Goal: Task Accomplishment & Management: Use online tool/utility

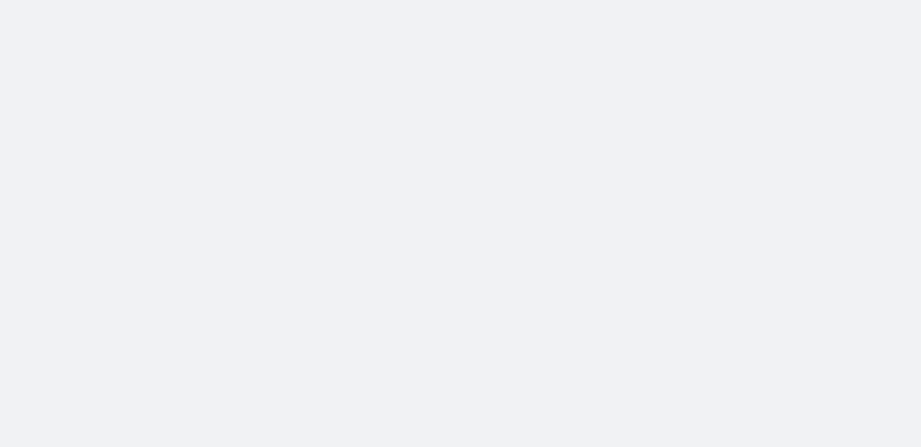
click at [324, 118] on body at bounding box center [460, 223] width 921 height 447
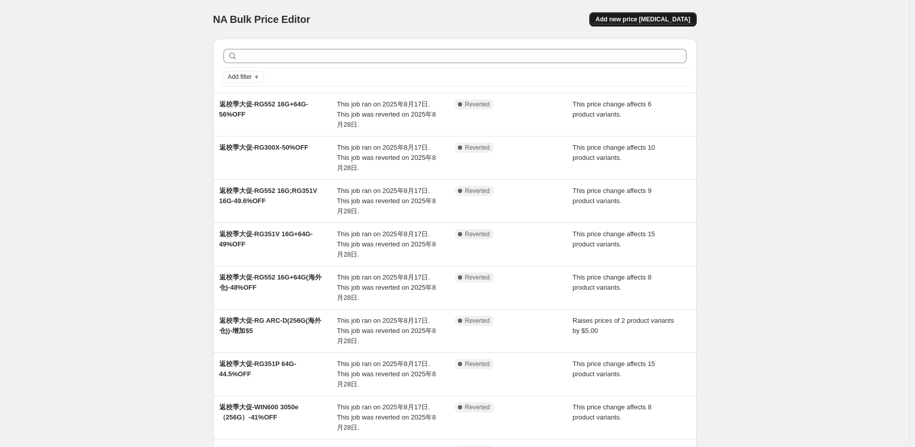
click at [668, 15] on button "Add new price [MEDICAL_DATA]" at bounding box center [643, 19] width 107 height 14
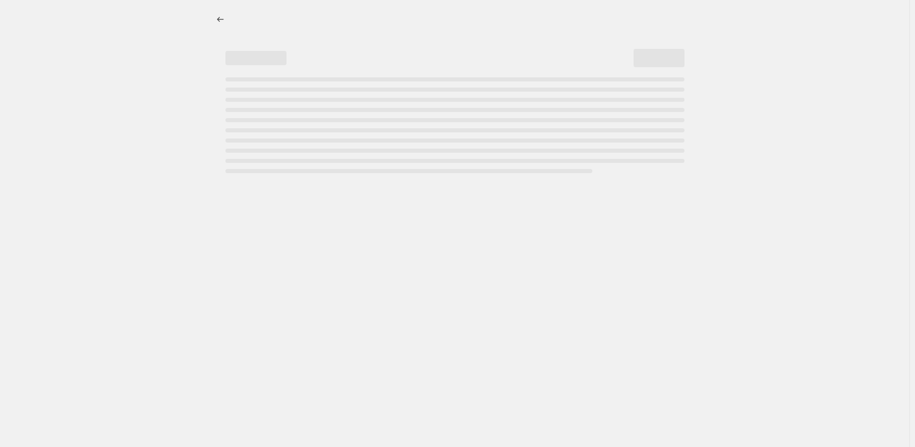
select select "percentage"
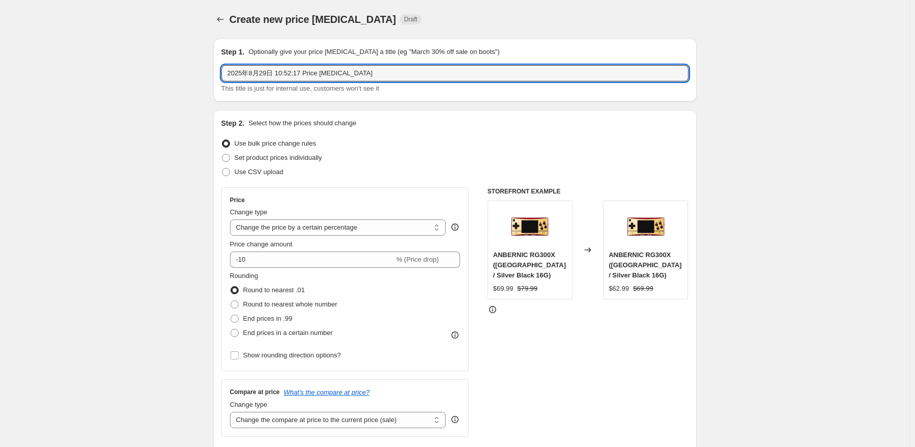
drag, startPoint x: 401, startPoint y: 65, endPoint x: 151, endPoint y: 58, distance: 249.6
paste input "RG 477M"
type input "RG 477M 返校季促销"
click at [510, 190] on h6 "STOREFRONT EXAMPLE" at bounding box center [588, 191] width 201 height 8
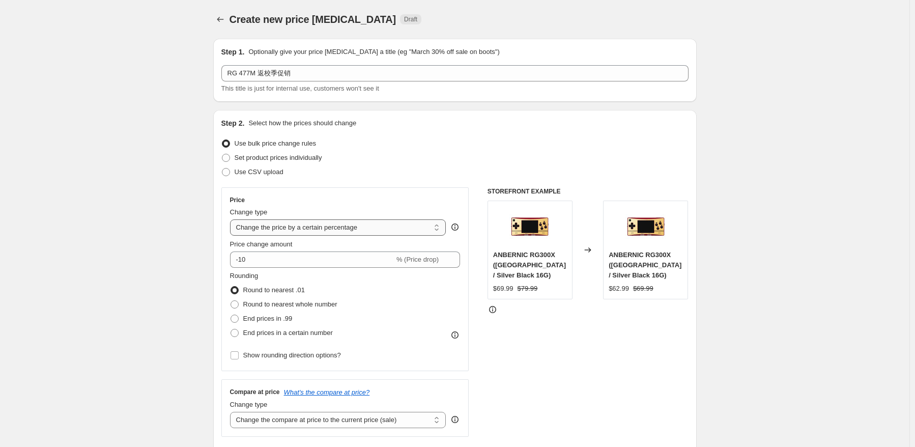
click at [384, 221] on select "Change the price to a certain amount Change the price by a certain amount Chang…" at bounding box center [338, 227] width 216 height 16
select select "bcap"
click at [232, 219] on select "Change the price to a certain amount Change the price by a certain amount Chang…" at bounding box center [338, 227] width 216 height 16
type input "-12.00"
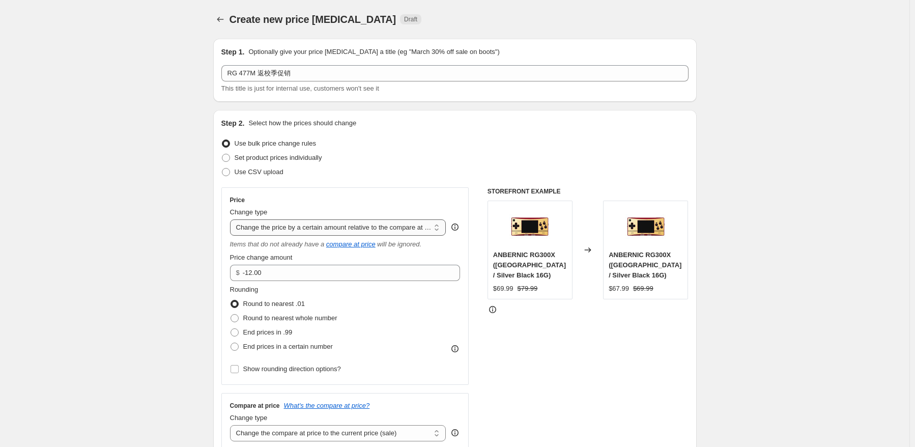
drag, startPoint x: 379, startPoint y: 225, endPoint x: 379, endPoint y: 235, distance: 10.2
click at [379, 225] on select "Change the price to a certain amount Change the price by a certain amount Chang…" at bounding box center [338, 227] width 216 height 16
select select "pcap"
click at [232, 219] on select "Change the price to a certain amount Change the price by a certain amount Chang…" at bounding box center [338, 227] width 216 height 16
click at [313, 281] on div "Price Change type Change the price to a certain amount Change the price by a ce…" at bounding box center [345, 286] width 231 height 180
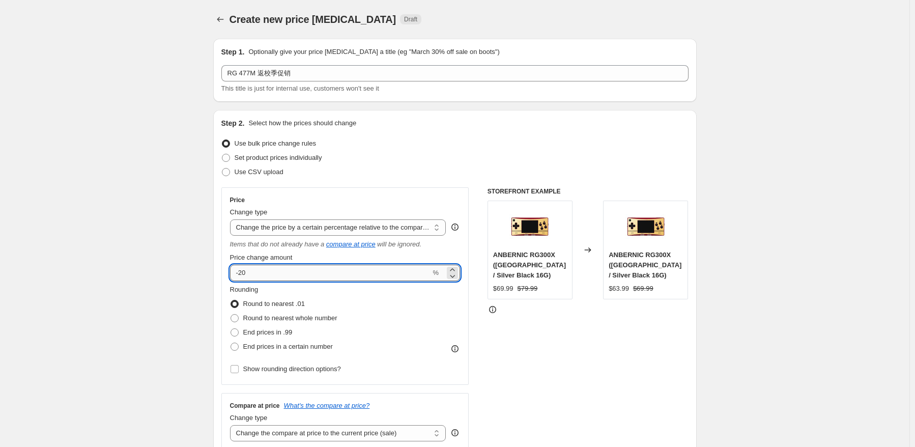
click at [314, 275] on input "-20" at bounding box center [330, 273] width 201 height 16
type input "-2"
type input "-5.5"
click at [324, 321] on span "Round to nearest whole number" at bounding box center [290, 318] width 94 height 8
click at [231, 315] on input "Round to nearest whole number" at bounding box center [231, 314] width 1 height 1
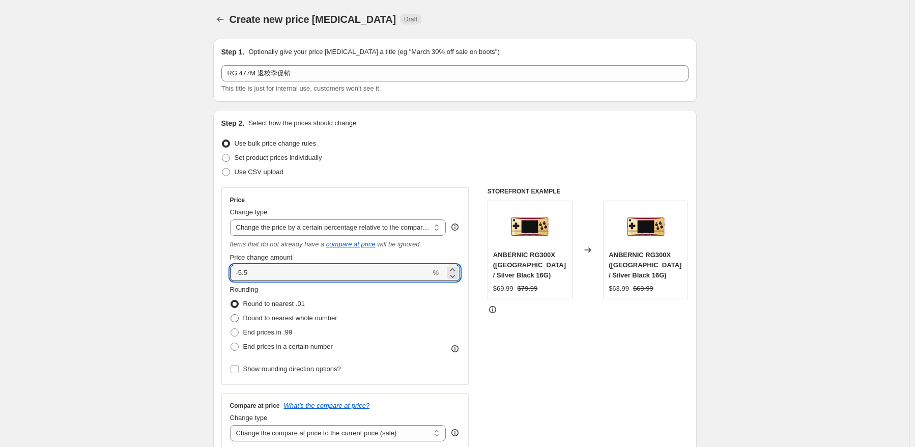
radio input "true"
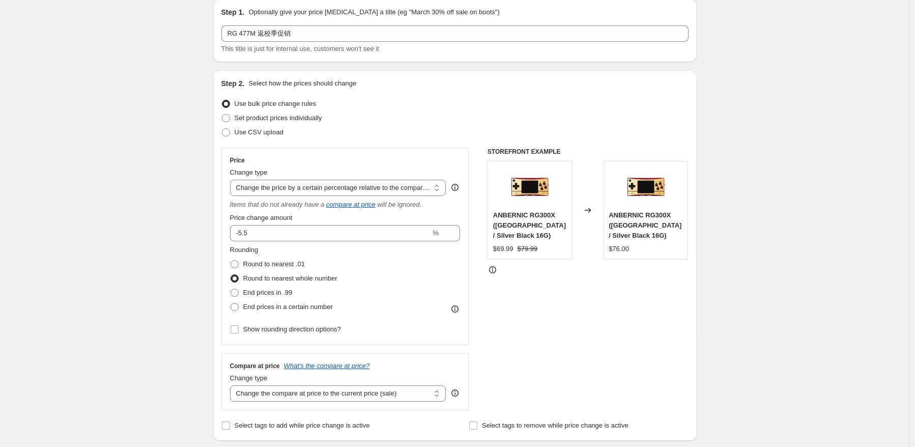
scroll to position [51, 0]
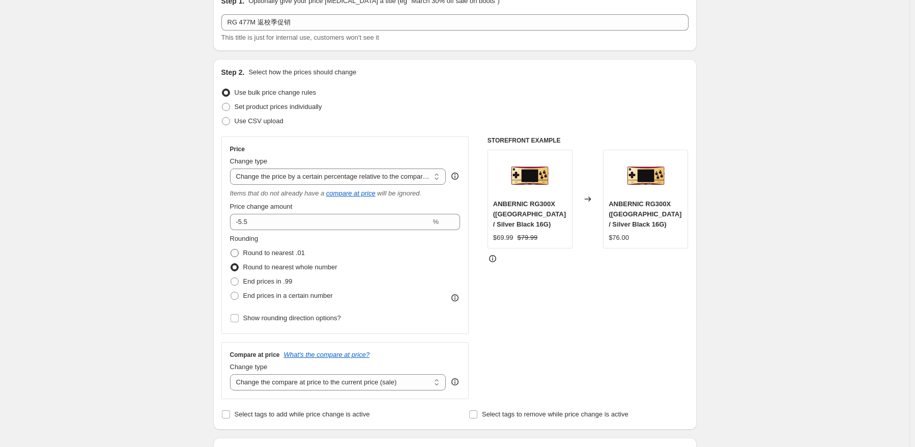
click at [287, 253] on span "Round to nearest .01" at bounding box center [274, 253] width 62 height 8
click at [231, 249] on input "Round to nearest .01" at bounding box center [231, 249] width 1 height 1
radio input "true"
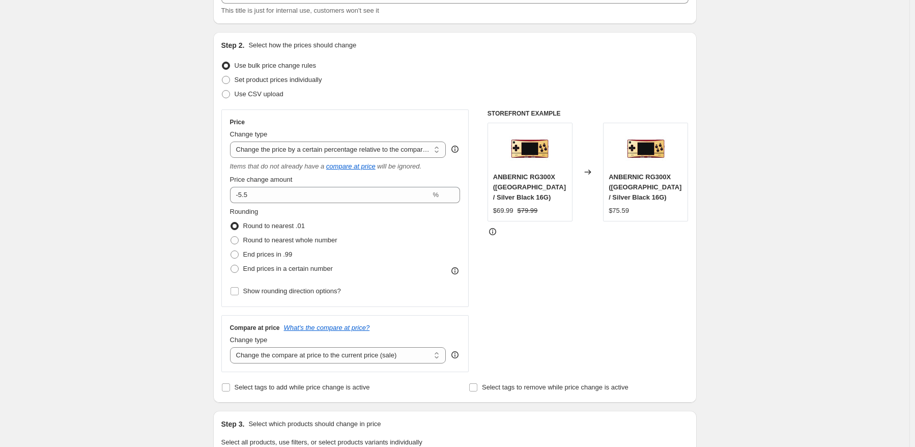
scroll to position [102, 0]
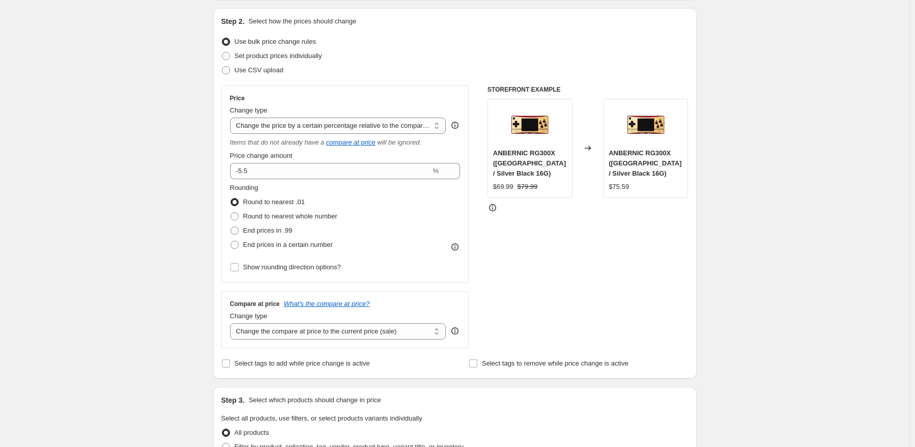
drag, startPoint x: 385, startPoint y: 326, endPoint x: 385, endPoint y: 344, distance: 17.8
click at [385, 326] on select "Change the compare at price to the current price (sale) Change the compare at p…" at bounding box center [338, 331] width 216 height 16
click at [368, 336] on select "Change the compare at price to the current price (sale) Change the compare at p…" at bounding box center [338, 331] width 216 height 16
select select "no_change"
click at [232, 324] on select "Change the compare at price to the current price (sale) Change the compare at p…" at bounding box center [338, 331] width 216 height 16
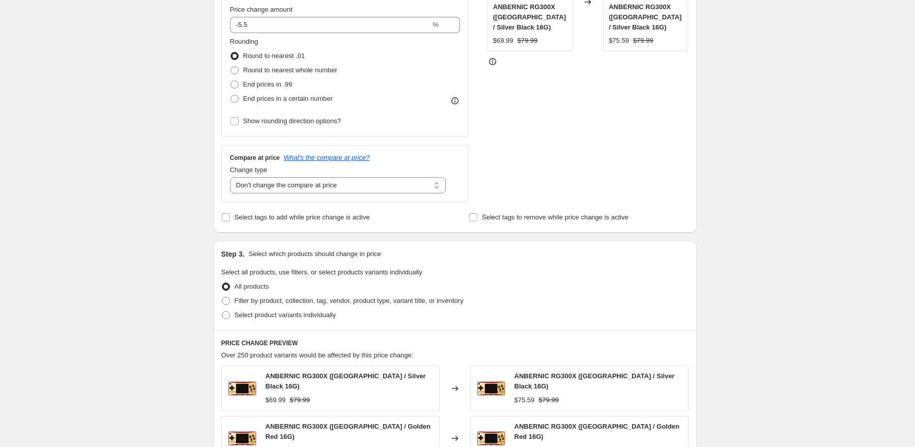
scroll to position [305, 0]
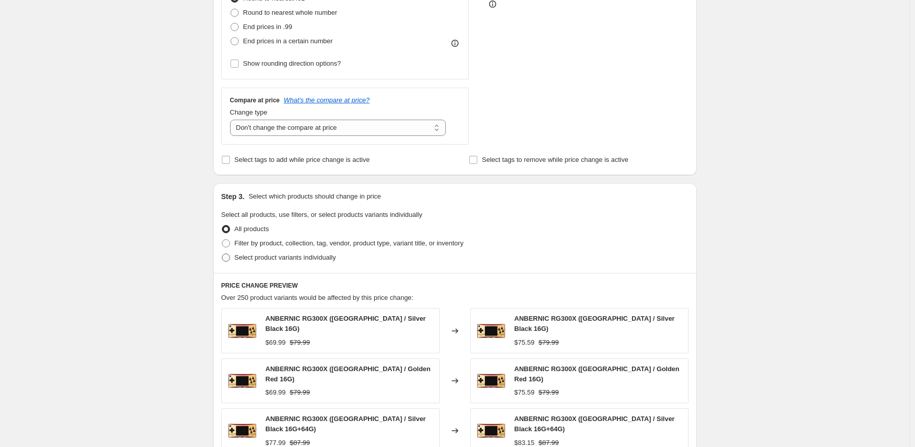
click at [274, 261] on span "Select product variants individually" at bounding box center [285, 258] width 101 height 8
click at [222, 254] on input "Select product variants individually" at bounding box center [222, 254] width 1 height 1
radio input "true"
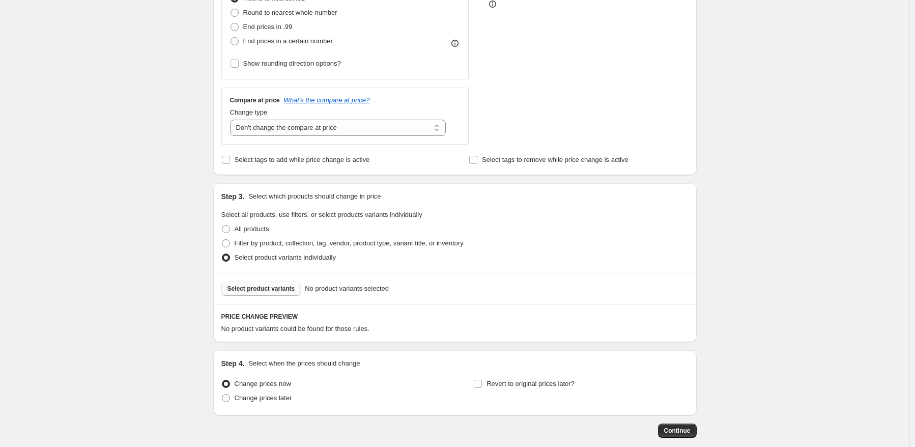
click at [266, 288] on span "Select product variants" at bounding box center [262, 289] width 68 height 8
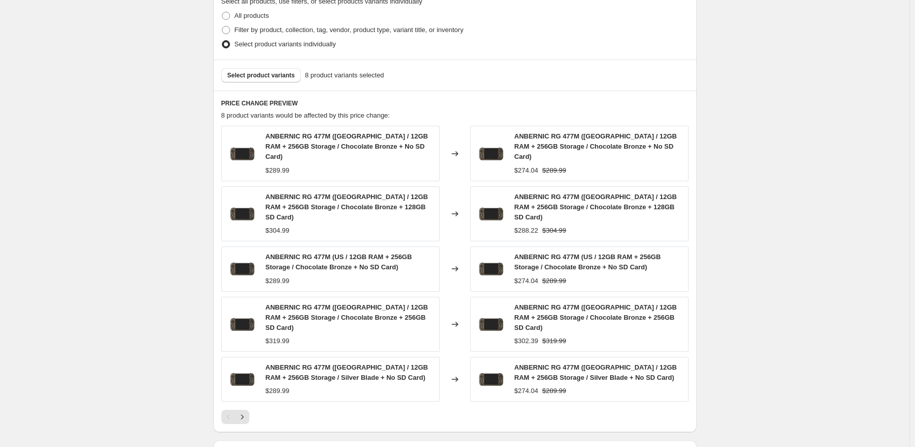
scroll to position [560, 0]
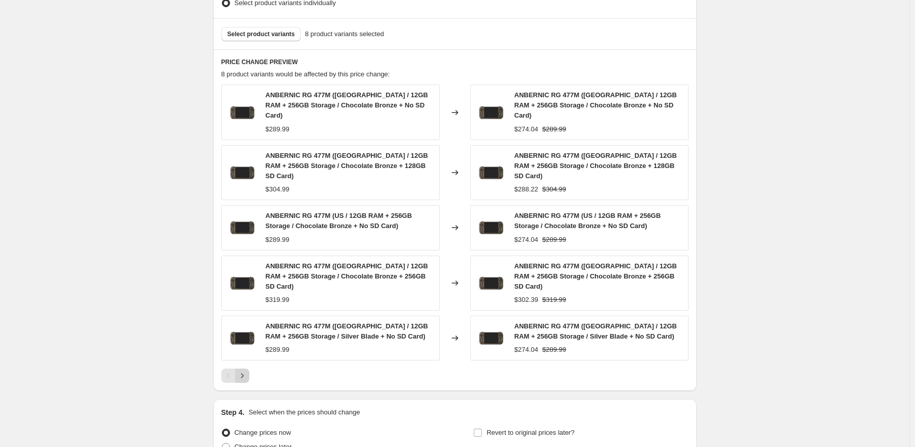
click at [247, 371] on icon "Next" at bounding box center [242, 376] width 10 height 10
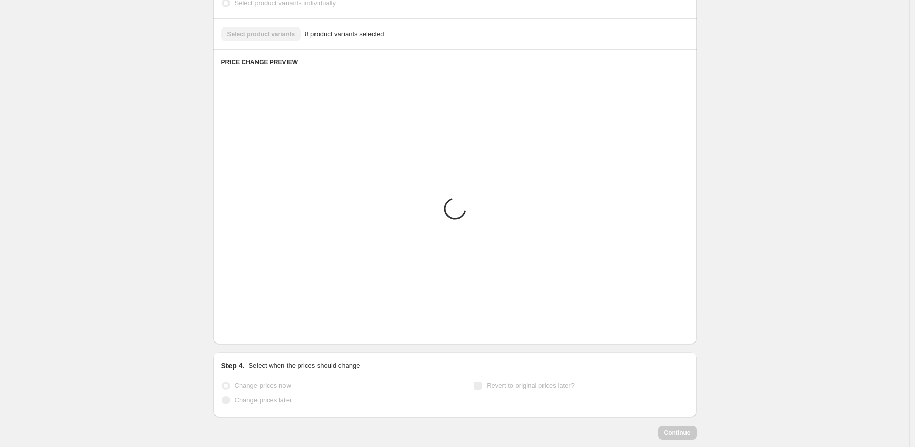
scroll to position [407, 0]
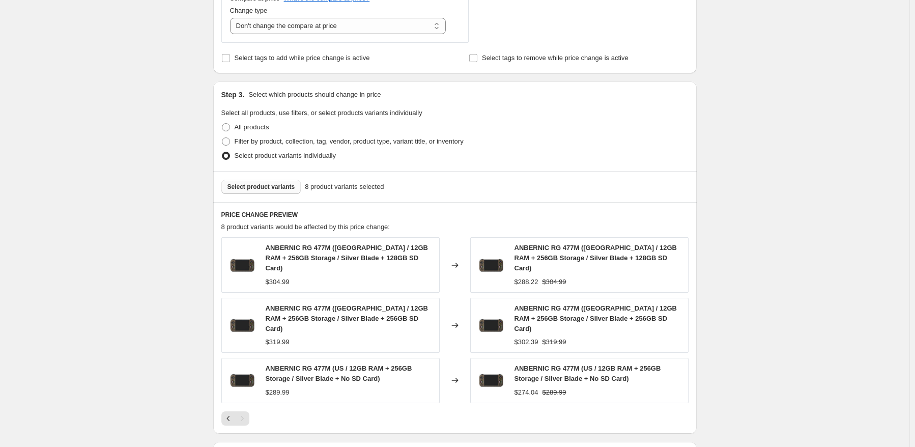
click at [289, 189] on span "Select product variants" at bounding box center [262, 187] width 68 height 8
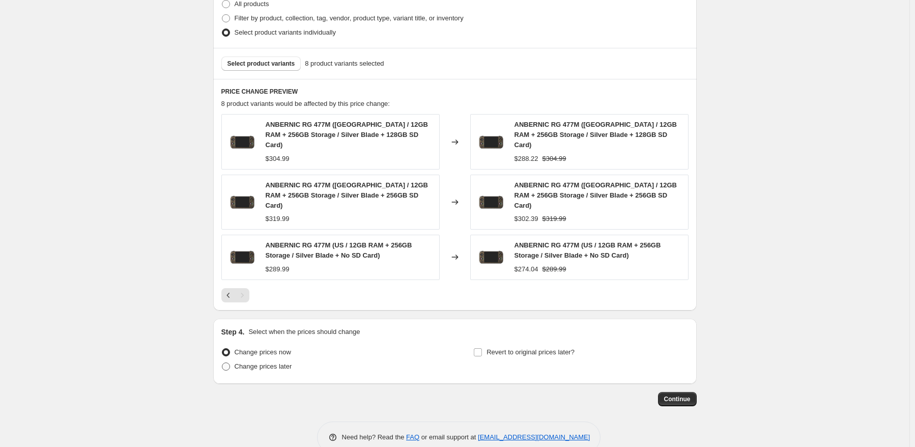
drag, startPoint x: 251, startPoint y: 357, endPoint x: 265, endPoint y: 344, distance: 18.7
click at [253, 356] on div "Step 4. Select when the prices should change Change prices now Change prices la…" at bounding box center [455, 351] width 484 height 65
click at [265, 363] on span "Change prices later" at bounding box center [264, 367] width 58 height 8
click at [222, 363] on input "Change prices later" at bounding box center [222, 363] width 1 height 1
radio input "true"
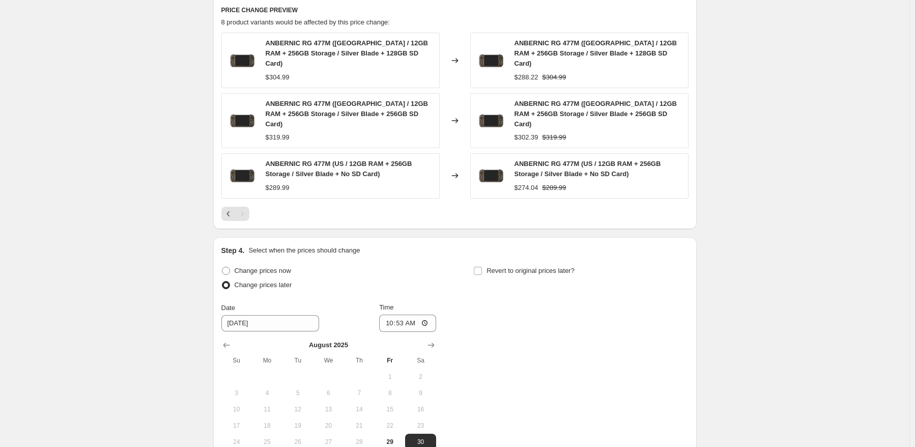
scroll to position [683, 0]
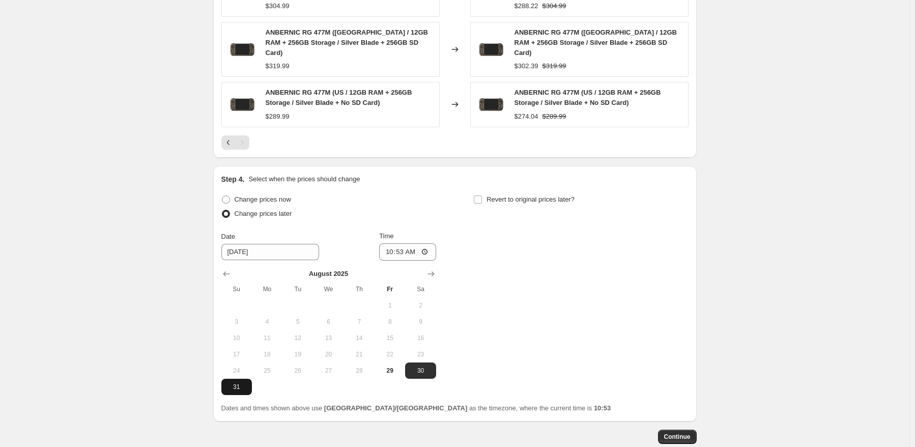
click at [243, 379] on button "31" at bounding box center [236, 387] width 31 height 16
type input "[DATE]"
click at [402, 243] on input "10:53" at bounding box center [407, 251] width 57 height 17
type input "22:50"
click at [520, 244] on div "Change prices now Change prices later Date [DATE] Time 22:50 [DATE] Su Mo Tu We…" at bounding box center [454, 293] width 467 height 203
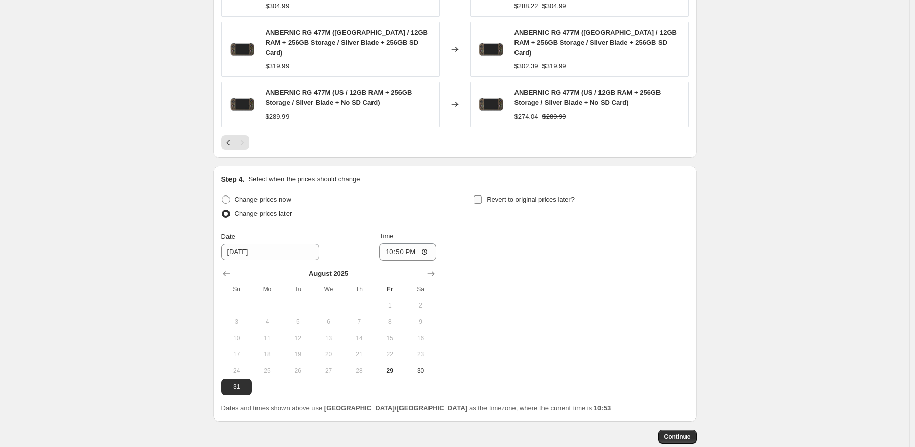
click at [504, 192] on label "Revert to original prices later?" at bounding box center [523, 199] width 101 height 14
click at [482, 196] on input "Revert to original prices later?" at bounding box center [478, 200] width 8 height 8
checkbox input "true"
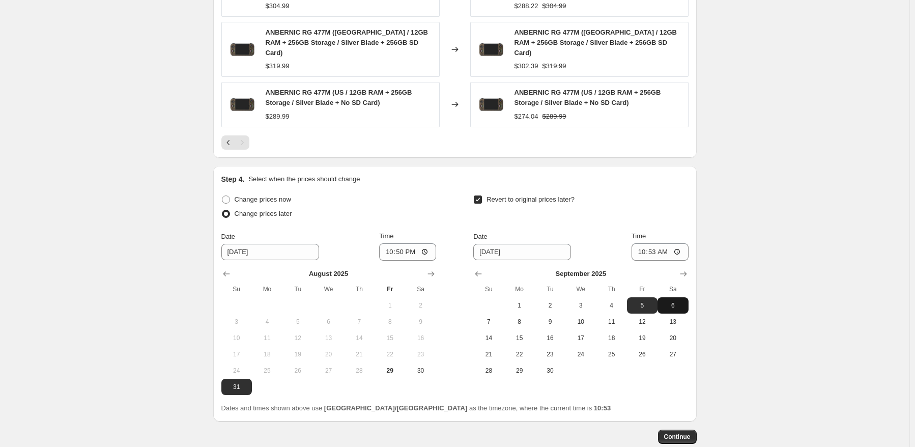
click at [678, 301] on span "6" at bounding box center [673, 305] width 22 height 8
type input "[DATE]"
click at [657, 243] on input "10:53" at bounding box center [660, 251] width 57 height 17
type input "15:00"
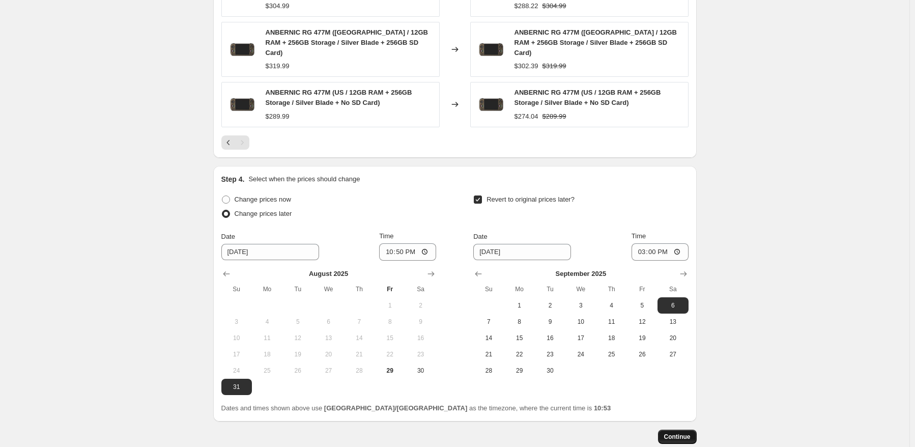
click at [686, 430] on button "Continue" at bounding box center [677, 437] width 39 height 14
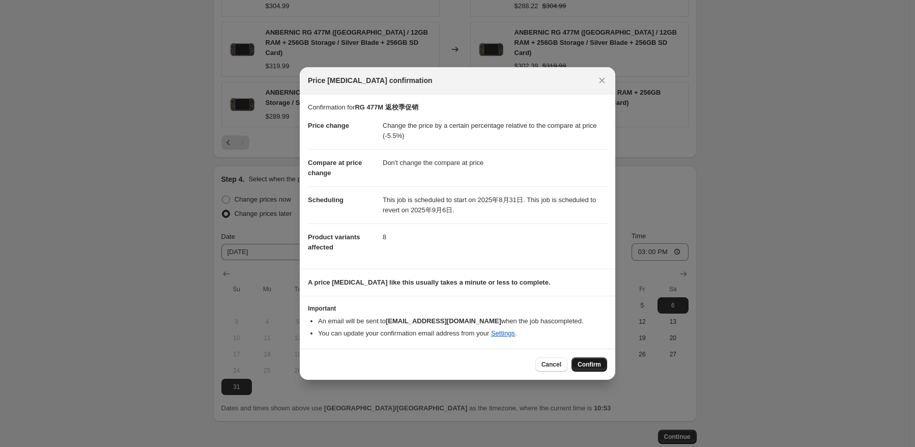
click at [587, 367] on span "Confirm" at bounding box center [589, 364] width 23 height 8
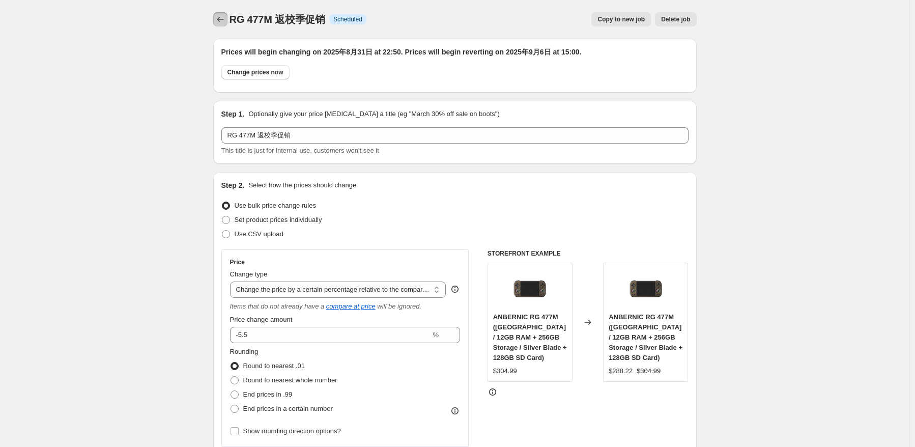
click at [219, 19] on icon "Price change jobs" at bounding box center [220, 19] width 10 height 10
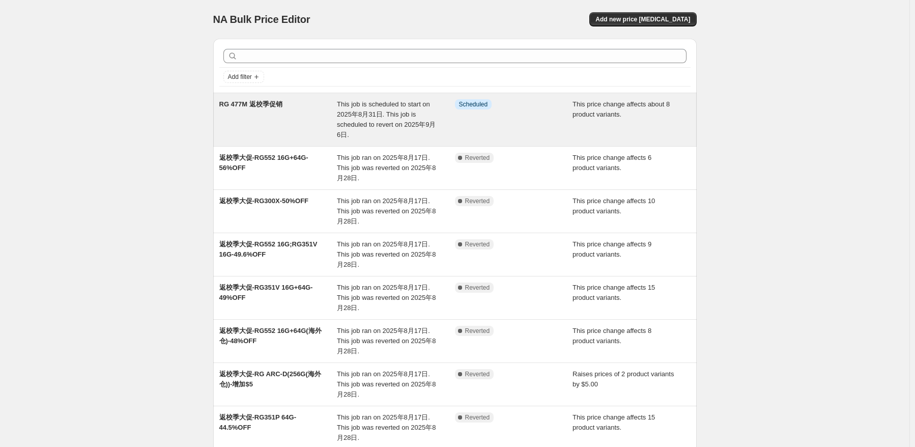
click at [435, 111] on div "This job is scheduled to start on 2025年8月31日. This job is scheduled to revert o…" at bounding box center [396, 119] width 118 height 41
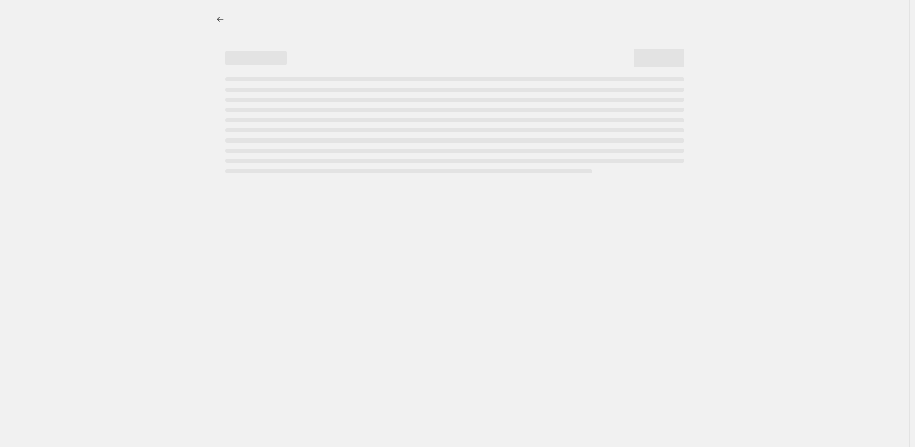
select select "pcap"
select select "no_change"
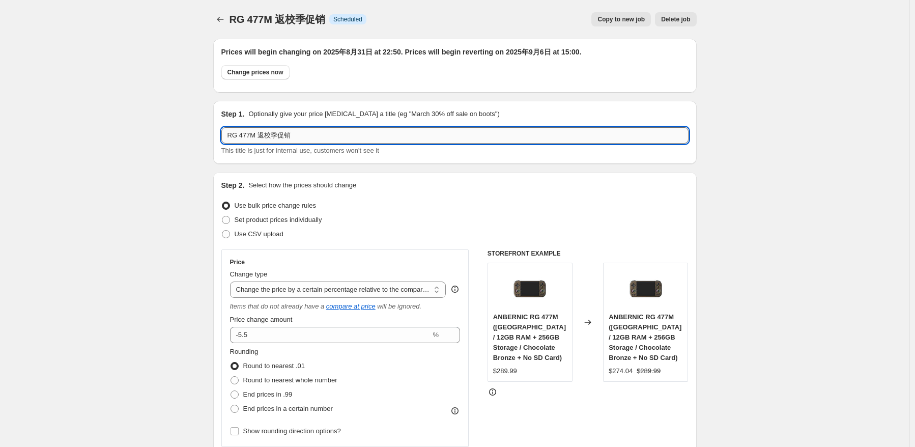
click at [310, 132] on input "RG 477M 返校季促销" at bounding box center [454, 135] width 467 height 16
type input "RG 477M 9月促销"
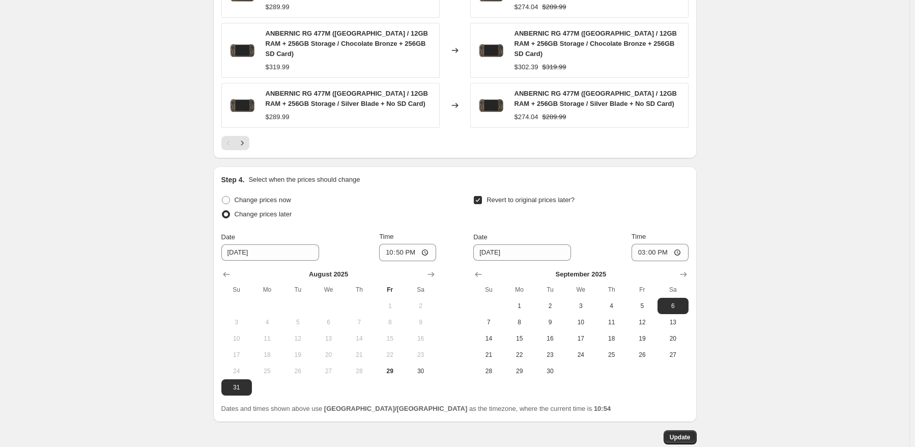
scroll to position [883, 0]
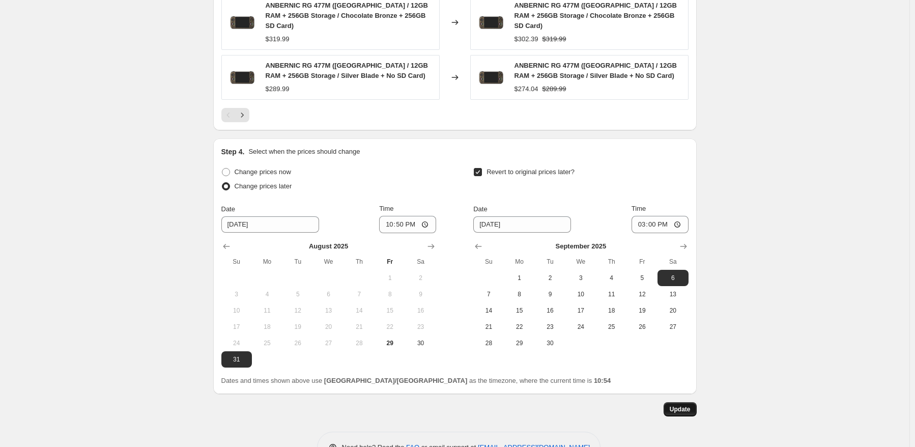
click at [690, 405] on span "Update" at bounding box center [680, 409] width 21 height 8
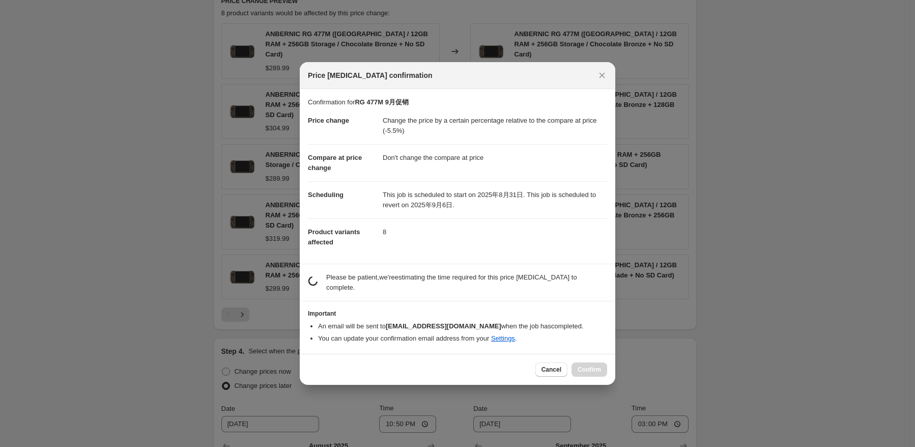
scroll to position [0, 0]
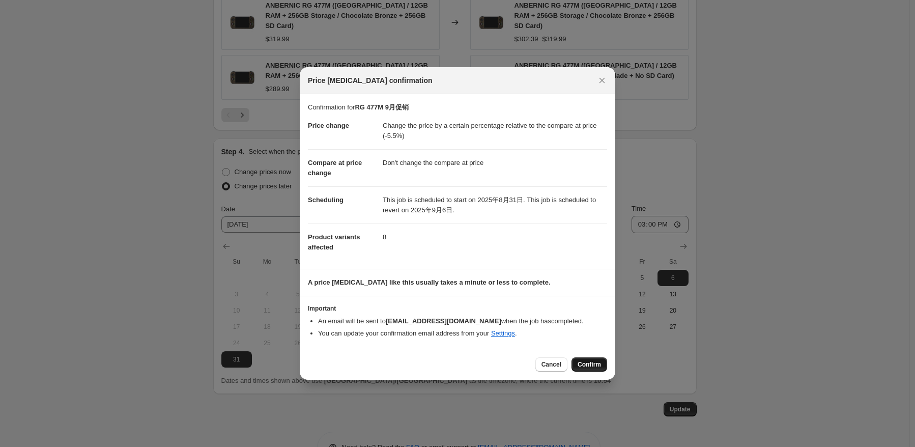
click at [599, 364] on span "Confirm" at bounding box center [589, 364] width 23 height 8
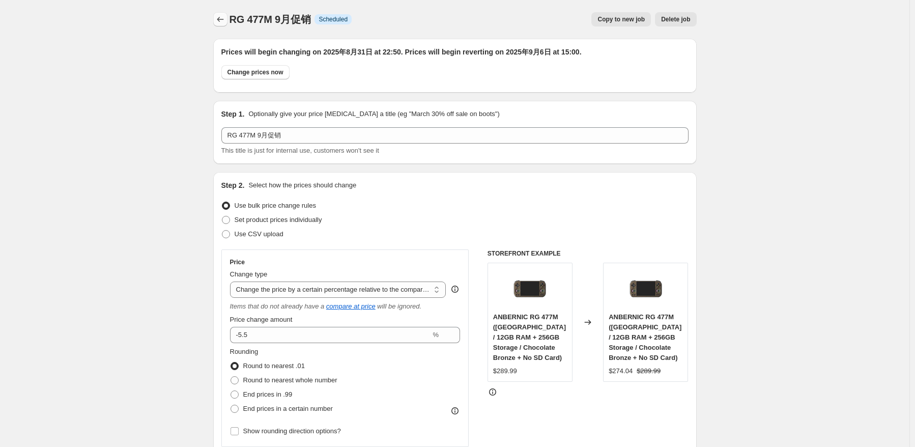
click at [226, 22] on icon "Price change jobs" at bounding box center [220, 19] width 10 height 10
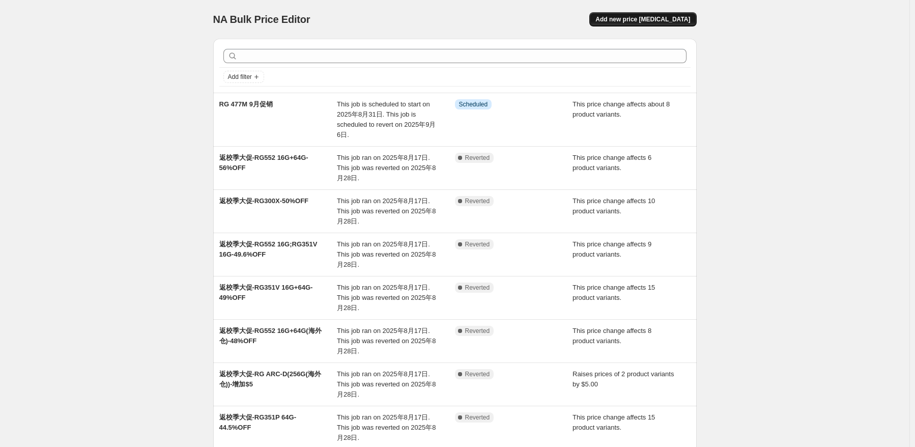
click at [666, 20] on span "Add new price [MEDICAL_DATA]" at bounding box center [643, 19] width 95 height 8
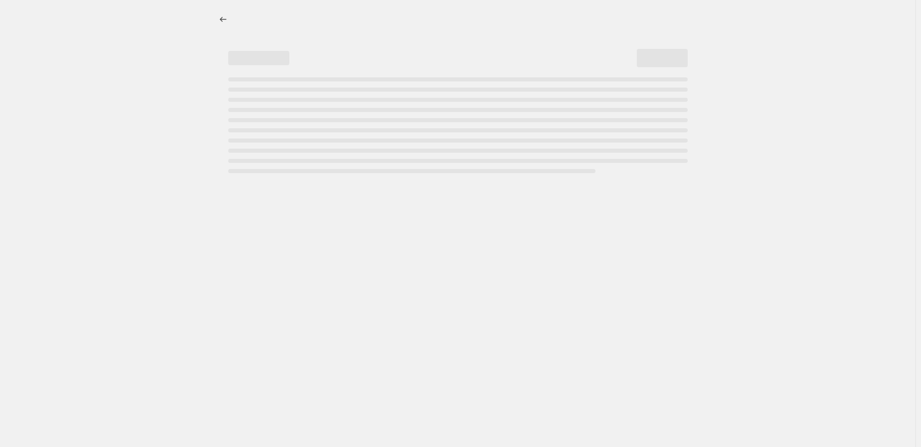
select select "percentage"
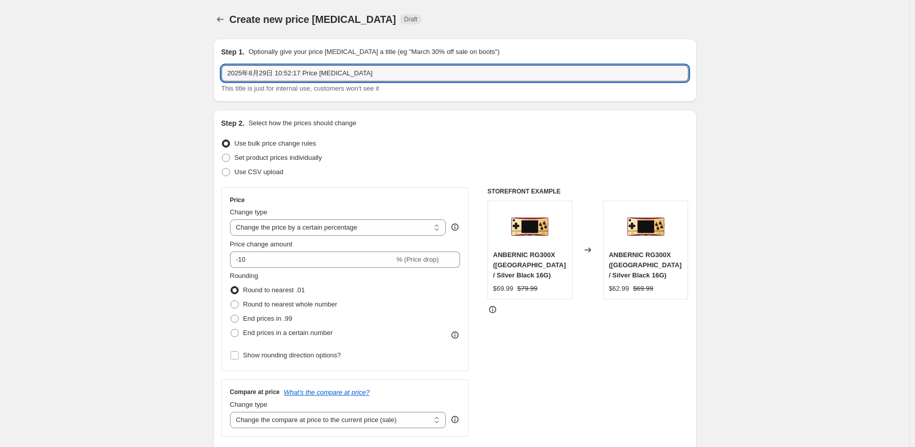
drag, startPoint x: 400, startPoint y: 71, endPoint x: 122, endPoint y: 64, distance: 277.6
paste input "RG Slide"
type input "RG Slide 9月促销"
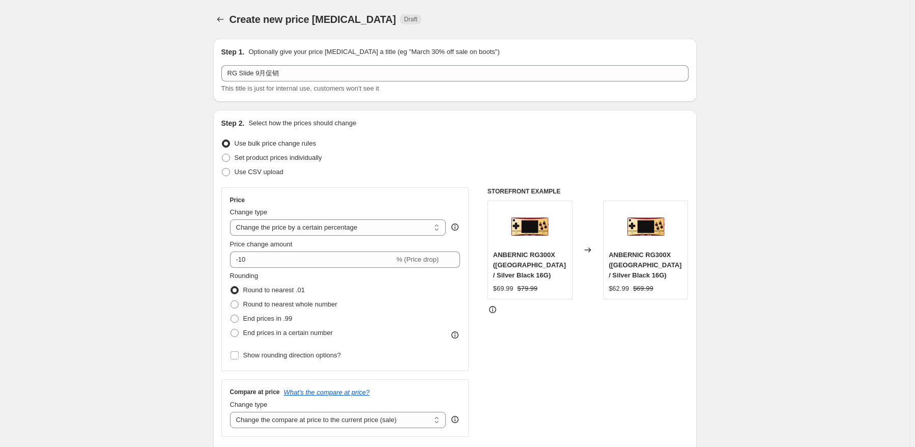
click at [381, 240] on div "Price change amount" at bounding box center [345, 244] width 231 height 10
click at [385, 232] on select "Change the price to a certain amount Change the price by a certain amount Chang…" at bounding box center [338, 227] width 216 height 16
select select "pcap"
click at [232, 219] on select "Change the price to a certain amount Change the price by a certain amount Chang…" at bounding box center [338, 227] width 216 height 16
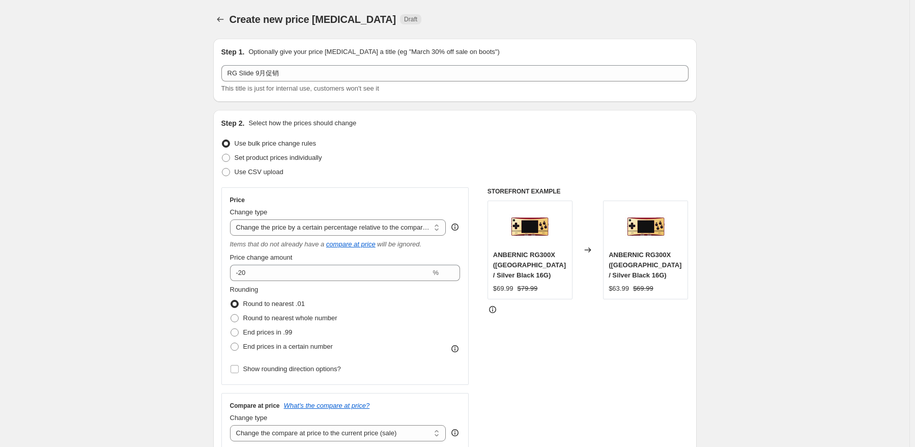
click at [333, 260] on div "Price change amount" at bounding box center [345, 258] width 231 height 10
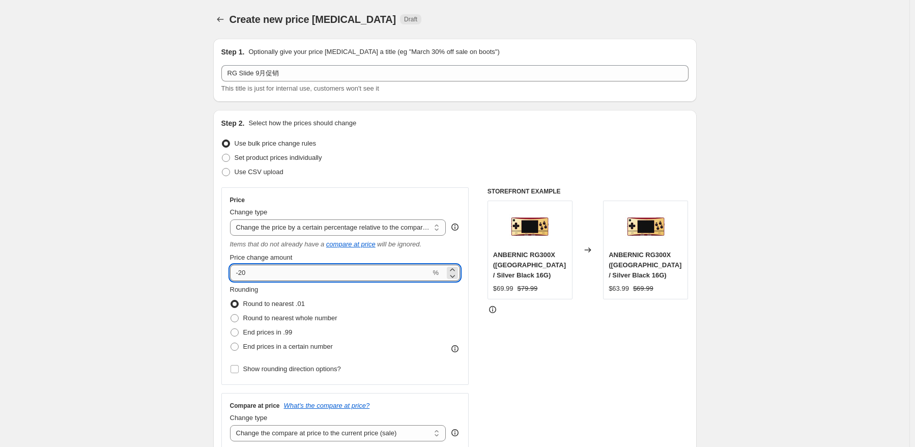
click at [334, 269] on input "-20" at bounding box center [330, 273] width 201 height 16
type input "-2"
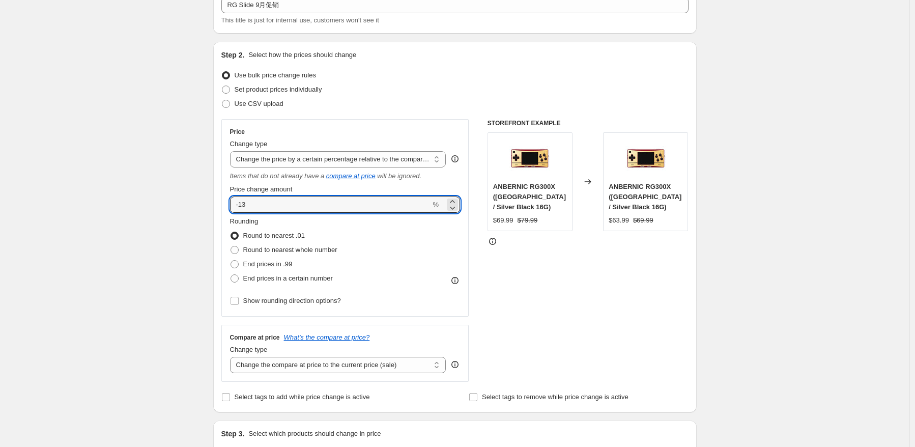
scroll to position [153, 0]
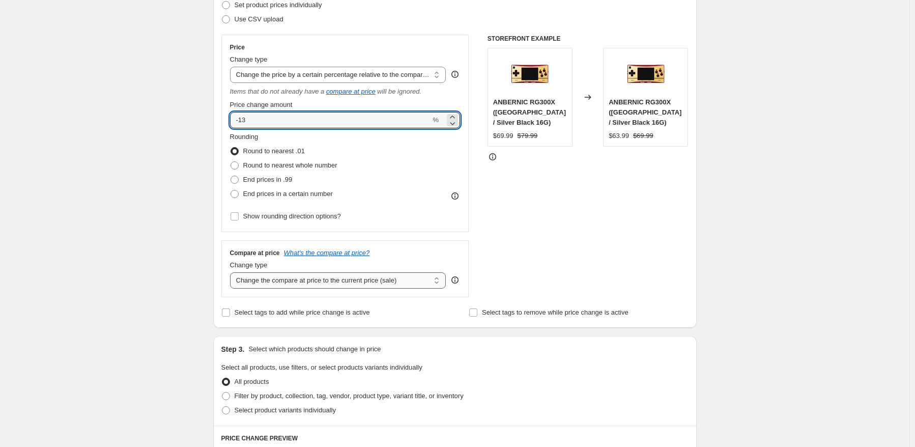
type input "-13"
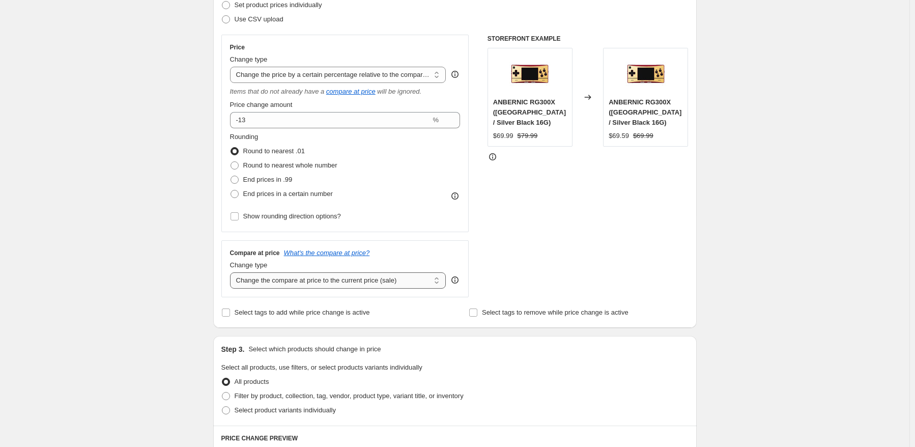
click at [381, 287] on select "Change the compare at price to the current price (sale) Change the compare at p…" at bounding box center [338, 280] width 216 height 16
select select "no_change"
click at [232, 273] on select "Change the compare at price to the current price (sale) Change the compare at p…" at bounding box center [338, 280] width 216 height 16
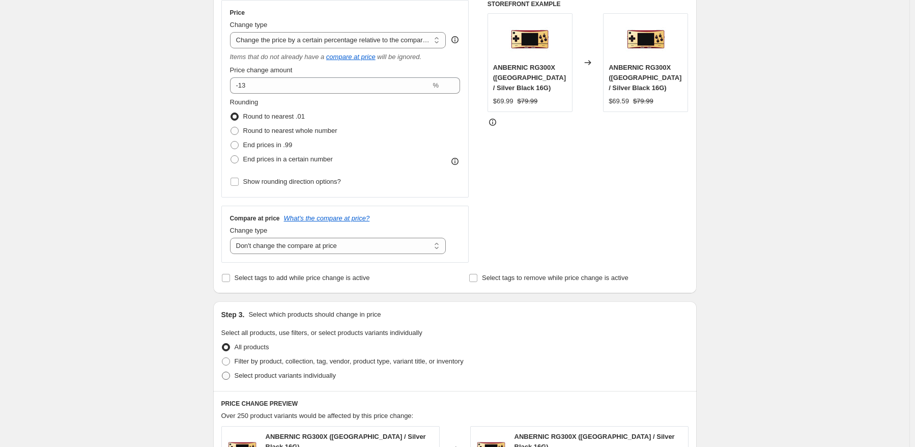
scroll to position [204, 0]
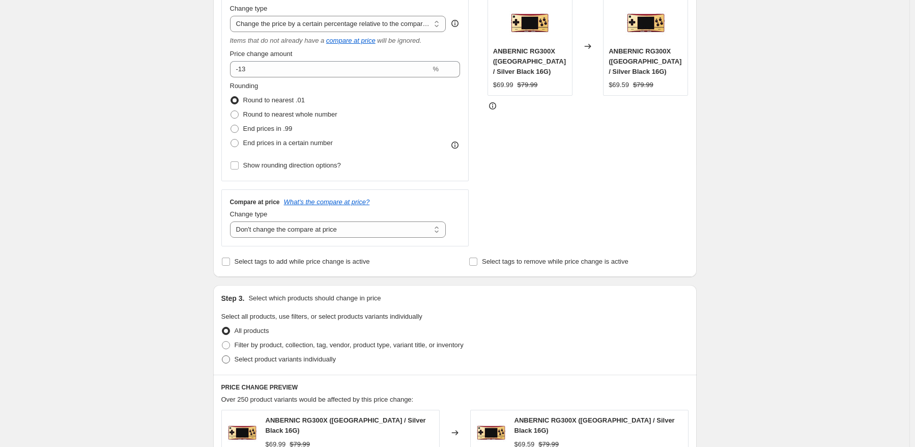
click at [317, 361] on span "Select product variants individually" at bounding box center [285, 359] width 101 height 8
click at [222, 356] on input "Select product variants individually" at bounding box center [222, 355] width 1 height 1
radio input "true"
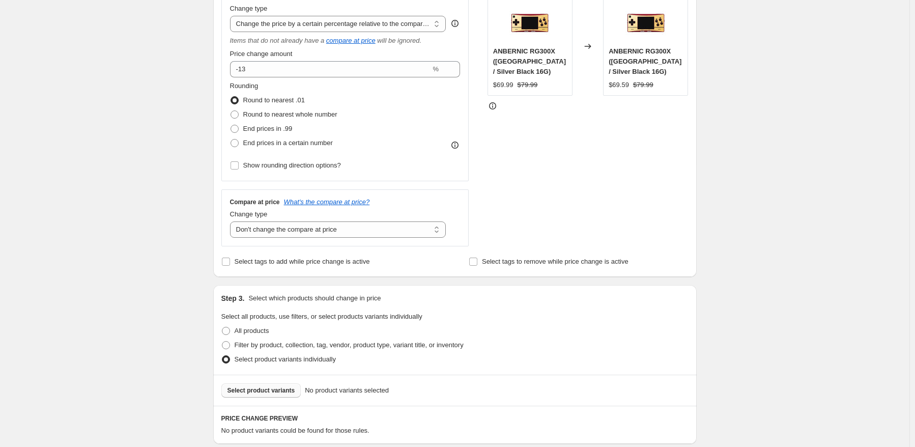
click at [271, 392] on span "Select product variants" at bounding box center [262, 390] width 68 height 8
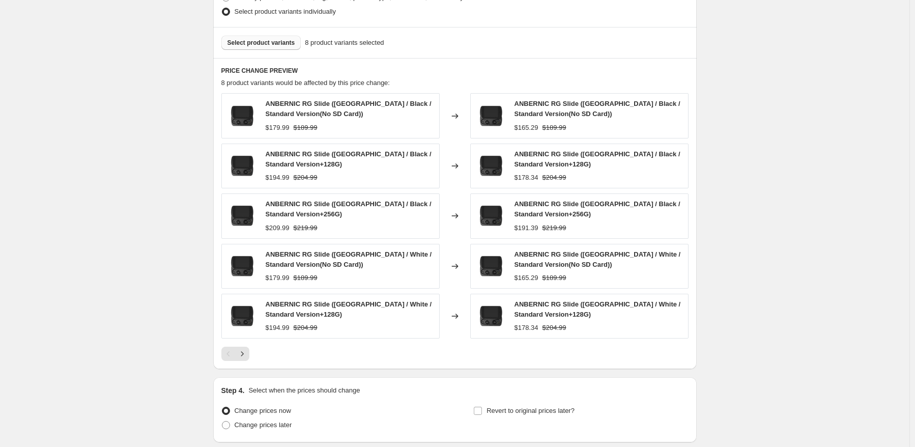
scroll to position [611, 0]
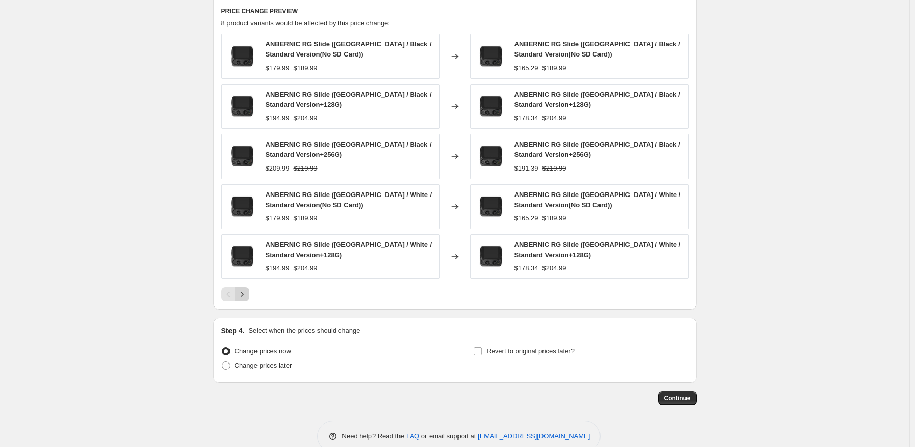
click at [247, 296] on icon "Next" at bounding box center [242, 294] width 10 height 10
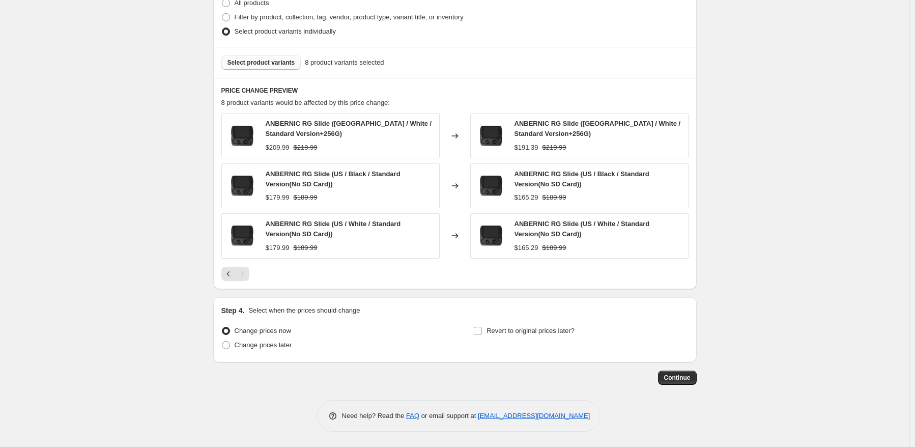
scroll to position [531, 0]
click at [228, 270] on icon "Previous" at bounding box center [229, 275] width 10 height 10
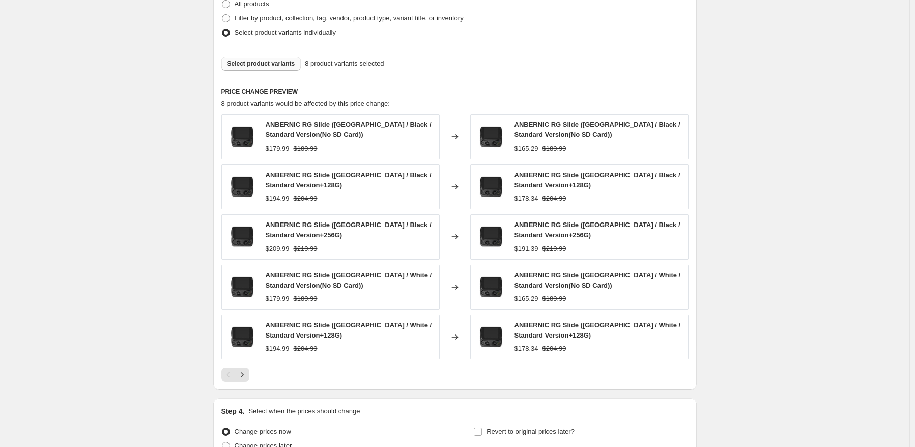
click at [245, 373] on icon "Next" at bounding box center [242, 375] width 10 height 10
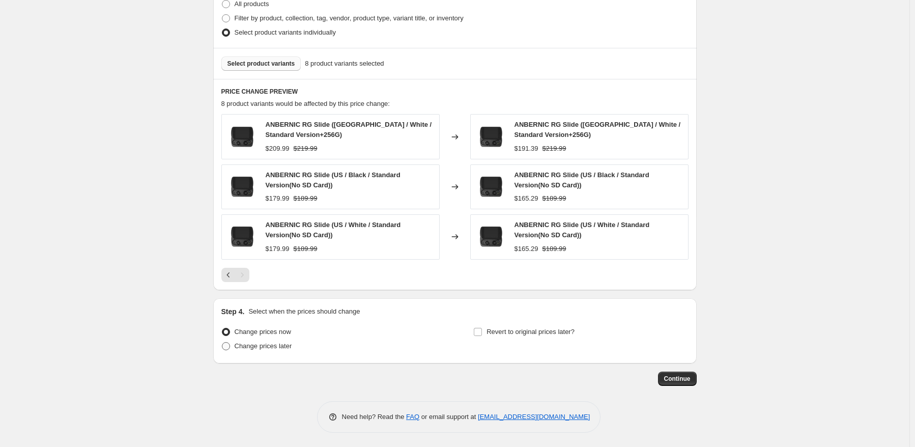
click at [276, 342] on span "Change prices later" at bounding box center [264, 346] width 58 height 8
click at [222, 342] on input "Change prices later" at bounding box center [222, 342] width 1 height 1
radio input "true"
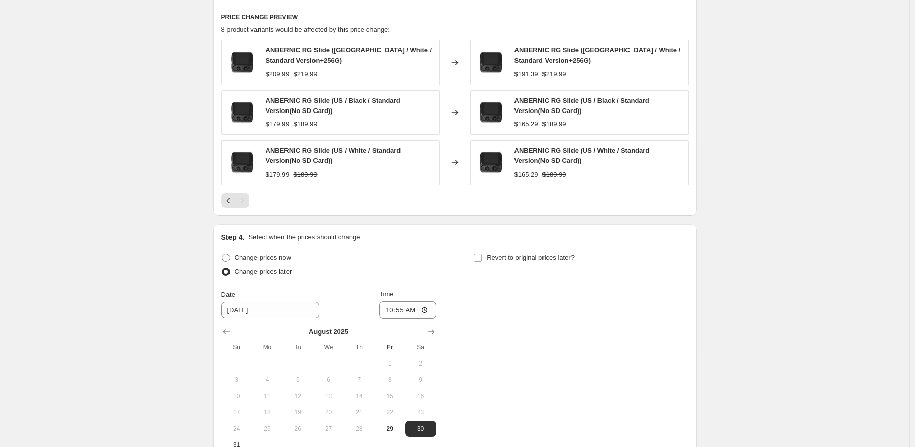
scroll to position [683, 0]
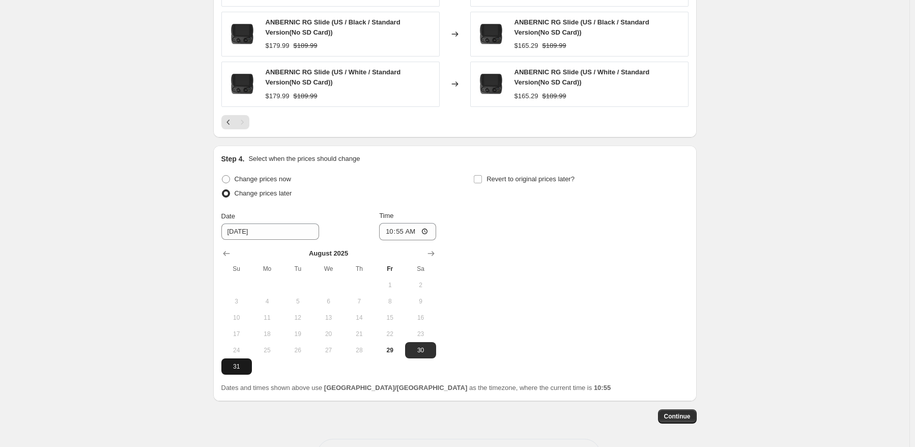
click at [245, 360] on button "31" at bounding box center [236, 366] width 31 height 16
type input "[DATE]"
click at [405, 232] on input "10:55" at bounding box center [407, 231] width 57 height 17
type input "22:50"
drag, startPoint x: 546, startPoint y: 247, endPoint x: 573, endPoint y: 190, distance: 63.1
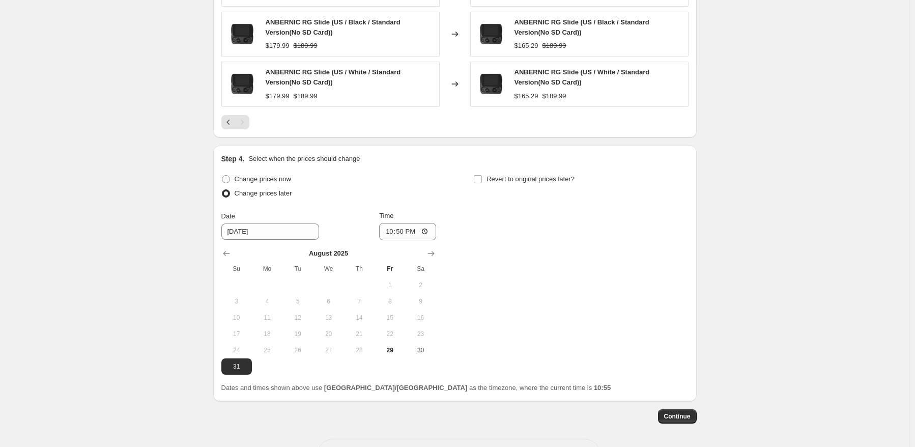
click at [547, 246] on div "Change prices now Change prices later Date [DATE] Time 22:50 [DATE] Su Mo Tu We…" at bounding box center [454, 273] width 467 height 203
click at [569, 185] on label "Revert to original prices later?" at bounding box center [523, 179] width 101 height 14
click at [482, 183] on input "Revert to original prices later?" at bounding box center [478, 179] width 8 height 8
checkbox input "true"
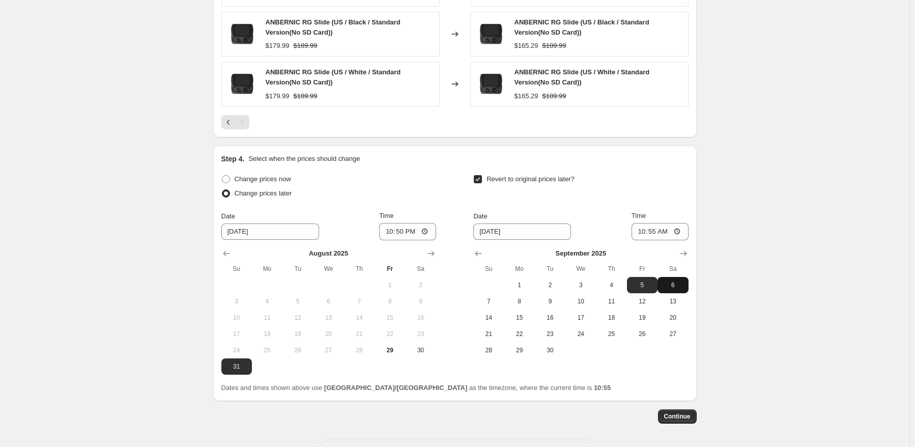
click at [679, 281] on span "6" at bounding box center [673, 285] width 22 height 8
type input "[DATE]"
click at [661, 235] on input "10:55" at bounding box center [660, 231] width 57 height 17
type input "15:00"
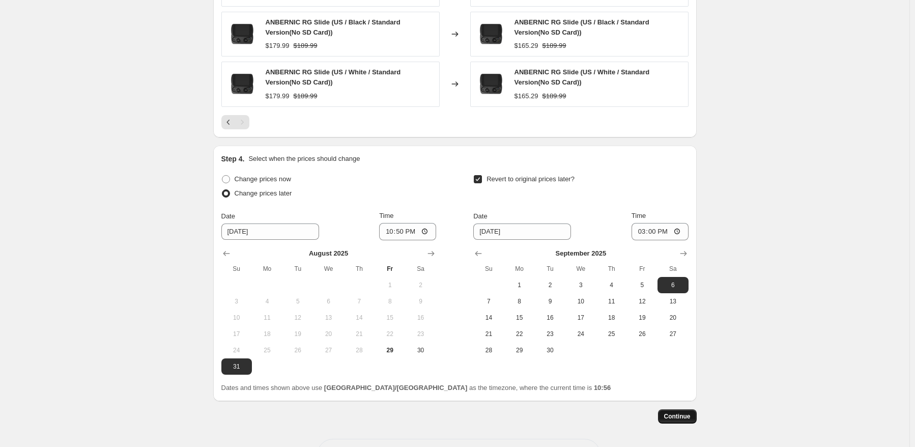
click at [684, 416] on span "Continue" at bounding box center [677, 416] width 26 height 8
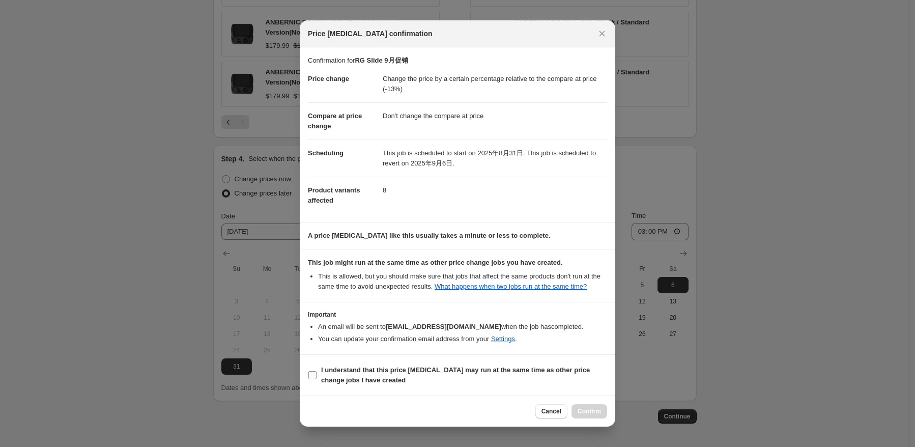
click at [358, 372] on b "I understand that this price [MEDICAL_DATA] may run at the same time as other p…" at bounding box center [455, 375] width 269 height 18
click at [317, 372] on input "I understand that this price [MEDICAL_DATA] may run at the same time as other p…" at bounding box center [313, 375] width 8 height 8
checkbox input "true"
click at [581, 412] on span "Confirm" at bounding box center [589, 411] width 23 height 8
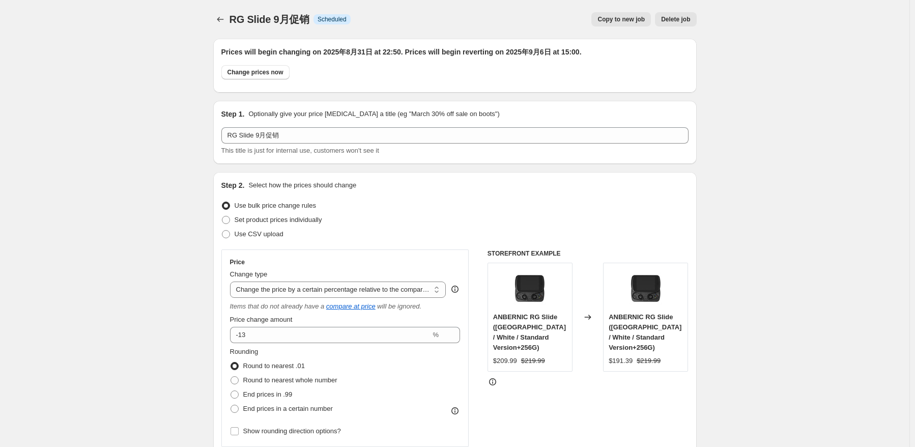
scroll to position [683, 0]
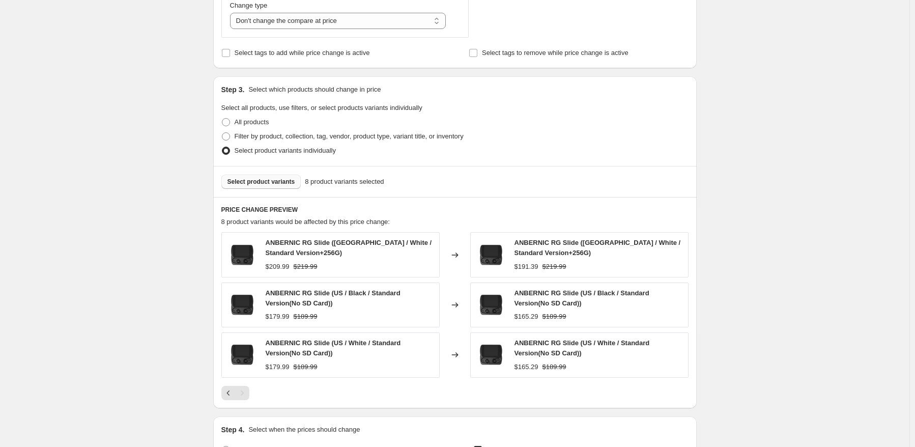
scroll to position [480, 0]
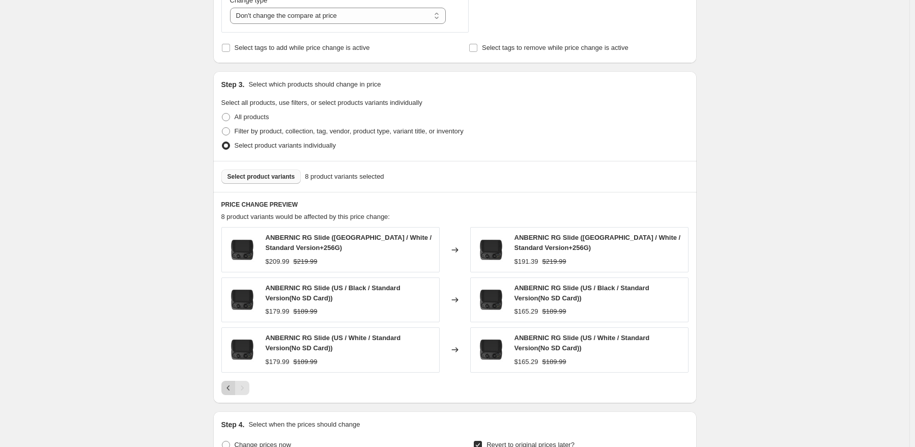
click at [228, 383] on icon "Previous" at bounding box center [229, 388] width 10 height 10
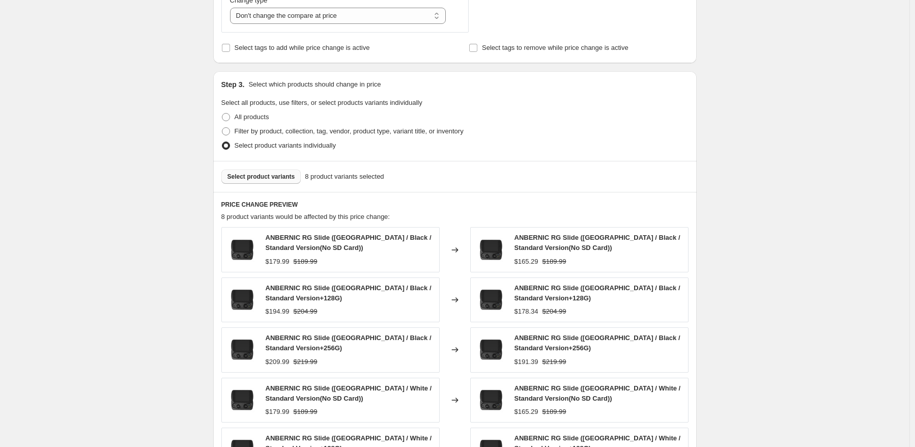
click at [764, 240] on div "RG Slide 9月促销. This page is ready RG Slide 9月促销 Info Scheduled Copy to new job …" at bounding box center [455, 185] width 910 height 1331
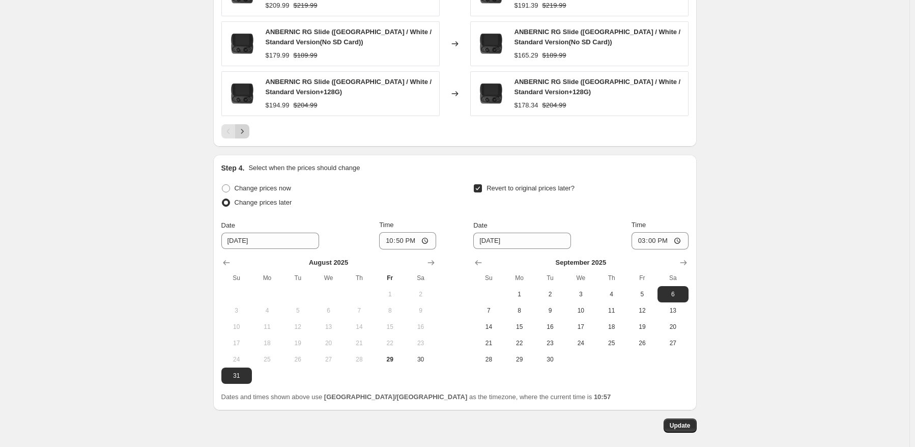
click at [243, 130] on icon "Next" at bounding box center [242, 131] width 3 height 5
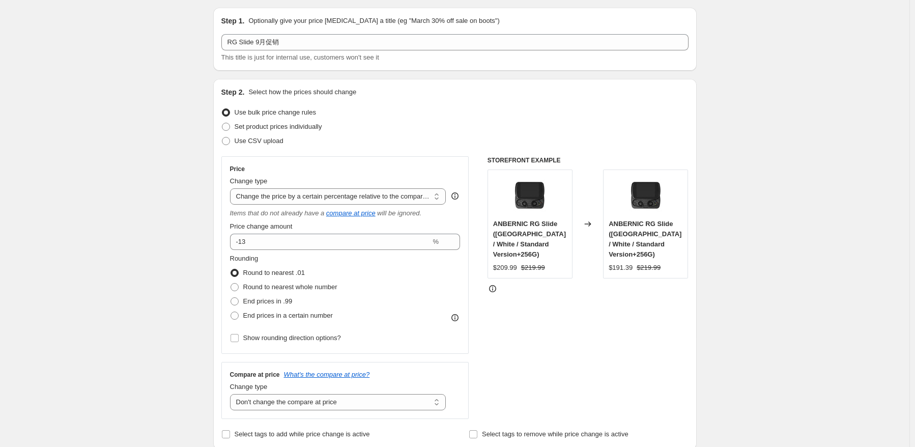
scroll to position [0, 0]
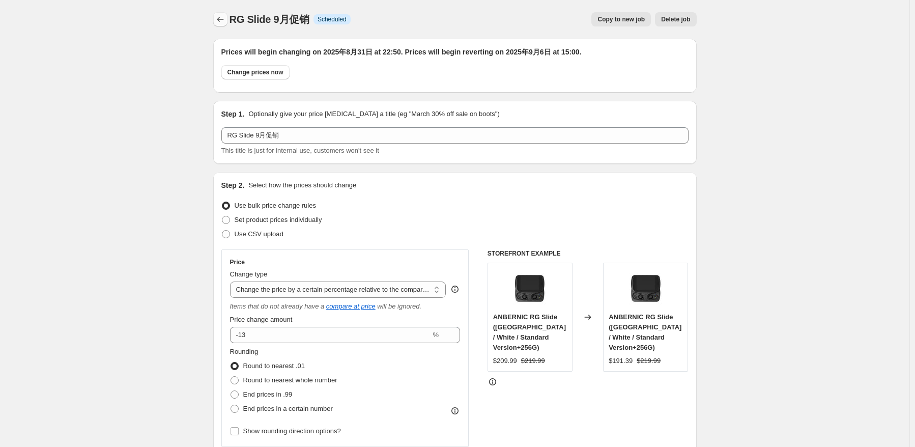
click at [222, 15] on icon "Price change jobs" at bounding box center [220, 19] width 10 height 10
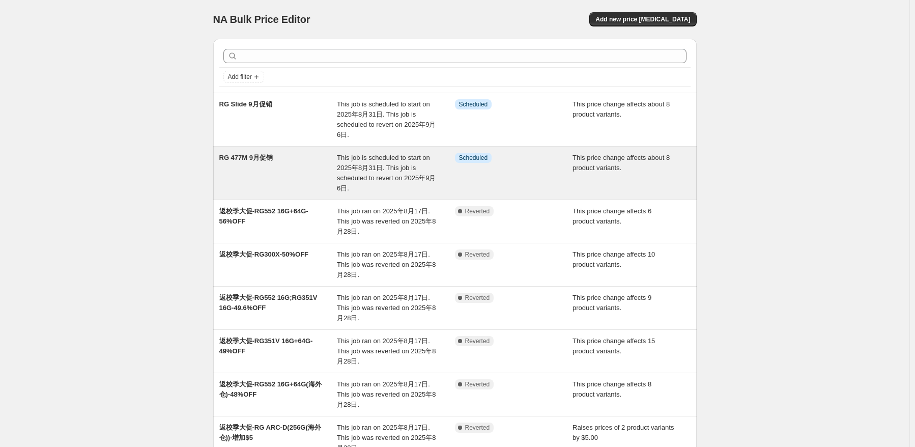
click at [276, 166] on div "RG 477M 9月促销" at bounding box center [278, 173] width 118 height 41
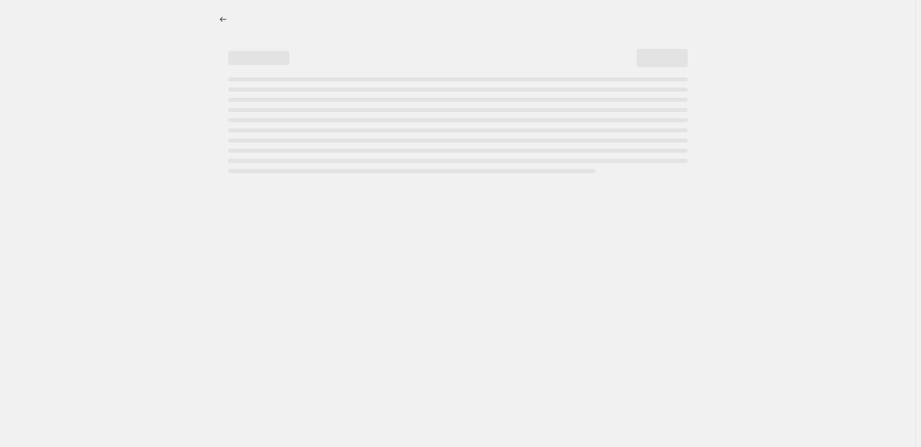
select select "pcap"
select select "no_change"
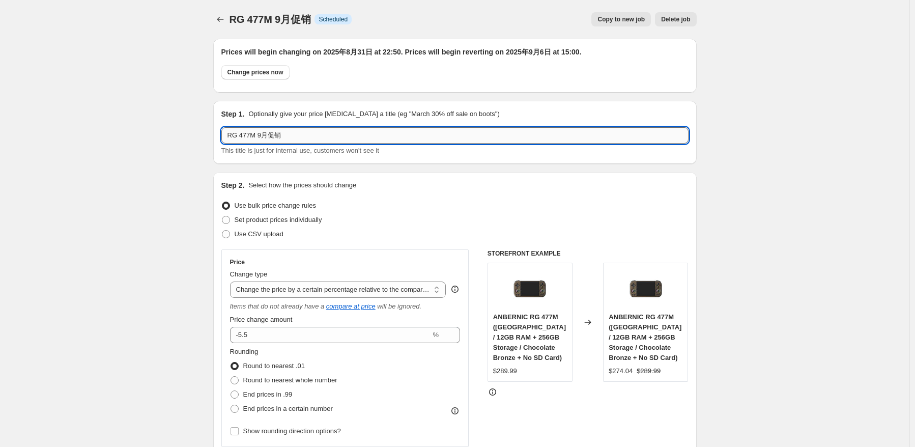
click at [258, 138] on input "RG 477M 9月促销" at bounding box center [454, 135] width 467 height 16
paste input "（12G+256G）标配"
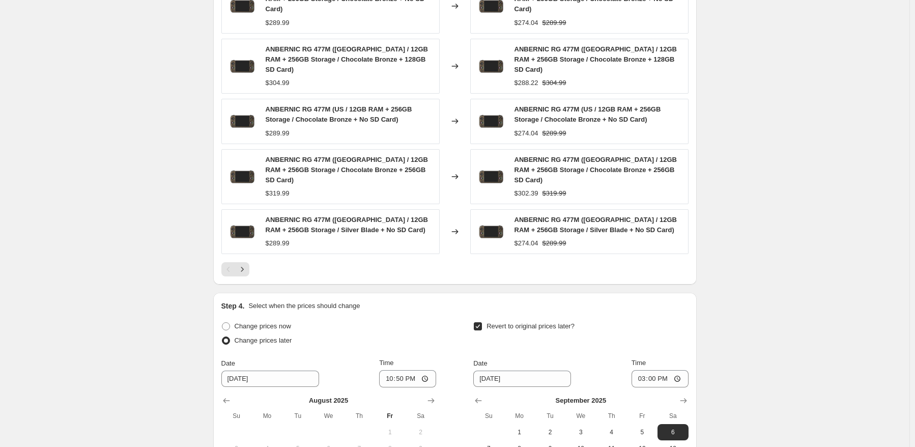
scroll to position [866, 0]
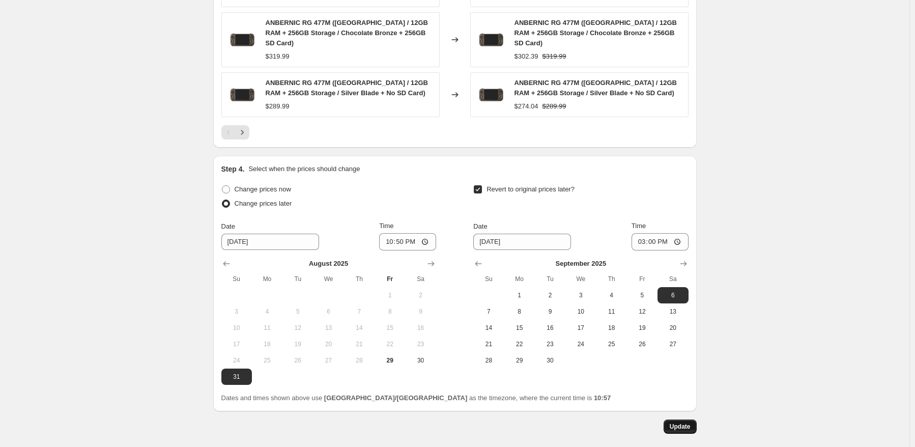
type input "RG 477M （12G+256G）标配 9月促销"
click at [678, 423] on span "Update" at bounding box center [680, 427] width 21 height 8
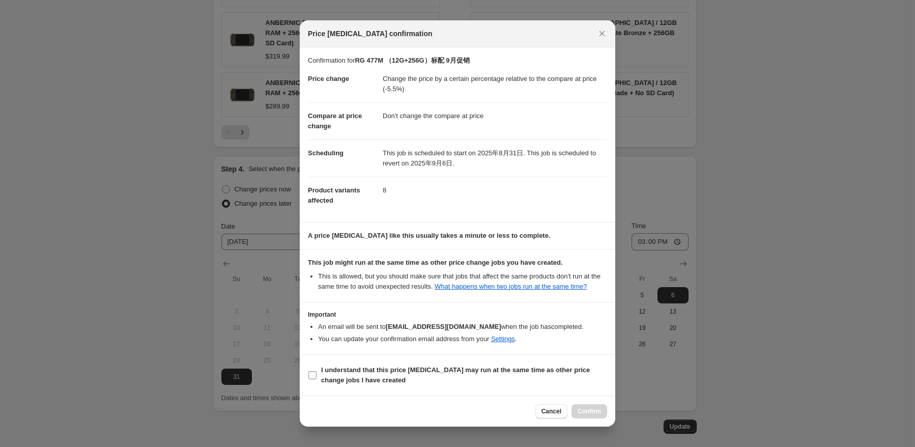
click at [347, 377] on b "I understand that this price [MEDICAL_DATA] may run at the same time as other p…" at bounding box center [455, 375] width 269 height 18
click at [317, 377] on input "I understand that this price [MEDICAL_DATA] may run at the same time as other p…" at bounding box center [313, 375] width 8 height 8
checkbox input "true"
click at [600, 409] on span "Confirm" at bounding box center [589, 411] width 23 height 8
click at [764, 339] on div at bounding box center [457, 223] width 915 height 447
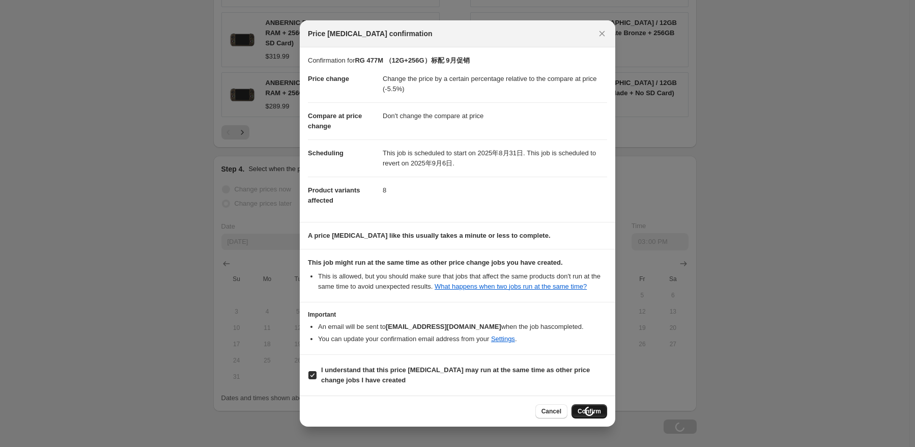
type input "RG 477M （12G+256G）标配 9月促销"
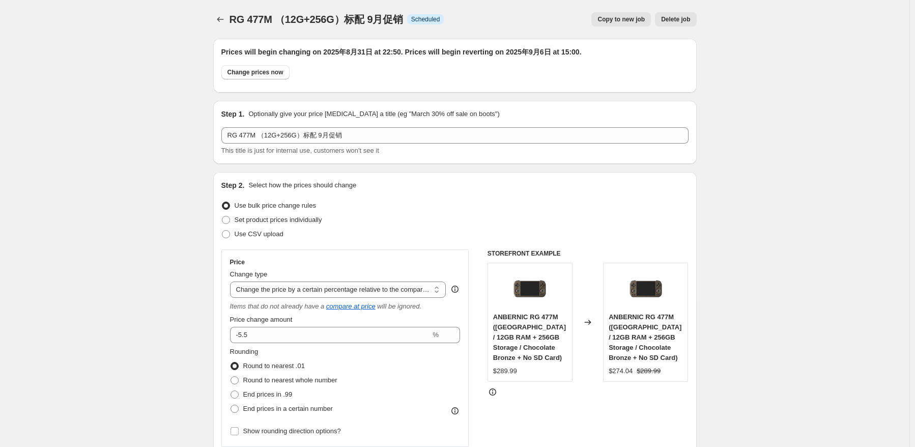
click at [219, 23] on icon "Price change jobs" at bounding box center [220, 19] width 10 height 10
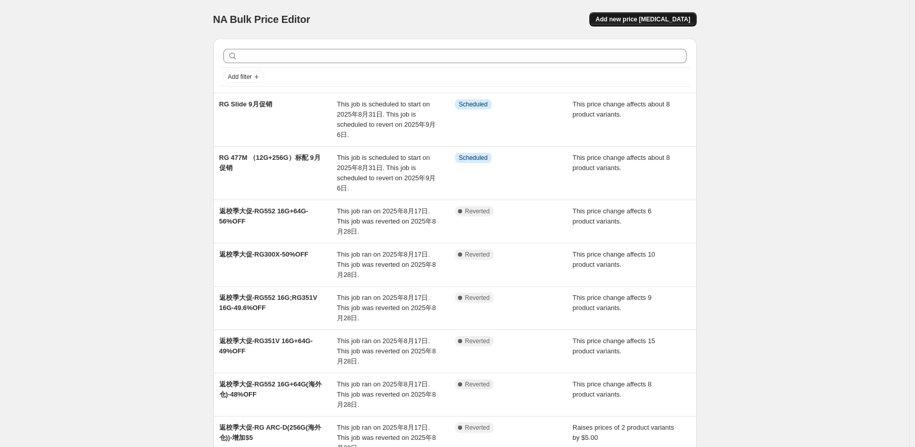
click at [646, 21] on span "Add new price [MEDICAL_DATA]" at bounding box center [643, 19] width 95 height 8
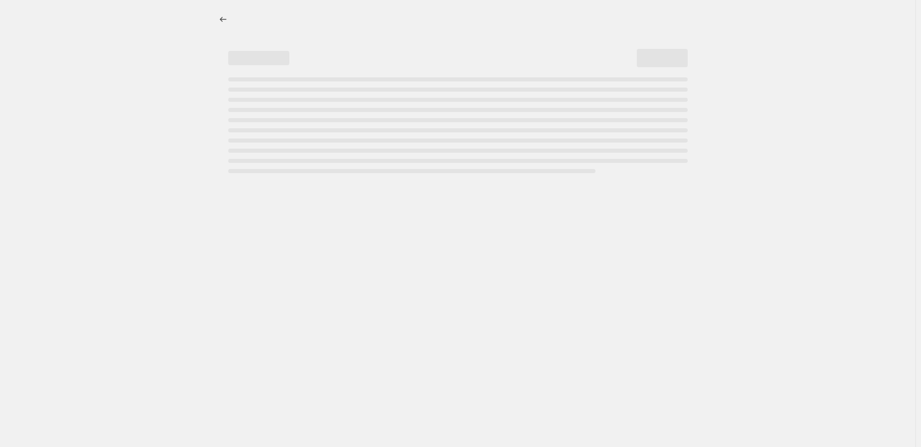
select select "percentage"
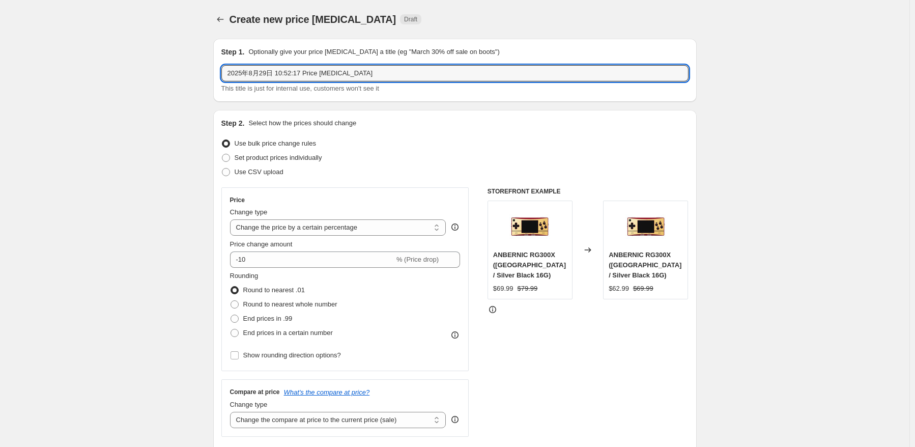
drag, startPoint x: 273, startPoint y: 69, endPoint x: 129, endPoint y: 71, distance: 143.6
paste input "RG 35XXPRO"
type input "RG 35XXPRO 9月促销"
click at [351, 234] on select "Change the price to a certain amount Change the price by a certain amount Chang…" at bounding box center [338, 227] width 216 height 16
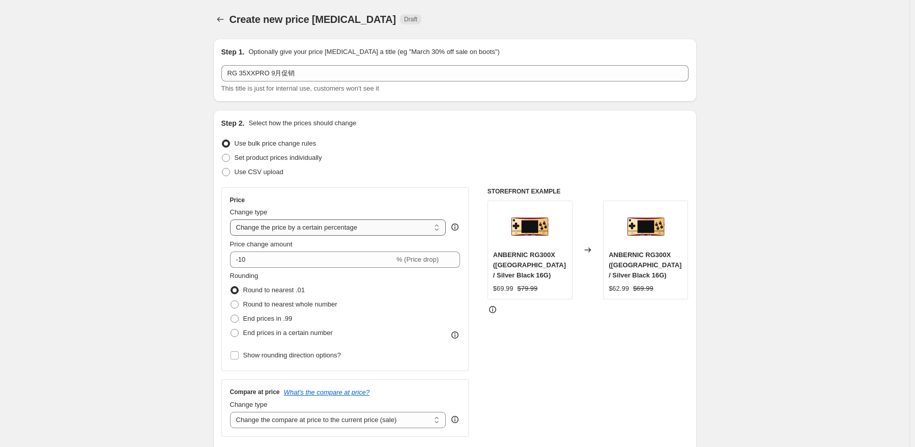
select select "pcap"
click at [232, 219] on select "Change the price to a certain amount Change the price by a certain amount Chang…" at bounding box center [338, 227] width 216 height 16
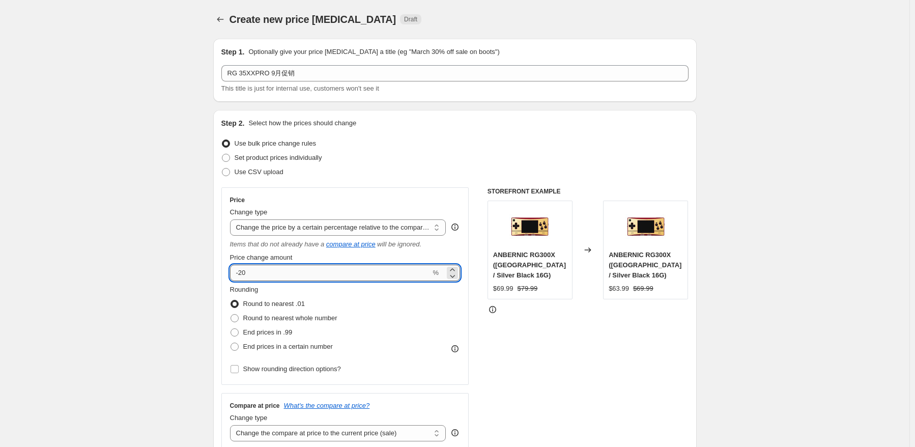
click at [334, 274] on input "-20" at bounding box center [330, 273] width 201 height 16
type input "-2"
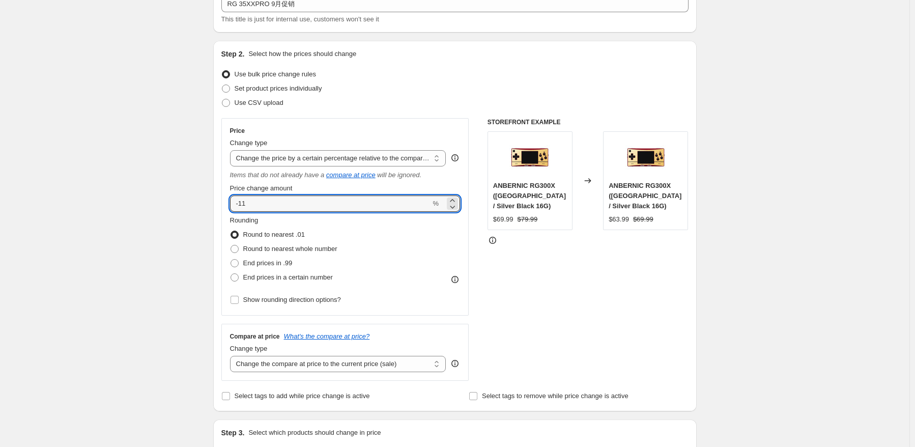
scroll to position [153, 0]
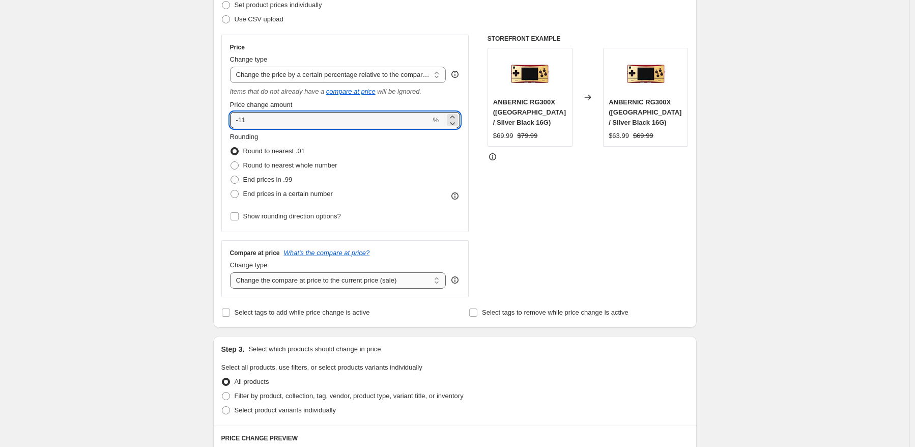
type input "-11"
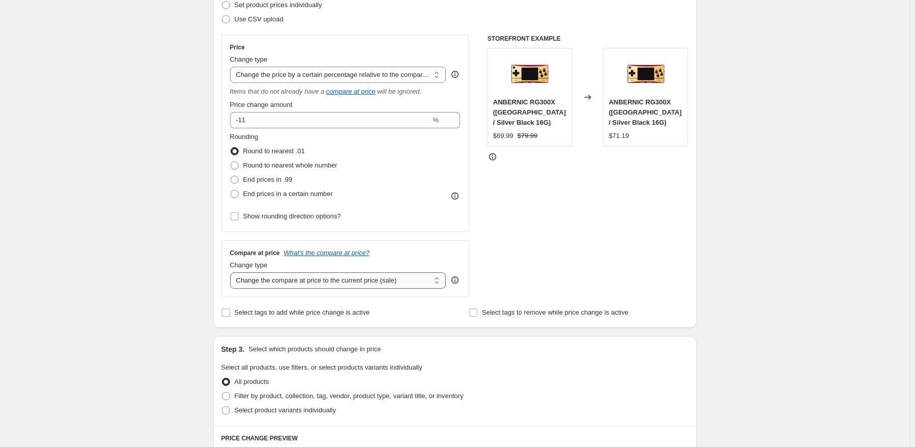
click at [380, 281] on select "Change the compare at price to the current price (sale) Change the compare at p…" at bounding box center [338, 280] width 216 height 16
select select "no_change"
click at [232, 273] on select "Change the compare at price to the current price (sale) Change the compare at p…" at bounding box center [338, 280] width 216 height 16
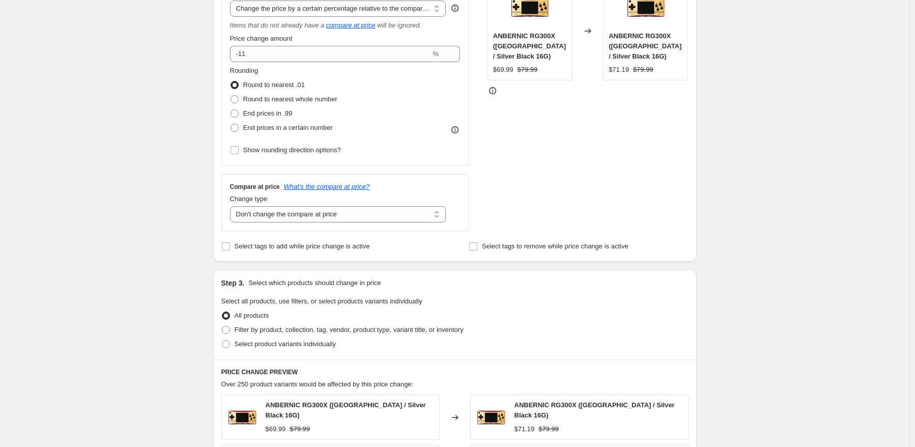
scroll to position [305, 0]
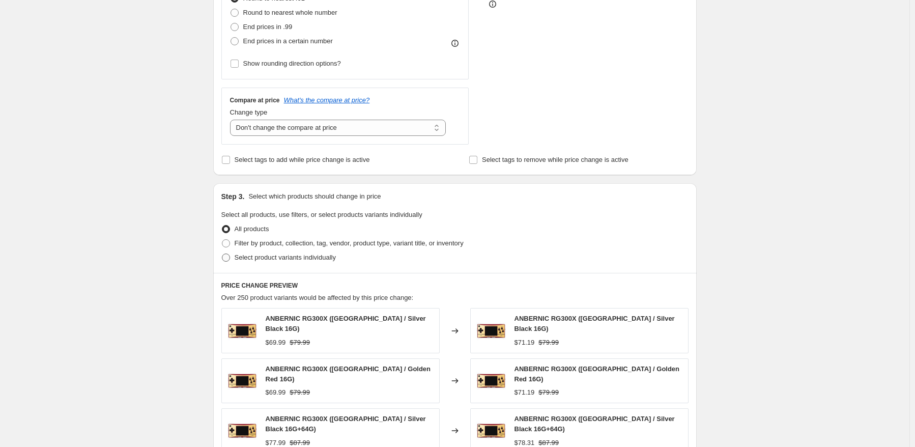
click at [281, 255] on span "Select product variants individually" at bounding box center [285, 258] width 101 height 8
click at [222, 254] on input "Select product variants individually" at bounding box center [222, 254] width 1 height 1
radio input "true"
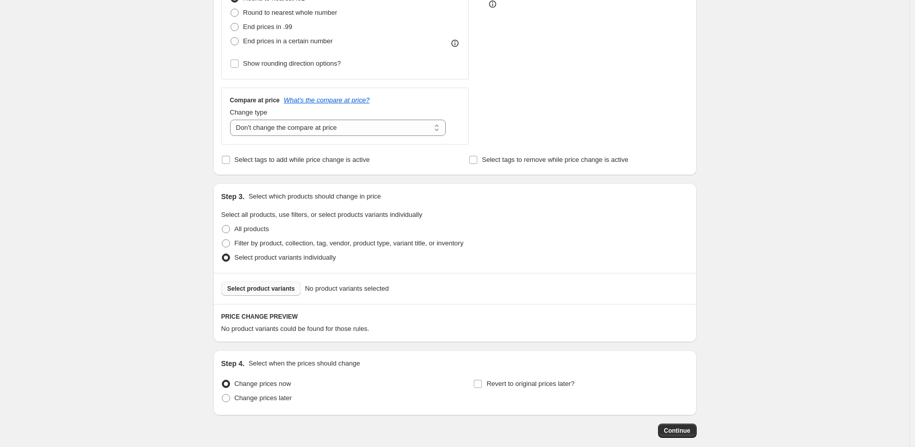
click at [258, 295] on button "Select product variants" at bounding box center [261, 289] width 80 height 14
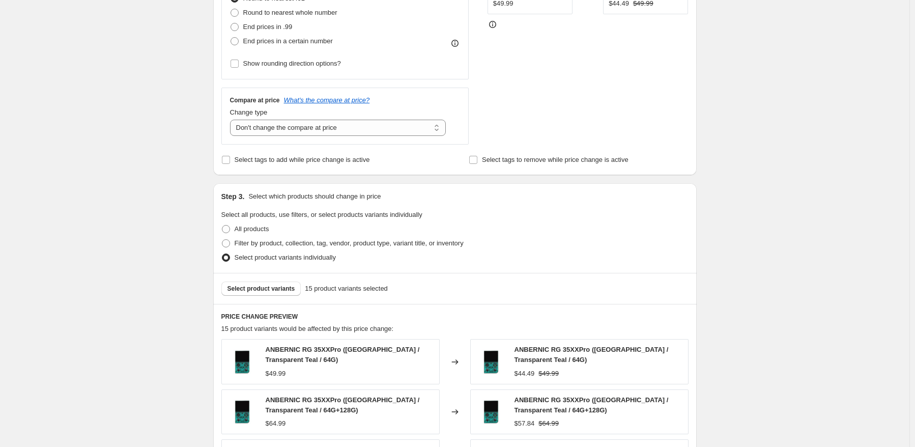
click at [732, 225] on div "Create new price [MEDICAL_DATA]. This page is ready Create new price [MEDICAL_D…" at bounding box center [455, 234] width 910 height 1078
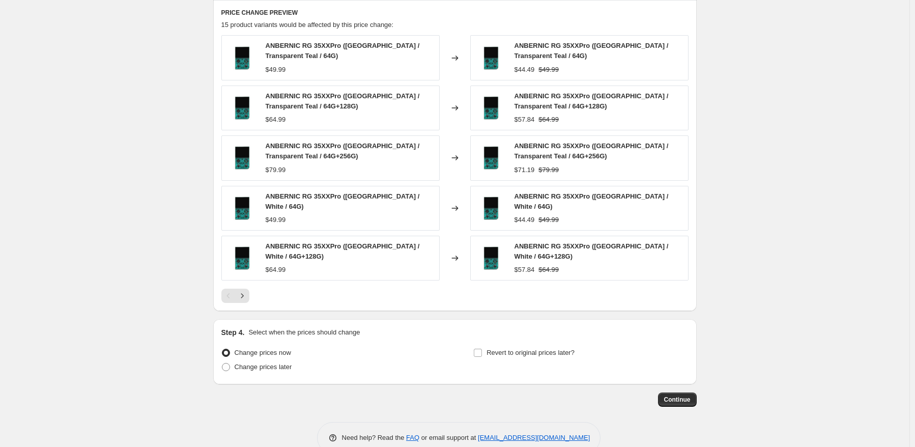
scroll to position [611, 0]
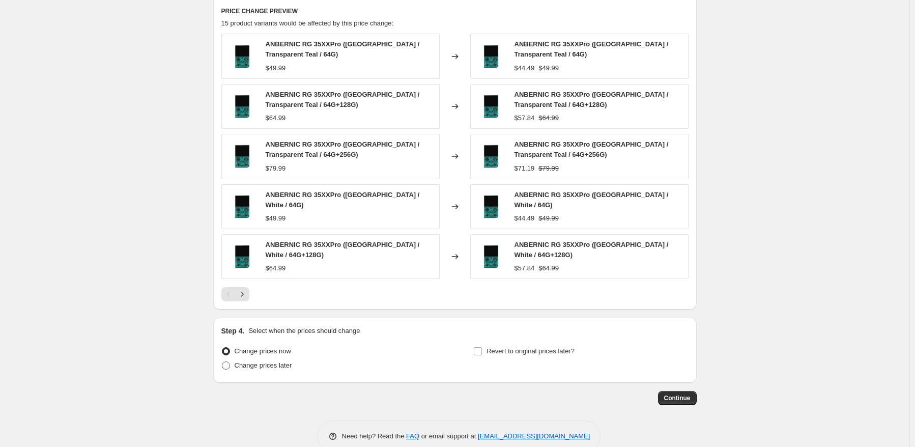
click at [263, 361] on span "Change prices later" at bounding box center [264, 365] width 58 height 8
click at [222, 361] on input "Change prices later" at bounding box center [222, 361] width 1 height 1
radio input "true"
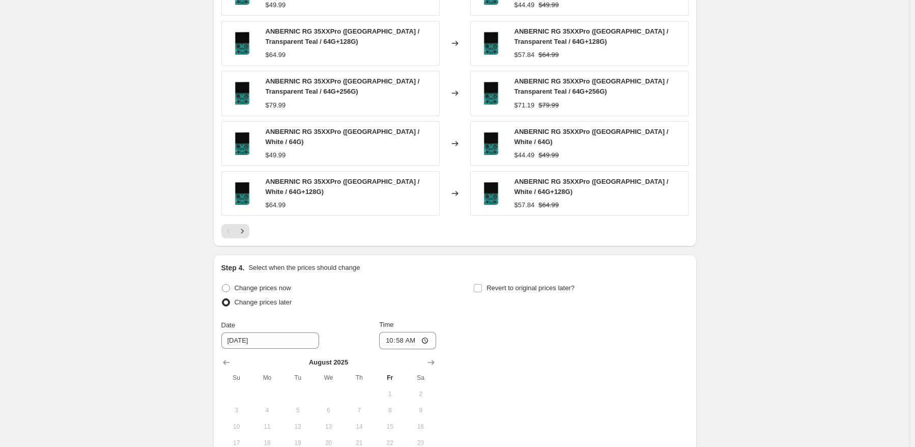
scroll to position [713, 0]
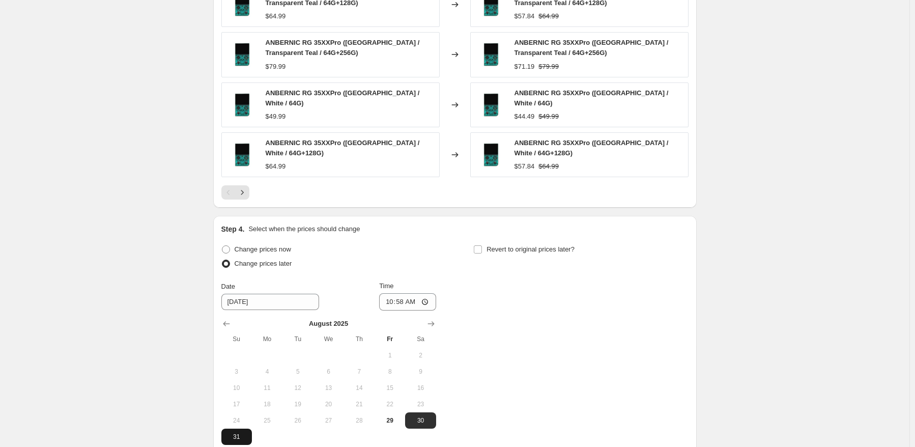
click at [238, 433] on span "31" at bounding box center [237, 437] width 22 height 8
type input "[DATE]"
click at [407, 297] on input "10:58" at bounding box center [407, 301] width 57 height 17
type input "22:50"
click at [566, 291] on div "Change prices now Change prices later Date [DATE] Time 22:50 [DATE] Su Mo Tu We…" at bounding box center [454, 343] width 467 height 203
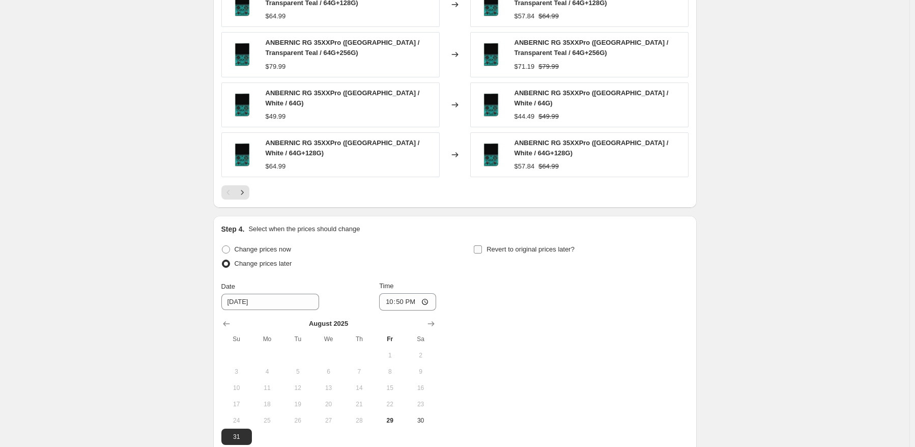
click at [554, 246] on span "Revert to original prices later?" at bounding box center [531, 249] width 88 height 8
click at [482, 246] on input "Revert to original prices later?" at bounding box center [478, 249] width 8 height 8
checkbox input "true"
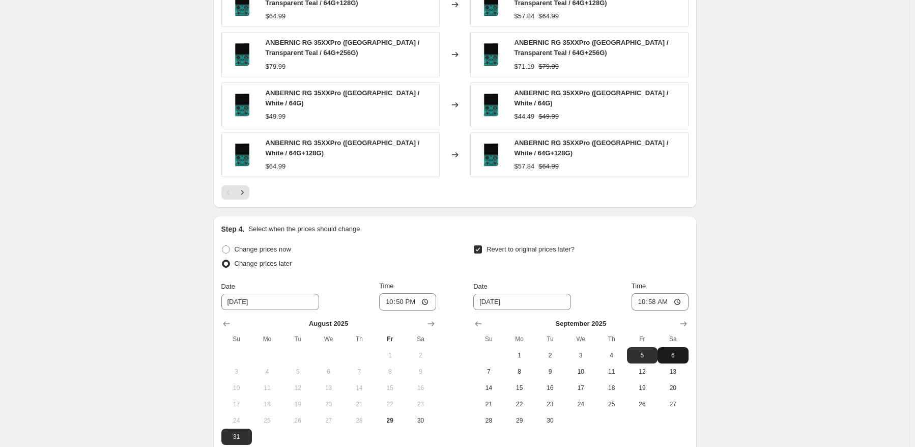
click at [674, 351] on span "6" at bounding box center [673, 355] width 22 height 8
type input "[DATE]"
click at [658, 293] on input "10:58" at bounding box center [660, 301] width 57 height 17
type input "15:00"
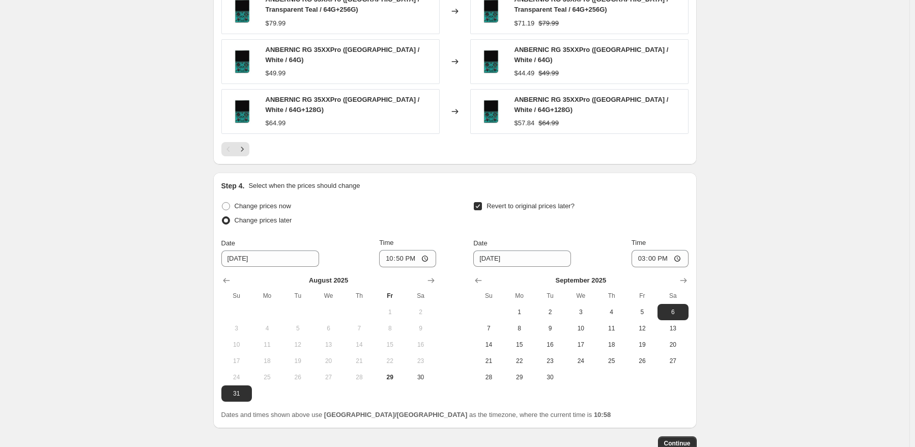
scroll to position [814, 0]
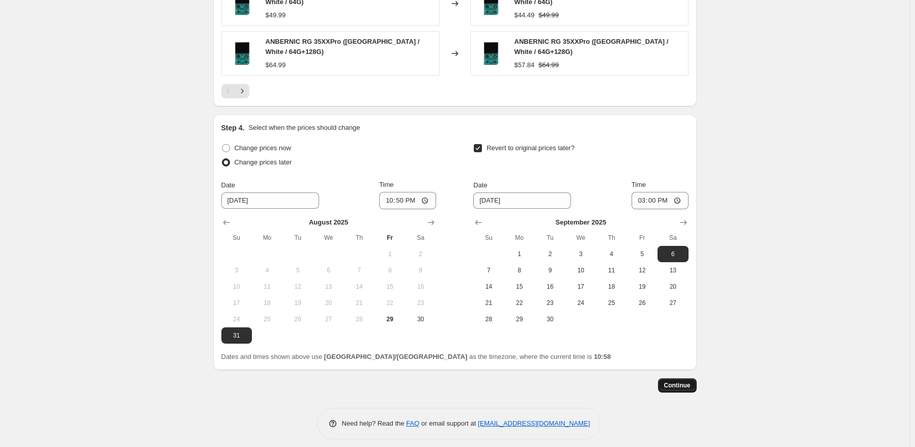
click at [684, 384] on button "Continue" at bounding box center [677, 385] width 39 height 14
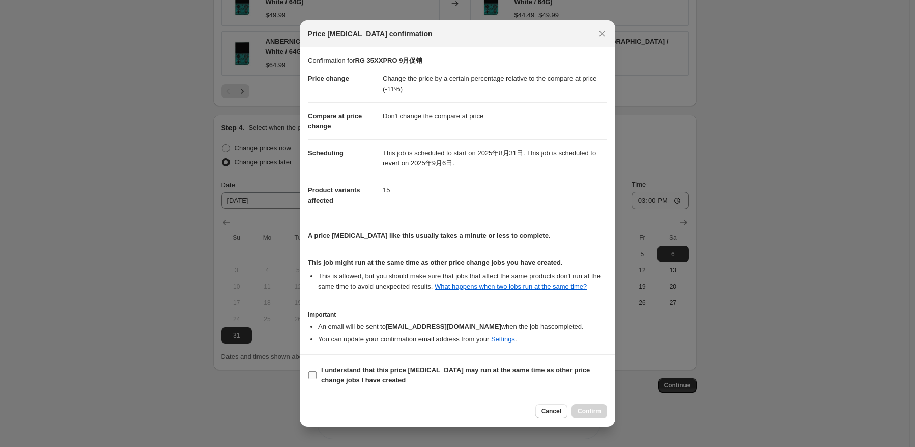
click at [367, 374] on b "I understand that this price [MEDICAL_DATA] may run at the same time as other p…" at bounding box center [455, 375] width 269 height 18
click at [317, 374] on input "I understand that this price [MEDICAL_DATA] may run at the same time as other p…" at bounding box center [313, 375] width 8 height 8
checkbox input "true"
click at [591, 417] on button "Confirm" at bounding box center [590, 411] width 36 height 14
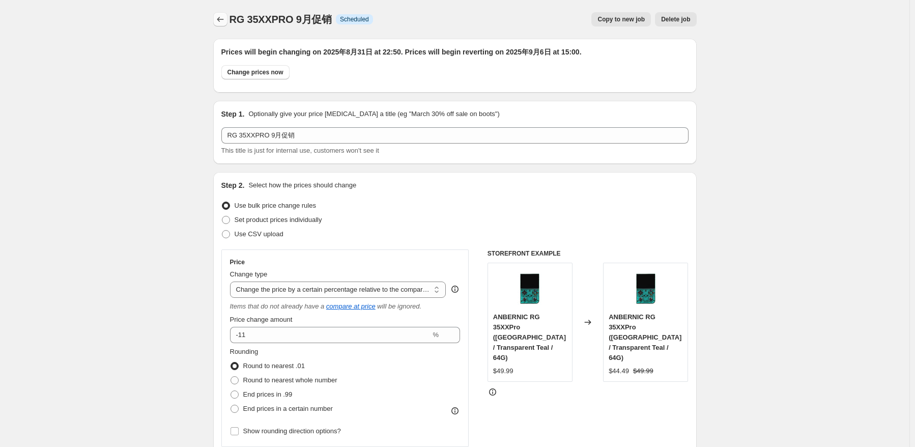
click at [219, 24] on icon "Price change jobs" at bounding box center [220, 19] width 10 height 10
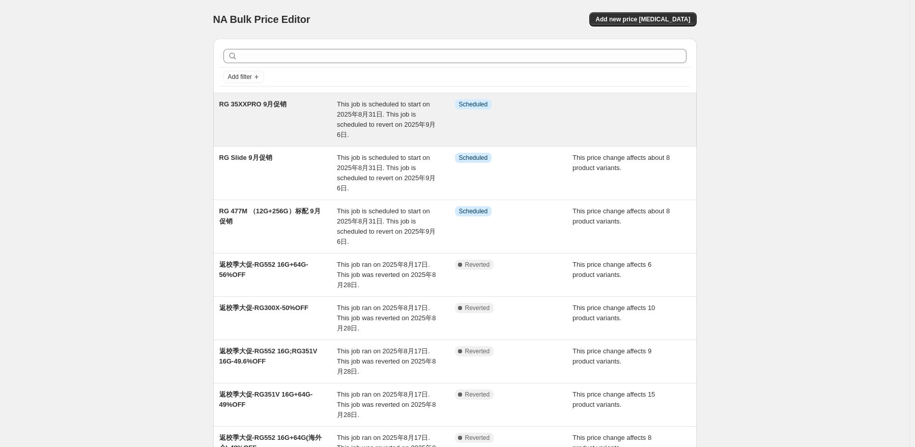
click at [436, 120] on span "This job is scheduled to start on 2025年8月31日. This job is scheduled to revert o…" at bounding box center [386, 119] width 99 height 38
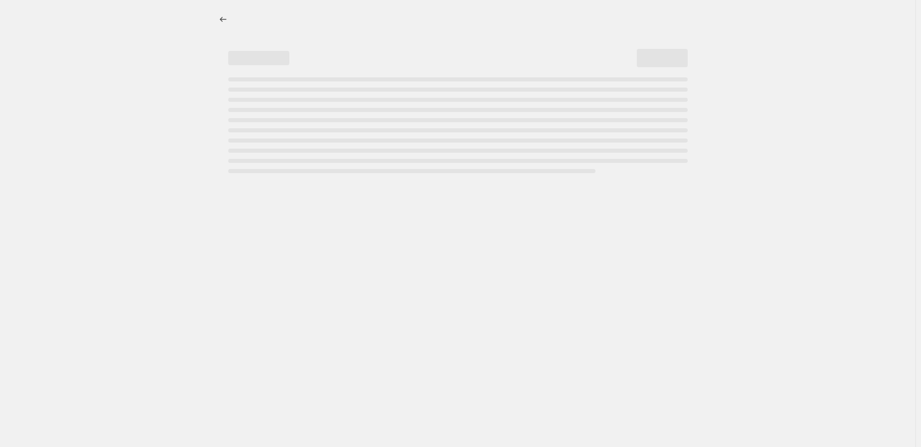
select select "pcap"
select select "no_change"
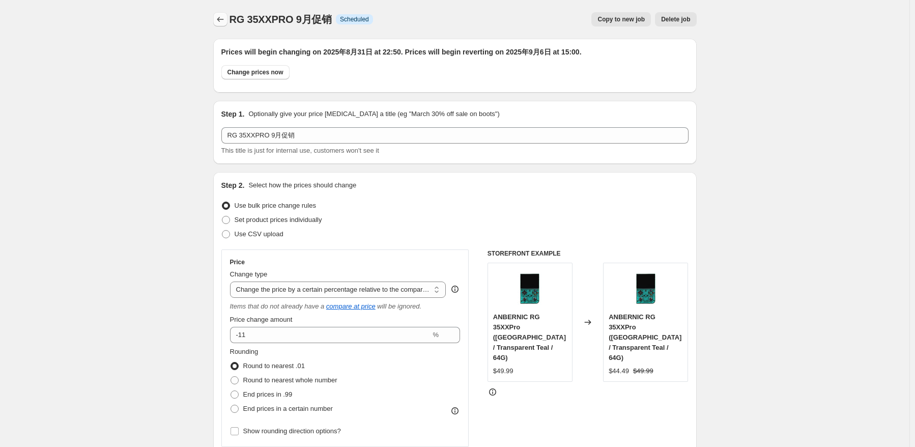
click at [226, 20] on icon "Price change jobs" at bounding box center [220, 19] width 10 height 10
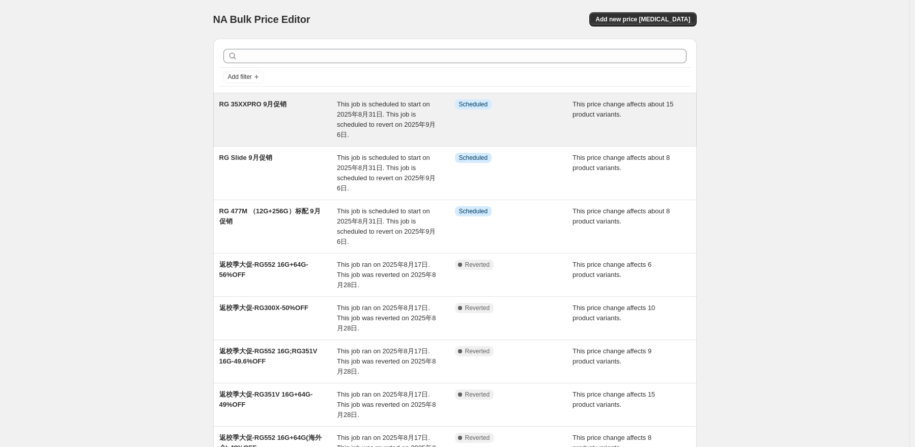
click at [344, 116] on span "This job is scheduled to start on 2025年8月31日. This job is scheduled to revert o…" at bounding box center [386, 119] width 99 height 38
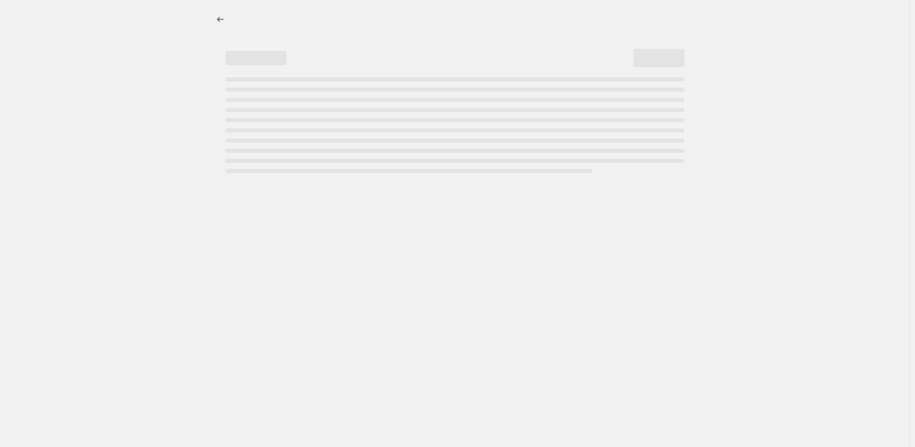
select select "pcap"
select select "no_change"
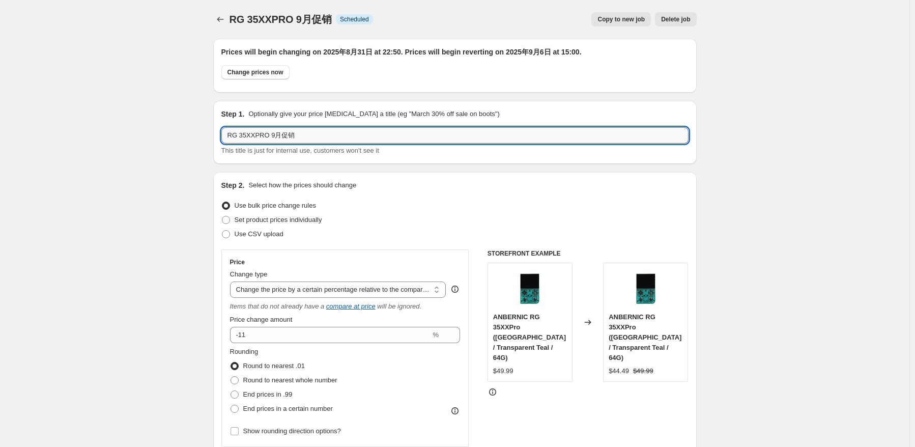
click at [268, 137] on input "RG 35XXPRO 9月促销" at bounding box center [454, 135] width 467 height 16
paste input "RG 34XXSP"
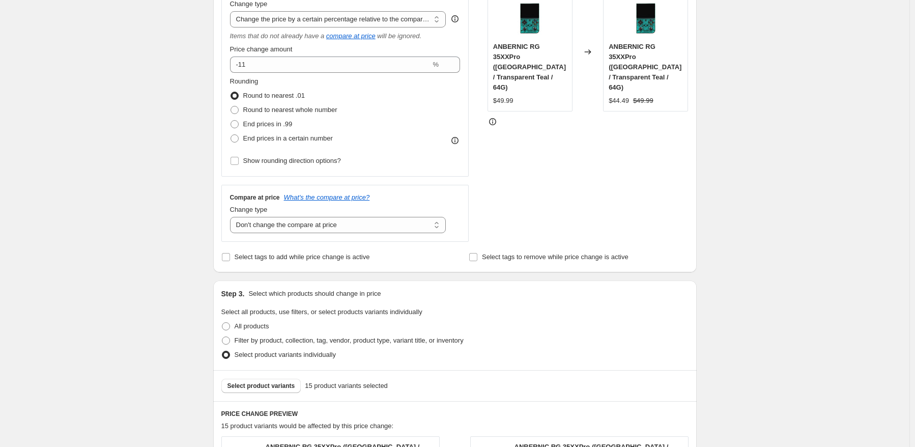
scroll to position [356, 0]
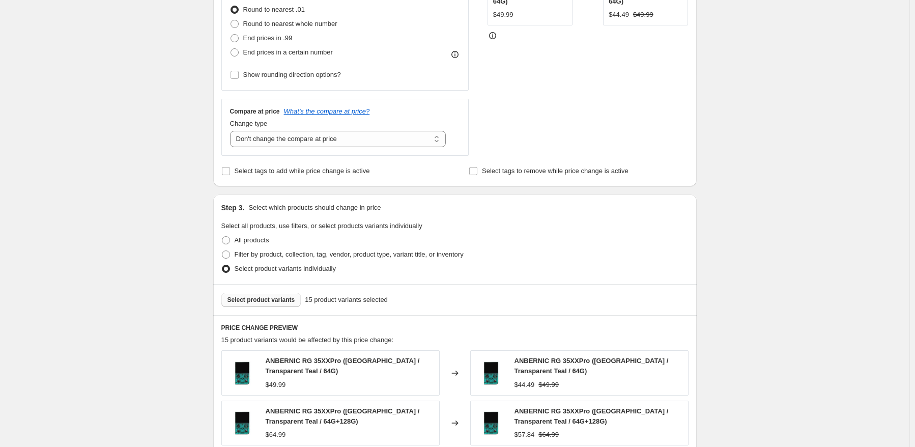
type input "RG 35XXPRO RG 34XXSP 9月促销"
click at [276, 303] on span "Select product variants" at bounding box center [262, 300] width 68 height 8
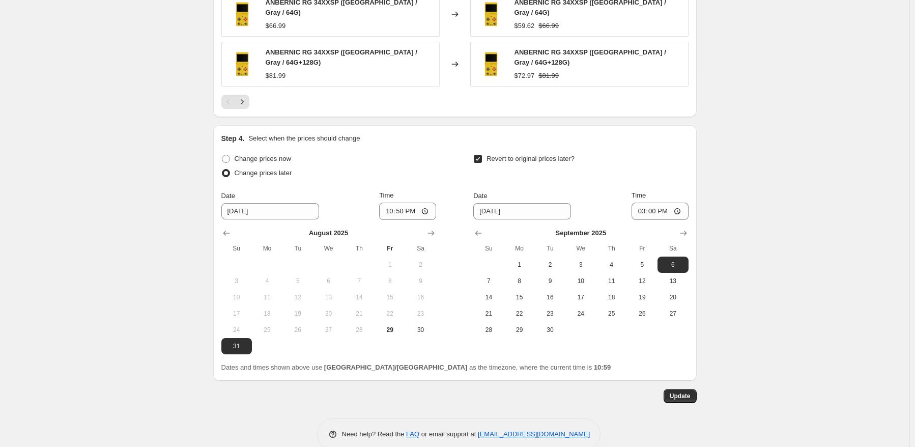
scroll to position [867, 0]
click at [686, 391] on span "Update" at bounding box center [680, 395] width 21 height 8
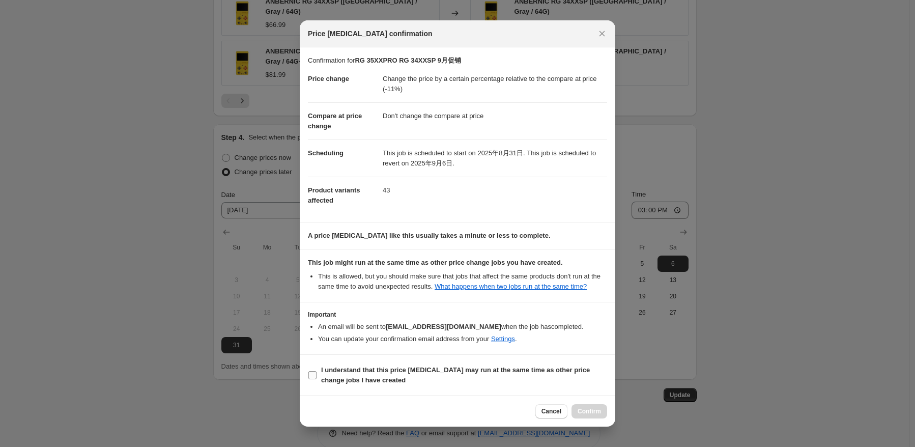
click at [336, 371] on b "I understand that this price [MEDICAL_DATA] may run at the same time as other p…" at bounding box center [455, 375] width 269 height 18
click at [317, 371] on input "I understand that this price [MEDICAL_DATA] may run at the same time as other p…" at bounding box center [313, 375] width 8 height 8
checkbox input "true"
click at [584, 405] on button "Confirm" at bounding box center [590, 411] width 36 height 14
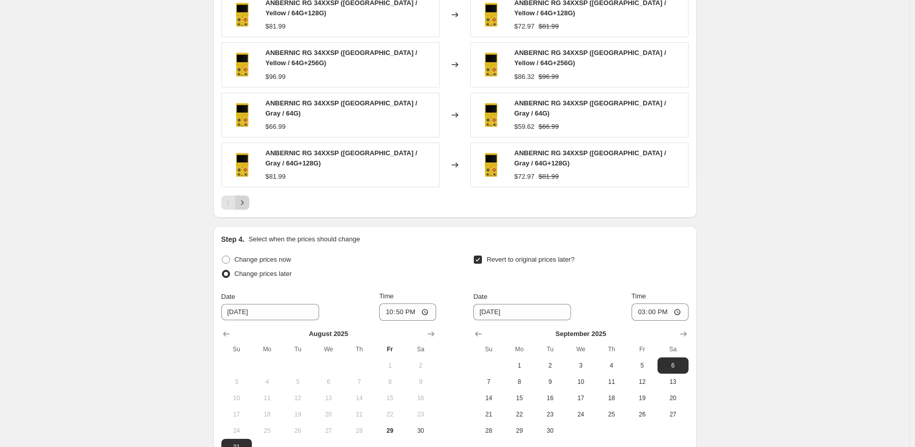
click at [247, 198] on icon "Next" at bounding box center [242, 203] width 10 height 10
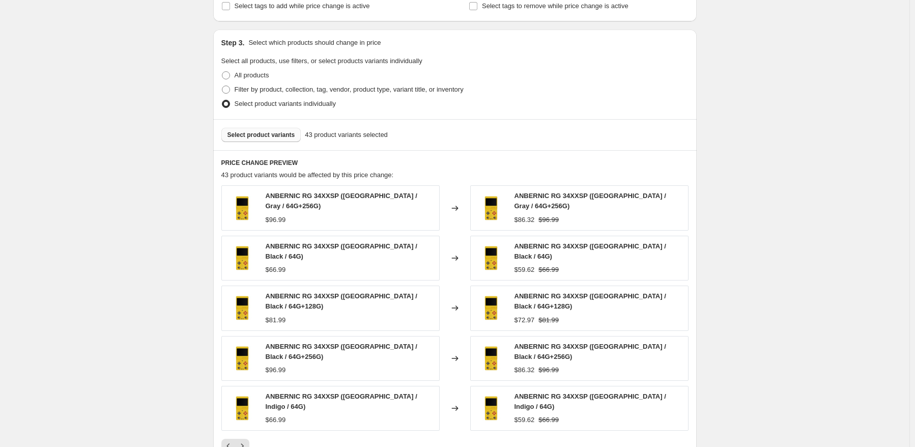
scroll to position [612, 0]
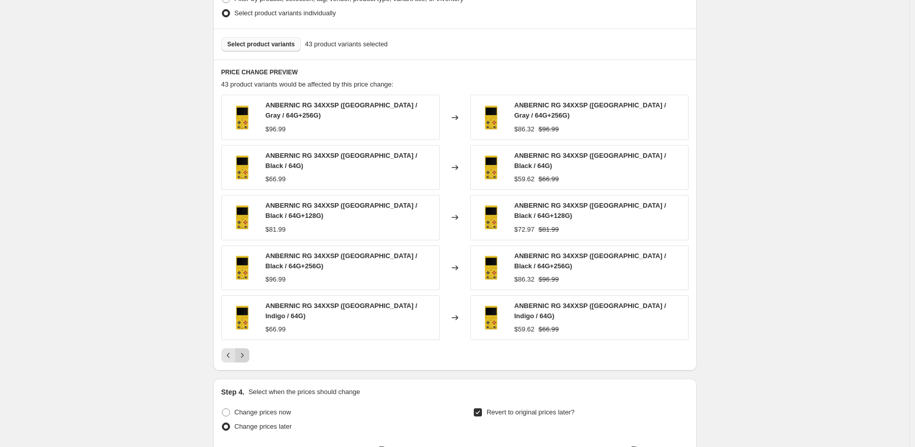
click at [245, 350] on icon "Next" at bounding box center [242, 355] width 10 height 10
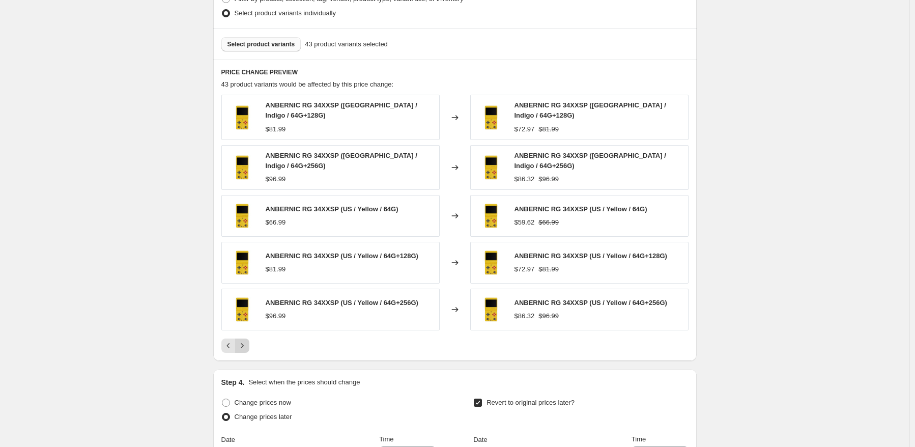
click at [247, 341] on icon "Next" at bounding box center [242, 346] width 10 height 10
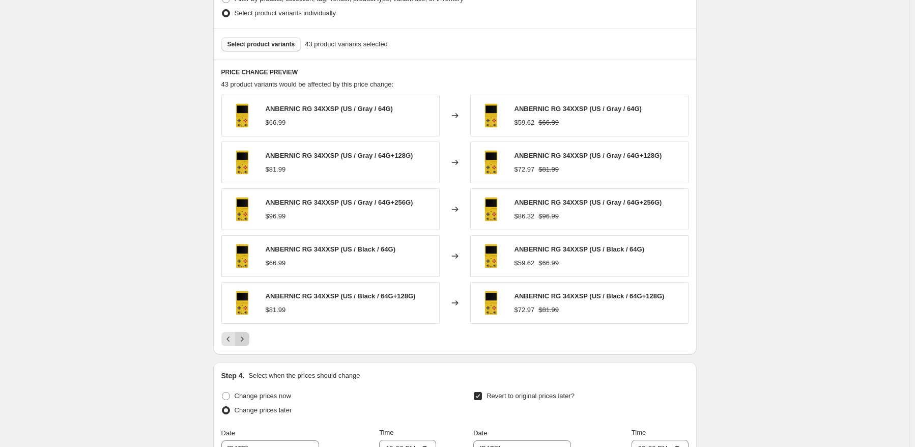
click at [247, 334] on icon "Next" at bounding box center [242, 339] width 10 height 10
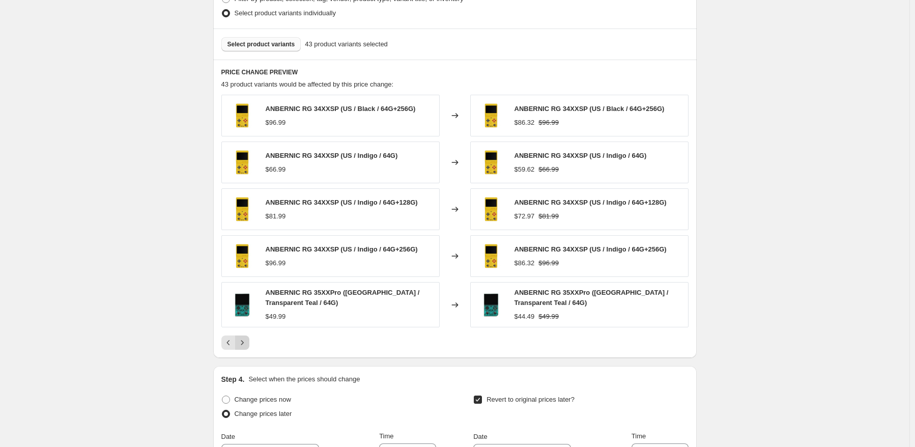
click at [247, 336] on button "Next" at bounding box center [242, 343] width 14 height 14
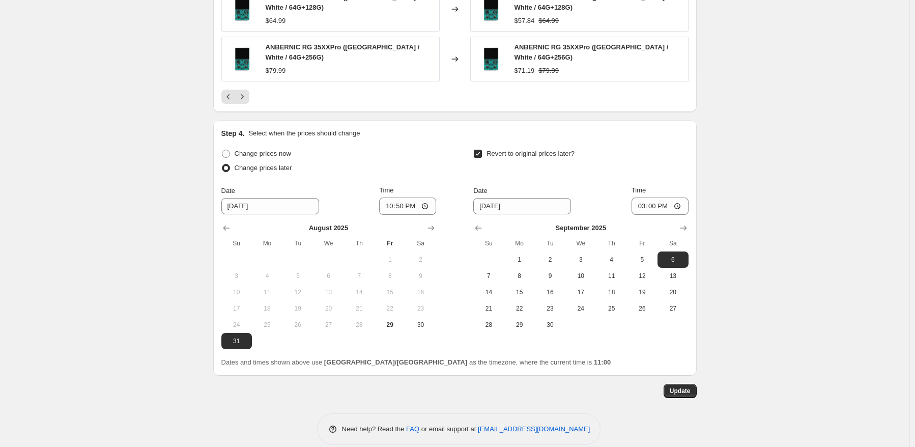
scroll to position [873, 0]
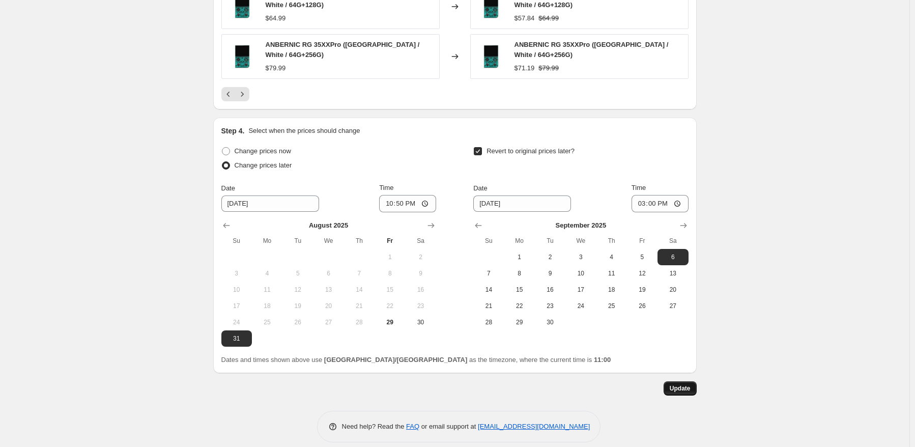
click at [680, 383] on button "Update" at bounding box center [680, 388] width 33 height 14
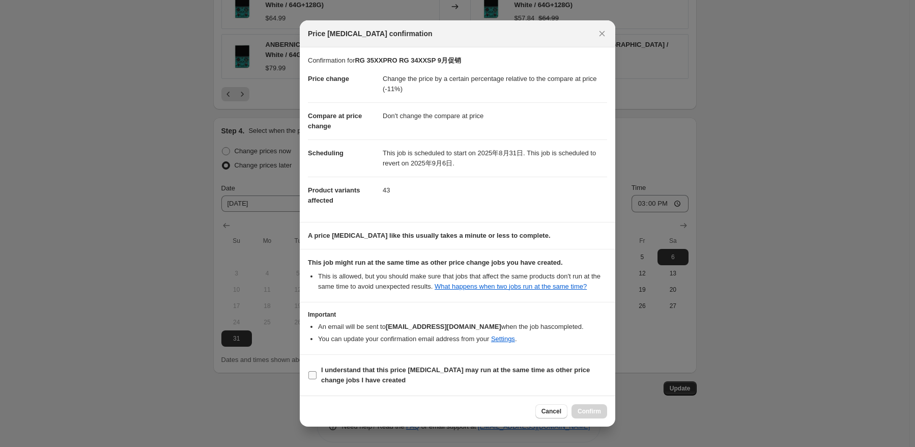
click at [361, 374] on b "I understand that this price [MEDICAL_DATA] may run at the same time as other p…" at bounding box center [455, 375] width 269 height 18
click at [317, 374] on input "I understand that this price [MEDICAL_DATA] may run at the same time as other p…" at bounding box center [313, 375] width 8 height 8
checkbox input "true"
click at [599, 409] on span "Confirm" at bounding box center [589, 411] width 23 height 8
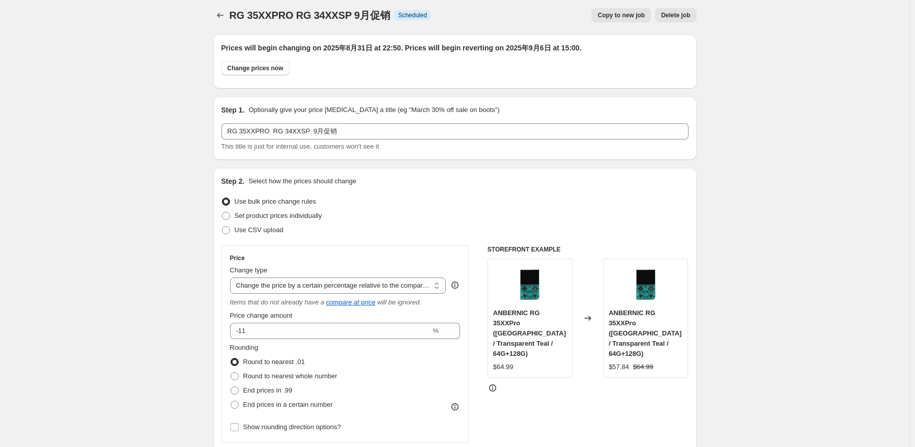
scroll to position [0, 0]
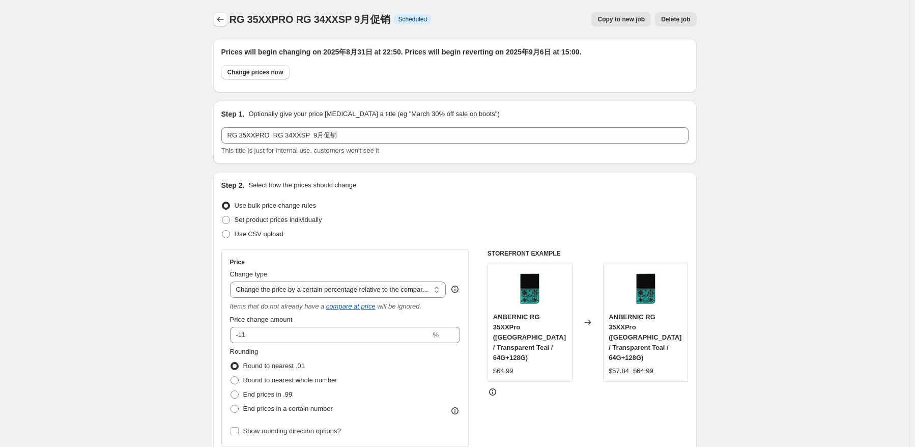
click at [218, 17] on icon "Price change jobs" at bounding box center [220, 19] width 10 height 10
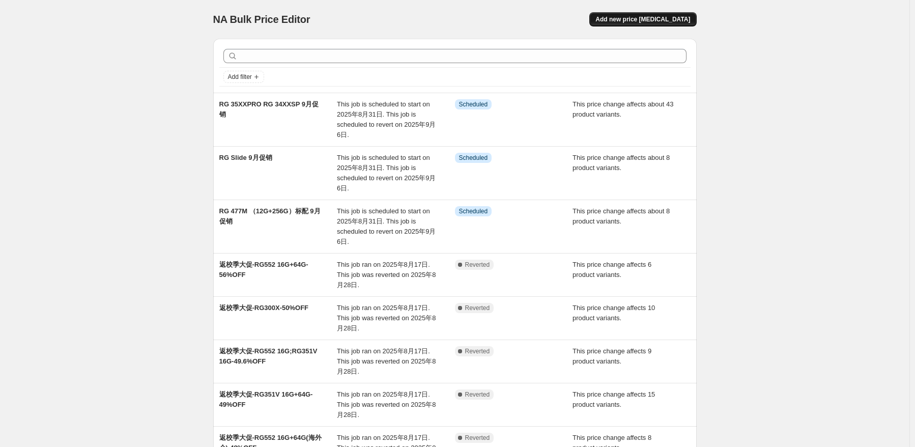
click at [685, 20] on span "Add new price [MEDICAL_DATA]" at bounding box center [643, 19] width 95 height 8
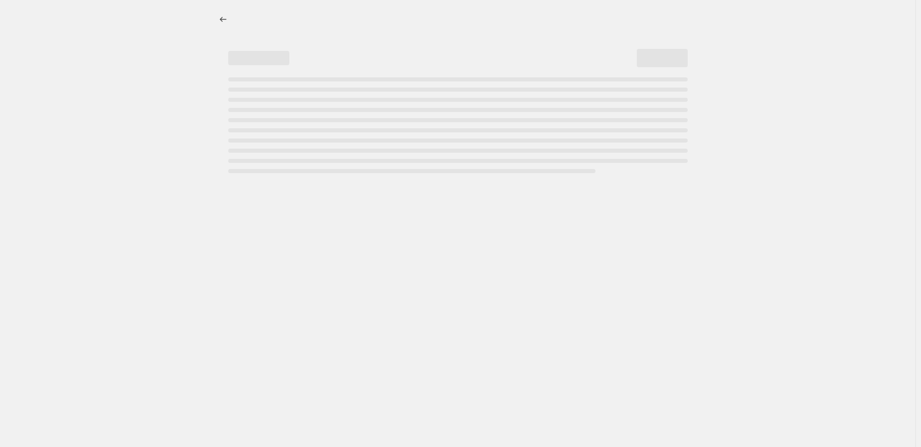
select select "percentage"
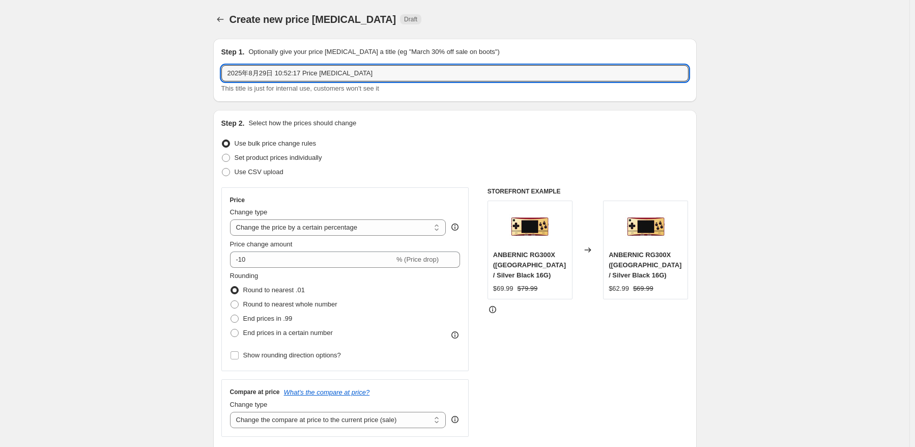
drag, startPoint x: 413, startPoint y: 72, endPoint x: 128, endPoint y: 63, distance: 285.8
paste input "RG 557"
type input "RG 557 9月促销"
click at [347, 139] on div "Use bulk price change rules" at bounding box center [454, 143] width 467 height 14
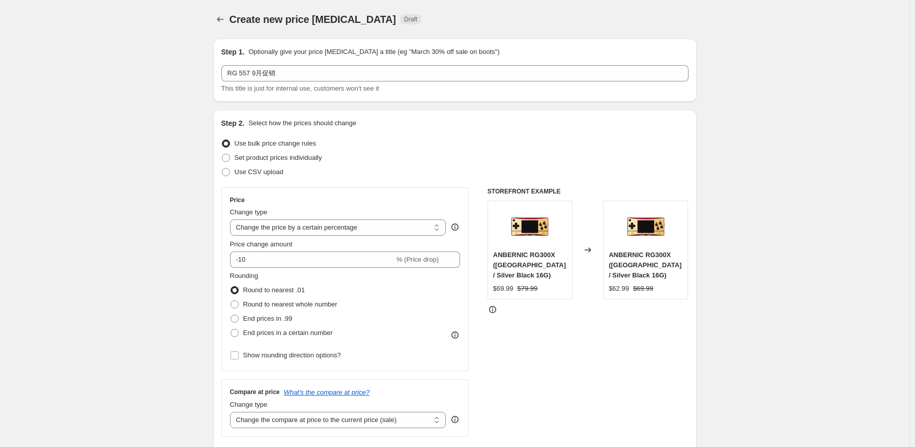
click at [287, 216] on div "Change type" at bounding box center [338, 212] width 216 height 10
click at [291, 226] on select "Change the price to a certain amount Change the price by a certain amount Chang…" at bounding box center [338, 227] width 216 height 16
select select "pcap"
click at [232, 219] on select "Change the price to a certain amount Change the price by a certain amount Chang…" at bounding box center [338, 227] width 216 height 16
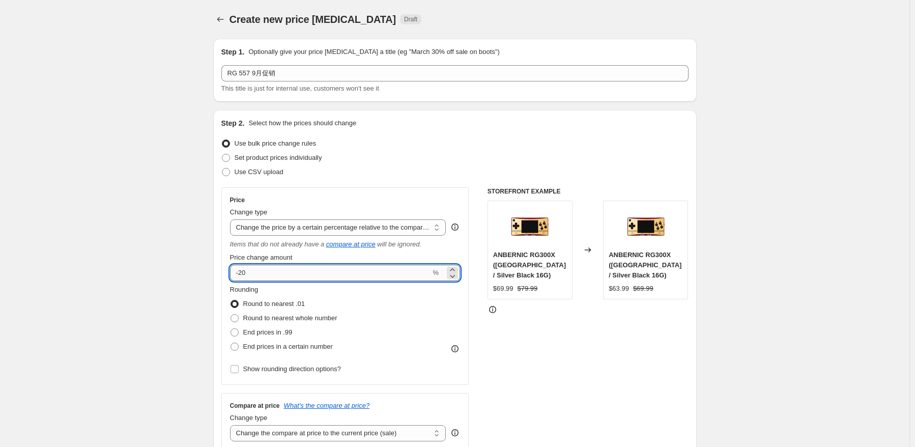
click at [314, 277] on input "-20" at bounding box center [330, 273] width 201 height 16
type input "-2"
type input "-5"
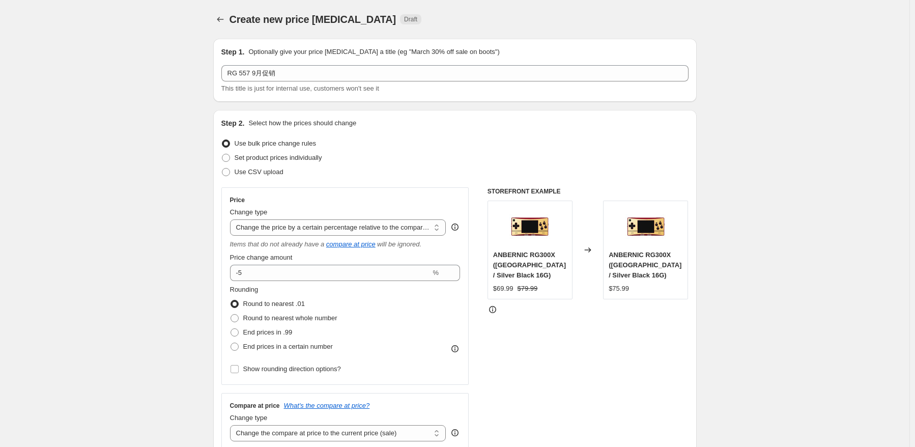
click at [373, 342] on div "Rounding Round to nearest .01 Round to nearest whole number End prices in .99 E…" at bounding box center [345, 319] width 231 height 69
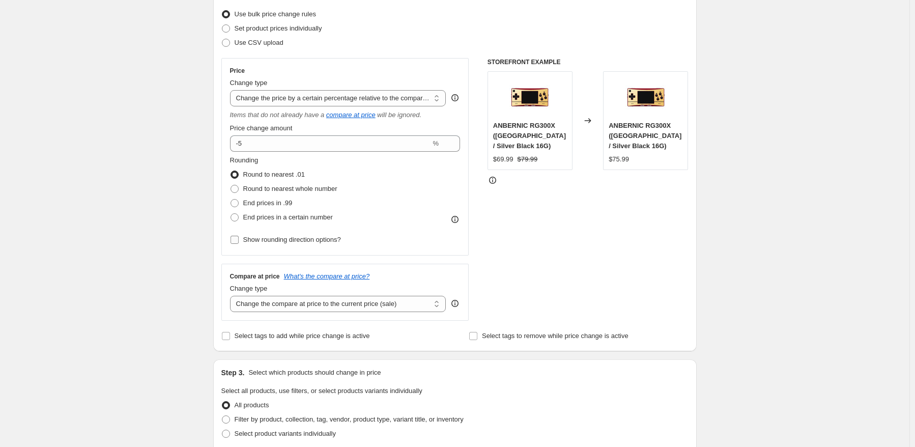
scroll to position [153, 0]
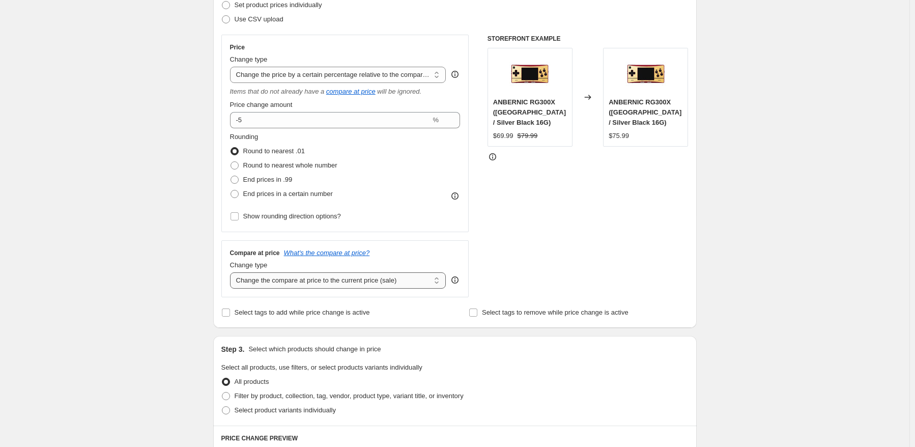
drag, startPoint x: 342, startPoint y: 277, endPoint x: 342, endPoint y: 288, distance: 11.2
click at [342, 277] on select "Change the compare at price to the current price (sale) Change the compare at p…" at bounding box center [338, 280] width 216 height 16
select select "no_change"
click at [232, 273] on select "Change the compare at price to the current price (sale) Change the compare at p…" at bounding box center [338, 280] width 216 height 16
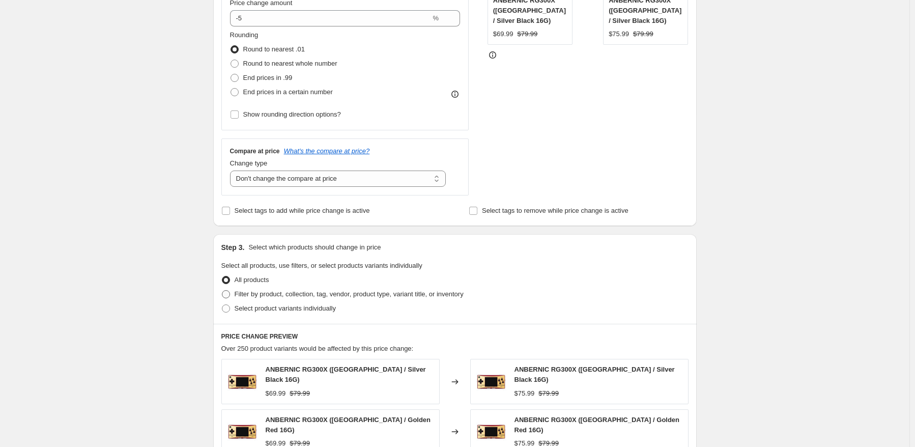
click at [276, 301] on label "Filter by product, collection, tag, vendor, product type, variant title, or inv…" at bounding box center [342, 294] width 242 height 14
click at [222, 291] on input "Filter by product, collection, tag, vendor, product type, variant title, or inv…" at bounding box center [222, 290] width 1 height 1
radio input "true"
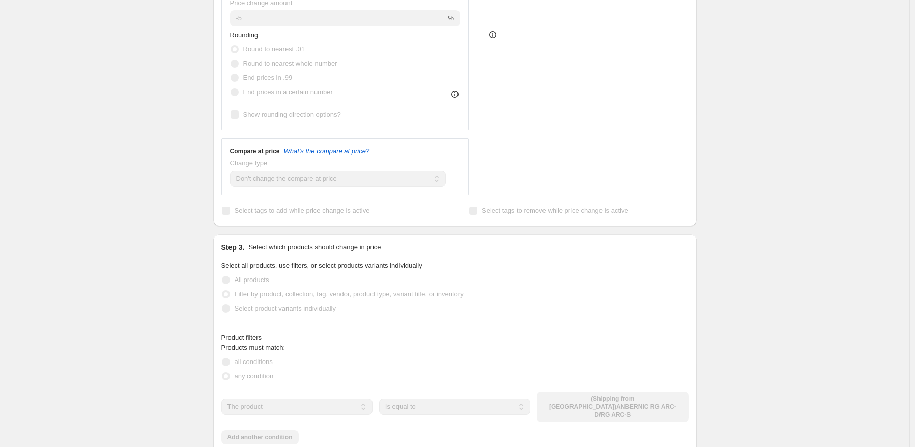
scroll to position [356, 0]
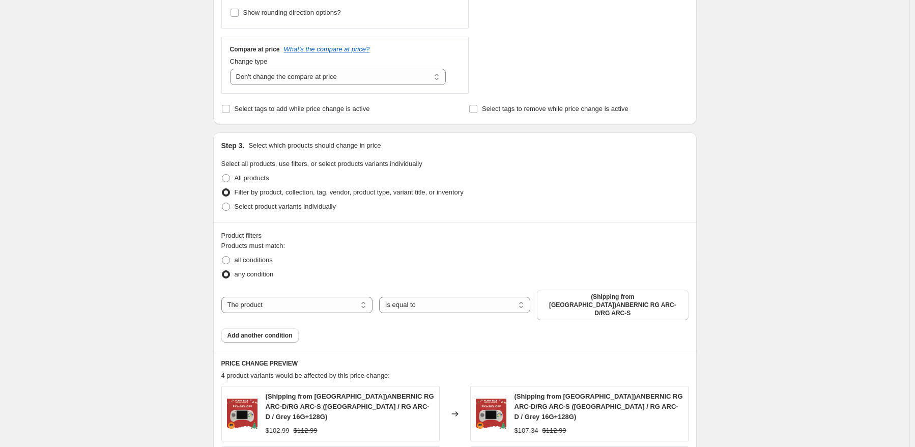
drag, startPoint x: 244, startPoint y: 206, endPoint x: 248, endPoint y: 220, distance: 14.3
click at [243, 206] on span "Select product variants individually" at bounding box center [285, 207] width 101 height 8
click at [222, 203] on input "Select product variants individually" at bounding box center [222, 203] width 1 height 1
radio input "true"
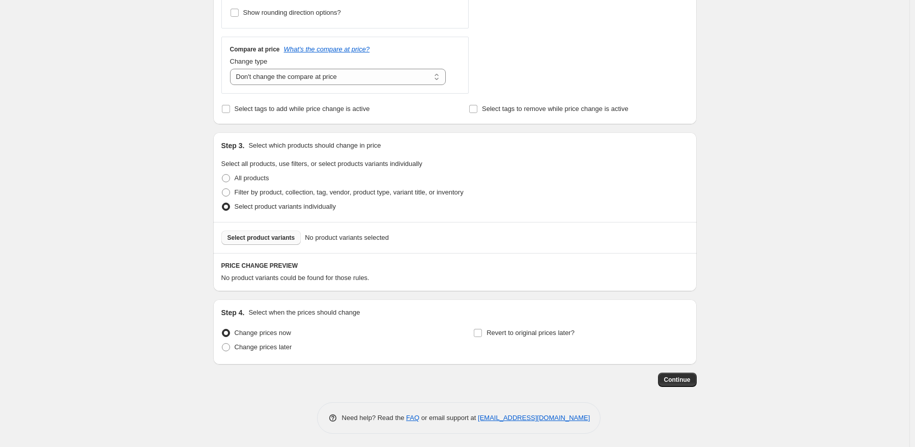
click at [285, 240] on span "Select product variants" at bounding box center [262, 238] width 68 height 8
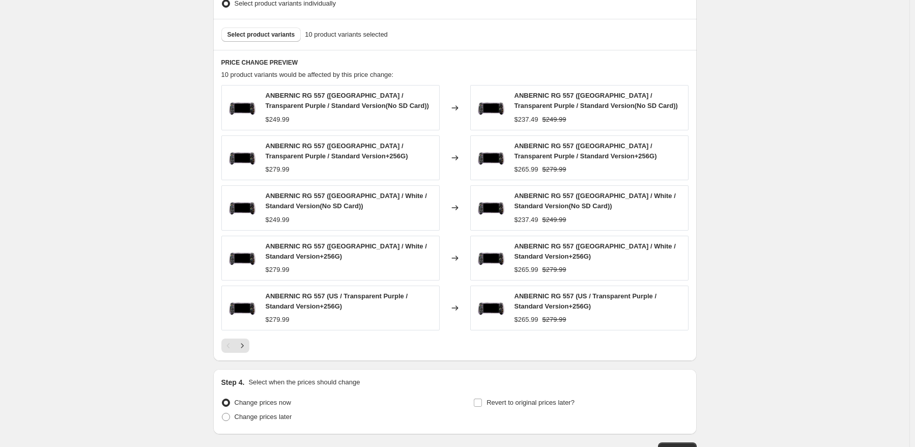
scroll to position [560, 0]
click at [263, 340] on div at bounding box center [454, 345] width 467 height 14
click at [253, 342] on div at bounding box center [454, 345] width 467 height 14
click at [243, 342] on icon "Next" at bounding box center [242, 345] width 10 height 10
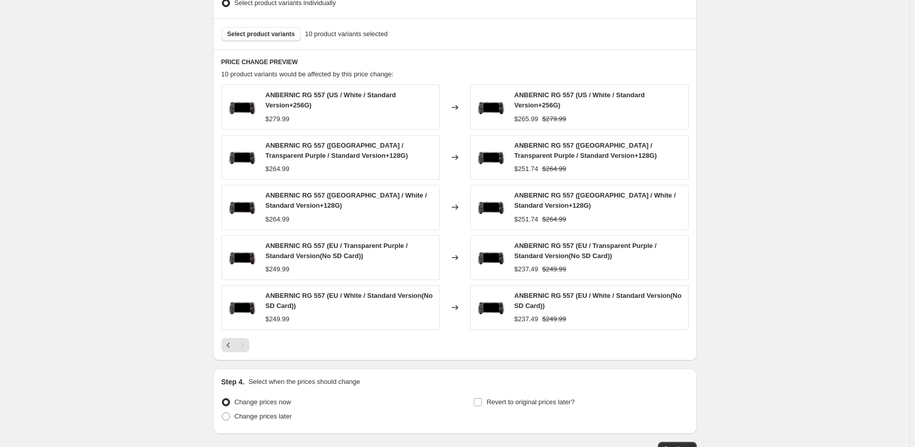
click at [222, 344] on div "PRICE CHANGE PREVIEW 10 product variants would be affected by this price change…" at bounding box center [455, 204] width 484 height 311
click at [231, 344] on icon "Previous" at bounding box center [229, 345] width 10 height 10
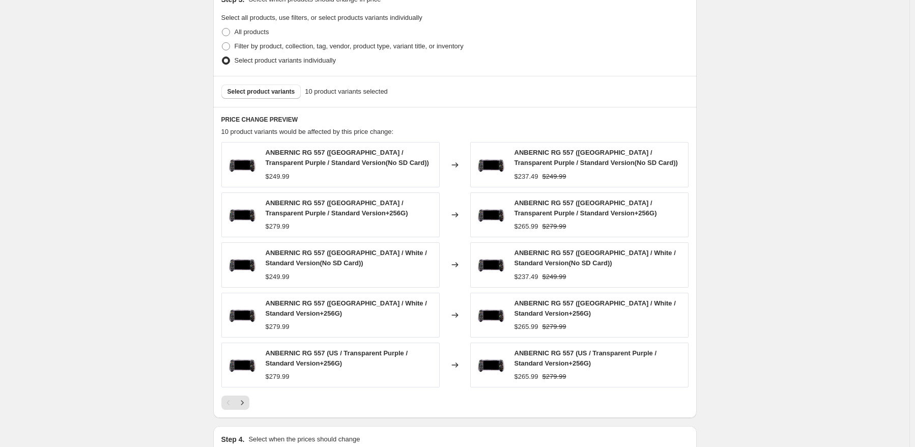
scroll to position [509, 0]
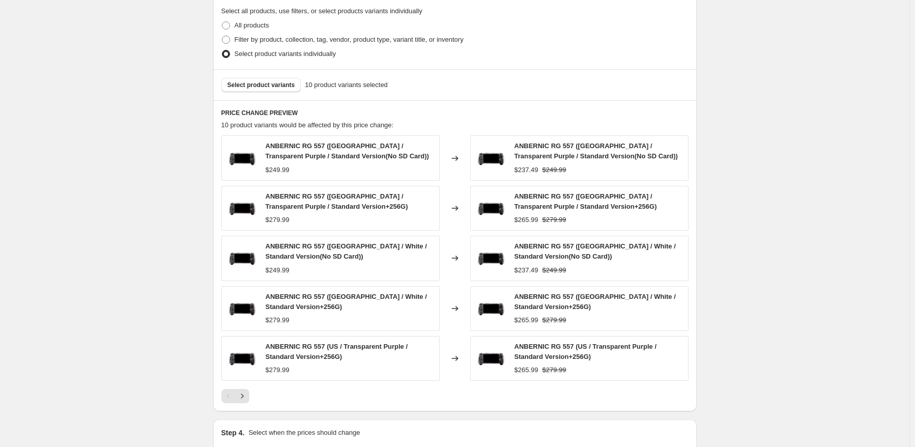
click at [245, 395] on icon "Next" at bounding box center [242, 396] width 10 height 10
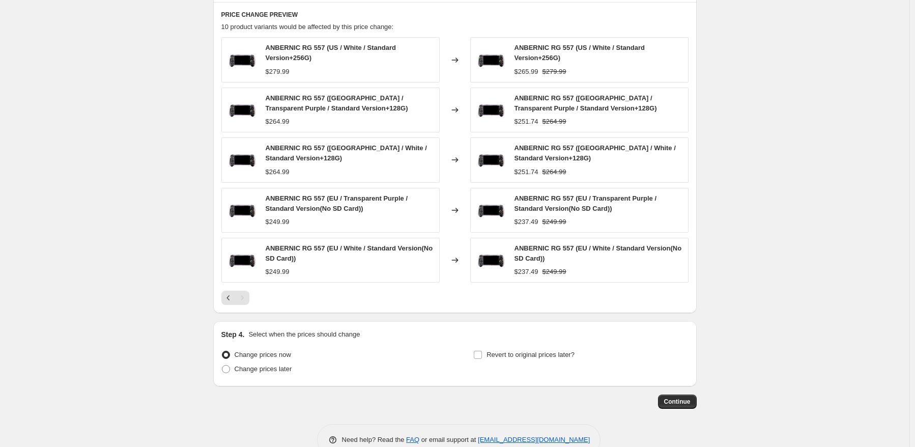
scroll to position [630, 0]
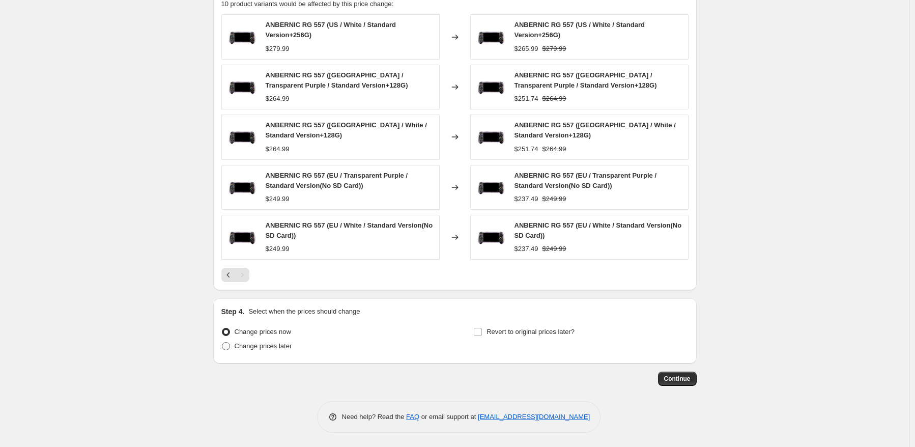
click at [249, 345] on span "Change prices later" at bounding box center [264, 346] width 58 height 8
click at [222, 343] on input "Change prices later" at bounding box center [222, 342] width 1 height 1
radio input "true"
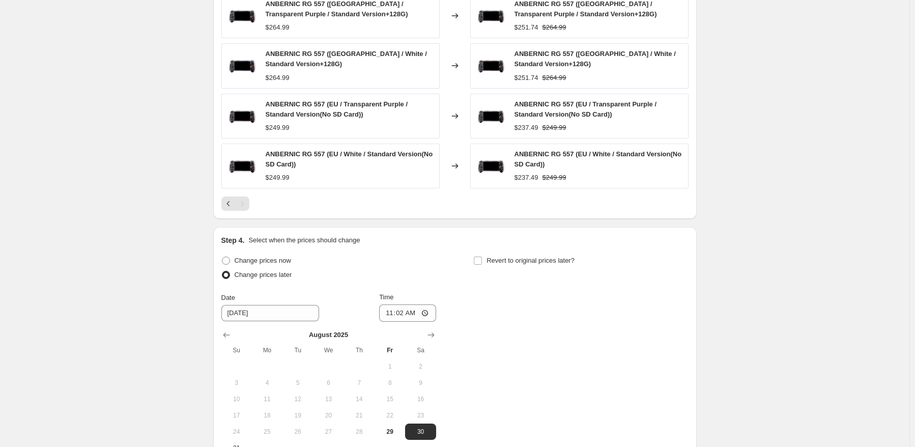
scroll to position [783, 0]
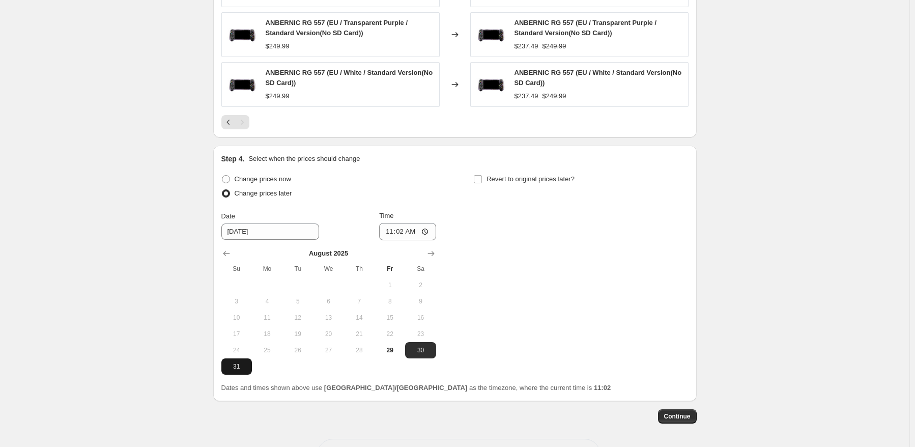
click at [236, 366] on span "31" at bounding box center [237, 367] width 22 height 8
type input "[DATE]"
click at [405, 230] on input "11:02" at bounding box center [407, 231] width 57 height 17
type input "22:50"
click at [507, 226] on div "Change prices now Change prices later Date [DATE] Time 22:50 [DATE] Su Mo Tu We…" at bounding box center [454, 273] width 467 height 203
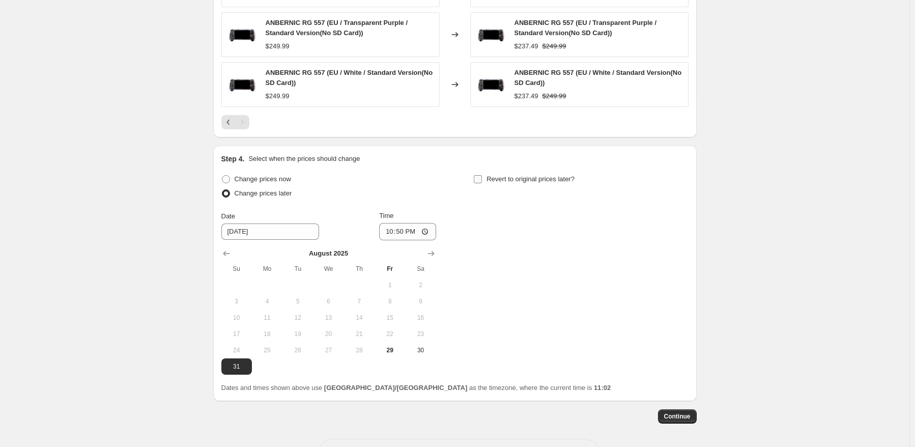
click at [521, 181] on span "Revert to original prices later?" at bounding box center [531, 179] width 88 height 8
click at [482, 181] on input "Revert to original prices later?" at bounding box center [478, 179] width 8 height 8
checkbox input "true"
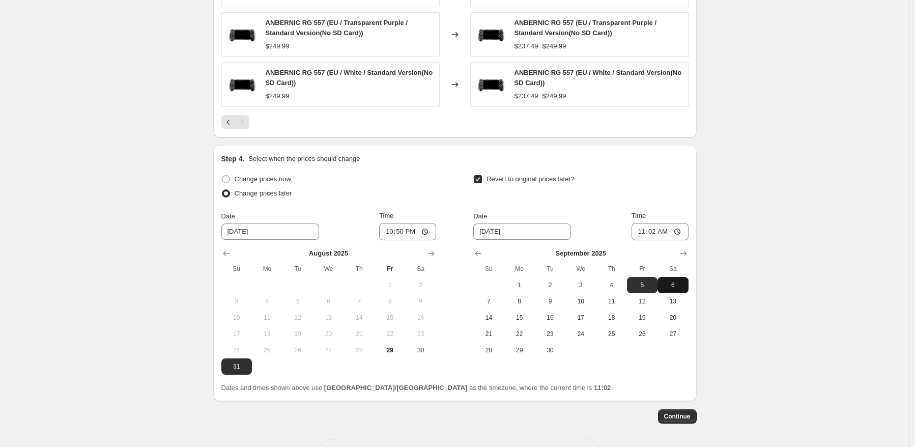
click at [687, 283] on button "6" at bounding box center [673, 285] width 31 height 16
type input "[DATE]"
click at [658, 229] on input "11:02" at bounding box center [660, 231] width 57 height 17
type input "15:00"
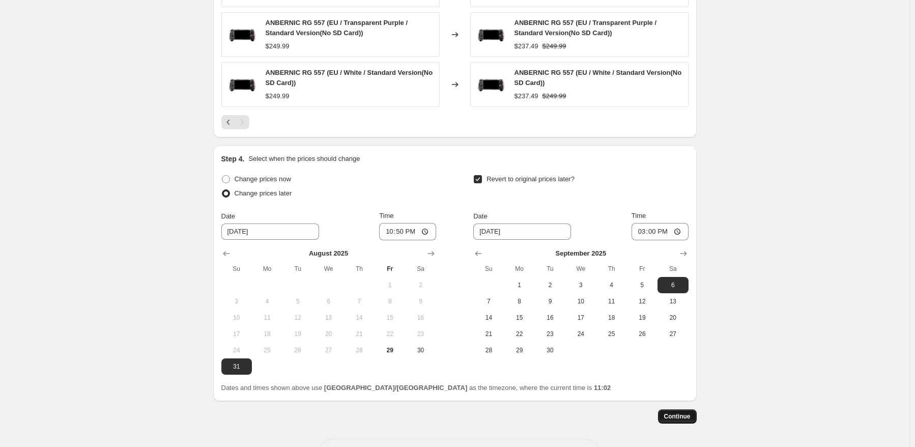
click at [690, 413] on span "Continue" at bounding box center [677, 416] width 26 height 8
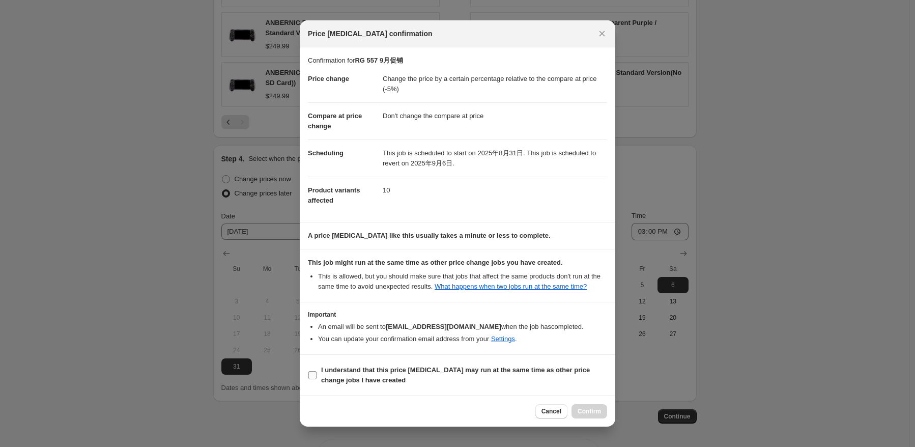
click at [333, 371] on b "I understand that this price [MEDICAL_DATA] may run at the same time as other p…" at bounding box center [455, 375] width 269 height 18
click at [317, 371] on input "I understand that this price [MEDICAL_DATA] may run at the same time as other p…" at bounding box center [313, 375] width 8 height 8
checkbox input "true"
click at [586, 405] on button "Confirm" at bounding box center [590, 411] width 36 height 14
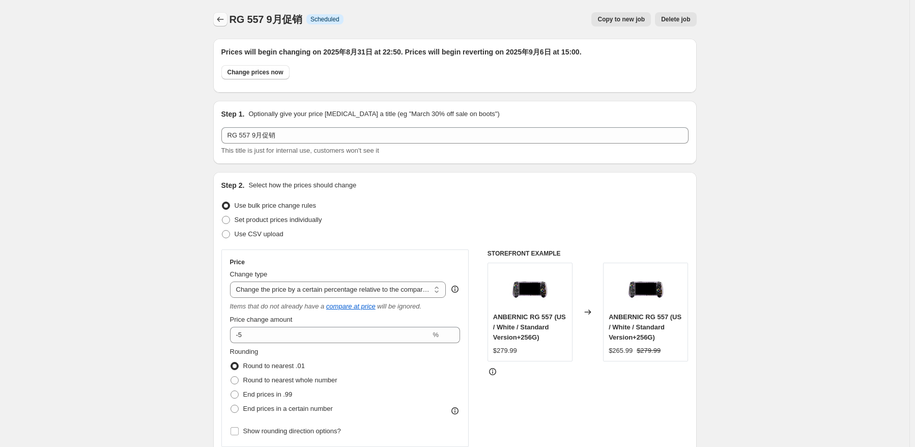
click at [219, 20] on icon "Price change jobs" at bounding box center [220, 19] width 10 height 10
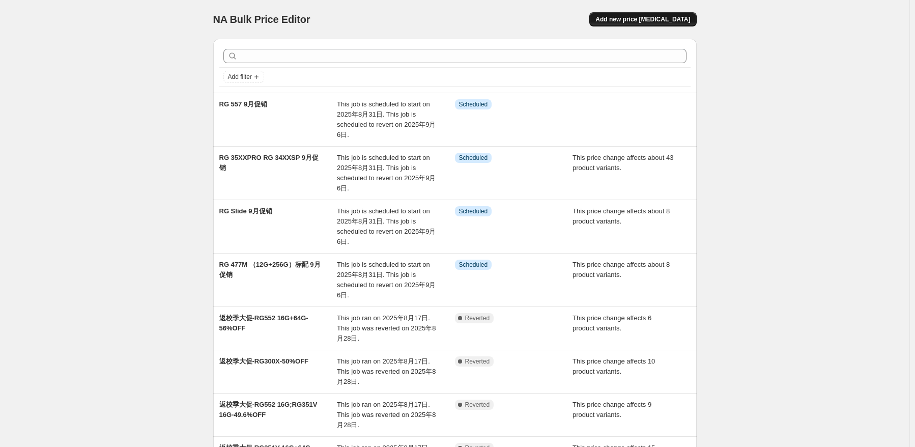
click at [666, 14] on button "Add new price [MEDICAL_DATA]" at bounding box center [643, 19] width 107 height 14
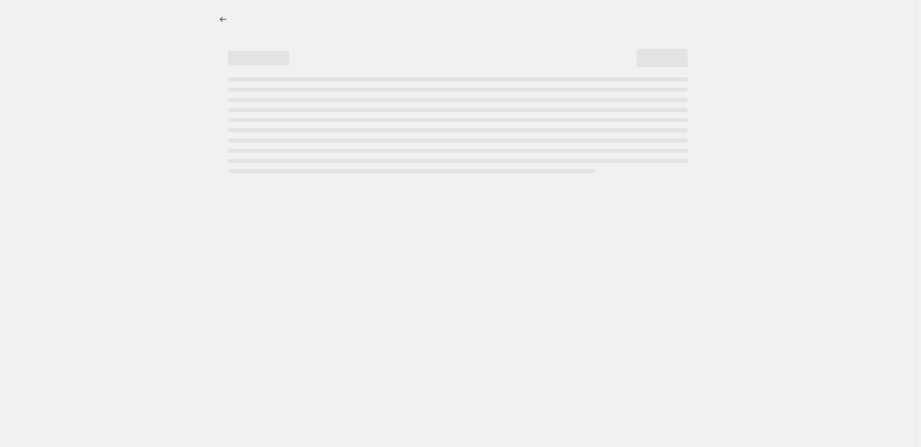
select select "percentage"
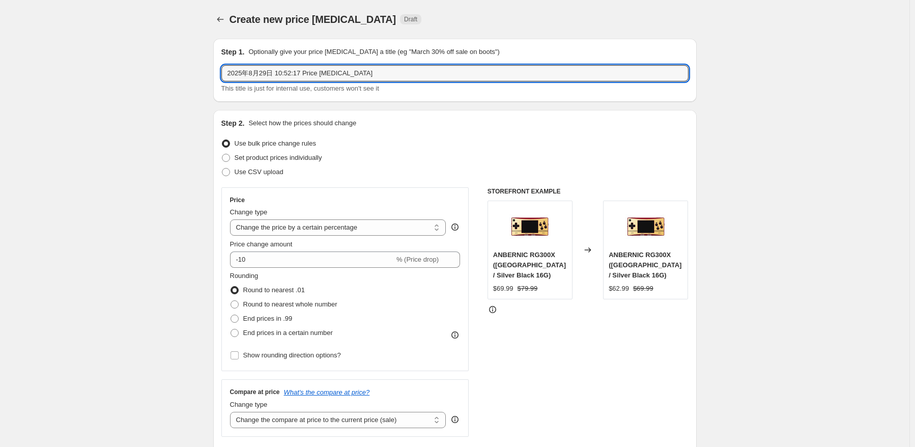
drag, startPoint x: 401, startPoint y: 78, endPoint x: 180, endPoint y: 72, distance: 221.0
paste input "RG 34XX"
type input "RG 34XX 9月促销"
click at [359, 226] on select "Change the price to a certain amount Change the price by a certain amount Chang…" at bounding box center [338, 227] width 216 height 16
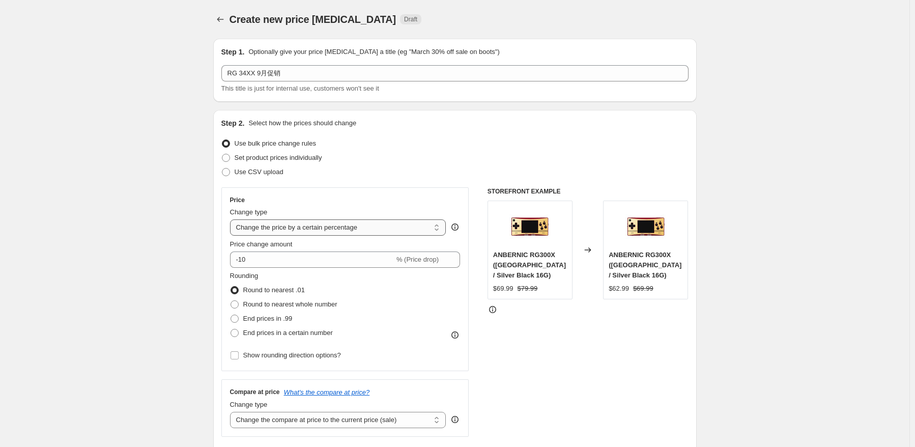
select select "pcap"
click at [232, 219] on select "Change the price to a certain amount Change the price by a certain amount Chang…" at bounding box center [338, 227] width 216 height 16
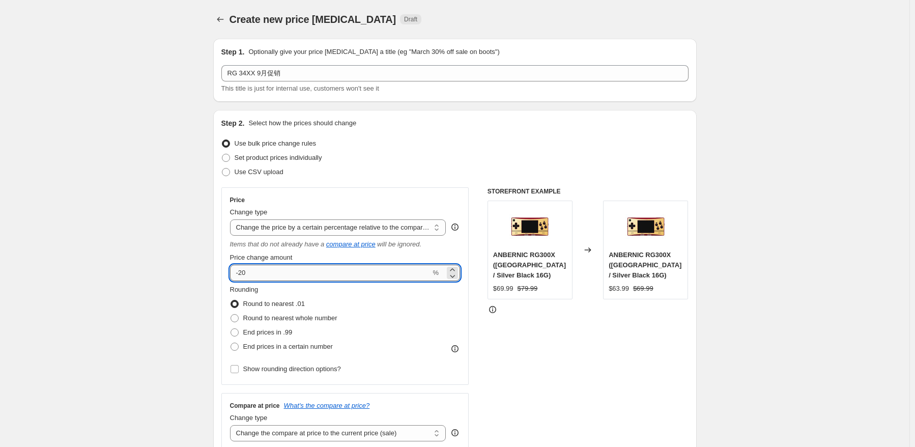
click at [331, 269] on input "-20" at bounding box center [330, 273] width 201 height 16
type input "-22"
click at [358, 307] on div "Rounding Round to nearest .01 Round to nearest whole number End prices in .99 E…" at bounding box center [345, 319] width 231 height 69
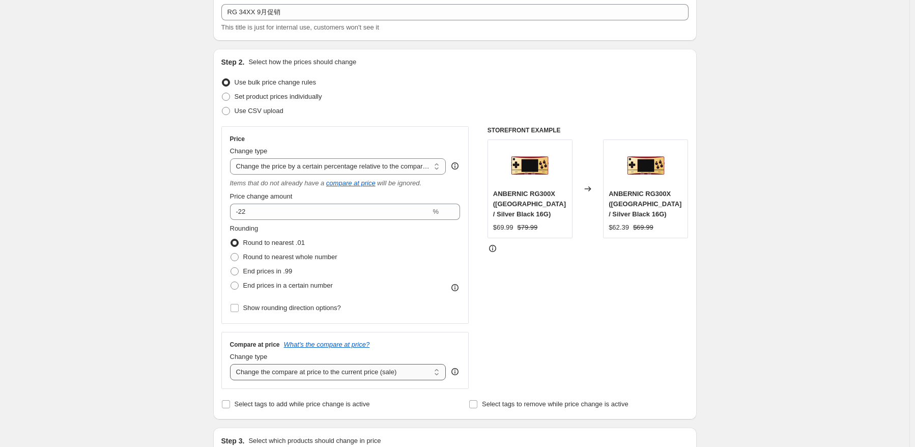
scroll to position [102, 0]
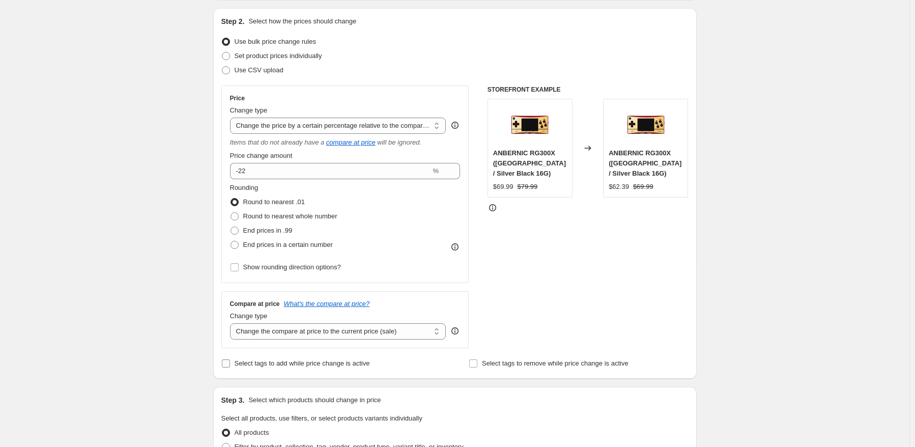
drag, startPoint x: 348, startPoint y: 328, endPoint x: 336, endPoint y: 364, distance: 38.3
click at [348, 328] on select "Change the compare at price to the current price (sale) Change the compare at p…" at bounding box center [338, 331] width 216 height 16
click at [364, 342] on div "Compare at price What's the compare at price? Change type Change the compare at…" at bounding box center [345, 319] width 248 height 57
click at [358, 337] on select "Change the compare at price to the current price (sale) Change the compare at p…" at bounding box center [338, 331] width 216 height 16
select select "no_change"
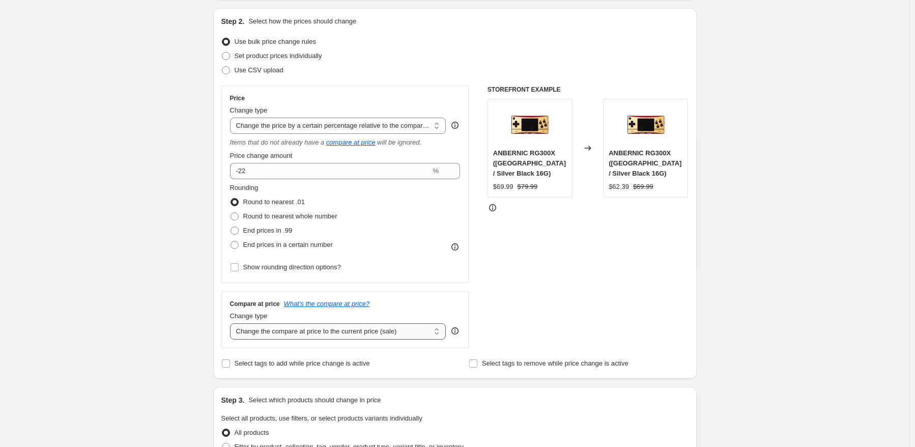
click at [232, 324] on select "Change the compare at price to the current price (sale) Change the compare at p…" at bounding box center [338, 331] width 216 height 16
click at [524, 327] on div "STOREFRONT EXAMPLE ANBERNIC RG300X ([GEOGRAPHIC_DATA] / Silver Black 16G) $69.9…" at bounding box center [588, 217] width 201 height 263
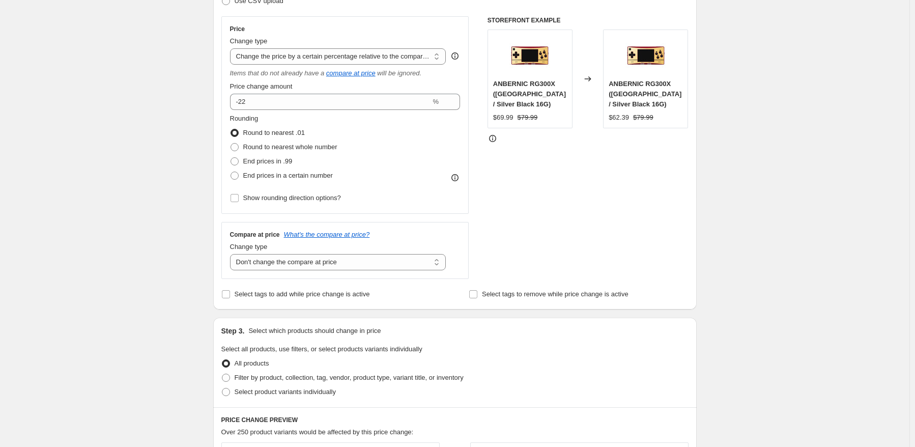
scroll to position [255, 0]
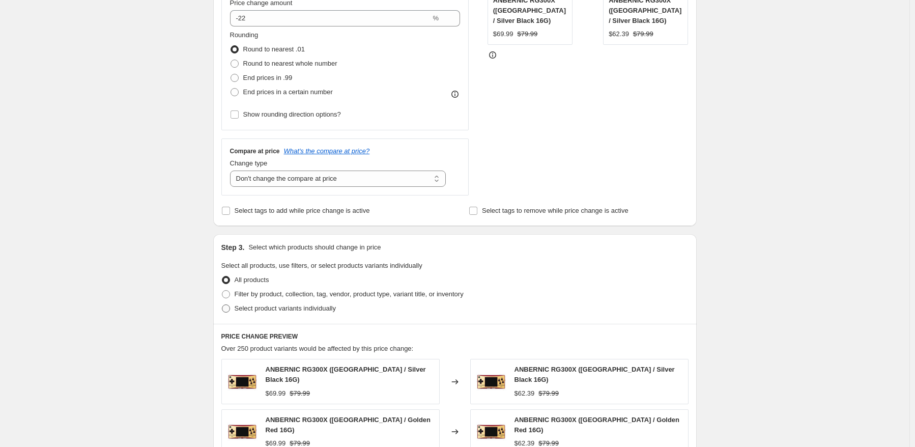
click at [274, 312] on span "Select product variants individually" at bounding box center [285, 308] width 101 height 8
click at [222, 305] on input "Select product variants individually" at bounding box center [222, 304] width 1 height 1
radio input "true"
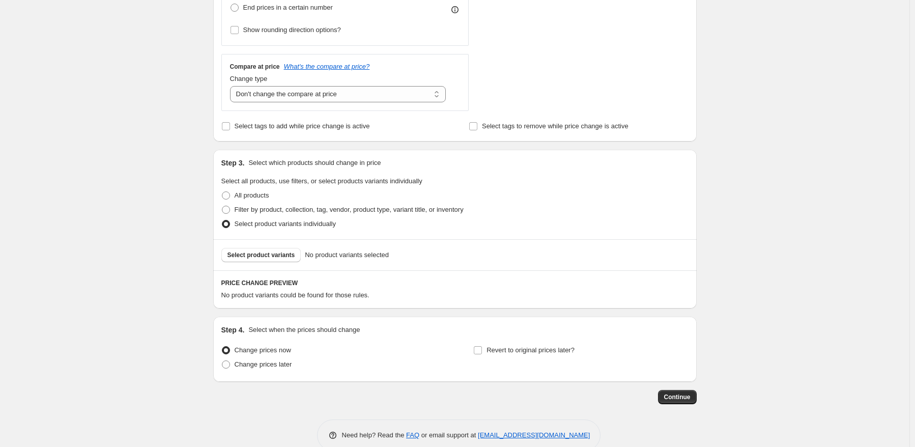
scroll to position [356, 0]
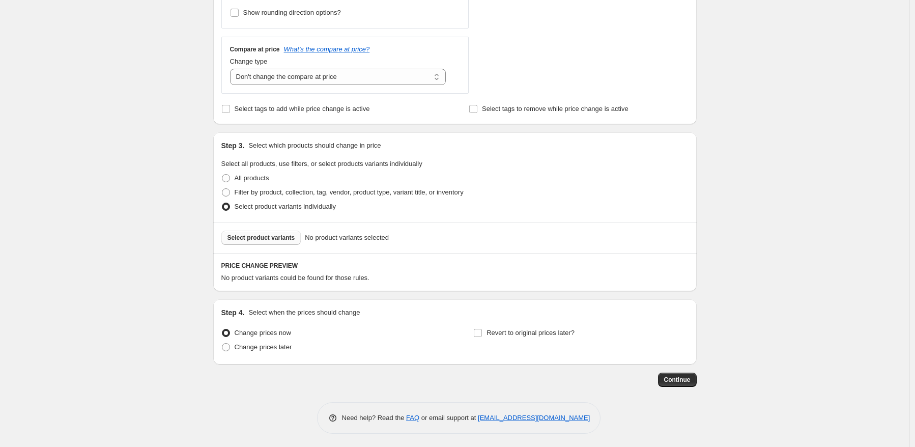
click at [264, 240] on span "Select product variants" at bounding box center [262, 238] width 68 height 8
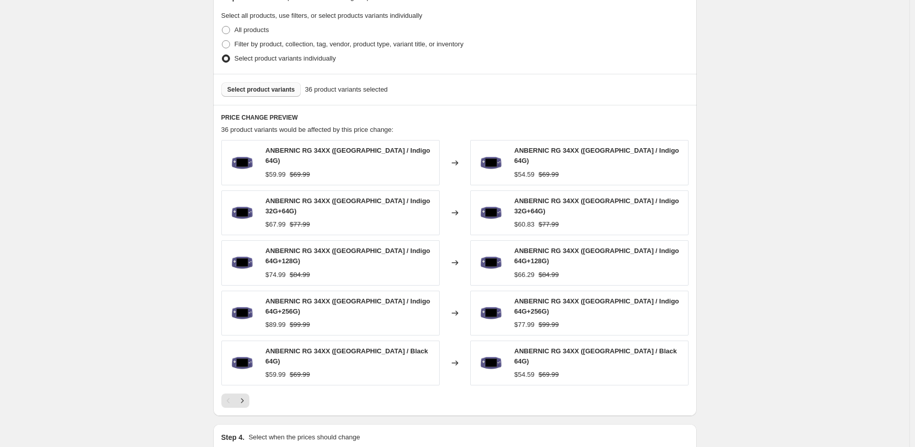
scroll to position [509, 0]
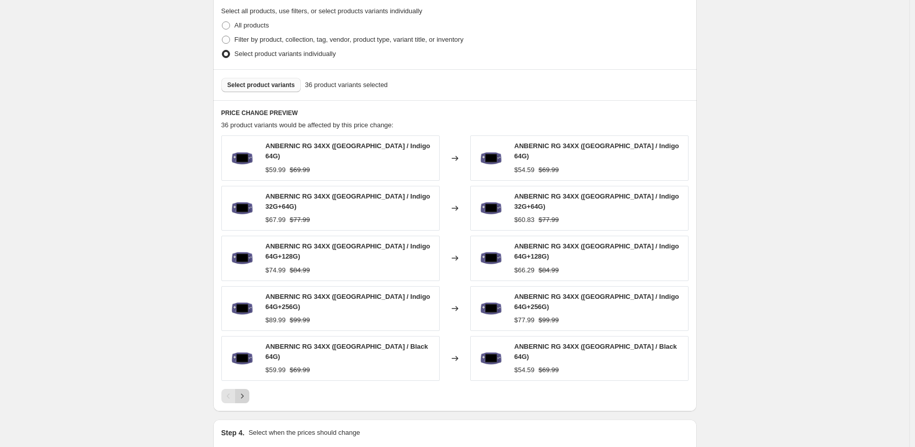
click at [246, 391] on icon "Next" at bounding box center [242, 396] width 10 height 10
click at [244, 391] on icon "Next" at bounding box center [242, 396] width 10 height 10
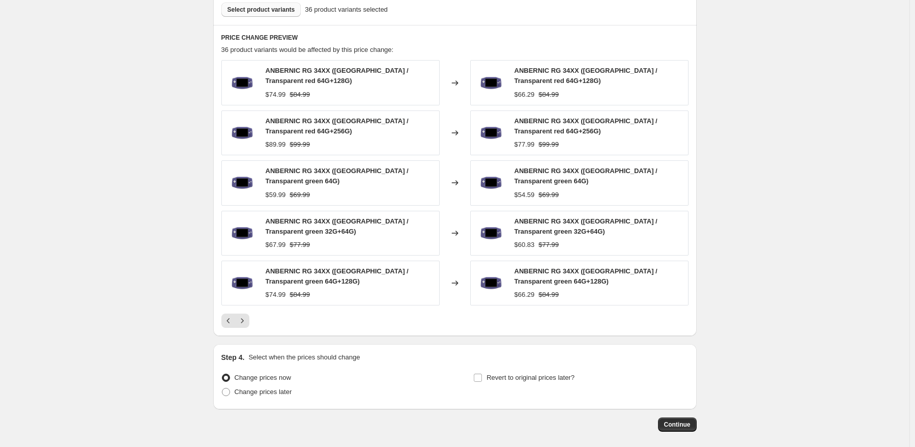
scroll to position [627, 0]
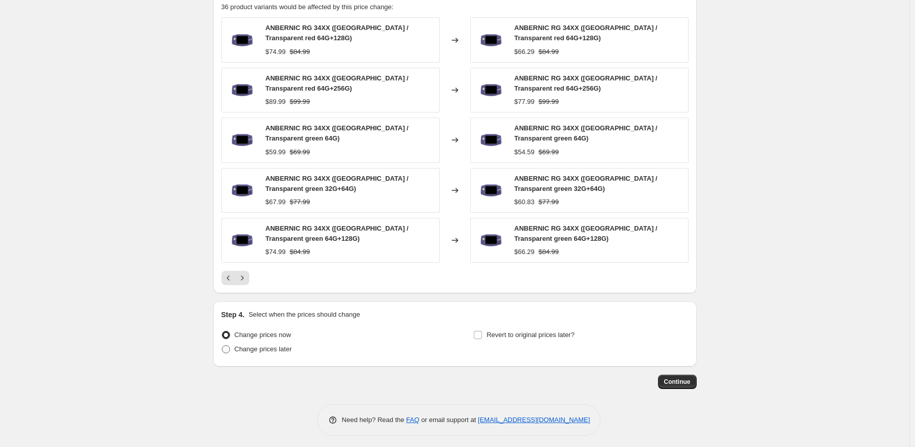
click at [278, 345] on span "Change prices later" at bounding box center [264, 349] width 58 height 8
click at [222, 345] on input "Change prices later" at bounding box center [222, 345] width 1 height 1
radio input "true"
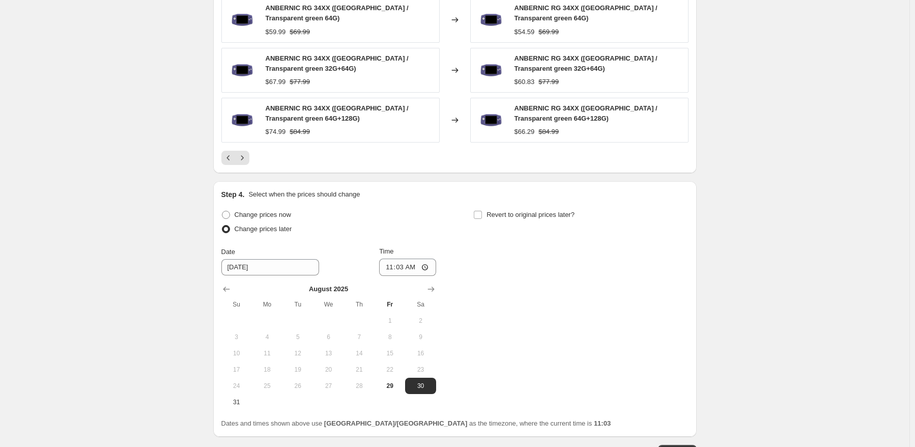
scroll to position [817, 0]
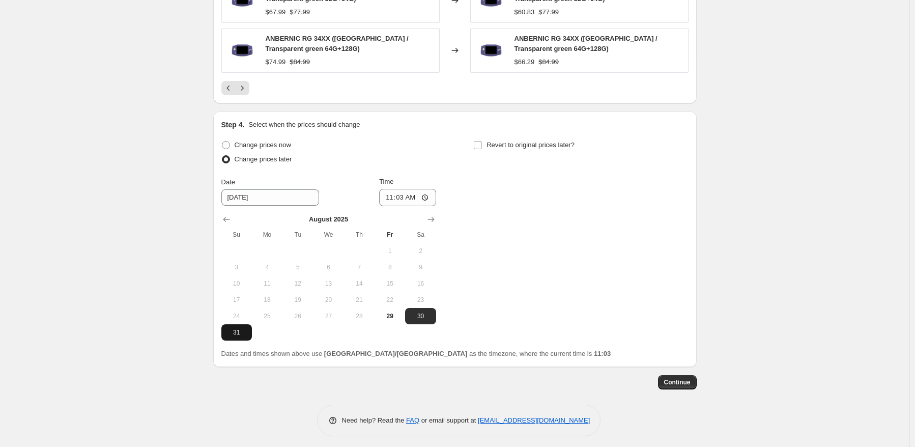
click at [241, 329] on span "31" at bounding box center [237, 332] width 22 height 8
type input "[DATE]"
click at [401, 197] on input "11:03" at bounding box center [407, 197] width 57 height 17
type input "22:50"
click at [580, 206] on div "Change prices now Change prices later Date [DATE] Time 22:50 [DATE] Su Mo Tu We…" at bounding box center [454, 239] width 467 height 203
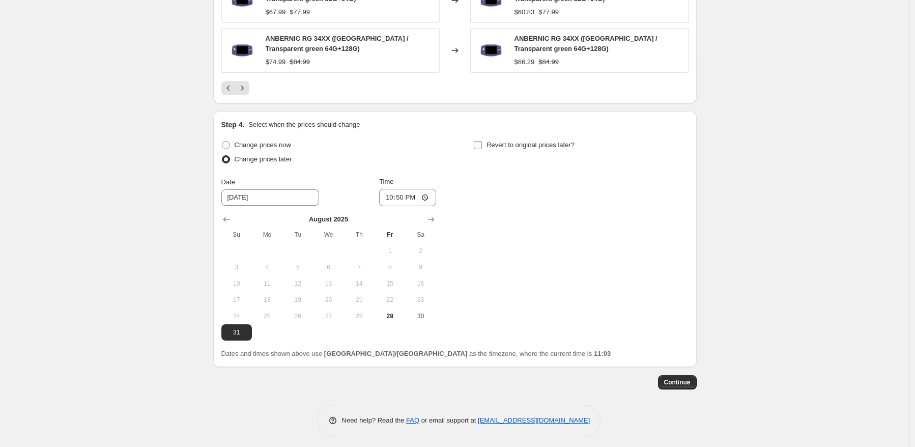
click at [554, 142] on span "Revert to original prices later?" at bounding box center [531, 145] width 88 height 8
click at [482, 142] on input "Revert to original prices later?" at bounding box center [478, 145] width 8 height 8
checkbox input "true"
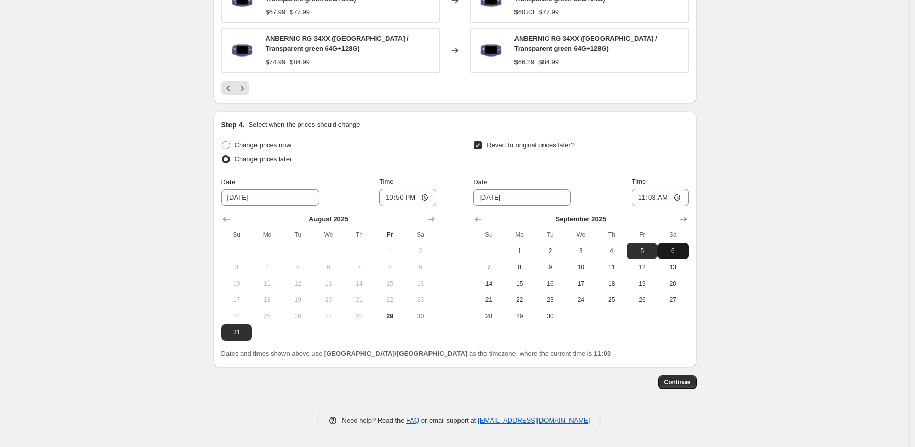
click at [677, 247] on span "6" at bounding box center [673, 251] width 22 height 8
type input "[DATE]"
click at [654, 189] on input "11:03" at bounding box center [660, 197] width 57 height 17
type input "15:00"
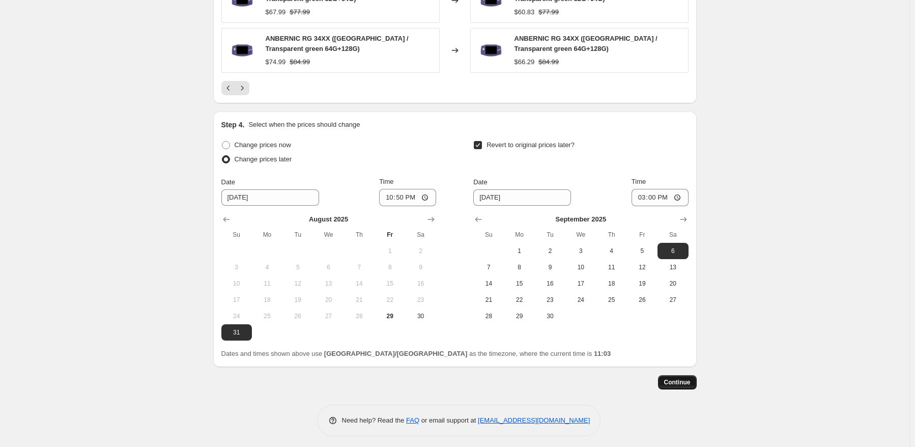
click at [687, 382] on button "Continue" at bounding box center [677, 382] width 39 height 14
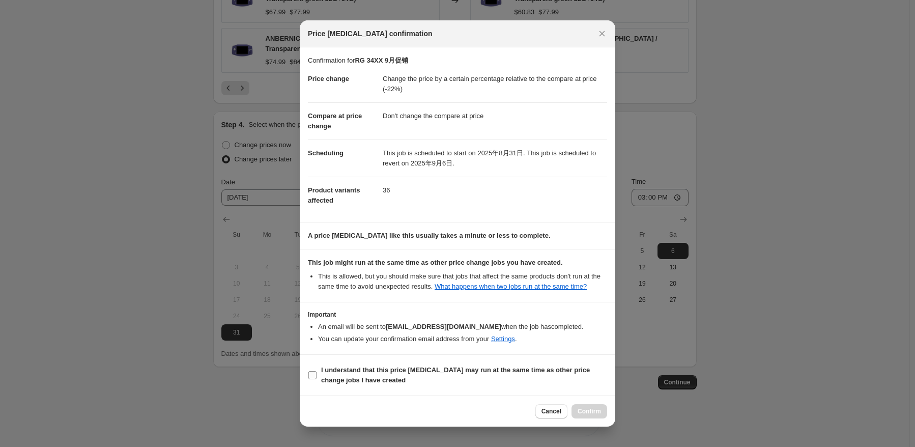
click at [341, 379] on b "I understand that this price [MEDICAL_DATA] may run at the same time as other p…" at bounding box center [455, 375] width 269 height 18
click at [317, 379] on input "I understand that this price [MEDICAL_DATA] may run at the same time as other p…" at bounding box center [313, 375] width 8 height 8
checkbox input "true"
click at [602, 411] on button "Confirm" at bounding box center [590, 411] width 36 height 14
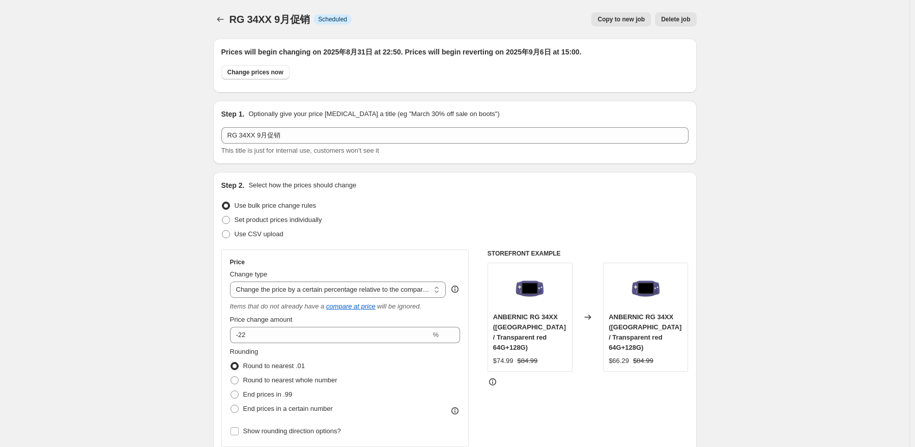
scroll to position [817, 0]
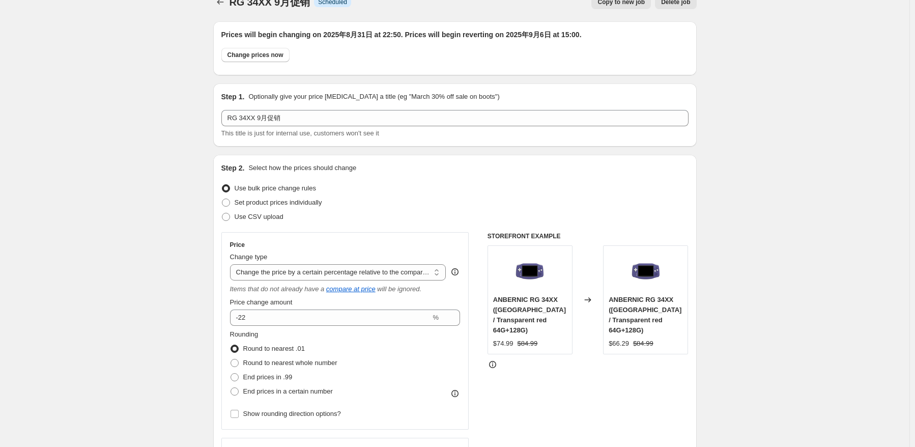
scroll to position [0, 0]
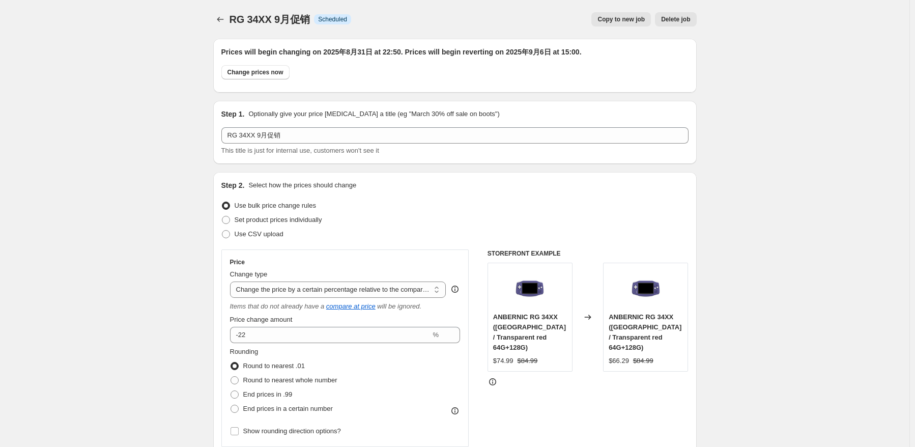
click at [222, 16] on icon "Price change jobs" at bounding box center [220, 19] width 10 height 10
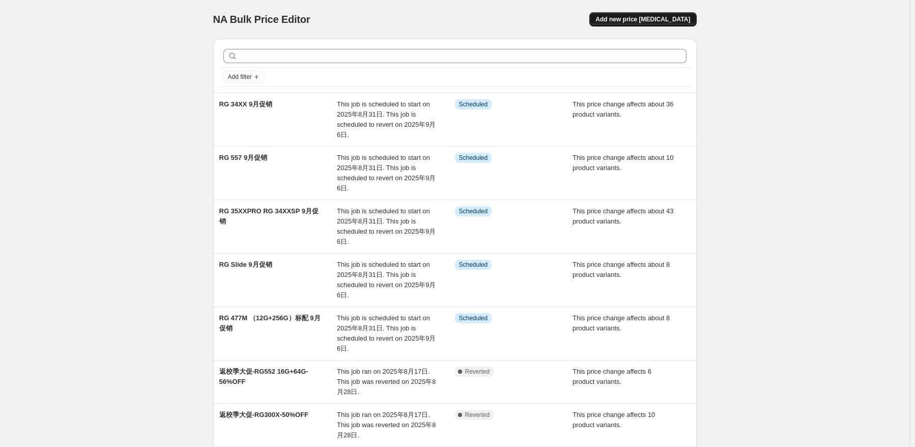
click at [638, 16] on span "Add new price [MEDICAL_DATA]" at bounding box center [643, 19] width 95 height 8
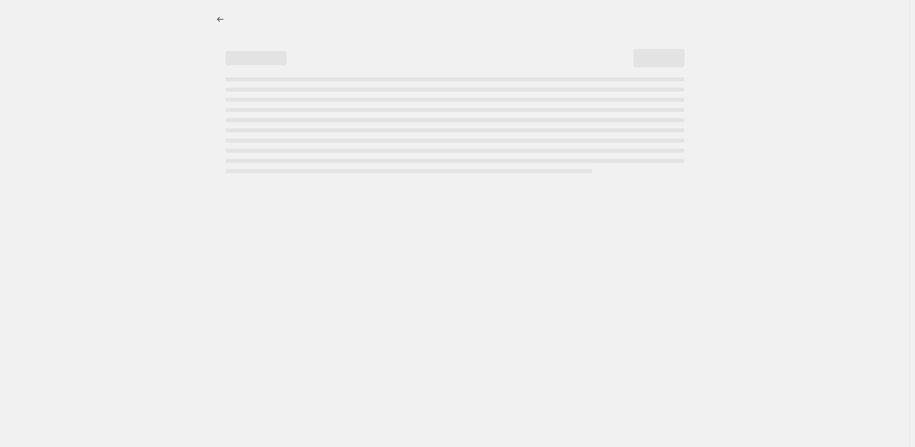
select select "percentage"
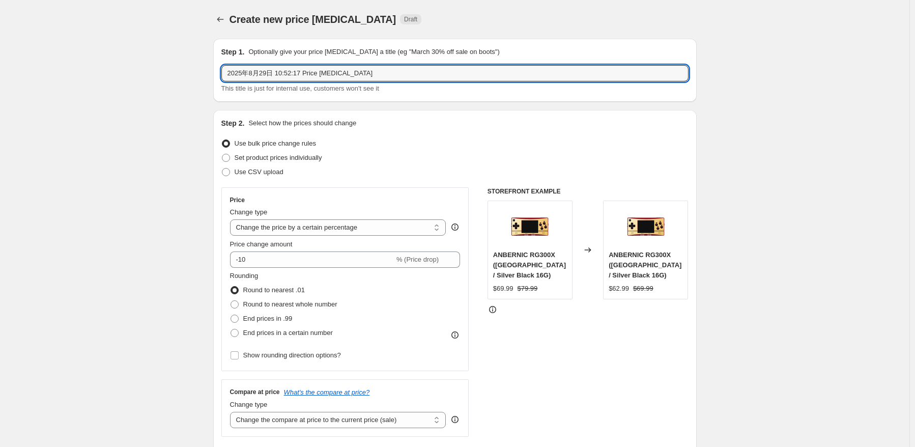
drag, startPoint x: 269, startPoint y: 69, endPoint x: 127, endPoint y: 65, distance: 142.6
paste input "RG 406H"
type input "RG 406H 9月促销"
click at [401, 178] on div "Use CSV upload" at bounding box center [454, 172] width 467 height 14
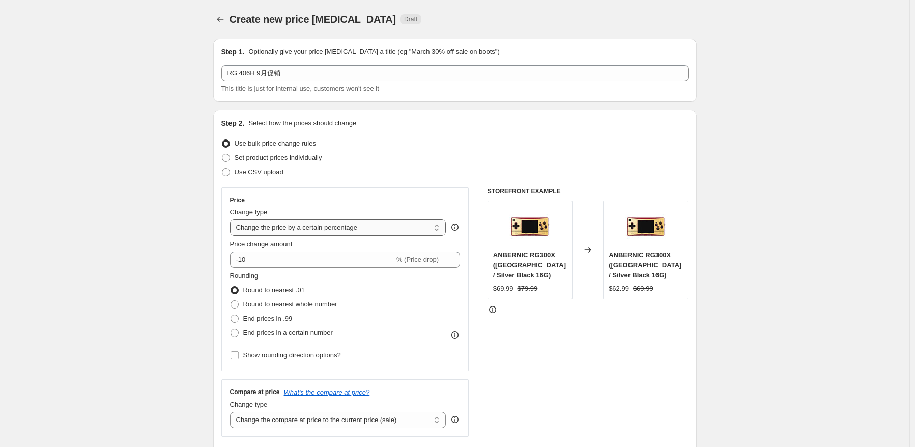
drag, startPoint x: 385, startPoint y: 221, endPoint x: 385, endPoint y: 234, distance: 12.7
click at [385, 221] on select "Change the price to a certain amount Change the price by a certain amount Chang…" at bounding box center [338, 227] width 216 height 16
select select "pcap"
click at [232, 219] on select "Change the price to a certain amount Change the price by a certain amount Chang…" at bounding box center [338, 227] width 216 height 16
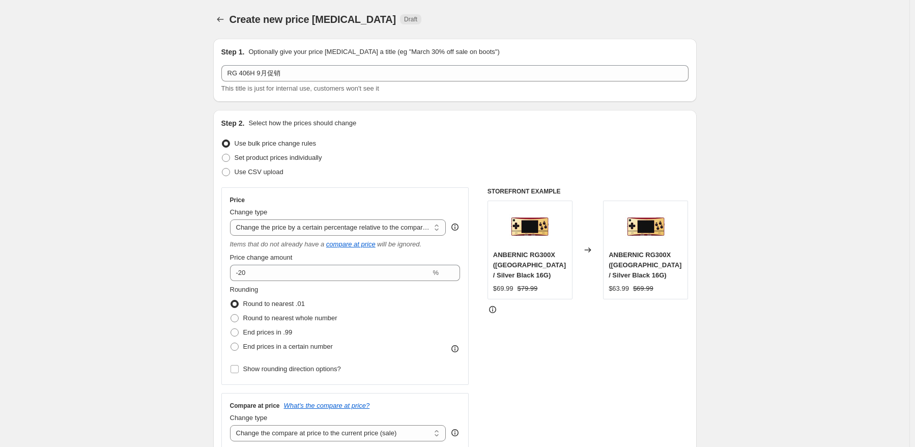
click at [308, 257] on div "Price change amount" at bounding box center [345, 258] width 231 height 10
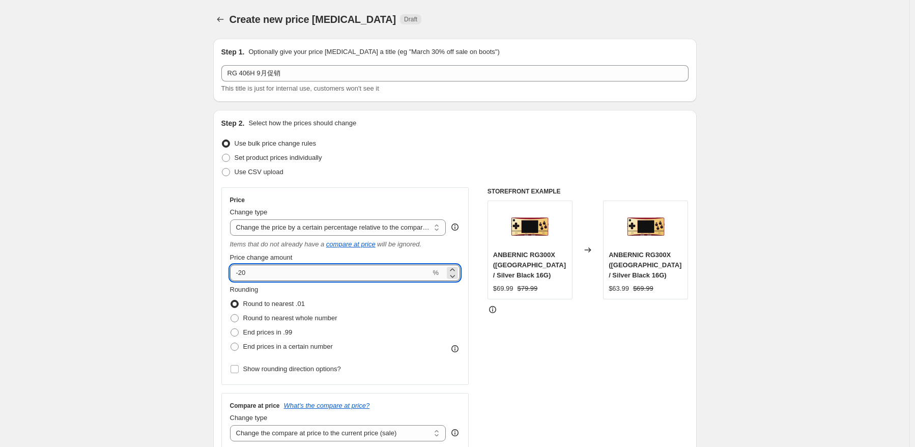
click at [306, 270] on input "-20" at bounding box center [330, 273] width 201 height 16
type input "-2"
type input "-14.5"
click at [375, 326] on div "Rounding Round to nearest .01 Round to nearest whole number End prices in .99 E…" at bounding box center [345, 319] width 231 height 69
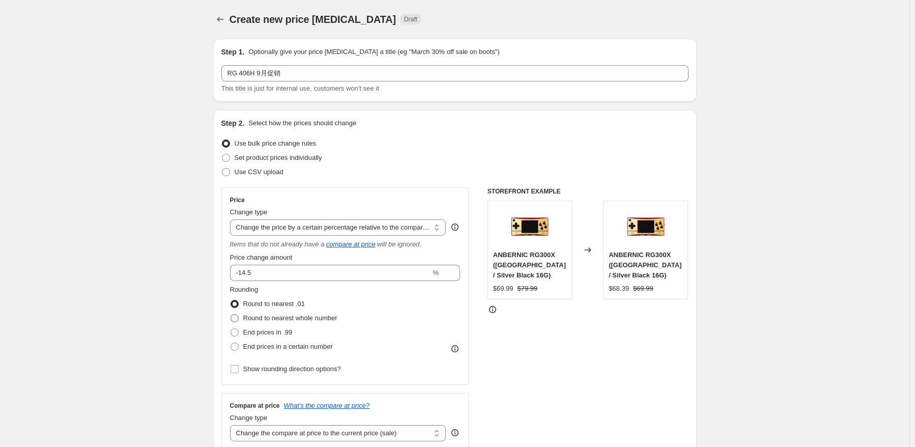
click at [317, 321] on span "Round to nearest whole number" at bounding box center [290, 318] width 94 height 8
click at [231, 315] on input "Round to nearest whole number" at bounding box center [231, 314] width 1 height 1
radio input "true"
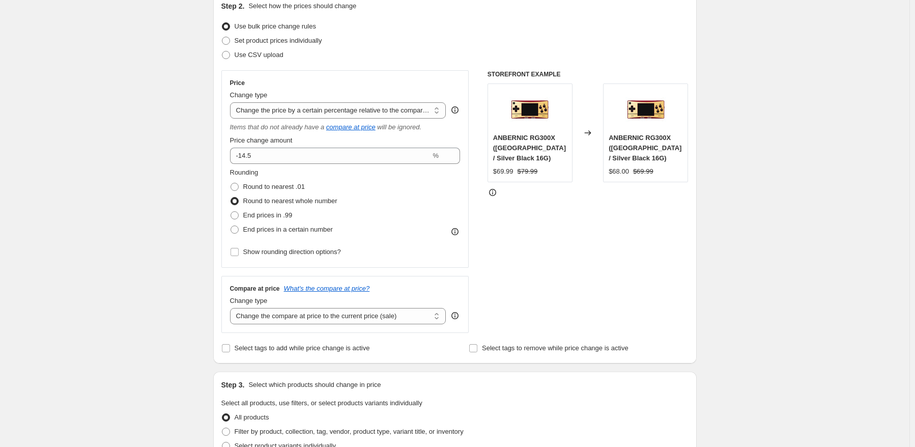
scroll to position [153, 0]
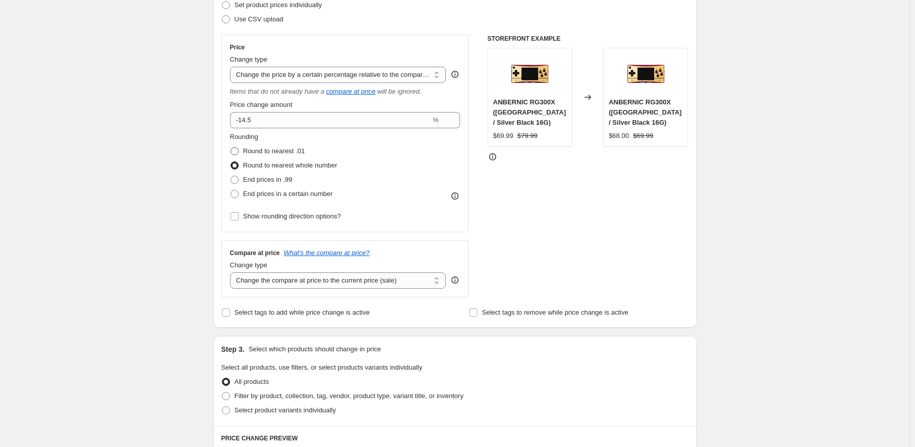
click at [300, 148] on span "Round to nearest .01" at bounding box center [274, 151] width 62 height 8
click at [231, 148] on input "Round to nearest .01" at bounding box center [231, 147] width 1 height 1
radio input "true"
drag, startPoint x: 330, startPoint y: 276, endPoint x: 335, endPoint y: 288, distance: 12.8
click at [330, 276] on select "Change the compare at price to the current price (sale) Change the compare at p…" at bounding box center [338, 280] width 216 height 16
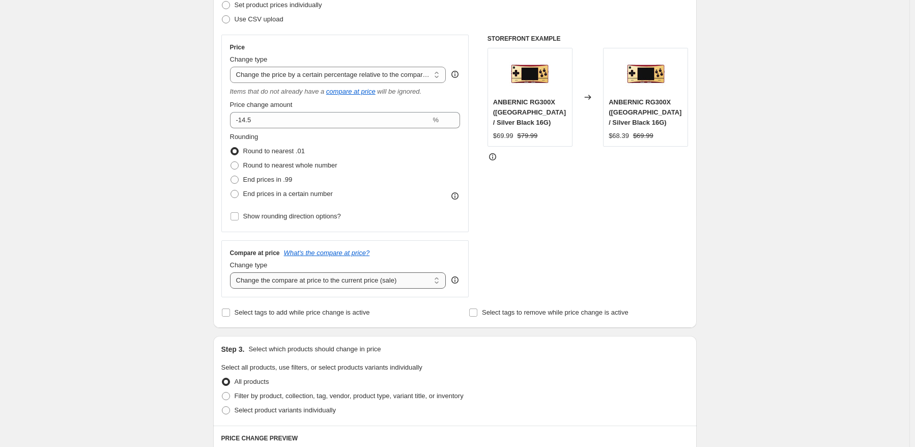
select select "no_change"
click at [232, 273] on select "Change the compare at price to the current price (sale) Change the compare at p…" at bounding box center [338, 280] width 216 height 16
click at [514, 316] on span "Select tags to remove while price change is active" at bounding box center [555, 313] width 147 height 8
click at [478, 316] on input "Select tags to remove while price change is active" at bounding box center [473, 313] width 8 height 8
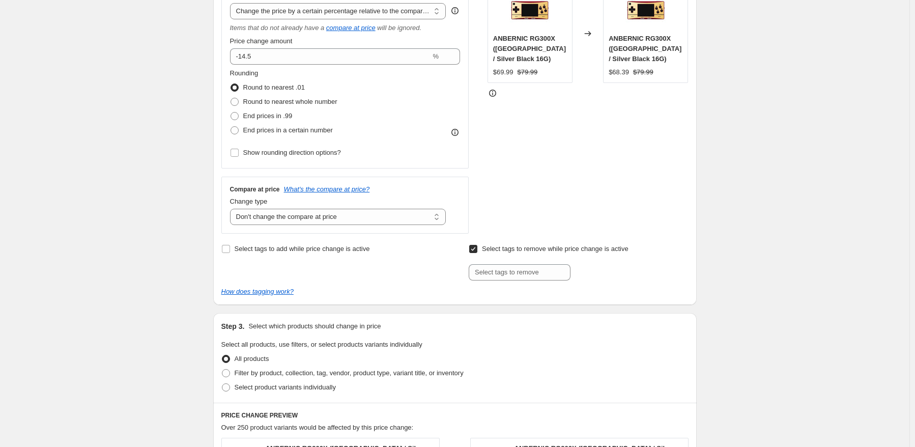
scroll to position [305, 0]
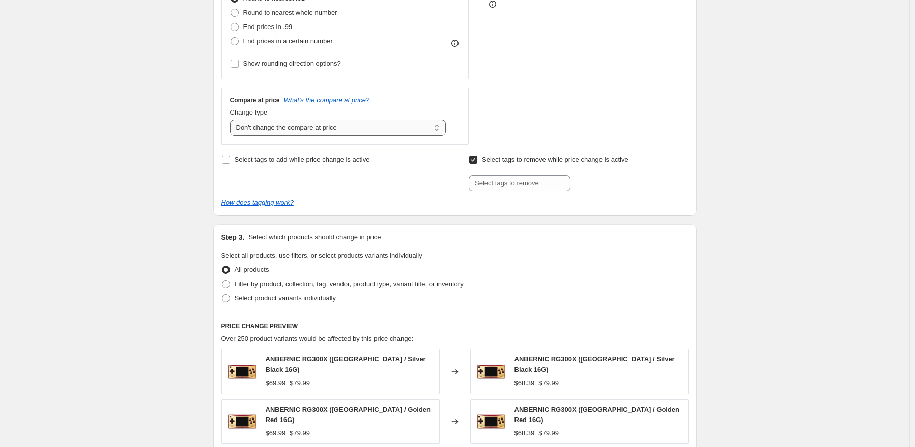
click at [307, 126] on select "Change the compare at price to the current price (sale) Change the compare at p…" at bounding box center [338, 128] width 216 height 16
click at [494, 177] on input "text" at bounding box center [520, 183] width 102 height 16
click at [477, 159] on input "Select tags to remove while price change is active" at bounding box center [473, 160] width 8 height 8
checkbox input "false"
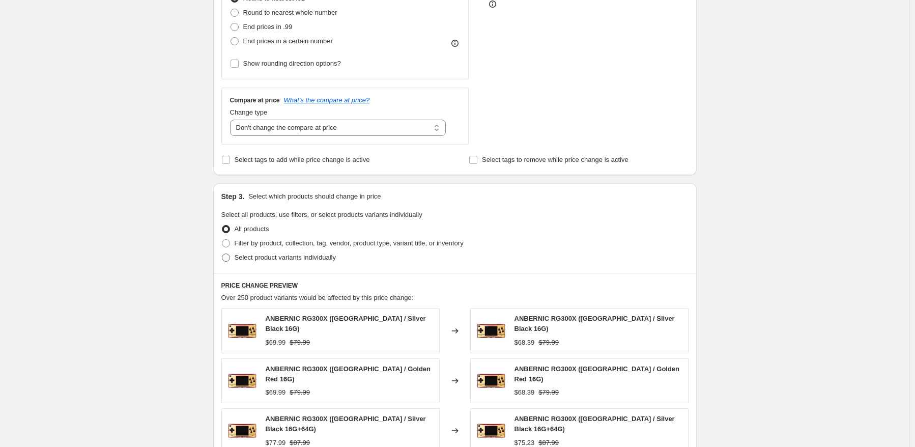
click at [303, 254] on span "Select product variants individually" at bounding box center [285, 258] width 101 height 8
click at [222, 254] on input "Select product variants individually" at bounding box center [222, 254] width 1 height 1
radio input "true"
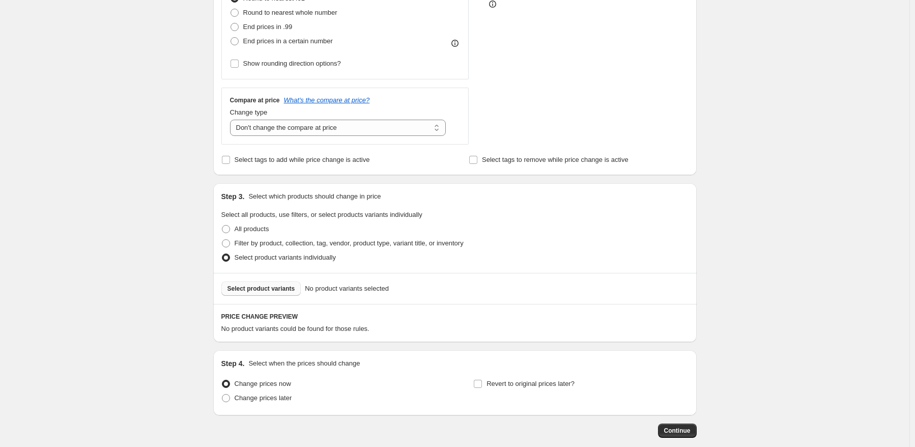
click at [281, 290] on span "Select product variants" at bounding box center [262, 289] width 68 height 8
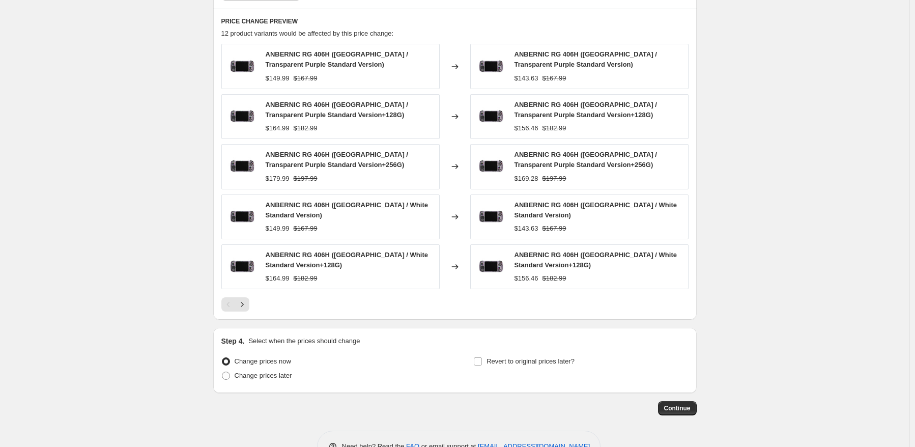
scroll to position [611, 0]
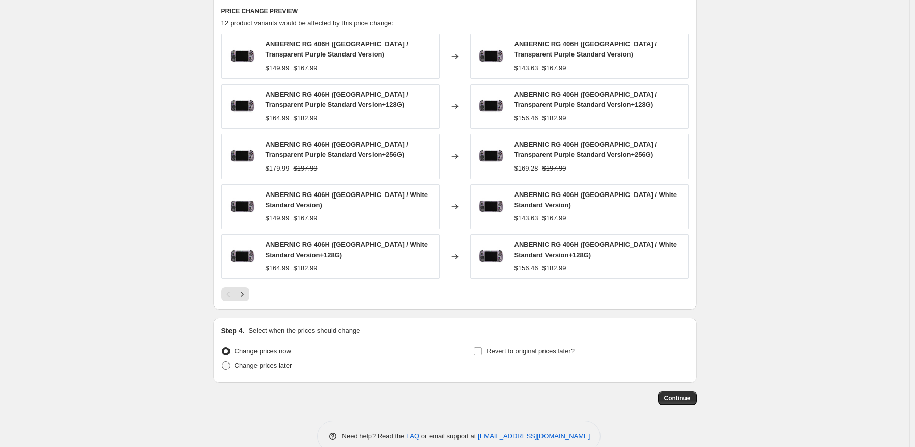
click at [255, 361] on span "Change prices later" at bounding box center [264, 365] width 58 height 8
click at [222, 361] on input "Change prices later" at bounding box center [222, 361] width 1 height 1
radio input "true"
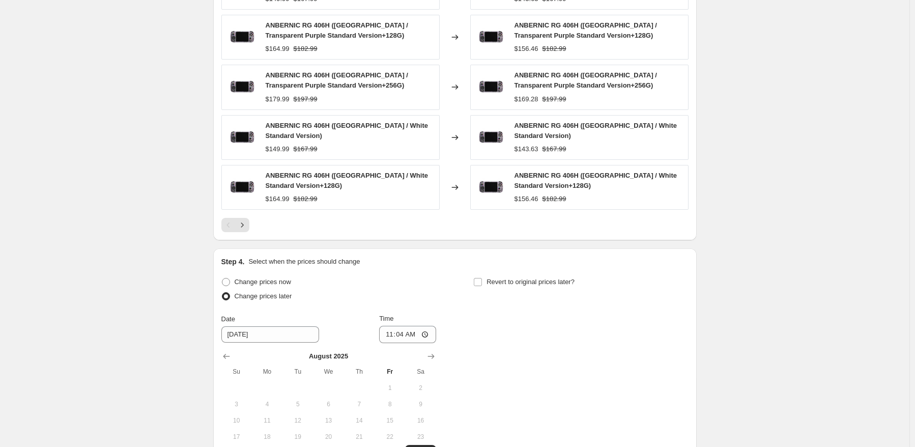
scroll to position [764, 0]
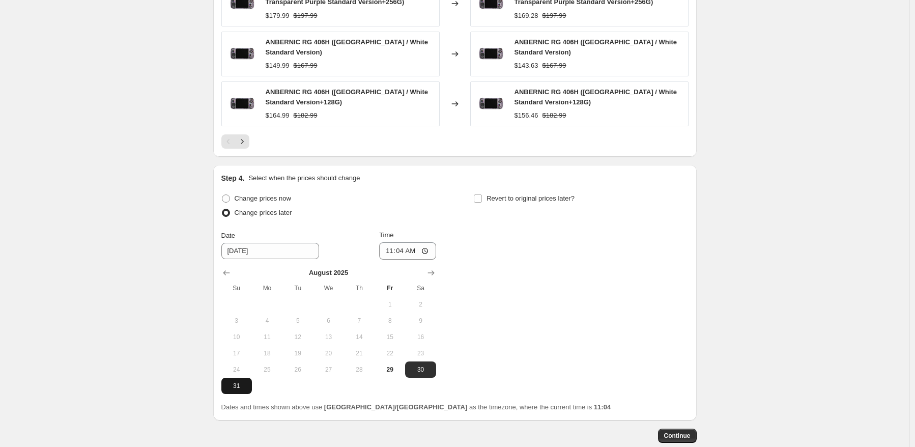
click at [240, 386] on button "31" at bounding box center [236, 386] width 31 height 16
type input "[DATE]"
click at [404, 242] on input "11:04" at bounding box center [407, 250] width 57 height 17
type input "22:50"
click at [615, 283] on div "Change prices now Change prices later Date [DATE] Time 22:50 [DATE] Su Mo Tu We…" at bounding box center [454, 292] width 467 height 203
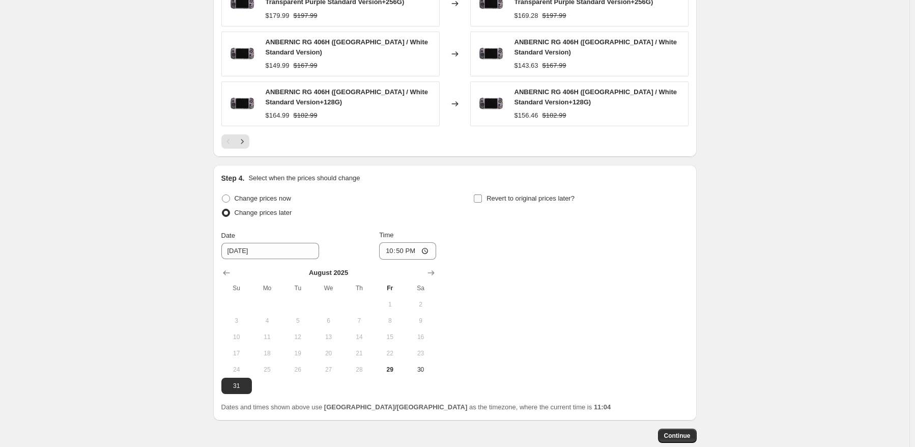
click at [550, 194] on span "Revert to original prices later?" at bounding box center [531, 198] width 88 height 8
click at [482, 194] on input "Revert to original prices later?" at bounding box center [478, 198] width 8 height 8
checkbox input "true"
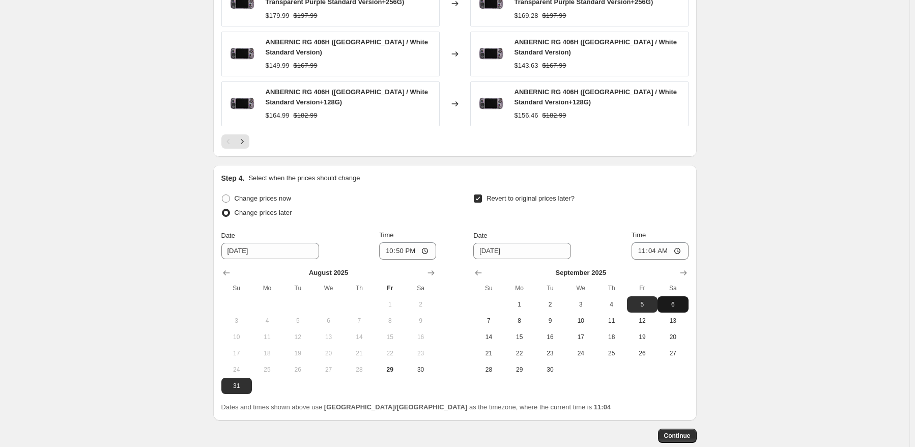
click at [683, 301] on span "6" at bounding box center [673, 304] width 22 height 8
type input "[DATE]"
click at [658, 244] on input "11:04" at bounding box center [660, 250] width 57 height 17
type input "15:00"
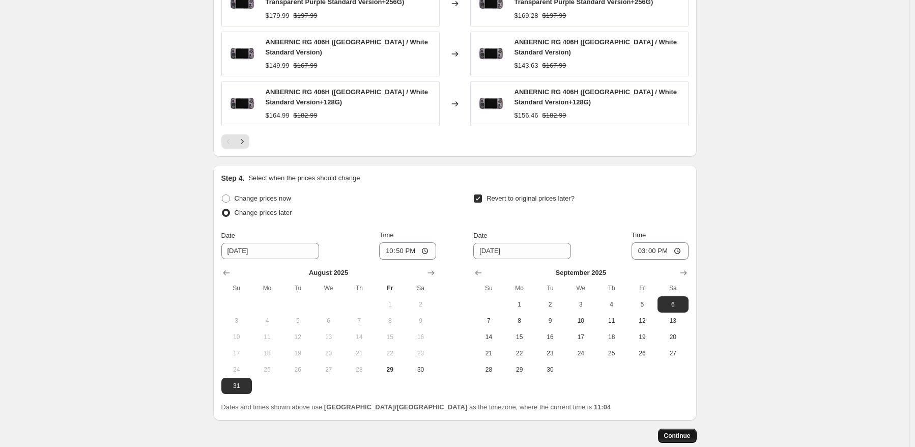
click at [685, 429] on button "Continue" at bounding box center [677, 436] width 39 height 14
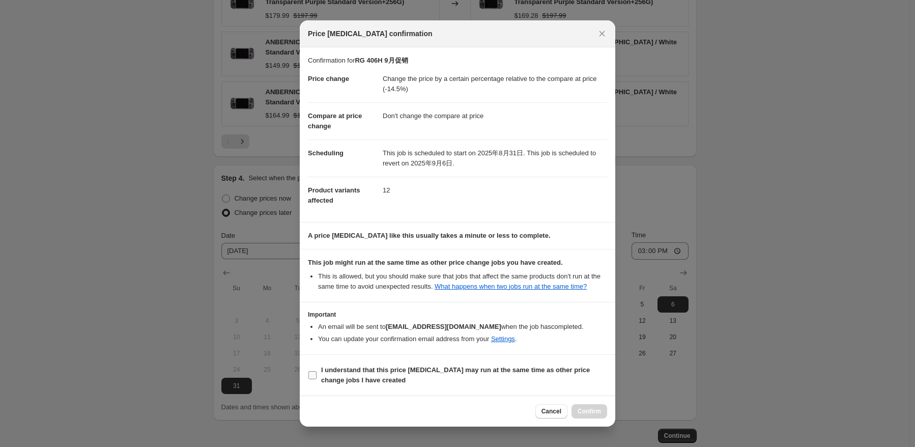
click at [379, 377] on span "I understand that this price [MEDICAL_DATA] may run at the same time as other p…" at bounding box center [464, 375] width 286 height 20
click at [317, 377] on input "I understand that this price [MEDICAL_DATA] may run at the same time as other p…" at bounding box center [313, 375] width 8 height 8
checkbox input "true"
click at [592, 411] on span "Confirm" at bounding box center [589, 411] width 23 height 8
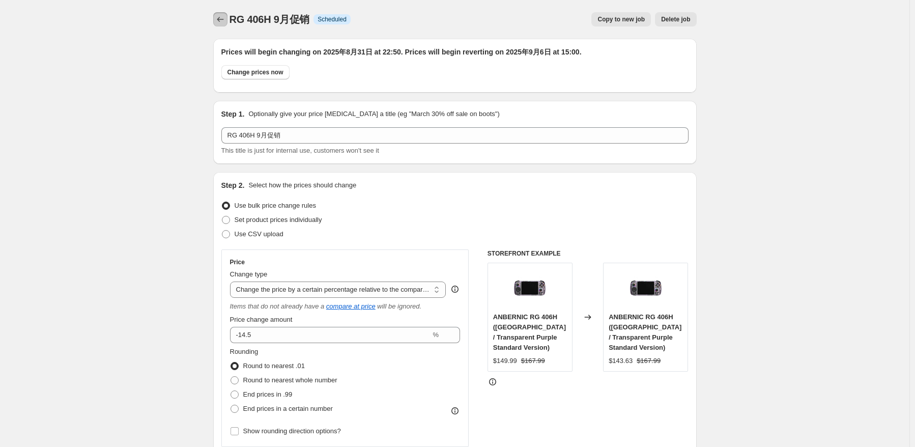
click at [226, 22] on icon "Price change jobs" at bounding box center [220, 19] width 10 height 10
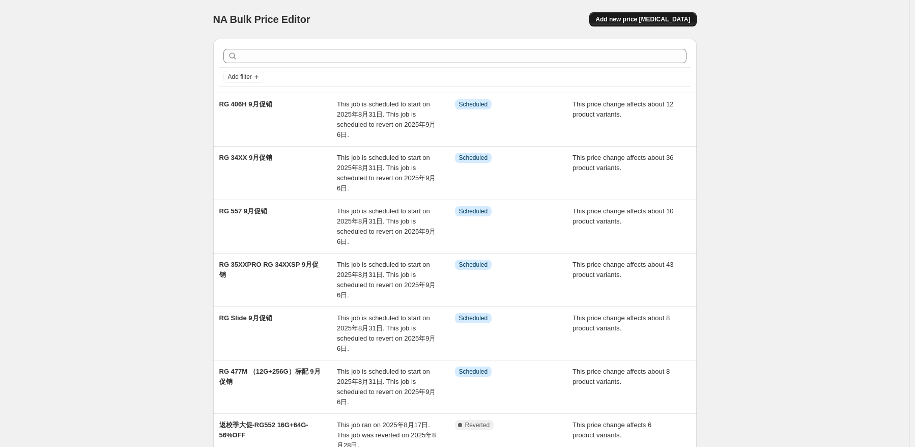
click at [664, 17] on span "Add new price [MEDICAL_DATA]" at bounding box center [643, 19] width 95 height 8
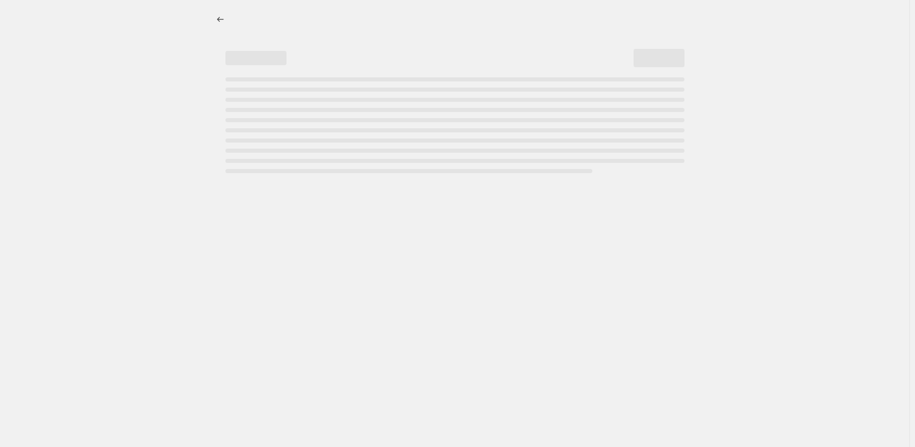
select select "percentage"
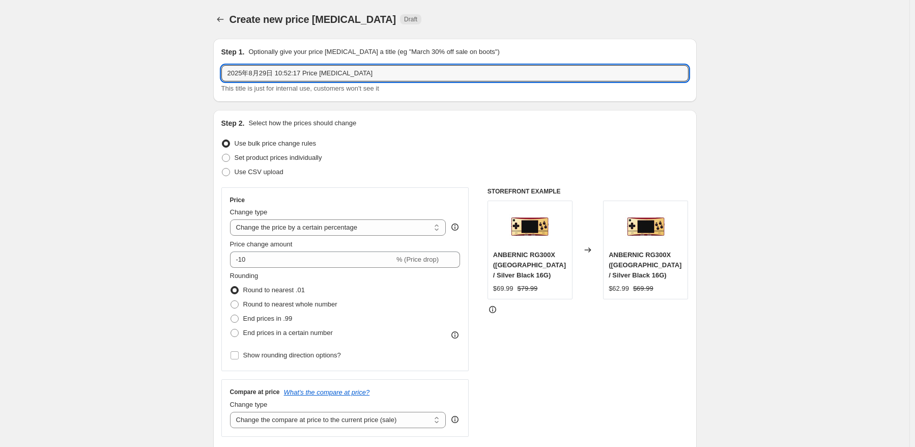
paste input "RG P01"
type input "RG P01 9月促销"
click at [522, 142] on div "Use bulk price change rules" at bounding box center [454, 143] width 467 height 14
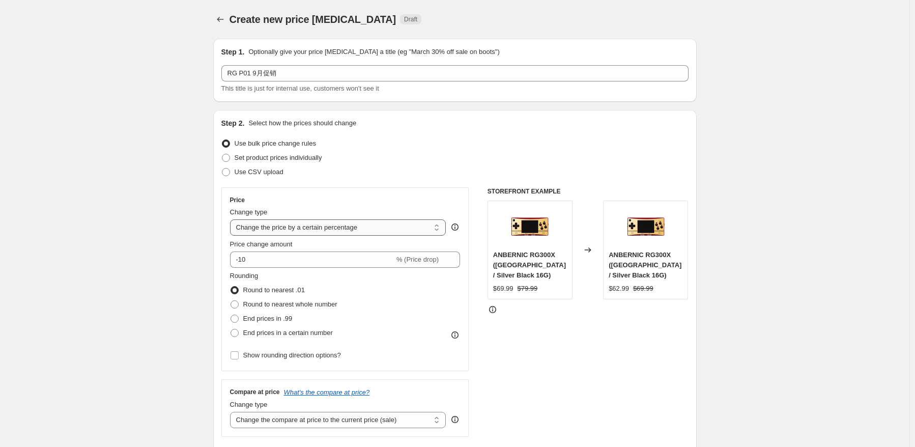
click at [380, 228] on select "Change the price to a certain amount Change the price by a certain amount Chang…" at bounding box center [338, 227] width 216 height 16
select select "pcap"
click at [232, 219] on select "Change the price to a certain amount Change the price by a certain amount Chang…" at bounding box center [338, 227] width 216 height 16
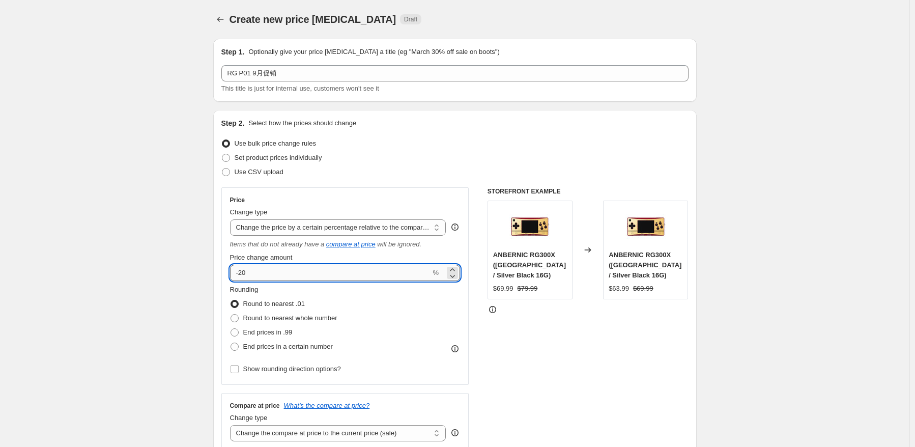
click at [316, 271] on input "-20" at bounding box center [330, 273] width 201 height 16
type input "-2"
type input "-28"
click at [467, 319] on div "Price Change type Change the price to a certain amount Change the price by a ce…" at bounding box center [345, 286] width 248 height 198
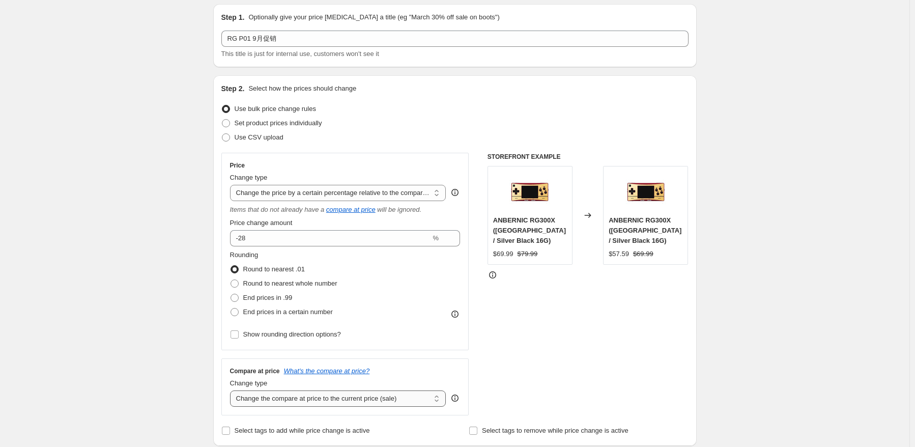
scroll to position [102, 0]
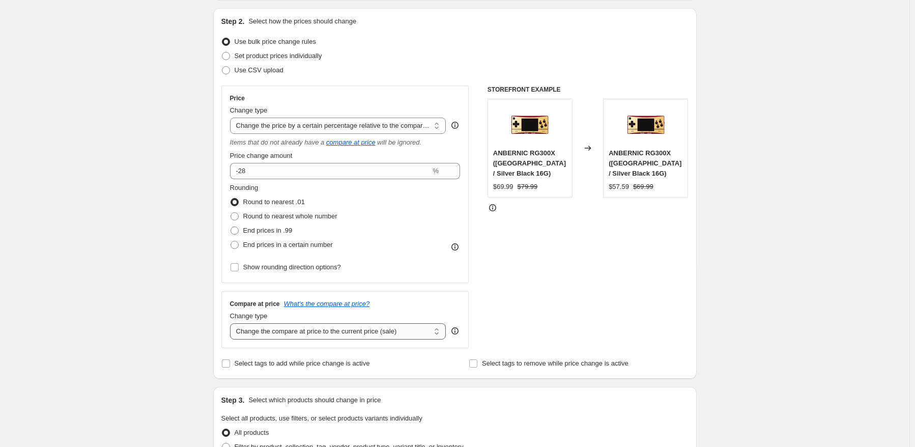
click at [371, 331] on select "Change the compare at price to the current price (sale) Change the compare at p…" at bounding box center [338, 331] width 216 height 16
click at [369, 325] on select "Change the compare at price to the current price (sale) Change the compare at p…" at bounding box center [338, 331] width 216 height 16
select select "no_change"
click at [232, 324] on select "Change the compare at price to the current price (sale) Change the compare at p…" at bounding box center [338, 331] width 216 height 16
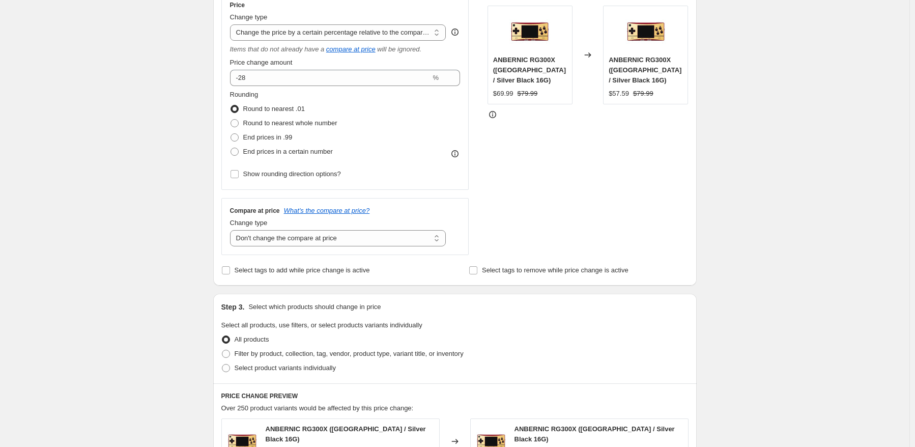
scroll to position [305, 0]
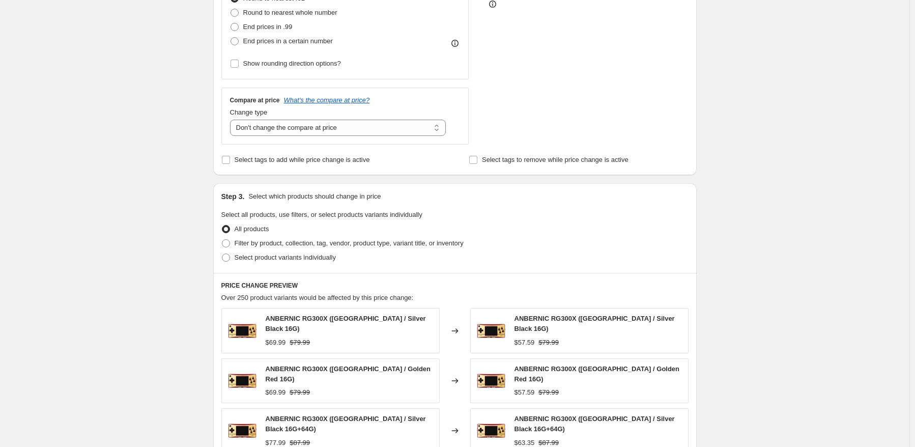
click at [275, 268] on div "Step 3. Select which products should change in price Select all products, use f…" at bounding box center [455, 228] width 484 height 90
click at [275, 262] on span "Select product variants individually" at bounding box center [285, 258] width 101 height 10
click at [222, 254] on input "Select product variants individually" at bounding box center [222, 254] width 1 height 1
radio input "true"
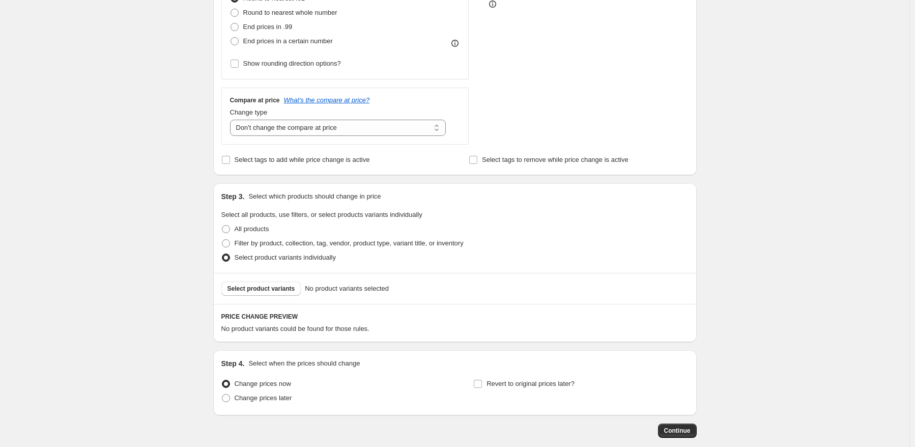
click at [263, 290] on span "Select product variants" at bounding box center [262, 289] width 68 height 8
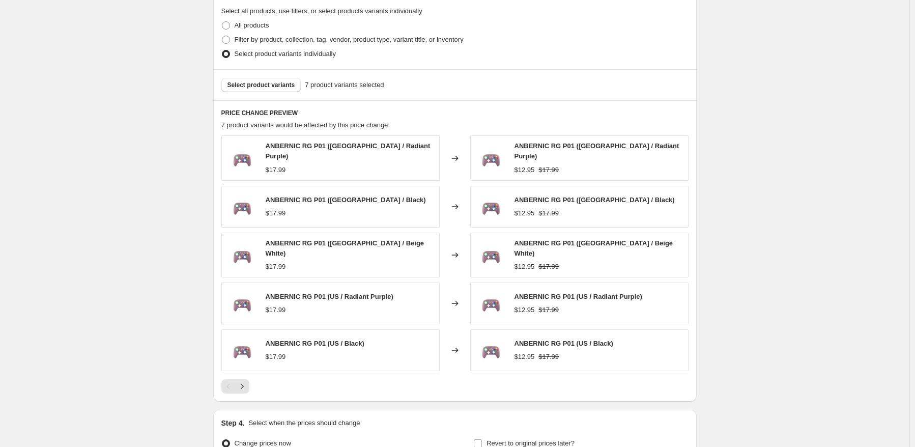
scroll to position [614, 0]
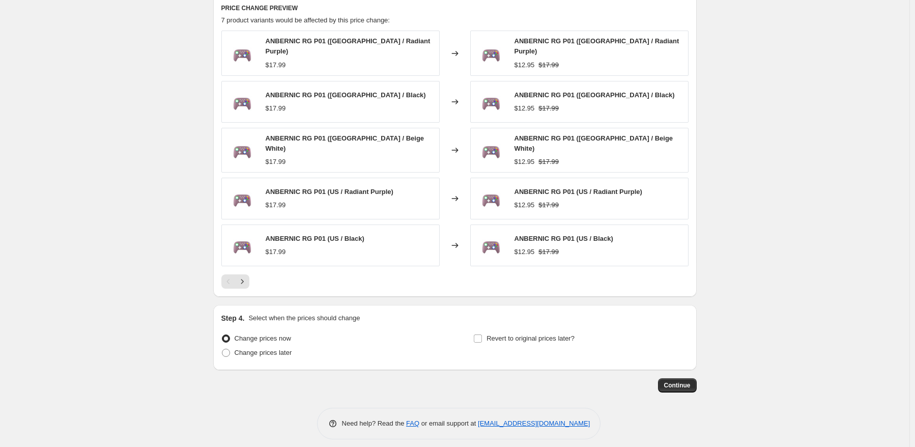
drag, startPoint x: 232, startPoint y: 348, endPoint x: 277, endPoint y: 358, distance: 45.9
click at [235, 348] on label "Change prices later" at bounding box center [256, 353] width 71 height 14
click at [288, 349] on span "Change prices later" at bounding box center [264, 353] width 58 height 8
click at [222, 349] on input "Change prices later" at bounding box center [222, 349] width 1 height 1
radio input "true"
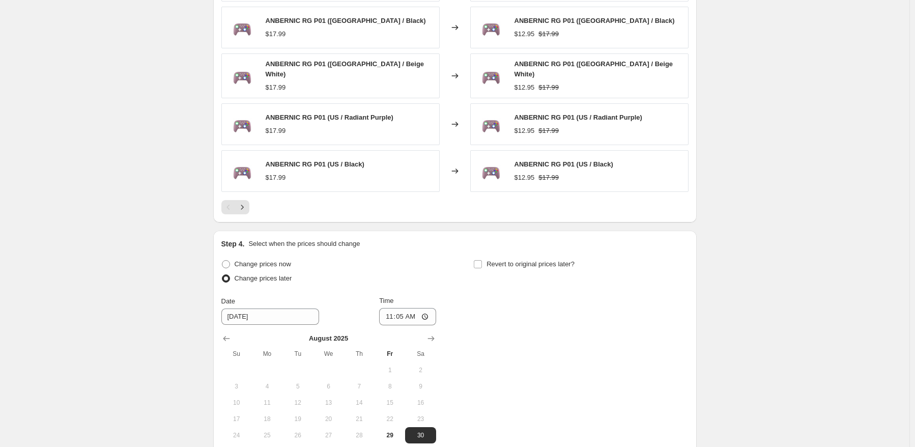
scroll to position [767, 0]
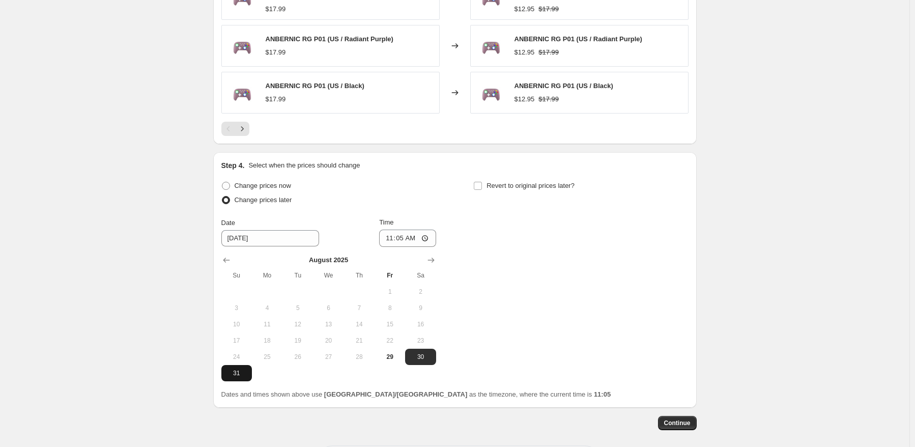
click at [239, 369] on span "31" at bounding box center [237, 373] width 22 height 8
type input "[DATE]"
click at [402, 234] on input "11:05" at bounding box center [407, 238] width 57 height 17
type input "22:50"
click at [562, 237] on div "Change prices now Change prices later Date [DATE] Time 22:50 [DATE] Su Mo Tu We…" at bounding box center [454, 280] width 467 height 203
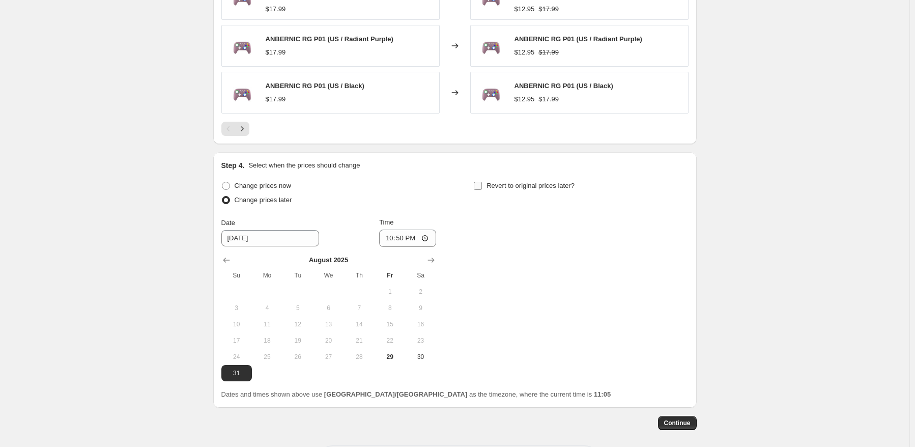
click at [542, 182] on span "Revert to original prices later?" at bounding box center [531, 186] width 88 height 8
click at [482, 182] on input "Revert to original prices later?" at bounding box center [478, 186] width 8 height 8
checkbox input "true"
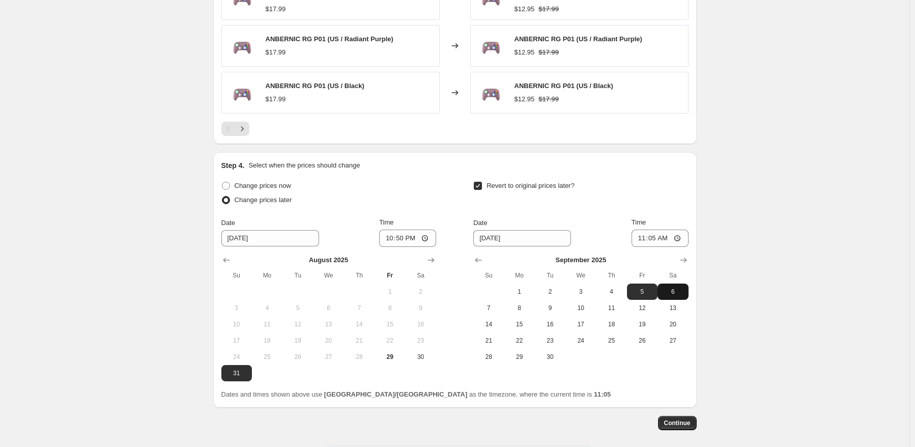
click at [677, 288] on span "6" at bounding box center [673, 292] width 22 height 8
type input "[DATE]"
click at [652, 232] on input "11:05" at bounding box center [660, 238] width 57 height 17
type input "15:00"
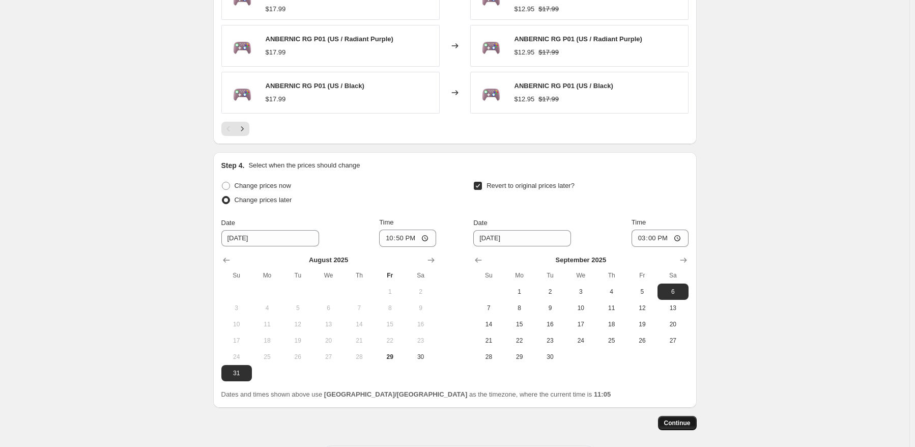
click at [684, 419] on span "Continue" at bounding box center [677, 423] width 26 height 8
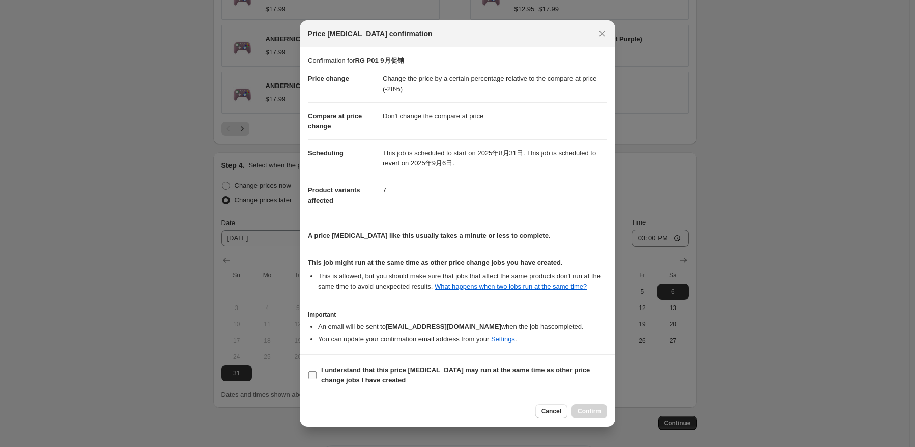
click at [360, 372] on b "I understand that this price [MEDICAL_DATA] may run at the same time as other p…" at bounding box center [455, 375] width 269 height 18
click at [317, 372] on input "I understand that this price [MEDICAL_DATA] may run at the same time as other p…" at bounding box center [313, 375] width 8 height 8
checkbox input "true"
click at [592, 409] on span "Confirm" at bounding box center [589, 411] width 23 height 8
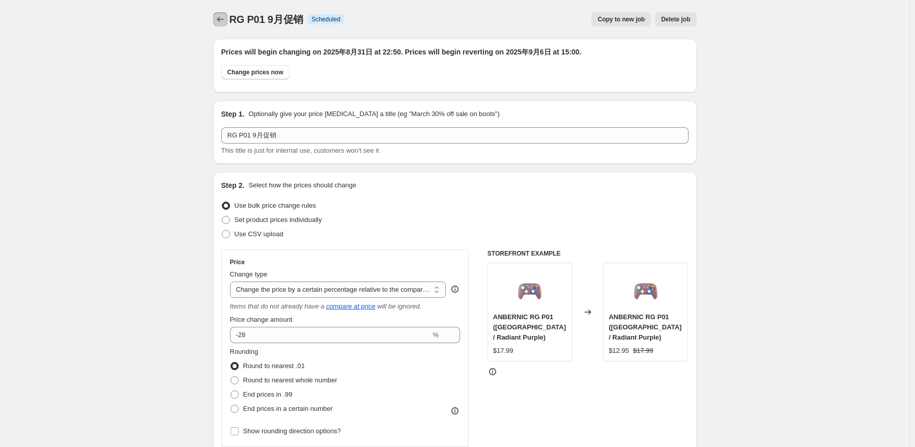
click at [219, 18] on icon "Price change jobs" at bounding box center [220, 19] width 10 height 10
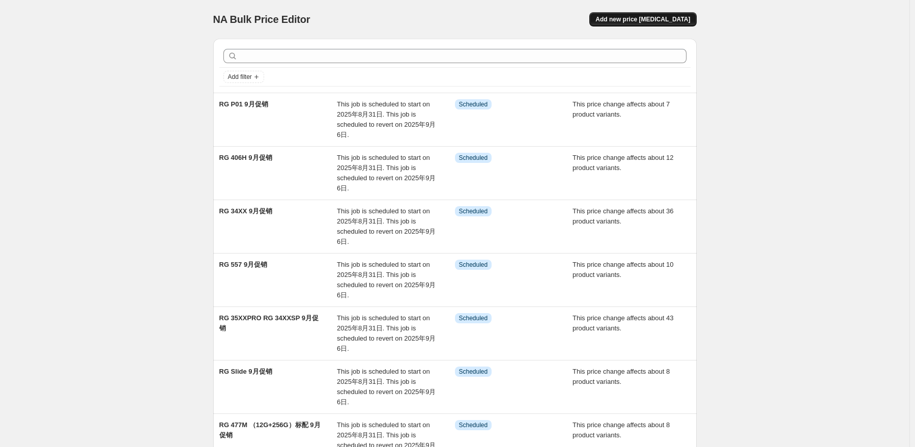
click at [685, 20] on span "Add new price [MEDICAL_DATA]" at bounding box center [643, 19] width 95 height 8
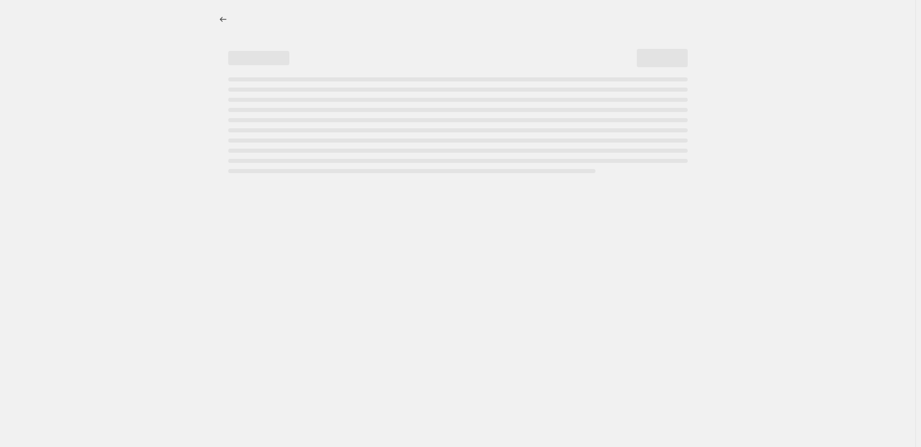
select select "percentage"
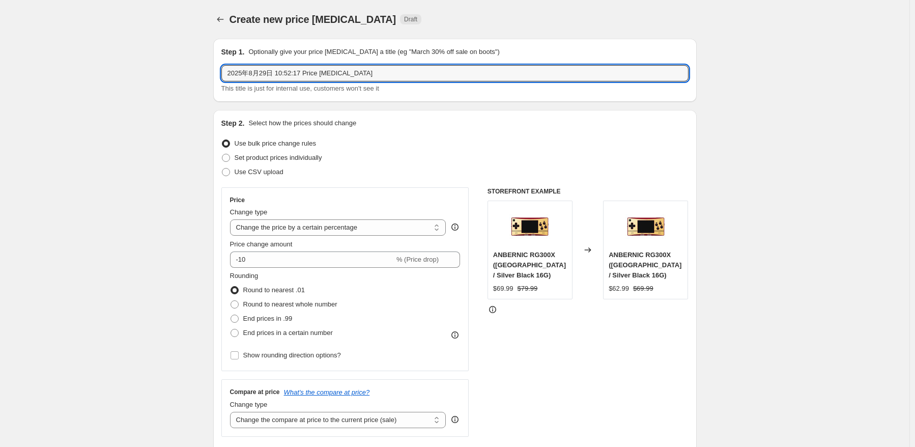
drag, startPoint x: 154, startPoint y: 62, endPoint x: 130, endPoint y: 63, distance: 24.0
paste input "RG CubeXX"
click at [348, 75] on input "RG CubeXX" at bounding box center [454, 73] width 467 height 16
paste input "64G"
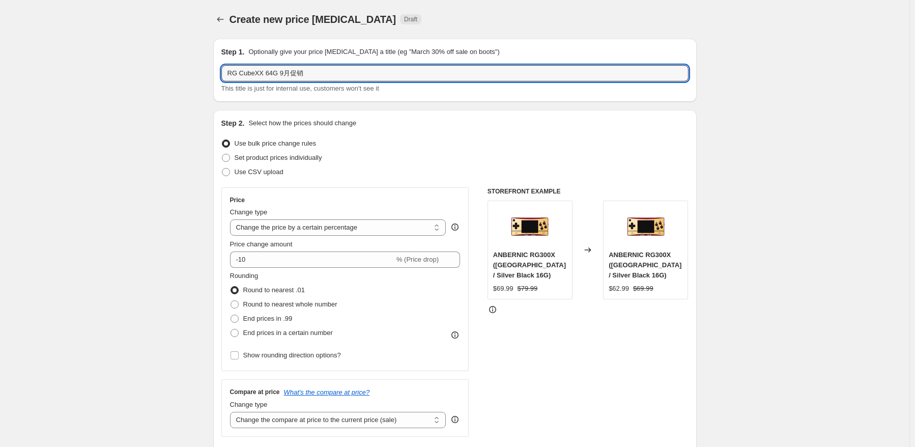
type input "RG CubeXX 64G 9月促销"
click at [393, 242] on div "Price change amount" at bounding box center [345, 244] width 231 height 10
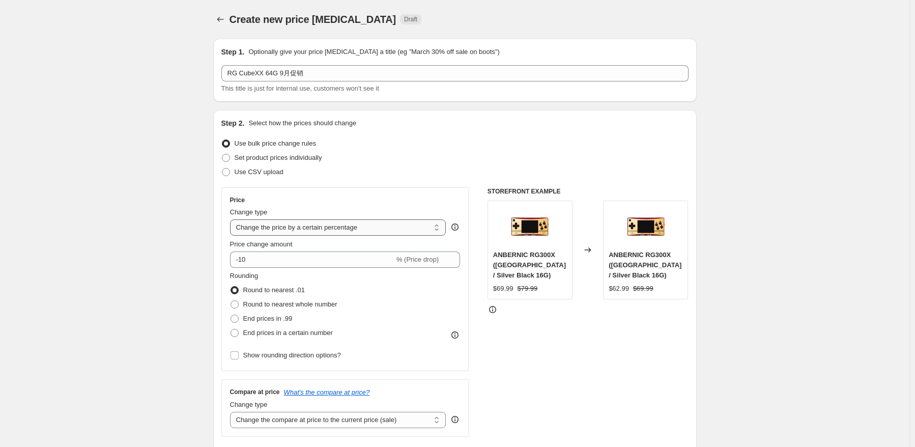
click at [395, 232] on select "Change the price to a certain amount Change the price by a certain amount Chang…" at bounding box center [338, 227] width 216 height 16
select select "pcap"
click at [232, 219] on select "Change the price to a certain amount Change the price by a certain amount Chang…" at bounding box center [338, 227] width 216 height 16
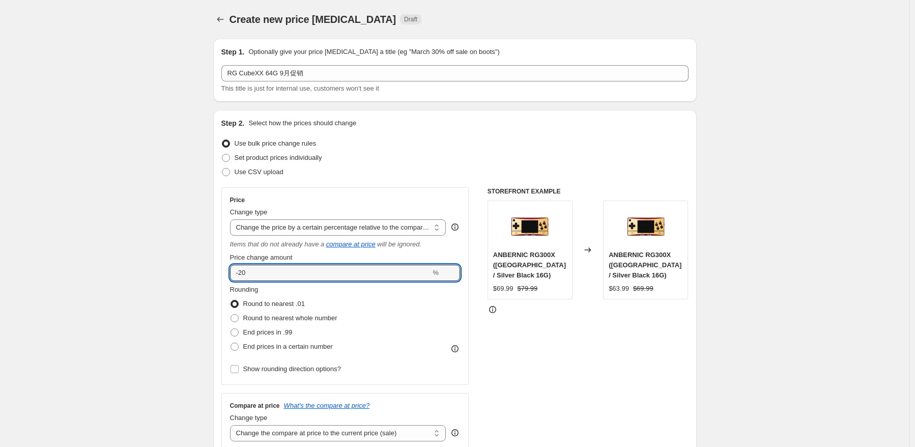
click at [340, 276] on input "-20" at bounding box center [330, 273] width 201 height 16
type input "-2"
type input "-20"
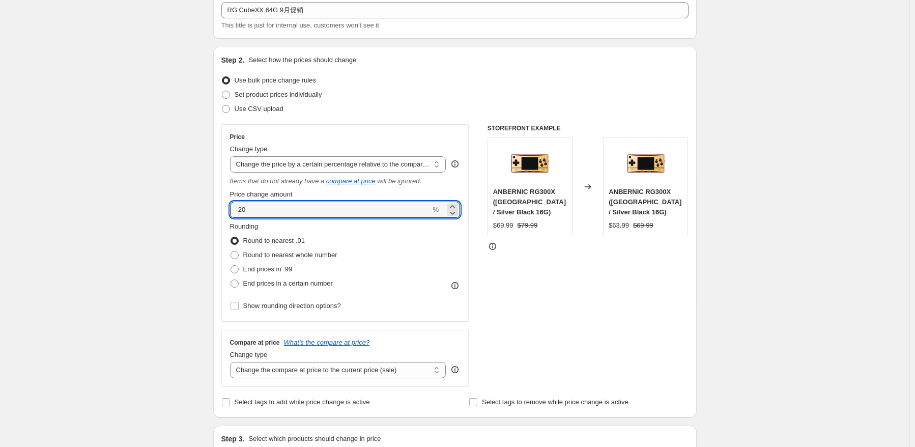
scroll to position [204, 0]
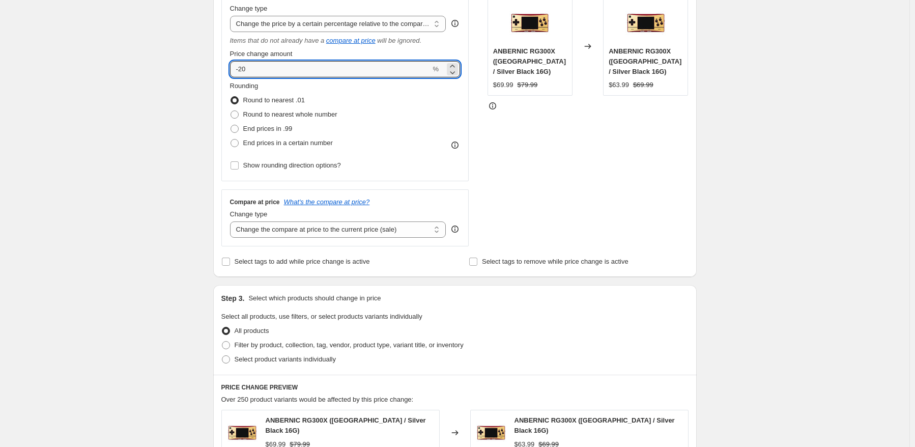
click at [603, 289] on div "Step 3. Select which products should change in price Select all products, use f…" at bounding box center [455, 330] width 484 height 90
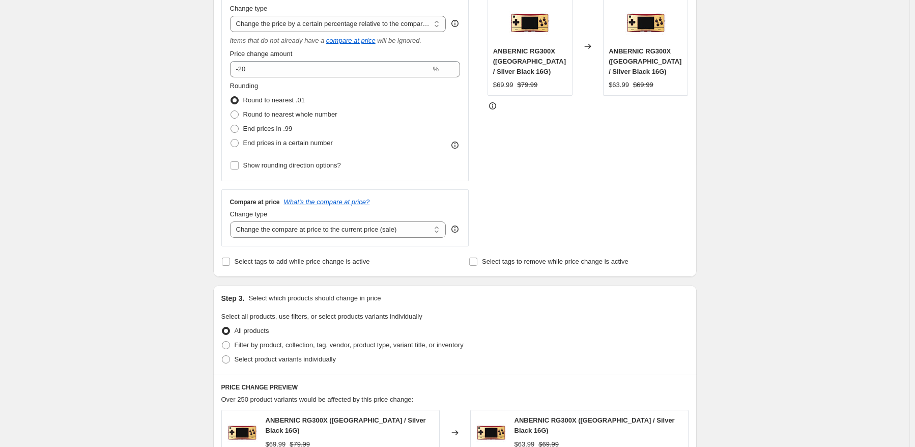
click at [403, 219] on div "Change type" at bounding box center [338, 214] width 216 height 10
click at [371, 232] on select "Change the compare at price to the current price (sale) Change the compare at p…" at bounding box center [338, 229] width 216 height 16
click at [232, 222] on select "Change the compare at price to the current price (sale) Change the compare at p…" at bounding box center [338, 229] width 216 height 16
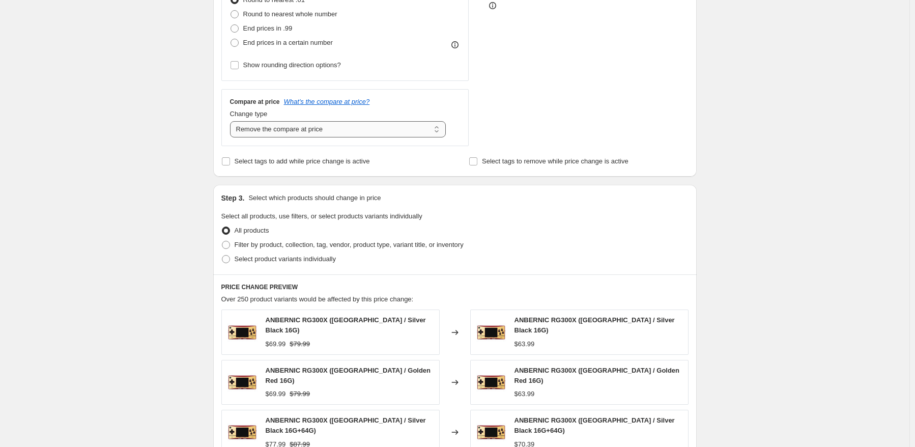
scroll to position [305, 0]
click at [374, 121] on div "Change type Change the compare at price to the current price (sale) Change the …" at bounding box center [338, 121] width 216 height 29
click at [373, 128] on select "Change the compare at price to the current price (sale) Change the compare at p…" at bounding box center [338, 128] width 216 height 16
select select "no_change"
click at [232, 120] on select "Change the compare at price to the current price (sale) Change the compare at p…" at bounding box center [338, 128] width 216 height 16
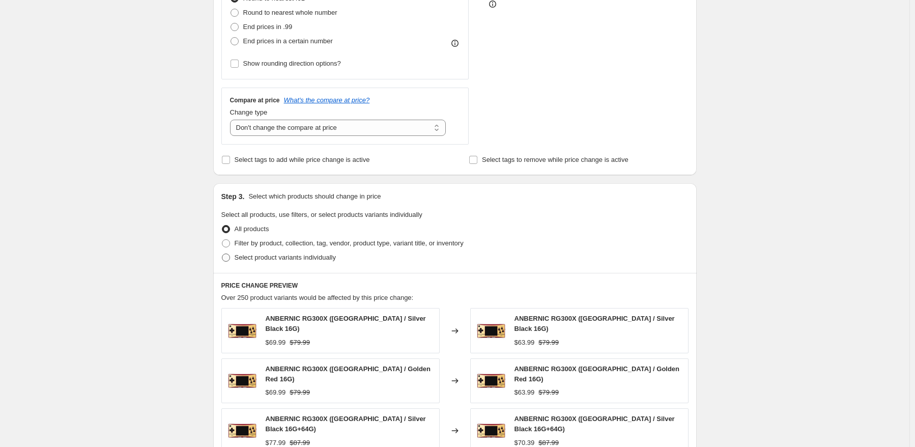
click at [256, 259] on span "Select product variants individually" at bounding box center [285, 258] width 101 height 8
click at [222, 254] on input "Select product variants individually" at bounding box center [222, 254] width 1 height 1
radio input "true"
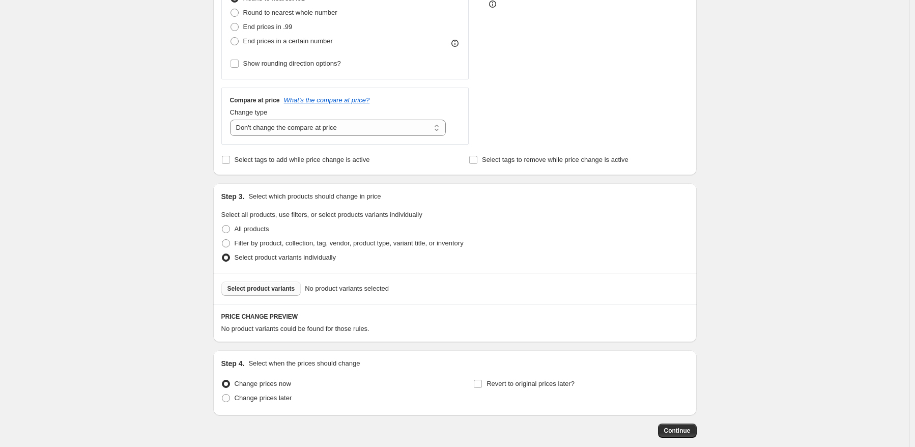
click at [277, 292] on span "Select product variants" at bounding box center [262, 289] width 68 height 8
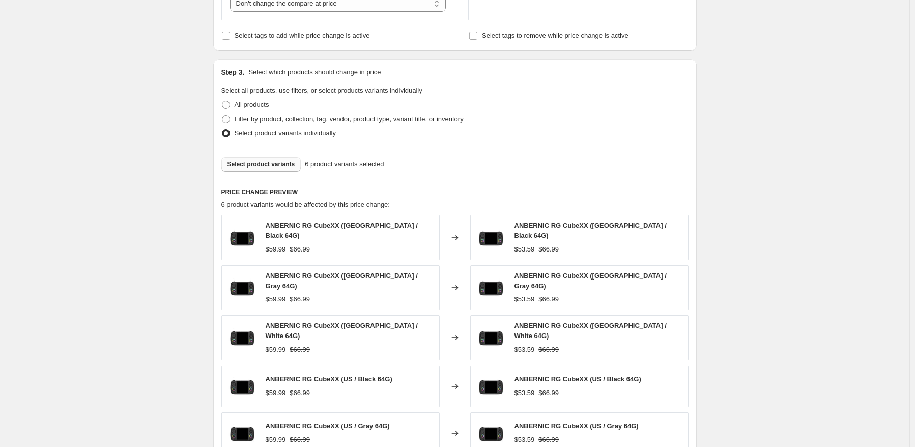
scroll to position [458, 0]
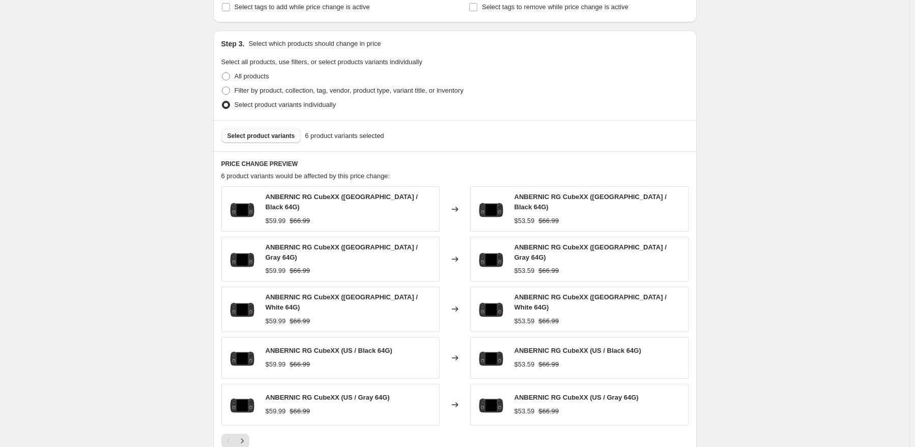
click at [257, 136] on span "Select product variants" at bounding box center [262, 136] width 68 height 8
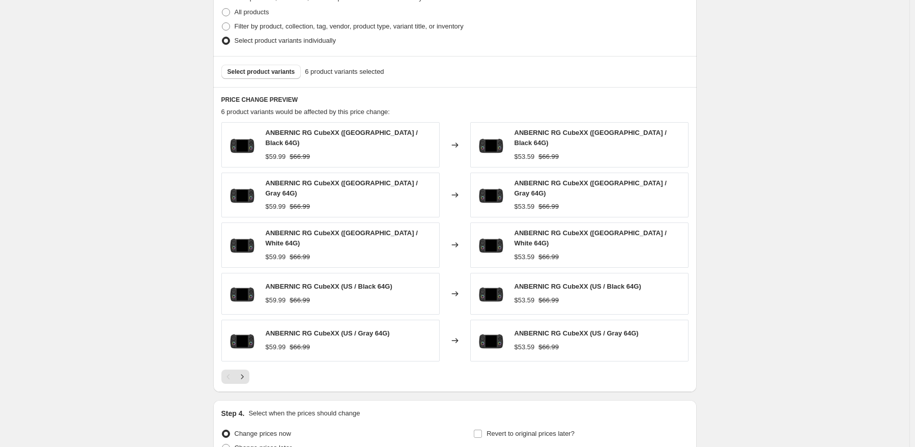
scroll to position [611, 0]
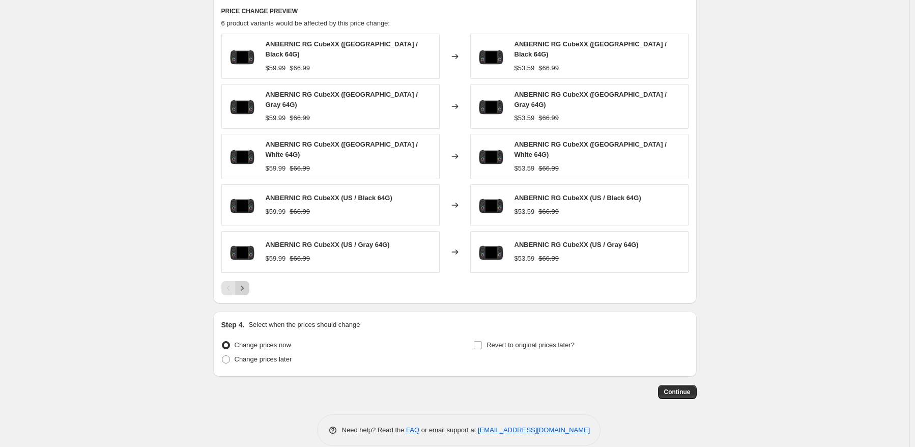
click at [243, 283] on icon "Next" at bounding box center [242, 288] width 10 height 10
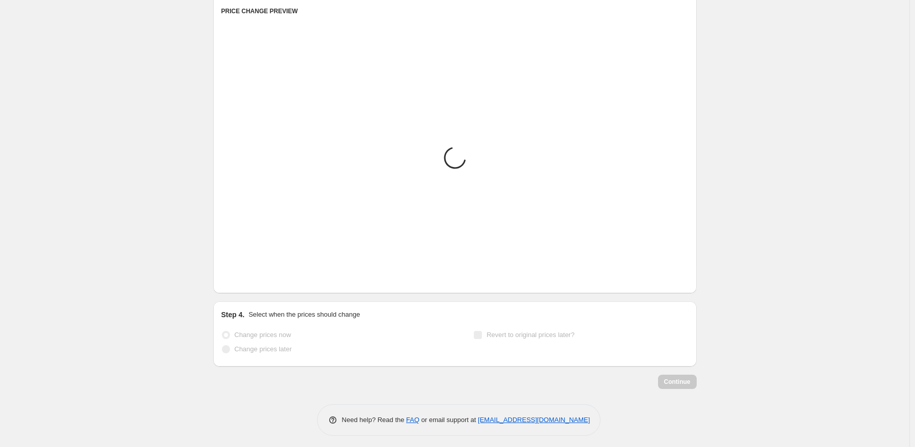
scroll to position [428, 0]
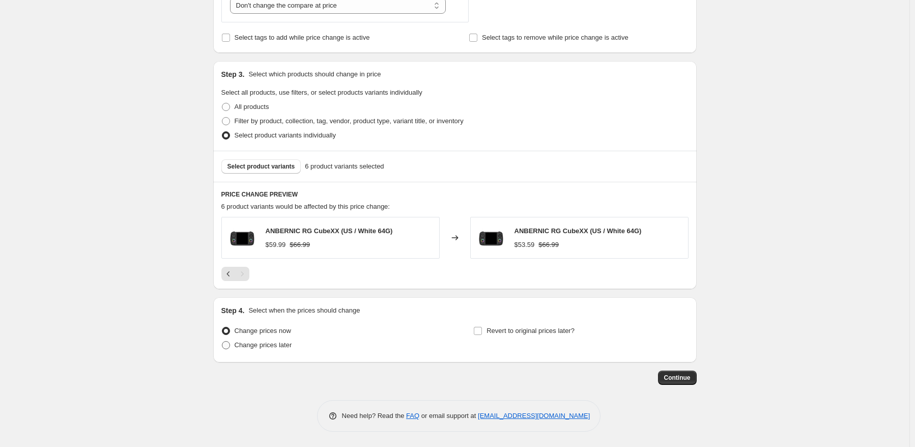
click at [281, 341] on span "Change prices later" at bounding box center [264, 345] width 58 height 8
click at [222, 341] on input "Change prices later" at bounding box center [222, 341] width 1 height 1
radio input "true"
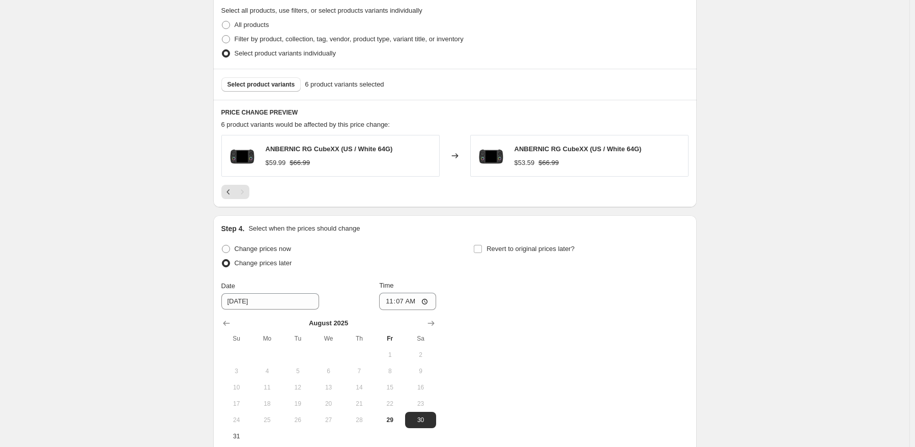
scroll to position [580, 0]
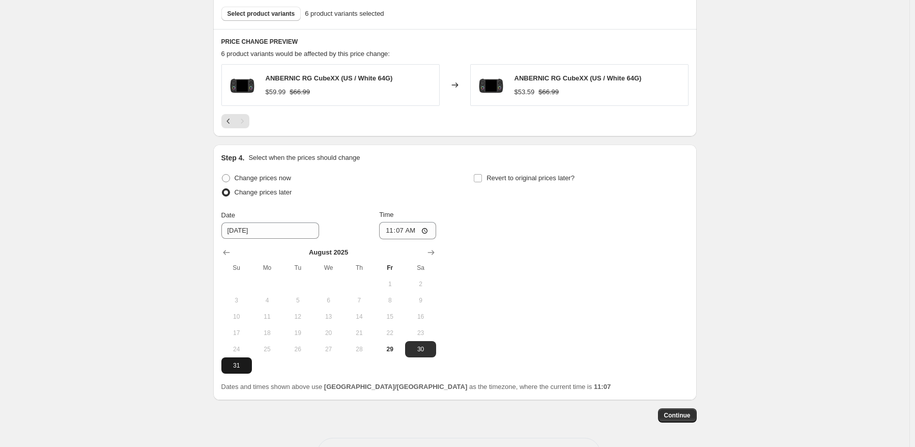
click at [242, 367] on span "31" at bounding box center [237, 365] width 22 height 8
type input "[DATE]"
click at [404, 233] on input "11:07" at bounding box center [407, 230] width 57 height 17
type input "22:50"
click at [605, 234] on div "Change prices now Change prices later Date [DATE] Time 22:50 [DATE] Su Mo Tu We…" at bounding box center [454, 272] width 467 height 203
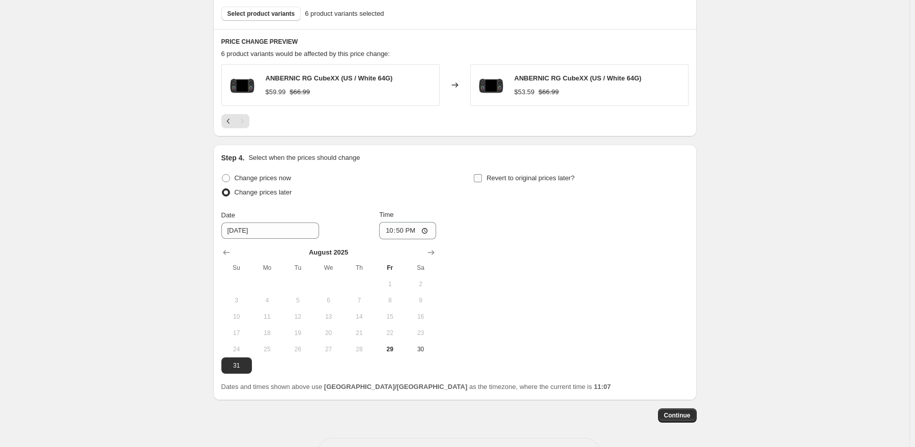
click at [544, 180] on span "Revert to original prices later?" at bounding box center [531, 178] width 88 height 8
click at [482, 180] on input "Revert to original prices later?" at bounding box center [478, 178] width 8 height 8
checkbox input "true"
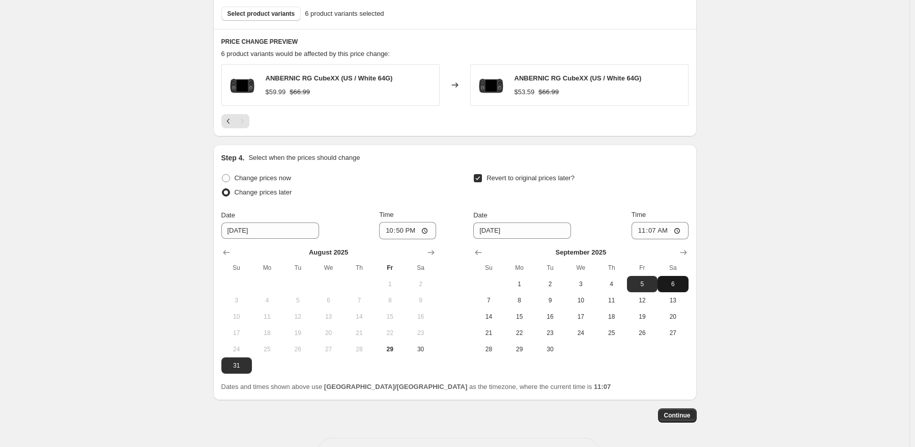
click at [672, 282] on span "6" at bounding box center [673, 284] width 22 height 8
type input "[DATE]"
click at [656, 233] on input "11:07" at bounding box center [660, 230] width 57 height 17
type input "15:00"
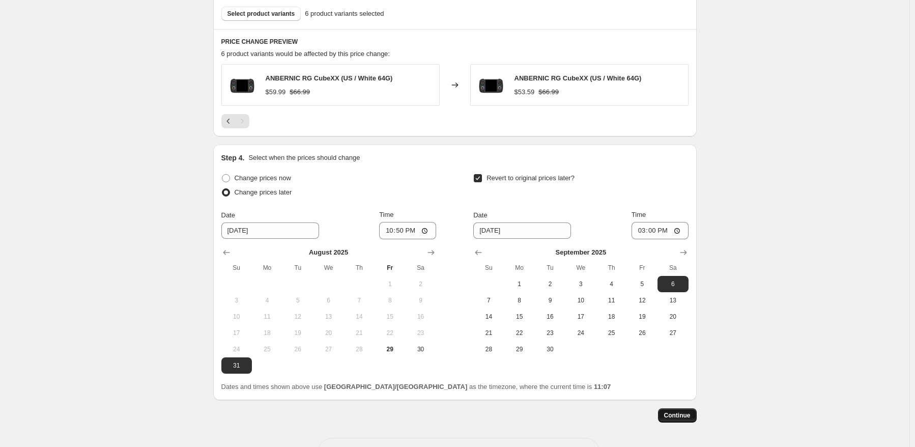
click at [684, 409] on button "Continue" at bounding box center [677, 415] width 39 height 14
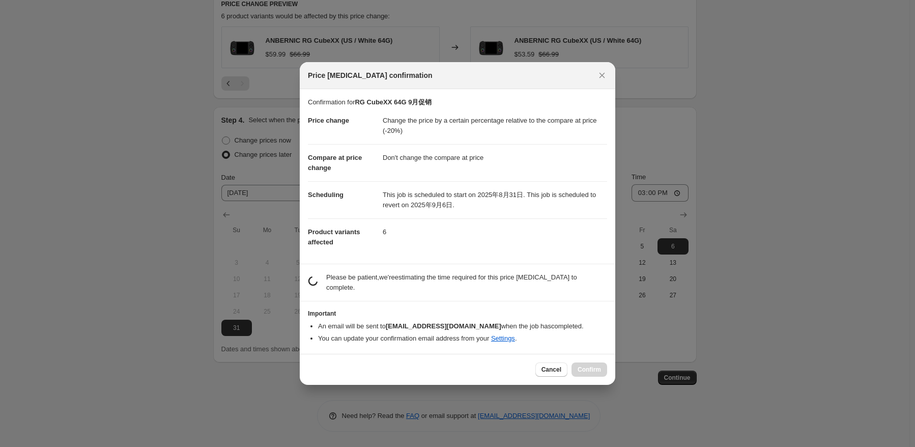
scroll to position [0, 0]
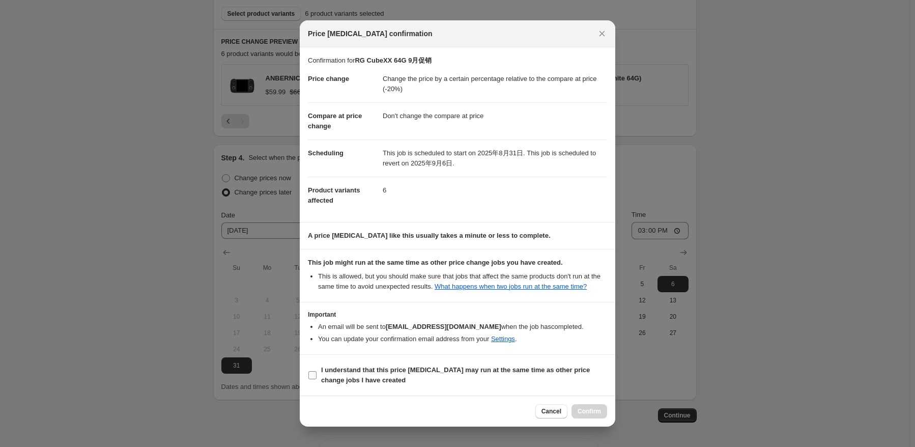
click at [344, 374] on b "I understand that this price [MEDICAL_DATA] may run at the same time as other p…" at bounding box center [455, 375] width 269 height 18
click at [317, 374] on input "I understand that this price [MEDICAL_DATA] may run at the same time as other p…" at bounding box center [313, 375] width 8 height 8
checkbox input "true"
click at [597, 411] on span "Confirm" at bounding box center [589, 411] width 23 height 8
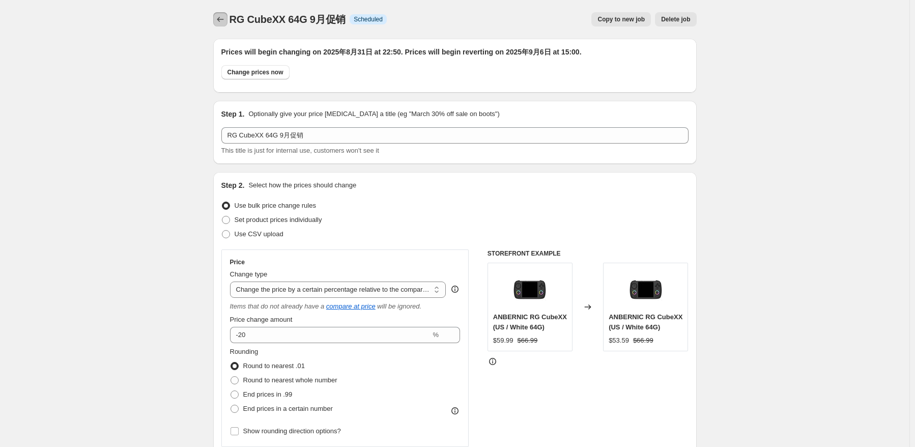
click at [220, 22] on icon "Price change jobs" at bounding box center [220, 19] width 10 height 10
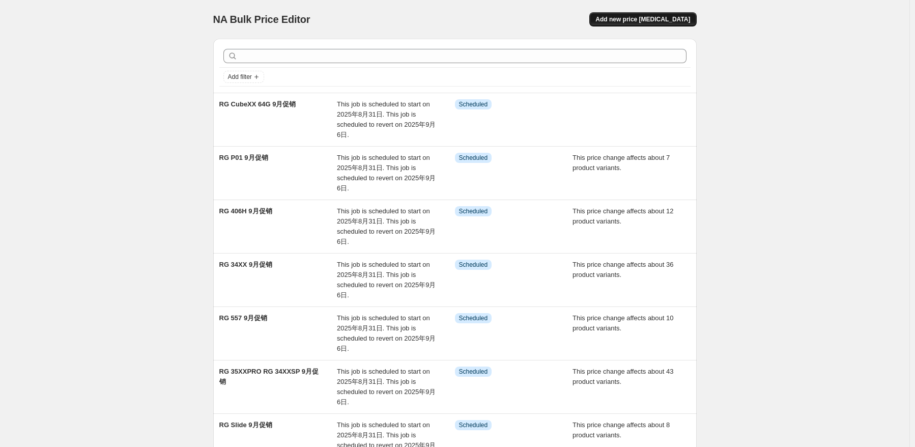
click at [638, 18] on span "Add new price [MEDICAL_DATA]" at bounding box center [643, 19] width 95 height 8
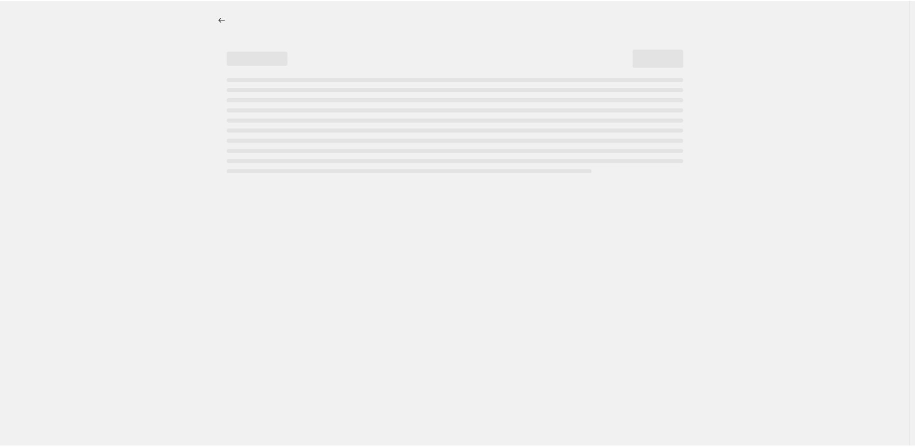
select select "percentage"
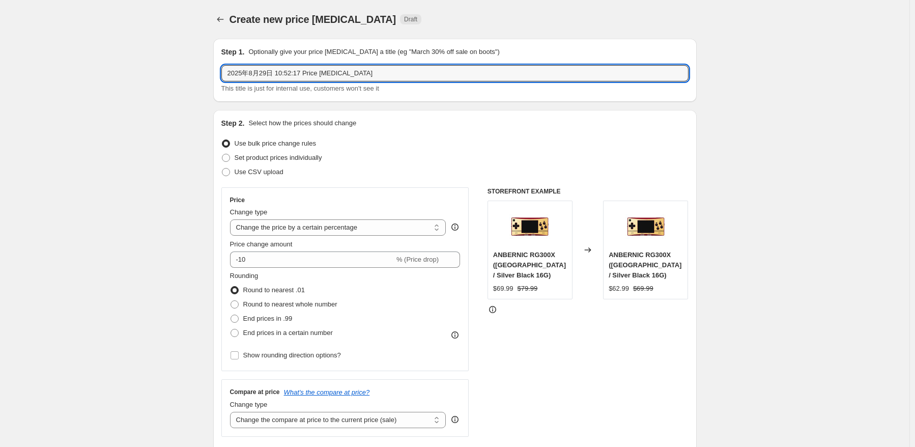
drag, startPoint x: 422, startPoint y: 75, endPoint x: 89, endPoint y: 58, distance: 333.4
paste input "RG CubeXX"
click at [352, 73] on input "RG CubeXX" at bounding box center [454, 73] width 467 height 16
paste input "64G+128G 64G+256G"
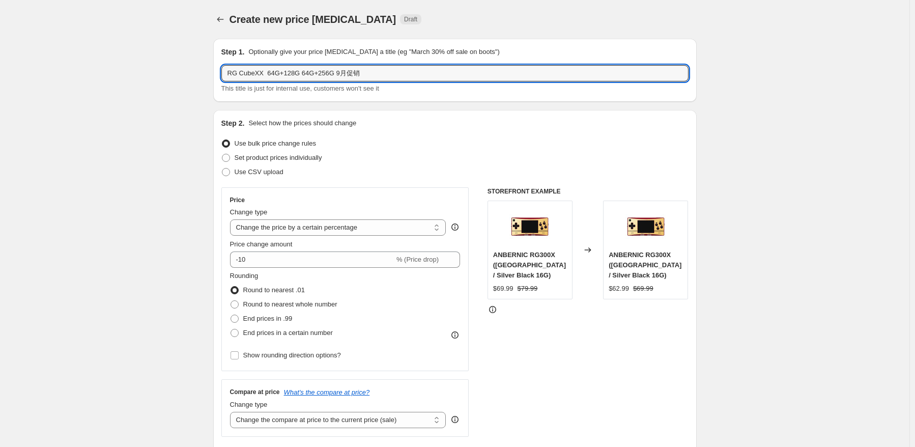
type input "RG CubeXX 64G+128G 64G+256G 9月促销"
drag, startPoint x: 400, startPoint y: 113, endPoint x: 337, endPoint y: 224, distance: 127.5
click at [394, 119] on div "Step 2. Select how the prices should change Use bulk price change rules Set pro…" at bounding box center [455, 288] width 484 height 357
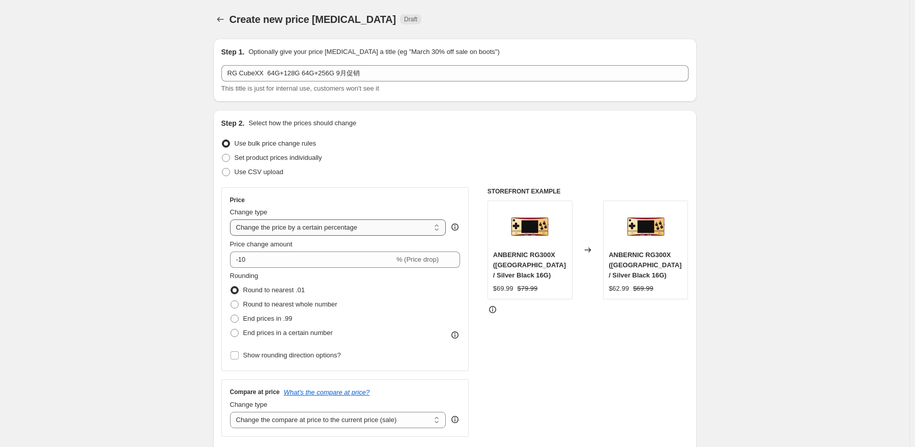
click at [337, 224] on select "Change the price to a certain amount Change the price by a certain amount Chang…" at bounding box center [338, 227] width 216 height 16
select select "pcap"
click at [232, 219] on select "Change the price to a certain amount Change the price by a certain amount Chang…" at bounding box center [338, 227] width 216 height 16
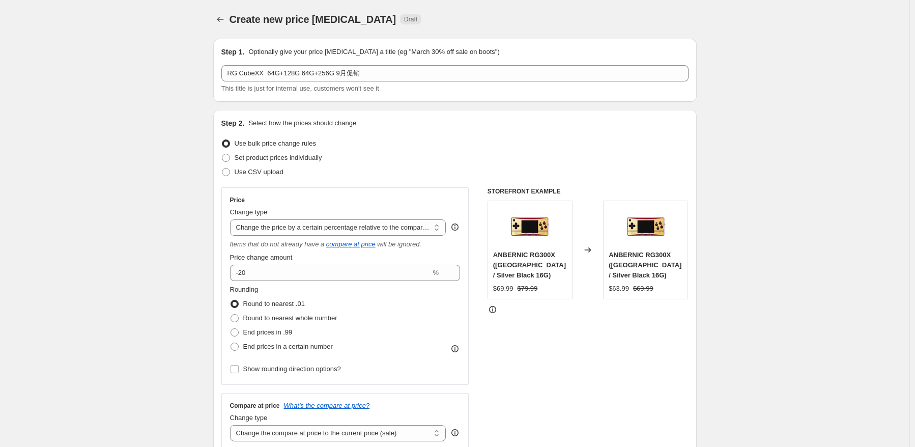
click at [321, 264] on div "Price change amount -20 %" at bounding box center [345, 267] width 231 height 29
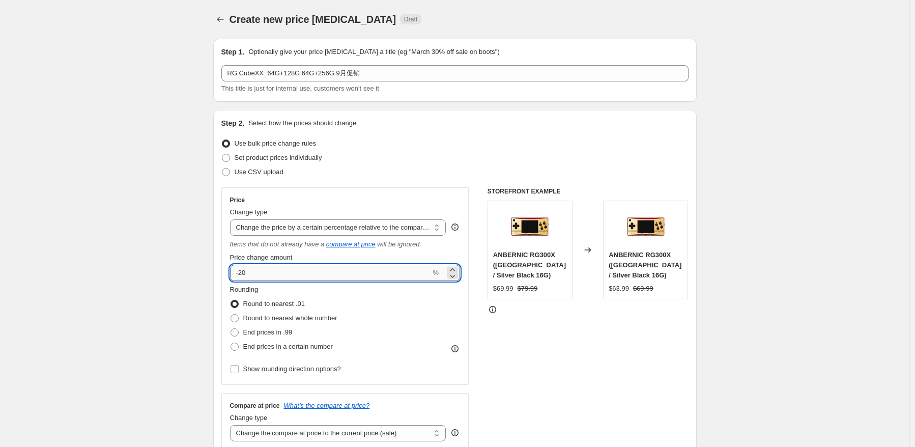
click at [317, 270] on input "-20" at bounding box center [330, 273] width 201 height 16
type input "-2"
type input "-17"
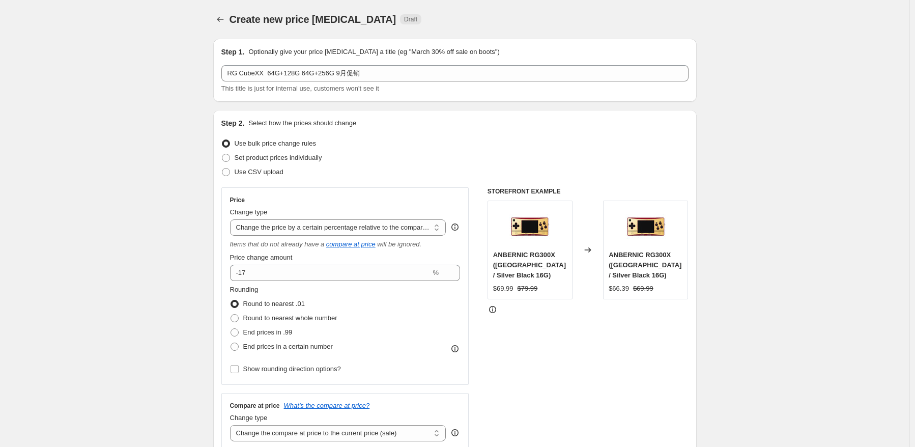
click at [390, 325] on div "Rounding Round to nearest .01 Round to nearest whole number End prices in .99 E…" at bounding box center [345, 319] width 231 height 69
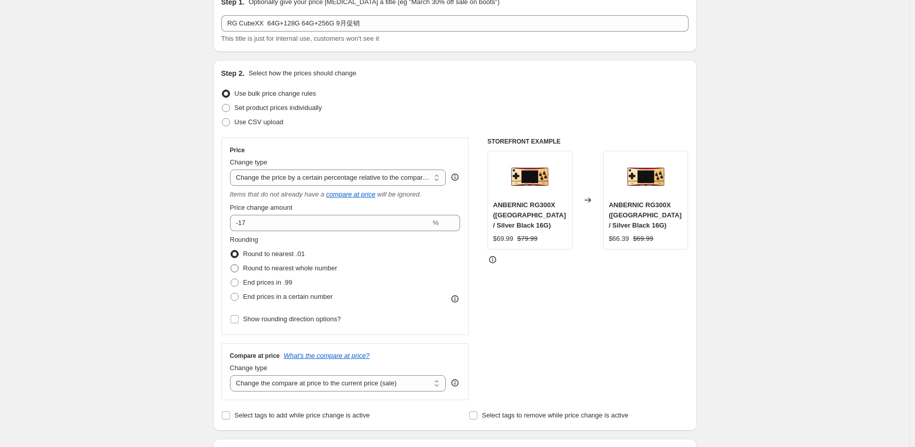
scroll to position [153, 0]
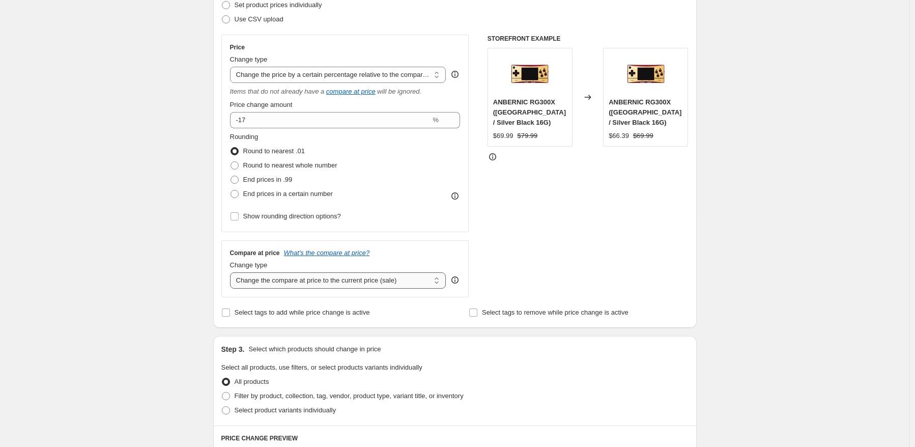
drag, startPoint x: 340, startPoint y: 283, endPoint x: 340, endPoint y: 288, distance: 5.6
click at [340, 283] on select "Change the compare at price to the current price (sale) Change the compare at p…" at bounding box center [338, 280] width 216 height 16
select select "no_change"
click at [232, 273] on select "Change the compare at price to the current price (sale) Change the compare at p…" at bounding box center [338, 280] width 216 height 16
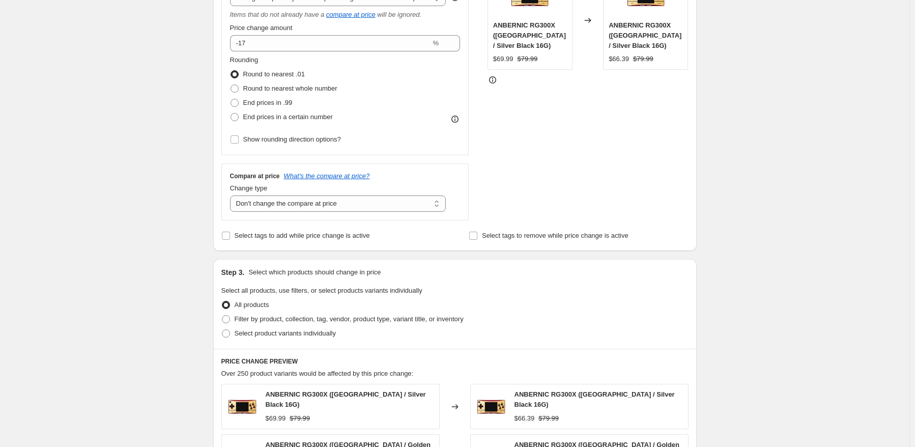
scroll to position [255, 0]
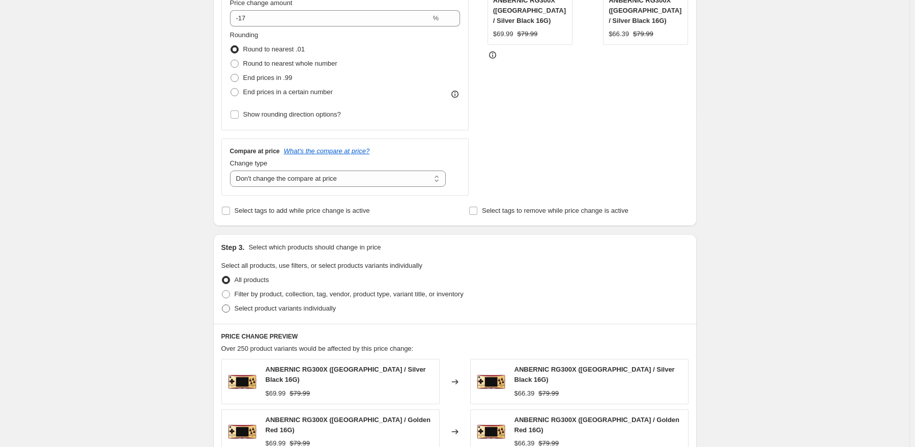
click at [277, 312] on span "Select product variants individually" at bounding box center [285, 308] width 101 height 8
click at [222, 305] on input "Select product variants individually" at bounding box center [222, 304] width 1 height 1
radio input "true"
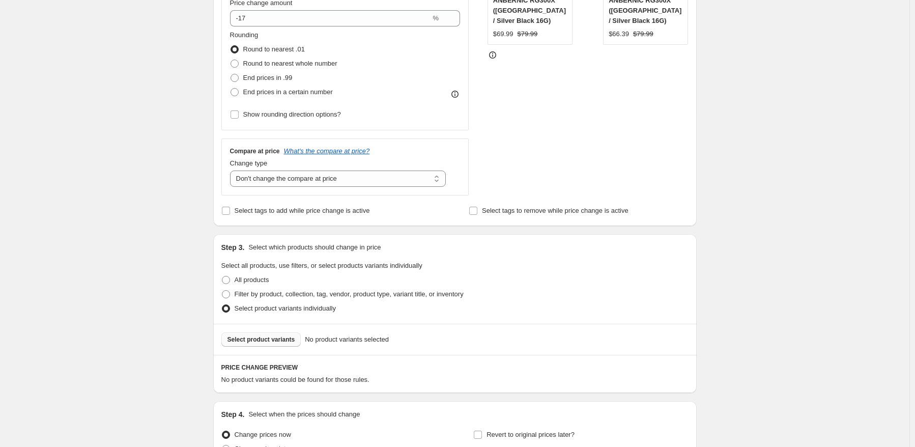
click at [271, 342] on span "Select product variants" at bounding box center [262, 340] width 68 height 8
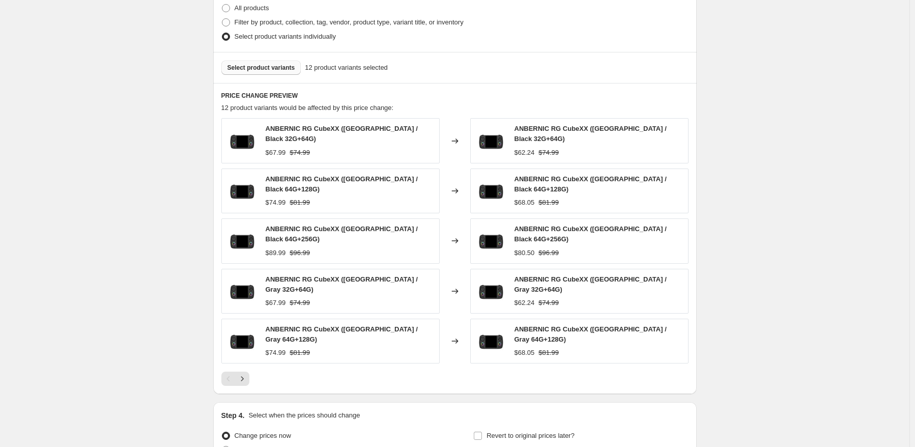
scroll to position [560, 0]
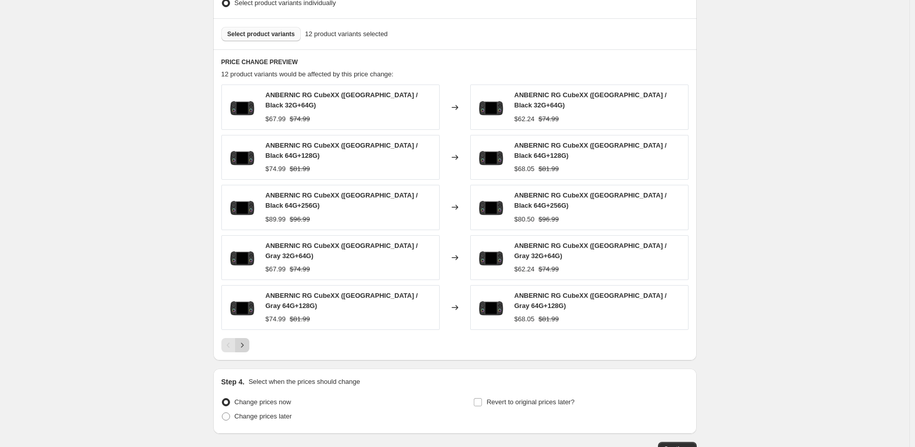
click at [244, 340] on icon "Next" at bounding box center [242, 345] width 10 height 10
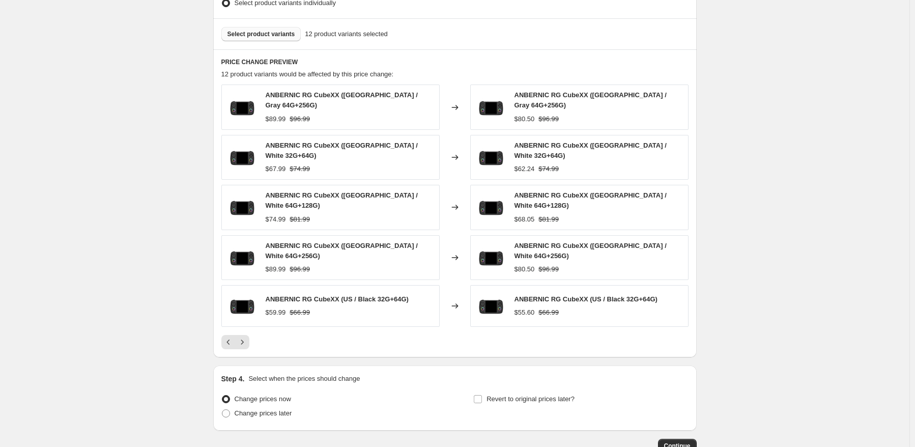
scroll to position [611, 0]
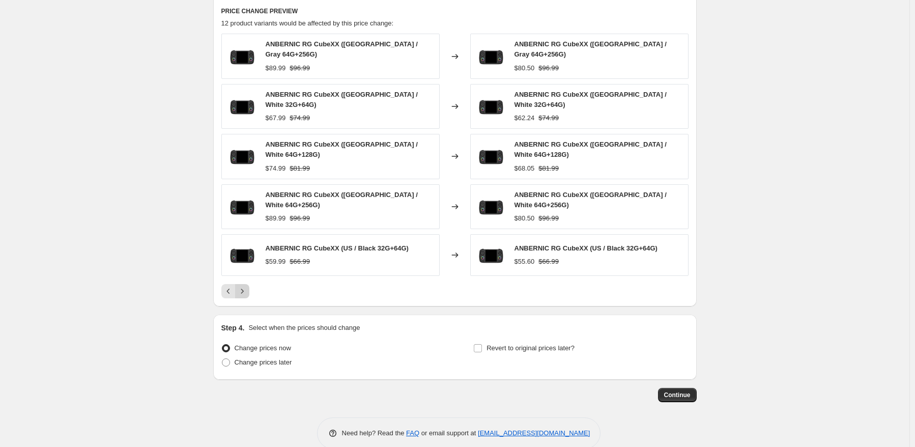
click at [244, 286] on icon "Next" at bounding box center [242, 291] width 10 height 10
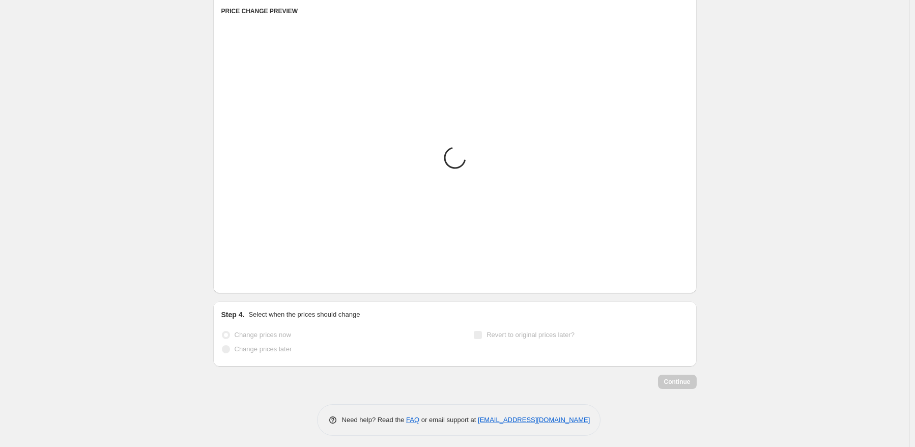
scroll to position [474, 0]
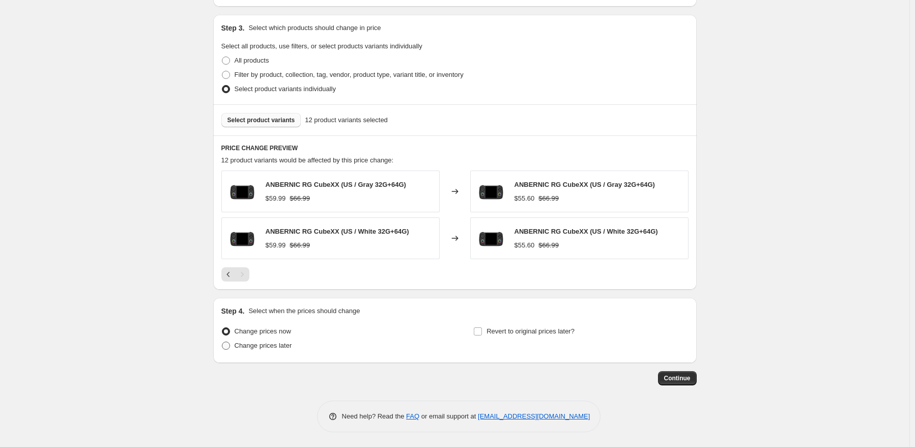
click at [255, 342] on span "Change prices later" at bounding box center [264, 346] width 58 height 8
click at [222, 342] on input "Change prices later" at bounding box center [222, 342] width 1 height 1
radio input "true"
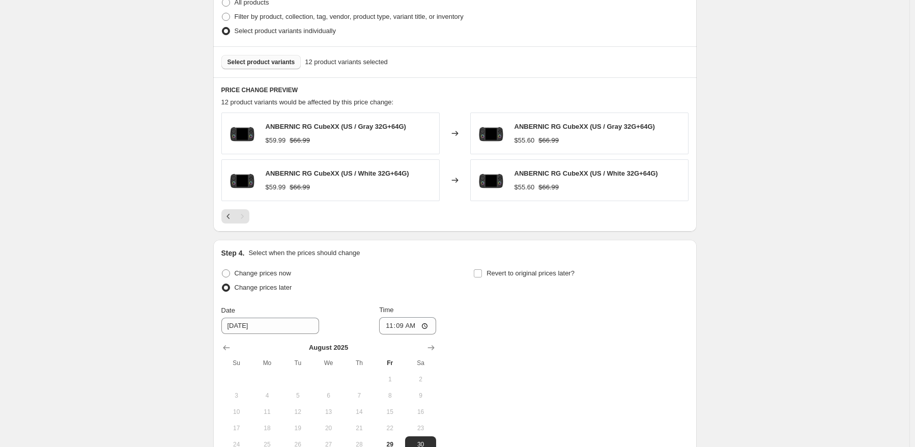
scroll to position [576, 0]
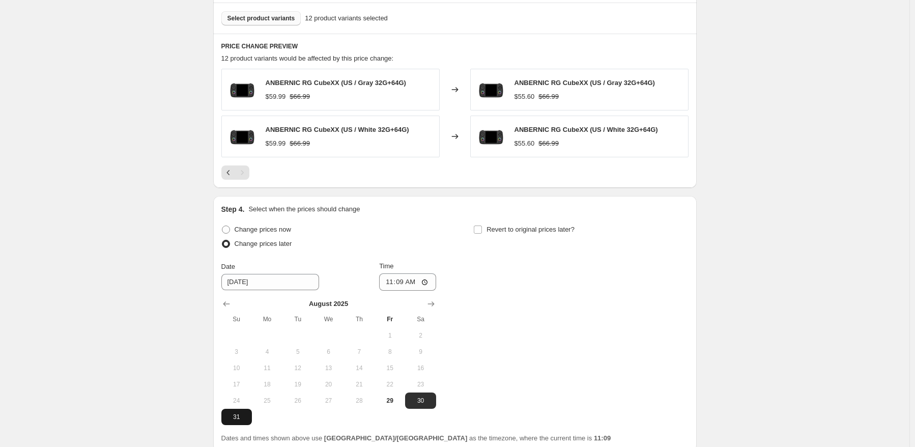
click at [240, 420] on span "31" at bounding box center [237, 417] width 22 height 8
type input "[DATE]"
click at [402, 280] on input "11:09" at bounding box center [407, 281] width 57 height 17
type input "22:50"
click at [607, 269] on div "Change prices now Change prices later Date [DATE] Time 22:50 [DATE] Su Mo Tu We…" at bounding box center [454, 323] width 467 height 203
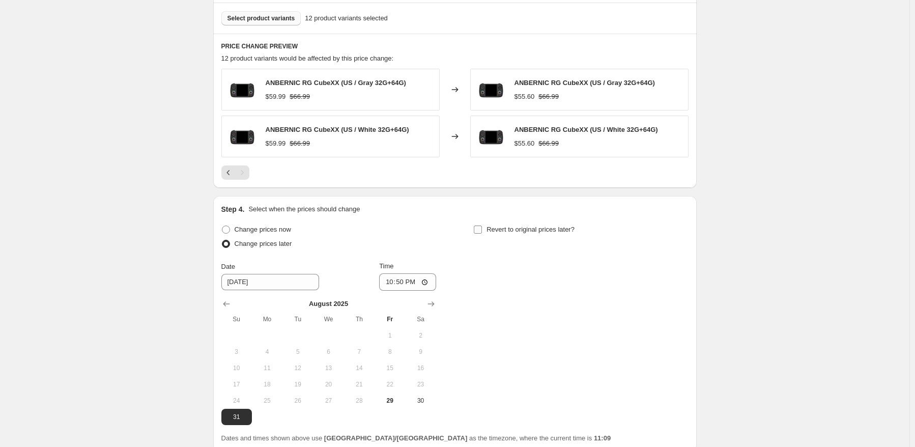
click at [542, 232] on span "Revert to original prices later?" at bounding box center [531, 230] width 88 height 8
click at [482, 232] on input "Revert to original prices later?" at bounding box center [478, 230] width 8 height 8
checkbox input "true"
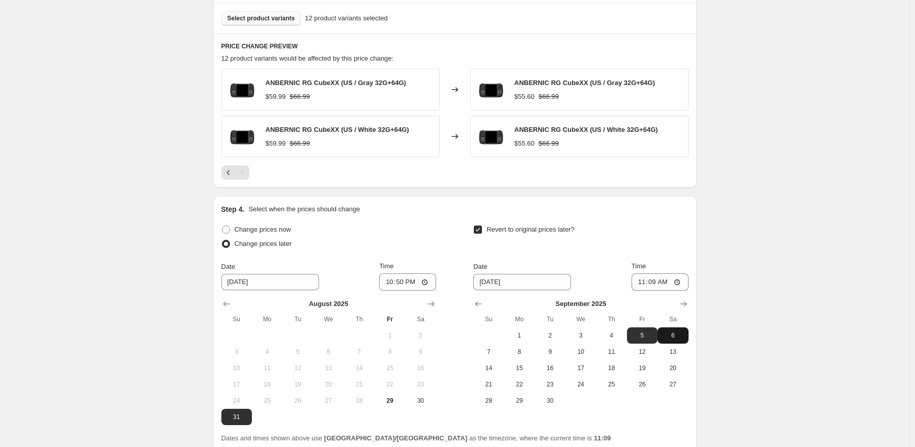
click at [672, 335] on span "6" at bounding box center [673, 335] width 22 height 8
type input "[DATE]"
click at [656, 282] on input "11:09" at bounding box center [660, 281] width 57 height 17
type input "15:00"
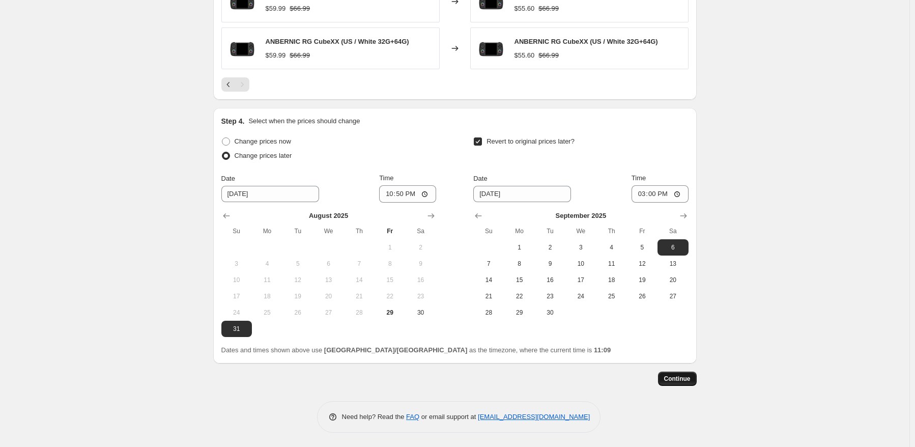
scroll to position [664, 0]
click at [680, 380] on span "Continue" at bounding box center [677, 378] width 26 height 8
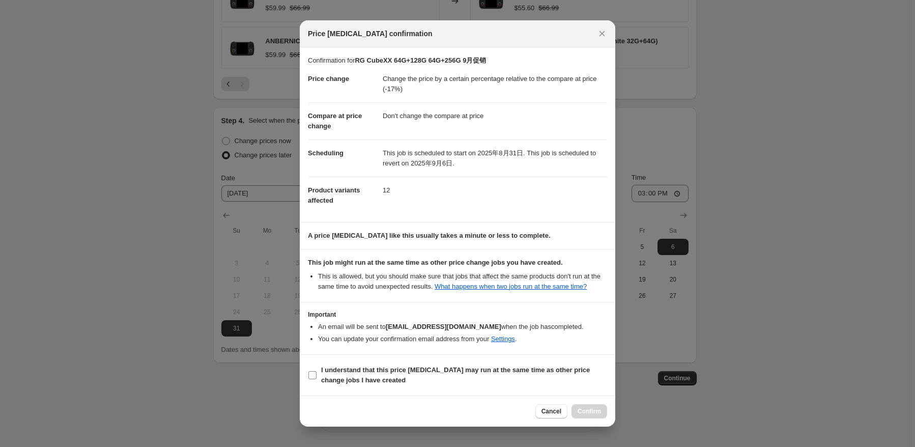
click at [359, 365] on span "I understand that this price [MEDICAL_DATA] may run at the same time as other p…" at bounding box center [464, 375] width 286 height 20
click at [317, 371] on input "I understand that this price [MEDICAL_DATA] may run at the same time as other p…" at bounding box center [313, 375] width 8 height 8
checkbox input "true"
click at [591, 417] on button "Confirm" at bounding box center [590, 411] width 36 height 14
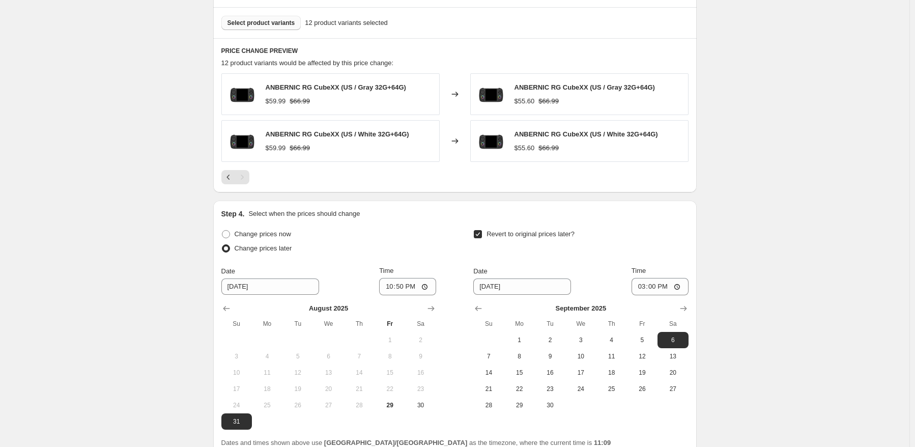
scroll to position [664, 0]
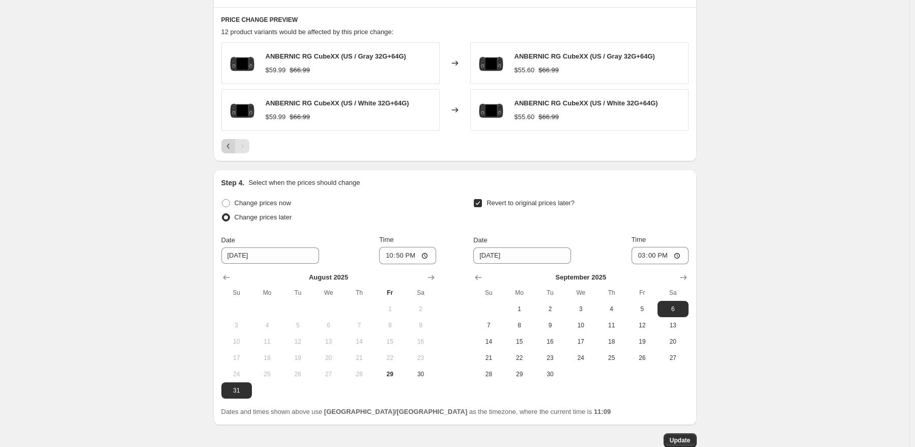
click at [234, 148] on icon "Previous" at bounding box center [229, 146] width 10 height 10
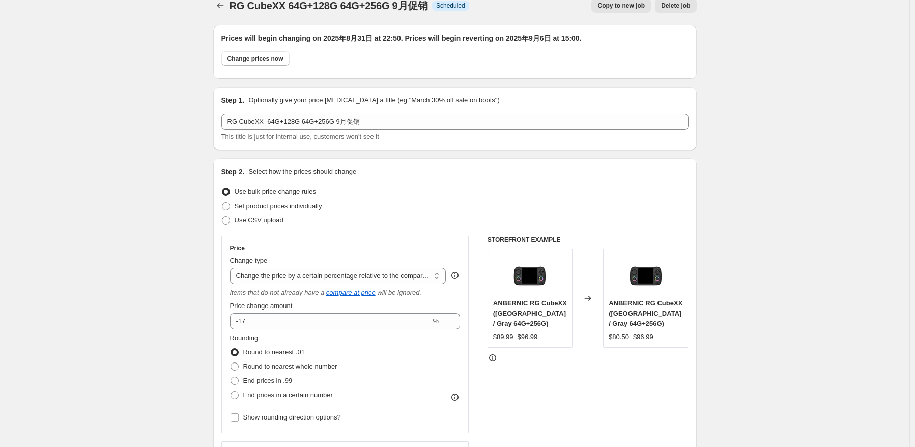
scroll to position [0, 0]
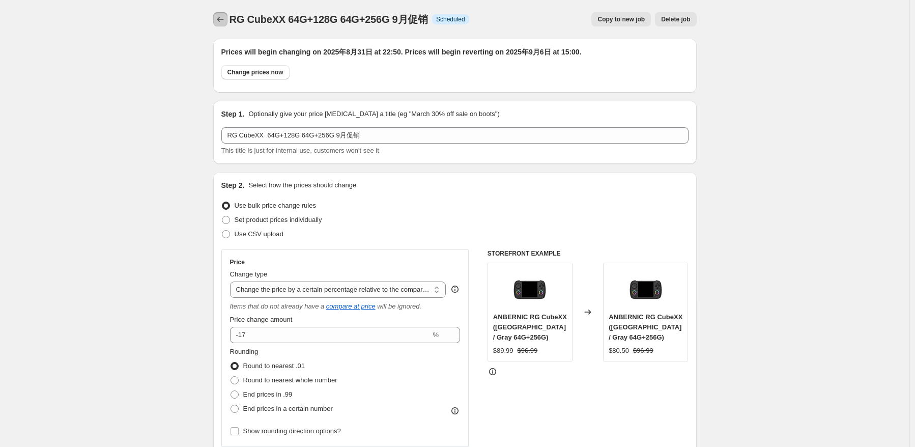
click at [221, 12] on button "Price change jobs" at bounding box center [220, 19] width 14 height 14
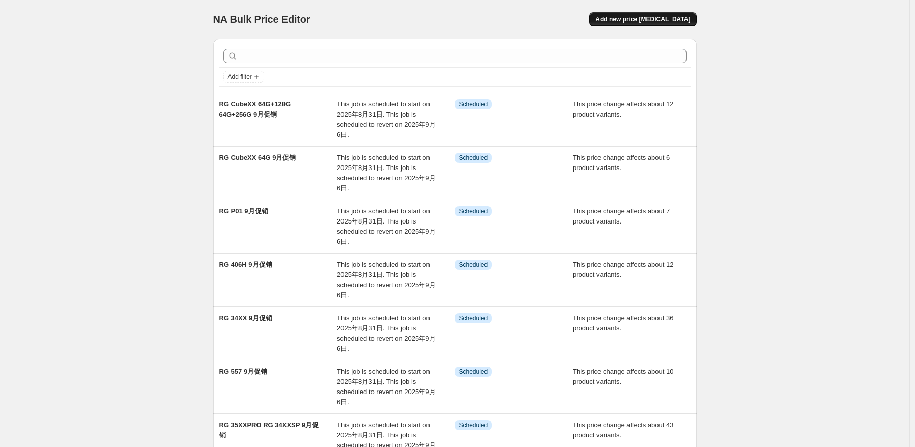
click at [623, 21] on span "Add new price [MEDICAL_DATA]" at bounding box center [643, 19] width 95 height 8
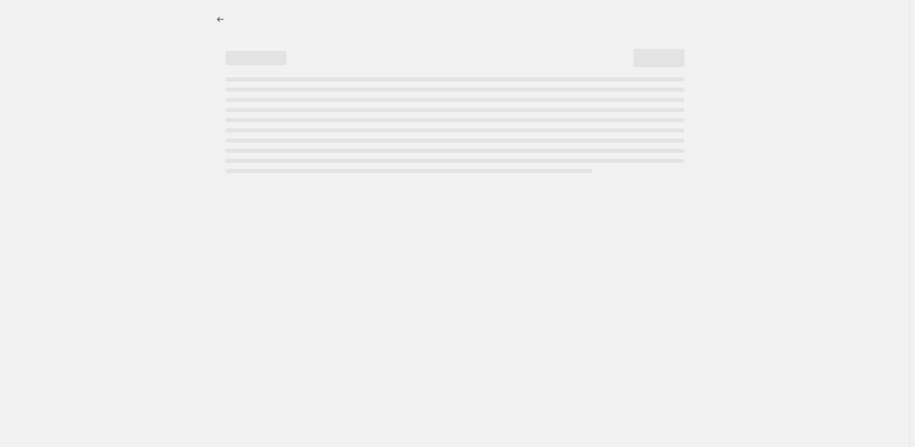
select select "percentage"
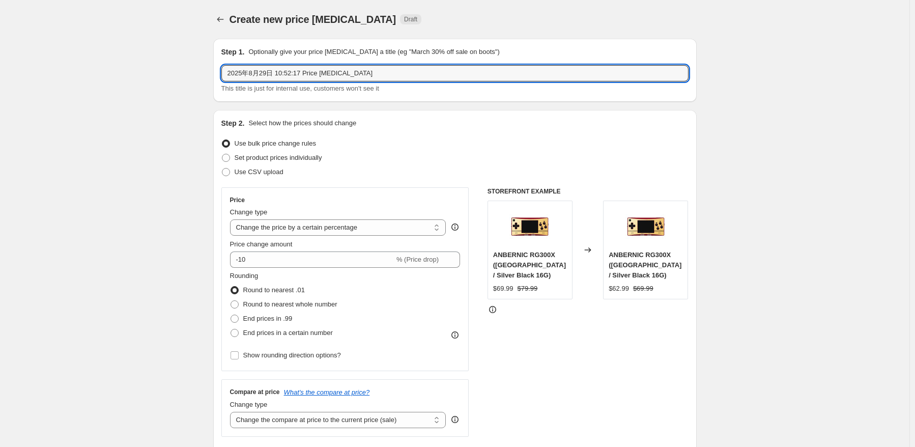
paste input "RG 406V"
type input "RG 406V 9月促销"
click at [400, 172] on div "Use CSV upload" at bounding box center [454, 172] width 467 height 14
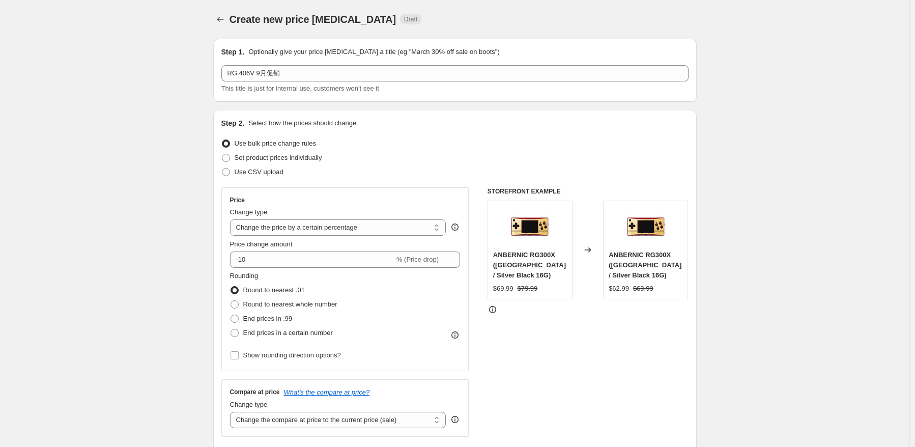
click at [339, 240] on div "Price change amount" at bounding box center [345, 244] width 231 height 10
drag, startPoint x: 353, startPoint y: 225, endPoint x: 356, endPoint y: 234, distance: 10.1
click at [353, 225] on select "Change the price to a certain amount Change the price by a certain amount Chang…" at bounding box center [338, 227] width 216 height 16
select select "pcap"
click at [232, 219] on select "Change the price to a certain amount Change the price by a certain amount Chang…" at bounding box center [338, 227] width 216 height 16
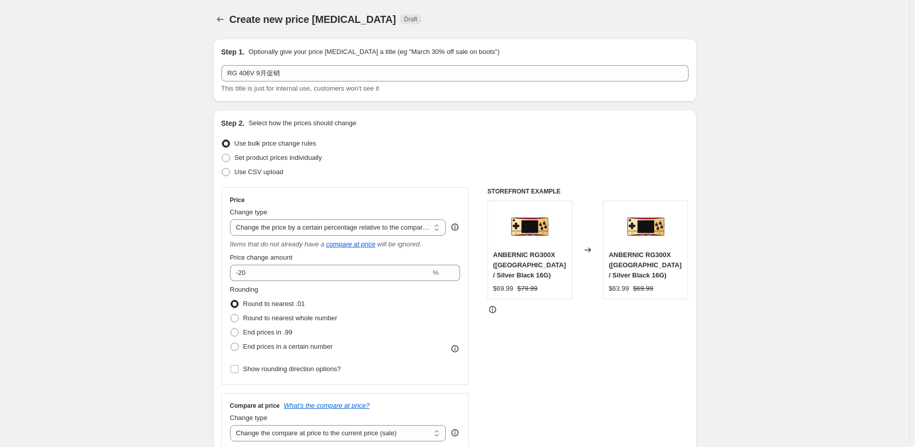
click at [339, 263] on div "Price change amount -20 %" at bounding box center [345, 267] width 231 height 29
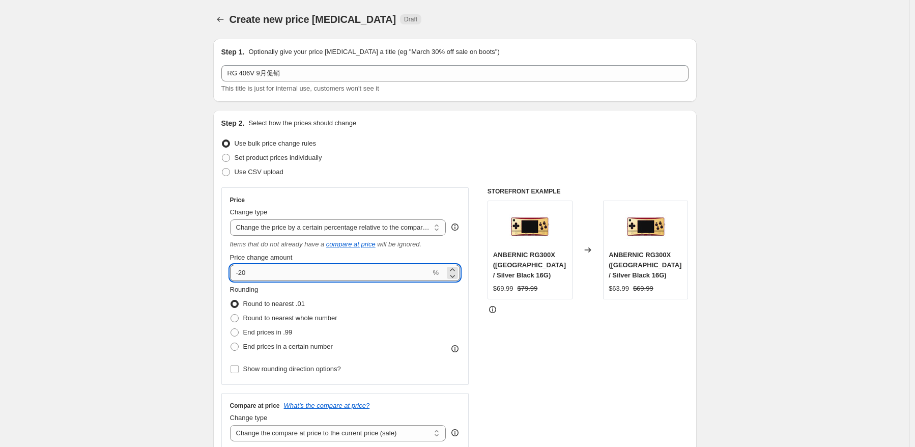
click at [308, 267] on input "-20" at bounding box center [330, 273] width 201 height 16
type input "-2"
type input "-13"
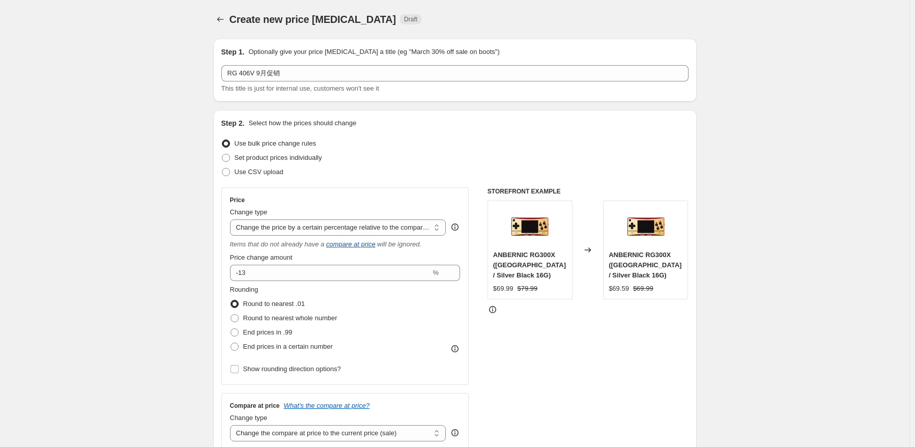
click at [332, 328] on div "End prices in .99" at bounding box center [283, 332] width 107 height 14
click at [319, 322] on span "Round to nearest whole number" at bounding box center [290, 318] width 94 height 10
click at [231, 315] on input "Round to nearest whole number" at bounding box center [231, 314] width 1 height 1
radio input "true"
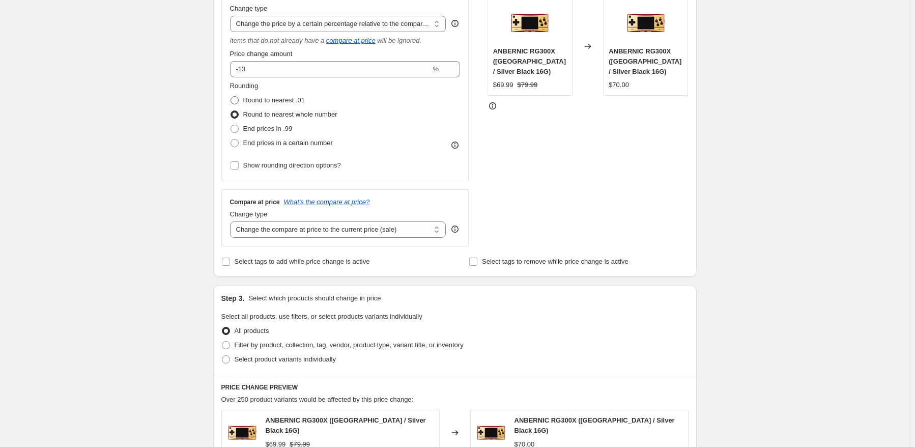
click at [287, 104] on span "Round to nearest .01" at bounding box center [274, 100] width 62 height 8
click at [231, 97] on input "Round to nearest .01" at bounding box center [231, 96] width 1 height 1
radio input "true"
click at [332, 235] on select "Change the compare at price to the current price (sale) Change the compare at p…" at bounding box center [338, 229] width 216 height 16
select select "no_change"
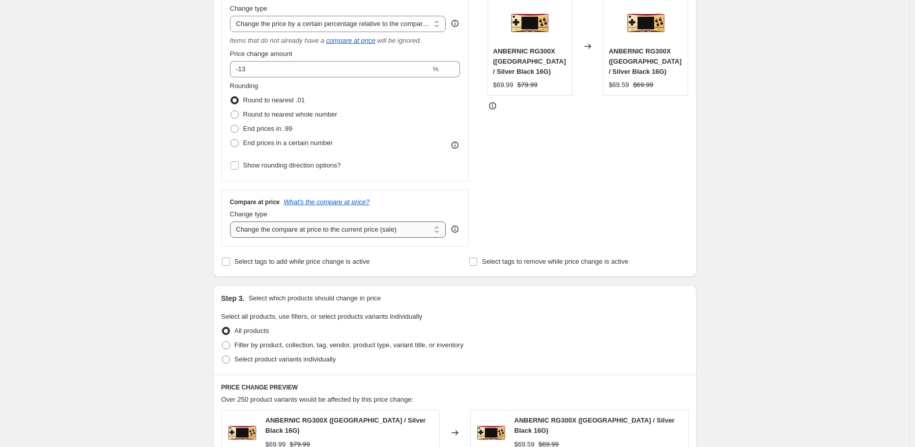
click at [232, 222] on select "Change the compare at price to the current price (sale) Change the compare at p…" at bounding box center [338, 229] width 216 height 16
click at [248, 359] on span "Select product variants individually" at bounding box center [285, 359] width 101 height 8
click at [222, 356] on input "Select product variants individually" at bounding box center [222, 355] width 1 height 1
radio input "true"
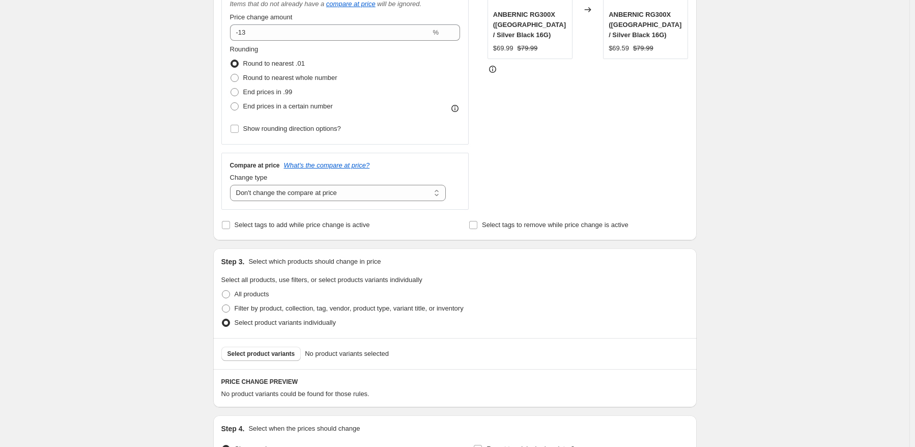
scroll to position [305, 0]
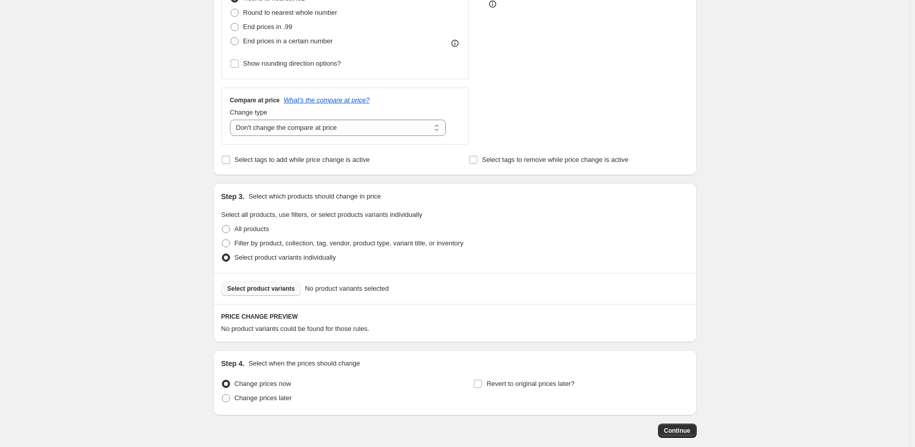
click at [273, 286] on span "Select product variants" at bounding box center [262, 289] width 68 height 8
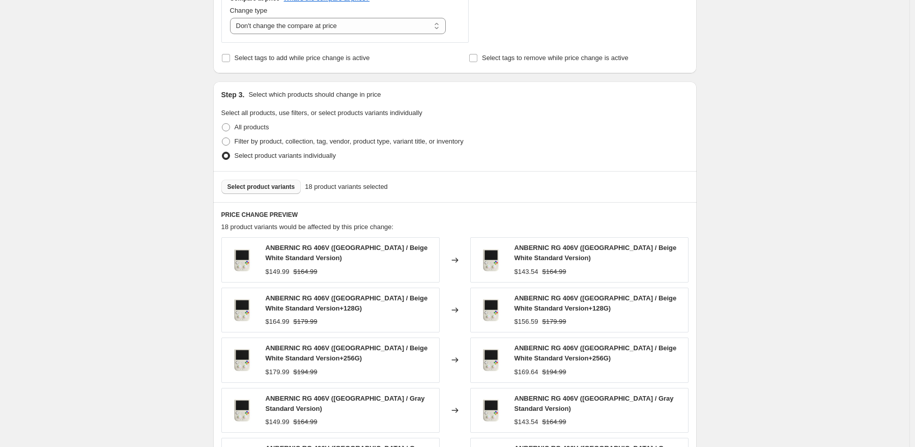
scroll to position [560, 0]
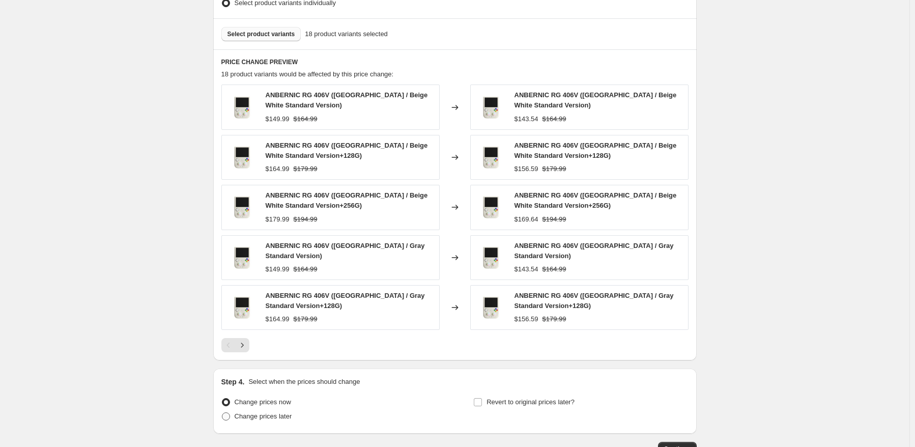
click at [239, 413] on span "Change prices later" at bounding box center [264, 416] width 58 height 8
click at [222, 413] on input "Change prices later" at bounding box center [222, 412] width 1 height 1
radio input "true"
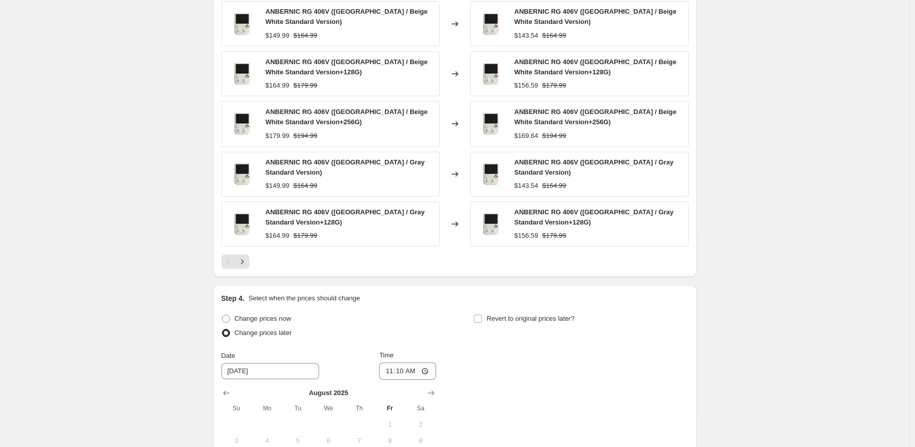
scroll to position [713, 0]
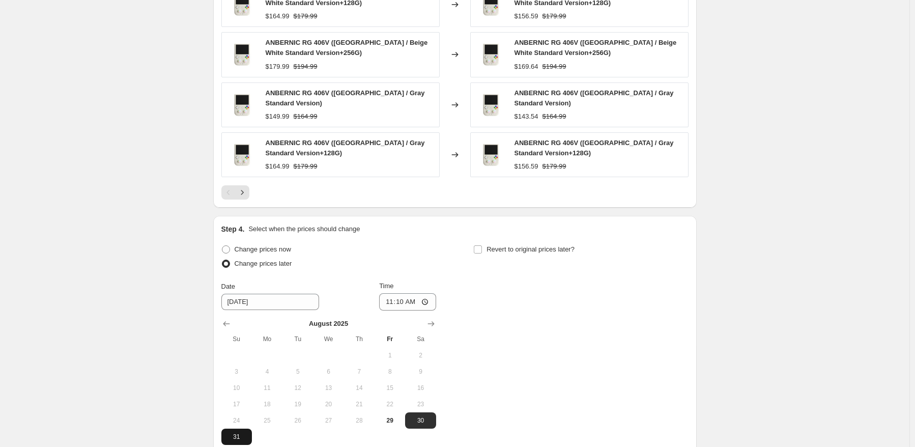
click at [234, 433] on span "31" at bounding box center [237, 437] width 22 height 8
type input "[DATE]"
click at [403, 297] on input "11:10" at bounding box center [407, 301] width 57 height 17
type input "22:50"
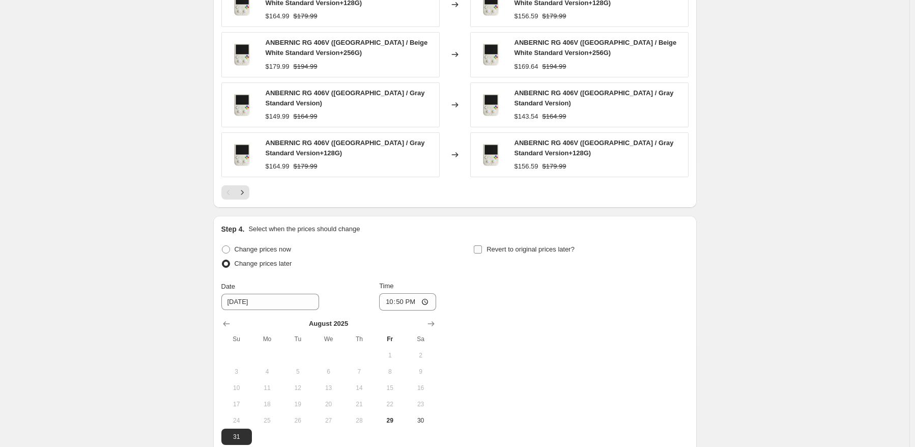
click at [550, 250] on span "Revert to original prices later?" at bounding box center [531, 249] width 88 height 8
click at [482, 250] on input "Revert to original prices later?" at bounding box center [478, 249] width 8 height 8
checkbox input "true"
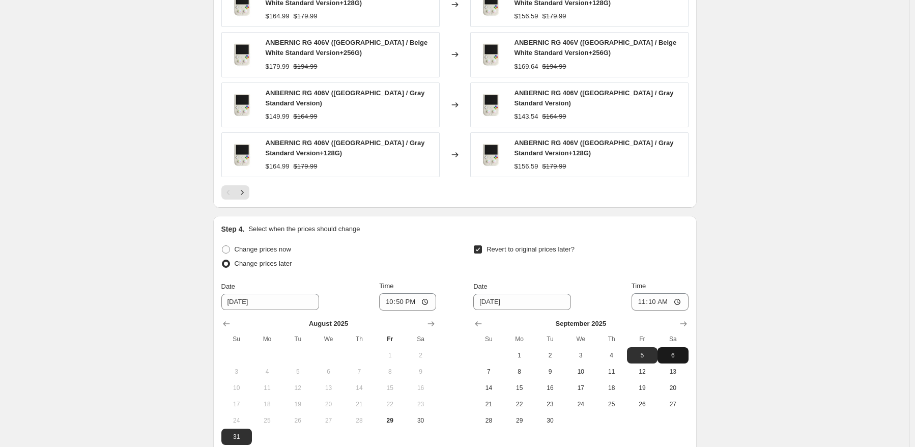
click at [668, 351] on span "6" at bounding box center [673, 355] width 22 height 8
type input "[DATE]"
click at [656, 298] on input "11:10" at bounding box center [660, 301] width 57 height 17
type input "15:00"
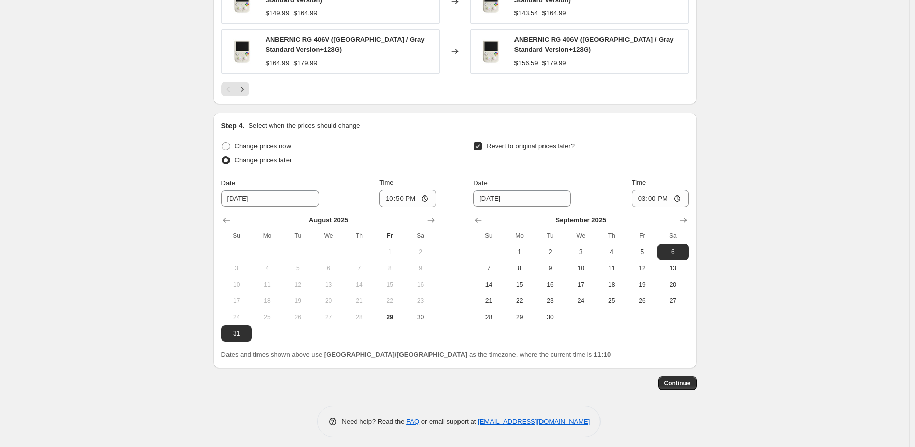
scroll to position [817, 0]
click at [680, 380] on span "Continue" at bounding box center [677, 382] width 26 height 8
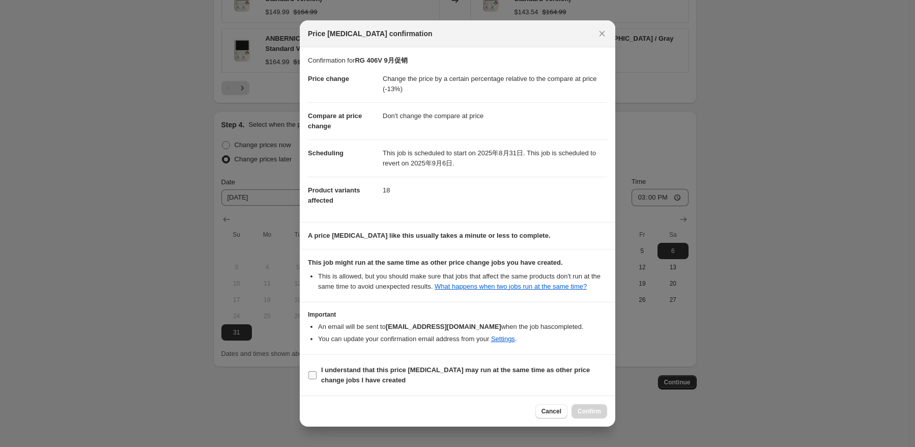
click at [343, 377] on b "I understand that this price [MEDICAL_DATA] may run at the same time as other p…" at bounding box center [455, 375] width 269 height 18
click at [317, 377] on input "I understand that this price [MEDICAL_DATA] may run at the same time as other p…" at bounding box center [313, 375] width 8 height 8
checkbox input "true"
click at [586, 410] on span "Confirm" at bounding box center [589, 411] width 23 height 8
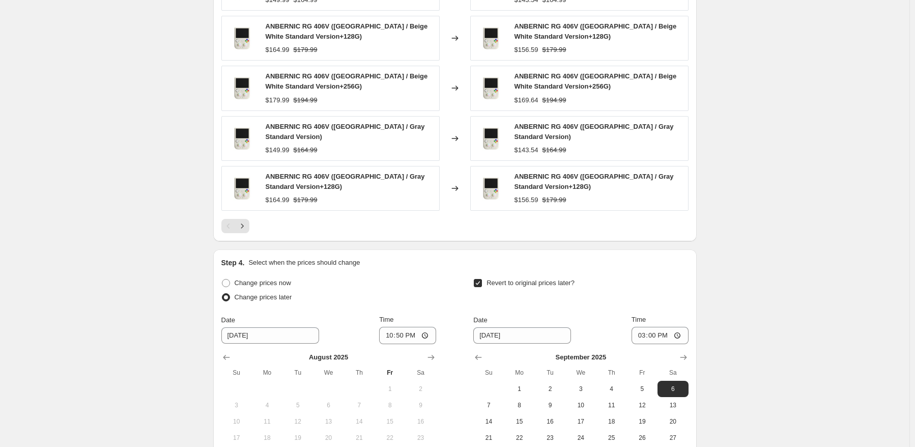
scroll to position [664, 0]
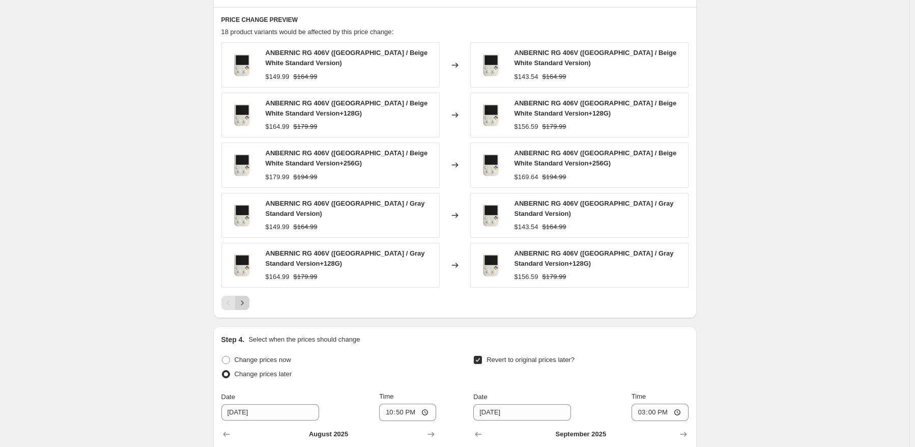
click at [247, 298] on icon "Next" at bounding box center [242, 303] width 10 height 10
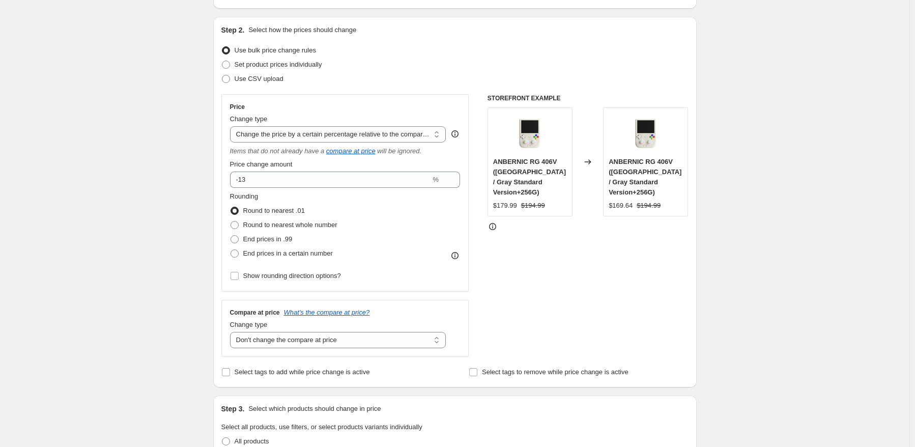
scroll to position [0, 0]
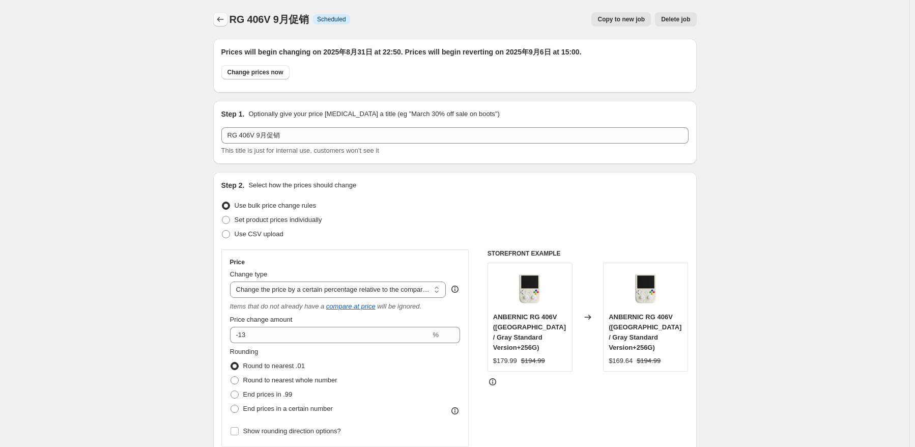
click at [220, 21] on icon "Price change jobs" at bounding box center [220, 19] width 10 height 10
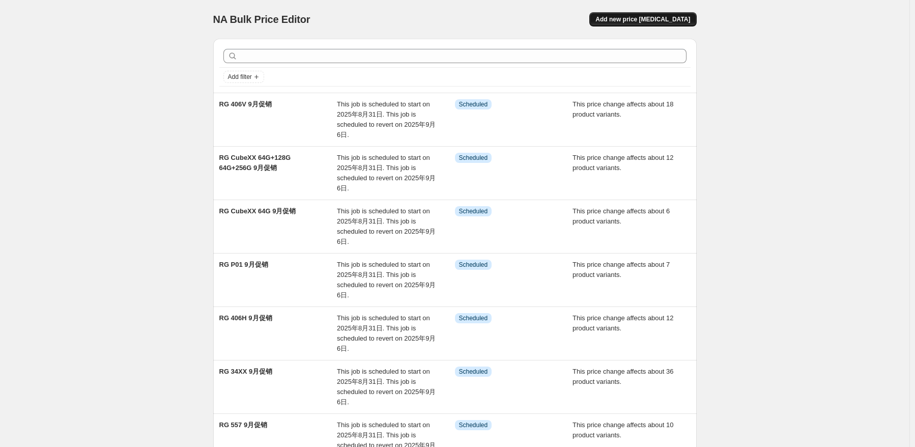
click at [690, 20] on span "Add new price [MEDICAL_DATA]" at bounding box center [643, 19] width 95 height 8
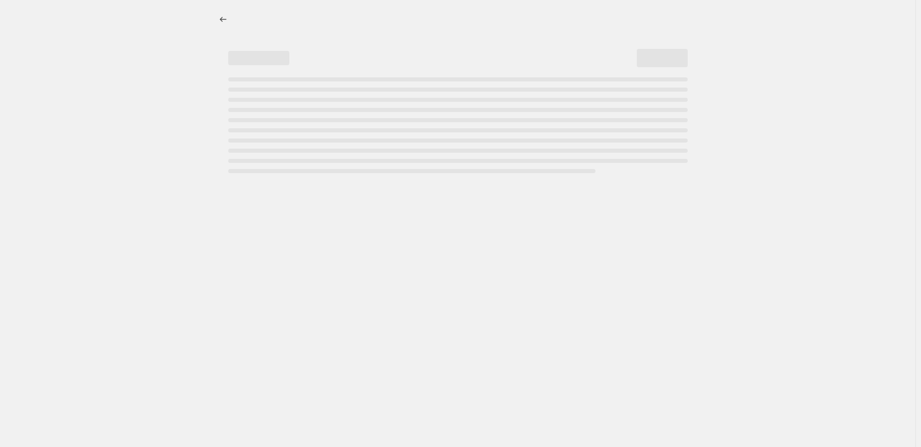
select select "percentage"
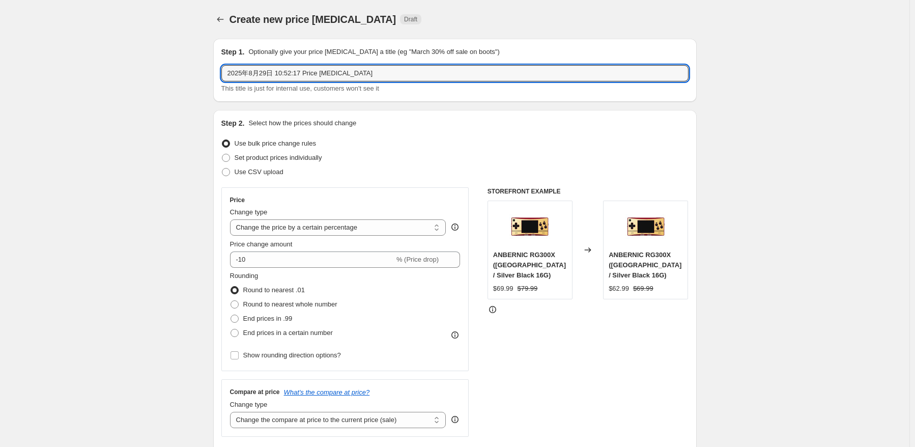
drag, startPoint x: 415, startPoint y: 73, endPoint x: 180, endPoint y: 71, distance: 235.2
paste input "RG 40XXV"
type input "RG 40XXV 9月促销"
click at [360, 147] on div "Use bulk price change rules" at bounding box center [454, 143] width 467 height 14
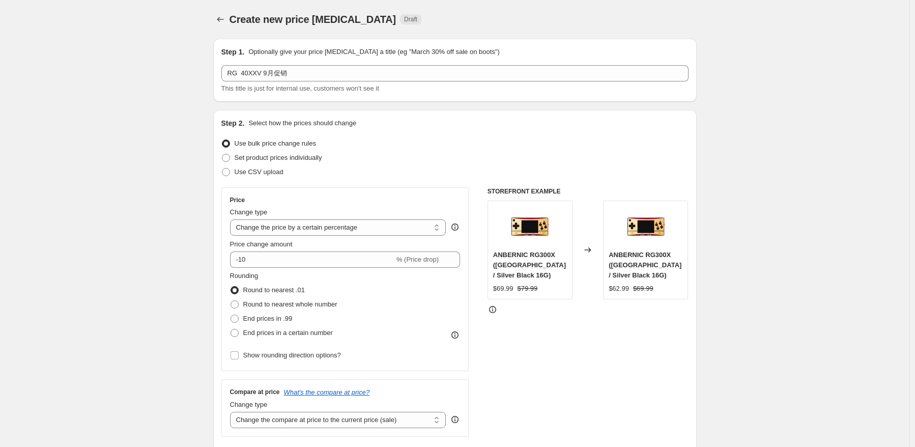
click at [373, 238] on div "Price Change type Change the price to a certain amount Change the price by a ce…" at bounding box center [345, 279] width 231 height 166
drag, startPoint x: 380, startPoint y: 228, endPoint x: 381, endPoint y: 234, distance: 6.8
click at [380, 228] on select "Change the price to a certain amount Change the price by a certain amount Chang…" at bounding box center [338, 227] width 216 height 16
select select "pcap"
click at [232, 219] on select "Change the price to a certain amount Change the price by a certain amount Chang…" at bounding box center [338, 227] width 216 height 16
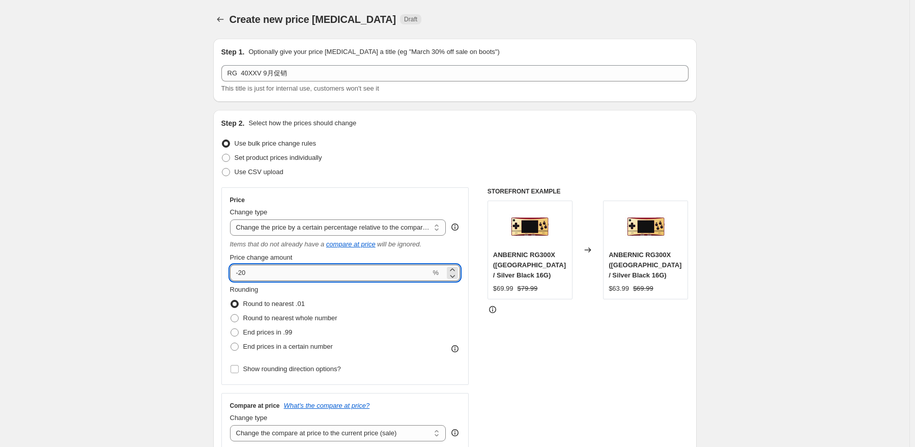
click at [320, 281] on input "-20" at bounding box center [330, 273] width 201 height 16
type input "-2"
type input "-18"
click at [346, 373] on div "Rounding Round to nearest .01 Round to nearest whole number End prices in .99 E…" at bounding box center [345, 331] width 231 height 92
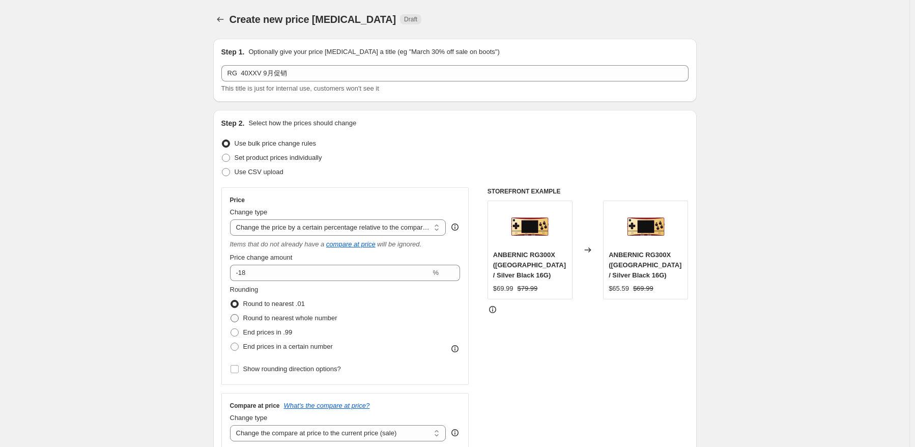
click at [322, 319] on span "Round to nearest whole number" at bounding box center [290, 318] width 94 height 8
click at [231, 315] on input "Round to nearest whole number" at bounding box center [231, 314] width 1 height 1
radio input "true"
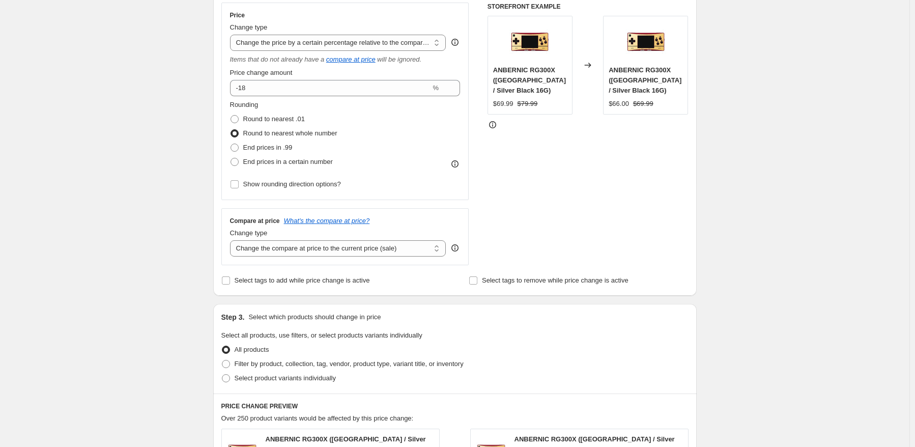
scroll to position [255, 0]
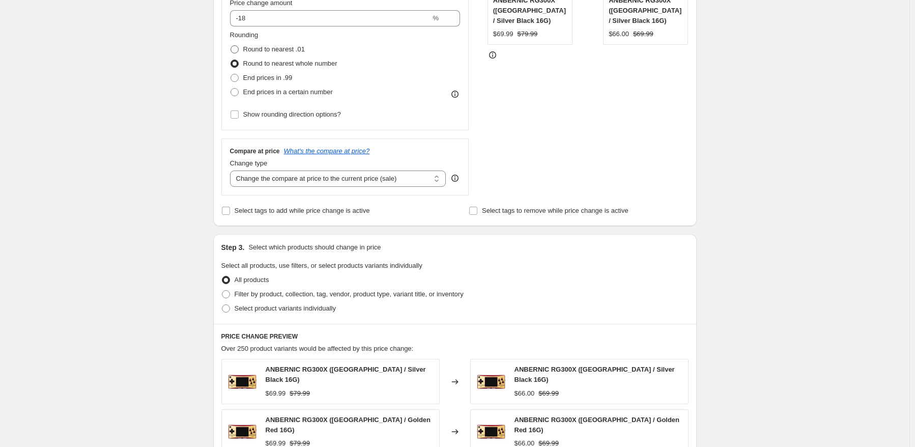
click at [278, 50] on span "Round to nearest .01" at bounding box center [274, 49] width 62 height 8
click at [231, 46] on input "Round to nearest .01" at bounding box center [231, 45] width 1 height 1
radio input "true"
click at [341, 180] on select "Change the compare at price to the current price (sale) Change the compare at p…" at bounding box center [338, 179] width 216 height 16
select select "remove"
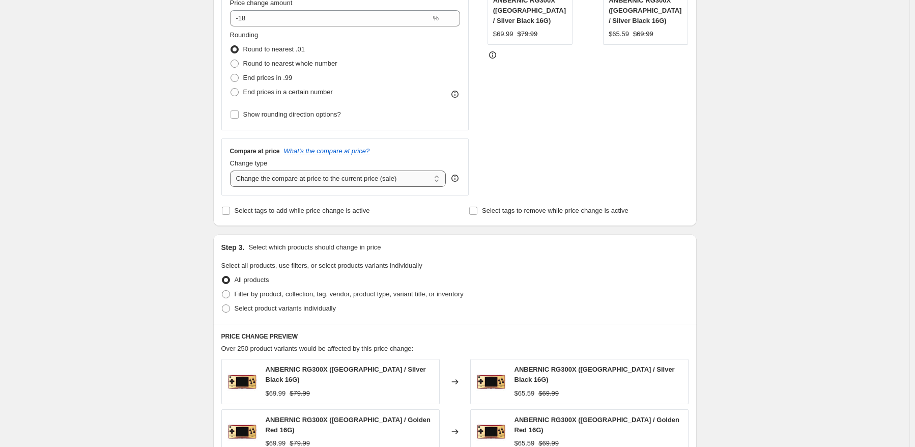
click at [232, 171] on select "Change the compare at price to the current price (sale) Change the compare at p…" at bounding box center [338, 179] width 216 height 16
click at [273, 309] on span "Select product variants individually" at bounding box center [285, 308] width 101 height 8
click at [222, 305] on input "Select product variants individually" at bounding box center [222, 304] width 1 height 1
radio input "true"
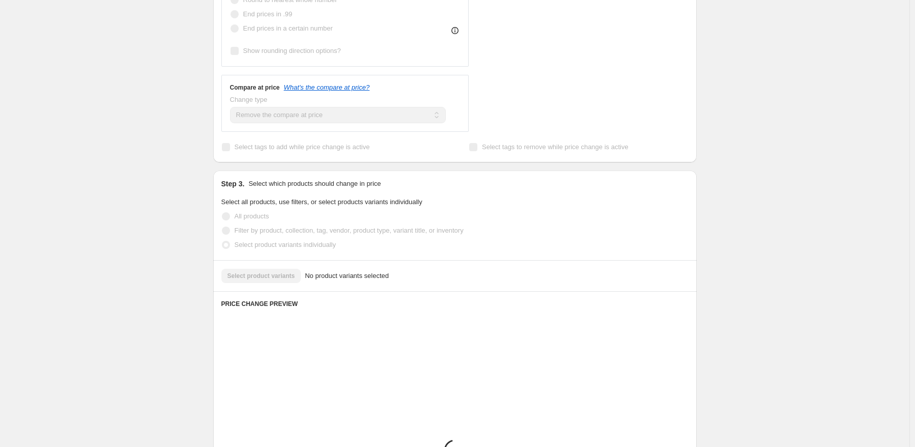
scroll to position [356, 0]
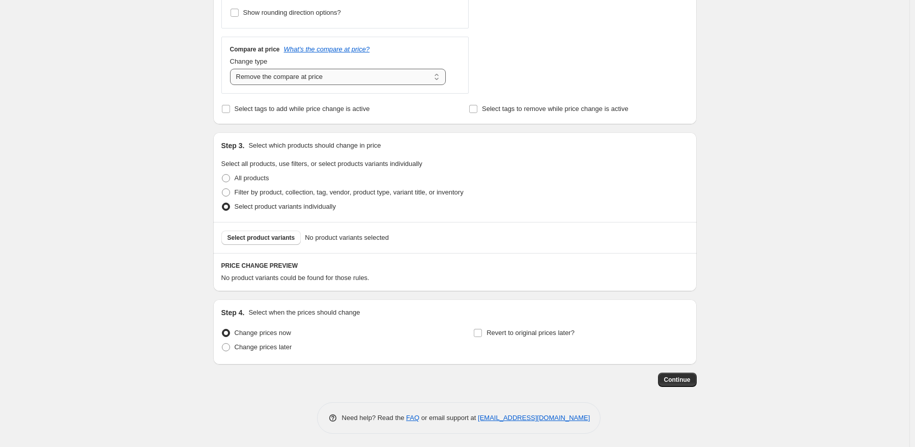
click at [328, 75] on select "Change the compare at price to the current price (sale) Change the compare at p…" at bounding box center [338, 77] width 216 height 16
select select "no_change"
click at [232, 69] on select "Change the compare at price to the current price (sale) Change the compare at p…" at bounding box center [338, 77] width 216 height 16
click at [275, 238] on span "Select product variants" at bounding box center [262, 238] width 68 height 8
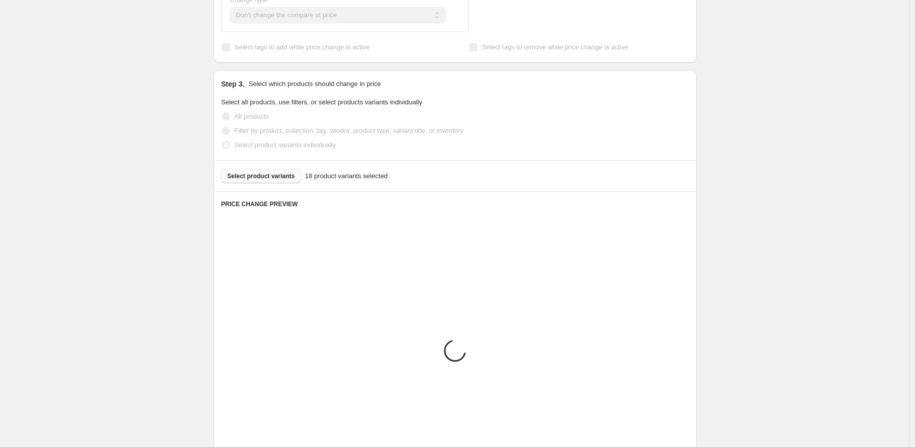
scroll to position [560, 0]
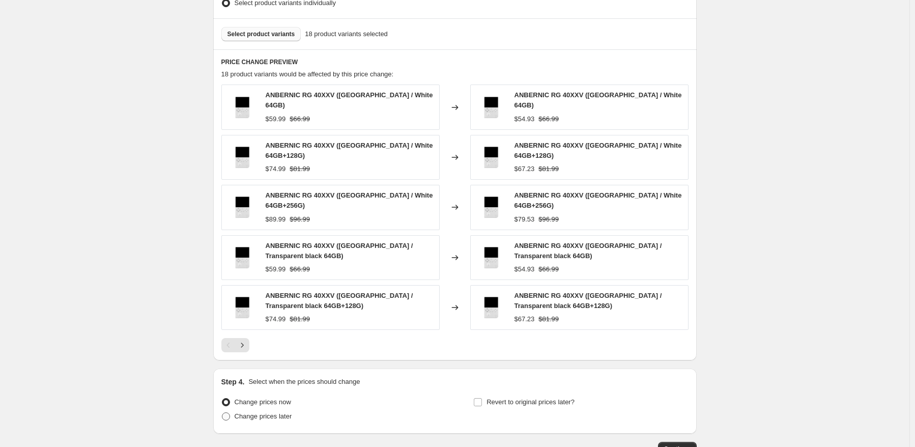
click at [269, 412] on span "Change prices later" at bounding box center [264, 416] width 58 height 8
click at [222, 412] on input "Change prices later" at bounding box center [222, 412] width 1 height 1
radio input "true"
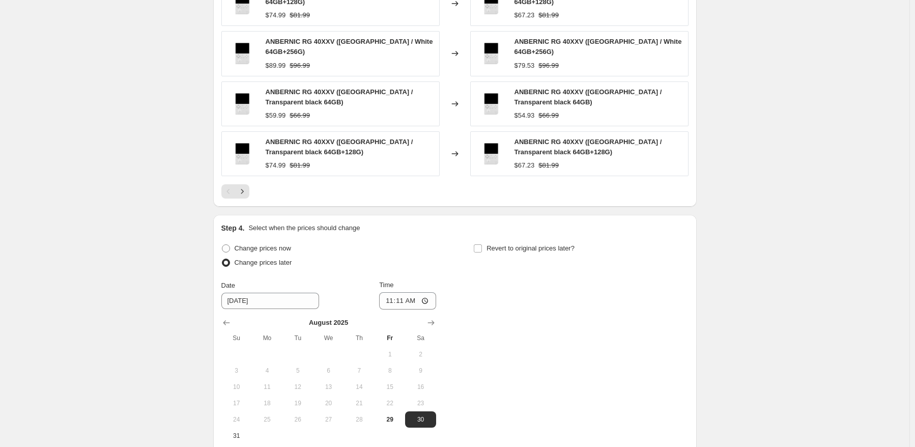
scroll to position [764, 0]
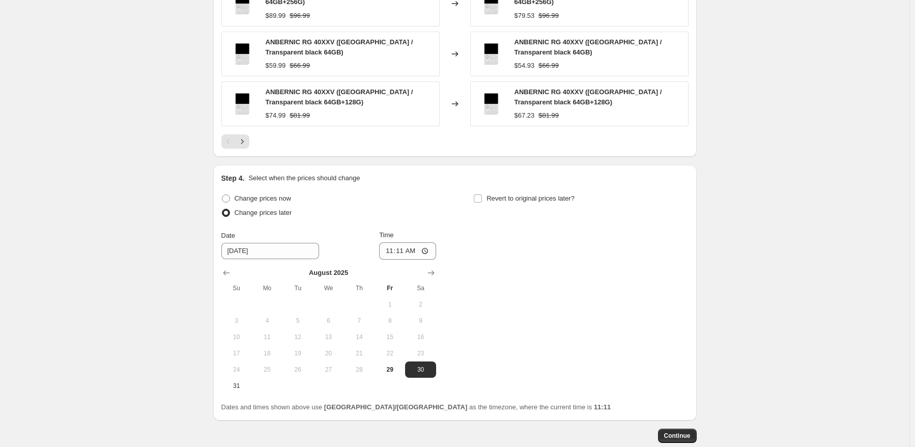
drag, startPoint x: 232, startPoint y: 380, endPoint x: 305, endPoint y: 350, distance: 79.2
click at [234, 380] on button "31" at bounding box center [236, 386] width 31 height 16
type input "[DATE]"
click at [409, 242] on input "11:11" at bounding box center [407, 250] width 57 height 17
type input "22:50"
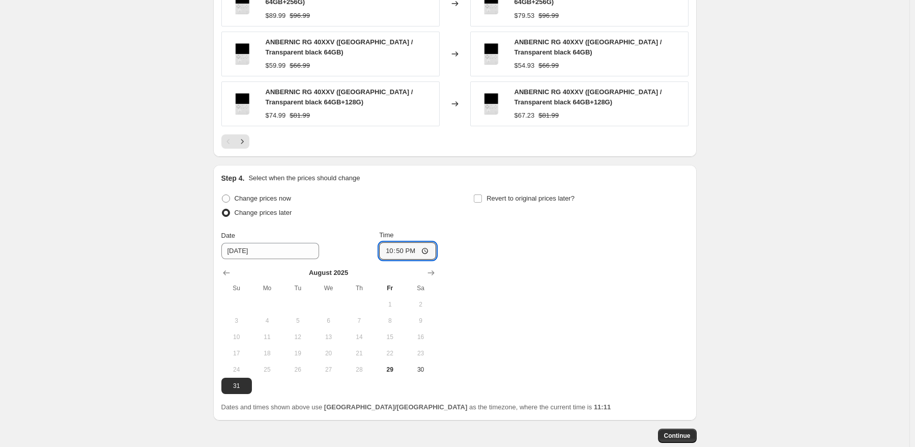
click at [481, 221] on div "Change prices now Change prices later Date [DATE] Time 22:50 [DATE] Su Mo Tu We…" at bounding box center [454, 292] width 467 height 203
click at [533, 194] on span "Revert to original prices later?" at bounding box center [531, 198] width 88 height 8
click at [482, 194] on input "Revert to original prices later?" at bounding box center [478, 198] width 8 height 8
checkbox input "true"
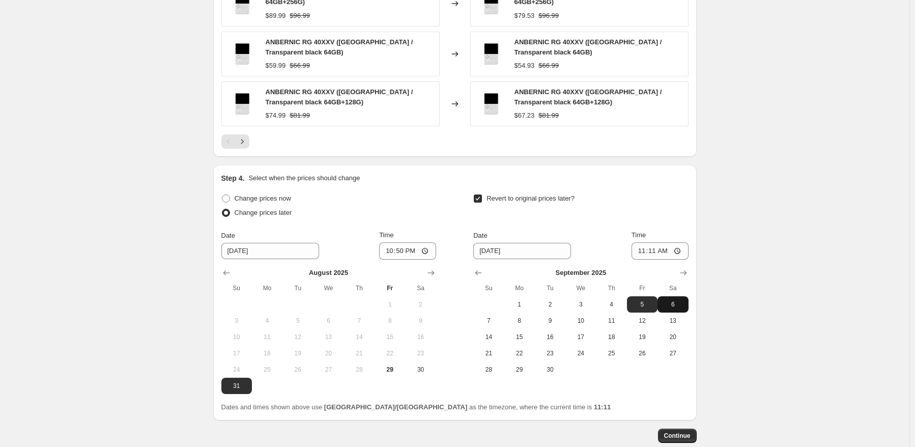
click at [670, 300] on span "6" at bounding box center [673, 304] width 22 height 8
type input "[DATE]"
click at [646, 235] on div "Date [DATE] Time 11:11" at bounding box center [580, 245] width 215 height 30
click at [654, 242] on input "11:11" at bounding box center [660, 250] width 57 height 17
type input "15:00"
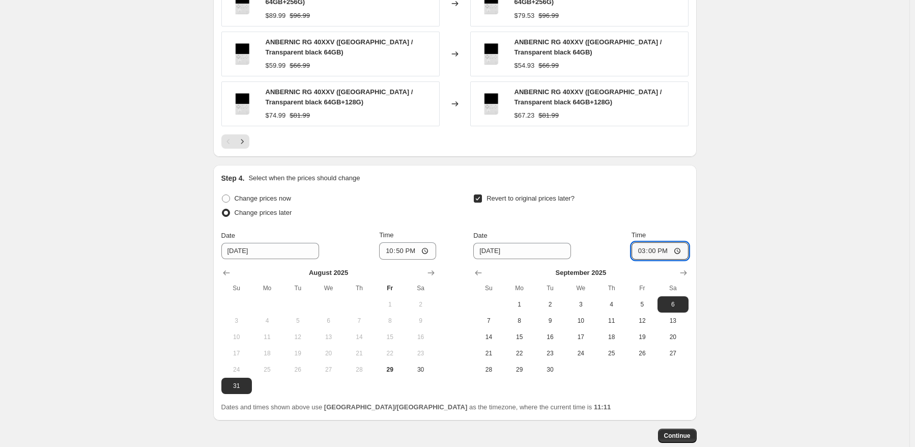
click at [684, 432] on span "Continue" at bounding box center [677, 436] width 26 height 8
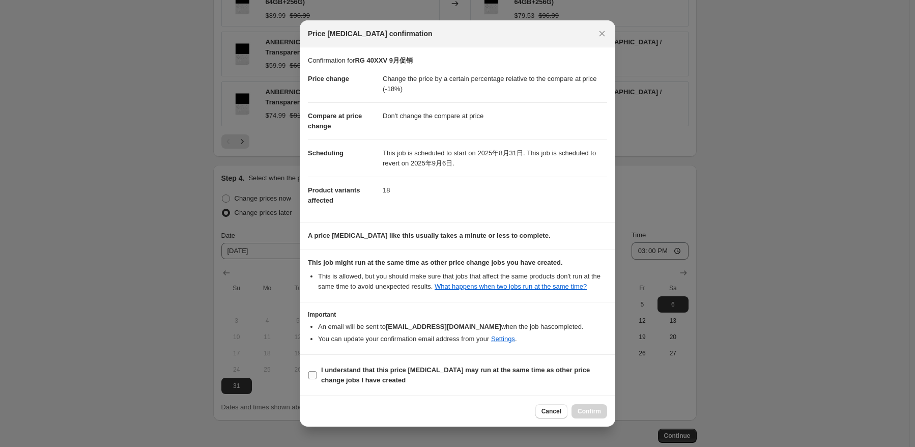
click at [359, 374] on b "I understand that this price [MEDICAL_DATA] may run at the same time as other p…" at bounding box center [455, 375] width 269 height 18
click at [317, 374] on input "I understand that this price [MEDICAL_DATA] may run at the same time as other p…" at bounding box center [313, 375] width 8 height 8
checkbox input "true"
click at [600, 412] on span "Confirm" at bounding box center [589, 411] width 23 height 8
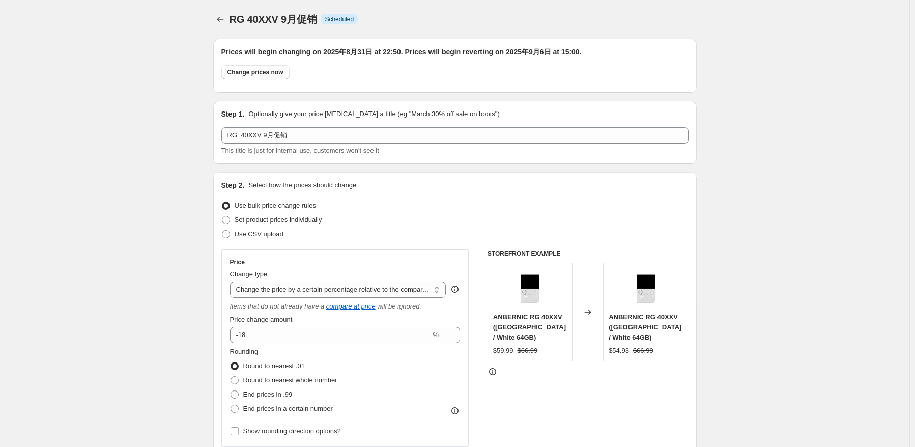
scroll to position [764, 0]
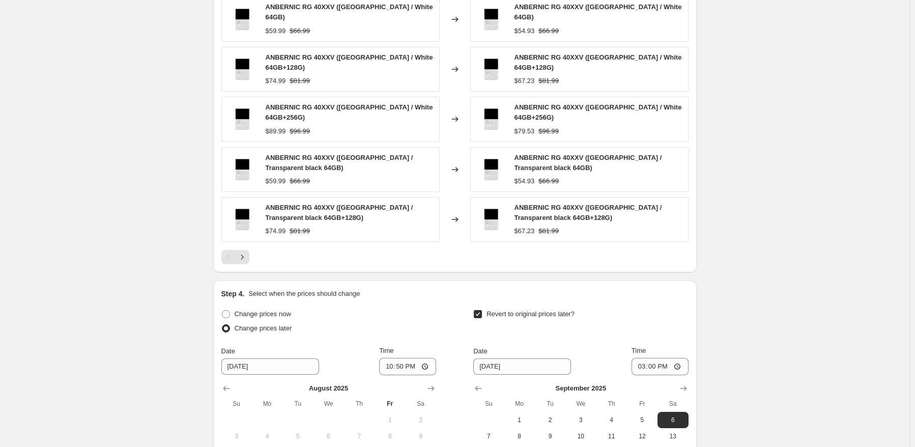
scroll to position [619, 0]
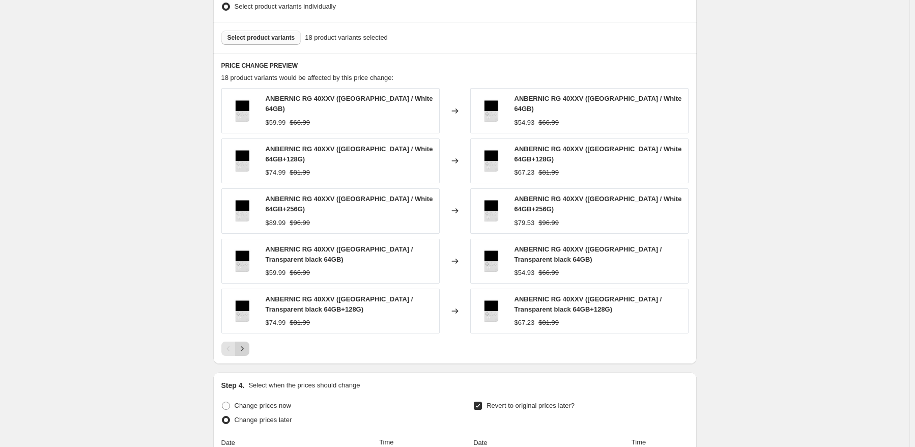
click at [246, 344] on button "Next" at bounding box center [242, 349] width 14 height 14
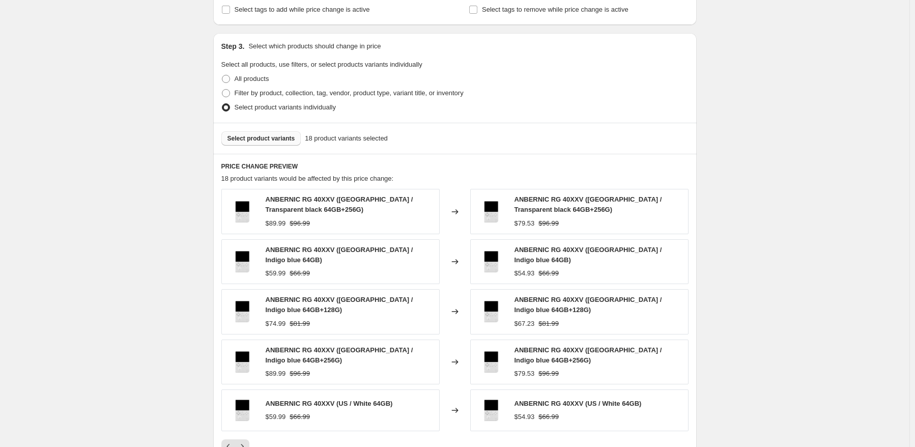
scroll to position [611, 0]
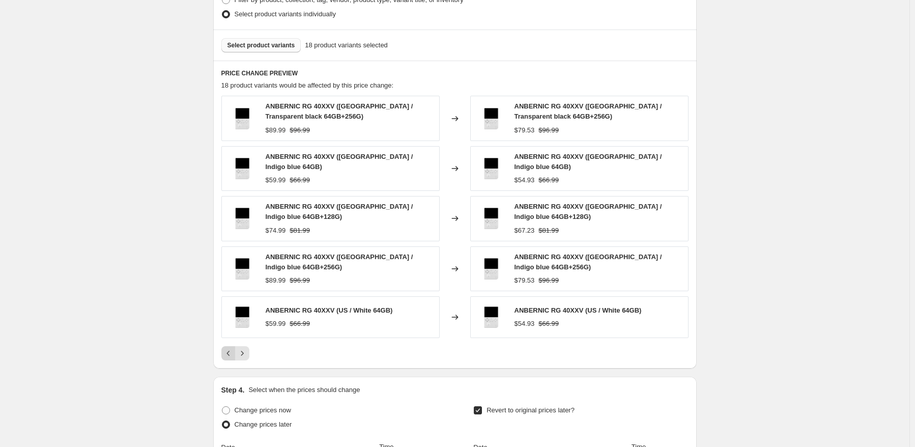
click at [228, 349] on icon "Previous" at bounding box center [229, 353] width 10 height 10
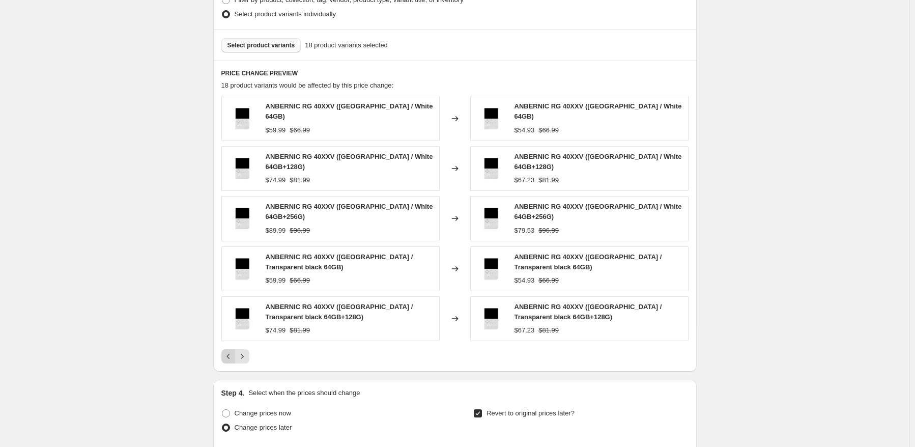
click at [228, 349] on div "Pagination" at bounding box center [228, 356] width 14 height 14
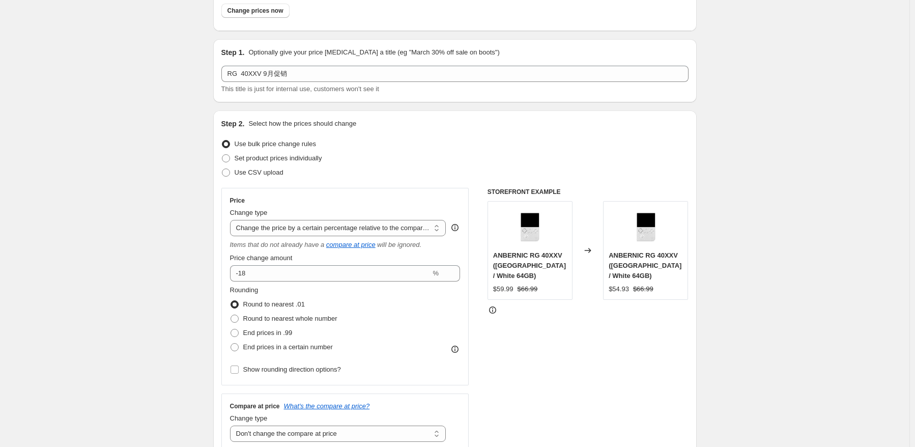
scroll to position [0, 0]
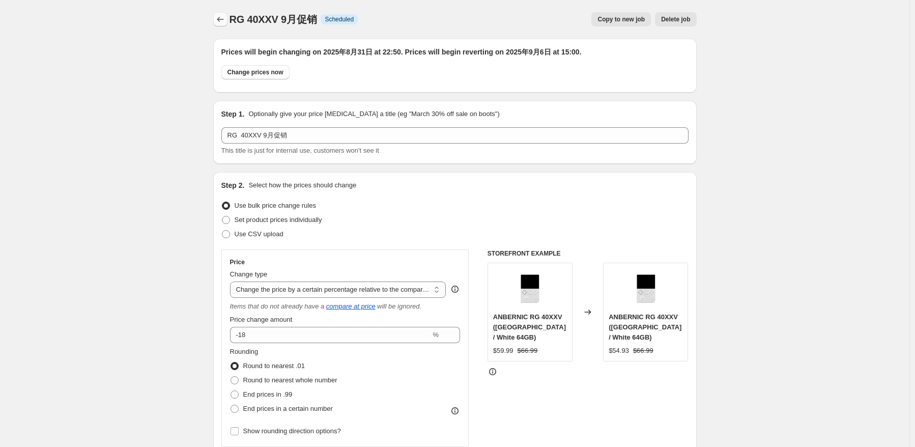
click at [220, 13] on button "Price change jobs" at bounding box center [220, 19] width 14 height 14
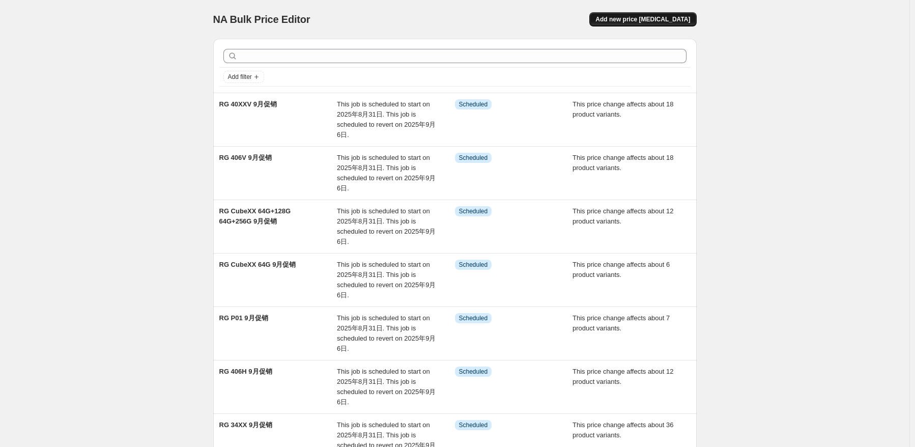
click at [642, 21] on span "Add new price [MEDICAL_DATA]" at bounding box center [643, 19] width 95 height 8
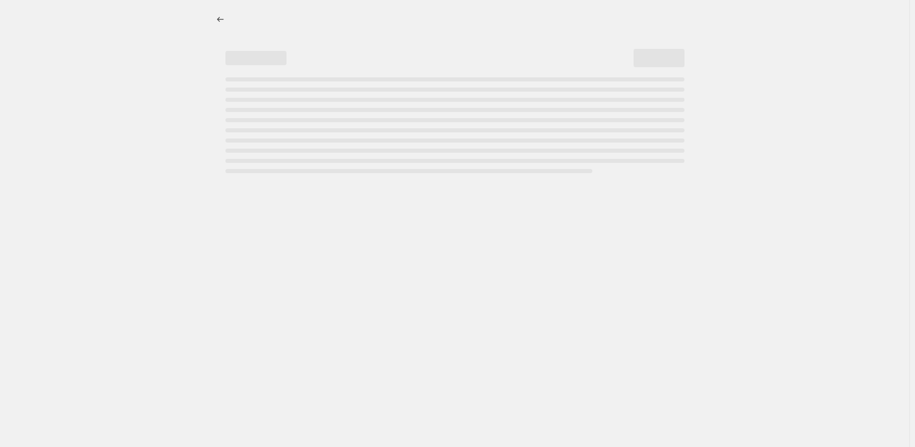
select select "percentage"
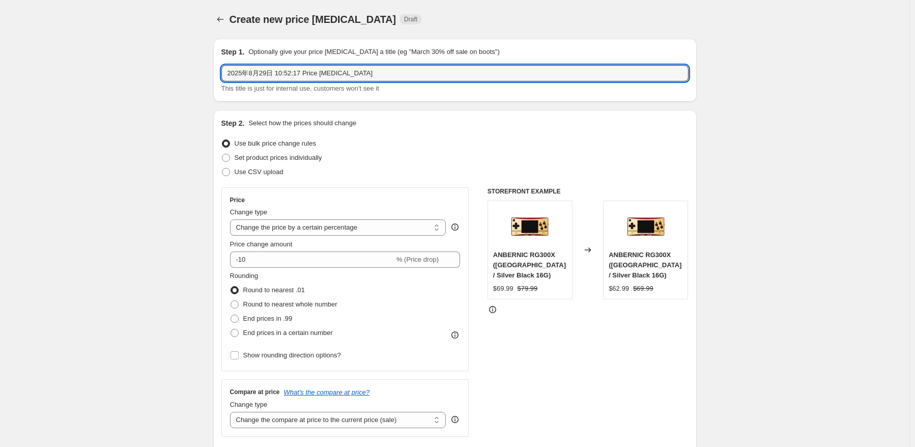
drag, startPoint x: 405, startPoint y: 69, endPoint x: 177, endPoint y: 65, distance: 228.1
paste input "RG 40XX H"
type input "RG 40XX H 9月促销"
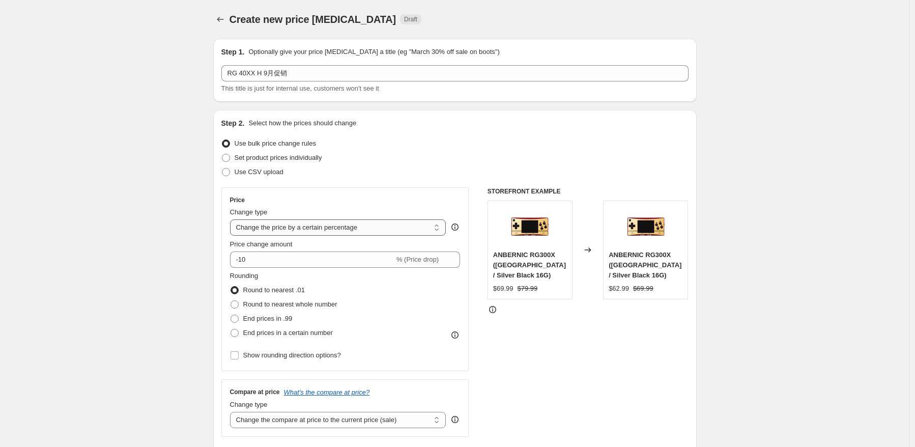
drag, startPoint x: 375, startPoint y: 226, endPoint x: 378, endPoint y: 234, distance: 8.7
click at [375, 226] on select "Change the price to a certain amount Change the price by a certain amount Chang…" at bounding box center [338, 227] width 216 height 16
select select "pcap"
click at [232, 219] on select "Change the price to a certain amount Change the price by a certain amount Chang…" at bounding box center [338, 227] width 216 height 16
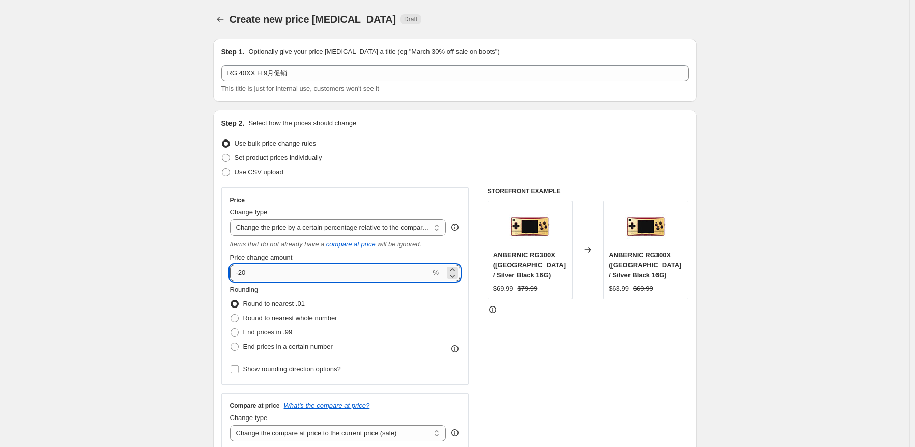
click at [315, 276] on input "-20" at bounding box center [330, 273] width 201 height 16
type input "-2"
type input "-23.5"
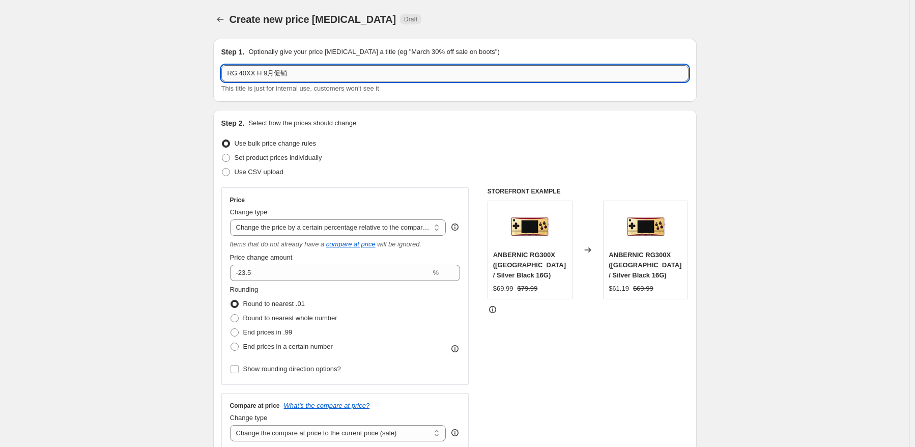
click at [261, 74] on input "RG 40XX H 9月促销" at bounding box center [454, 73] width 467 height 16
paste input "64G"
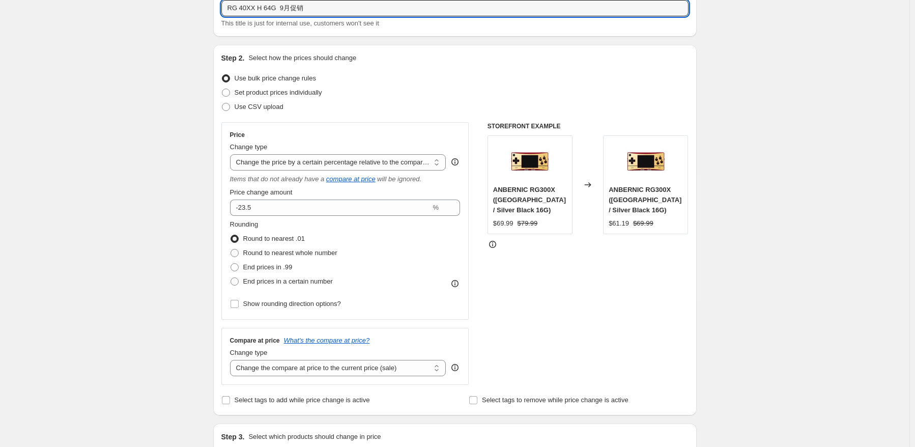
scroll to position [102, 0]
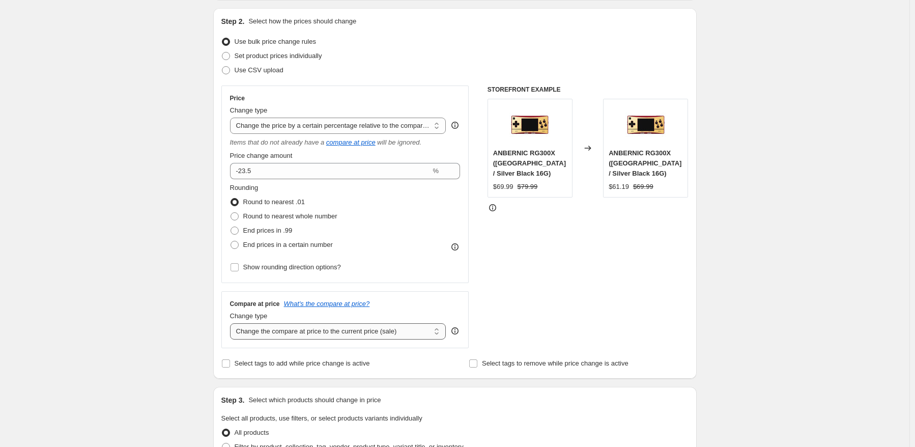
type input "RG 40XX H 64G 9月促销"
drag, startPoint x: 330, startPoint y: 327, endPoint x: 332, endPoint y: 339, distance: 12.4
click at [330, 327] on select "Change the compare at price to the current price (sale) Change the compare at p…" at bounding box center [338, 331] width 216 height 16
select select "no_change"
click at [232, 324] on select "Change the compare at price to the current price (sale) Change the compare at p…" at bounding box center [338, 331] width 216 height 16
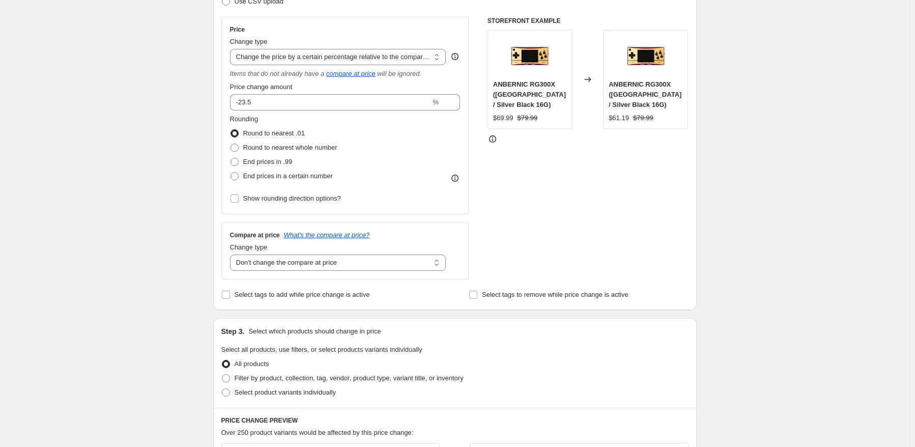
scroll to position [255, 0]
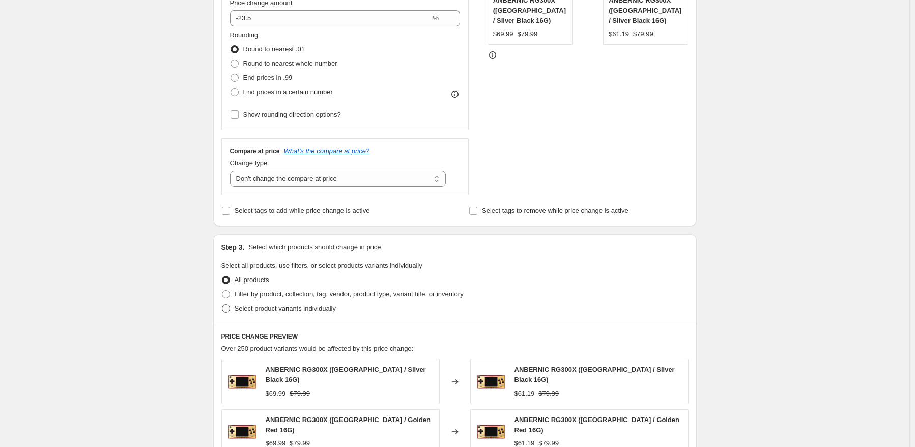
click at [254, 310] on span "Select product variants individually" at bounding box center [285, 308] width 101 height 8
click at [222, 305] on input "Select product variants individually" at bounding box center [222, 304] width 1 height 1
radio input "true"
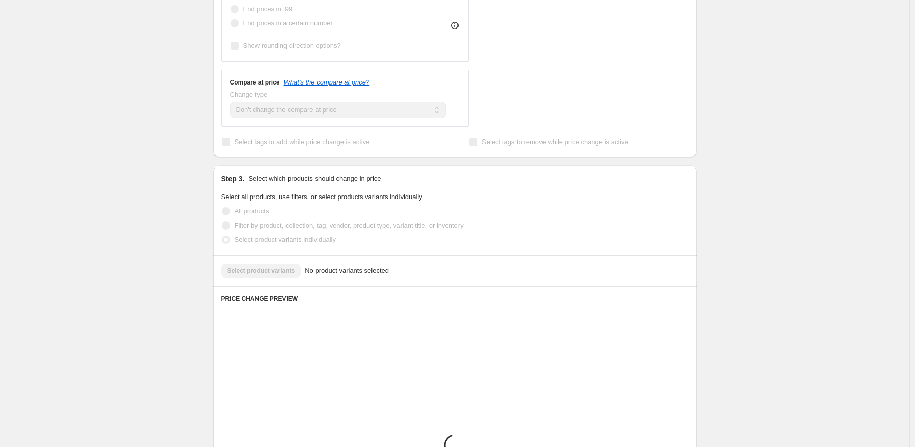
scroll to position [356, 0]
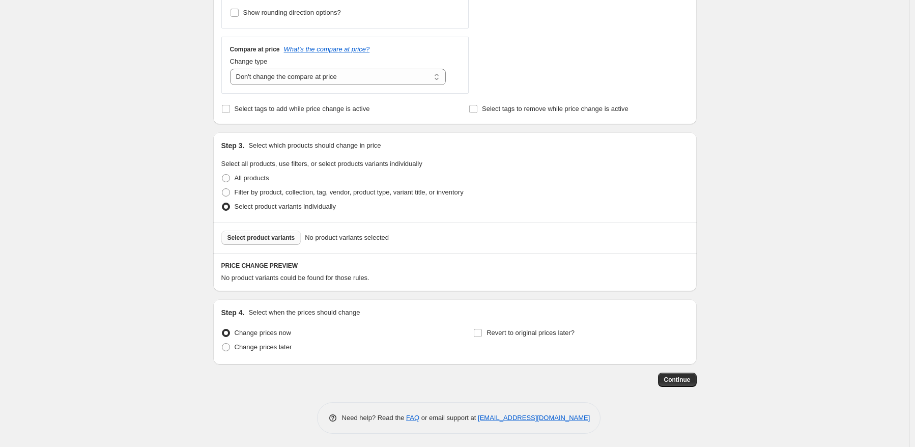
click at [266, 241] on span "Select product variants" at bounding box center [262, 238] width 68 height 8
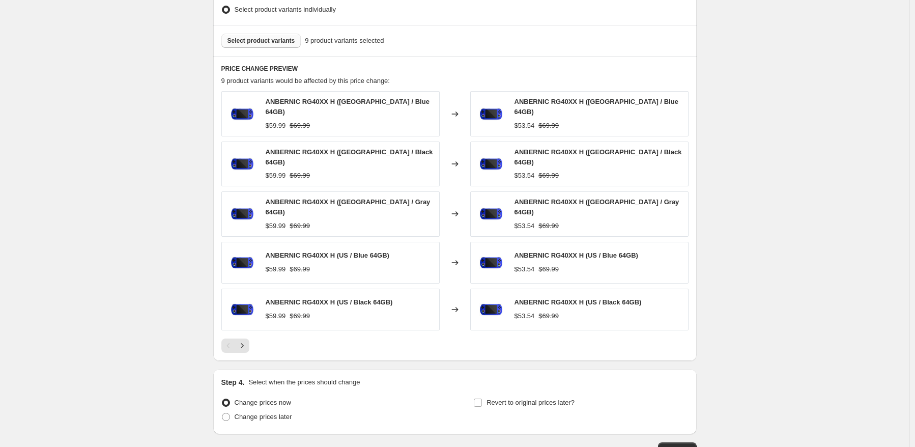
scroll to position [560, 0]
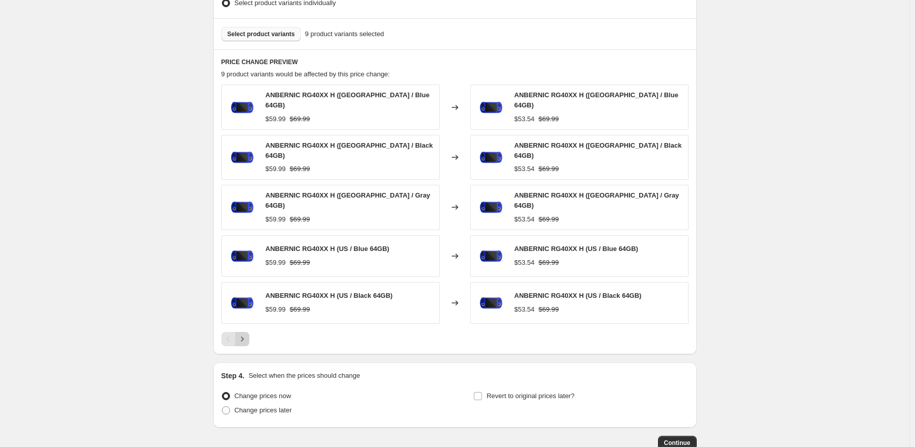
click at [247, 334] on icon "Next" at bounding box center [242, 339] width 10 height 10
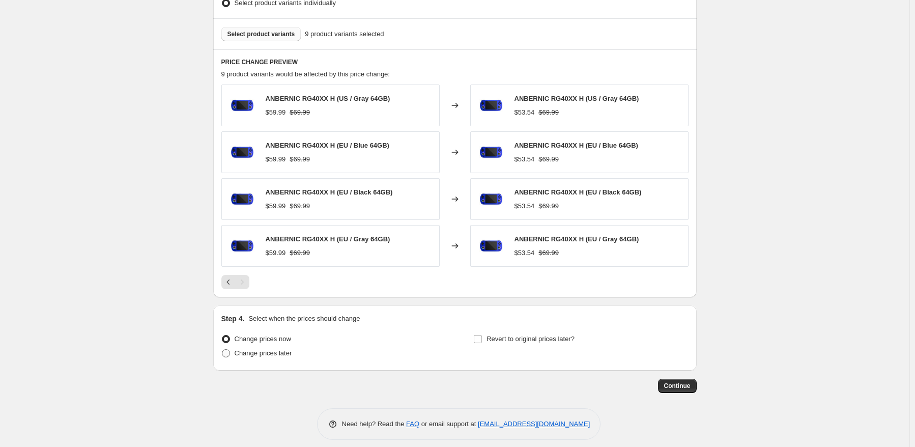
click at [256, 349] on span "Change prices later" at bounding box center [264, 353] width 58 height 8
click at [222, 349] on input "Change prices later" at bounding box center [222, 349] width 1 height 1
radio input "true"
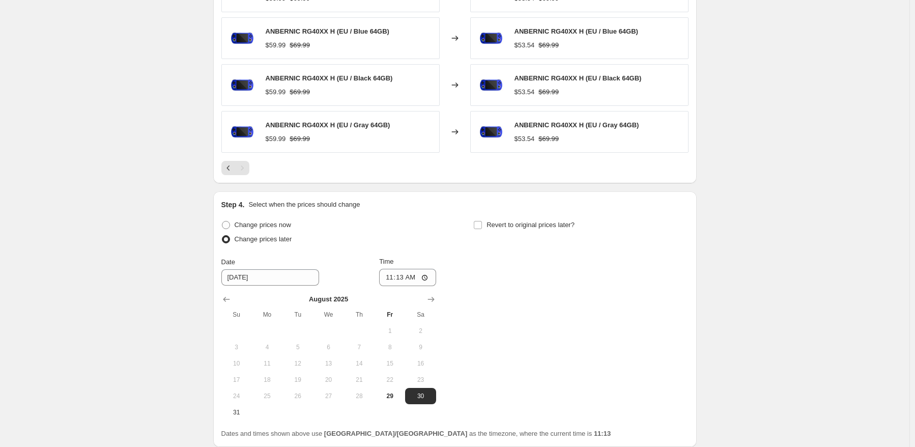
scroll to position [758, 0]
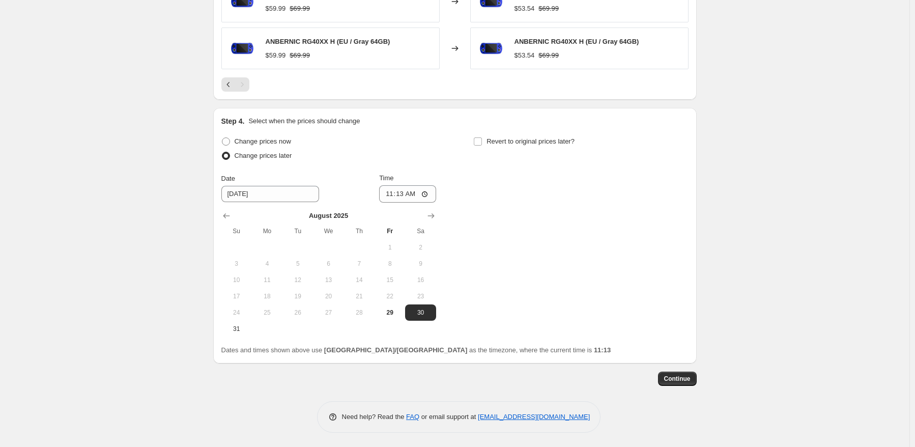
click at [238, 338] on div "Change prices now Change prices later Date [DATE] Time 11:[DATE] Mo Tu We Th Fr…" at bounding box center [454, 244] width 467 height 221
click at [246, 325] on span "31" at bounding box center [237, 329] width 22 height 8
type input "[DATE]"
drag, startPoint x: 403, startPoint y: 197, endPoint x: 410, endPoint y: 183, distance: 15.9
click at [404, 197] on input "11:13" at bounding box center [407, 193] width 57 height 17
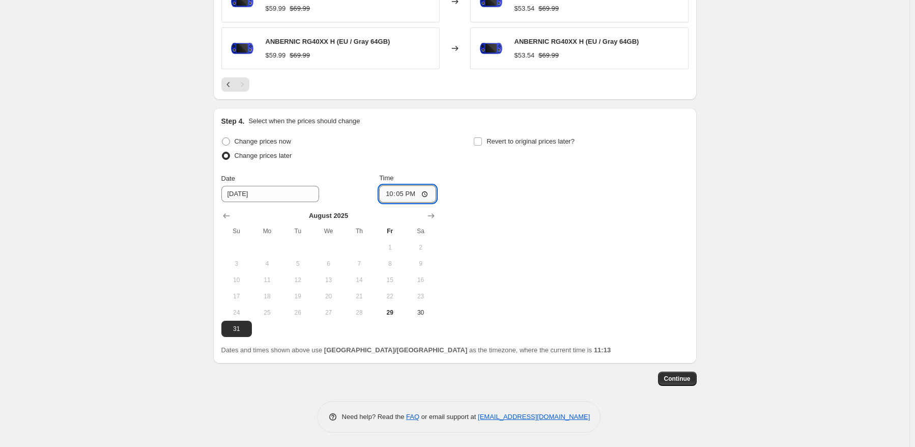
type input "22:50"
click at [589, 185] on div "Change prices now Change prices later Date [DATE] Time 22:50 [DATE] Su Mo Tu We…" at bounding box center [454, 235] width 467 height 203
click at [560, 146] on label "Revert to original prices later?" at bounding box center [523, 141] width 101 height 14
click at [482, 146] on input "Revert to original prices later?" at bounding box center [478, 141] width 8 height 8
checkbox input "true"
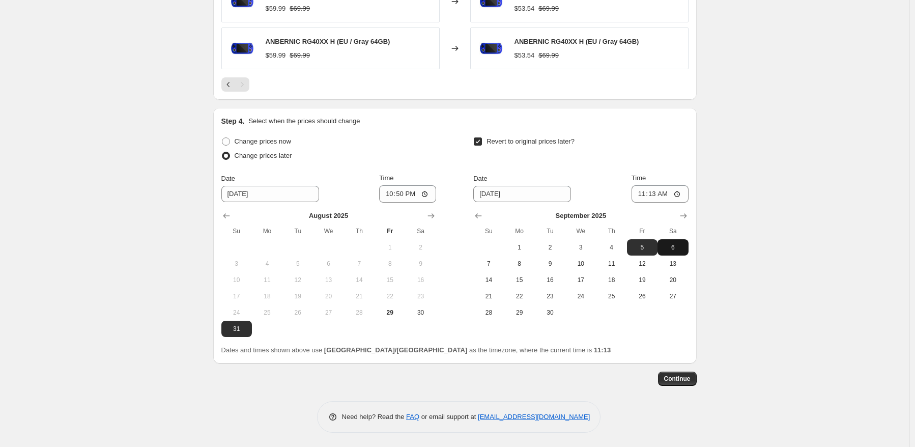
click at [677, 247] on span "6" at bounding box center [673, 247] width 22 height 8
type input "[DATE]"
click at [652, 198] on input "11:13" at bounding box center [660, 193] width 57 height 17
type input "15:00"
click at [646, 198] on div "Date [DATE] Time 15:00" at bounding box center [580, 188] width 215 height 30
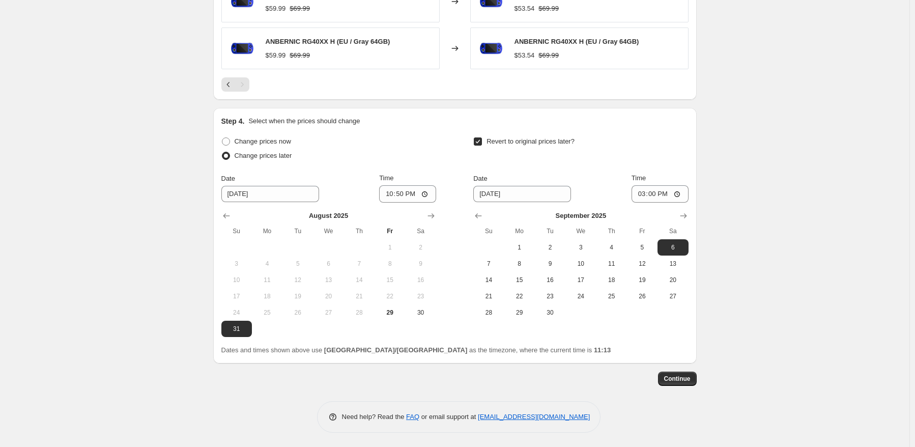
click at [684, 381] on span "Continue" at bounding box center [677, 379] width 26 height 8
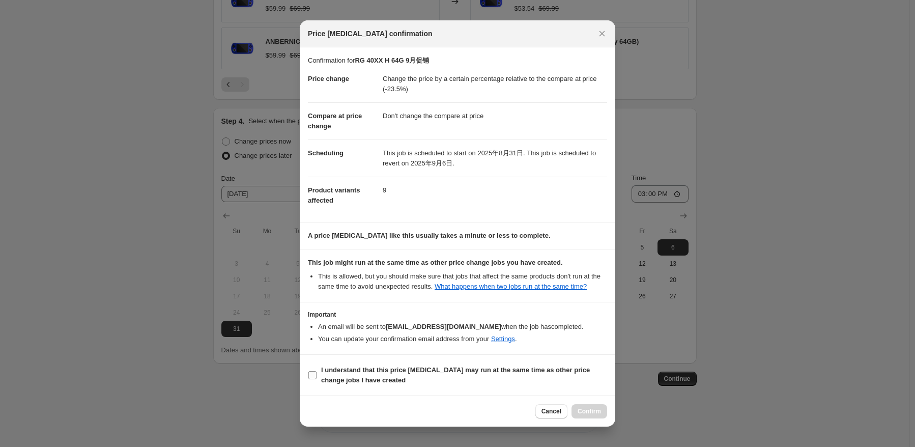
click at [328, 378] on b "I understand that this price [MEDICAL_DATA] may run at the same time as other p…" at bounding box center [455, 375] width 269 height 18
click at [317, 378] on input "I understand that this price [MEDICAL_DATA] may run at the same time as other p…" at bounding box center [313, 375] width 8 height 8
checkbox input "true"
click at [584, 422] on div "Cancel Confirm" at bounding box center [458, 411] width 316 height 31
click at [586, 418] on div "Cancel Confirm" at bounding box center [458, 411] width 316 height 31
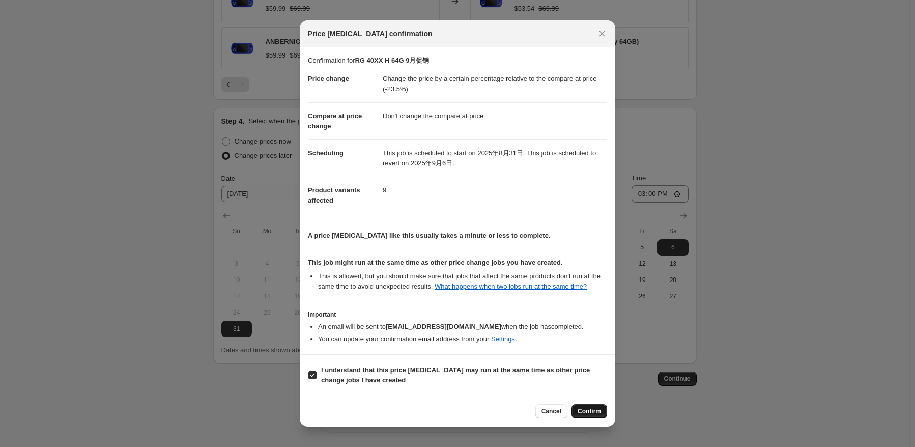
click at [599, 410] on span "Confirm" at bounding box center [589, 411] width 23 height 8
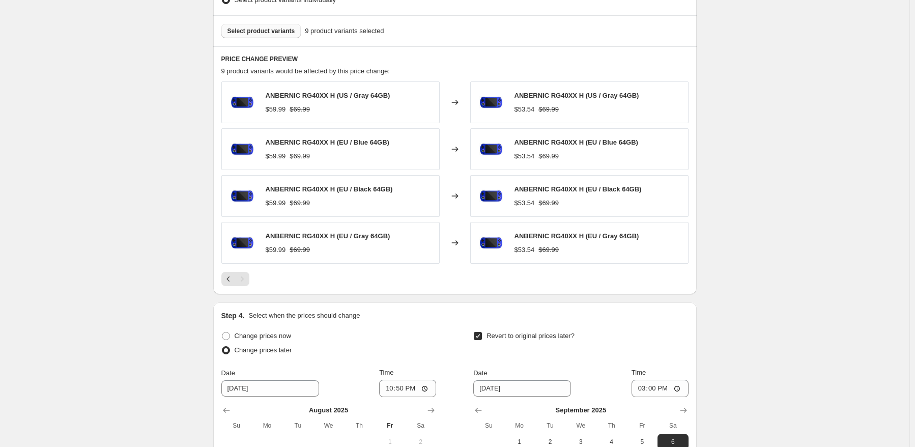
scroll to position [554, 0]
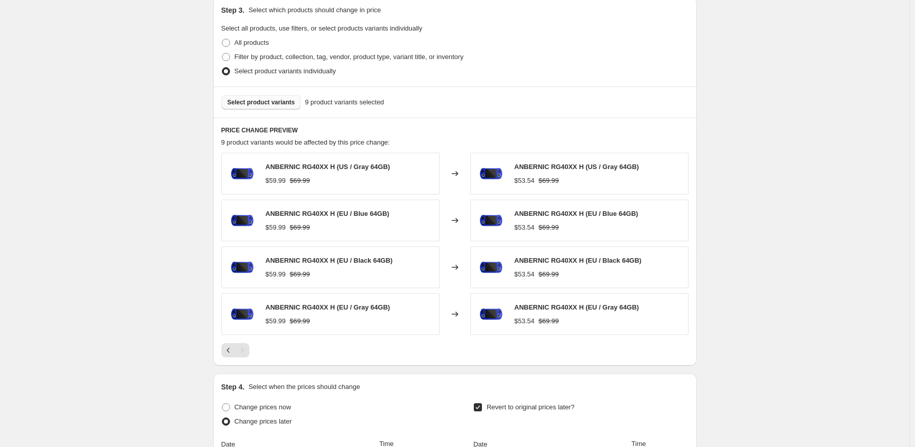
click at [271, 105] on span "Select product variants" at bounding box center [262, 102] width 68 height 8
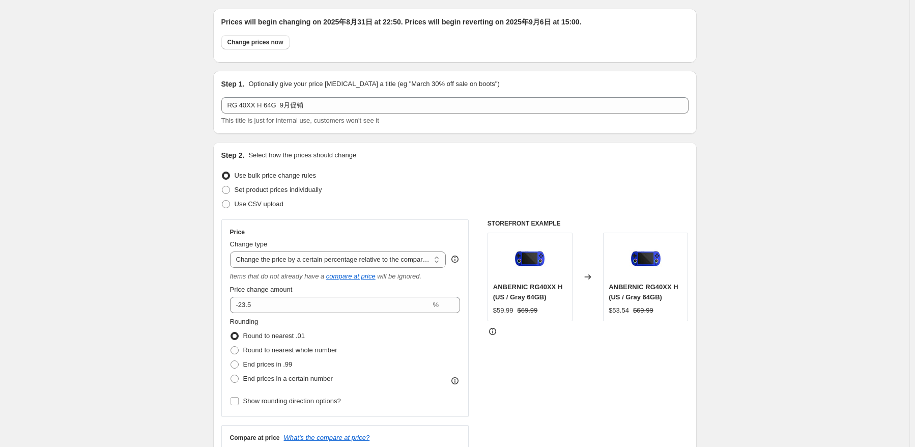
scroll to position [0, 0]
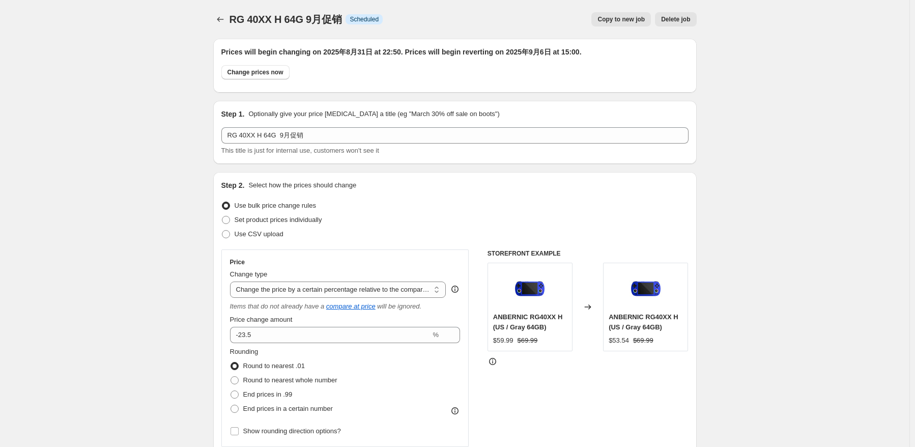
click at [230, 19] on div at bounding box center [221, 19] width 16 height 14
click at [223, 15] on icon "Price change jobs" at bounding box center [220, 19] width 10 height 10
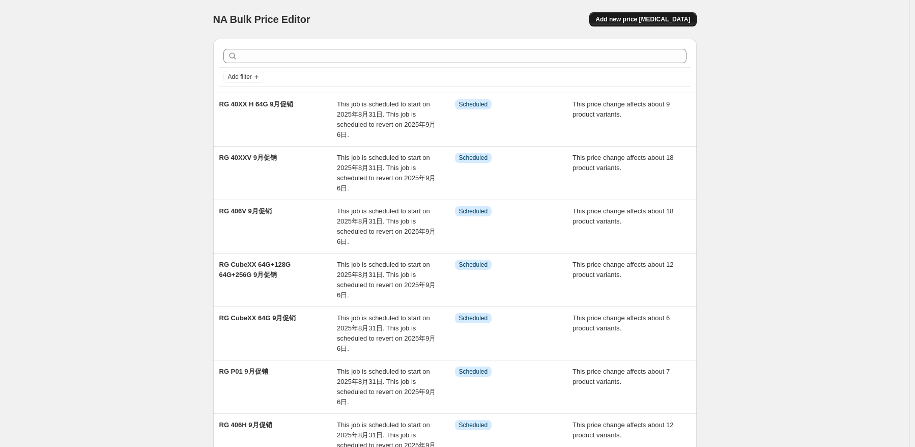
click at [644, 21] on span "Add new price [MEDICAL_DATA]" at bounding box center [643, 19] width 95 height 8
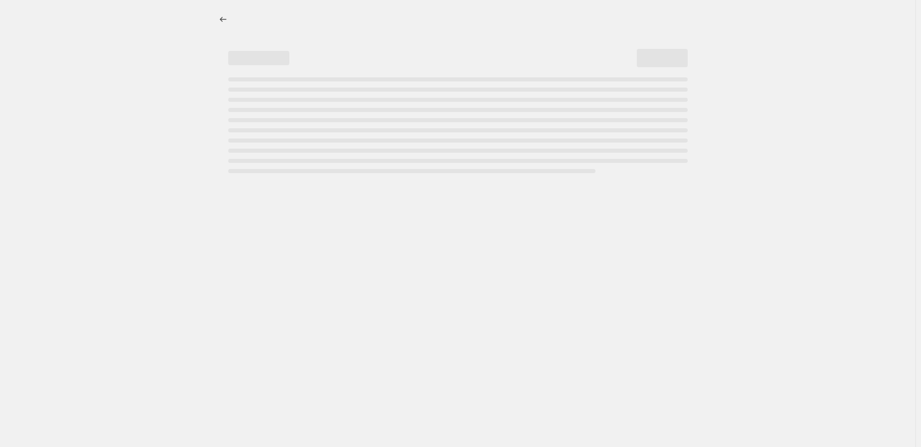
select select "percentage"
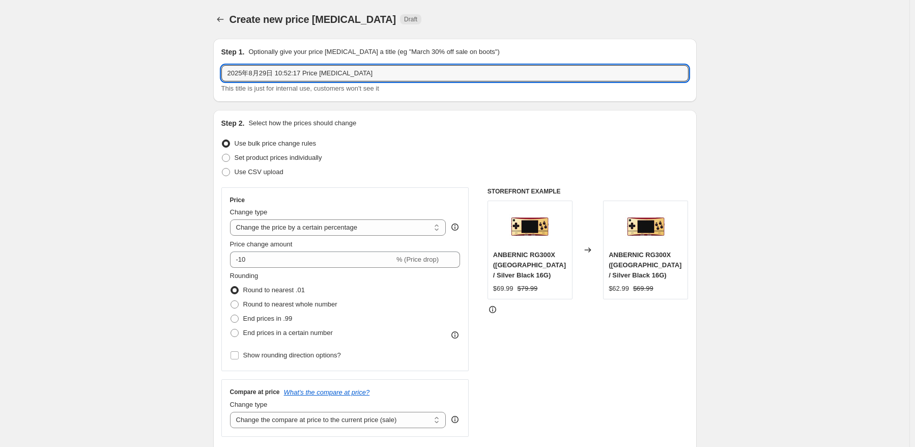
drag, startPoint x: 402, startPoint y: 70, endPoint x: 125, endPoint y: 66, distance: 277.0
paste input "RG 40XX H"
click at [318, 73] on input "RG 40XX H" at bounding box center [454, 73] width 467 height 16
paste input "64G+128G 64G+256G"
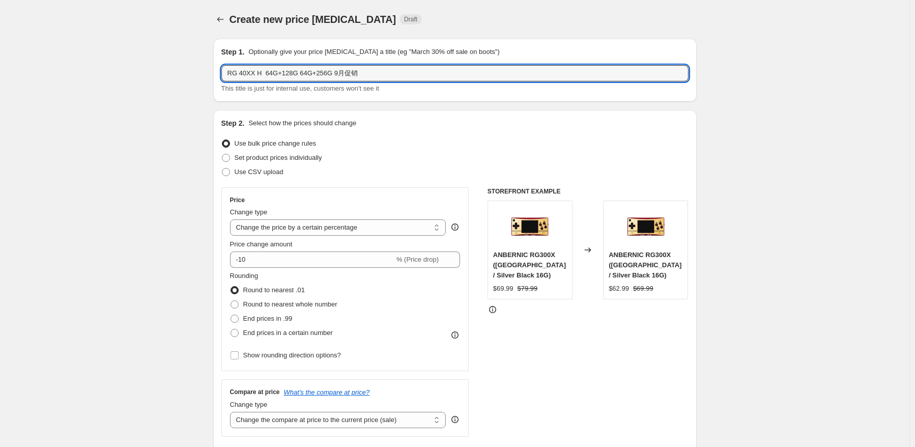
type input "RG 40XX H 64G+128G 64G+256G 9月促销"
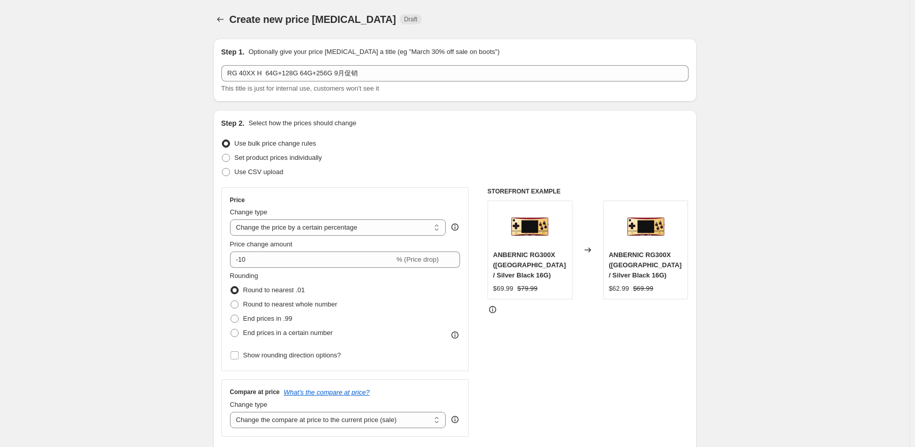
click at [407, 149] on div "Use bulk price change rules" at bounding box center [454, 143] width 467 height 14
click at [384, 230] on select "Change the price to a certain amount Change the price by a certain amount Chang…" at bounding box center [338, 227] width 216 height 16
select select "pcap"
click at [232, 219] on select "Change the price to a certain amount Change the price by a certain amount Chang…" at bounding box center [338, 227] width 216 height 16
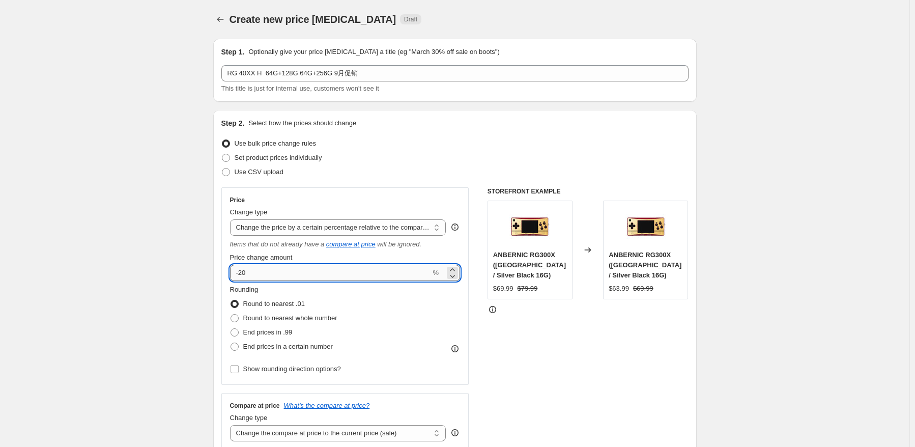
click at [323, 276] on input "-20" at bounding box center [330, 273] width 201 height 16
type input "-2"
type input "-20"
click at [441, 334] on div "Rounding Round to nearest .01 Round to nearest whole number End prices in .99 E…" at bounding box center [345, 319] width 231 height 69
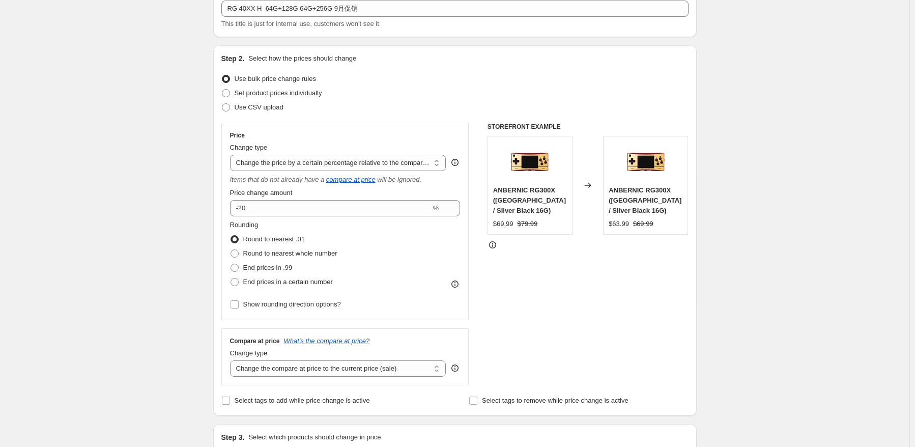
scroll to position [102, 0]
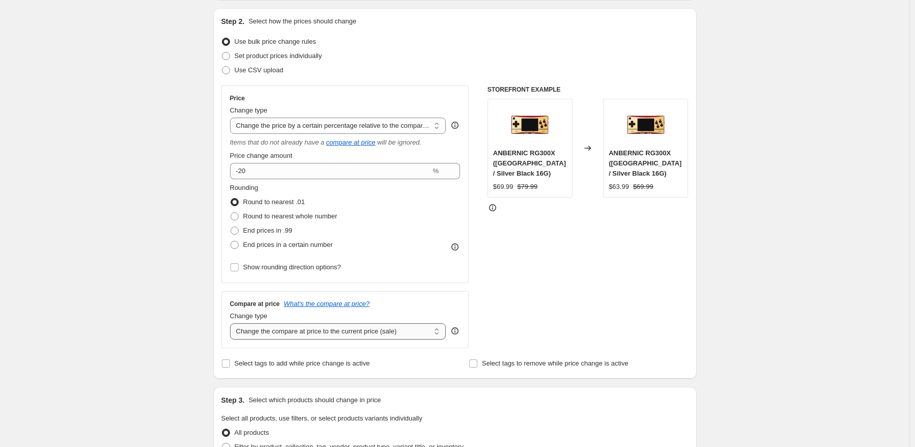
click at [360, 327] on select "Change the compare at price to the current price (sale) Change the compare at p…" at bounding box center [338, 331] width 216 height 16
click at [232, 324] on select "Change the compare at price to the current price (sale) Change the compare at p…" at bounding box center [338, 331] width 216 height 16
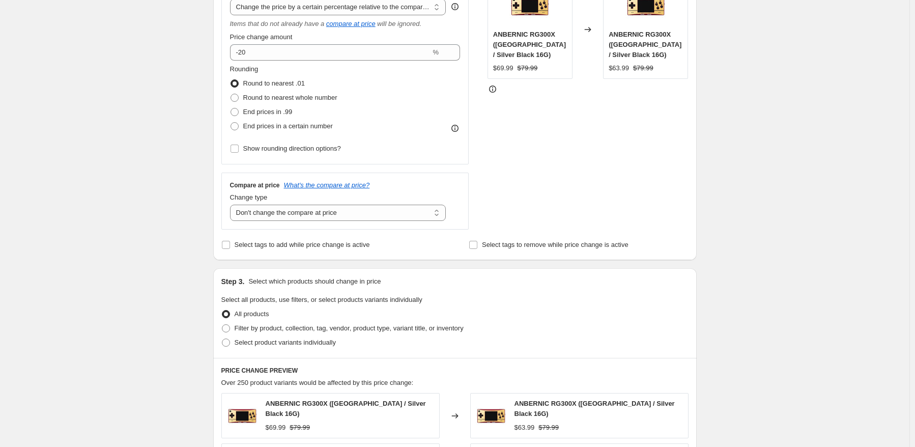
scroll to position [305, 0]
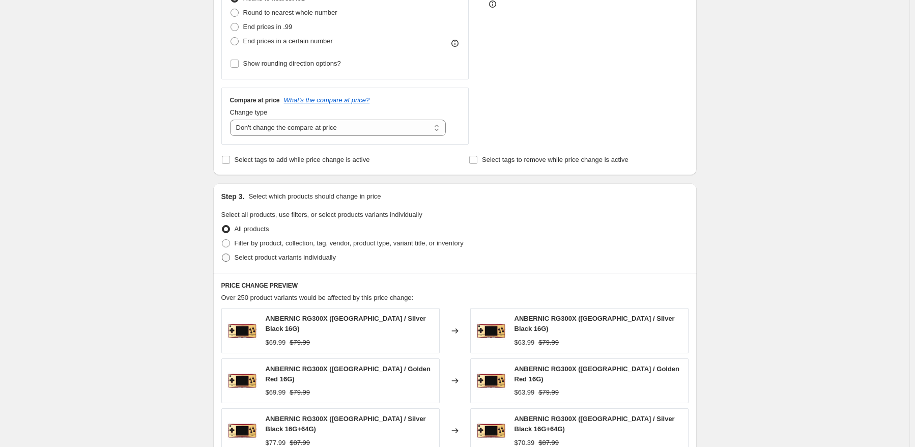
click at [243, 261] on span "Select product variants individually" at bounding box center [285, 258] width 101 height 8
click at [222, 254] on input "Select product variants individually" at bounding box center [222, 254] width 1 height 1
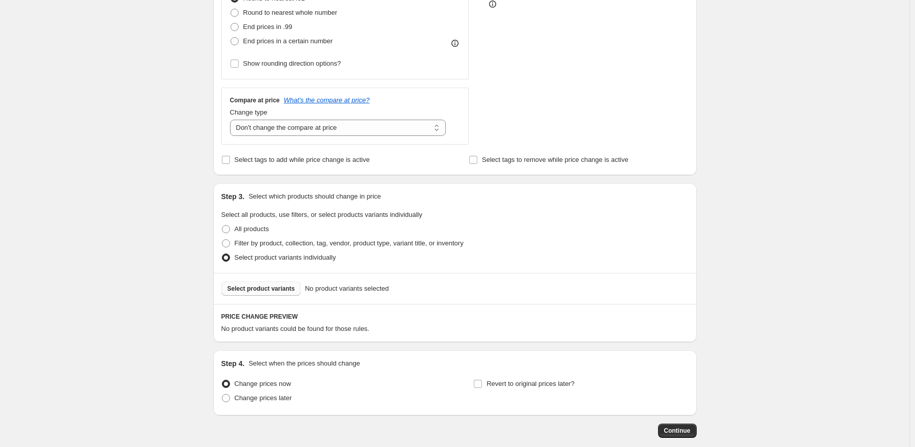
click at [273, 287] on span "Select product variants" at bounding box center [262, 289] width 68 height 8
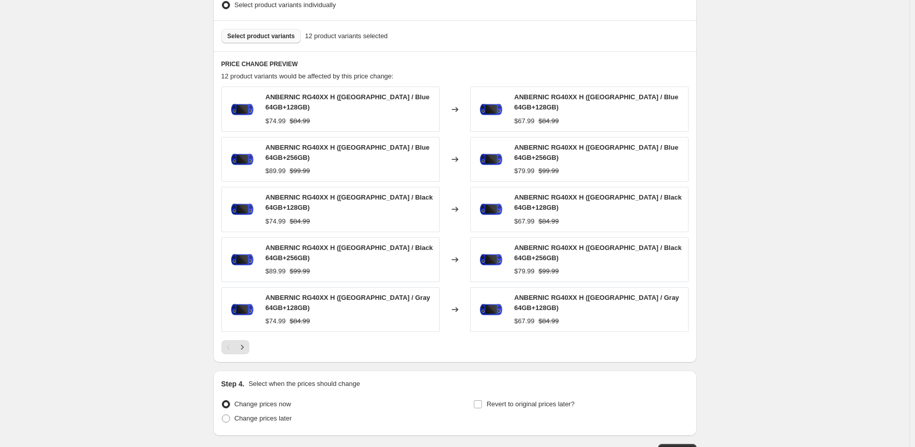
scroll to position [560, 0]
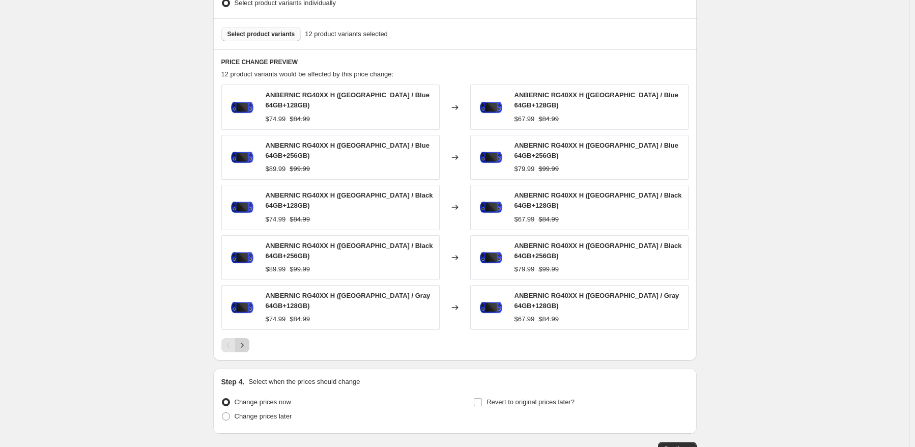
click at [247, 340] on icon "Next" at bounding box center [242, 345] width 10 height 10
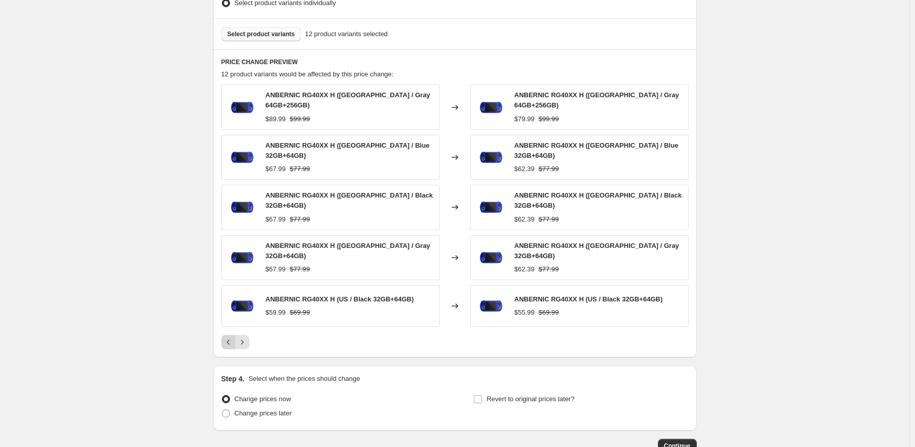
click at [236, 335] on button "Previous" at bounding box center [228, 342] width 14 height 14
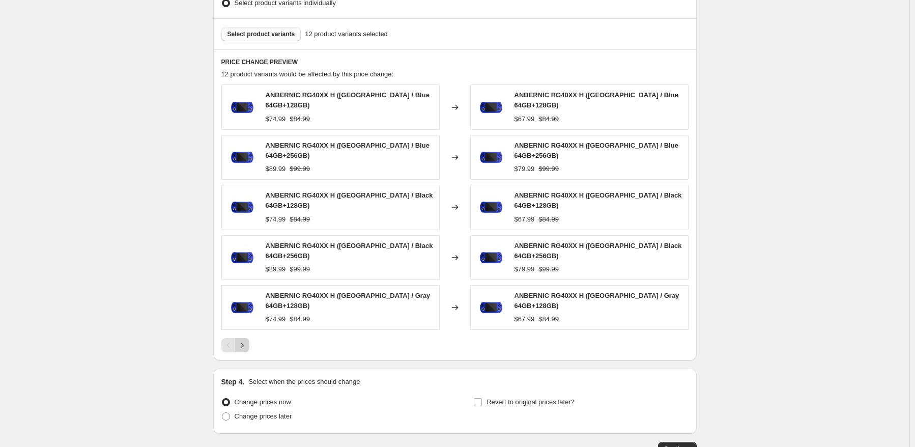
click at [249, 338] on button "Next" at bounding box center [242, 345] width 14 height 14
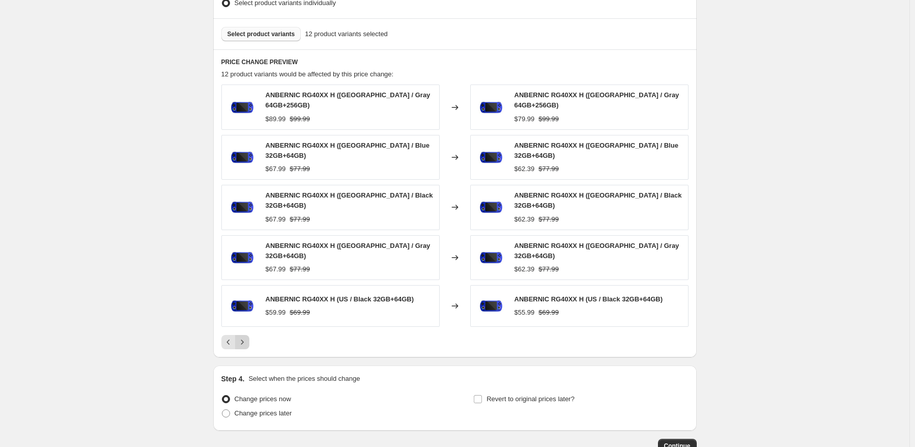
click at [249, 335] on button "Next" at bounding box center [242, 342] width 14 height 14
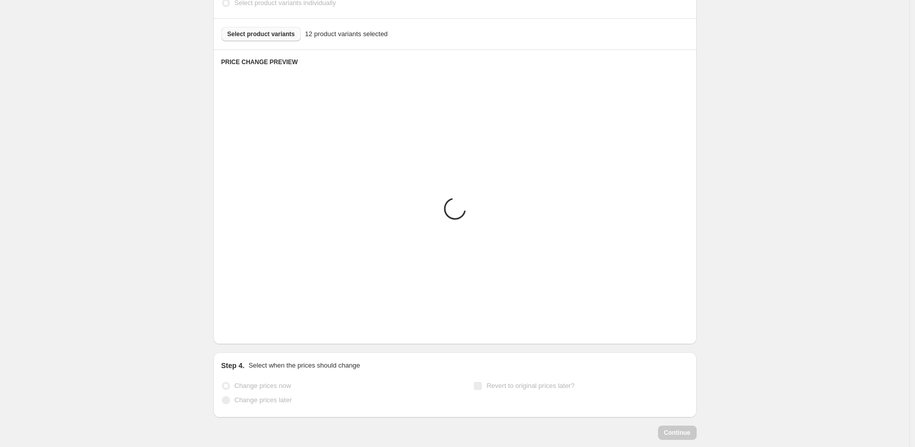
scroll to position [474, 0]
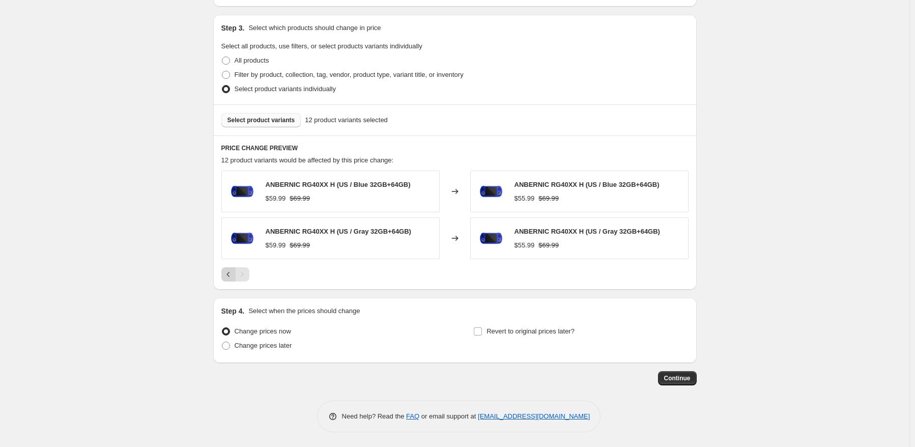
click at [227, 269] on button "Previous" at bounding box center [228, 274] width 14 height 14
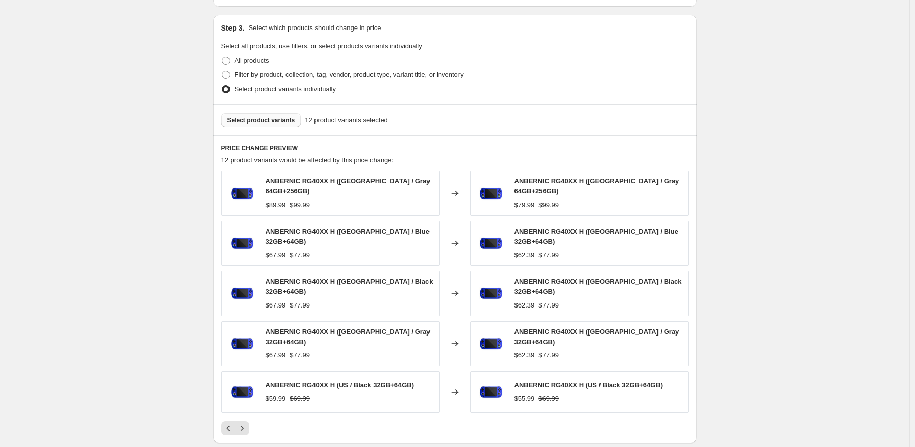
click at [283, 125] on button "Select product variants" at bounding box center [261, 120] width 80 height 14
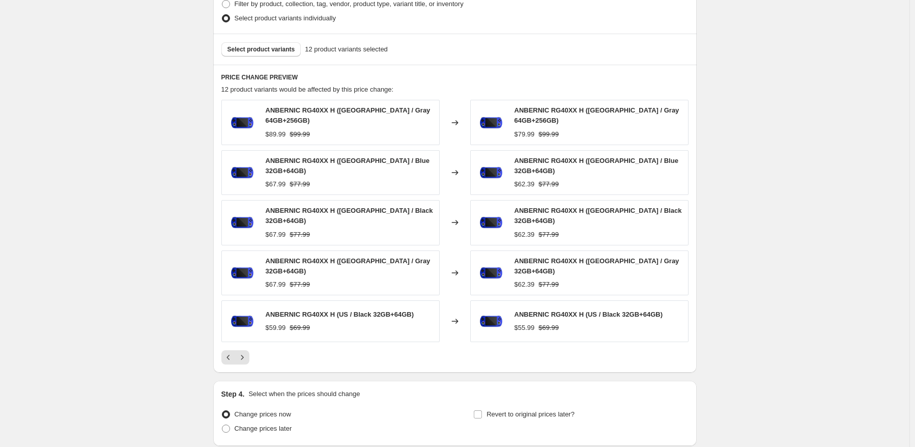
scroll to position [614, 0]
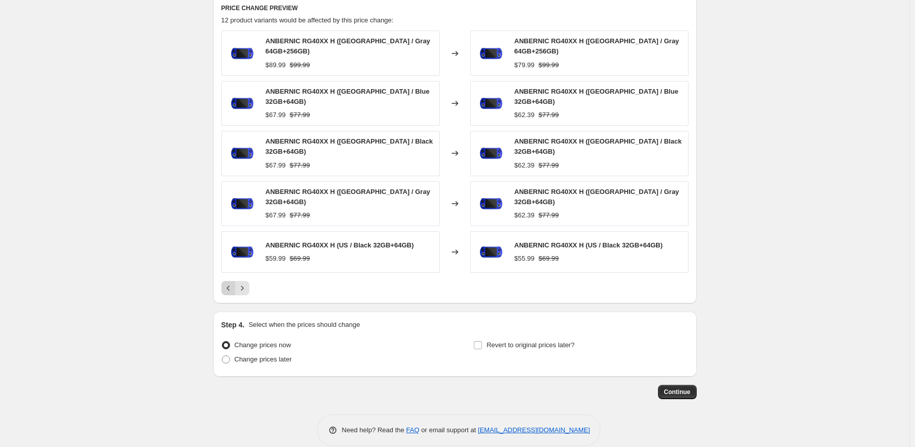
click at [226, 283] on icon "Previous" at bounding box center [229, 288] width 10 height 10
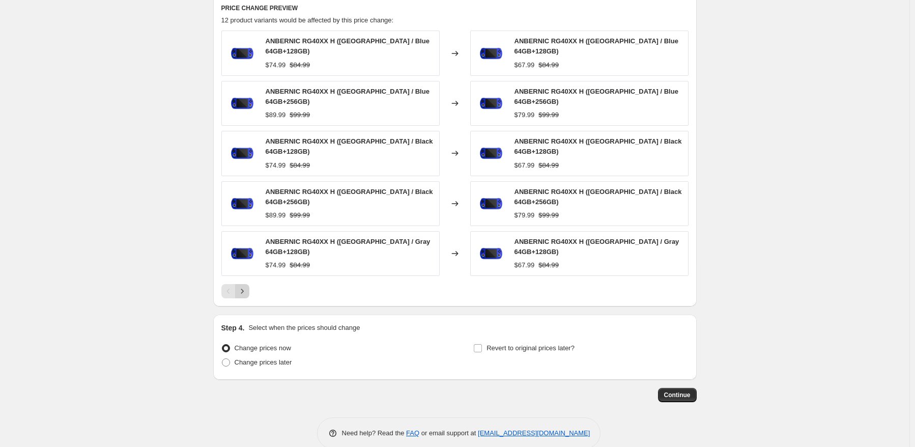
click at [238, 284] on button "Next" at bounding box center [242, 291] width 14 height 14
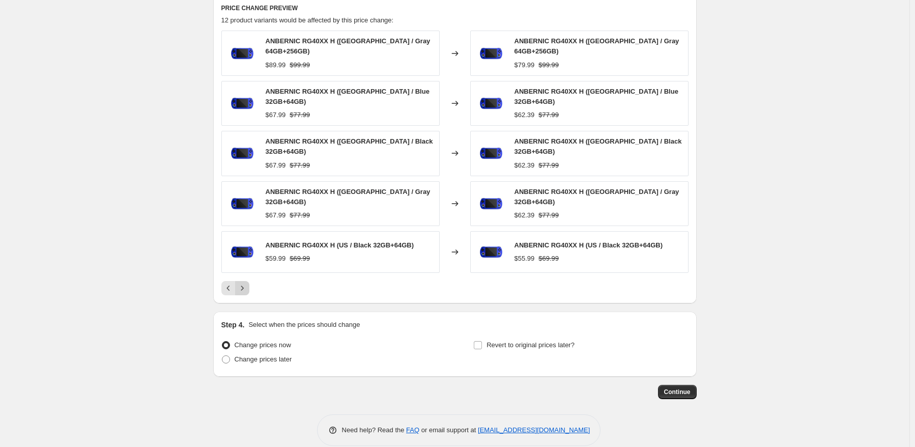
click at [247, 283] on icon "Next" at bounding box center [242, 288] width 10 height 10
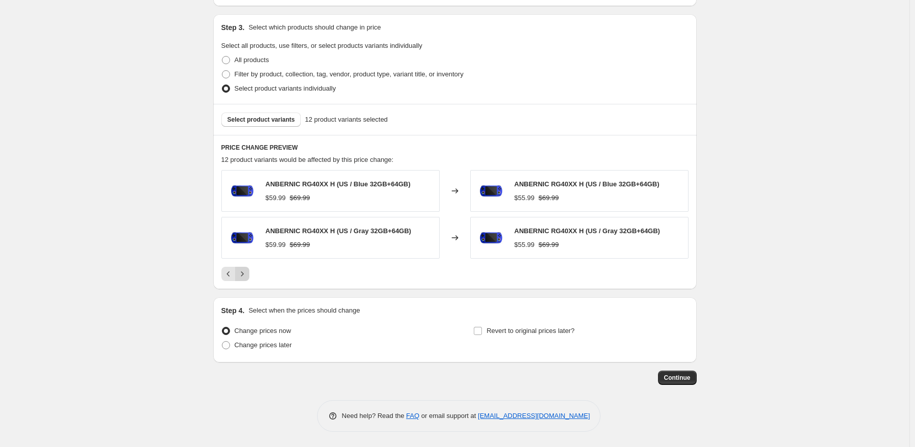
scroll to position [474, 0]
click at [238, 344] on span "Change prices later" at bounding box center [264, 346] width 58 height 8
click at [222, 342] on input "Change prices later" at bounding box center [222, 342] width 1 height 1
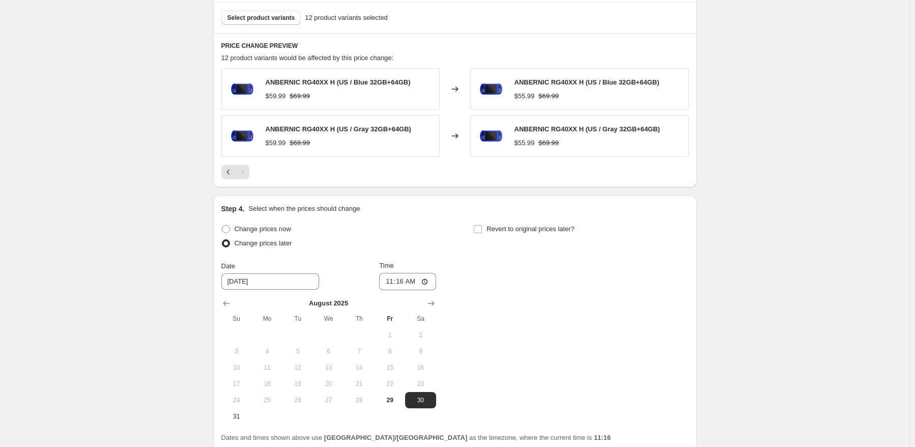
scroll to position [664, 0]
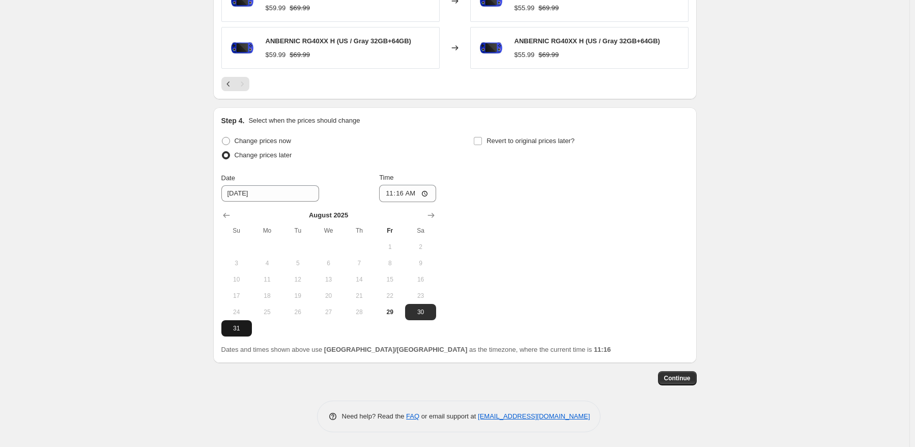
click at [235, 329] on span "31" at bounding box center [237, 328] width 22 height 8
click at [407, 192] on input "11:16" at bounding box center [407, 193] width 57 height 17
click at [572, 194] on div "Change prices now Change prices later Date [DATE] Time 22:50 [DATE] Su Mo Tu We…" at bounding box center [454, 235] width 467 height 203
click at [552, 143] on span "Revert to original prices later?" at bounding box center [531, 141] width 88 height 8
click at [482, 143] on input "Revert to original prices later?" at bounding box center [478, 141] width 8 height 8
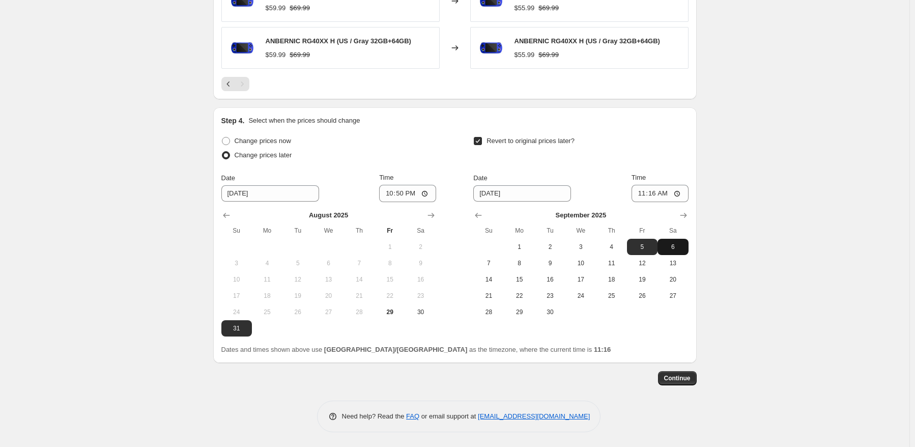
click at [678, 243] on span "6" at bounding box center [673, 247] width 22 height 8
click at [655, 199] on input "11:16" at bounding box center [660, 193] width 57 height 17
click at [676, 380] on span "Continue" at bounding box center [677, 378] width 26 height 8
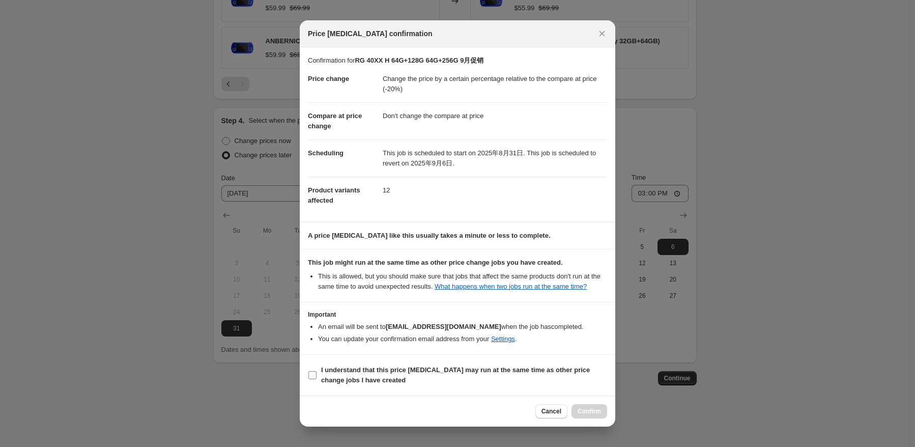
click at [371, 377] on span "I understand that this price [MEDICAL_DATA] may run at the same time as other p…" at bounding box center [464, 375] width 286 height 20
click at [317, 377] on input "I understand that this price [MEDICAL_DATA] may run at the same time as other p…" at bounding box center [313, 375] width 8 height 8
click at [589, 411] on span "Confirm" at bounding box center [589, 411] width 23 height 8
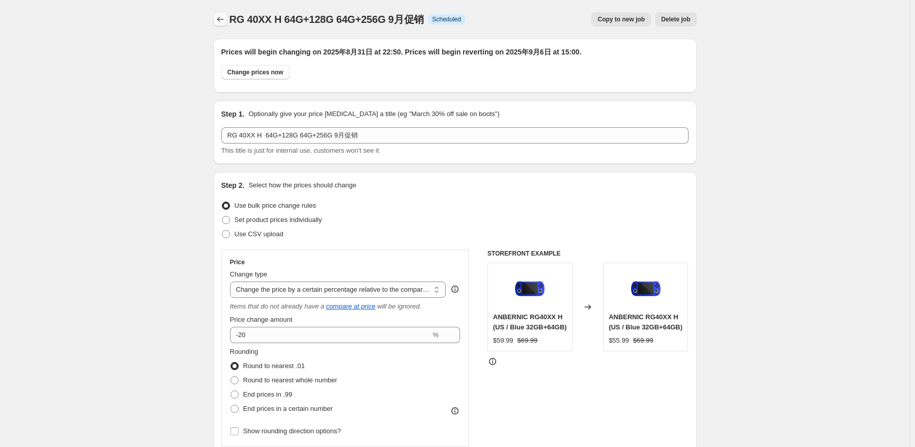
click at [221, 16] on icon "Price change jobs" at bounding box center [220, 19] width 10 height 10
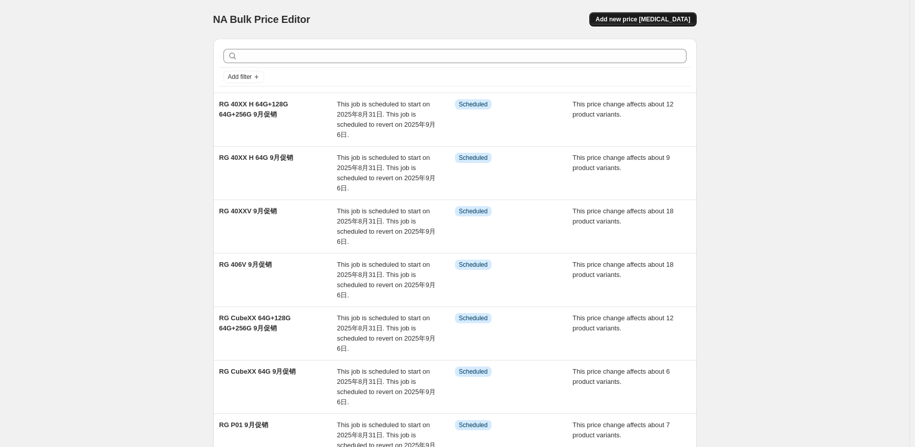
click at [690, 17] on span "Add new price [MEDICAL_DATA]" at bounding box center [643, 19] width 95 height 8
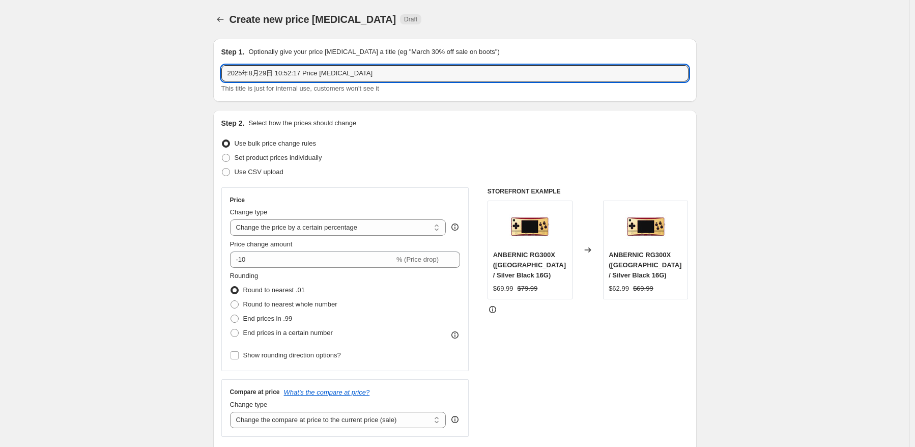
drag, startPoint x: 281, startPoint y: 67, endPoint x: 127, endPoint y: 68, distance: 154.3
paste input "RG Cube"
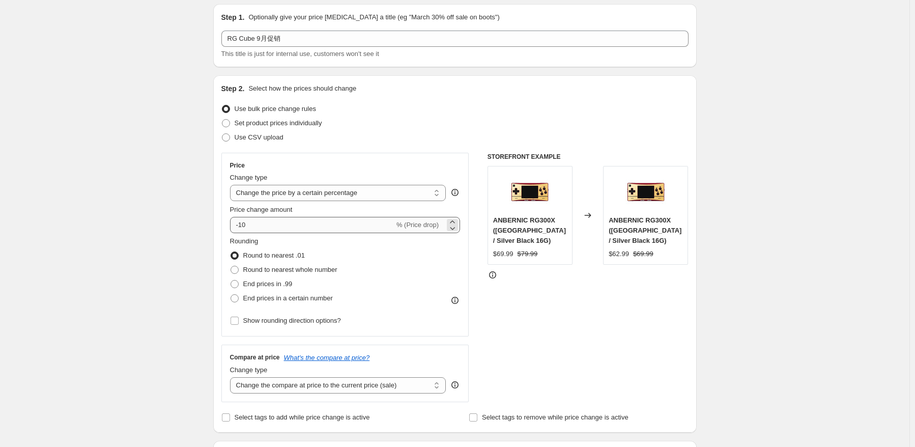
scroll to position [51, 0]
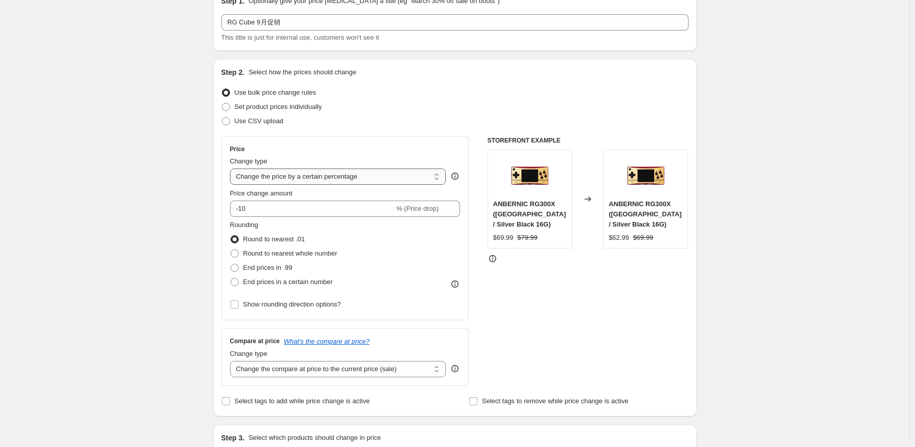
drag, startPoint x: 318, startPoint y: 177, endPoint x: 325, endPoint y: 184, distance: 10.1
click at [318, 177] on select "Change the price to a certain amount Change the price by a certain amount Chang…" at bounding box center [338, 177] width 216 height 16
click at [232, 169] on select "Change the price to a certain amount Change the price by a certain amount Chang…" at bounding box center [338, 177] width 216 height 16
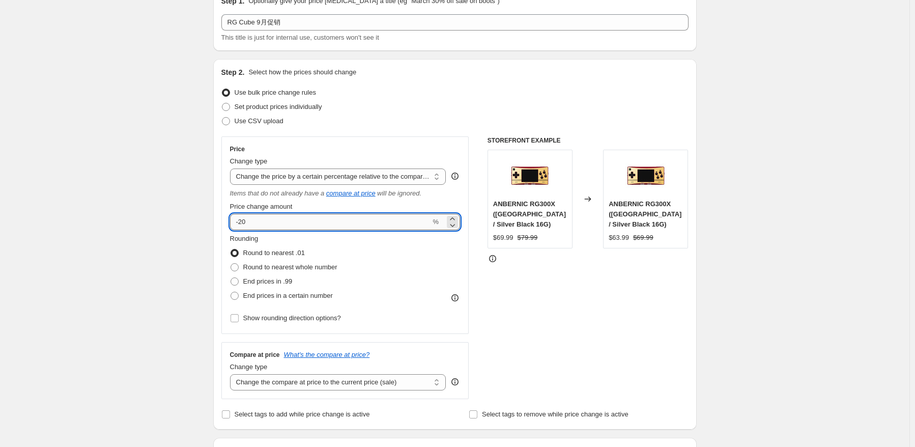
click at [303, 215] on input "-20" at bounding box center [330, 222] width 201 height 16
click at [332, 273] on label "Round to nearest whole number" at bounding box center [283, 267] width 107 height 14
click at [231, 264] on input "Round to nearest whole number" at bounding box center [231, 263] width 1 height 1
click at [295, 257] on span "Round to nearest .01" at bounding box center [274, 253] width 62 height 8
click at [231, 249] on input "Round to nearest .01" at bounding box center [231, 249] width 1 height 1
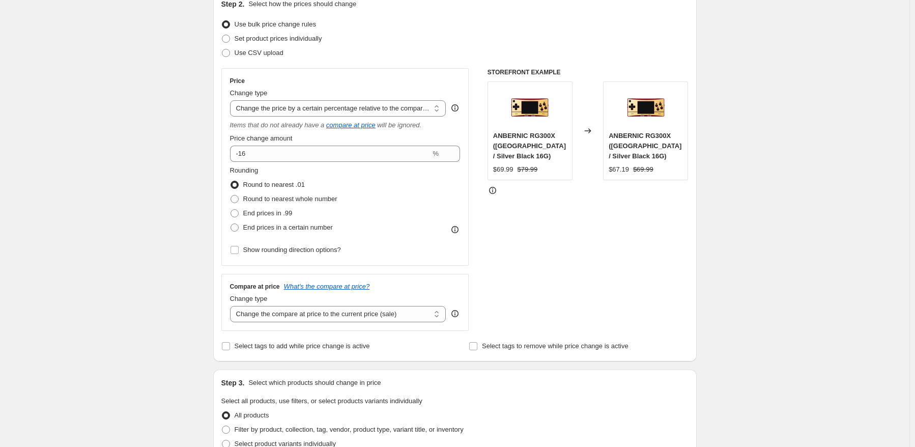
scroll to position [153, 0]
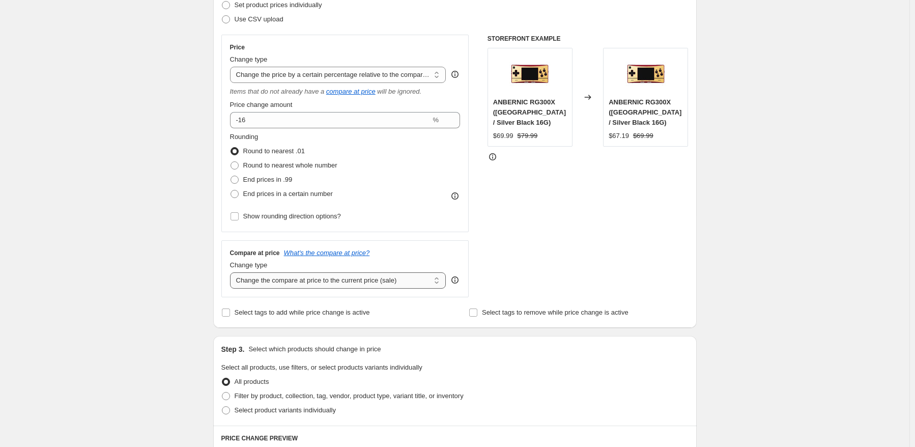
click at [358, 278] on select "Change the compare at price to the current price (sale) Change the compare at p…" at bounding box center [338, 280] width 216 height 16
click at [232, 273] on select "Change the compare at price to the current price (sale) Change the compare at p…" at bounding box center [338, 280] width 216 height 16
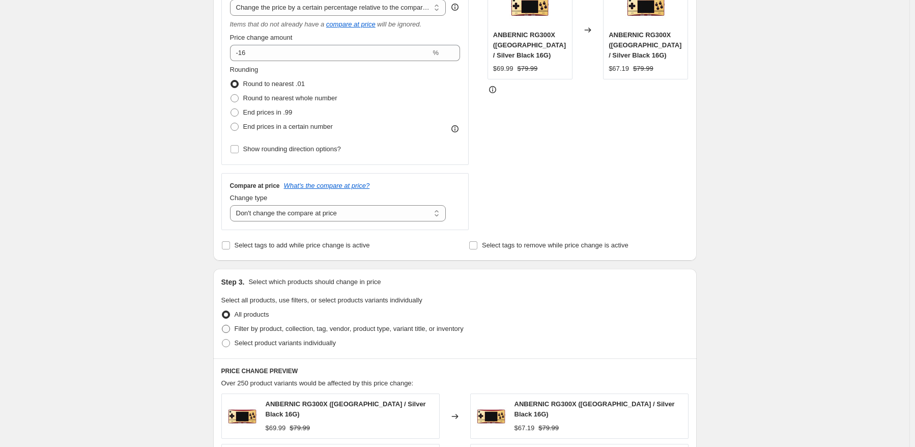
scroll to position [255, 0]
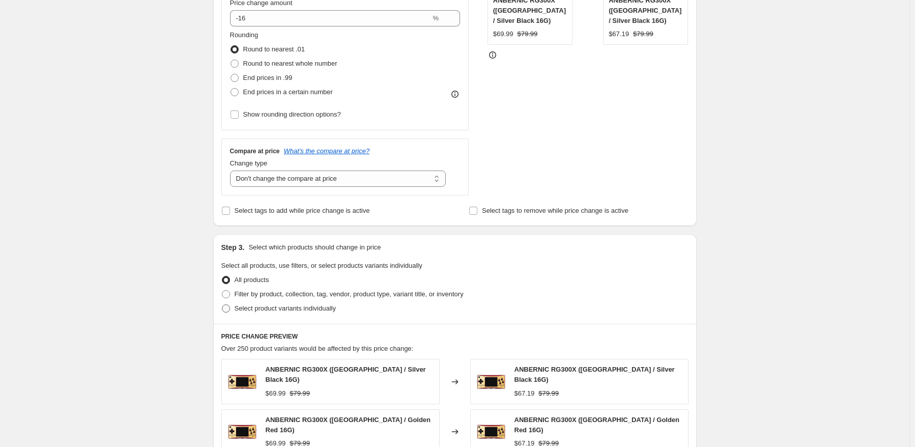
click at [282, 312] on span "Select product variants individually" at bounding box center [285, 308] width 101 height 8
click at [222, 305] on input "Select product variants individually" at bounding box center [222, 304] width 1 height 1
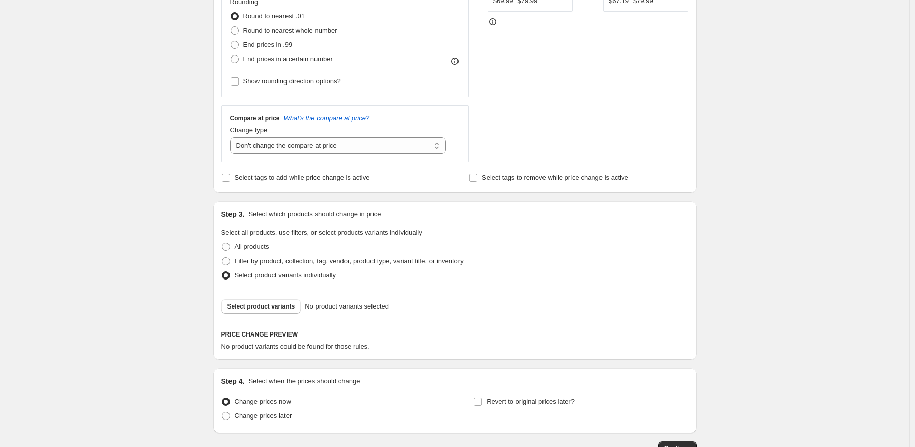
scroll to position [305, 0]
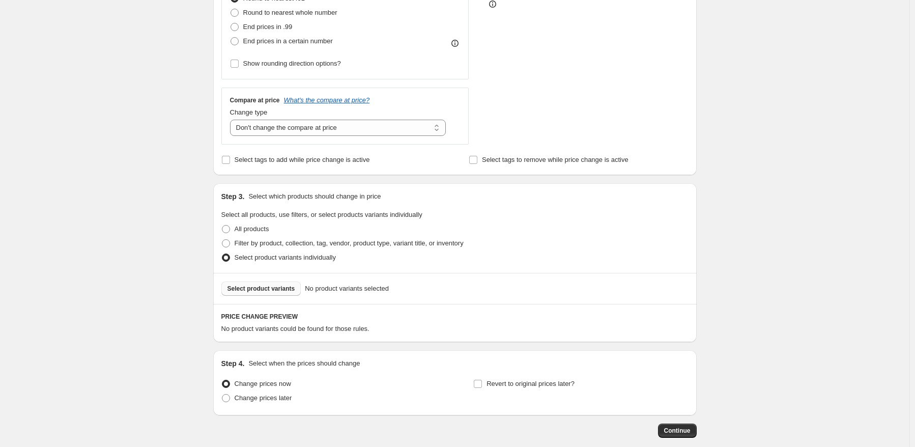
click at [282, 291] on span "Select product variants" at bounding box center [262, 289] width 68 height 8
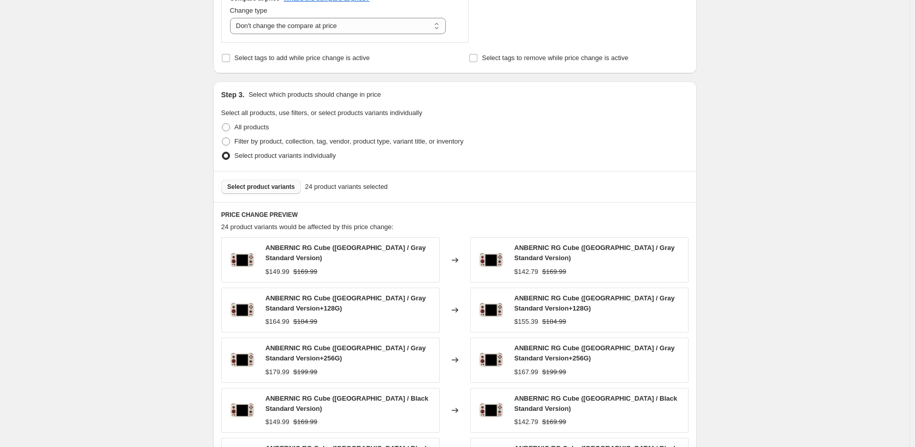
scroll to position [509, 0]
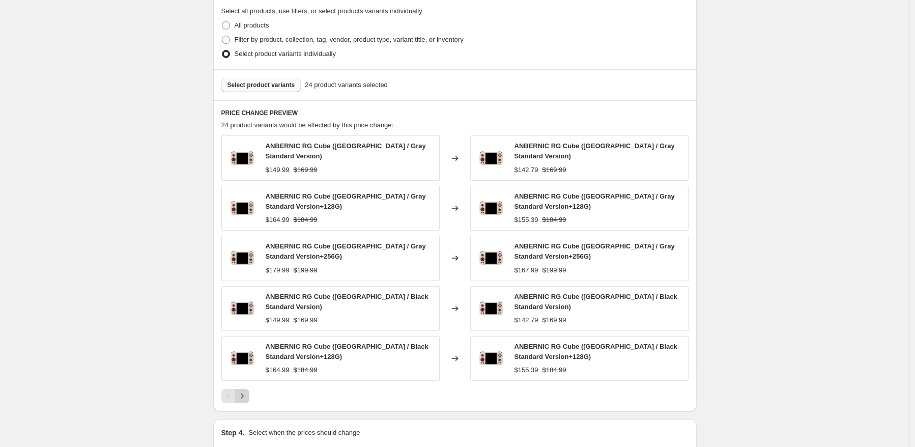
click at [247, 391] on icon "Next" at bounding box center [242, 396] width 10 height 10
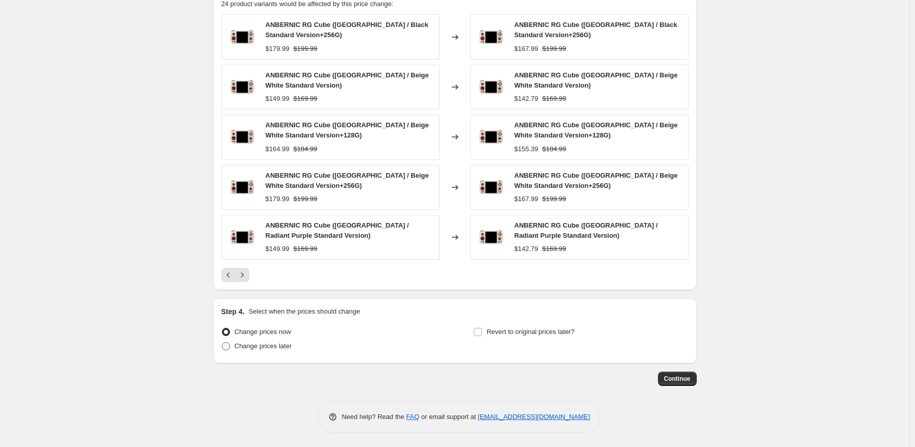
click at [280, 351] on label "Change prices later" at bounding box center [256, 346] width 71 height 14
click at [222, 343] on input "Change prices later" at bounding box center [222, 342] width 1 height 1
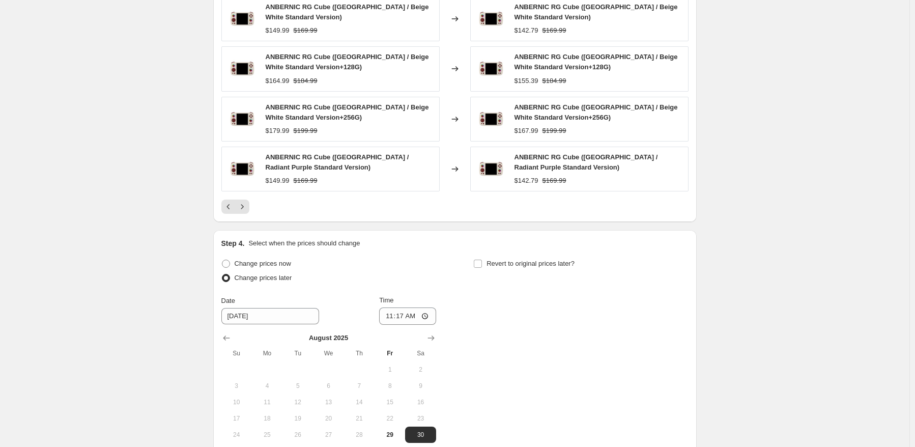
scroll to position [732, 0]
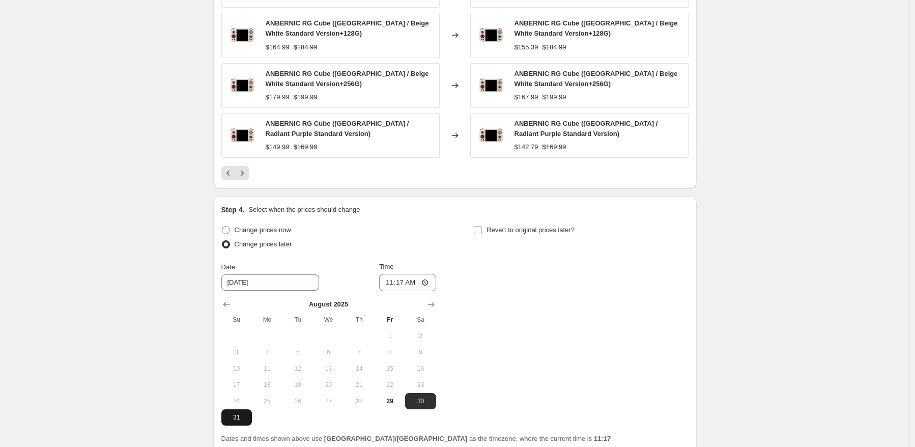
click at [240, 413] on span "31" at bounding box center [237, 417] width 22 height 8
click at [406, 280] on input "11:17" at bounding box center [407, 282] width 57 height 17
click at [440, 265] on div "Change prices now Change prices later Date [DATE] Time 22:50 [DATE] Su Mo Tu We…" at bounding box center [454, 324] width 467 height 203
click at [526, 229] on span "Revert to original prices later?" at bounding box center [531, 230] width 88 height 8
click at [482, 229] on input "Revert to original prices later?" at bounding box center [478, 230] width 8 height 8
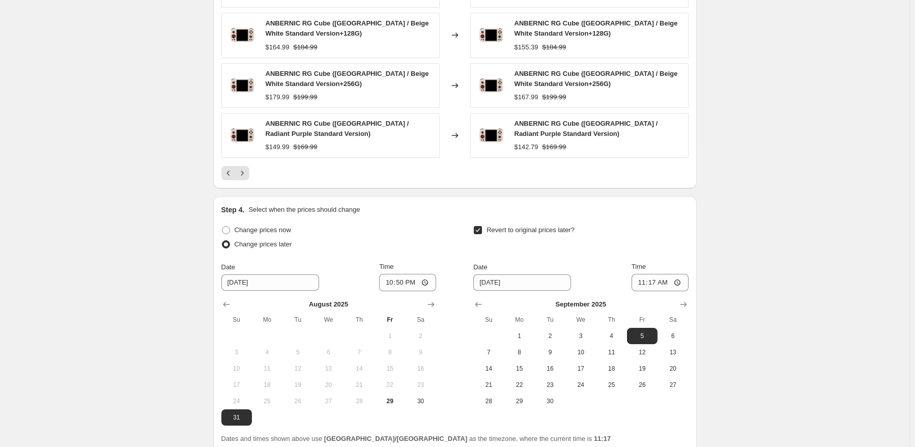
click at [672, 326] on th "Sa" at bounding box center [673, 320] width 31 height 16
click at [671, 342] on button "6" at bounding box center [673, 336] width 31 height 16
click at [678, 332] on span "6" at bounding box center [673, 336] width 22 height 8
click at [655, 281] on input "11:17" at bounding box center [660, 282] width 57 height 17
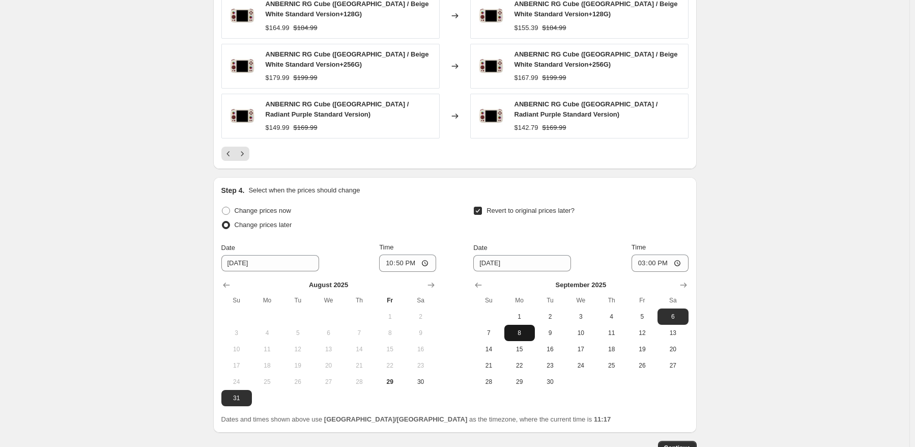
scroll to position [821, 0]
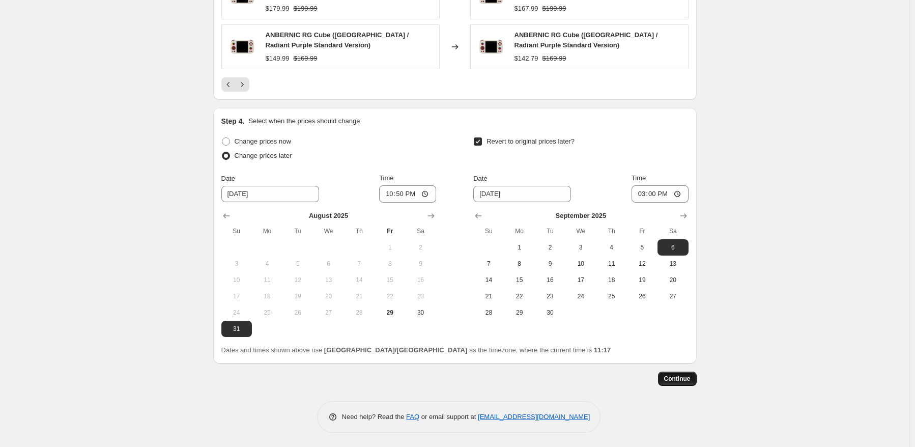
click at [693, 376] on button "Continue" at bounding box center [677, 379] width 39 height 14
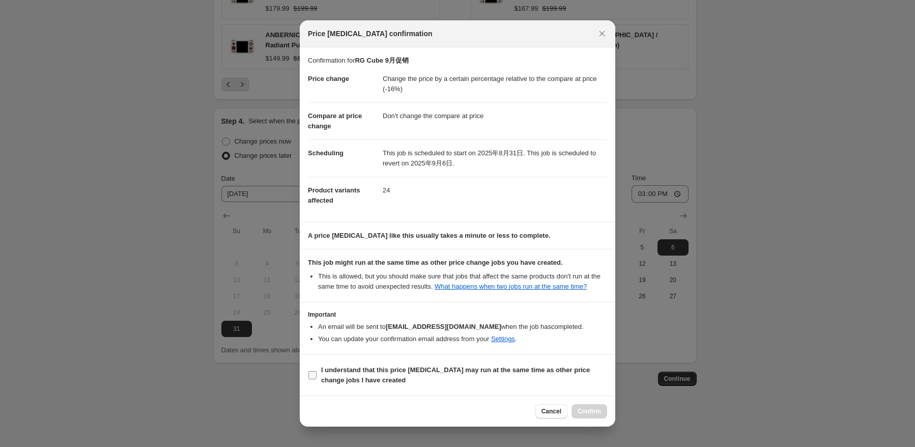
click at [370, 366] on b "I understand that this price [MEDICAL_DATA] may run at the same time as other p…" at bounding box center [455, 375] width 269 height 18
click at [317, 371] on input "I understand that this price [MEDICAL_DATA] may run at the same time as other p…" at bounding box center [313, 375] width 8 height 8
click at [596, 413] on span "Confirm" at bounding box center [589, 411] width 23 height 8
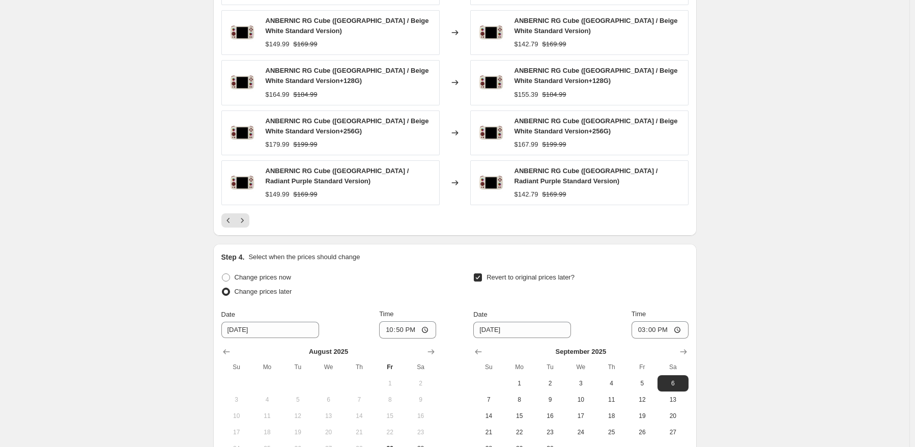
scroll to position [668, 0]
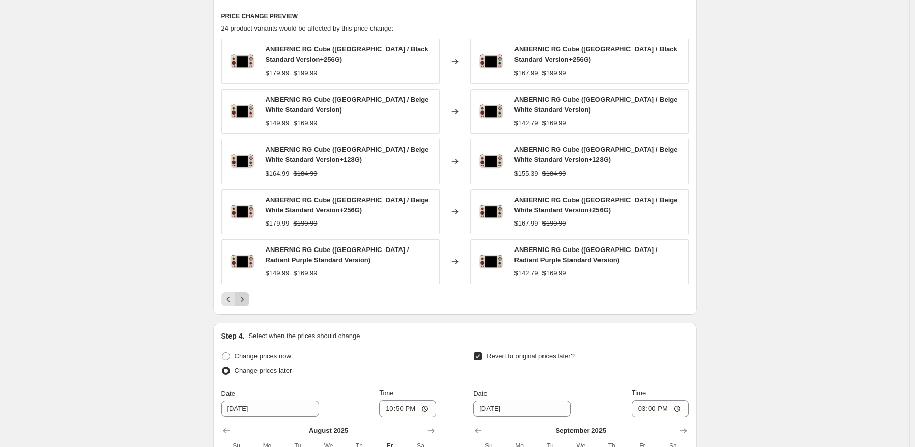
click at [243, 300] on icon "Next" at bounding box center [242, 299] width 10 height 10
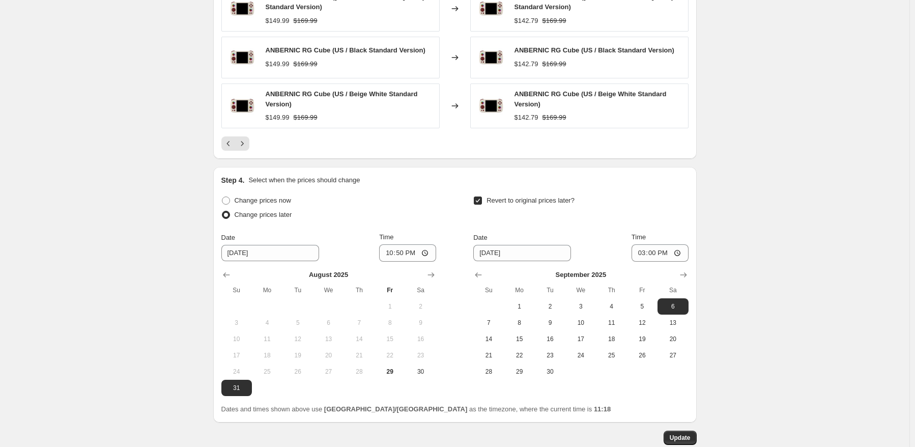
scroll to position [872, 0]
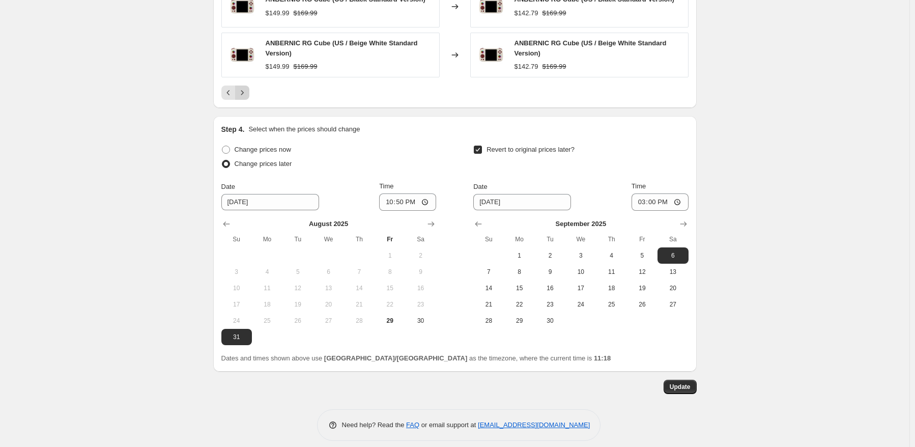
click at [244, 88] on icon "Next" at bounding box center [242, 93] width 10 height 10
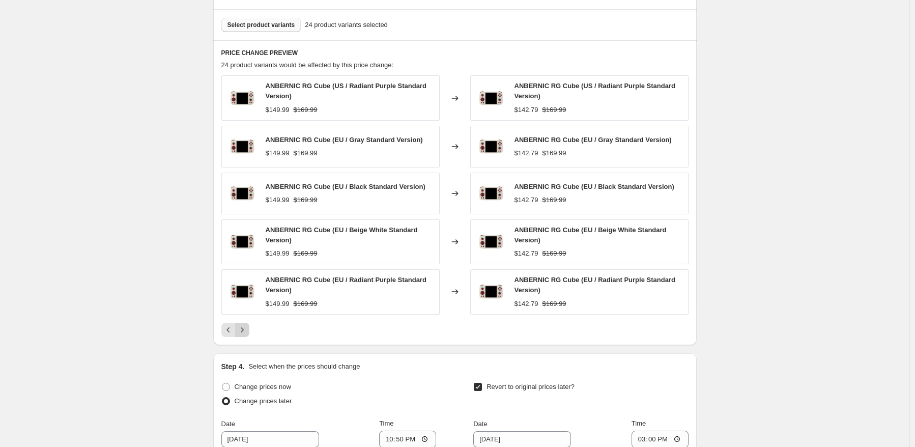
scroll to position [561, 0]
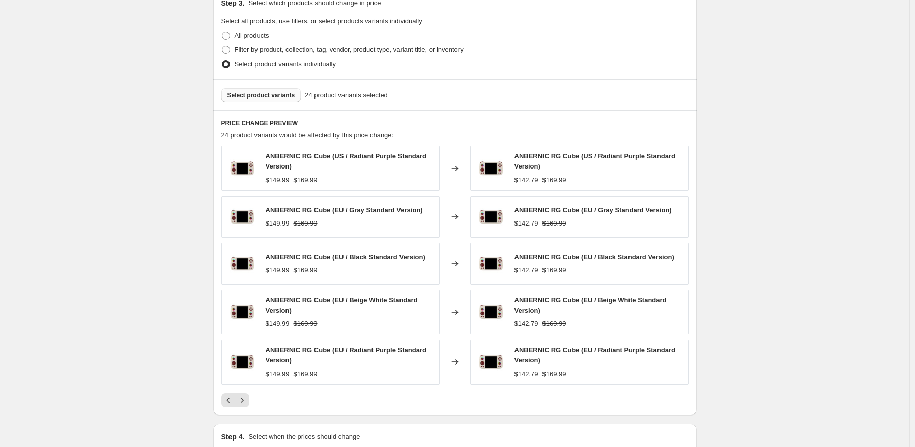
click at [263, 101] on button "Select product variants" at bounding box center [261, 95] width 80 height 14
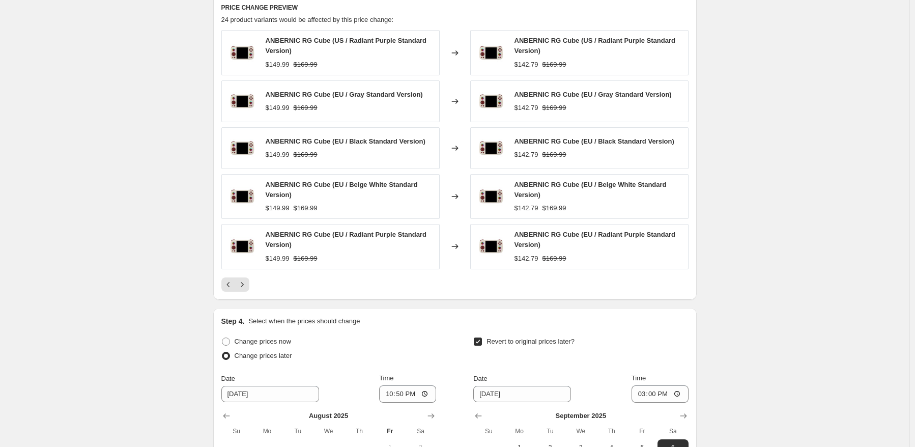
scroll to position [673, 0]
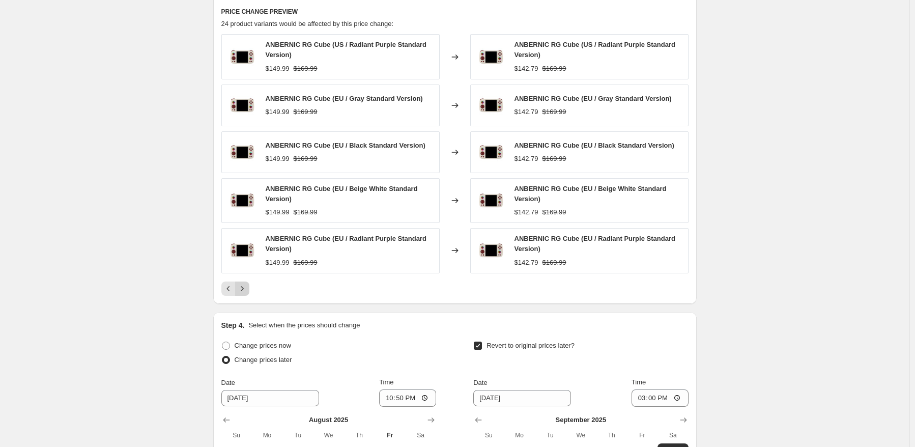
click at [249, 287] on button "Next" at bounding box center [242, 289] width 14 height 14
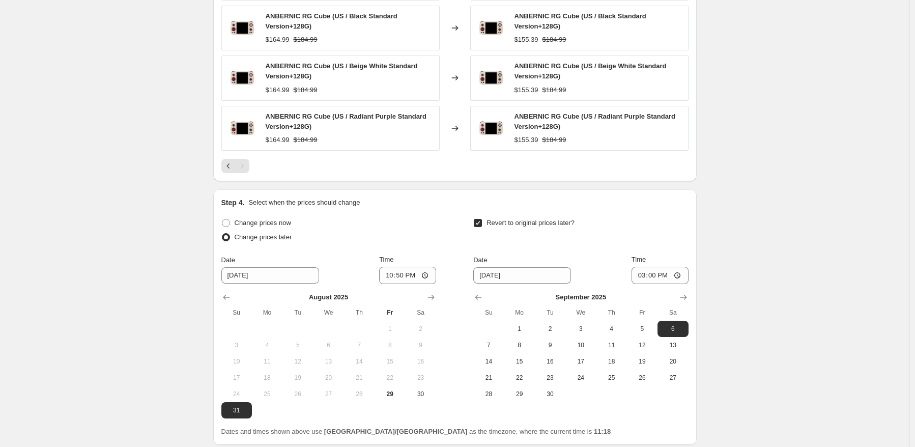
scroll to position [833, 0]
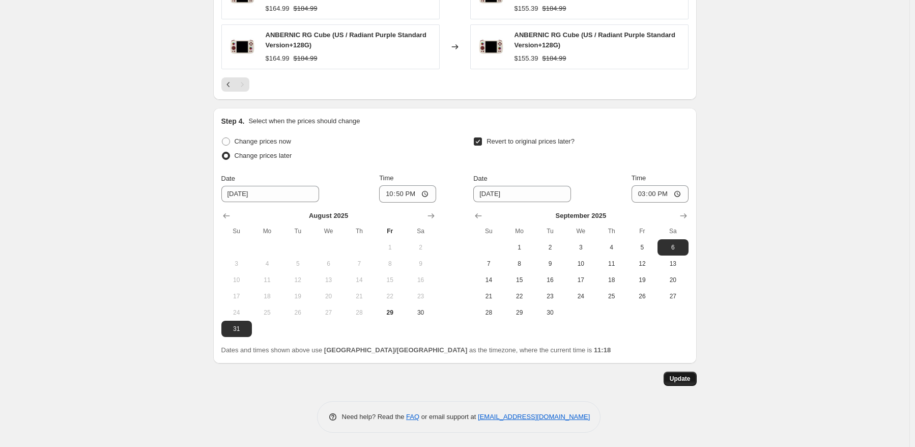
click at [676, 379] on span "Update" at bounding box center [680, 379] width 21 height 8
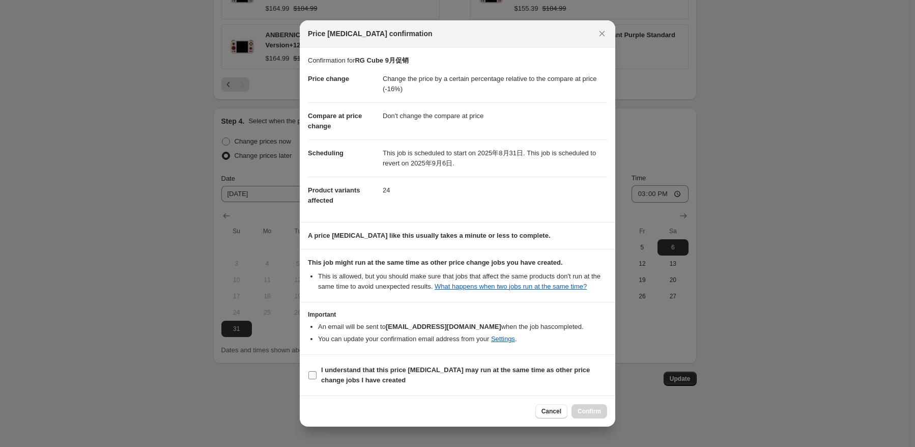
click at [348, 372] on b "I understand that this price [MEDICAL_DATA] may run at the same time as other p…" at bounding box center [455, 375] width 269 height 18
click at [317, 372] on input "I understand that this price [MEDICAL_DATA] may run at the same time as other p…" at bounding box center [313, 375] width 8 height 8
click at [614, 405] on div "Cancel Confirm" at bounding box center [458, 411] width 316 height 31
click at [602, 407] on button "Confirm" at bounding box center [590, 411] width 36 height 14
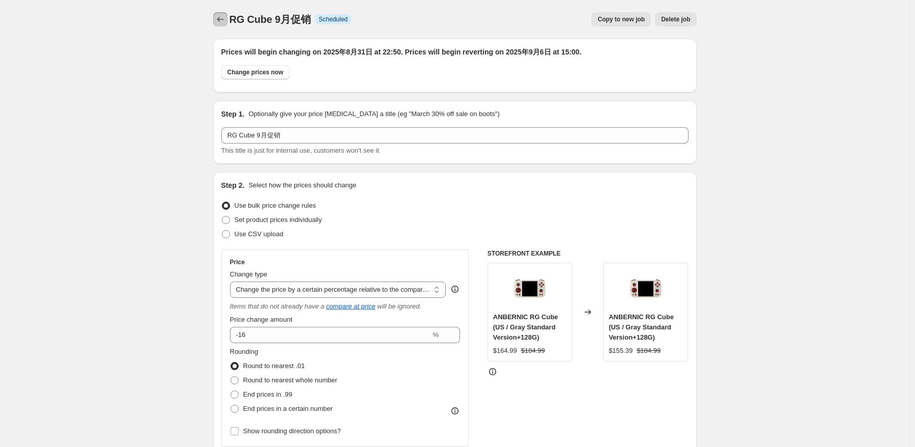
click at [226, 21] on icon "Price change jobs" at bounding box center [220, 19] width 10 height 10
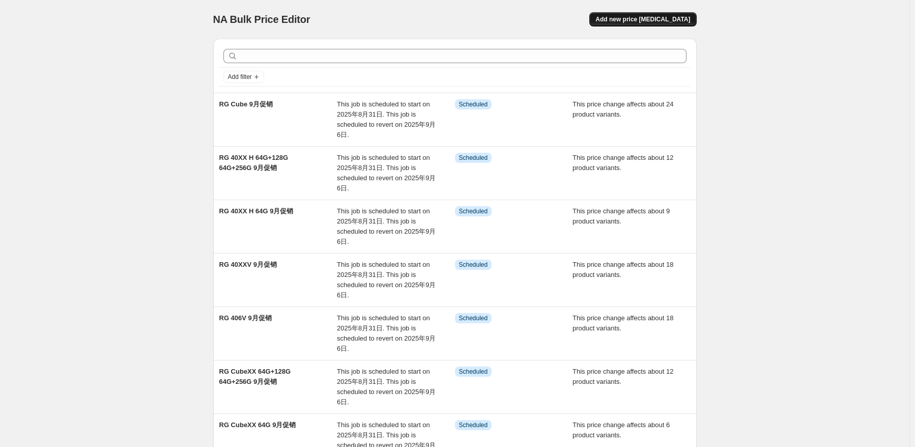
click at [688, 12] on button "Add new price [MEDICAL_DATA]" at bounding box center [643, 19] width 107 height 14
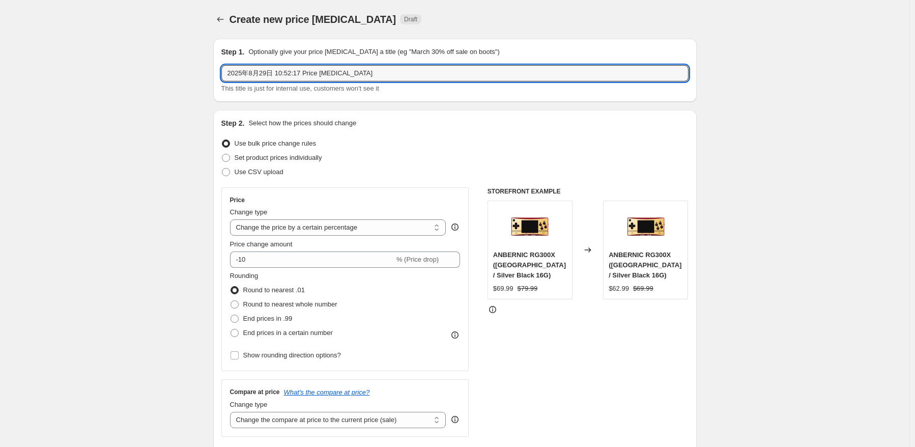
drag, startPoint x: 402, startPoint y: 72, endPoint x: 120, endPoint y: 85, distance: 282.4
paste input "RG 35XXSP 64G"
click at [345, 169] on div "Use CSV upload" at bounding box center [454, 172] width 467 height 14
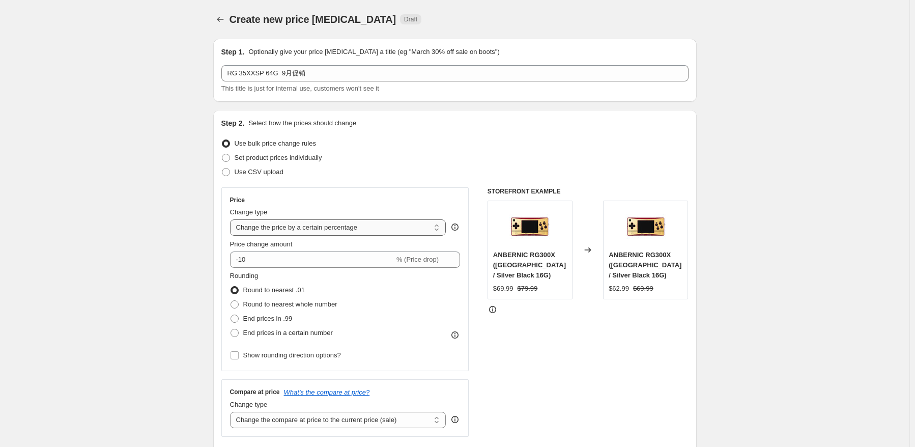
click at [383, 226] on select "Change the price to a certain amount Change the price by a certain amount Chang…" at bounding box center [338, 227] width 216 height 16
click at [232, 219] on select "Change the price to a certain amount Change the price by a certain amount Chang…" at bounding box center [338, 227] width 216 height 16
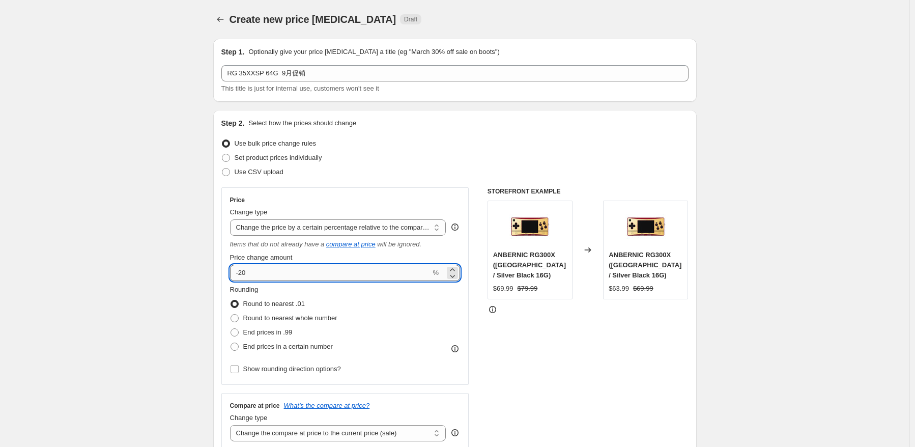
click at [318, 278] on input "-20" at bounding box center [330, 273] width 201 height 16
click at [430, 323] on div "Rounding Round to nearest .01 Round to nearest whole number End prices in .99 E…" at bounding box center [345, 319] width 231 height 69
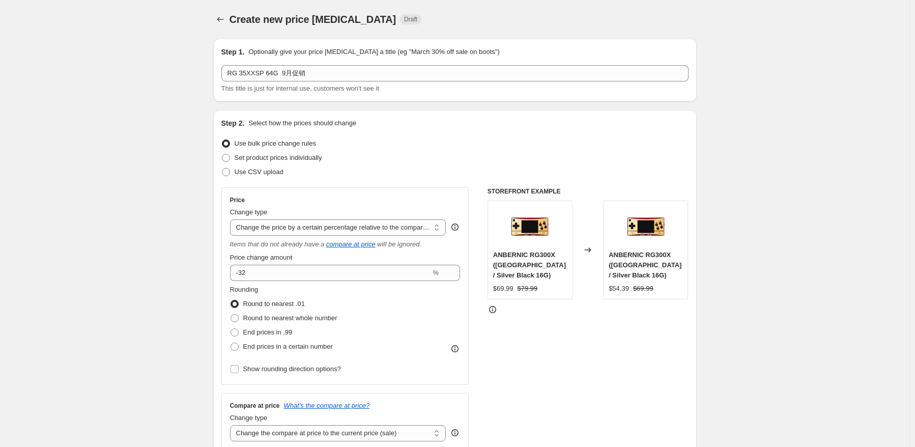
scroll to position [153, 0]
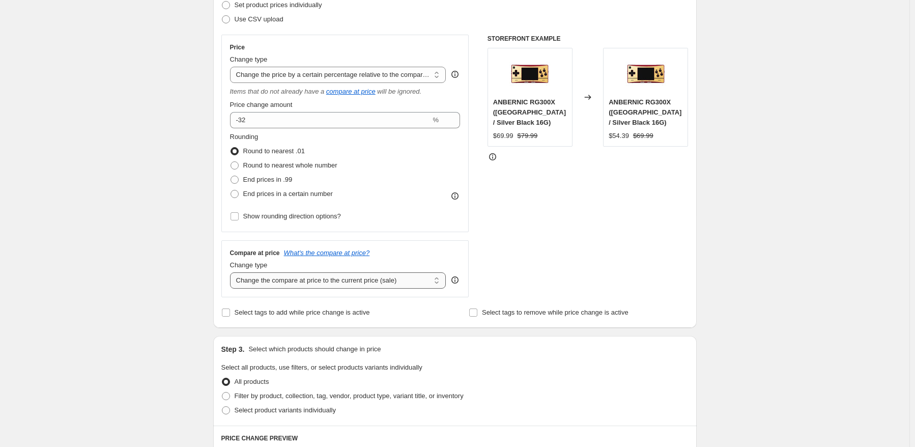
drag, startPoint x: 395, startPoint y: 278, endPoint x: 395, endPoint y: 288, distance: 9.2
click at [395, 278] on select "Change the compare at price to the current price (sale) Change the compare at p…" at bounding box center [338, 280] width 216 height 16
click at [232, 273] on select "Change the compare at price to the current price (sale) Change the compare at p…" at bounding box center [338, 280] width 216 height 16
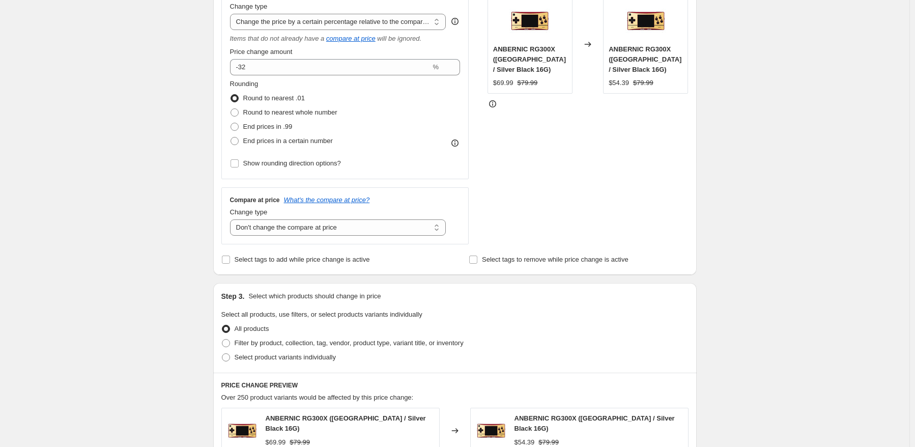
scroll to position [305, 0]
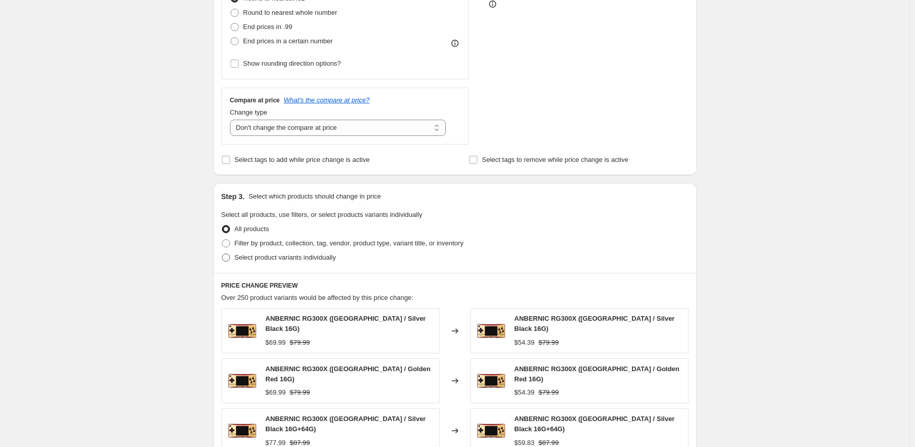
click at [293, 261] on span "Select product variants individually" at bounding box center [285, 258] width 101 height 8
click at [222, 254] on input "Select product variants individually" at bounding box center [222, 254] width 1 height 1
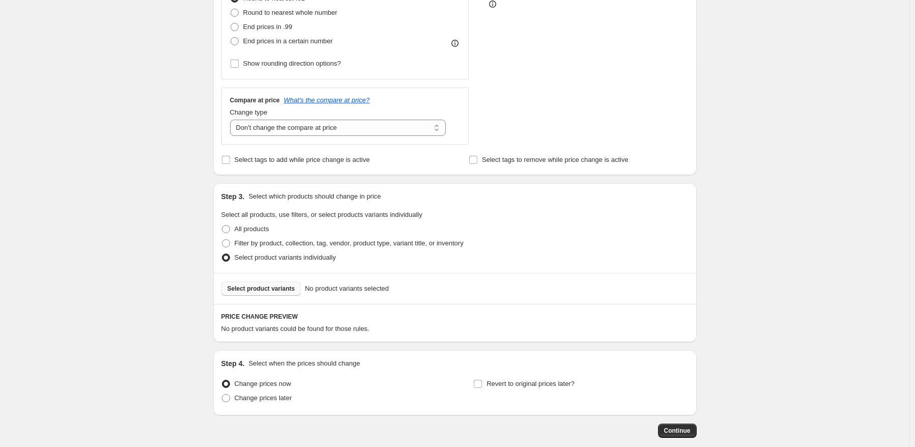
click at [272, 291] on span "Select product variants" at bounding box center [262, 289] width 68 height 8
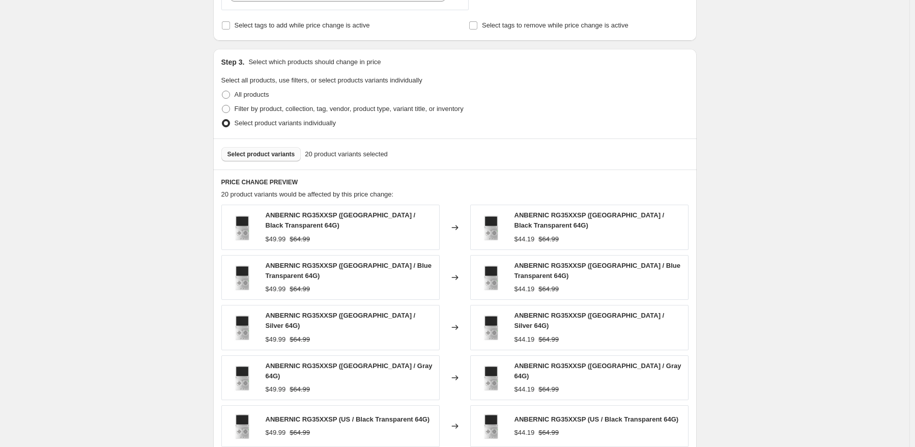
scroll to position [458, 0]
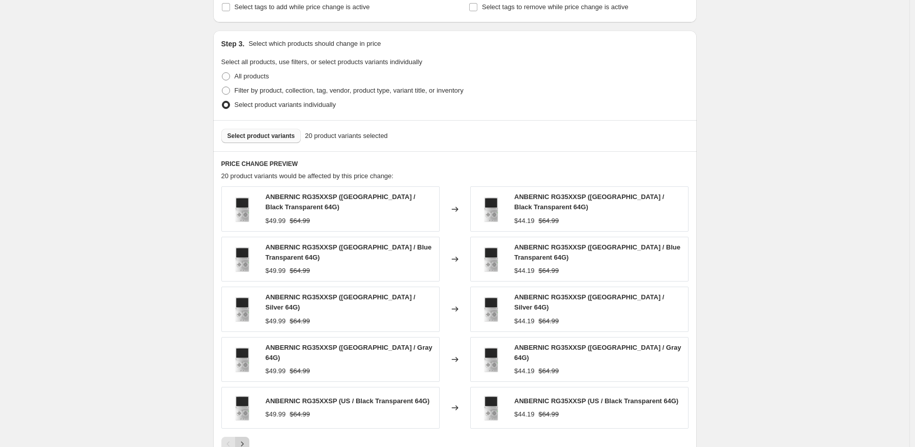
click at [249, 437] on button "Next" at bounding box center [242, 444] width 14 height 14
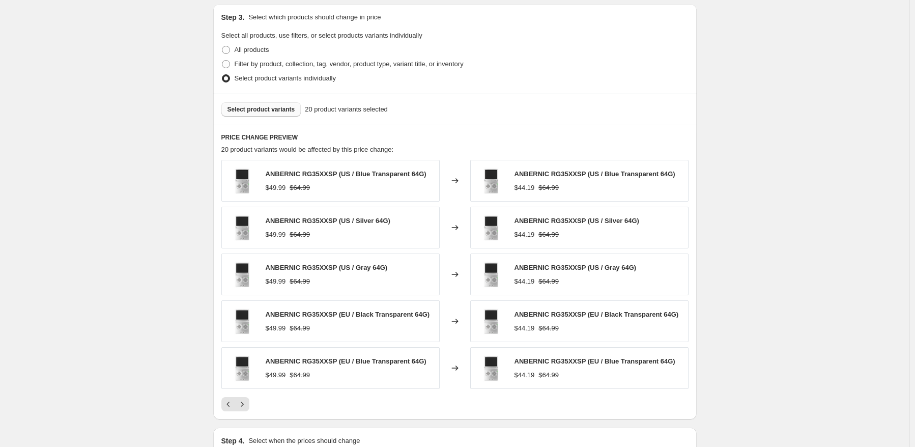
scroll to position [509, 0]
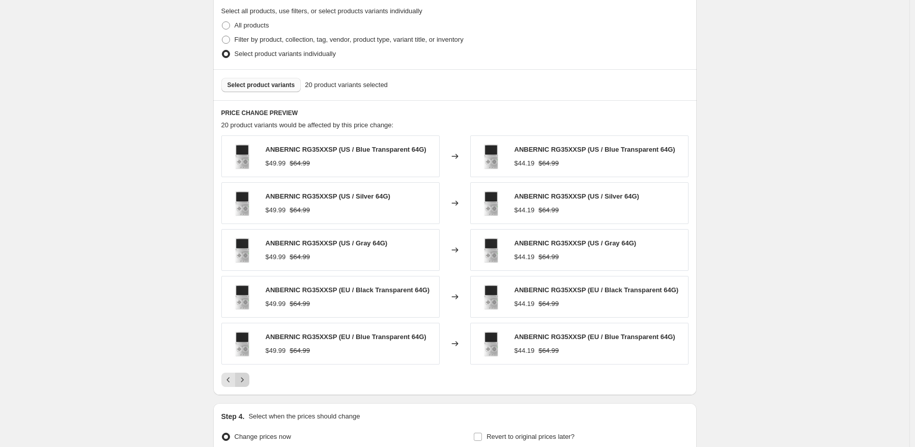
click at [249, 377] on button "Next" at bounding box center [242, 380] width 14 height 14
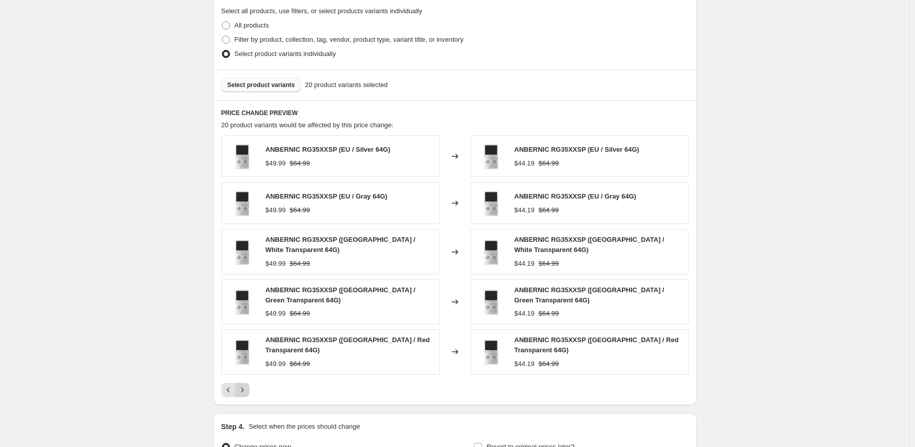
click at [250, 377] on div "ANBERNIC RG35XXSP (EU / Silver 64G) $49.99 $64.99 Changed to ANBERNIC RG35XXSP …" at bounding box center [454, 265] width 467 height 261
click at [243, 385] on icon "Next" at bounding box center [242, 390] width 10 height 10
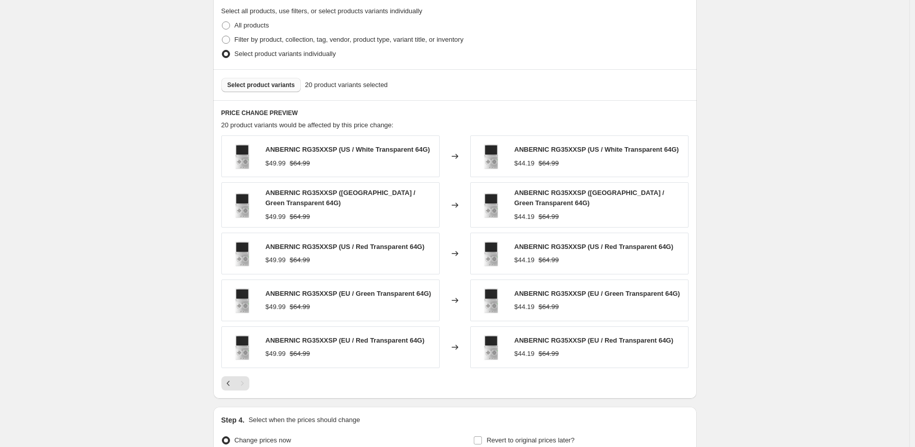
click at [286, 89] on button "Select product variants" at bounding box center [261, 85] width 80 height 14
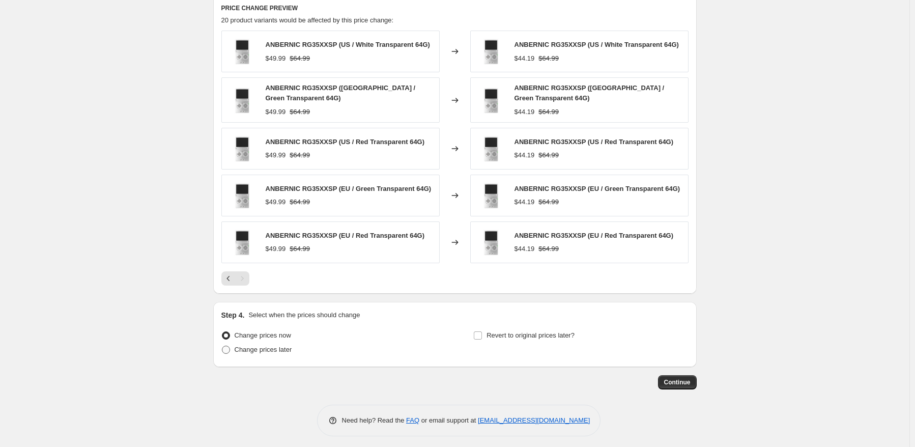
click at [267, 346] on span "Change prices later" at bounding box center [264, 350] width 58 height 8
click at [222, 346] on input "Change prices later" at bounding box center [222, 346] width 1 height 1
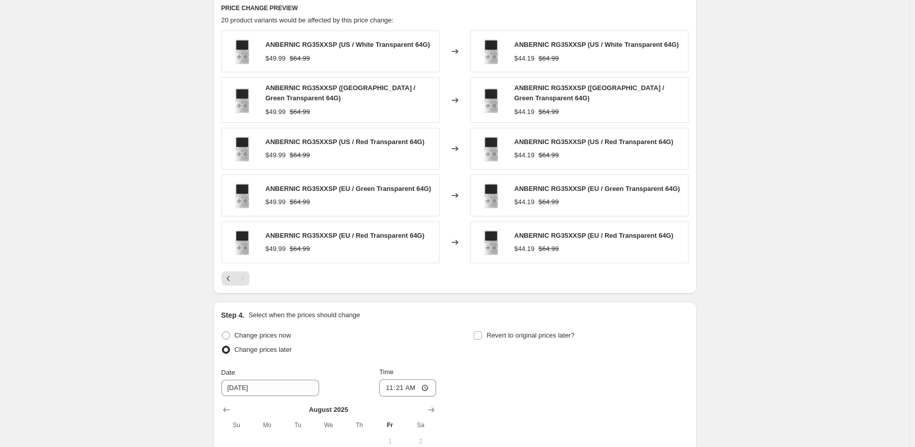
scroll to position [804, 0]
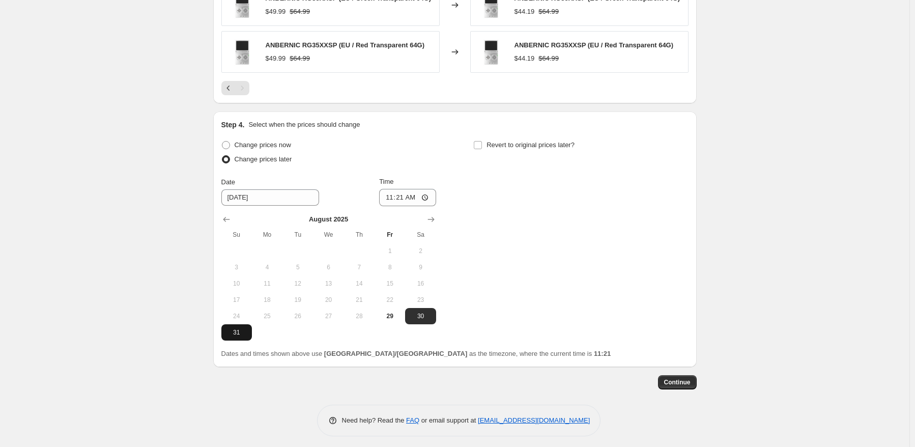
click at [227, 325] on button "31" at bounding box center [236, 332] width 31 height 16
click at [405, 193] on input "11:21" at bounding box center [407, 197] width 57 height 17
click at [542, 185] on div "Change prices now Change prices later Date [DATE] Time 22:50 [DATE] Su Mo Tu We…" at bounding box center [454, 239] width 467 height 203
click at [544, 127] on div "Step 4. Select when the prices should change Change prices now Change prices la…" at bounding box center [454, 239] width 467 height 239
click at [551, 144] on span "Revert to original prices later?" at bounding box center [531, 145] width 88 height 8
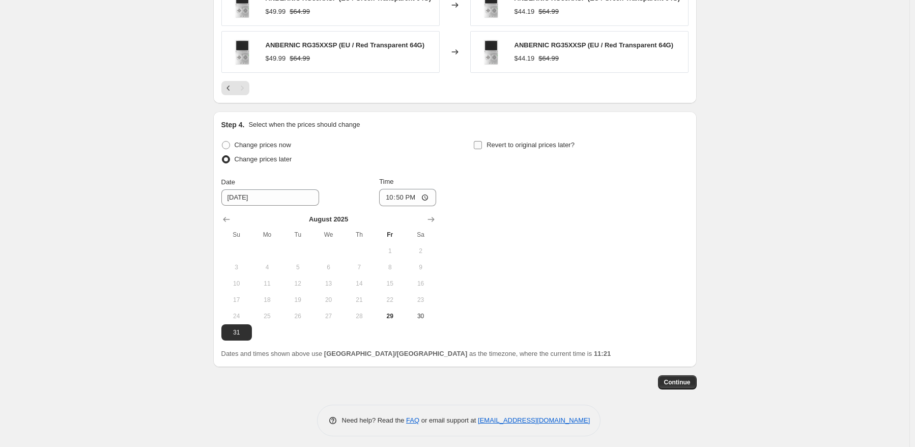
click at [482, 144] on input "Revert to original prices later?" at bounding box center [478, 145] width 8 height 8
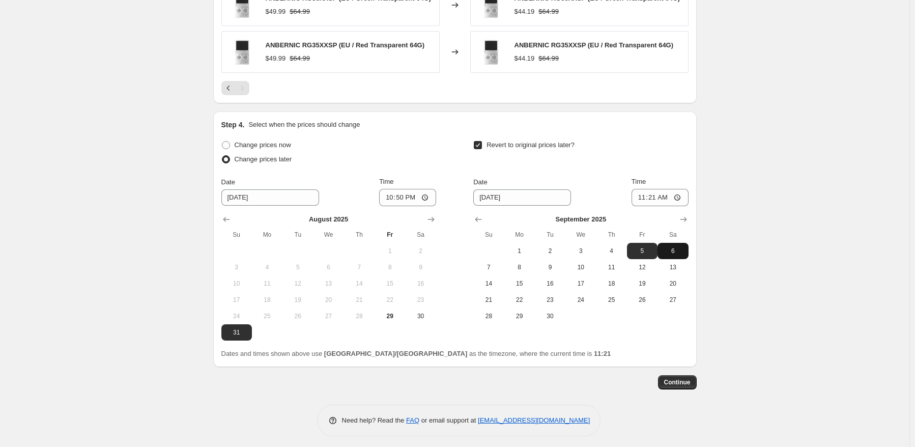
click at [675, 247] on span "6" at bounding box center [673, 251] width 22 height 8
click at [652, 190] on input "11:21" at bounding box center [660, 197] width 57 height 17
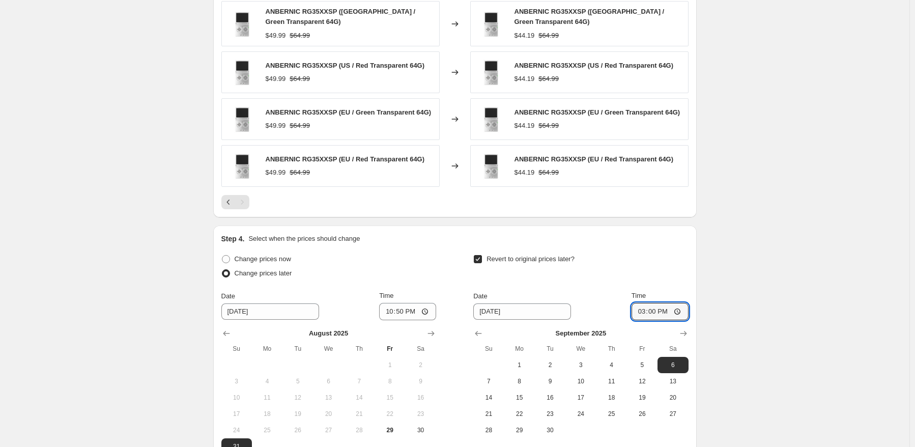
scroll to position [770, 0]
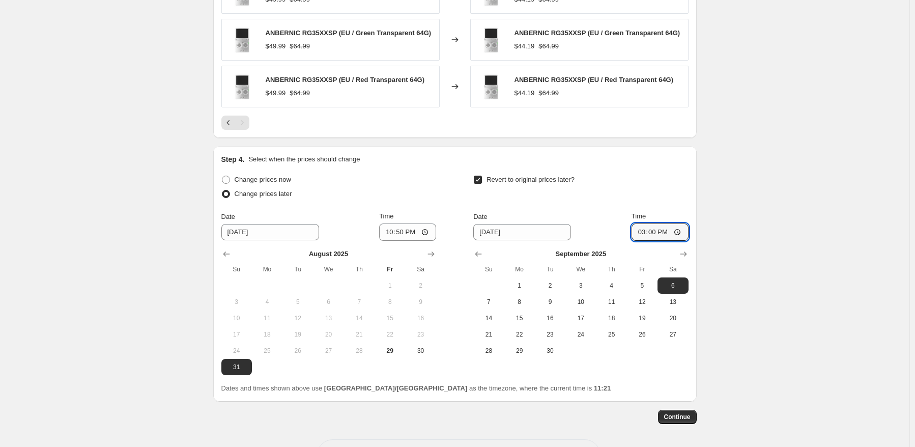
click at [696, 413] on button "Continue" at bounding box center [677, 417] width 39 height 14
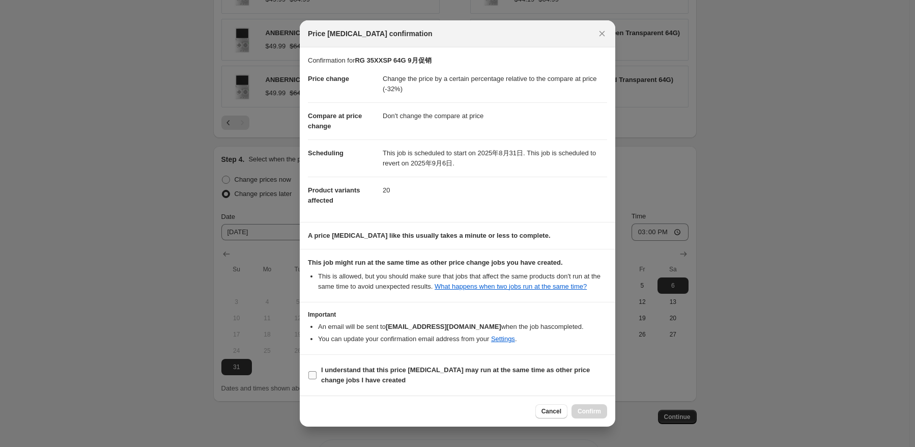
click at [416, 377] on span "I understand that this price [MEDICAL_DATA] may run at the same time as other p…" at bounding box center [464, 375] width 286 height 20
click at [317, 377] on input "I understand that this price [MEDICAL_DATA] may run at the same time as other p…" at bounding box center [313, 375] width 8 height 8
click at [589, 405] on button "Confirm" at bounding box center [590, 411] width 36 height 14
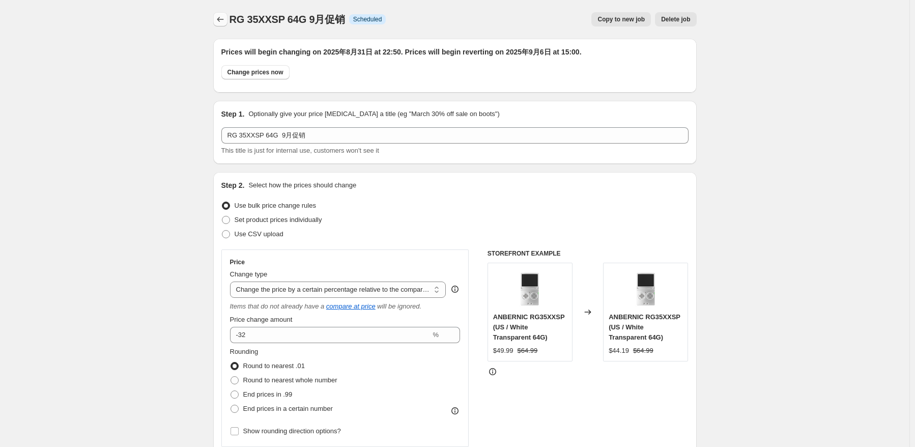
click at [222, 24] on icon "Price change jobs" at bounding box center [220, 19] width 10 height 10
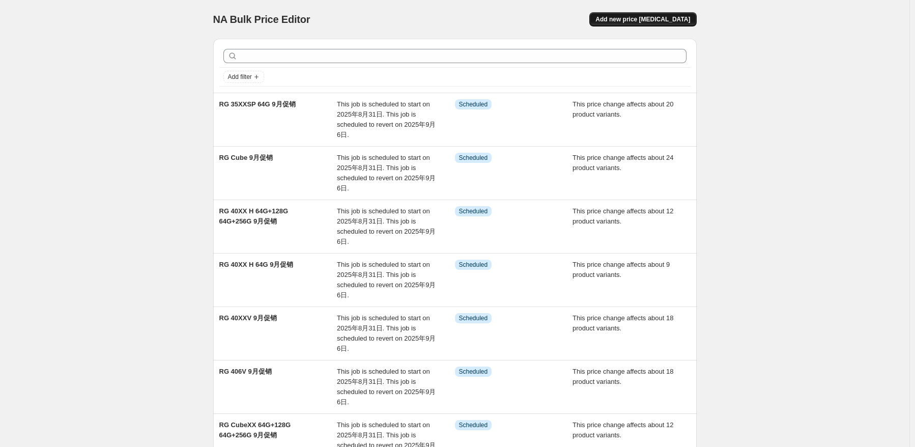
click at [638, 16] on span "Add new price [MEDICAL_DATA]" at bounding box center [643, 19] width 95 height 8
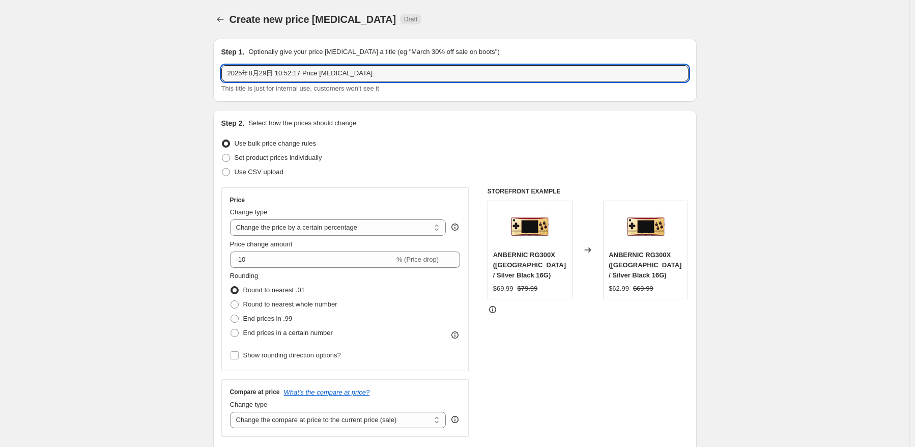
drag, startPoint x: 373, startPoint y: 72, endPoint x: 24, endPoint y: 67, distance: 349.3
paste input "RG 35XXSP"
click at [291, 78] on input "RG 35XXSP" at bounding box center [454, 73] width 467 height 16
paste input "64G+128G 64G+256G"
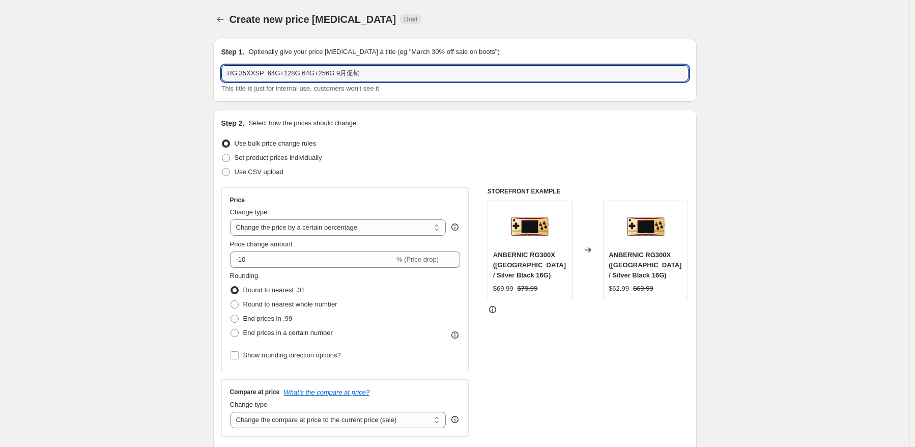
click at [464, 144] on div "Use bulk price change rules" at bounding box center [454, 143] width 467 height 14
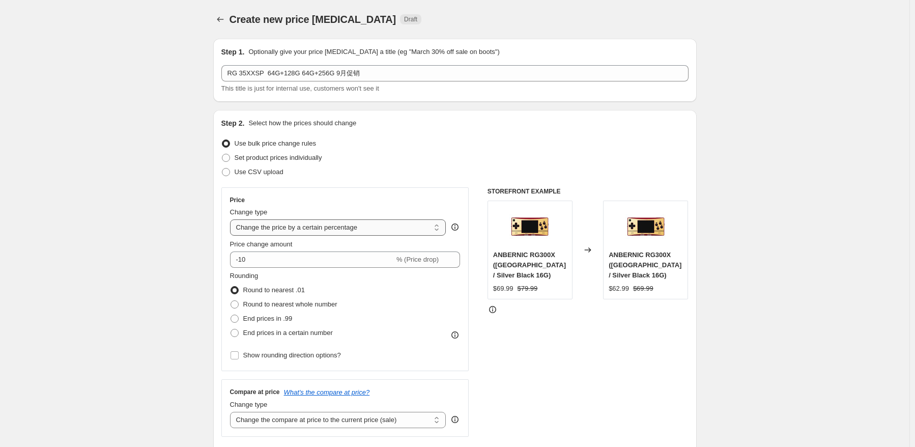
drag, startPoint x: 348, startPoint y: 224, endPoint x: 348, endPoint y: 234, distance: 10.2
click at [348, 224] on select "Change the price to a certain amount Change the price by a certain amount Chang…" at bounding box center [338, 227] width 216 height 16
click at [232, 219] on select "Change the price to a certain amount Change the price by a certain amount Chang…" at bounding box center [338, 227] width 216 height 16
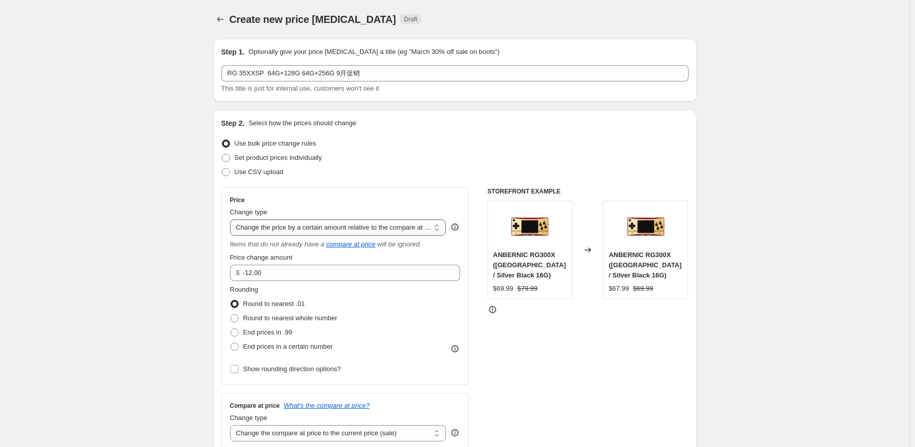
click at [350, 225] on select "Change the price to a certain amount Change the price by a certain amount Chang…" at bounding box center [338, 227] width 216 height 16
click at [232, 219] on select "Change the price to a certain amount Change the price by a certain amount Chang…" at bounding box center [338, 227] width 216 height 16
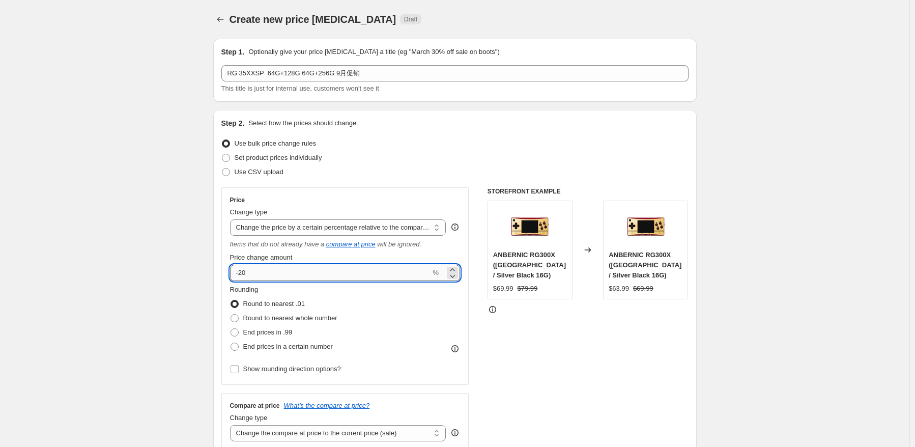
click at [320, 275] on input "-20" at bounding box center [330, 273] width 201 height 16
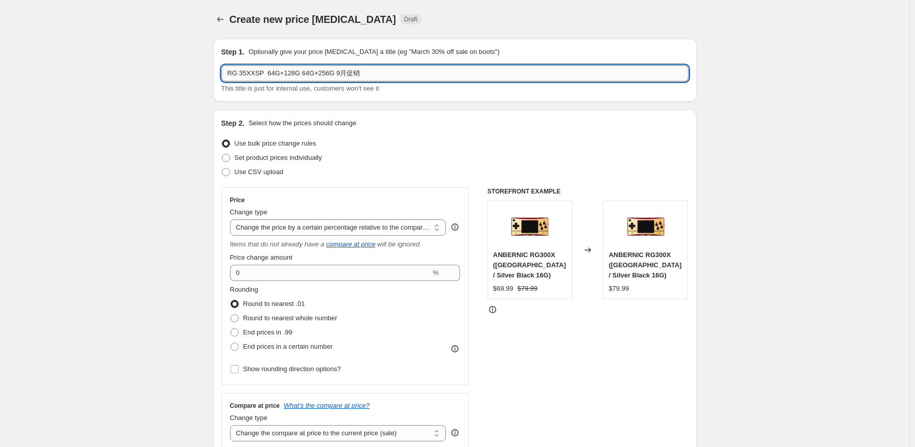
drag, startPoint x: 299, startPoint y: 73, endPoint x: 330, endPoint y: 75, distance: 31.1
click at [330, 75] on input "RG 35XXSP 64G+128G 64G+256G 9月促销" at bounding box center [454, 73] width 467 height 16
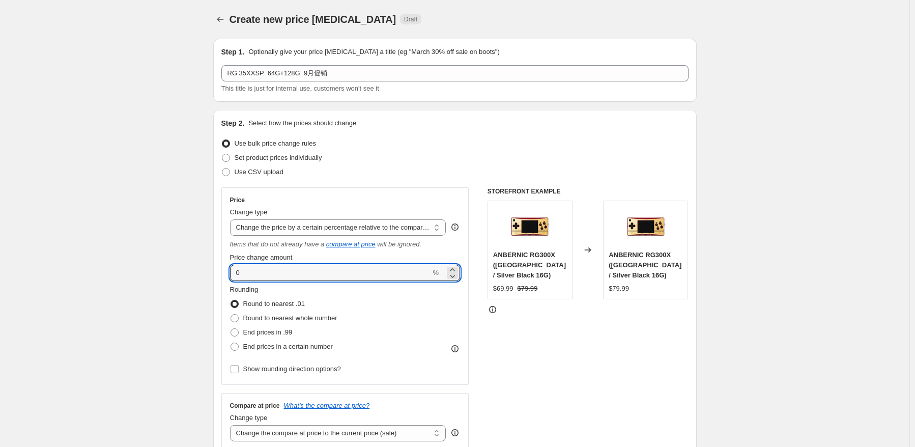
drag, startPoint x: 260, startPoint y: 276, endPoint x: 211, endPoint y: 280, distance: 49.0
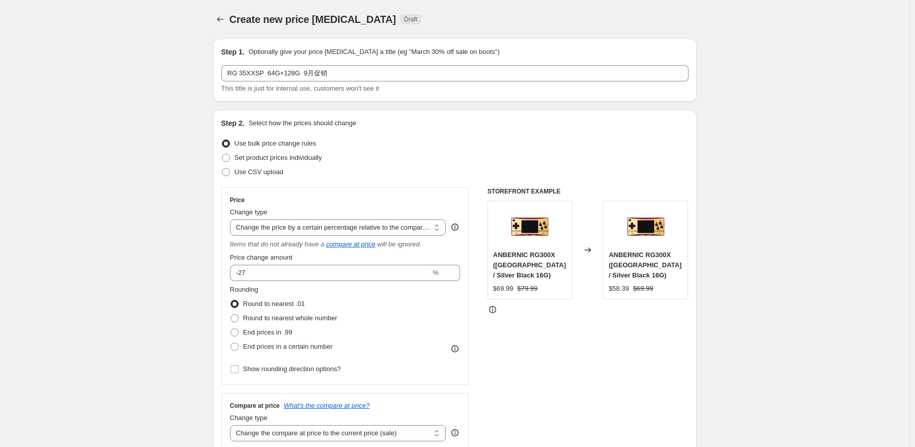
click at [387, 286] on div "Rounding Round to nearest .01 Round to nearest whole number End prices in .99 E…" at bounding box center [345, 319] width 231 height 69
click at [305, 316] on span "Round to nearest whole number" at bounding box center [290, 318] width 94 height 8
click at [231, 315] on input "Round to nearest whole number" at bounding box center [231, 314] width 1 height 1
click at [274, 293] on fieldset "Rounding Round to nearest .01 Round to nearest whole number End prices in .99 E…" at bounding box center [283, 319] width 107 height 69
click at [274, 303] on span "Round to nearest .01" at bounding box center [274, 304] width 62 height 8
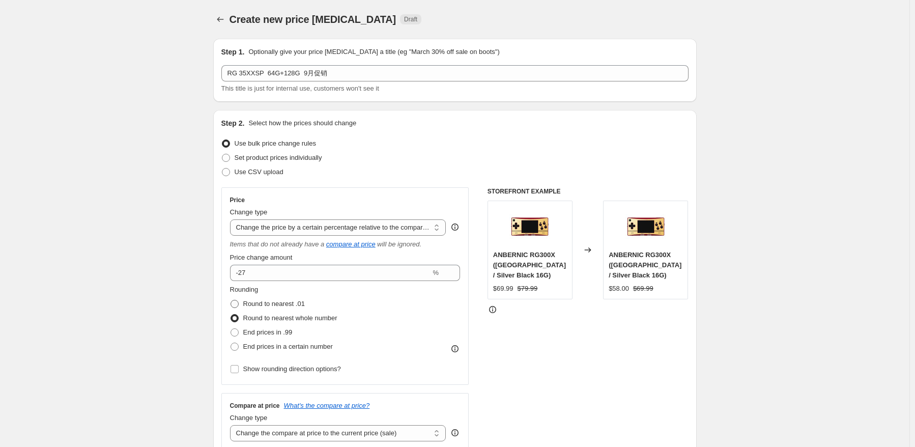
click at [231, 300] on input "Round to nearest .01" at bounding box center [231, 300] width 1 height 1
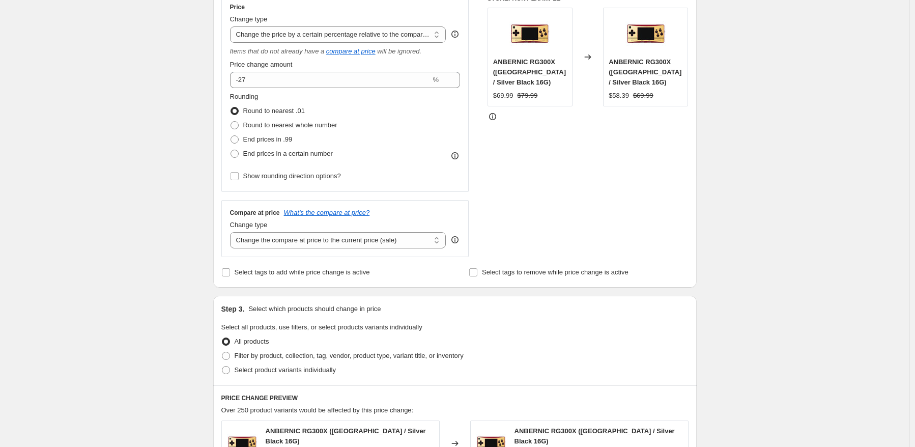
scroll to position [204, 0]
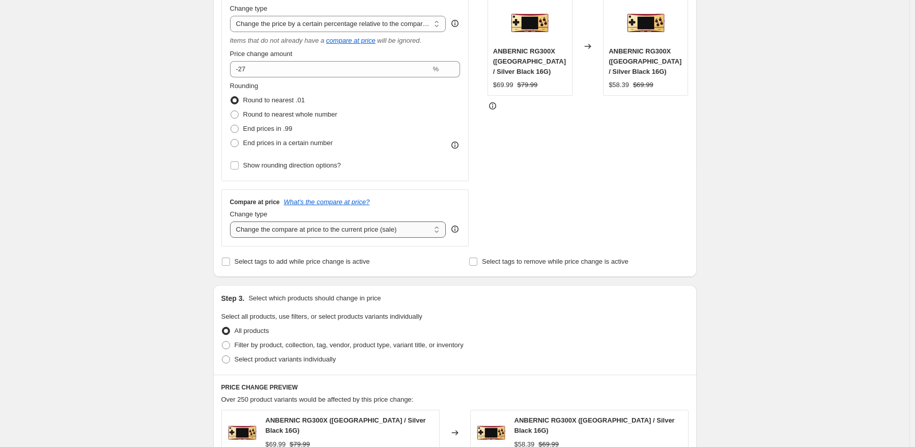
drag, startPoint x: 382, startPoint y: 229, endPoint x: 382, endPoint y: 237, distance: 8.7
click at [382, 229] on select "Change the compare at price to the current price (sale) Change the compare at p…" at bounding box center [338, 229] width 216 height 16
click at [232, 222] on select "Change the compare at price to the current price (sale) Change the compare at p…" at bounding box center [338, 229] width 216 height 16
click at [275, 364] on span "Select product variants individually" at bounding box center [285, 359] width 101 height 10
click at [222, 356] on input "Select product variants individually" at bounding box center [222, 355] width 1 height 1
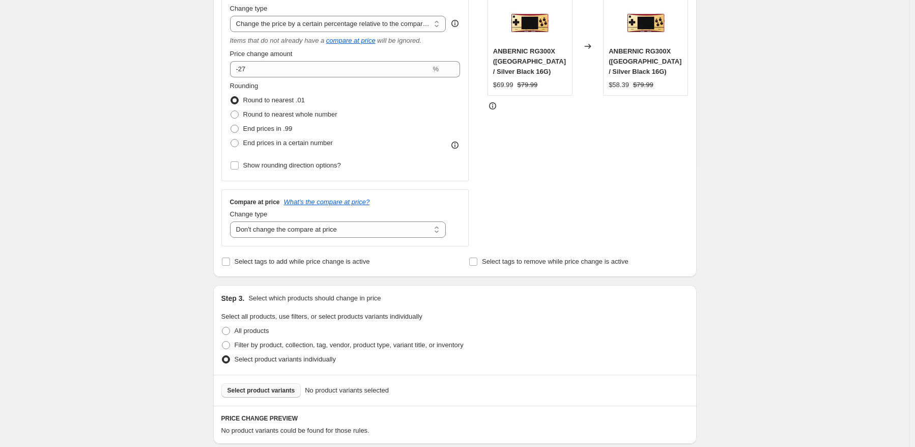
click at [283, 388] on span "Select product variants" at bounding box center [262, 390] width 68 height 8
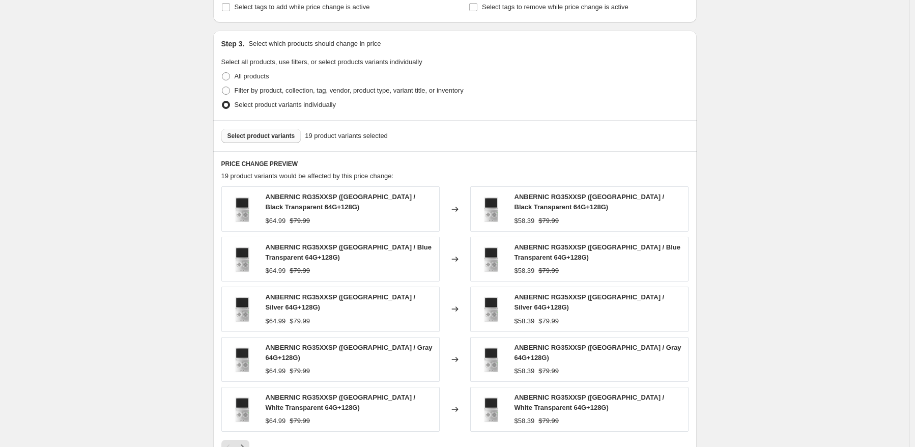
scroll to position [509, 0]
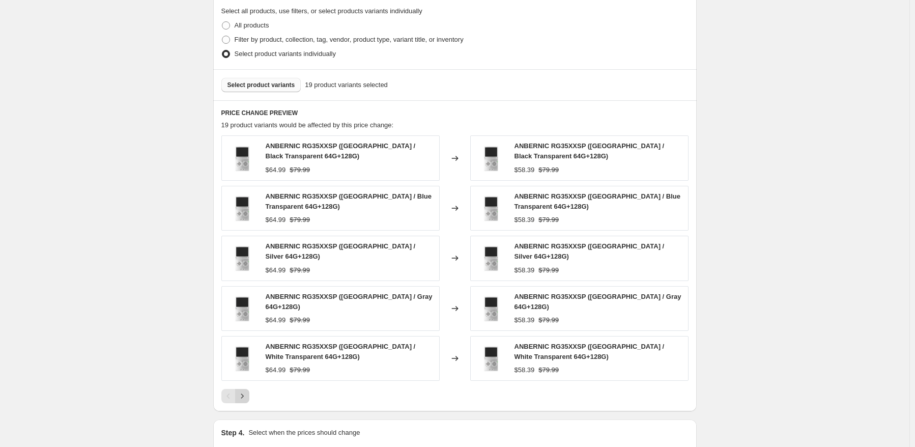
click at [245, 391] on icon "Next" at bounding box center [242, 396] width 10 height 10
click at [245, 389] on button "Next" at bounding box center [242, 396] width 14 height 14
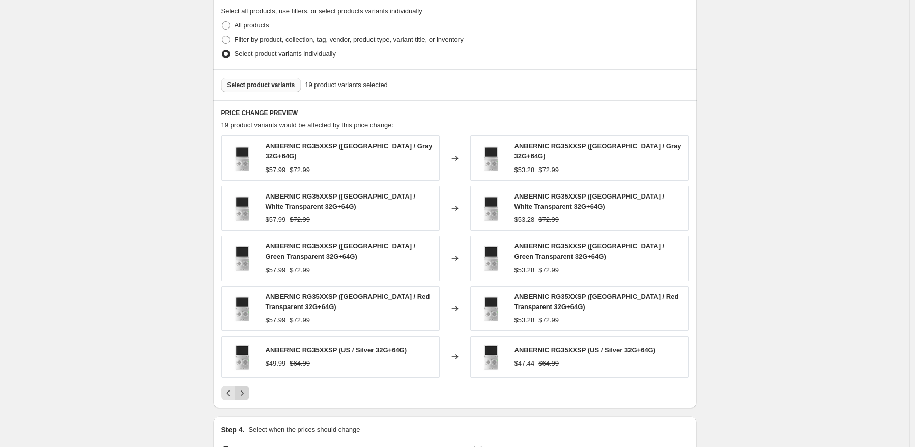
click at [240, 388] on icon "Next" at bounding box center [242, 393] width 10 height 10
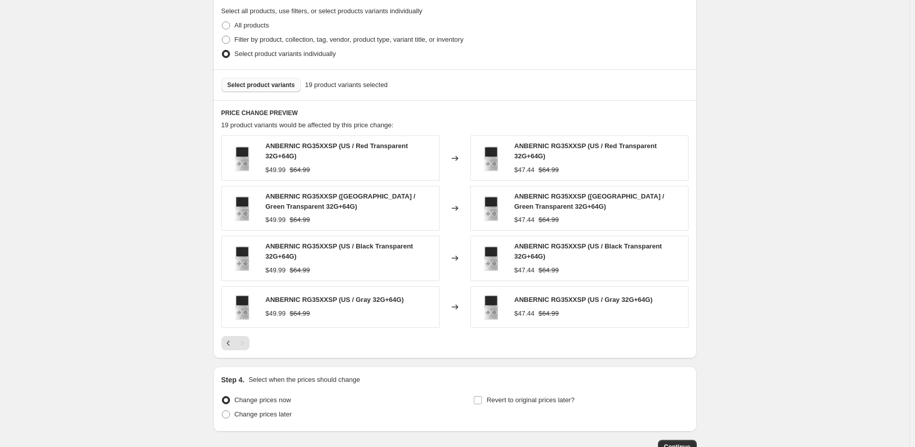
click at [264, 89] on span "Select product variants" at bounding box center [262, 85] width 68 height 8
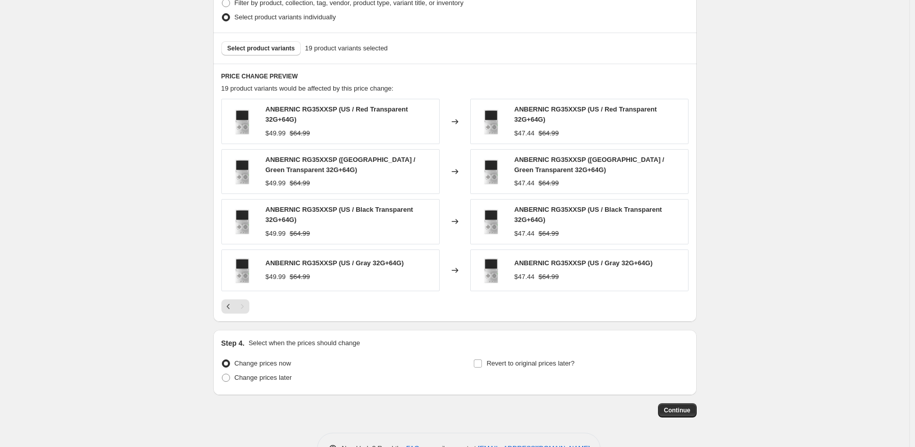
scroll to position [577, 0]
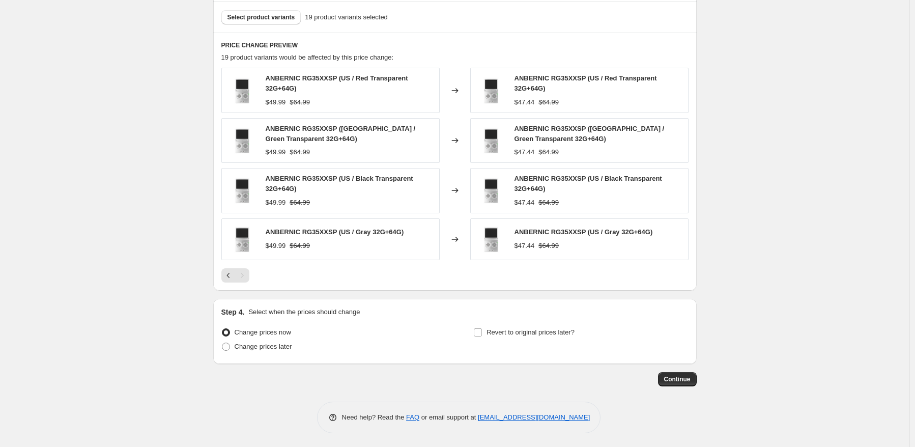
drag, startPoint x: 270, startPoint y: 350, endPoint x: 263, endPoint y: 360, distance: 12.4
click at [270, 349] on span "Change prices later" at bounding box center [264, 347] width 58 height 8
click at [222, 343] on input "Change prices later" at bounding box center [222, 343] width 1 height 1
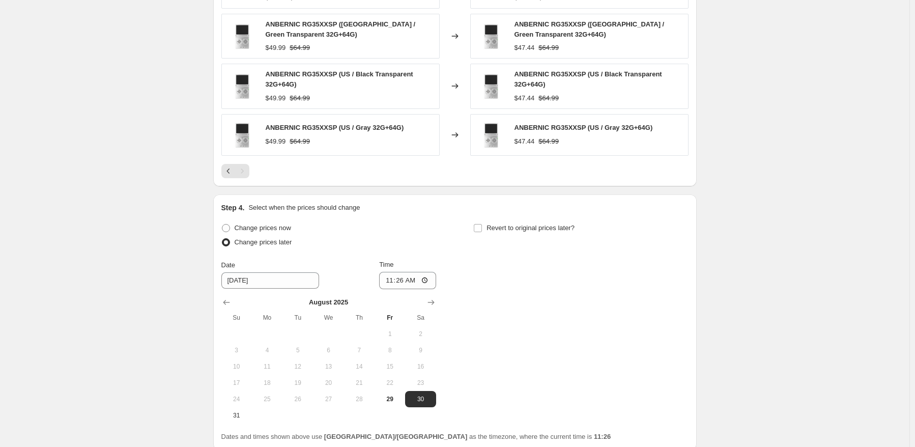
scroll to position [730, 0]
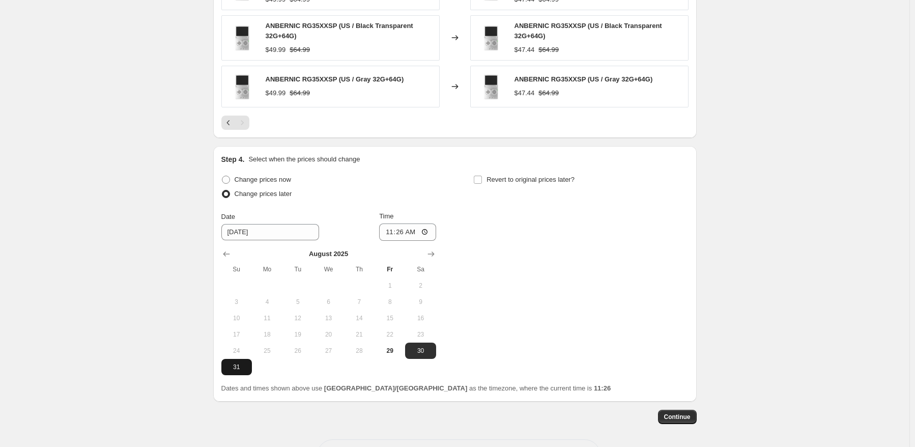
click at [238, 369] on span "31" at bounding box center [237, 367] width 22 height 8
click at [410, 237] on input "11:26" at bounding box center [407, 232] width 57 height 17
click at [602, 235] on div "Change prices now Change prices later Date [DATE] Time 22:50 [DATE] Su Mo Tu We…" at bounding box center [454, 274] width 467 height 203
click at [571, 190] on div "Revert to original prices later?" at bounding box center [580, 188] width 215 height 31
click at [571, 179] on span "Revert to original prices later?" at bounding box center [531, 180] width 88 height 8
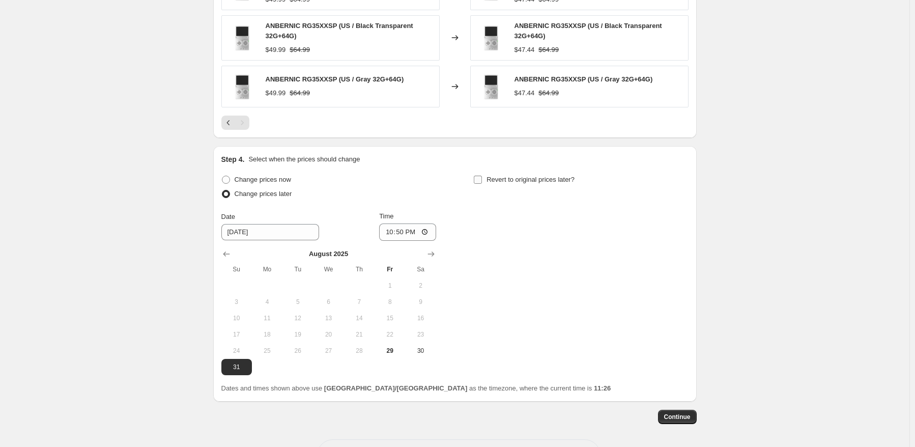
click at [482, 179] on input "Revert to original prices later?" at bounding box center [478, 180] width 8 height 8
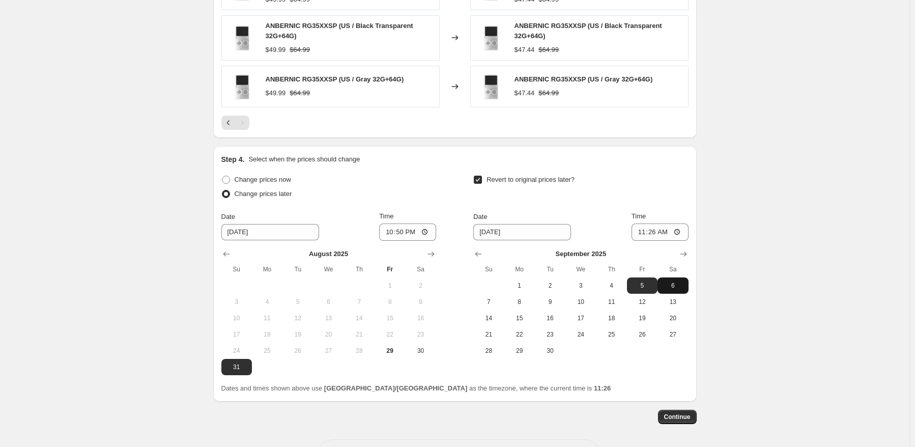
click at [668, 289] on button "6" at bounding box center [673, 285] width 31 height 16
click at [648, 226] on input "11:26" at bounding box center [660, 232] width 57 height 17
click at [677, 413] on span "Continue" at bounding box center [677, 417] width 26 height 8
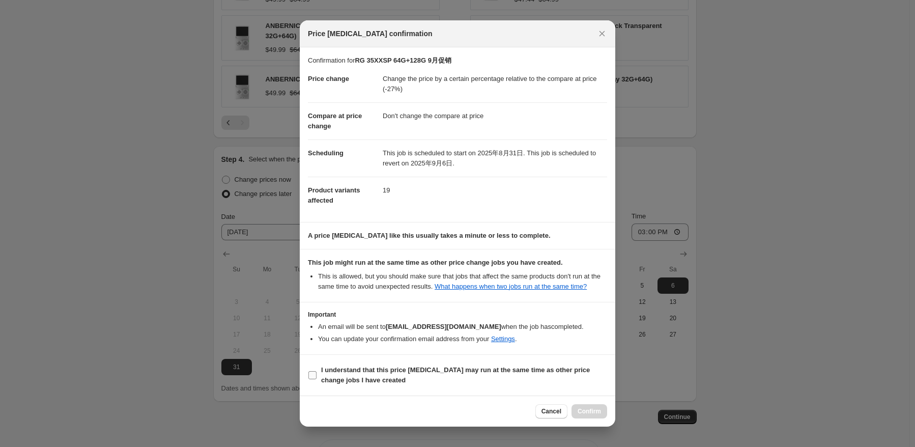
click at [339, 366] on b "I understand that this price [MEDICAL_DATA] may run at the same time as other p…" at bounding box center [455, 375] width 269 height 18
click at [317, 371] on input "I understand that this price [MEDICAL_DATA] may run at the same time as other p…" at bounding box center [313, 375] width 8 height 8
click at [577, 406] on button "Confirm" at bounding box center [590, 411] width 36 height 14
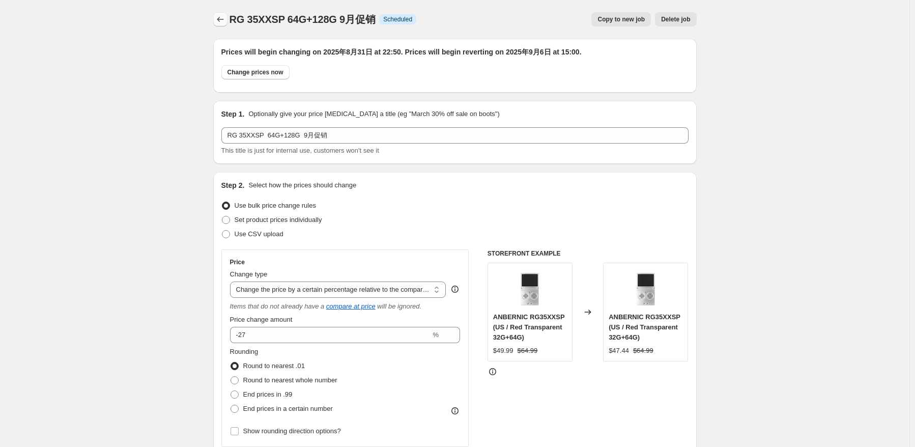
click at [224, 17] on icon "Price change jobs" at bounding box center [220, 19] width 10 height 10
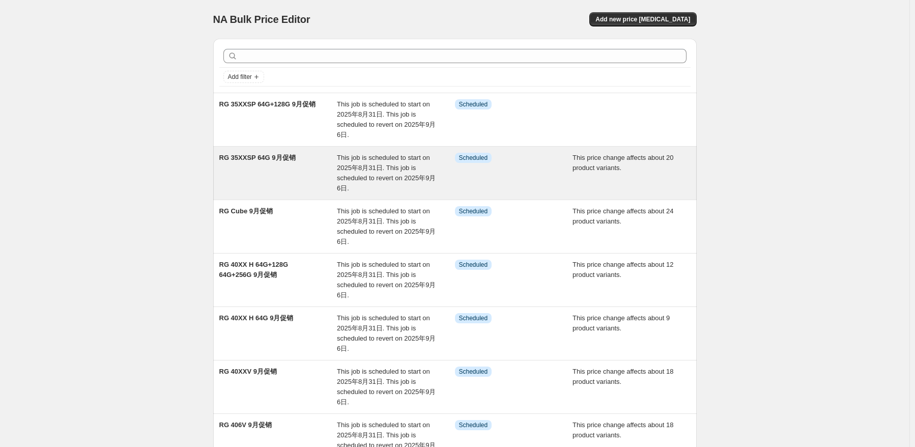
click at [364, 175] on span "This job is scheduled to start on 2025年8月31日. This job is scheduled to revert o…" at bounding box center [386, 173] width 99 height 38
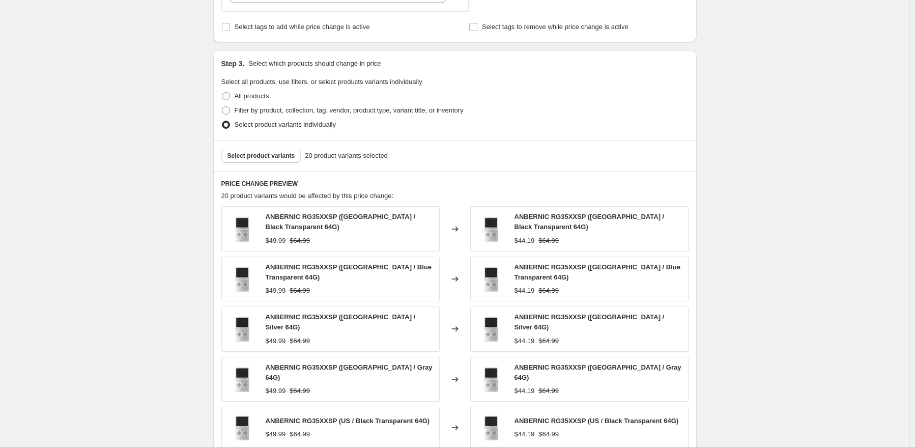
scroll to position [560, 0]
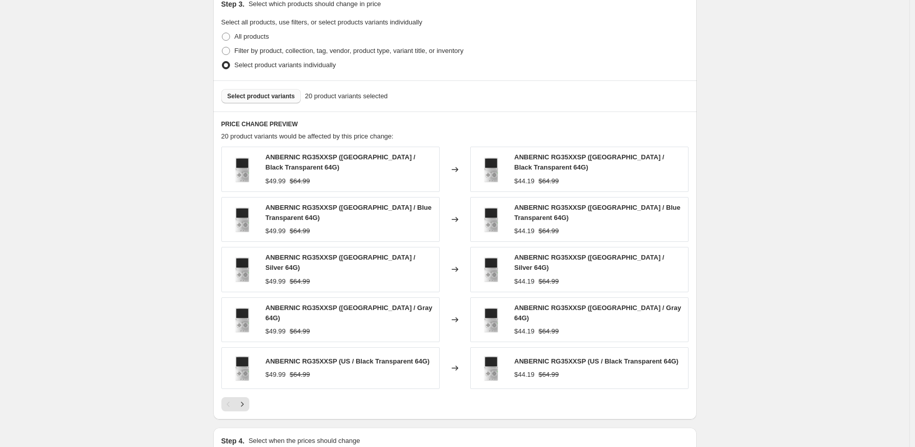
click at [280, 100] on span "Select product variants" at bounding box center [262, 96] width 68 height 8
click at [769, 73] on div "RG 35XXSP 64G 9月促销. This page is ready RG 35XXSP 64G 9月促销 Info Scheduled Copy t…" at bounding box center [455, 104] width 910 height 1328
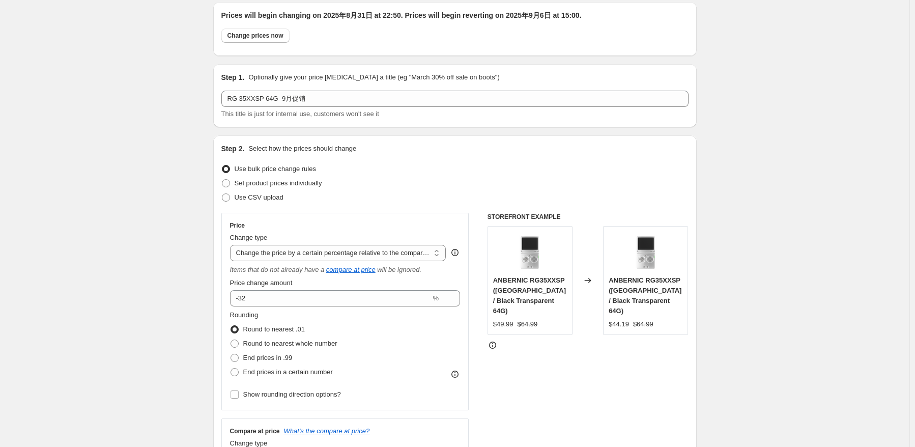
scroll to position [0, 0]
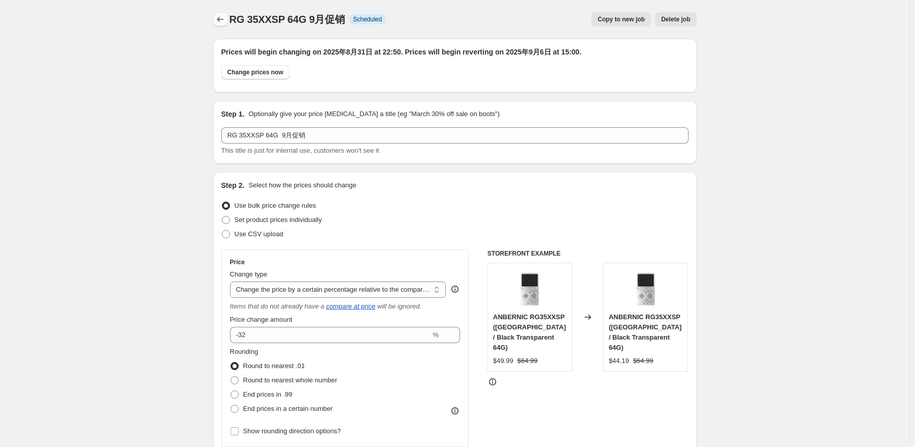
click at [220, 14] on button "Price change jobs" at bounding box center [220, 19] width 14 height 14
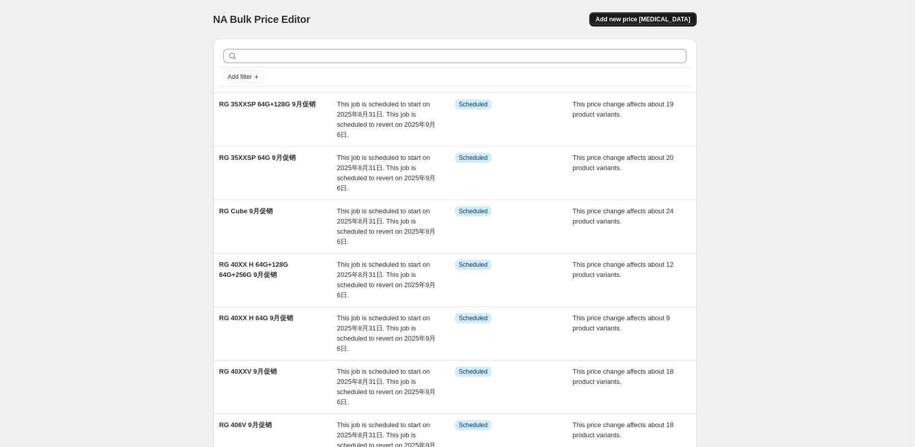
click at [656, 17] on span "Add new price [MEDICAL_DATA]" at bounding box center [643, 19] width 95 height 8
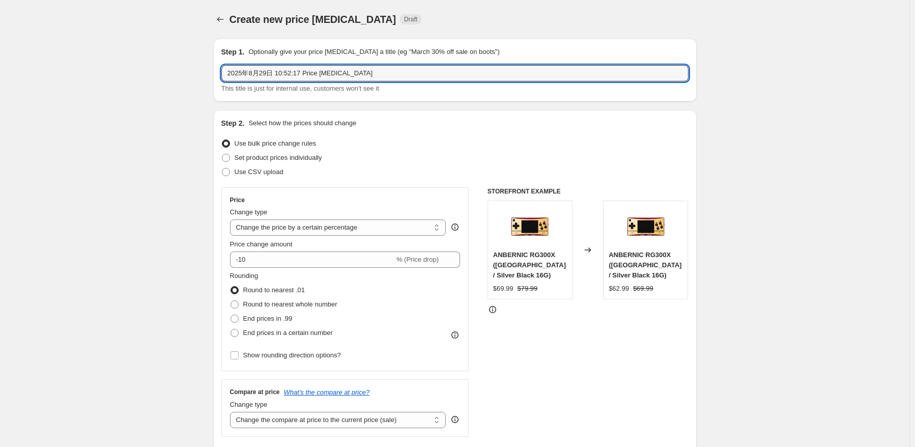
drag, startPoint x: 385, startPoint y: 70, endPoint x: 122, endPoint y: 68, distance: 262.7
paste input "RG 35XXSP"
click at [330, 76] on input "RG 35XXSP" at bounding box center [454, 73] width 467 height 16
paste input "64G+256G"
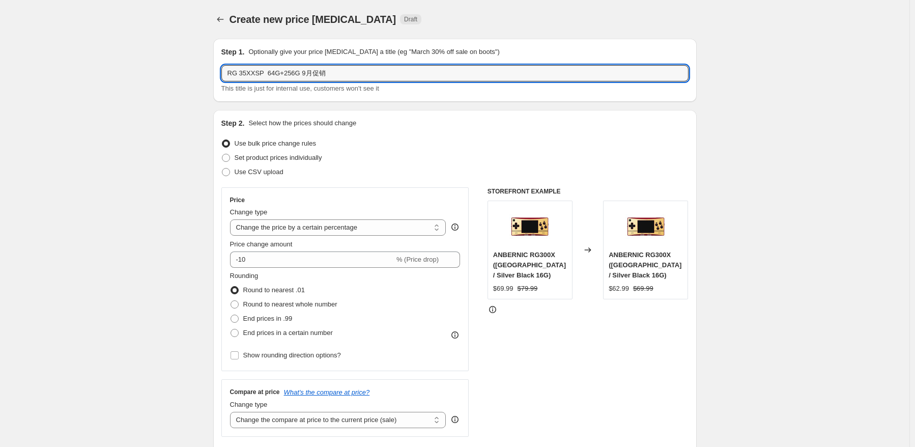
click at [440, 111] on div "Step 2. Select how the prices should change Use bulk price change rules Set pro…" at bounding box center [455, 288] width 484 height 357
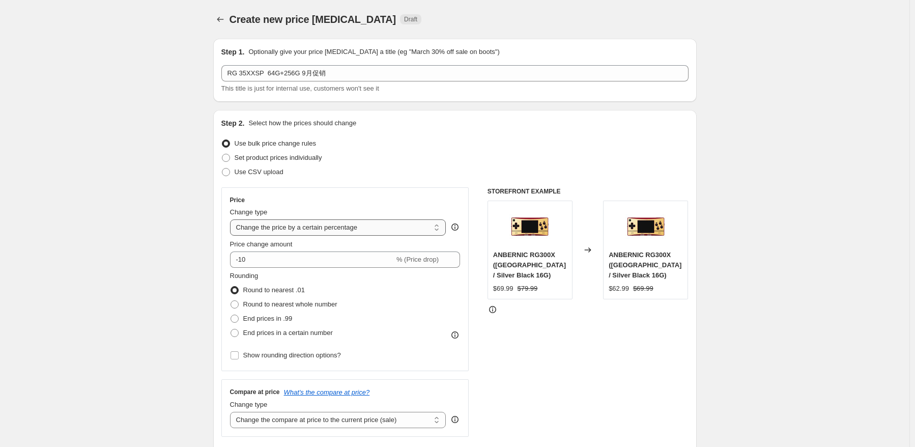
click at [370, 233] on select "Change the price to a certain amount Change the price by a certain amount Chang…" at bounding box center [338, 227] width 216 height 16
click at [232, 219] on select "Change the price to a certain amount Change the price by a certain amount Chang…" at bounding box center [338, 227] width 216 height 16
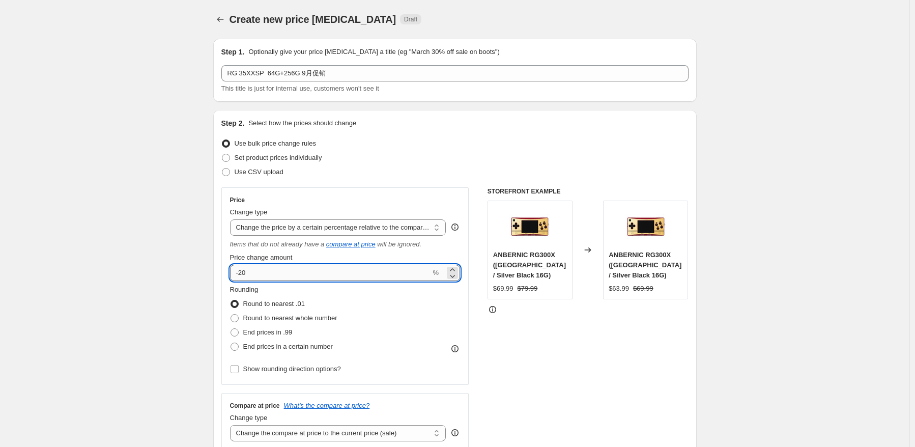
click at [304, 271] on input "-20" at bounding box center [330, 273] width 201 height 16
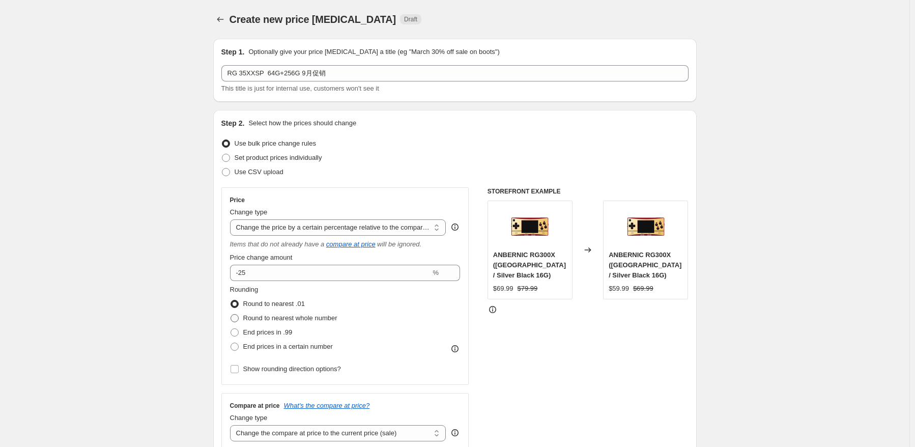
click at [331, 323] on label "Round to nearest whole number" at bounding box center [283, 318] width 107 height 14
click at [231, 315] on input "Round to nearest whole number" at bounding box center [231, 314] width 1 height 1
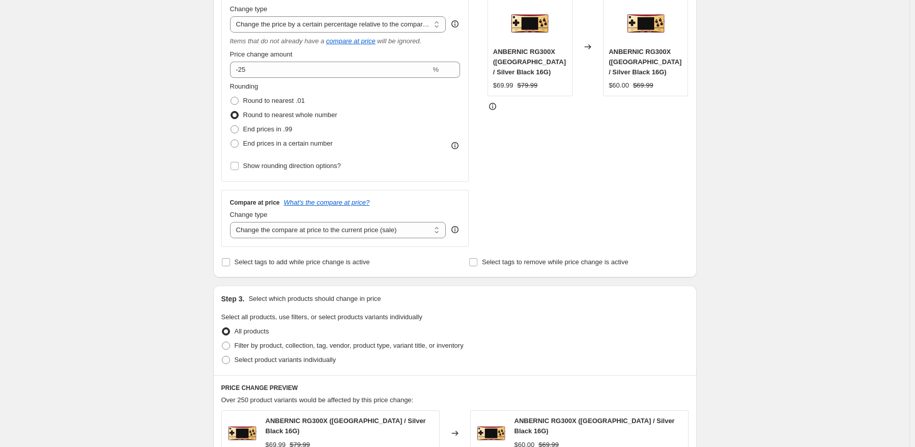
scroll to position [204, 0]
click at [304, 234] on select "Change the compare at price to the current price (sale) Change the compare at p…" at bounding box center [338, 229] width 216 height 16
click at [232, 222] on select "Change the compare at price to the current price (sale) Change the compare at p…" at bounding box center [338, 229] width 216 height 16
click at [490, 306] on div "Step 3. Select which products should change in price Select all products, use f…" at bounding box center [455, 330] width 484 height 90
click at [285, 363] on span "Select product variants individually" at bounding box center [285, 359] width 101 height 8
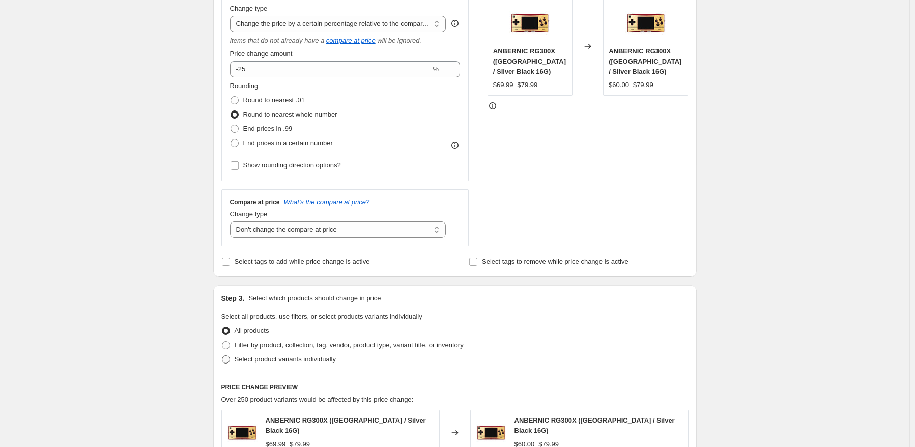
click at [222, 356] on input "Select product variants individually" at bounding box center [222, 355] width 1 height 1
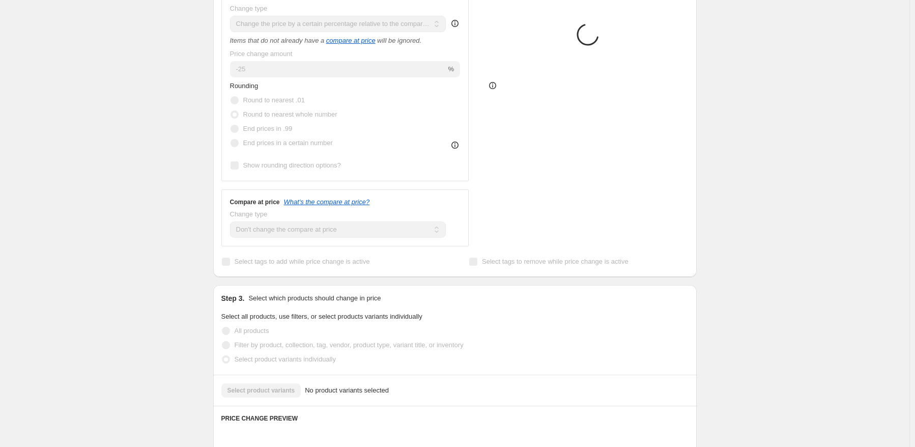
scroll to position [305, 0]
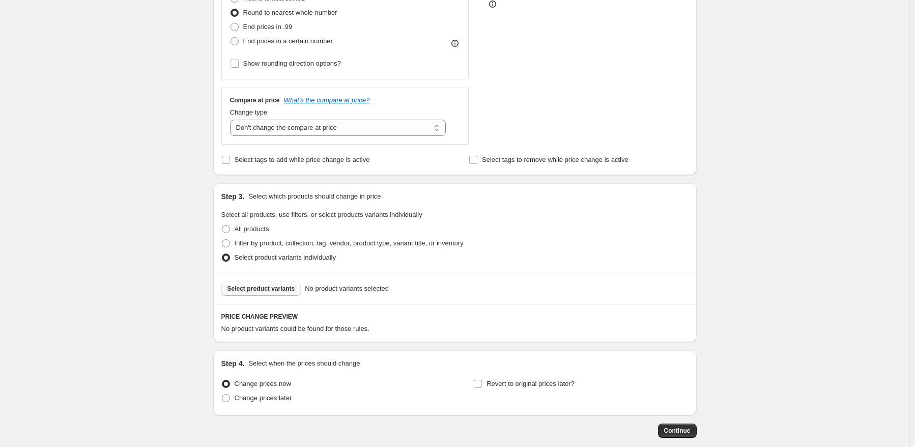
click at [269, 292] on span "Select product variants" at bounding box center [262, 289] width 68 height 8
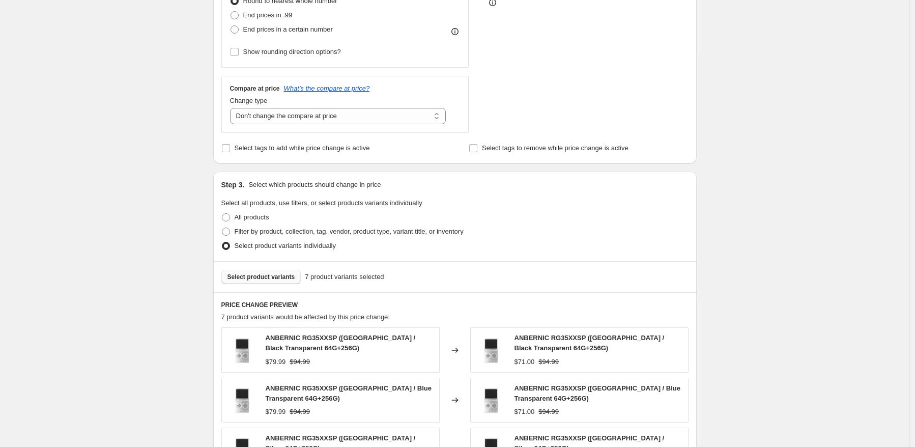
scroll to position [204, 0]
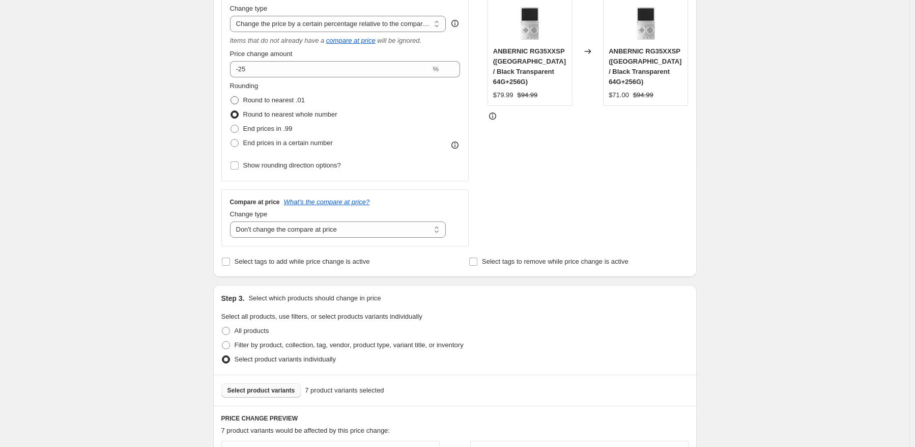
click at [279, 102] on span "Round to nearest .01" at bounding box center [274, 100] width 62 height 8
click at [231, 97] on input "Round to nearest .01" at bounding box center [231, 96] width 1 height 1
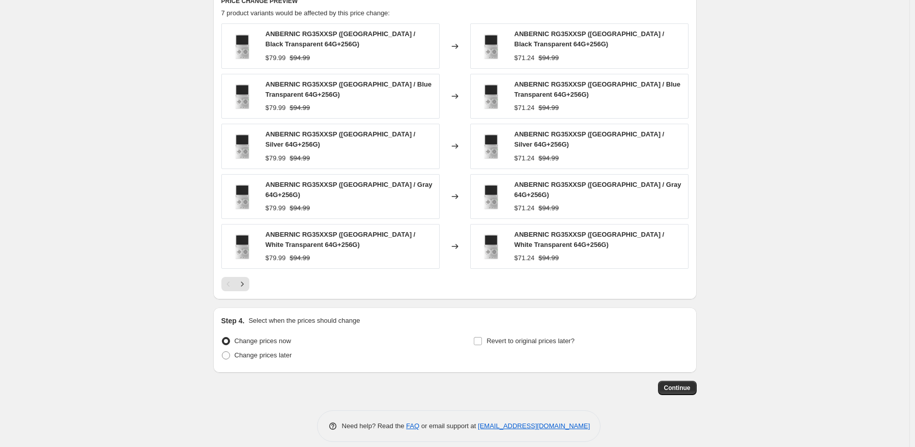
scroll to position [624, 0]
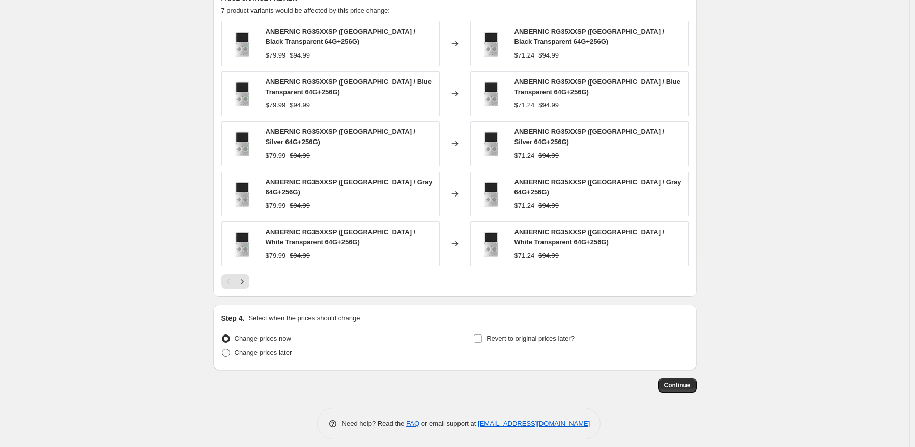
click at [241, 349] on span "Change prices later" at bounding box center [264, 353] width 58 height 8
click at [222, 349] on input "Change prices later" at bounding box center [222, 349] width 1 height 1
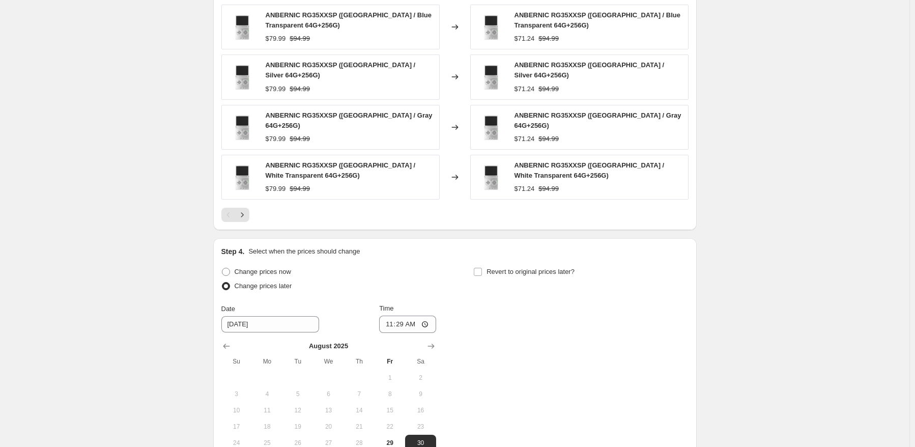
scroll to position [776, 0]
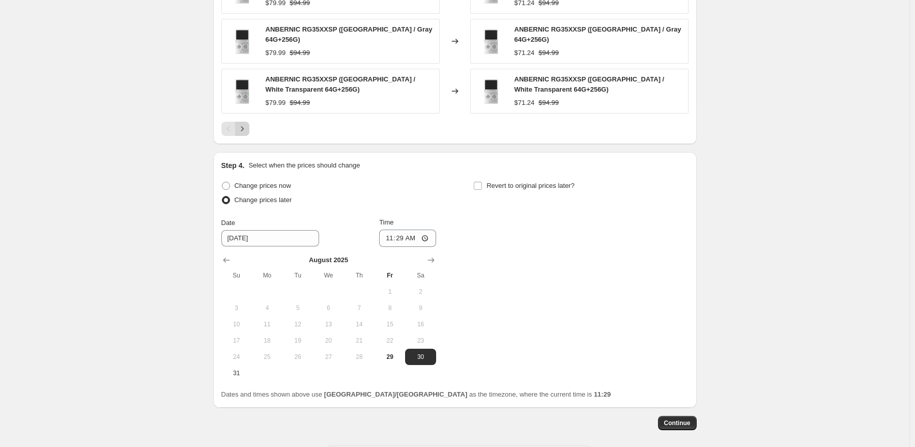
click at [246, 124] on icon "Next" at bounding box center [242, 129] width 10 height 10
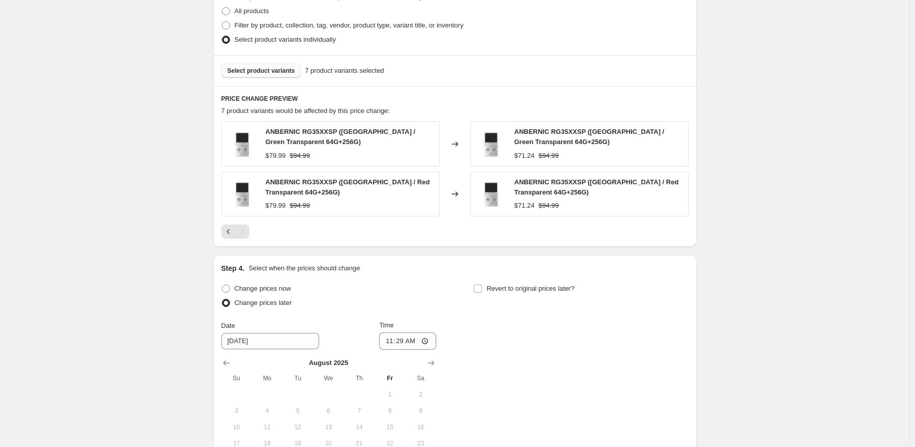
scroll to position [522, 0]
click at [229, 229] on icon "Previous" at bounding box center [229, 233] width 10 height 10
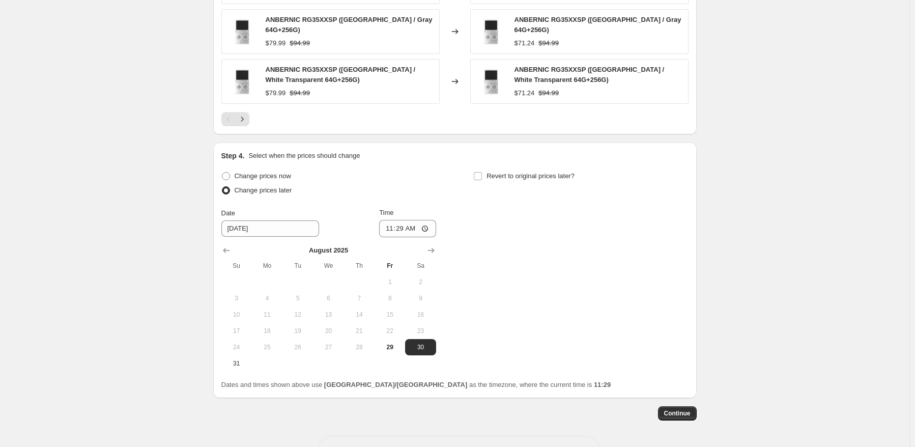
scroll to position [814, 0]
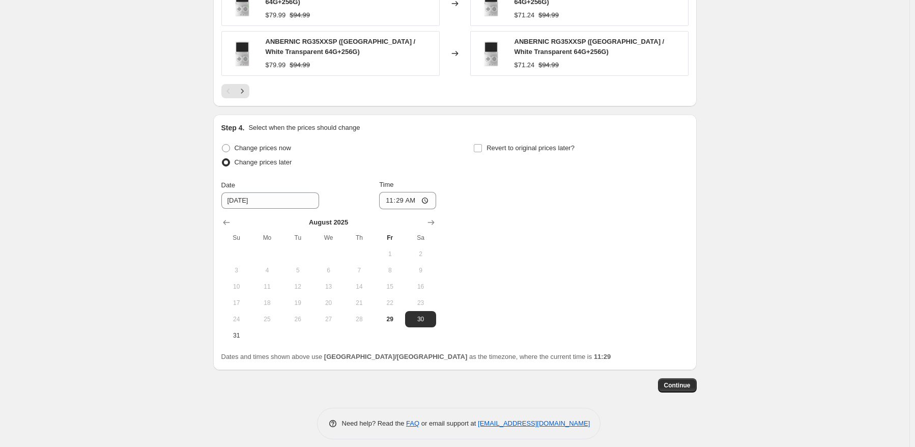
click at [241, 319] on button "24" at bounding box center [236, 319] width 31 height 16
click at [242, 331] on span "31" at bounding box center [237, 335] width 22 height 8
click at [401, 192] on input "11:29" at bounding box center [407, 200] width 57 height 17
click at [566, 229] on div "Change prices now Change prices later Date [DATE] Time 22:50 [DATE] Su Mo Tu We…" at bounding box center [454, 242] width 467 height 203
click at [548, 149] on div "Revert to original prices later?" at bounding box center [580, 156] width 215 height 31
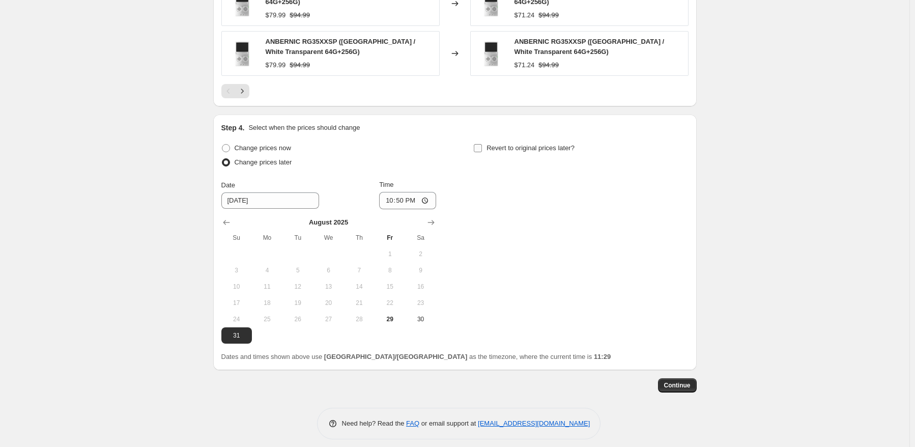
click at [564, 146] on span "Revert to original prices later?" at bounding box center [531, 148] width 88 height 10
click at [482, 146] on input "Revert to original prices later?" at bounding box center [478, 148] width 8 height 8
drag, startPoint x: 677, startPoint y: 247, endPoint x: 675, endPoint y: 230, distance: 16.9
click at [677, 250] on span "6" at bounding box center [673, 254] width 22 height 8
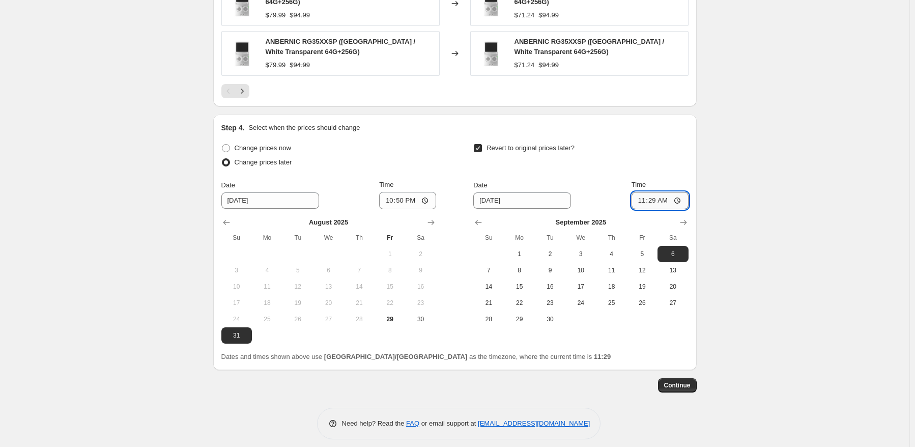
click at [656, 193] on input "11:29" at bounding box center [660, 200] width 57 height 17
click at [675, 381] on span "Continue" at bounding box center [677, 385] width 26 height 8
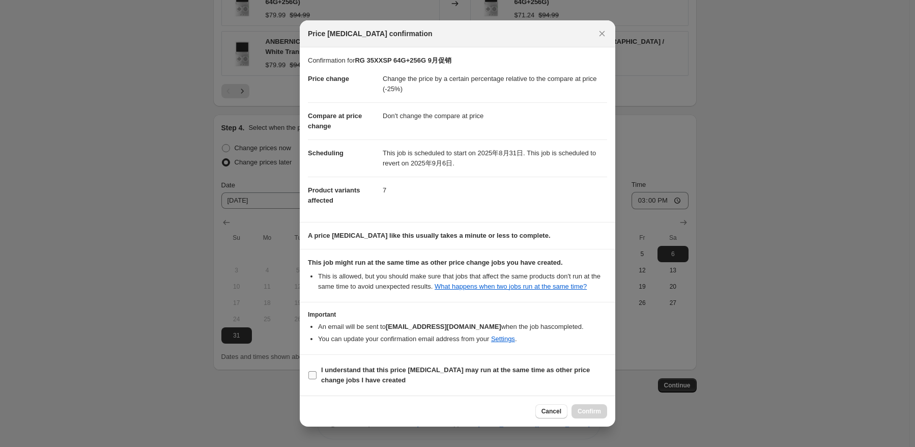
drag, startPoint x: 350, startPoint y: 373, endPoint x: 475, endPoint y: 379, distance: 124.9
click at [350, 373] on b "I understand that this price [MEDICAL_DATA] may run at the same time as other p…" at bounding box center [455, 375] width 269 height 18
click at [317, 373] on input "I understand that this price [MEDICAL_DATA] may run at the same time as other p…" at bounding box center [313, 375] width 8 height 8
click at [593, 406] on button "Confirm" at bounding box center [590, 411] width 36 height 14
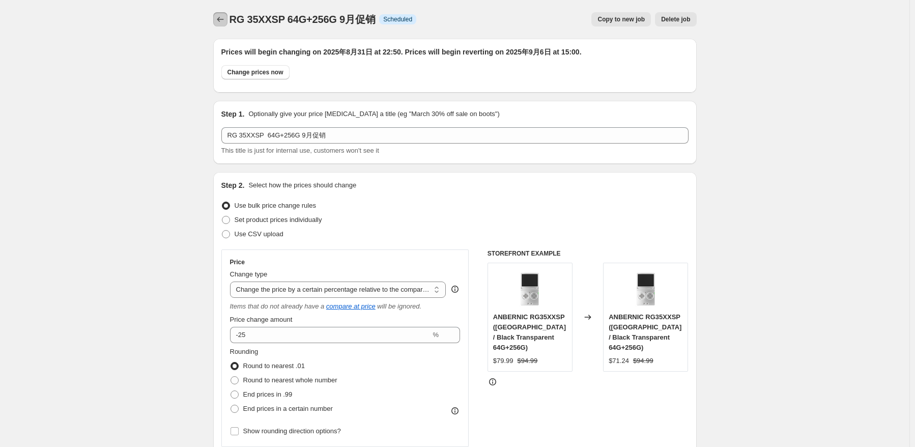
click at [224, 21] on icon "Price change jobs" at bounding box center [220, 19] width 10 height 10
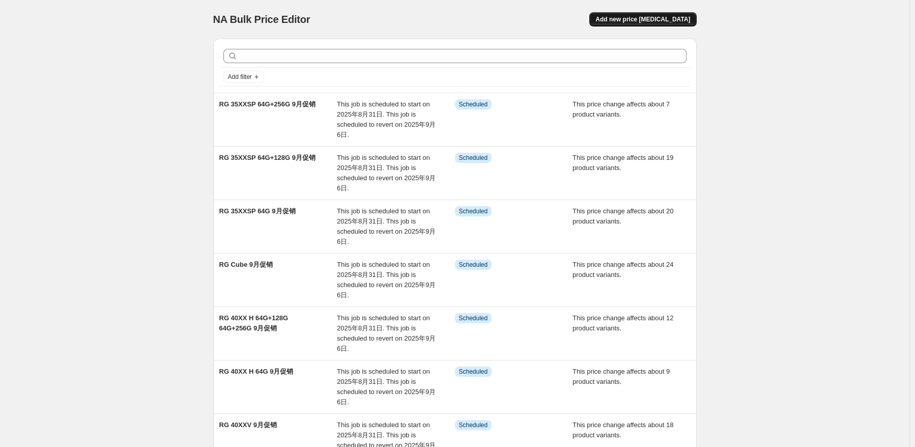
click at [642, 20] on span "Add new price [MEDICAL_DATA]" at bounding box center [643, 19] width 95 height 8
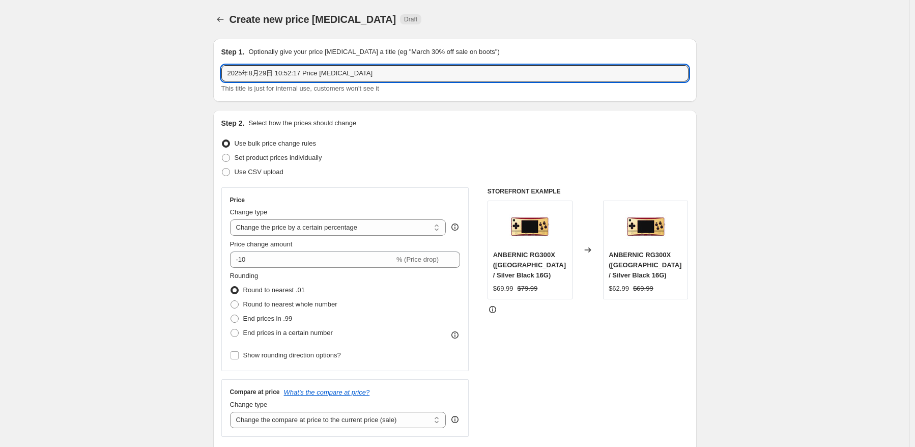
drag, startPoint x: 422, startPoint y: 73, endPoint x: 198, endPoint y: 71, distance: 224.0
paste input "RG28XX"
drag, startPoint x: 373, startPoint y: 220, endPoint x: 374, endPoint y: 229, distance: 8.8
click at [373, 220] on select "Change the price to a certain amount Change the price by a certain amount Chang…" at bounding box center [338, 227] width 216 height 16
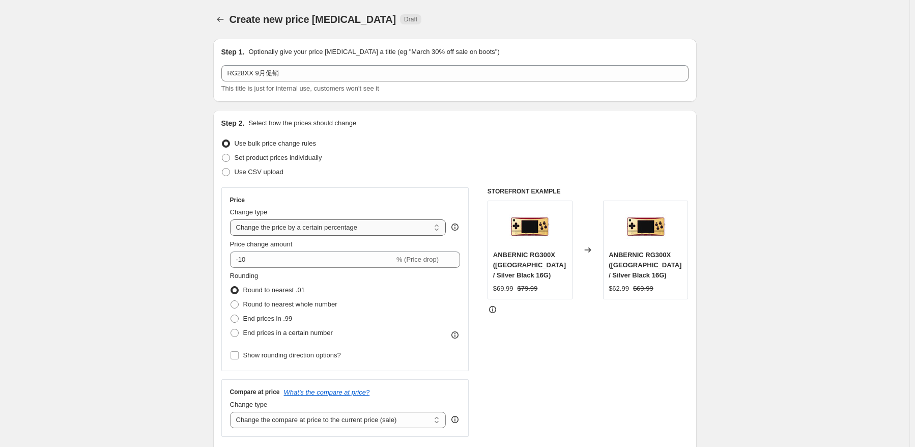
click at [232, 219] on select "Change the price to a certain amount Change the price by a certain amount Chang…" at bounding box center [338, 227] width 216 height 16
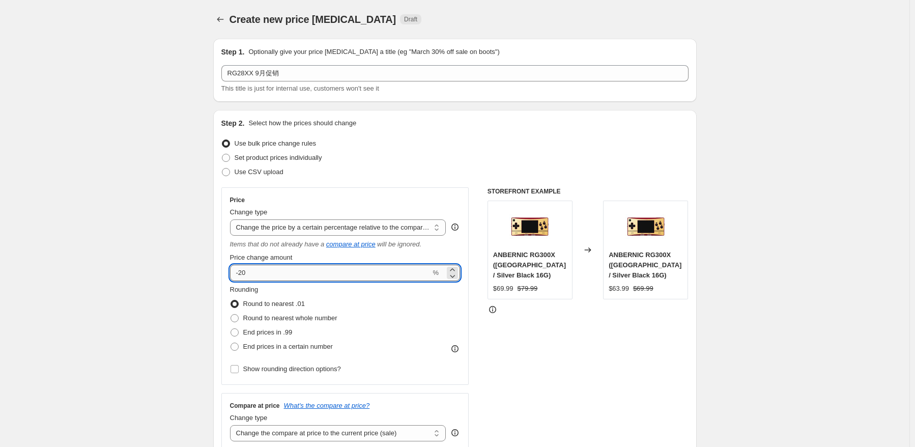
click at [325, 278] on input "-20" at bounding box center [330, 273] width 201 height 16
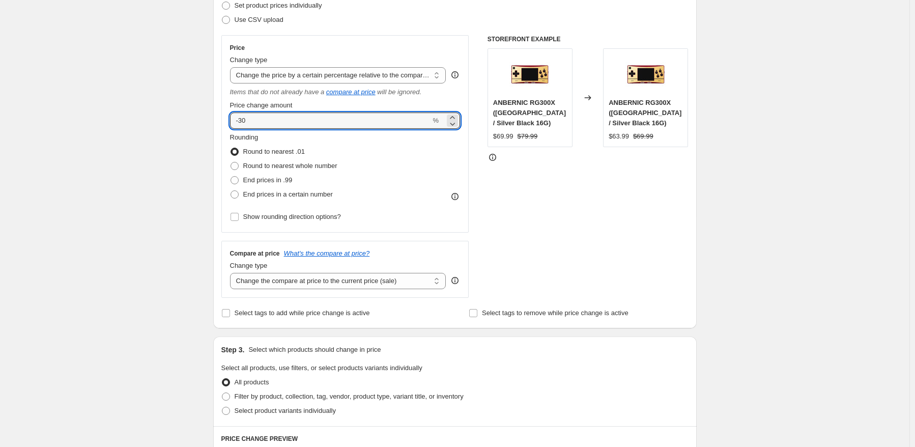
scroll to position [153, 0]
click at [346, 278] on select "Change the compare at price to the current price (sale) Change the compare at p…" at bounding box center [338, 280] width 216 height 16
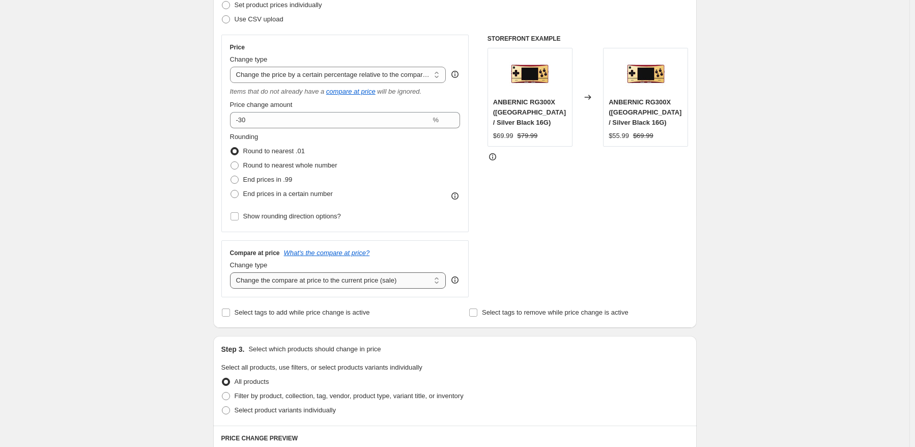
click at [232, 273] on select "Change the compare at price to the current price (sale) Change the compare at p…" at bounding box center [338, 280] width 216 height 16
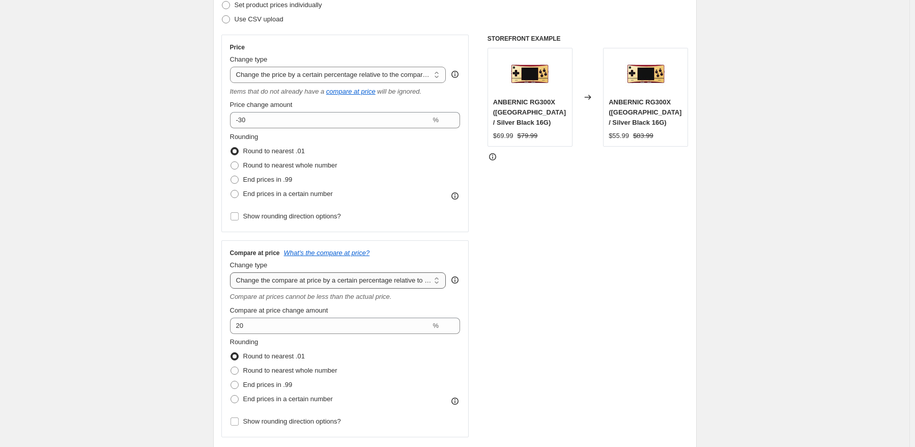
drag, startPoint x: 352, startPoint y: 274, endPoint x: 351, endPoint y: 288, distance: 13.8
click at [352, 274] on select "Change the compare at price to the current price (sale) Change the compare at p…" at bounding box center [338, 280] width 216 height 16
click at [232, 273] on select "Change the compare at price to the current price (sale) Change the compare at p…" at bounding box center [338, 280] width 216 height 16
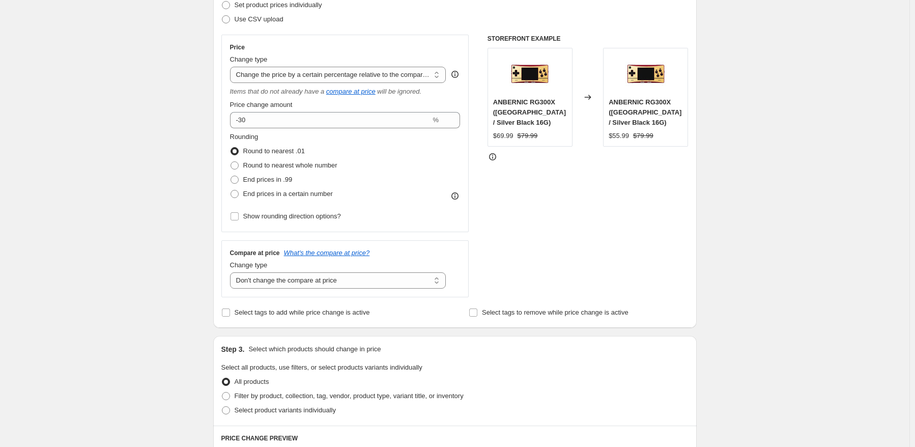
click at [489, 338] on div "Step 3. Select which products should change in price Select all products, use f…" at bounding box center [455, 381] width 484 height 90
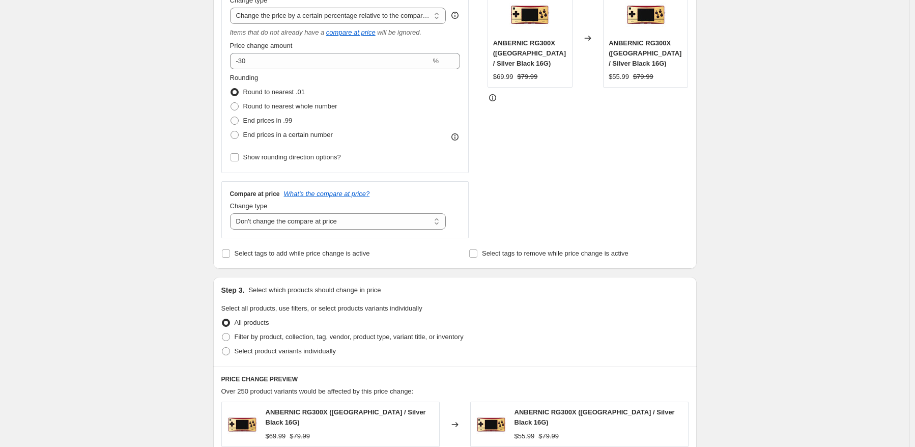
scroll to position [305, 0]
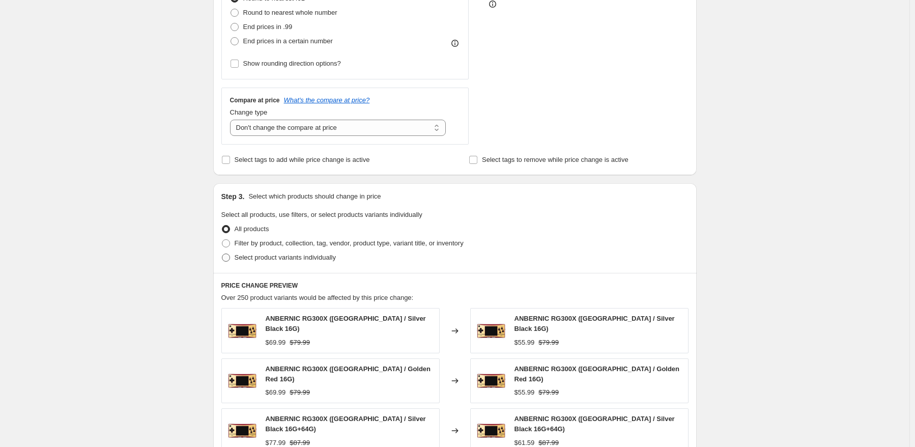
click at [304, 263] on label "Select product variants individually" at bounding box center [278, 257] width 115 height 14
click at [222, 254] on input "Select product variants individually" at bounding box center [222, 254] width 1 height 1
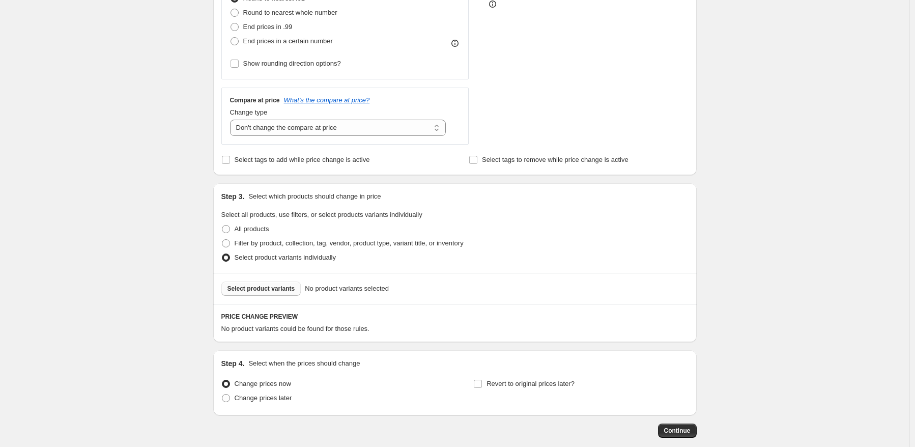
click at [284, 291] on span "Select product variants" at bounding box center [262, 289] width 68 height 8
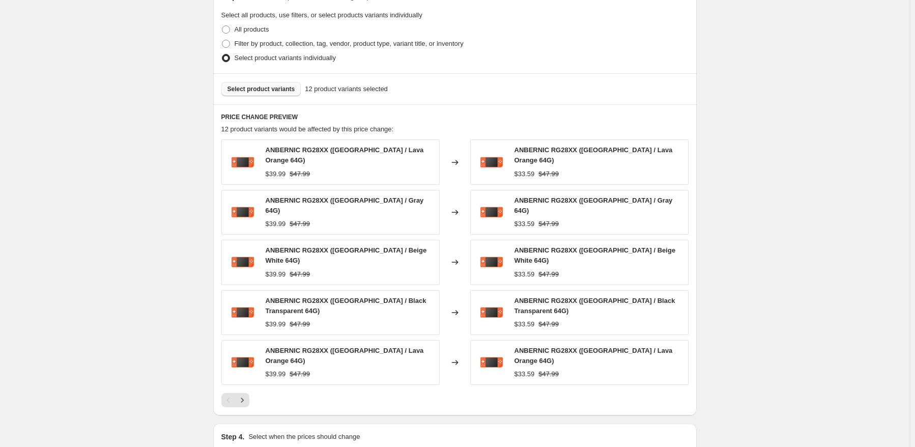
scroll to position [560, 0]
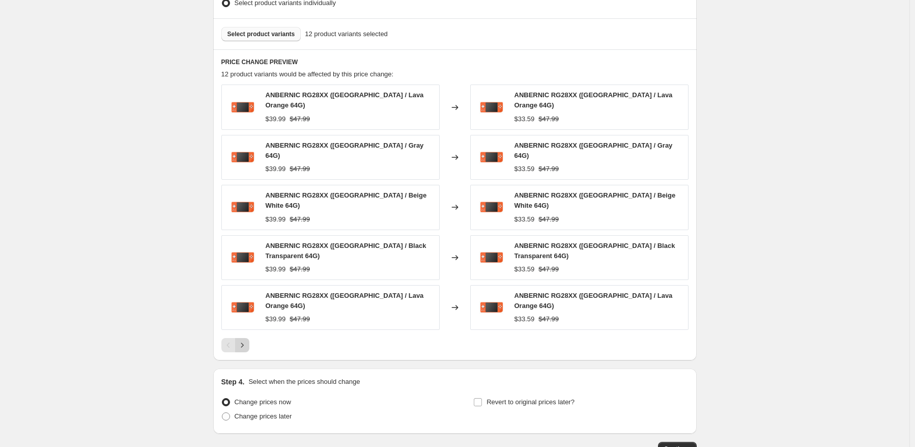
click at [243, 340] on icon "Next" at bounding box center [242, 345] width 10 height 10
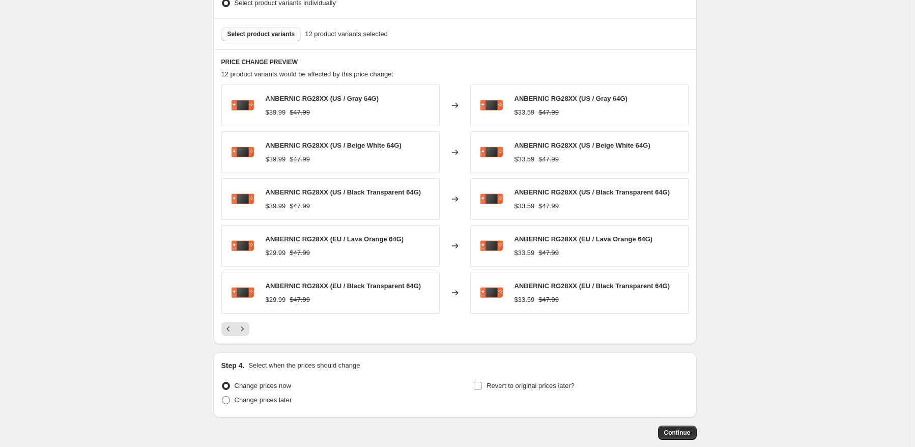
click at [269, 405] on label "Change prices later" at bounding box center [256, 400] width 71 height 14
click at [222, 397] on input "Change prices later" at bounding box center [222, 396] width 1 height 1
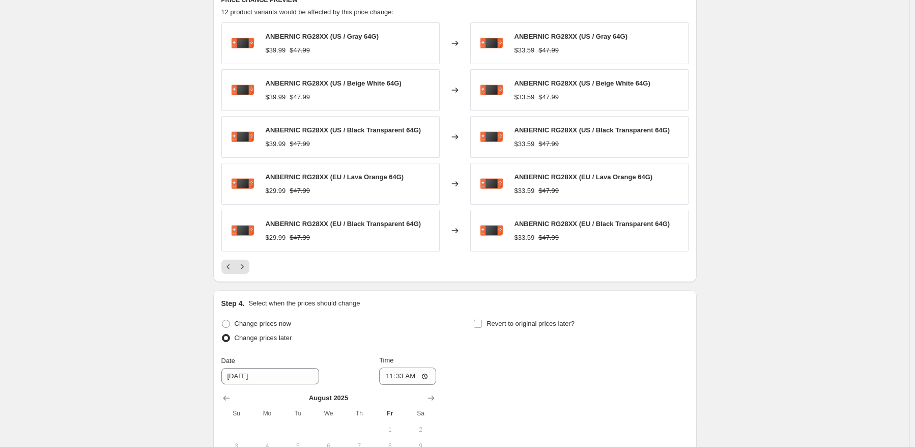
scroll to position [713, 0]
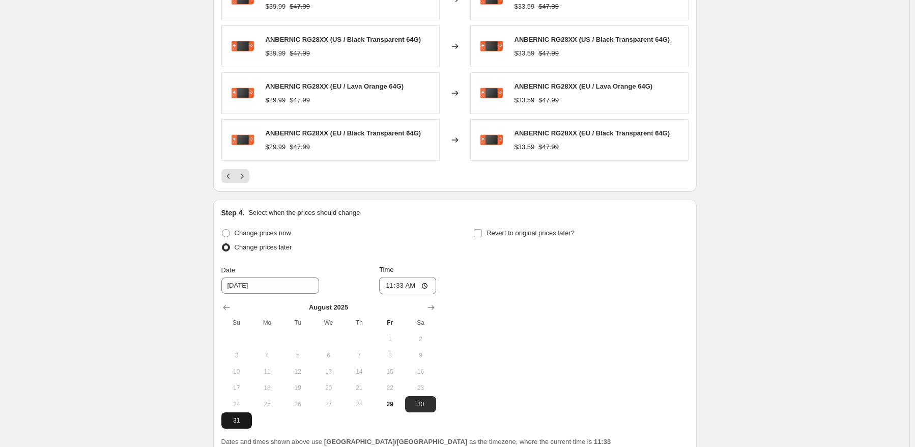
click at [247, 413] on button "31" at bounding box center [236, 420] width 31 height 16
click at [404, 286] on input "11:33" at bounding box center [407, 285] width 57 height 17
click at [476, 303] on div "Change prices now Change prices later Date [DATE] Time 22:50 [DATE] Su Mo Tu We…" at bounding box center [454, 327] width 467 height 203
click at [520, 229] on span "Revert to original prices later?" at bounding box center [531, 233] width 88 height 8
click at [482, 229] on input "Revert to original prices later?" at bounding box center [478, 233] width 8 height 8
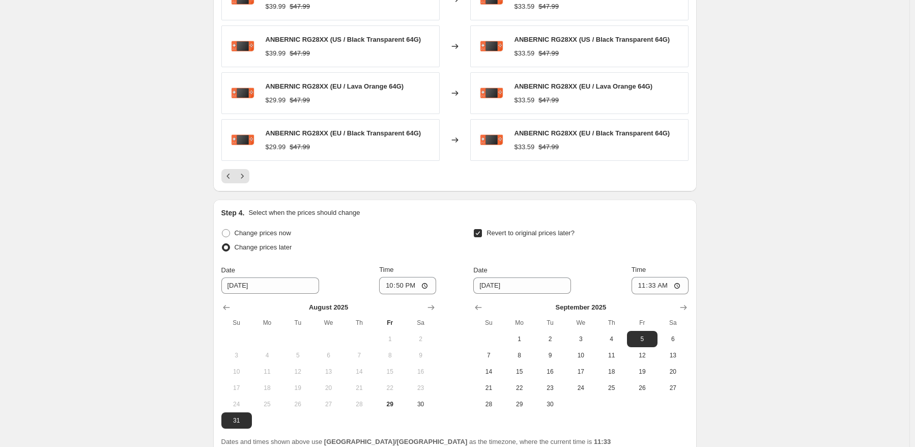
click at [692, 329] on div "Step 4. Select when the prices should change Change prices now Change prices la…" at bounding box center [455, 328] width 484 height 256
click at [687, 338] on button "6" at bounding box center [673, 339] width 31 height 16
click at [659, 286] on input "11:33" at bounding box center [660, 285] width 57 height 17
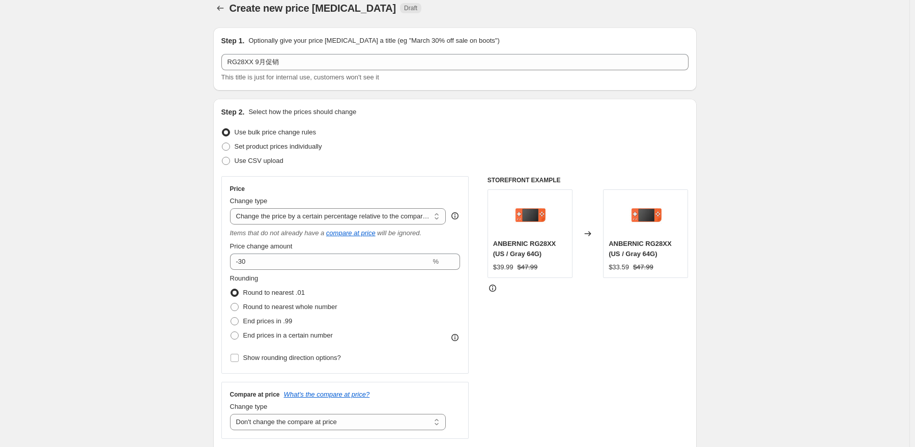
scroll to position [0, 0]
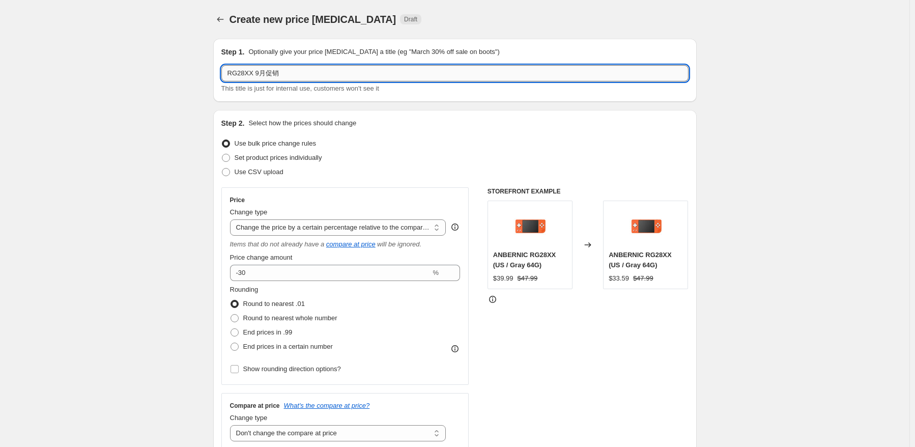
drag, startPoint x: 255, startPoint y: 76, endPoint x: 281, endPoint y: 76, distance: 25.5
click at [256, 75] on input "RG28XX 9月促销" at bounding box center [454, 73] width 467 height 16
paste input "64G"
click at [459, 147] on div "Use bulk price change rules" at bounding box center [454, 143] width 467 height 14
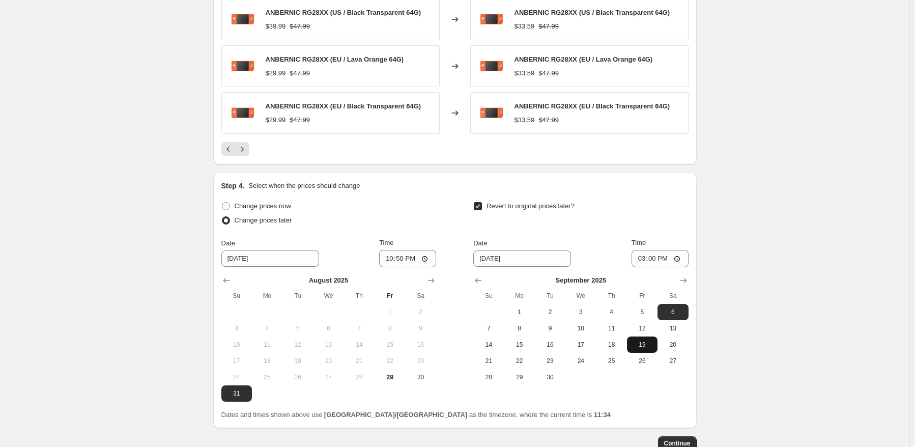
scroll to position [652, 0]
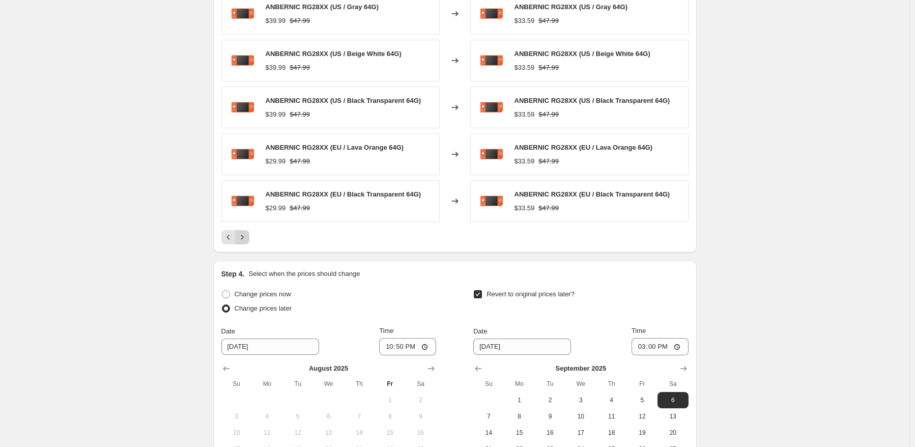
click at [247, 241] on icon "Next" at bounding box center [242, 237] width 10 height 10
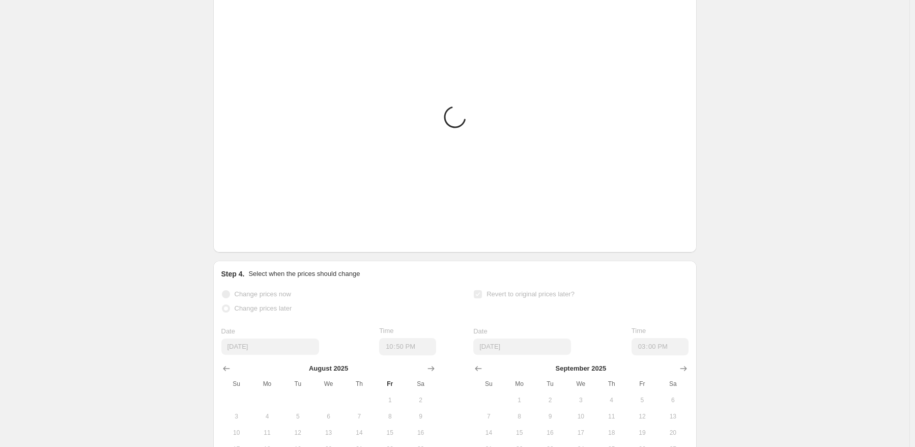
scroll to position [499, 0]
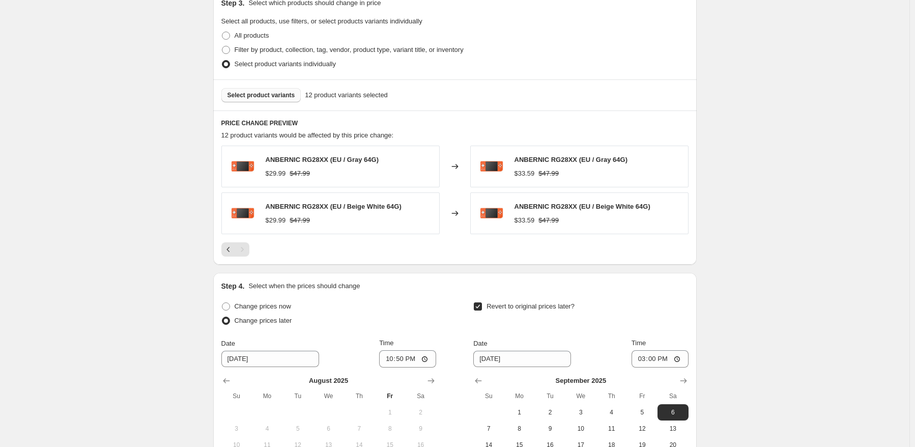
click at [268, 99] on span "Select product variants" at bounding box center [262, 95] width 68 height 8
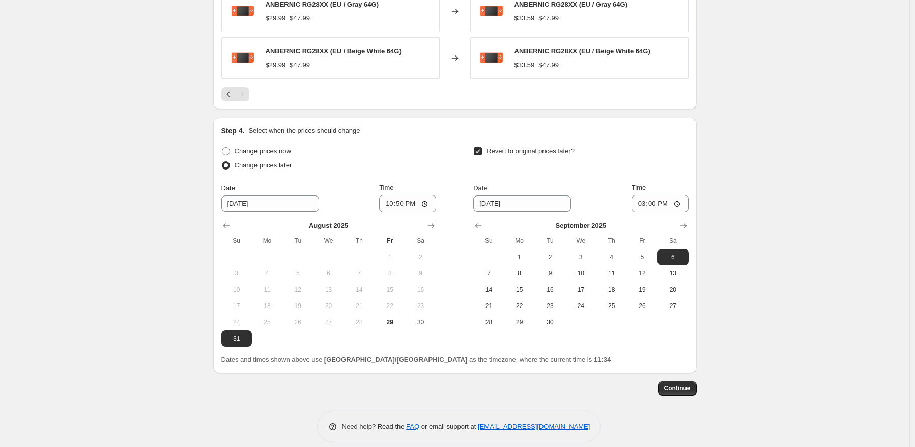
scroll to position [664, 0]
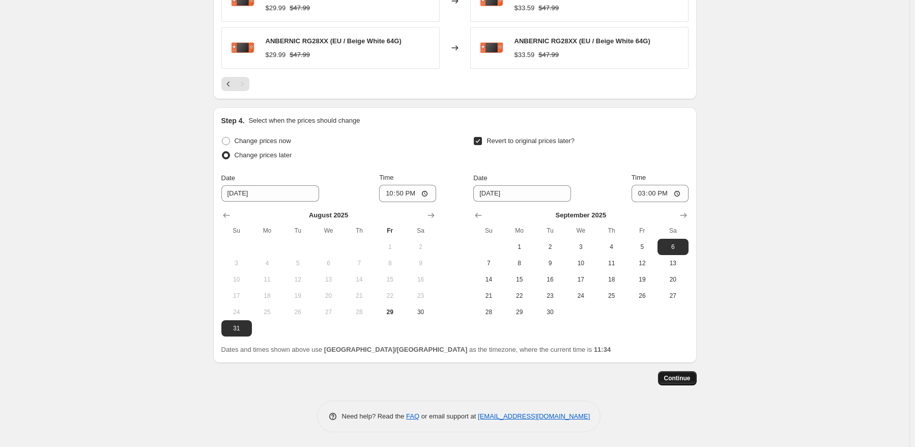
click at [681, 377] on span "Continue" at bounding box center [677, 378] width 26 height 8
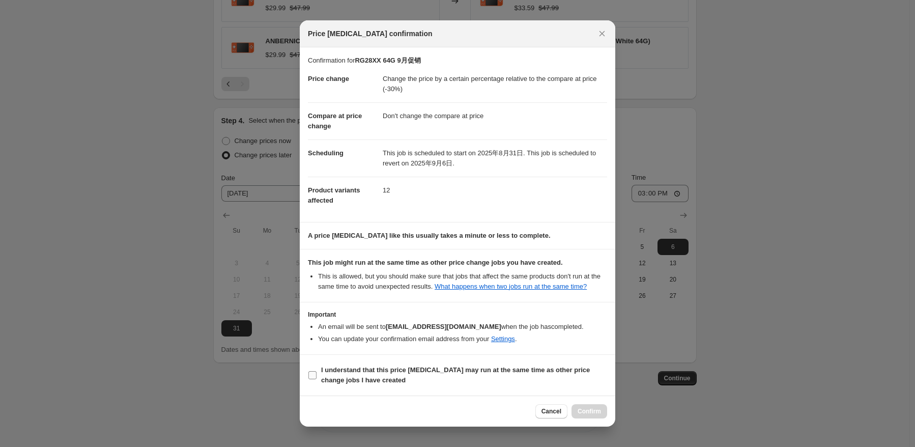
click at [343, 386] on label "I understand that this price [MEDICAL_DATA] may run at the same time as other p…" at bounding box center [457, 375] width 299 height 24
click at [317, 379] on input "I understand that this price [MEDICAL_DATA] may run at the same time as other p…" at bounding box center [313, 375] width 8 height 8
click at [591, 413] on span "Confirm" at bounding box center [589, 411] width 23 height 8
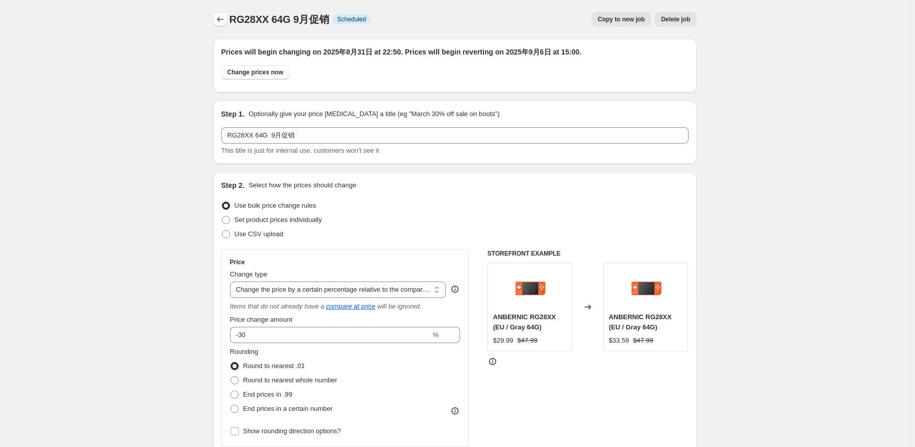
click at [220, 22] on icon "Price change jobs" at bounding box center [220, 19] width 10 height 10
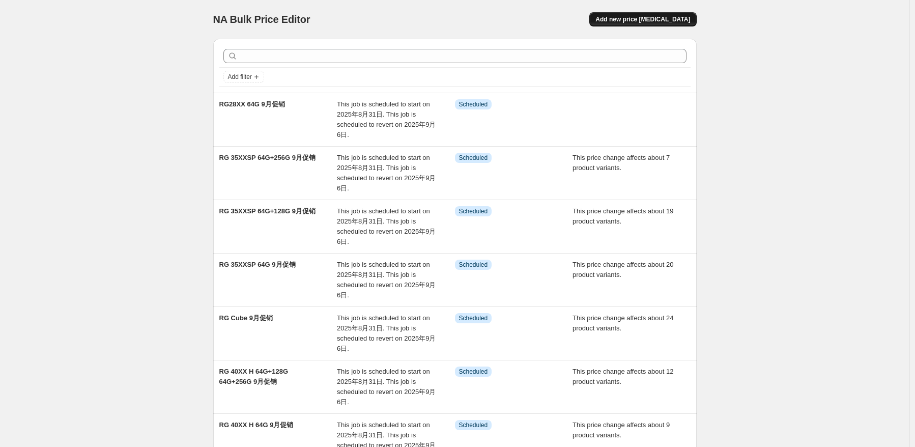
click at [657, 14] on button "Add new price [MEDICAL_DATA]" at bounding box center [643, 19] width 107 height 14
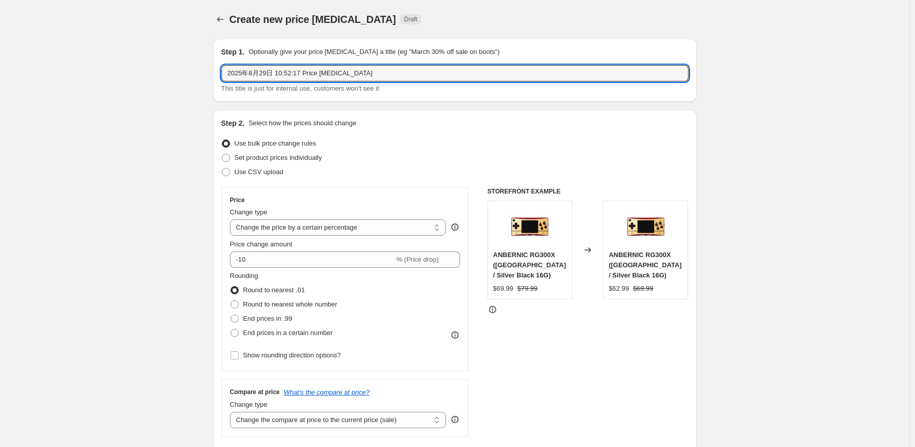
drag, startPoint x: 414, startPoint y: 70, endPoint x: 143, endPoint y: 60, distance: 271.6
paste input "RG28XX"
click at [300, 74] on input "RG28XX" at bounding box center [454, 73] width 467 height 16
paste input "64G+128G 64G+256G"
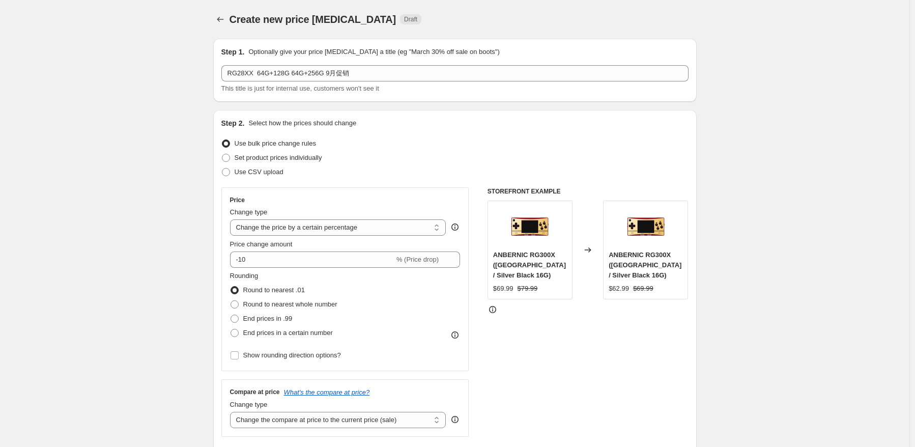
click at [532, 160] on div "Set product prices individually" at bounding box center [454, 158] width 467 height 14
click at [410, 218] on div "Change type Change the price to a certain amount Change the price by a certain …" at bounding box center [338, 221] width 216 height 29
click at [400, 228] on select "Change the price to a certain amount Change the price by a certain amount Chang…" at bounding box center [338, 227] width 216 height 16
click at [232, 219] on select "Change the price to a certain amount Change the price by a certain amount Chang…" at bounding box center [338, 227] width 216 height 16
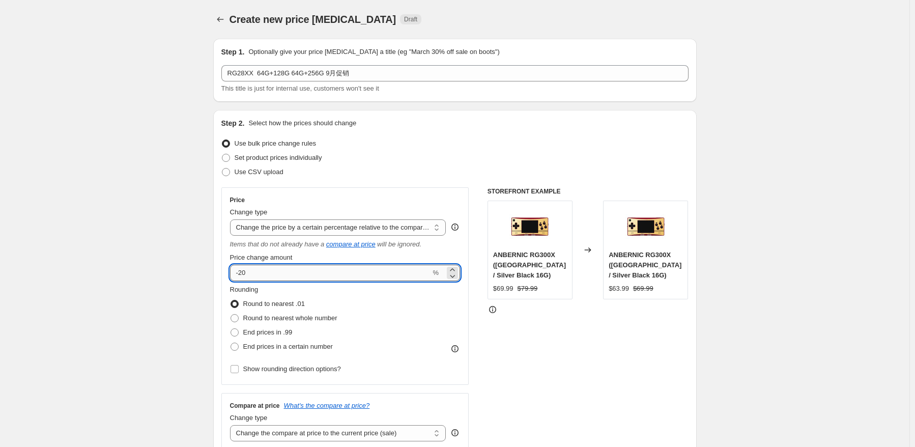
click at [346, 273] on input "-20" at bounding box center [330, 273] width 201 height 16
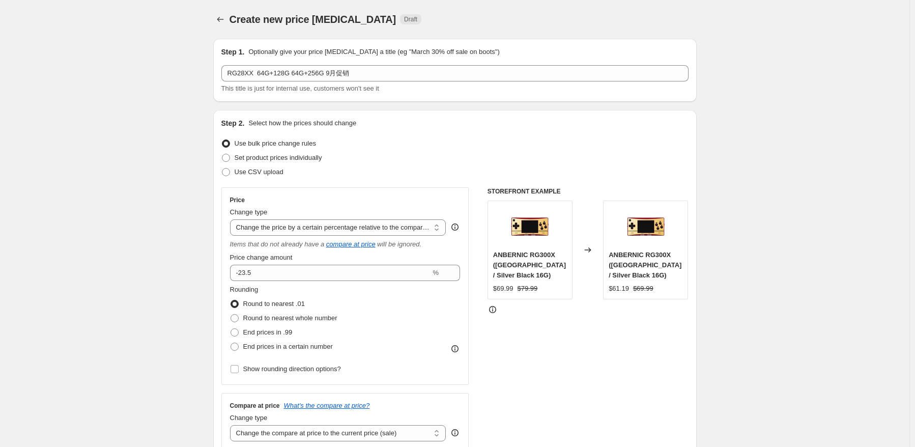
click at [373, 305] on div "Rounding Round to nearest .01 Round to nearest whole number End prices in .99 E…" at bounding box center [345, 319] width 231 height 69
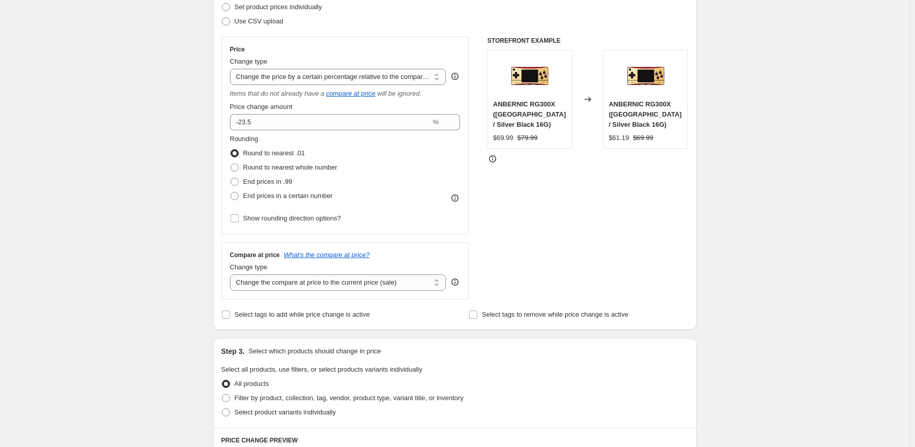
scroll to position [153, 0]
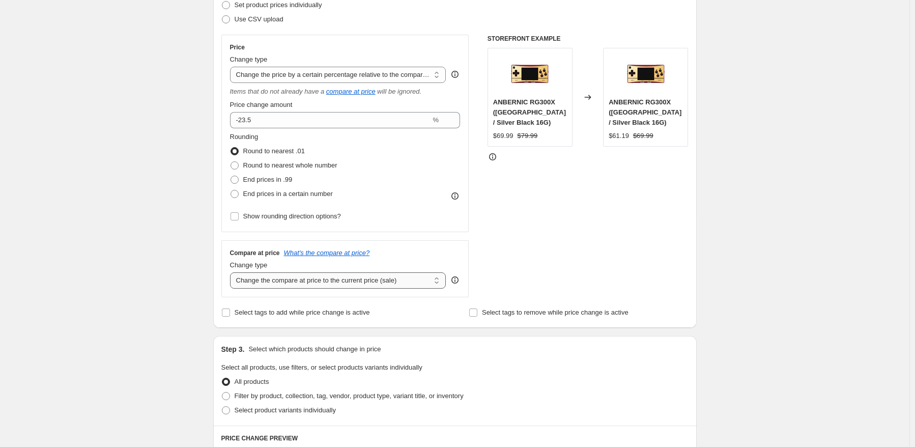
click at [421, 286] on select "Change the compare at price to the current price (sale) Change the compare at p…" at bounding box center [338, 280] width 216 height 16
click at [232, 273] on select "Change the compare at price to the current price (sale) Change the compare at p…" at bounding box center [338, 280] width 216 height 16
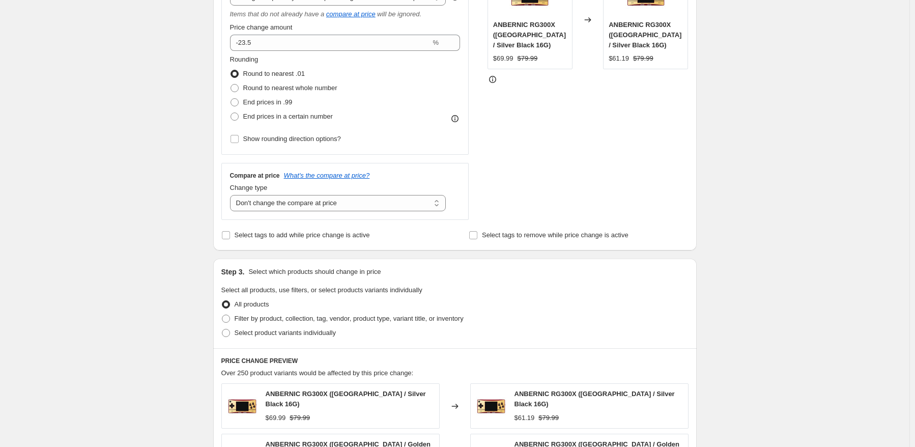
scroll to position [356, 0]
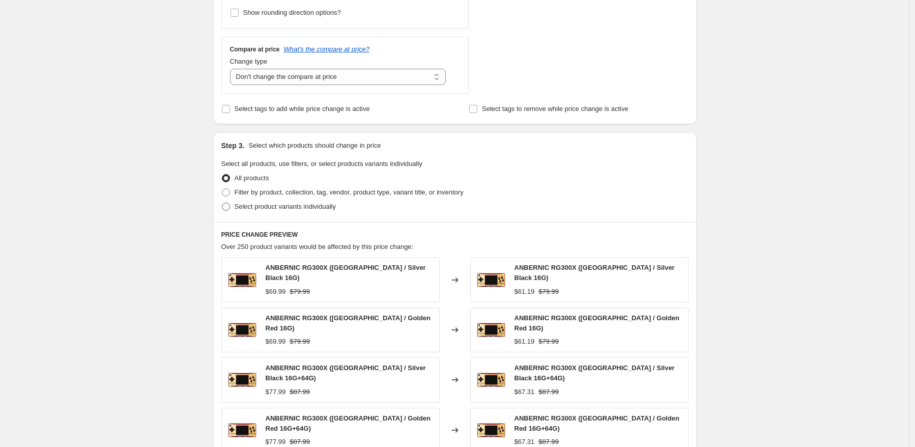
click at [247, 201] on label "Select product variants individually" at bounding box center [278, 207] width 115 height 14
click at [222, 203] on input "Select product variants individually" at bounding box center [222, 203] width 1 height 1
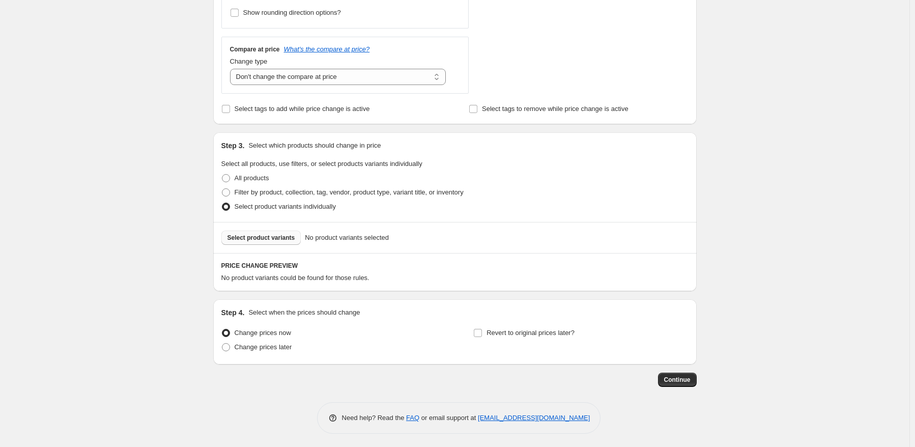
click at [275, 240] on span "Select product variants" at bounding box center [262, 238] width 68 height 8
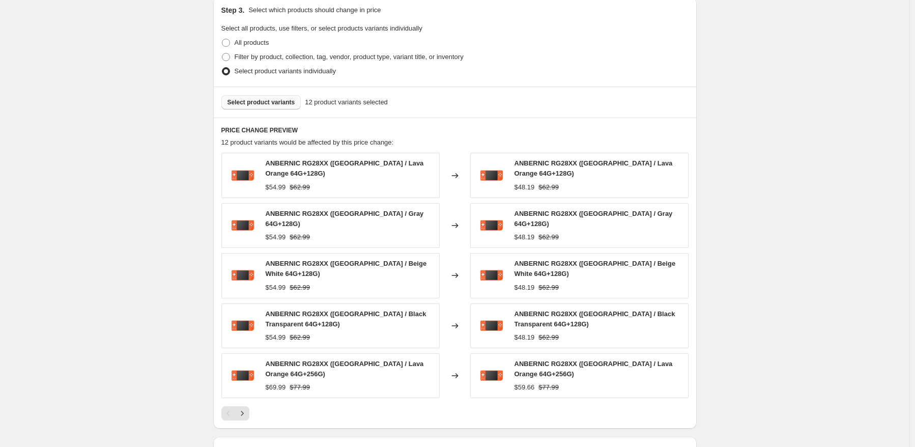
scroll to position [509, 0]
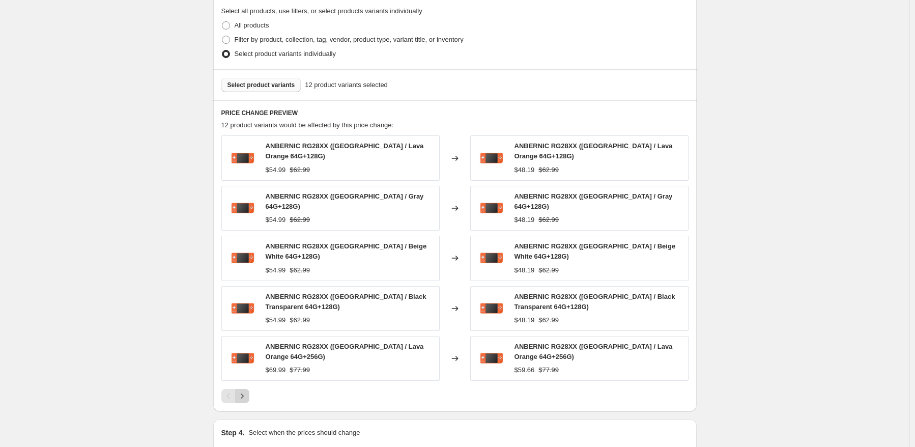
click at [247, 391] on icon "Next" at bounding box center [242, 396] width 10 height 10
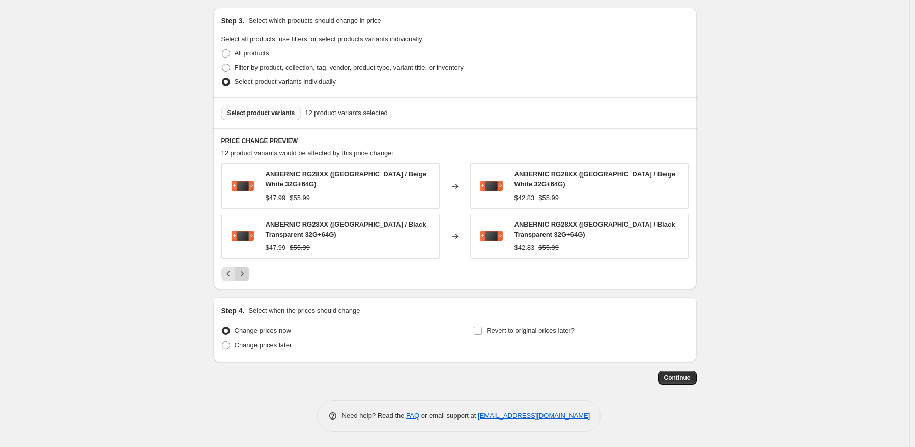
scroll to position [477, 0]
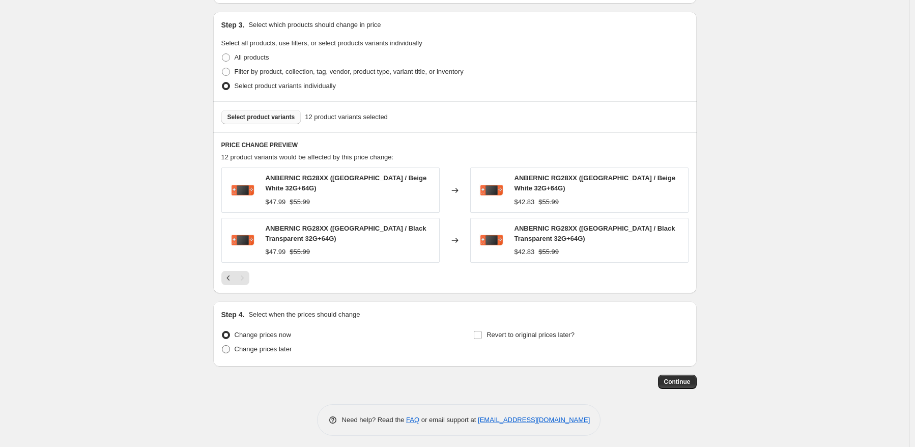
click at [269, 352] on label "Change prices later" at bounding box center [256, 349] width 71 height 14
click at [222, 346] on input "Change prices later" at bounding box center [222, 345] width 1 height 1
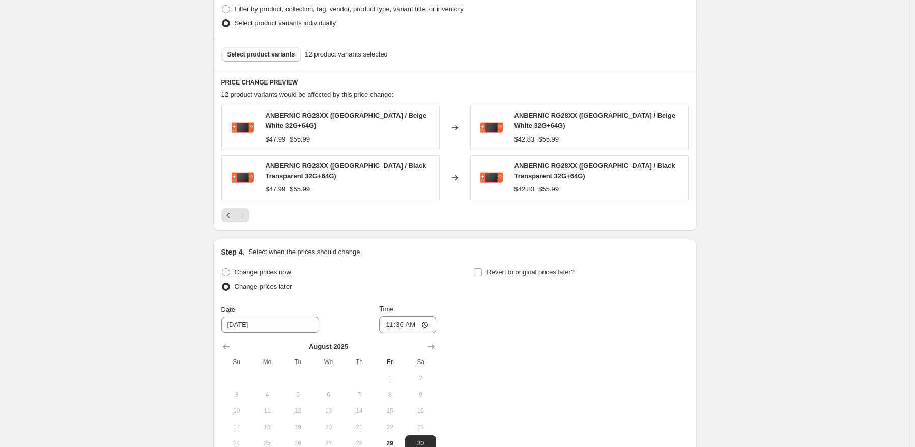
scroll to position [630, 0]
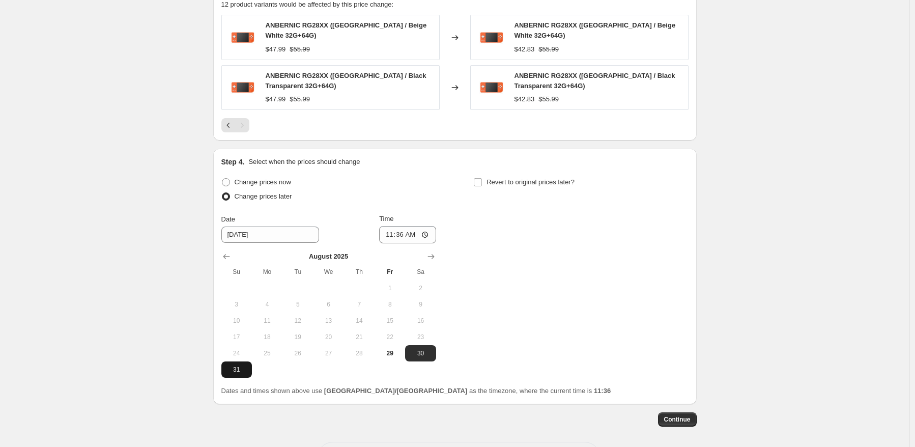
click at [238, 366] on span "31" at bounding box center [237, 370] width 22 height 8
click at [409, 237] on input "11:36" at bounding box center [407, 234] width 57 height 17
click at [658, 213] on div "Change prices now Change prices later Date [DATE] Time 22:50 [DATE] Su Mo Tu We…" at bounding box center [454, 276] width 467 height 203
click at [563, 178] on span "Revert to original prices later?" at bounding box center [531, 182] width 88 height 8
click at [482, 178] on input "Revert to original prices later?" at bounding box center [478, 182] width 8 height 8
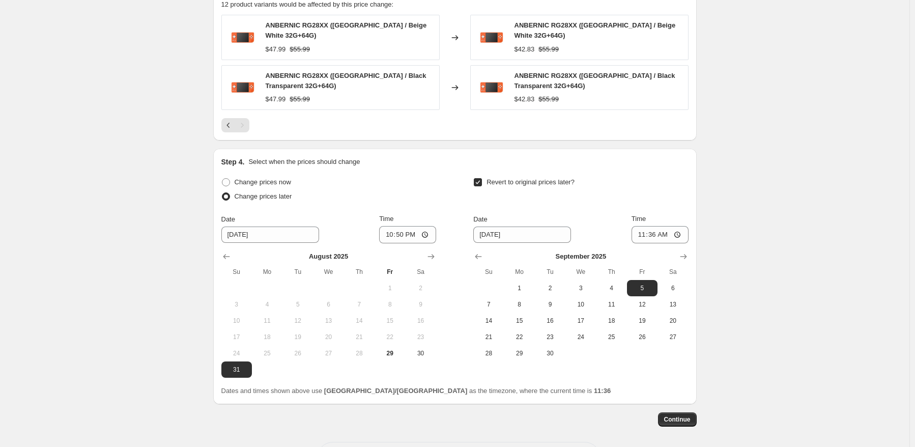
click at [676, 264] on th "Sa" at bounding box center [673, 272] width 31 height 16
click at [676, 284] on span "6" at bounding box center [673, 288] width 22 height 8
click at [650, 232] on input "11:36" at bounding box center [660, 234] width 57 height 17
click at [679, 416] on span "Continue" at bounding box center [677, 419] width 26 height 8
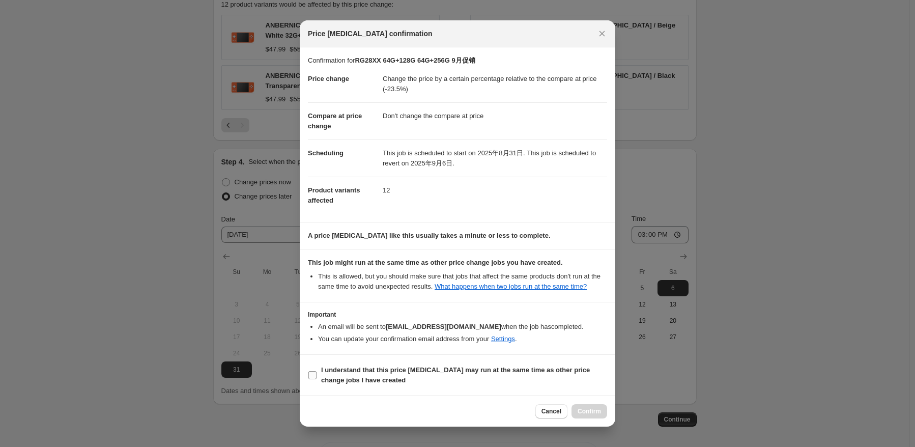
click at [361, 371] on b "I understand that this price [MEDICAL_DATA] may run at the same time as other p…" at bounding box center [455, 375] width 269 height 18
click at [317, 371] on input "I understand that this price [MEDICAL_DATA] may run at the same time as other p…" at bounding box center [313, 375] width 8 height 8
click at [587, 408] on span "Confirm" at bounding box center [589, 411] width 23 height 8
click at [786, 329] on div at bounding box center [457, 223] width 915 height 447
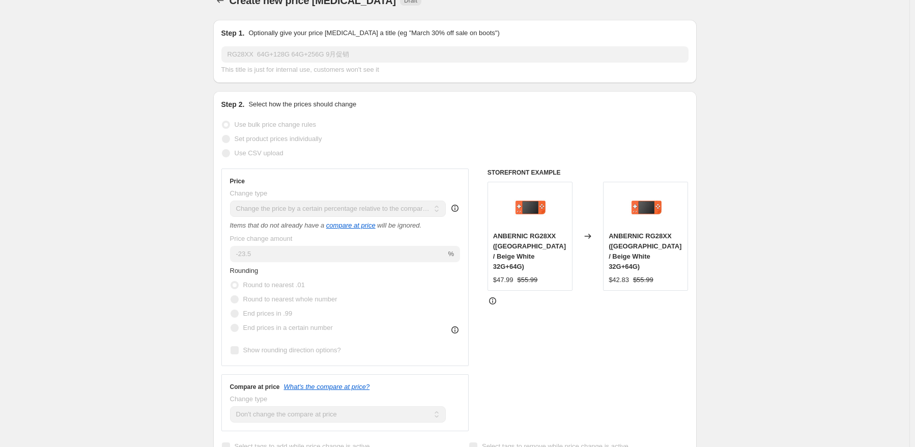
scroll to position [6, 0]
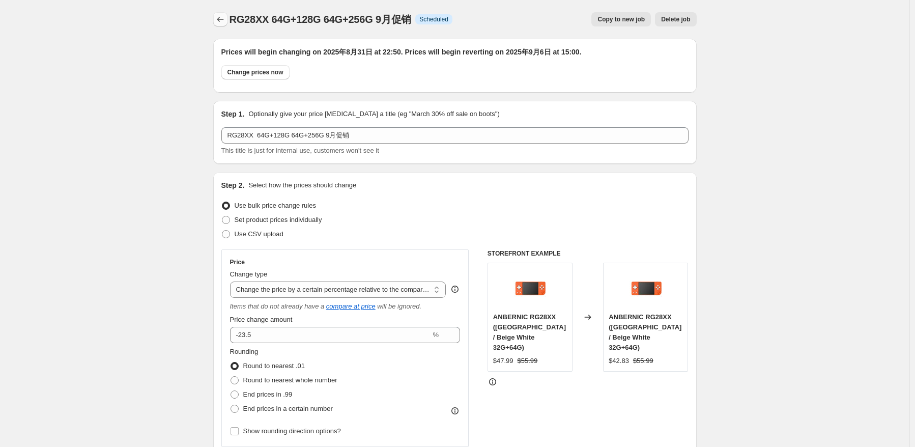
click at [222, 20] on icon "Price change jobs" at bounding box center [220, 19] width 10 height 10
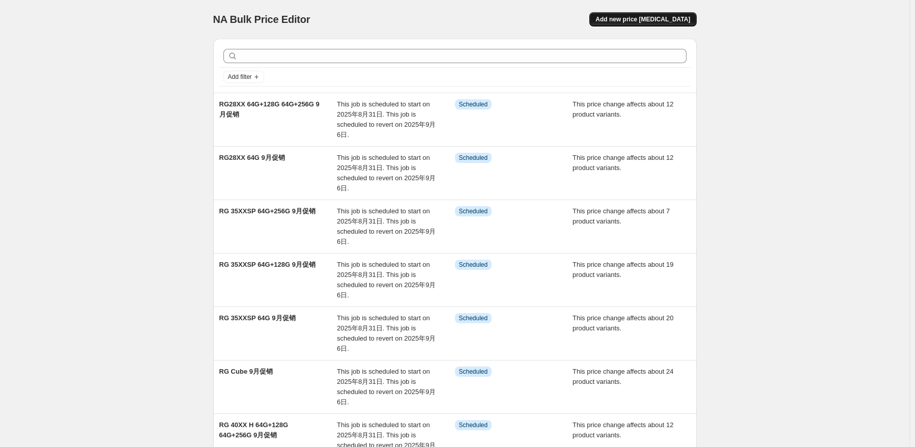
click at [657, 18] on span "Add new price [MEDICAL_DATA]" at bounding box center [643, 19] width 95 height 8
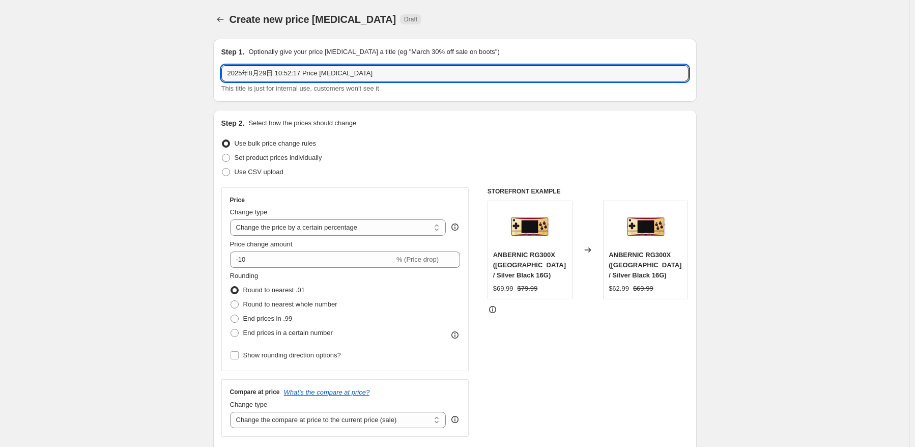
drag, startPoint x: 379, startPoint y: 73, endPoint x: 205, endPoint y: 62, distance: 174.5
paste input "RG556"
click at [379, 166] on div "Use CSV upload" at bounding box center [454, 172] width 467 height 14
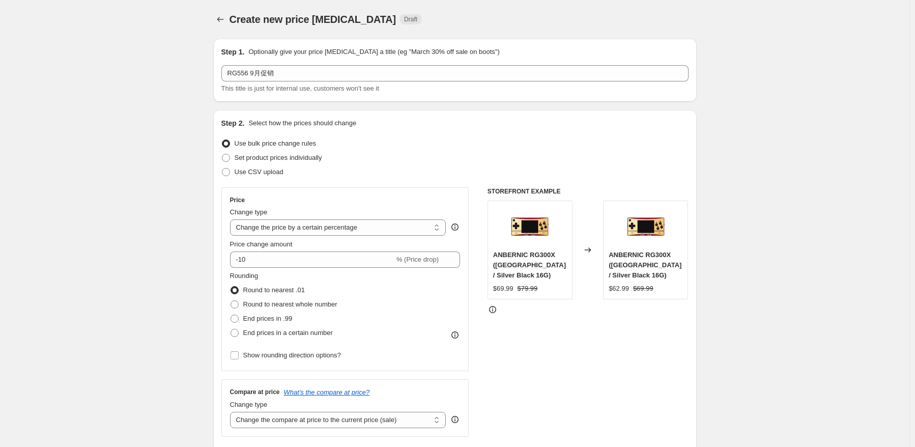
click at [386, 215] on div "Change type" at bounding box center [338, 212] width 216 height 10
click at [393, 234] on select "Change the price to a certain amount Change the price by a certain amount Chang…" at bounding box center [338, 227] width 216 height 16
click at [232, 219] on select "Change the price to a certain amount Change the price by a certain amount Chang…" at bounding box center [338, 227] width 216 height 16
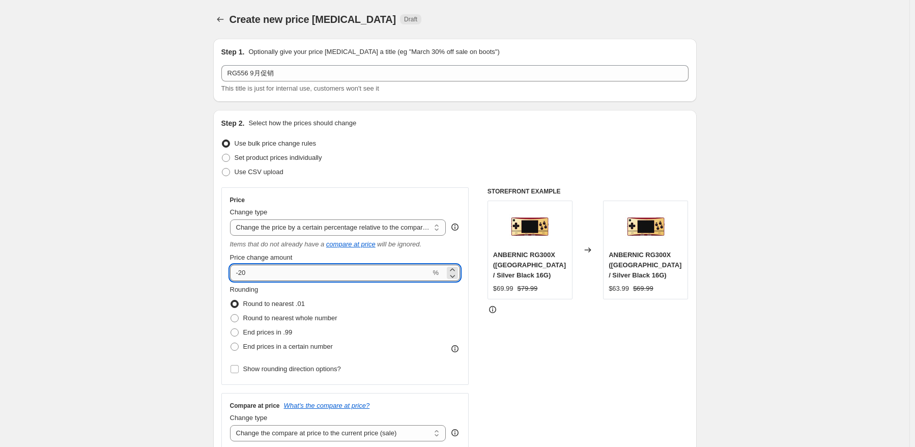
click at [348, 278] on input "-20" at bounding box center [330, 273] width 201 height 16
click at [319, 323] on span "Round to nearest whole number" at bounding box center [290, 318] width 94 height 10
click at [231, 315] on input "Round to nearest whole number" at bounding box center [231, 314] width 1 height 1
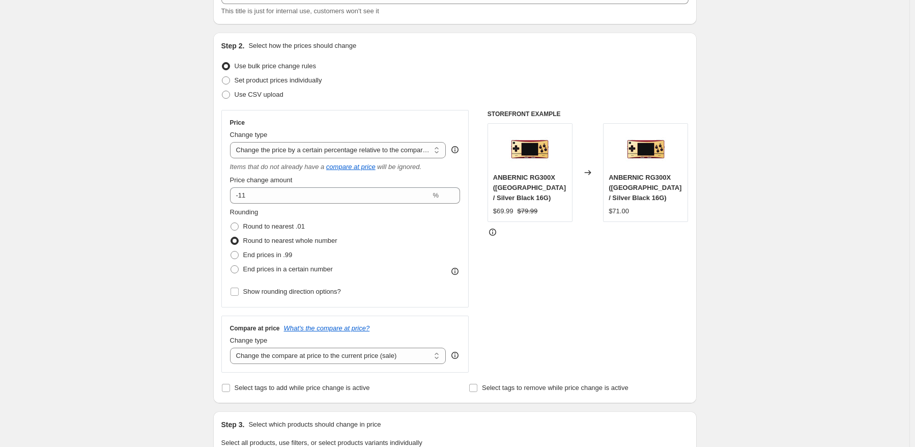
scroll to position [153, 0]
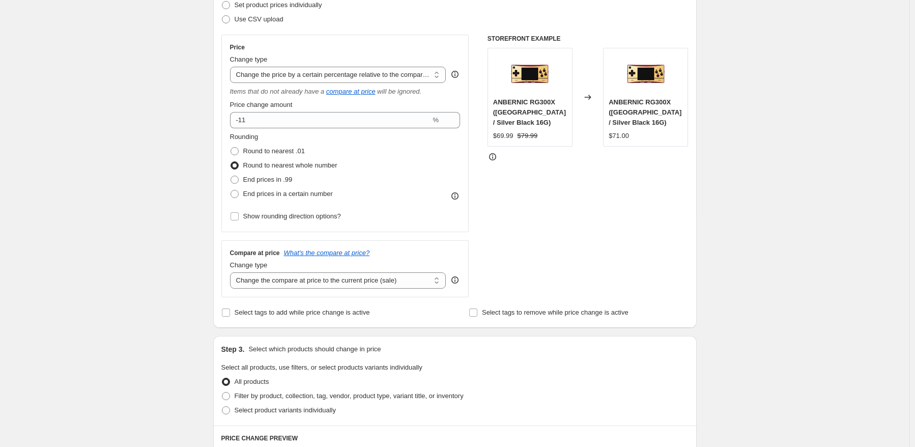
drag, startPoint x: 367, startPoint y: 286, endPoint x: 370, endPoint y: 301, distance: 15.6
click at [367, 286] on select "Change the compare at price to the current price (sale) Change the compare at p…" at bounding box center [338, 280] width 216 height 16
click at [379, 284] on select "Change the compare at price to the current price (sale) Change the compare at p…" at bounding box center [338, 280] width 216 height 16
click at [232, 273] on select "Change the compare at price to the current price (sale) Change the compare at p…" at bounding box center [338, 280] width 216 height 16
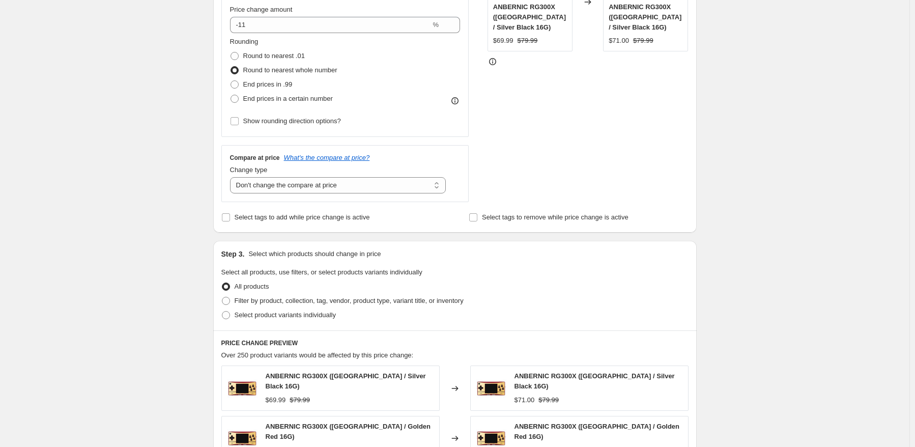
scroll to position [255, 0]
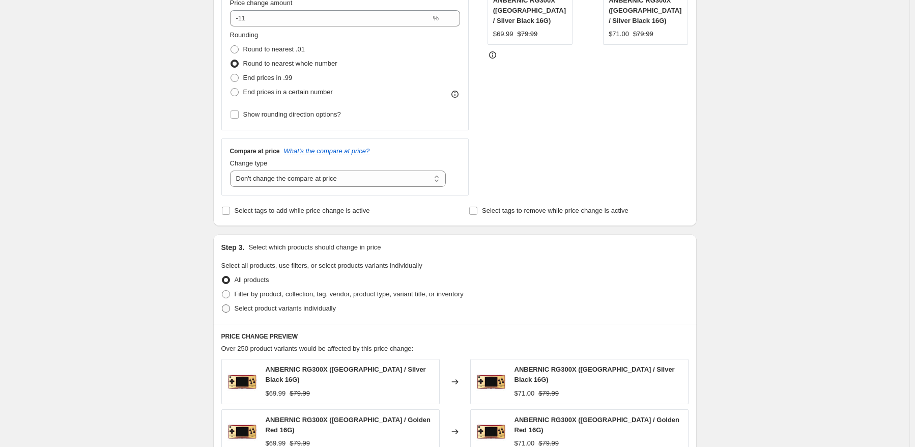
click at [294, 314] on span "Select product variants individually" at bounding box center [285, 308] width 101 height 10
click at [222, 305] on input "Select product variants individually" at bounding box center [222, 304] width 1 height 1
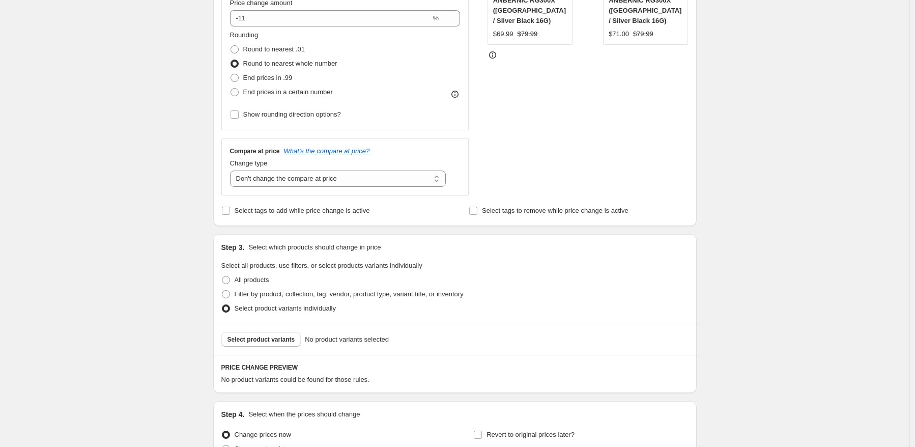
click at [271, 339] on span "Select product variants" at bounding box center [262, 340] width 68 height 8
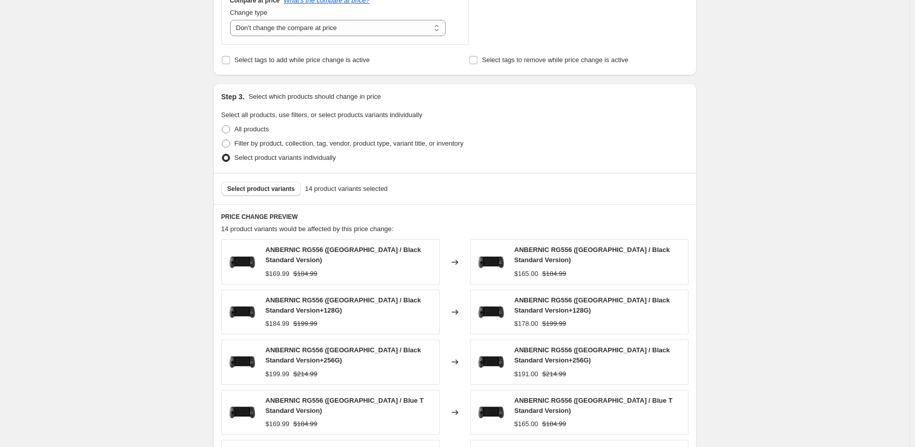
scroll to position [407, 0]
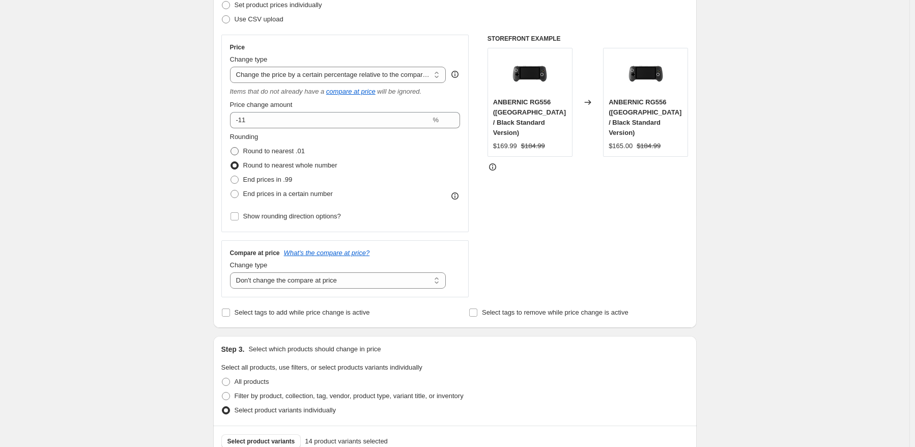
click at [299, 157] on label "Round to nearest .01" at bounding box center [267, 151] width 75 height 14
click at [231, 148] on input "Round to nearest .01" at bounding box center [231, 147] width 1 height 1
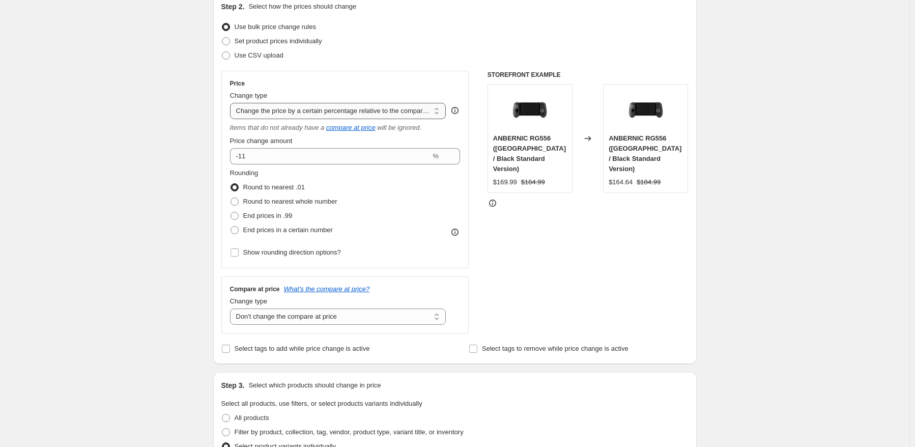
scroll to position [51, 0]
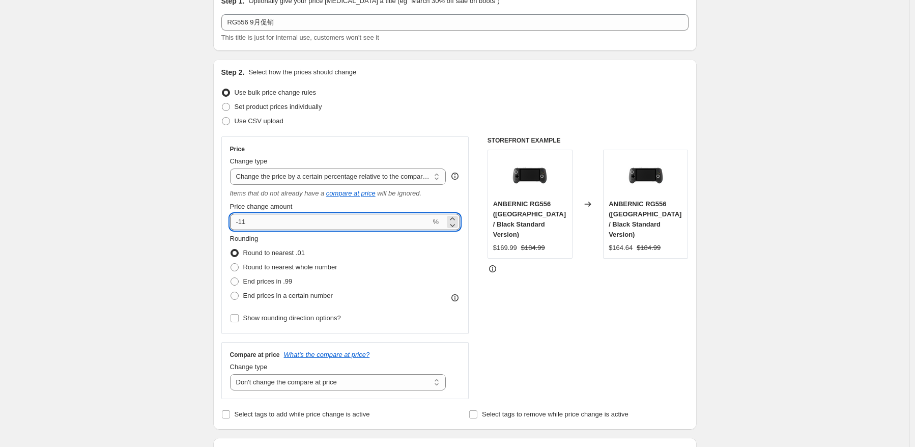
click at [275, 221] on input "-11" at bounding box center [330, 222] width 201 height 16
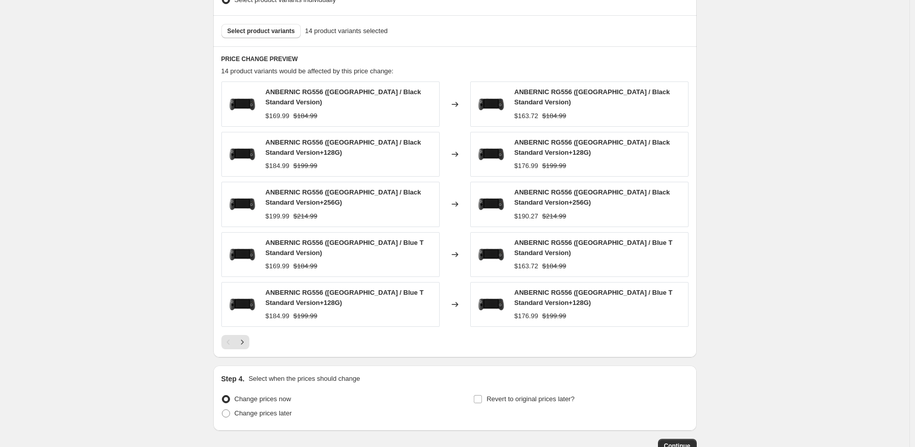
scroll to position [611, 0]
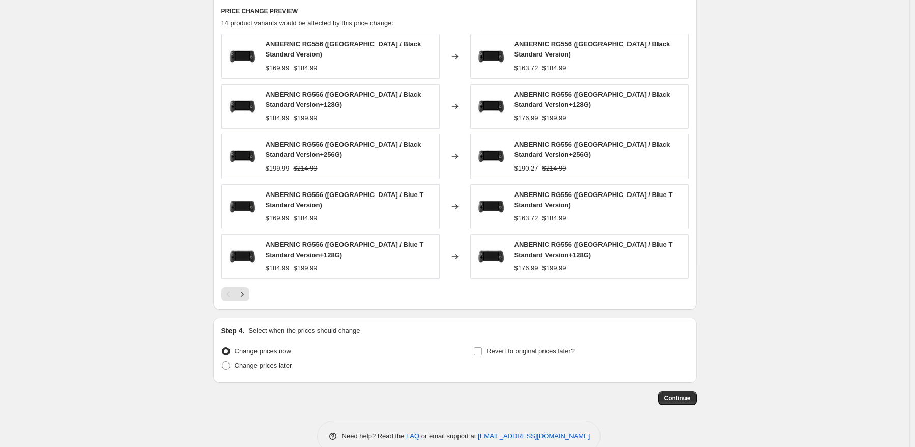
click at [255, 367] on div "Change prices now Change prices later" at bounding box center [328, 359] width 215 height 31
click at [257, 366] on div "Change prices now Change prices later" at bounding box center [328, 359] width 215 height 31
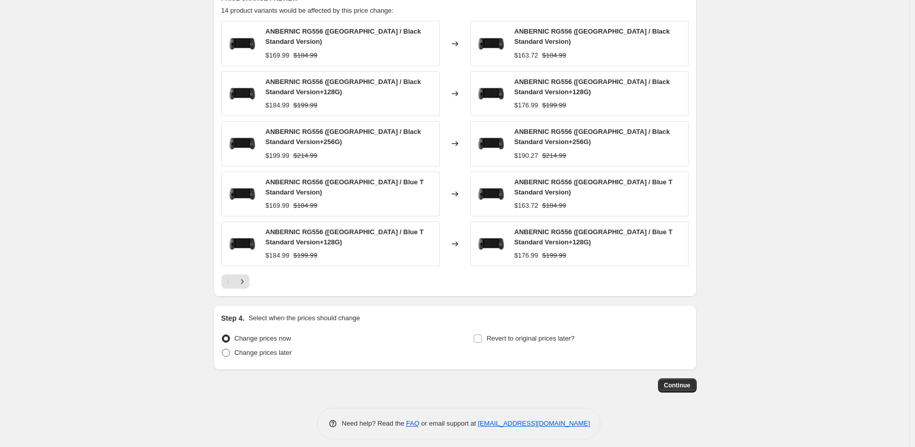
click at [257, 349] on span "Change prices later" at bounding box center [264, 353] width 58 height 8
click at [222, 349] on input "Change prices later" at bounding box center [222, 349] width 1 height 1
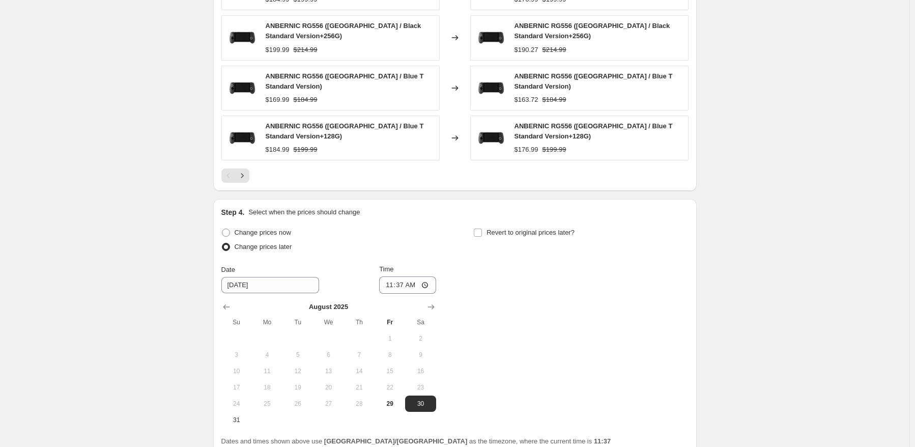
scroll to position [776, 0]
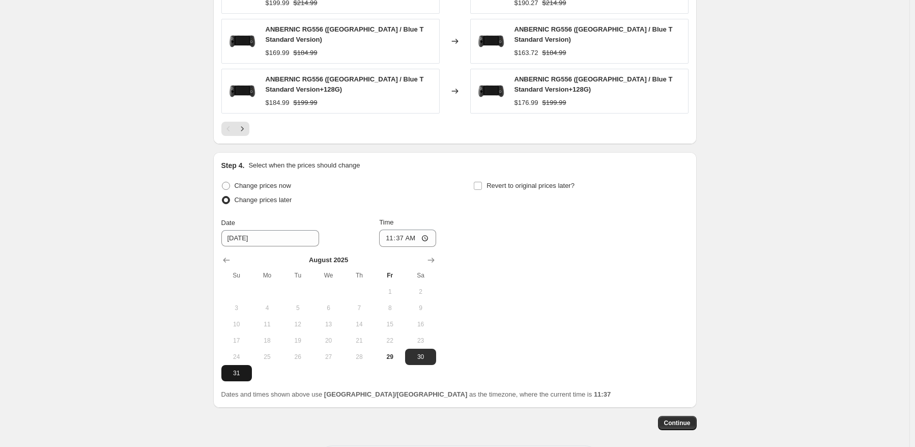
click at [238, 369] on span "31" at bounding box center [237, 373] width 22 height 8
click at [404, 230] on input "11:37" at bounding box center [407, 238] width 57 height 17
click at [574, 186] on div "Revert to original prices later?" at bounding box center [580, 194] width 215 height 31
click at [544, 170] on div "Step 4. Select when the prices should change Change prices now Change prices la…" at bounding box center [454, 279] width 467 height 239
click at [543, 182] on span "Revert to original prices later?" at bounding box center [531, 186] width 88 height 8
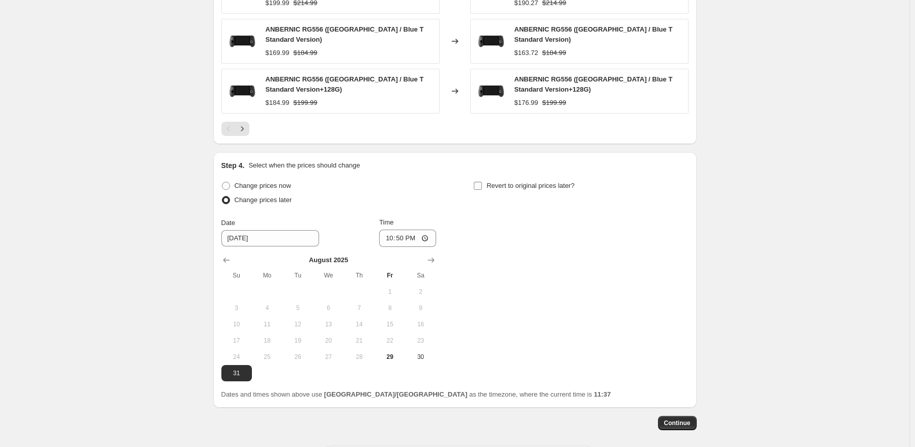
click at [482, 182] on input "Revert to original prices later?" at bounding box center [478, 186] width 8 height 8
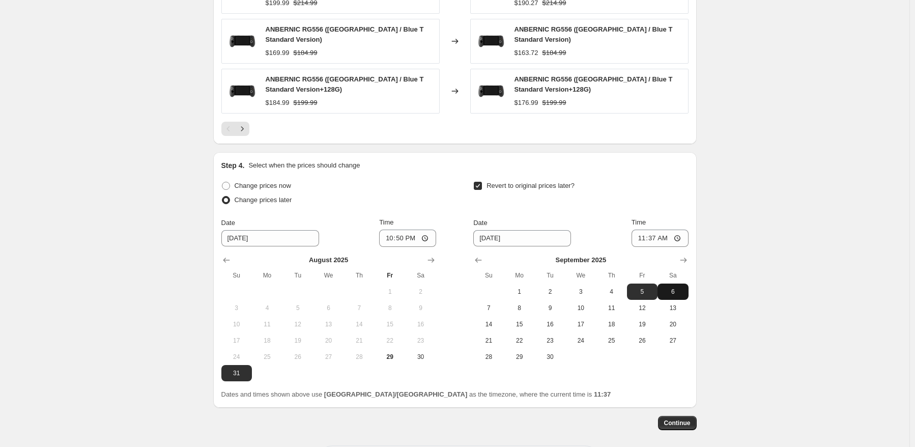
click at [678, 288] on span "6" at bounding box center [673, 292] width 22 height 8
click at [659, 235] on input "11:37" at bounding box center [660, 238] width 57 height 17
click at [681, 421] on button "Continue" at bounding box center [677, 423] width 39 height 14
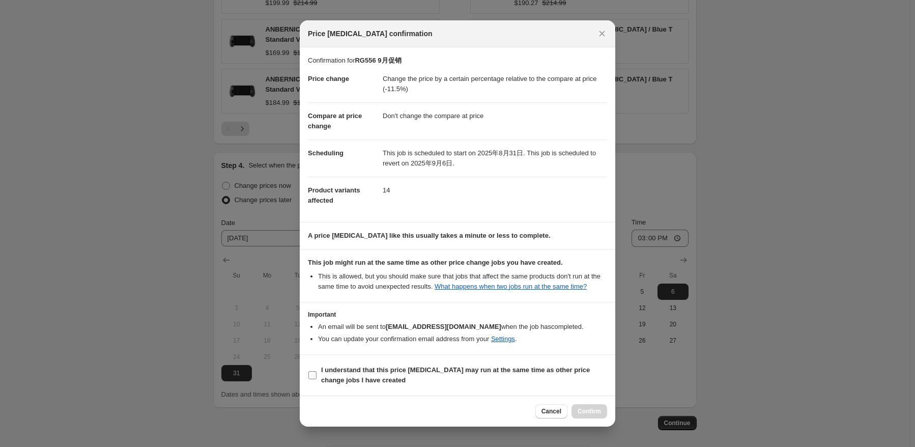
click at [392, 372] on b "I understand that this price [MEDICAL_DATA] may run at the same time as other p…" at bounding box center [455, 375] width 269 height 18
click at [317, 372] on input "I understand that this price [MEDICAL_DATA] may run at the same time as other p…" at bounding box center [313, 375] width 8 height 8
click at [595, 407] on button "Confirm" at bounding box center [590, 411] width 36 height 14
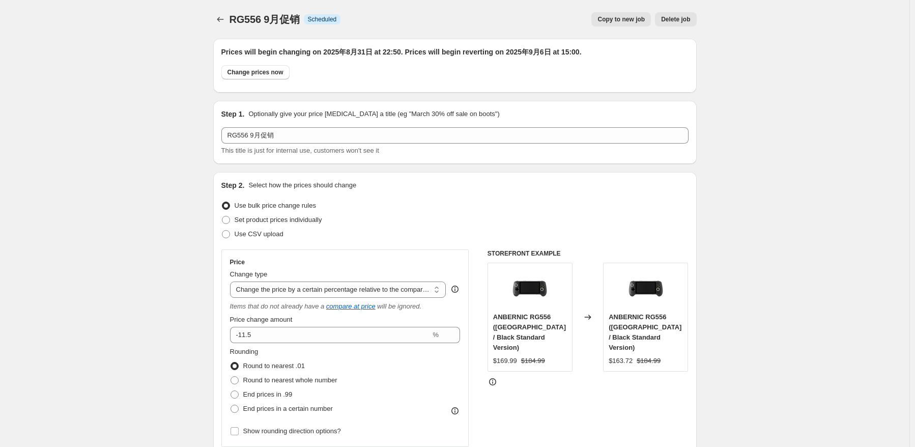
click at [220, 26] on div "RG556 9月促销. This page is ready RG556 9月促销 Info Scheduled Copy to new job Delete…" at bounding box center [455, 19] width 484 height 39
click at [221, 23] on icon "Price change jobs" at bounding box center [220, 19] width 10 height 10
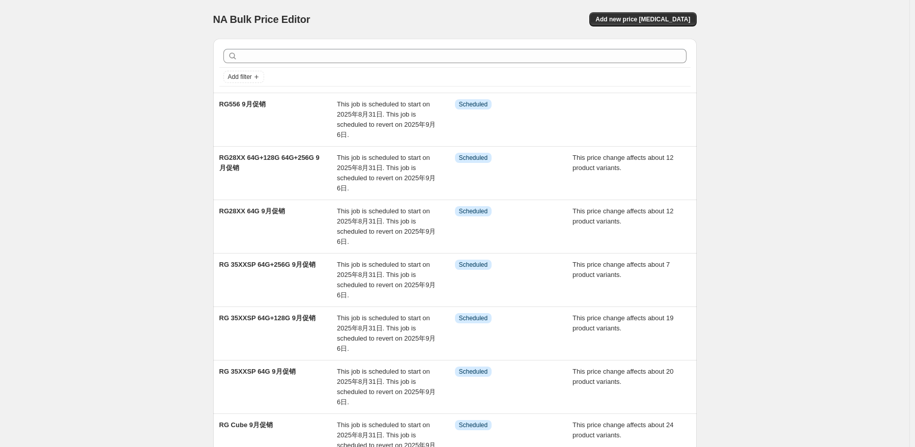
click at [643, 28] on div "NA Bulk Price Editor. This page is ready NA Bulk Price Editor Add new price [ME…" at bounding box center [455, 19] width 484 height 39
click at [647, 19] on span "Add new price [MEDICAL_DATA]" at bounding box center [643, 19] width 95 height 8
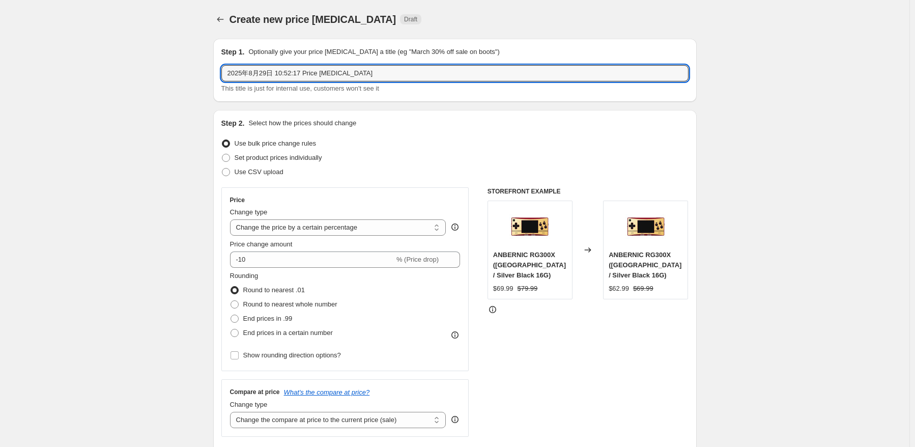
drag, startPoint x: 397, startPoint y: 74, endPoint x: 71, endPoint y: 65, distance: 325.5
paste input "RG 35XX H"
click at [326, 71] on input "RG 35XX H" at bounding box center [454, 73] width 467 height 16
paste input "64G"
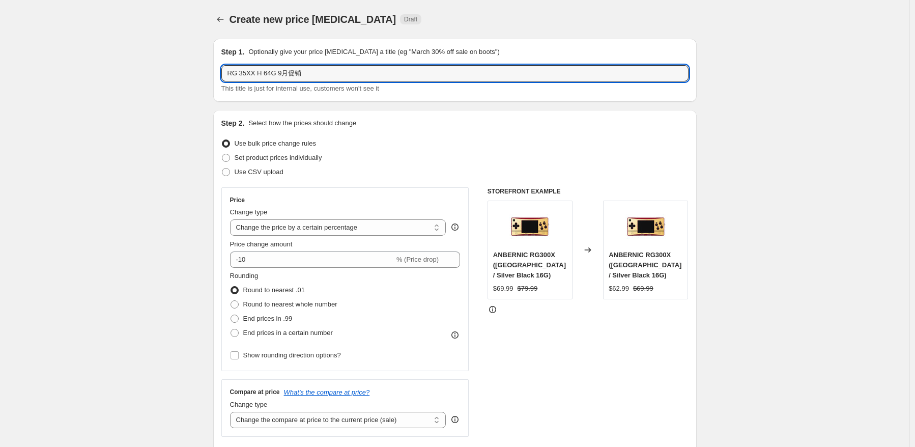
click at [403, 159] on div "Set product prices individually" at bounding box center [454, 158] width 467 height 14
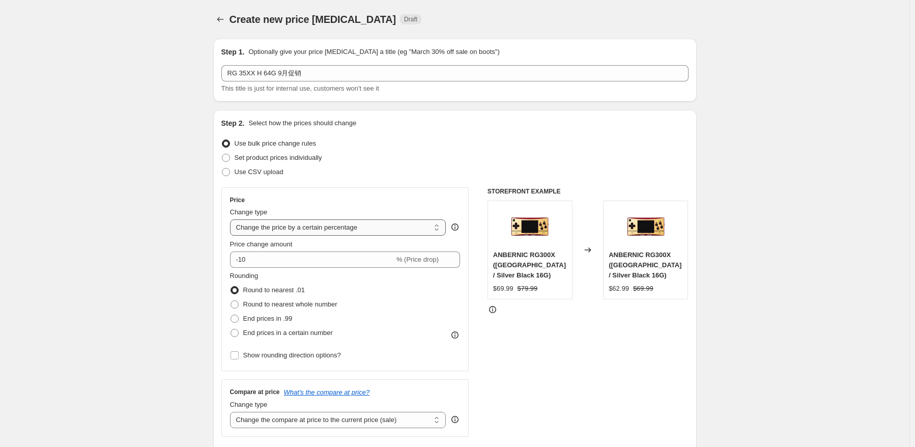
click at [342, 227] on select "Change the price to a certain amount Change the price by a certain amount Chang…" at bounding box center [338, 227] width 216 height 16
click at [232, 219] on select "Change the price to a certain amount Change the price by a certain amount Chang…" at bounding box center [338, 227] width 216 height 16
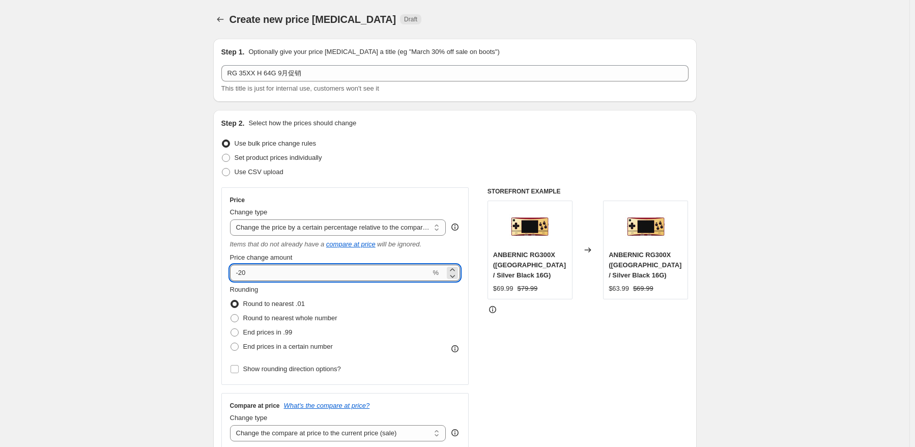
click at [312, 275] on input "-20" at bounding box center [330, 273] width 201 height 16
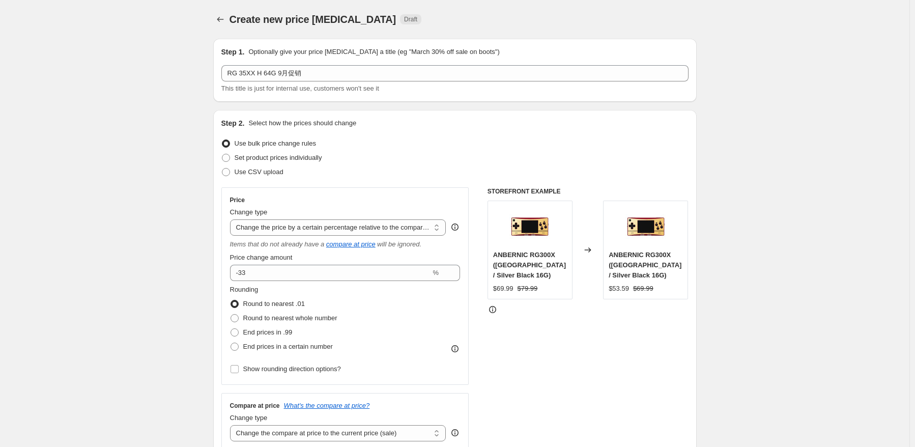
click at [464, 362] on div "Price Change type Change the price to a certain amount Change the price by a ce…" at bounding box center [345, 286] width 248 height 198
click at [314, 315] on span "Round to nearest whole number" at bounding box center [290, 318] width 94 height 8
click at [231, 315] on input "Round to nearest whole number" at bounding box center [231, 314] width 1 height 1
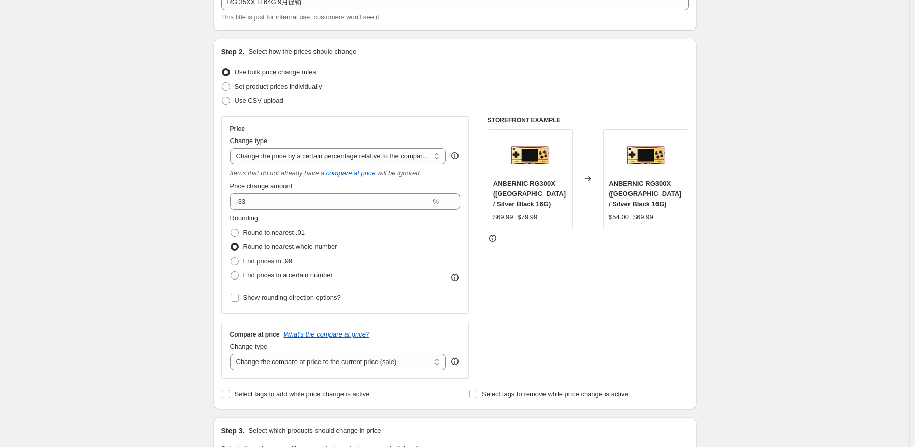
scroll to position [204, 0]
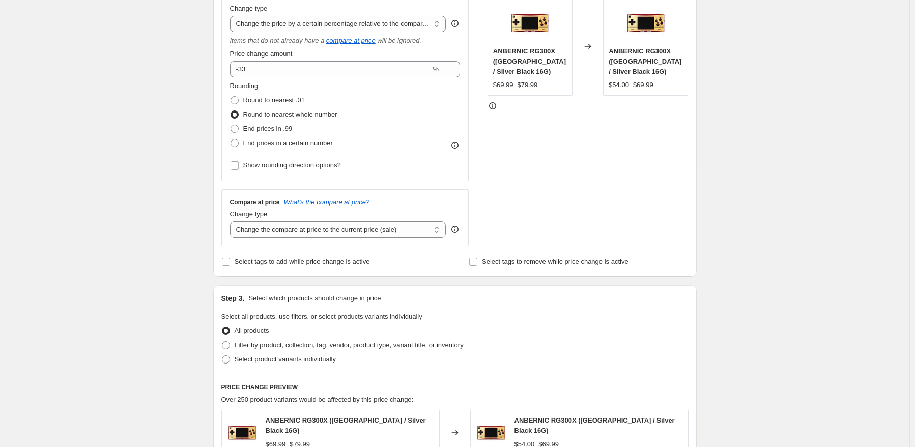
click at [286, 107] on label "Round to nearest whole number" at bounding box center [283, 114] width 107 height 14
click at [231, 110] on input "Round to nearest whole number" at bounding box center [231, 110] width 1 height 1
click at [290, 102] on span "Round to nearest .01" at bounding box center [274, 100] width 62 height 8
click at [231, 97] on input "Round to nearest .01" at bounding box center [231, 96] width 1 height 1
click at [342, 234] on select "Change the compare at price to the current price (sale) Change the compare at p…" at bounding box center [338, 229] width 216 height 16
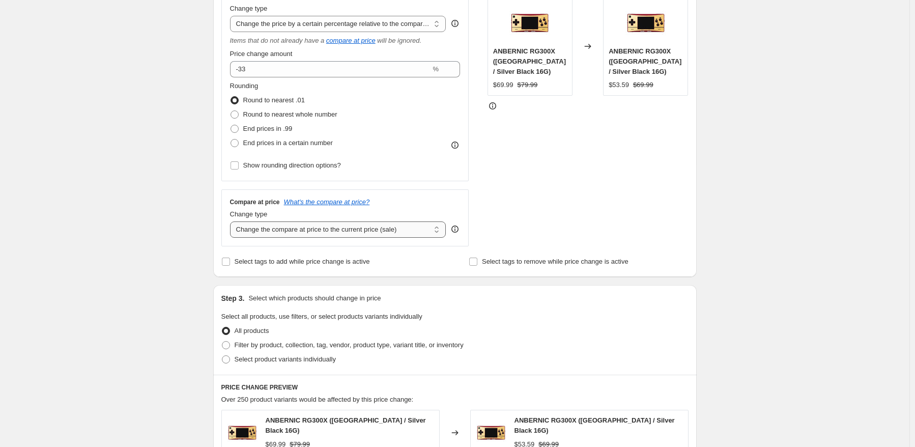
click at [232, 222] on select "Change the compare at price to the current price (sale) Change the compare at p…" at bounding box center [338, 229] width 216 height 16
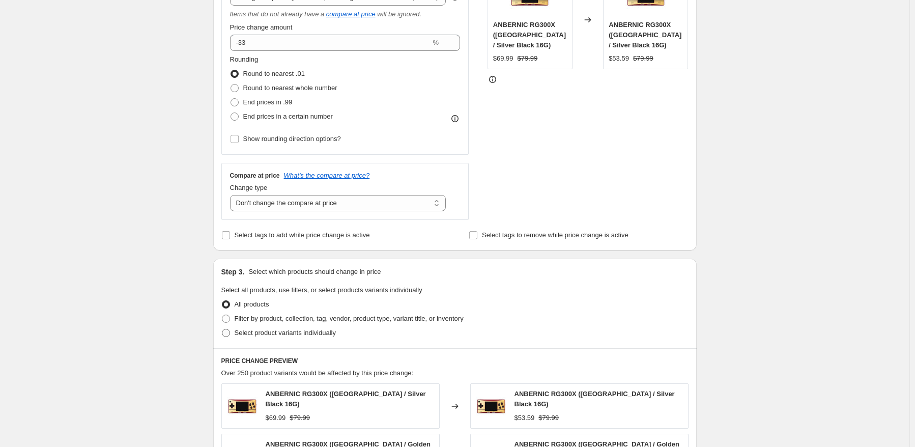
scroll to position [255, 0]
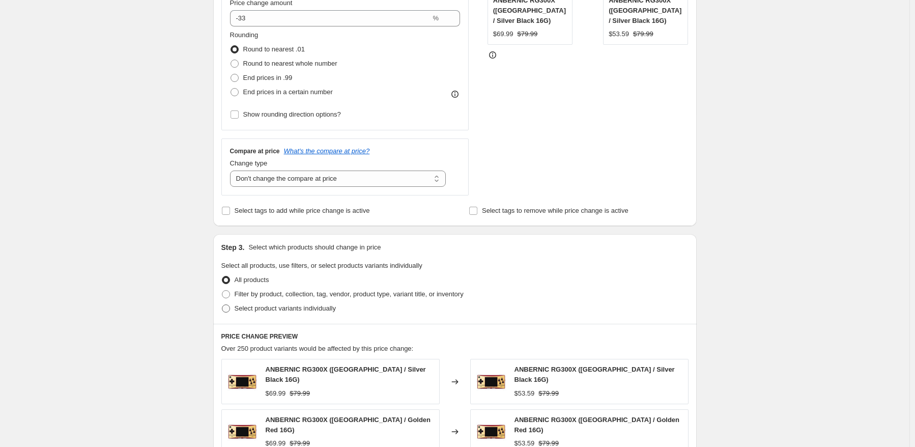
click at [295, 306] on span "Select product variants individually" at bounding box center [285, 308] width 101 height 8
click at [222, 305] on input "Select product variants individually" at bounding box center [222, 304] width 1 height 1
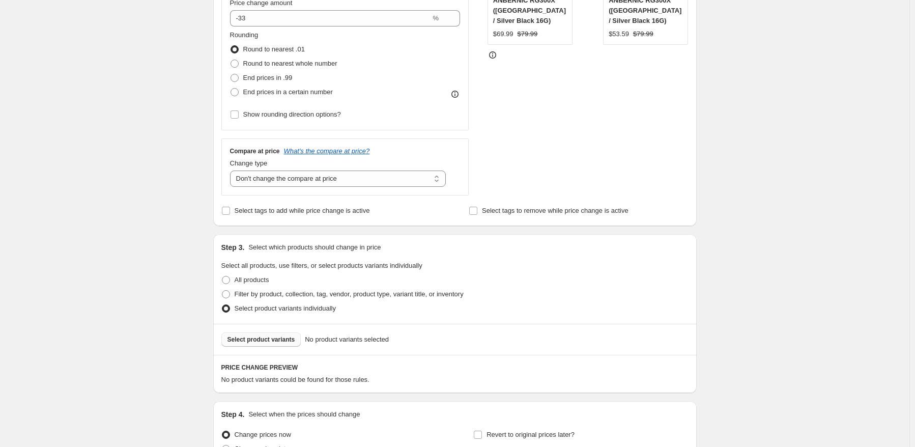
click at [284, 334] on button "Select product variants" at bounding box center [261, 339] width 80 height 14
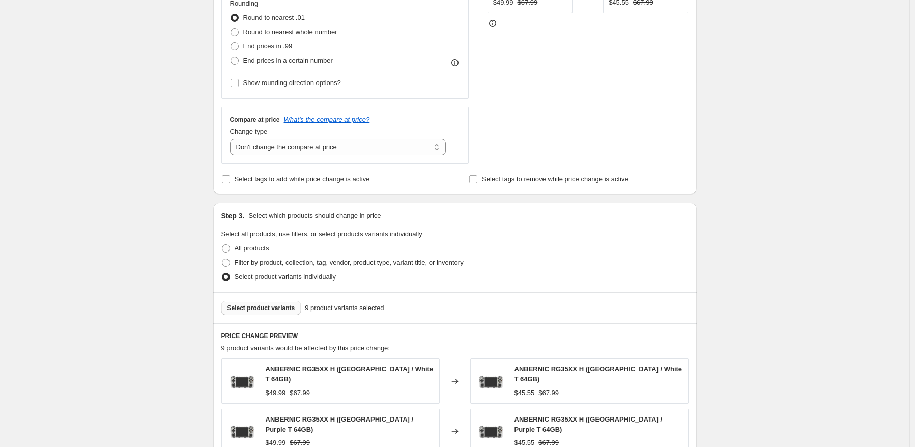
scroll to position [204, 0]
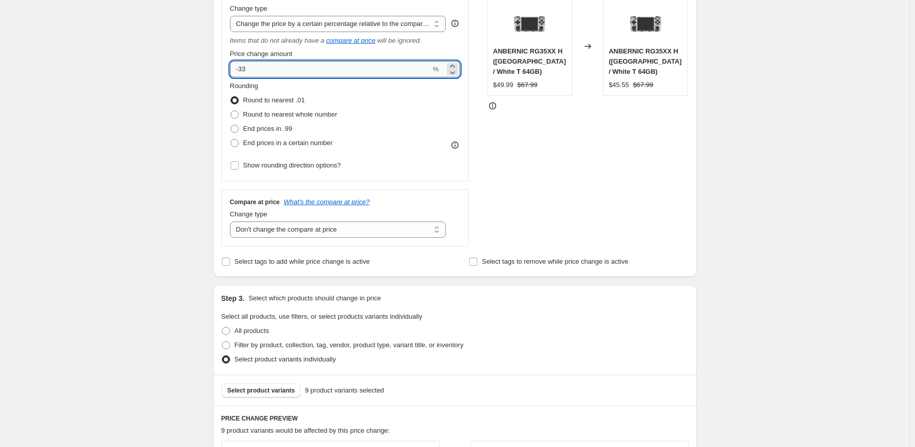
click at [301, 67] on input "-33" at bounding box center [330, 69] width 201 height 16
click at [657, 158] on div "STOREFRONT EXAMPLE ANBERNIC RG35XX H ([GEOGRAPHIC_DATA] / White T 64GB) $49.99 …" at bounding box center [588, 115] width 201 height 263
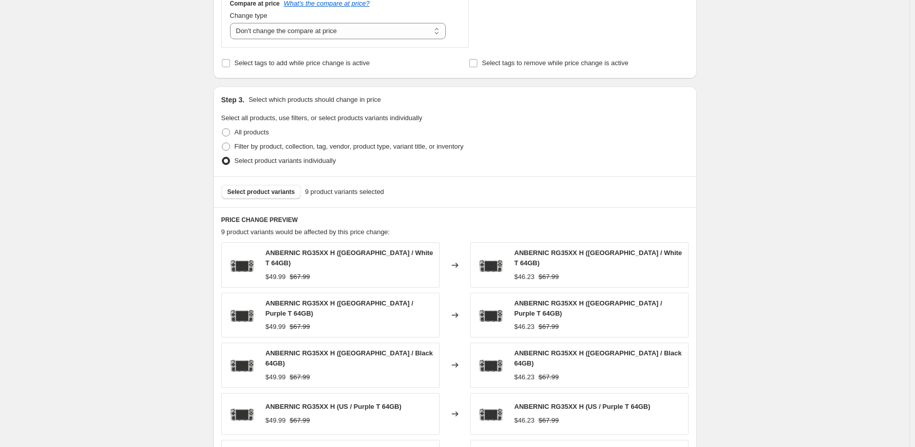
scroll to position [509, 0]
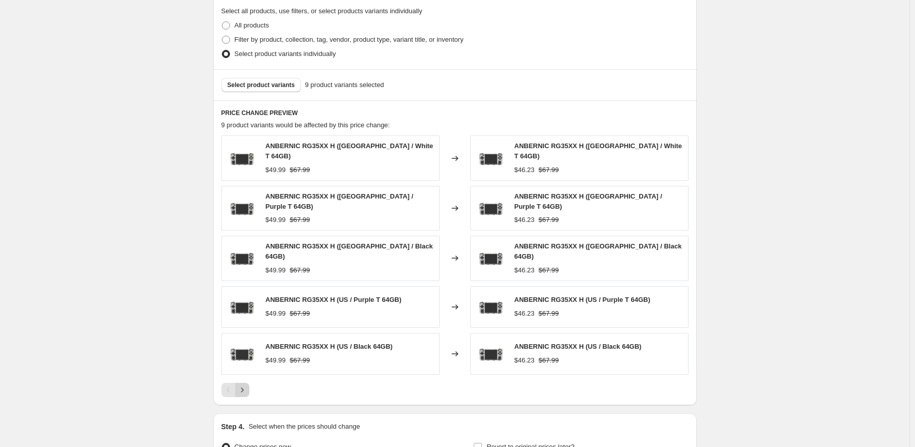
click at [240, 385] on icon "Next" at bounding box center [242, 390] width 10 height 10
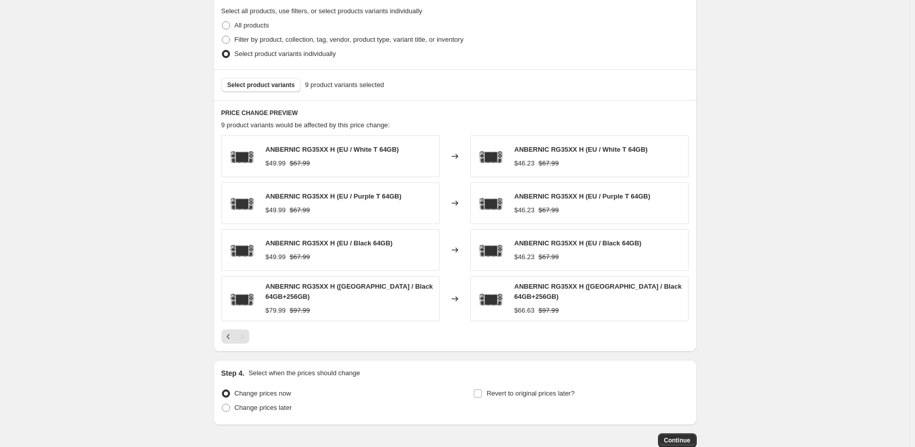
click at [268, 72] on div "Select product variants 9 product variants selected" at bounding box center [455, 84] width 484 height 31
click at [281, 87] on span "Select product variants" at bounding box center [262, 85] width 68 height 8
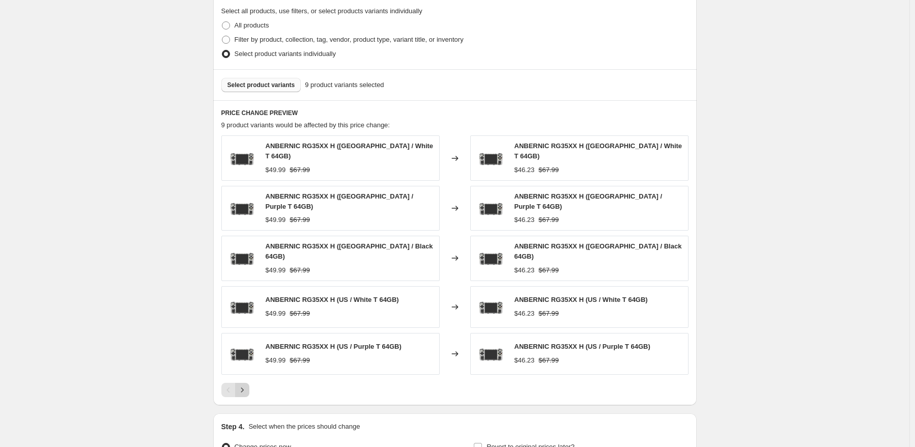
click at [248, 383] on div at bounding box center [454, 390] width 467 height 14
click at [247, 385] on icon "Next" at bounding box center [242, 390] width 10 height 10
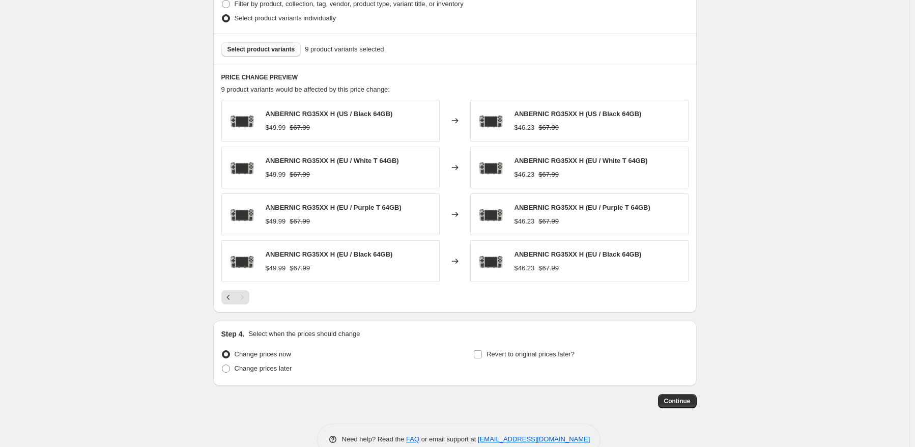
scroll to position [560, 0]
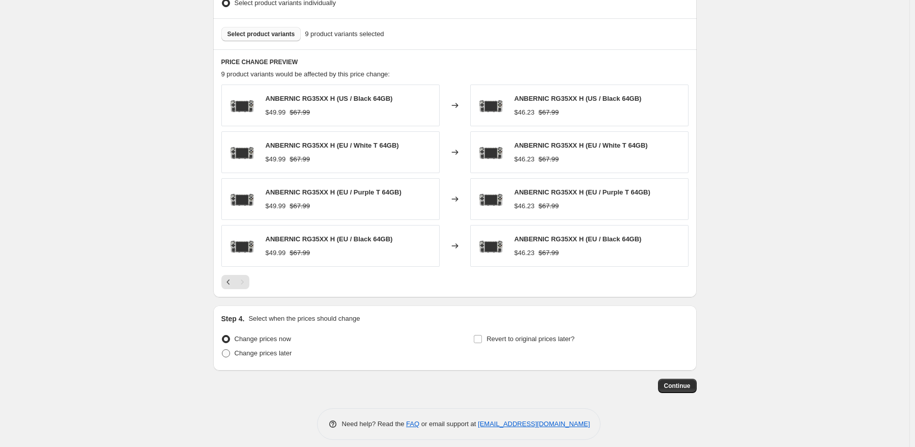
click at [254, 356] on span "Change prices later" at bounding box center [264, 353] width 58 height 8
click at [222, 350] on input "Change prices later" at bounding box center [222, 349] width 1 height 1
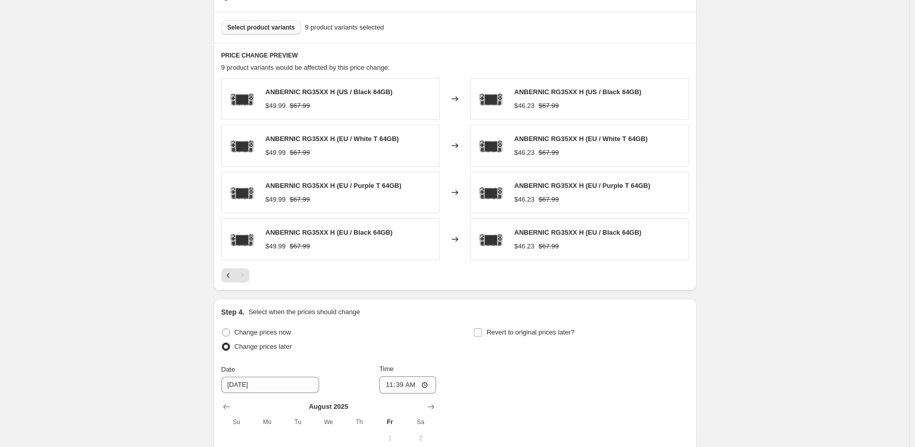
scroll to position [713, 0]
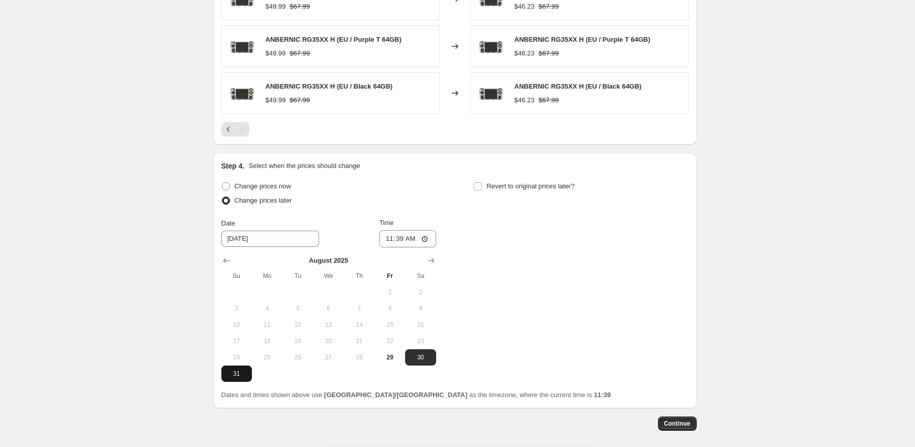
click at [232, 370] on span "31" at bounding box center [237, 374] width 22 height 8
click at [403, 242] on input "11:39" at bounding box center [407, 238] width 57 height 17
click at [527, 250] on div "Change prices now Change prices later Date [DATE] Time 22:50 [DATE] Su Mo Tu We…" at bounding box center [454, 280] width 467 height 203
click at [572, 177] on div "Step 4. Select when the prices should change Change prices now Change prices la…" at bounding box center [454, 280] width 467 height 239
click at [559, 186] on span "Revert to original prices later?" at bounding box center [531, 186] width 88 height 8
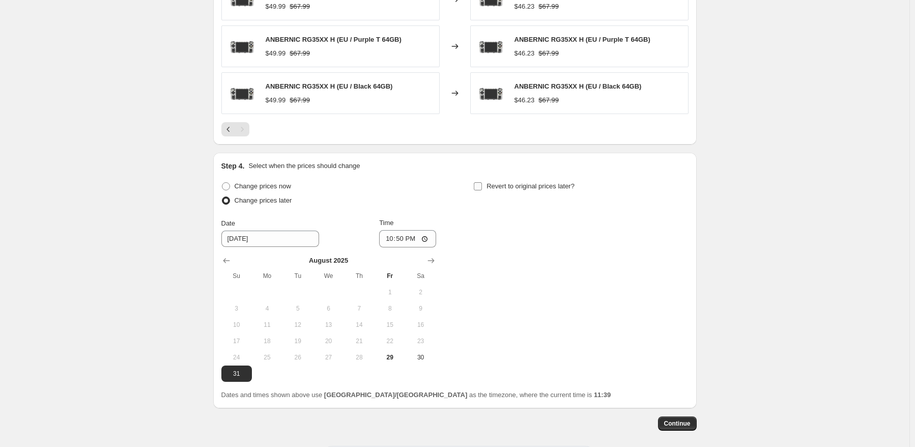
click at [482, 186] on input "Revert to original prices later?" at bounding box center [478, 186] width 8 height 8
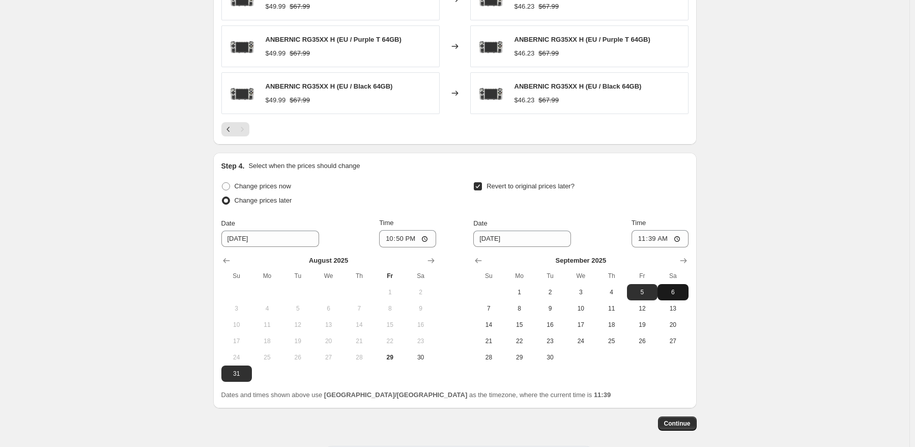
click at [676, 294] on span "6" at bounding box center [673, 292] width 22 height 8
click at [656, 236] on input "11:39" at bounding box center [660, 238] width 57 height 17
click at [678, 425] on span "Continue" at bounding box center [677, 424] width 26 height 8
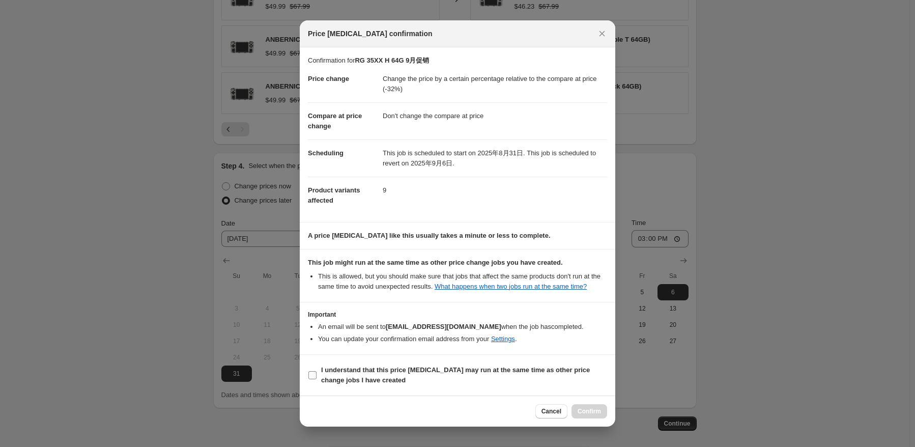
drag, startPoint x: 356, startPoint y: 380, endPoint x: 444, endPoint y: 385, distance: 87.7
click at [356, 379] on b "I understand that this price [MEDICAL_DATA] may run at the same time as other p…" at bounding box center [455, 375] width 269 height 18
click at [317, 379] on input "I understand that this price [MEDICAL_DATA] may run at the same time as other p…" at bounding box center [313, 375] width 8 height 8
click at [603, 419] on div "Cancel Confirm" at bounding box center [458, 411] width 316 height 31
click at [601, 411] on button "Confirm" at bounding box center [590, 411] width 36 height 14
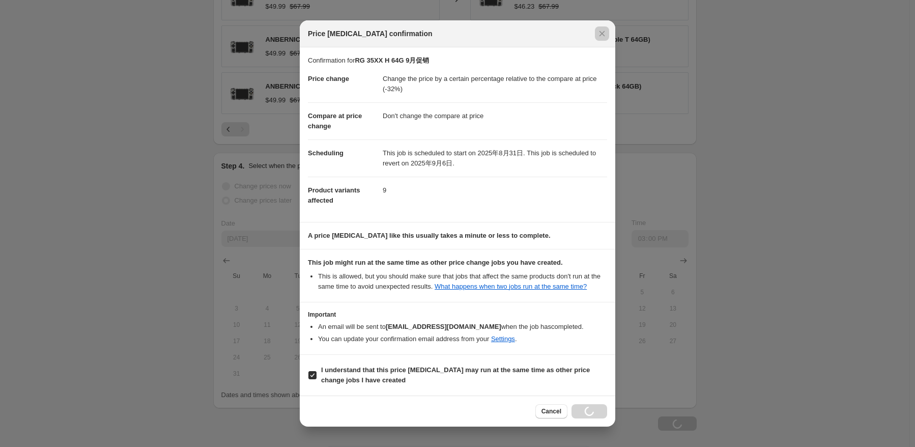
click at [762, 378] on div at bounding box center [457, 223] width 915 height 447
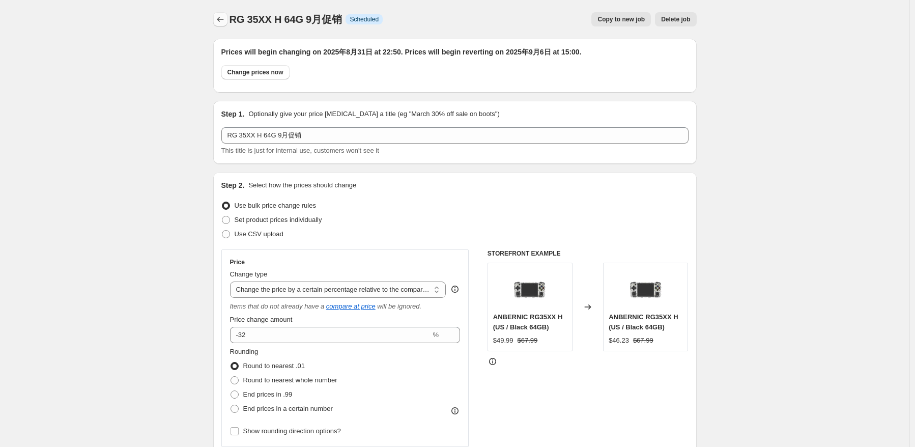
click at [220, 21] on icon "Price change jobs" at bounding box center [220, 19] width 10 height 10
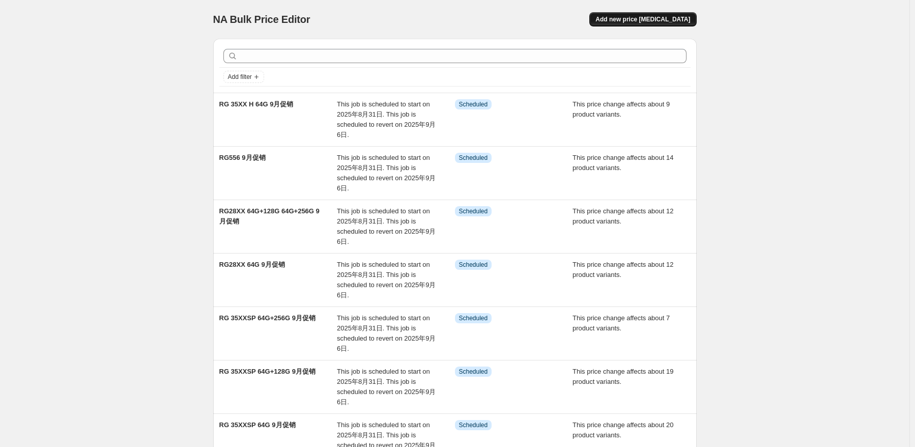
click at [655, 18] on span "Add new price [MEDICAL_DATA]" at bounding box center [643, 19] width 95 height 8
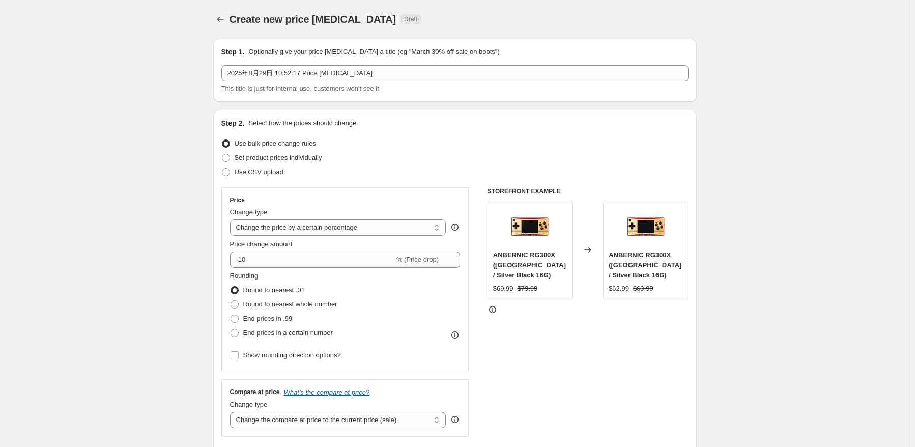
click at [233, 14] on span "Create new price [MEDICAL_DATA]" at bounding box center [313, 19] width 167 height 11
click at [218, 20] on icon "Price change jobs" at bounding box center [220, 19] width 10 height 10
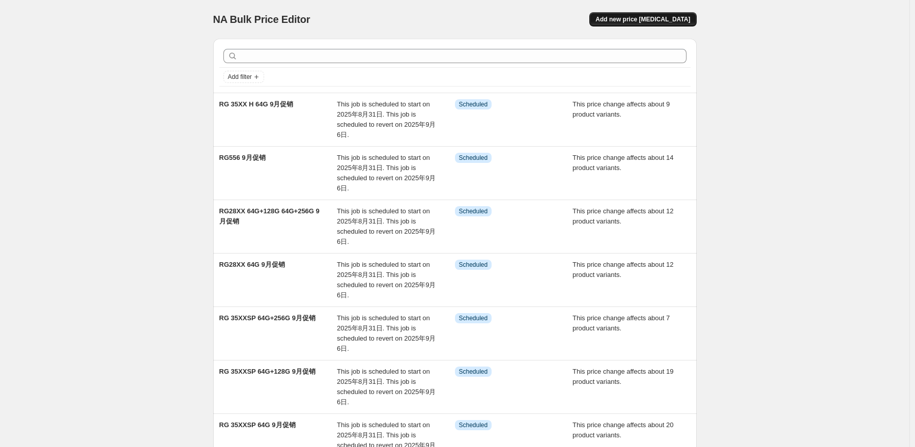
click at [656, 17] on span "Add new price [MEDICAL_DATA]" at bounding box center [643, 19] width 95 height 8
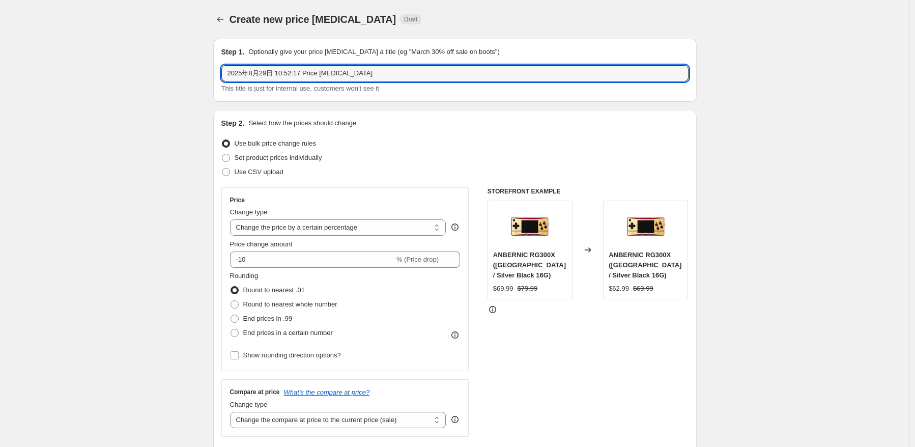
drag, startPoint x: 397, startPoint y: 73, endPoint x: 60, endPoint y: 72, distance: 336.5
paste input "RG 35XX H"
click at [292, 75] on input "RG 35XX H" at bounding box center [454, 73] width 467 height 16
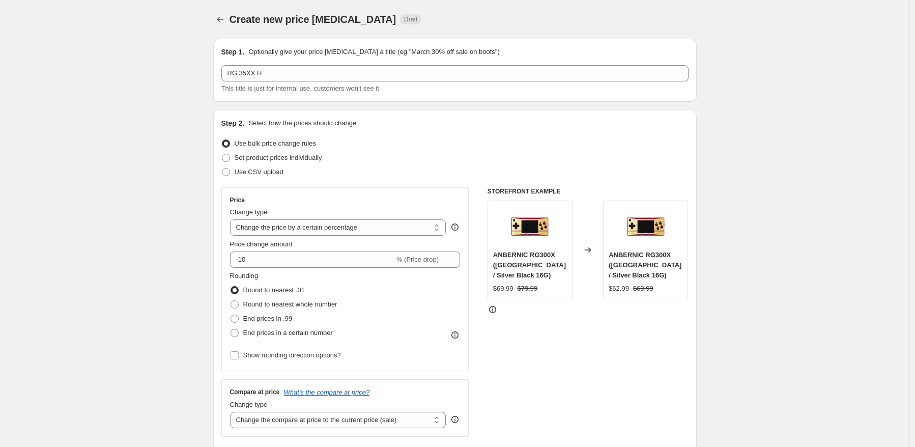
click at [217, 16] on button "Price change jobs" at bounding box center [220, 19] width 14 height 14
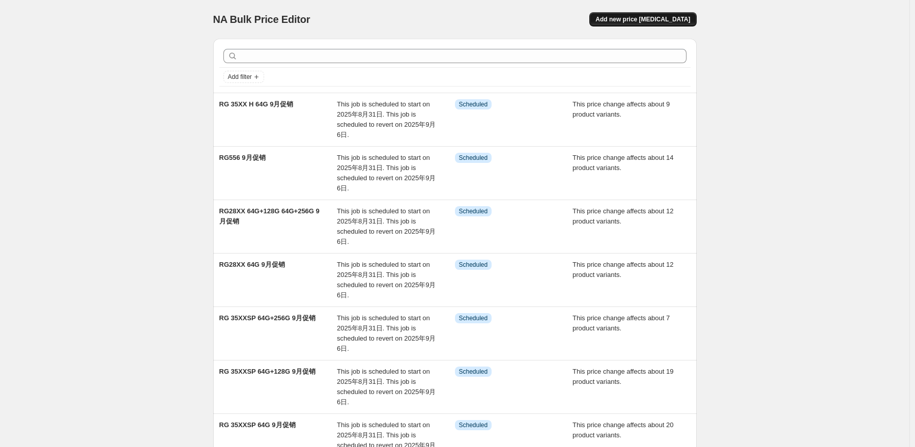
click at [651, 23] on span "Add new price [MEDICAL_DATA]" at bounding box center [643, 19] width 95 height 8
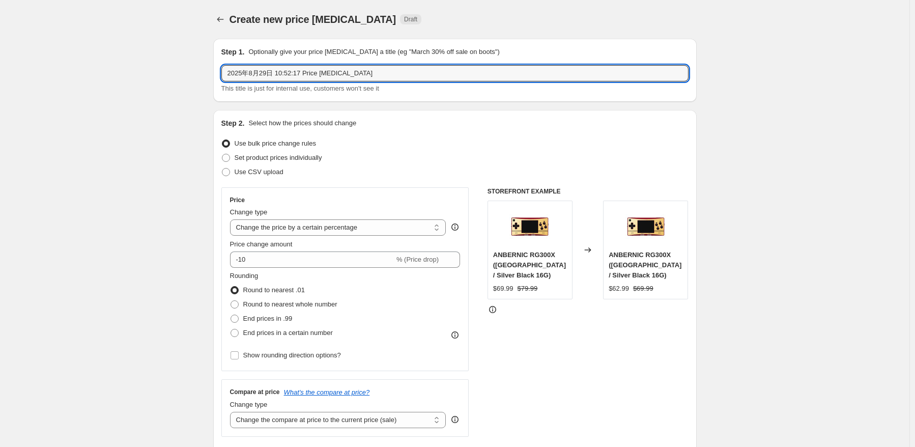
drag, startPoint x: 399, startPoint y: 74, endPoint x: 83, endPoint y: 67, distance: 316.3
paste input "64G+128G 64G+256G"
click at [228, 75] on input "64G+128G 64G+256G" at bounding box center [454, 73] width 467 height 16
paste input "RG 35XX H"
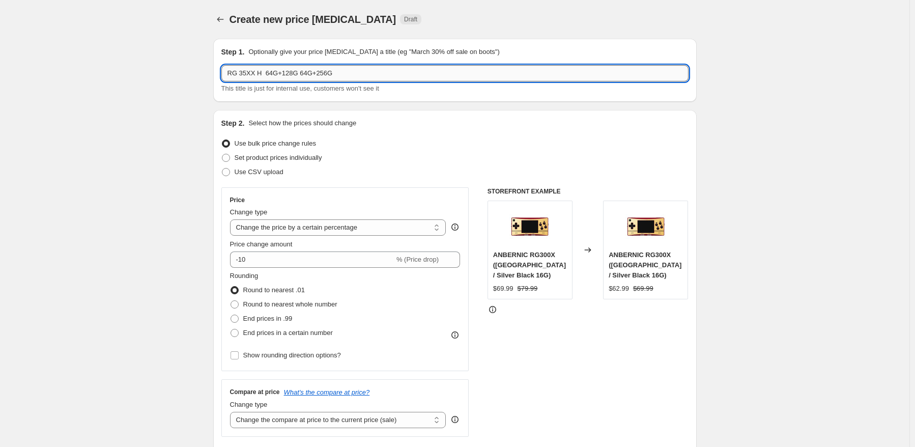
click at [373, 69] on input "RG 35XX H 64G+128G 64G+256G" at bounding box center [454, 73] width 467 height 16
click at [417, 162] on div "Set product prices individually" at bounding box center [454, 158] width 467 height 14
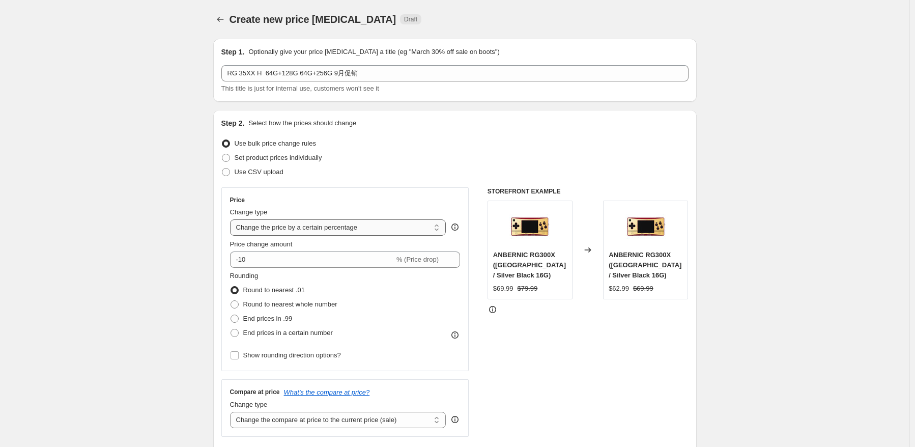
drag, startPoint x: 390, startPoint y: 224, endPoint x: 392, endPoint y: 231, distance: 7.8
click at [390, 224] on select "Change the price to a certain amount Change the price by a certain amount Chang…" at bounding box center [338, 227] width 216 height 16
click at [232, 219] on select "Change the price to a certain amount Change the price by a certain amount Chang…" at bounding box center [338, 227] width 216 height 16
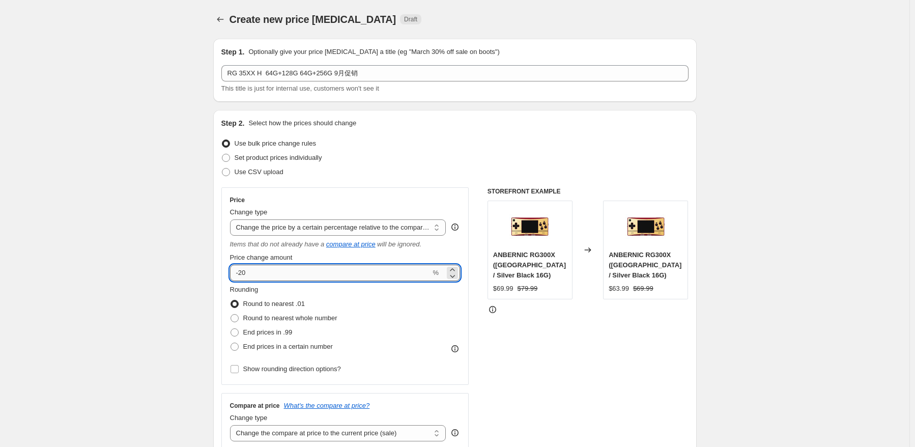
click at [360, 278] on input "-20" at bounding box center [330, 273] width 201 height 16
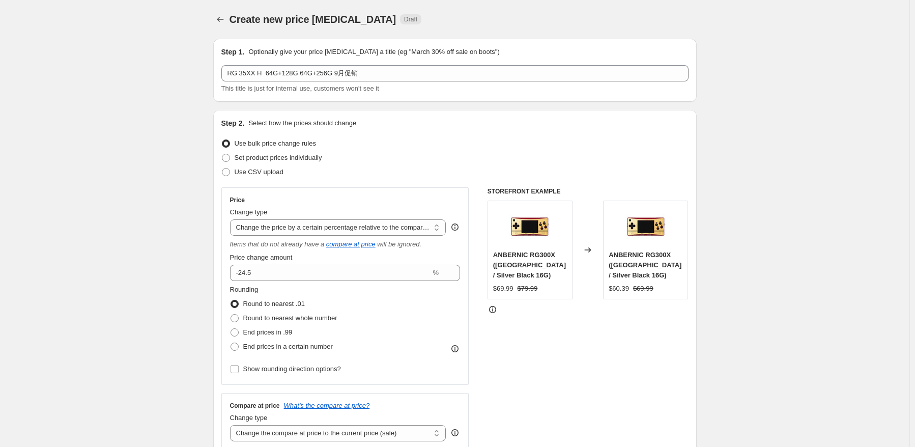
click at [379, 304] on div "Rounding Round to nearest .01 Round to nearest whole number End prices in .99 E…" at bounding box center [345, 319] width 231 height 69
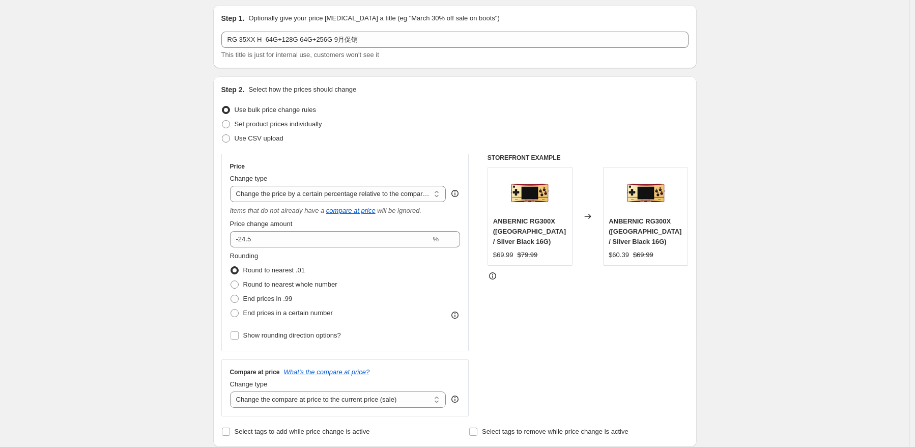
scroll to position [51, 0]
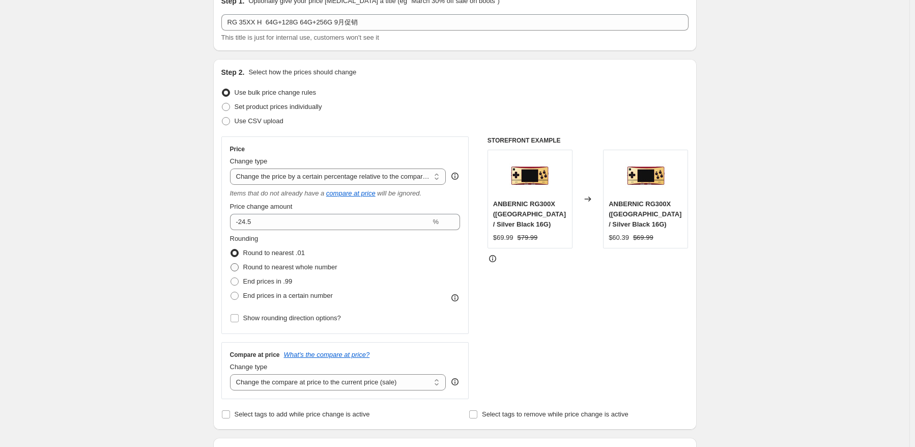
click at [322, 266] on span "Round to nearest whole number" at bounding box center [290, 267] width 94 height 8
click at [231, 264] on input "Round to nearest whole number" at bounding box center [231, 263] width 1 height 1
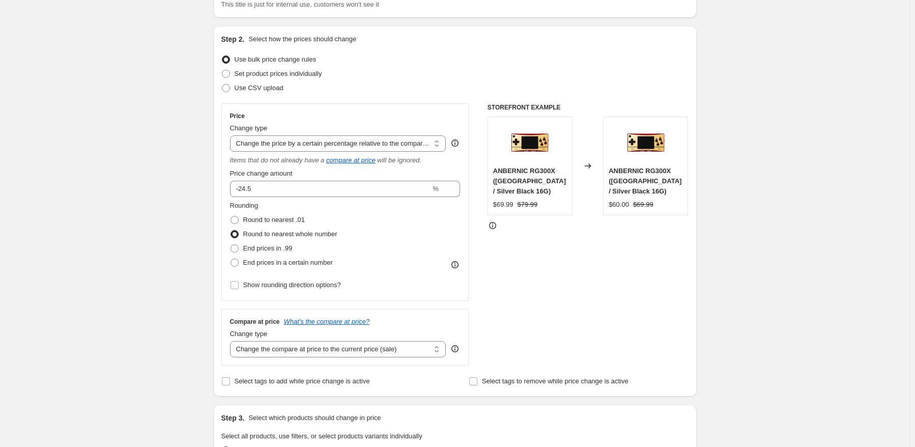
scroll to position [102, 0]
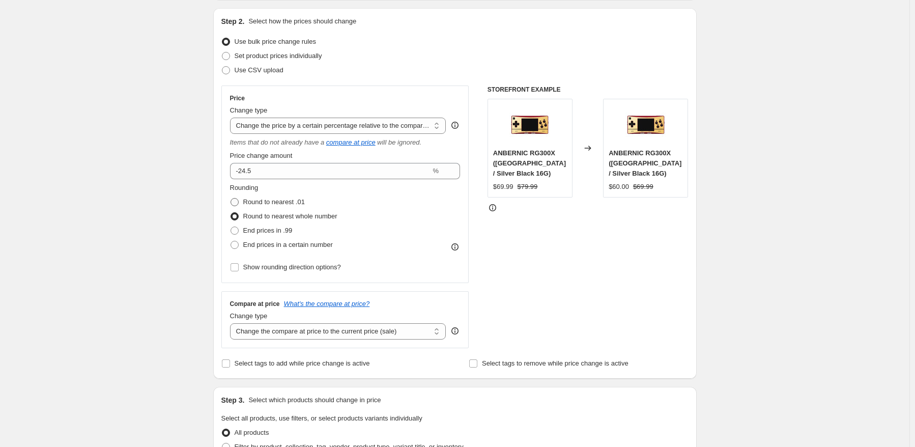
click at [297, 202] on span "Round to nearest .01" at bounding box center [274, 202] width 62 height 8
click at [231, 199] on input "Round to nearest .01" at bounding box center [231, 198] width 1 height 1
click at [360, 331] on select "Change the compare at price to the current price (sale) Change the compare at p…" at bounding box center [338, 331] width 216 height 16
click at [232, 324] on select "Change the compare at price to the current price (sale) Change the compare at p…" at bounding box center [338, 331] width 216 height 16
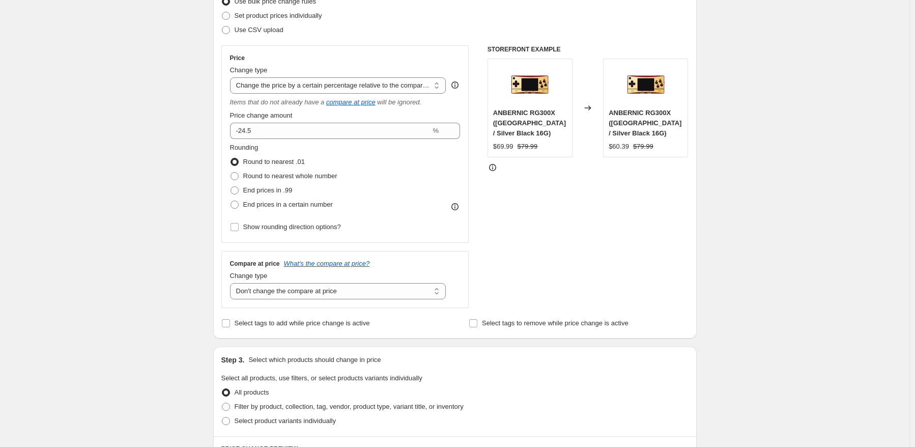
scroll to position [204, 0]
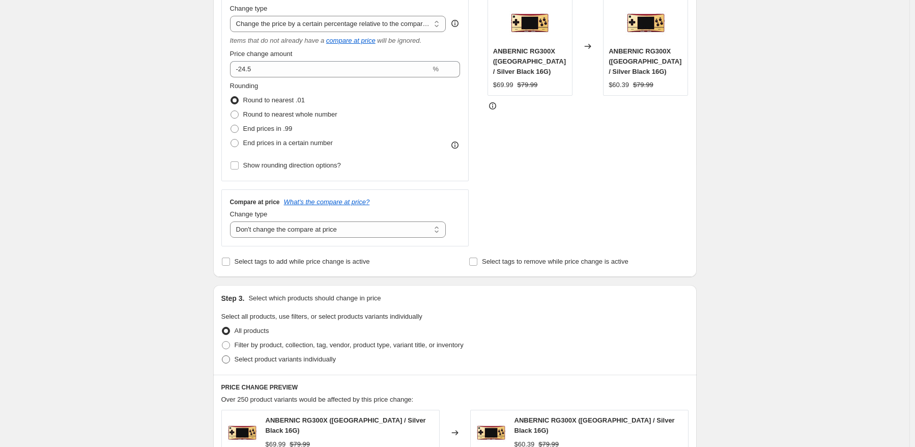
click at [257, 363] on span "Select product variants individually" at bounding box center [285, 359] width 101 height 8
click at [222, 356] on input "Select product variants individually" at bounding box center [222, 355] width 1 height 1
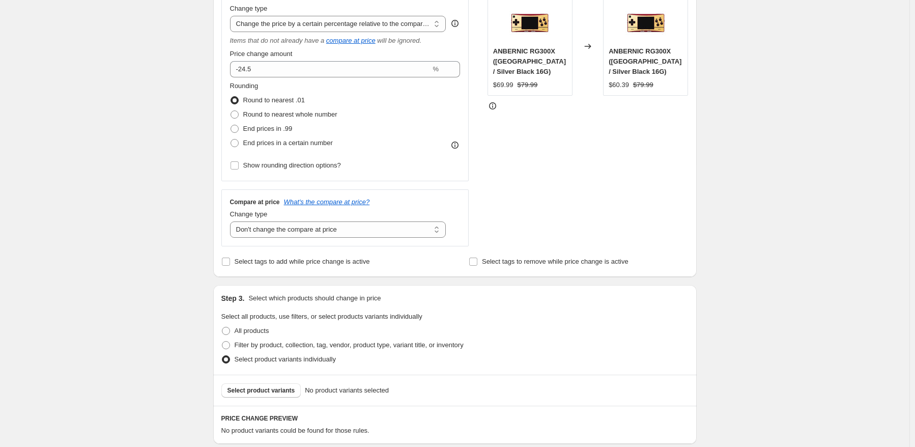
click at [285, 381] on div "Select product variants No product variants selected" at bounding box center [455, 390] width 484 height 31
click at [292, 392] on button "Select product variants" at bounding box center [261, 390] width 80 height 14
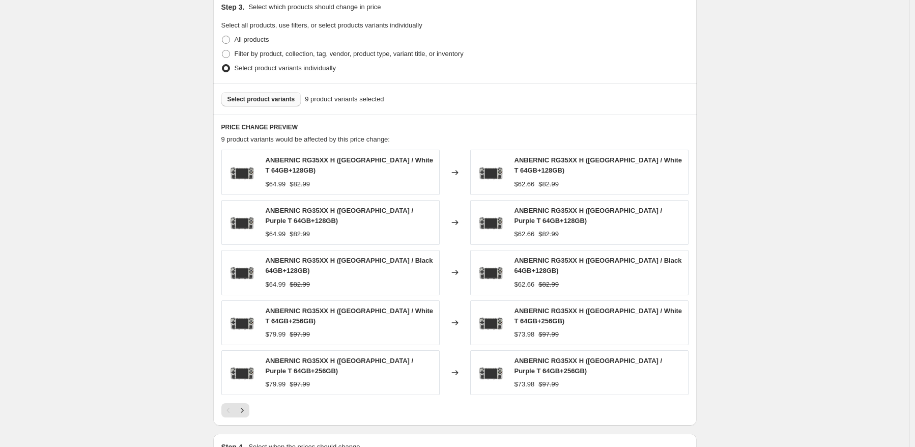
scroll to position [509, 0]
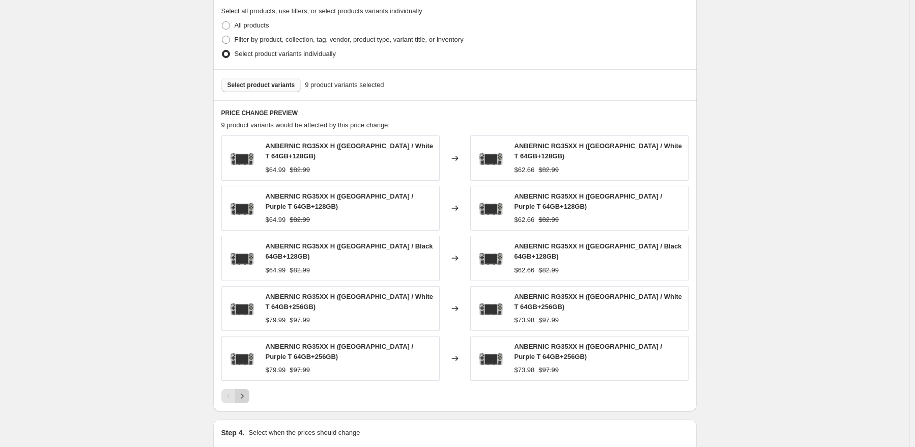
click at [238, 389] on button "Next" at bounding box center [242, 396] width 14 height 14
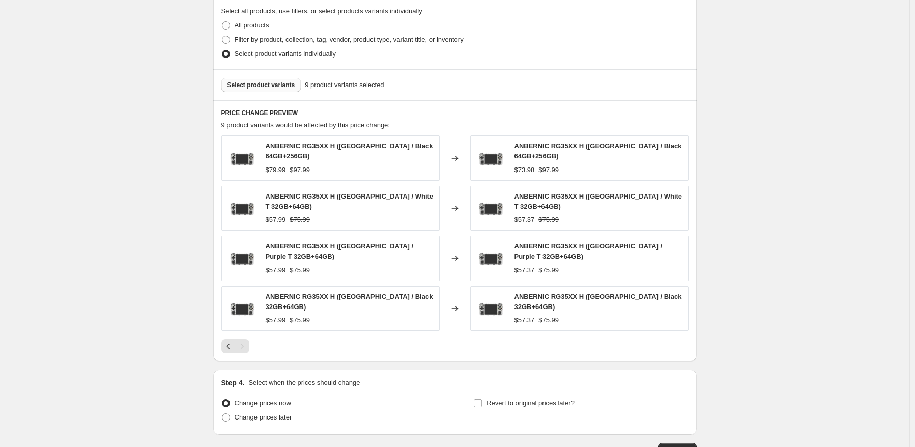
click at [276, 85] on span "Select product variants" at bounding box center [262, 85] width 68 height 8
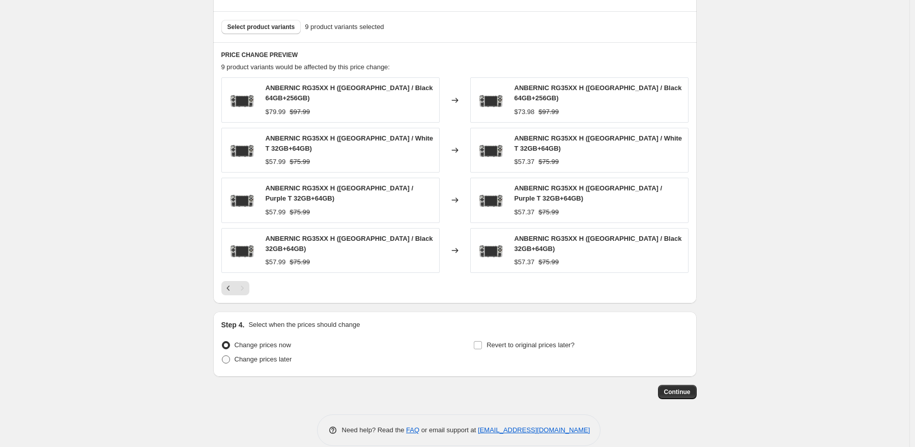
click at [235, 352] on label "Change prices later" at bounding box center [256, 359] width 71 height 14
click at [222, 355] on input "Change prices later" at bounding box center [222, 355] width 1 height 1
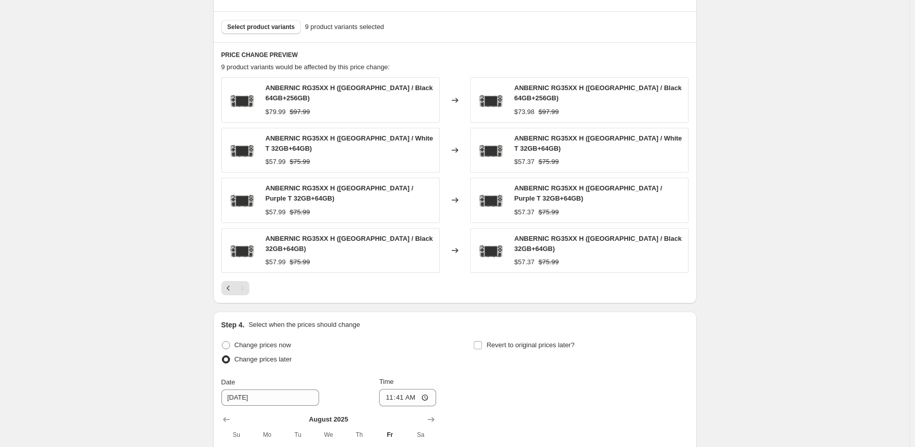
scroll to position [720, 0]
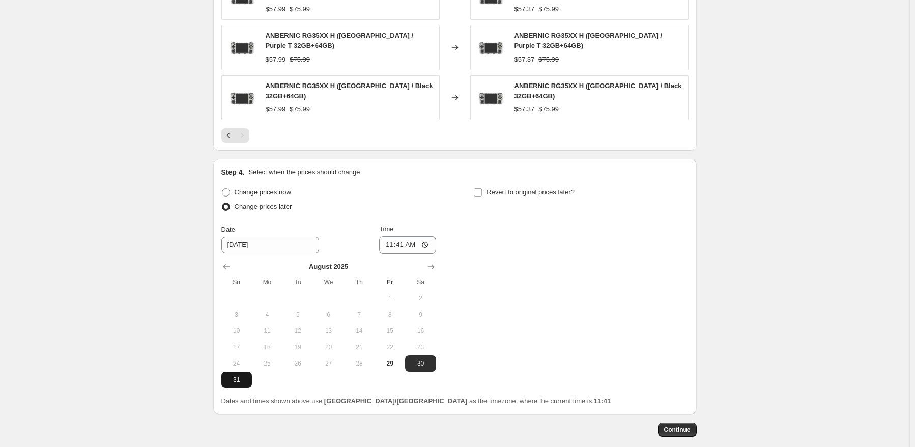
click at [239, 372] on button "31" at bounding box center [236, 380] width 31 height 16
click at [409, 236] on input "11:41" at bounding box center [407, 244] width 57 height 17
click at [493, 245] on div "Change prices now Change prices later Date [DATE] Time 22:50 [DATE] Su Mo Tu We…" at bounding box center [454, 286] width 467 height 203
click at [548, 185] on label "Revert to original prices later?" at bounding box center [523, 192] width 101 height 14
click at [482, 188] on input "Revert to original prices later?" at bounding box center [478, 192] width 8 height 8
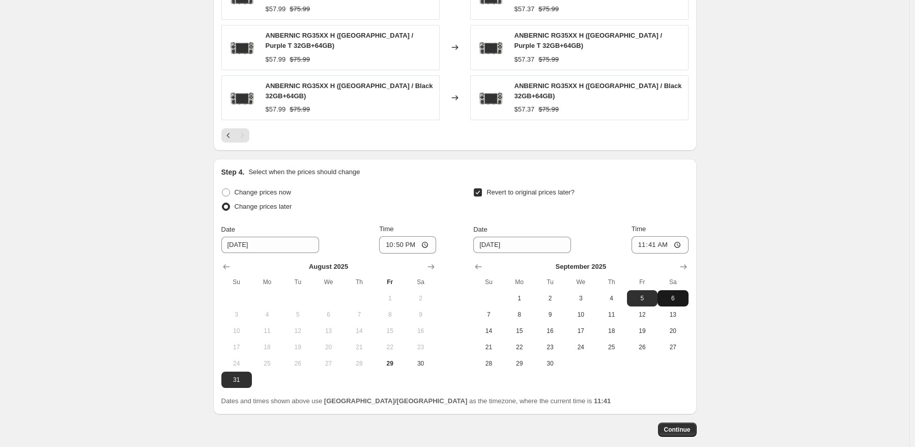
click at [678, 294] on span "6" at bounding box center [673, 298] width 22 height 8
click at [652, 236] on input "11:41" at bounding box center [660, 244] width 57 height 17
click at [684, 426] on span "Continue" at bounding box center [677, 430] width 26 height 8
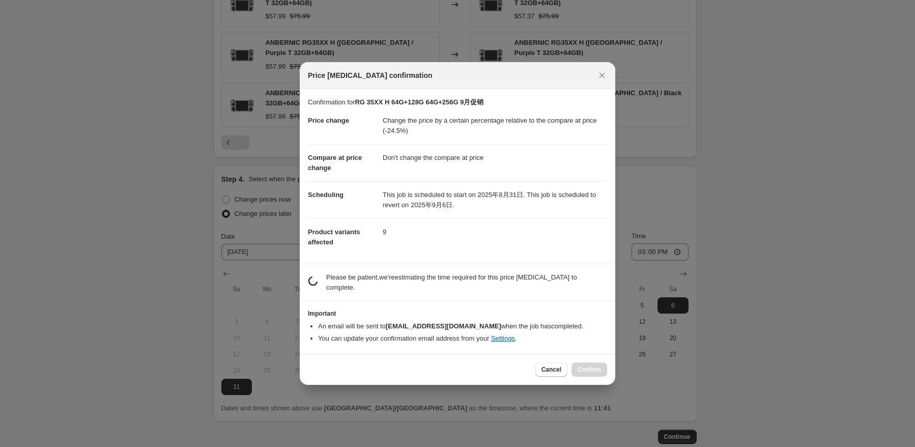
scroll to position [0, 0]
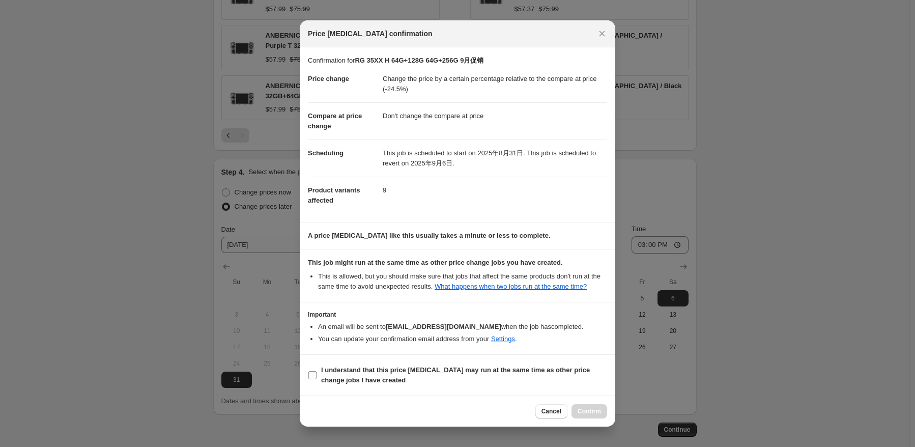
click at [363, 372] on b "I understand that this price [MEDICAL_DATA] may run at the same time as other p…" at bounding box center [455, 375] width 269 height 18
click at [317, 372] on input "I understand that this price [MEDICAL_DATA] may run at the same time as other p…" at bounding box center [313, 375] width 8 height 8
click at [575, 409] on button "Confirm" at bounding box center [590, 411] width 36 height 14
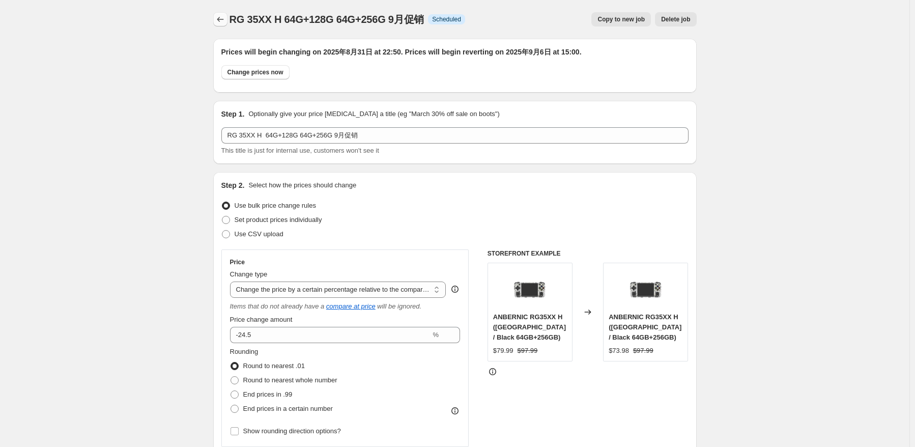
click at [216, 18] on button "Price change jobs" at bounding box center [220, 19] width 14 height 14
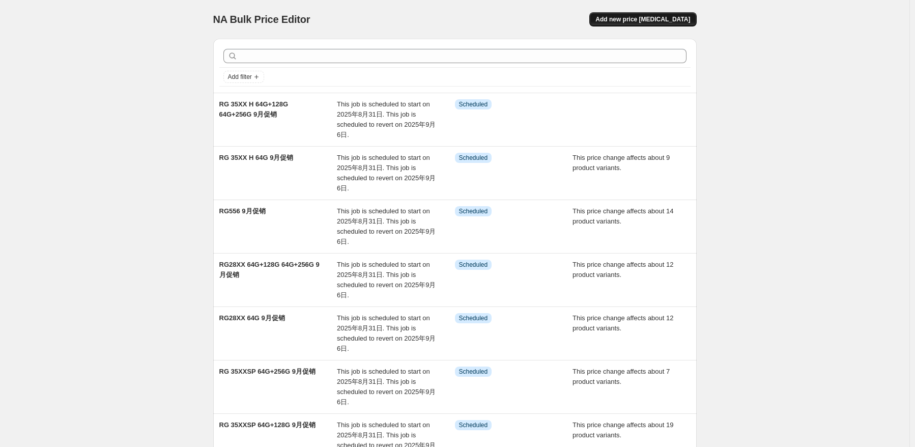
click at [666, 24] on button "Add new price [MEDICAL_DATA]" at bounding box center [643, 19] width 107 height 14
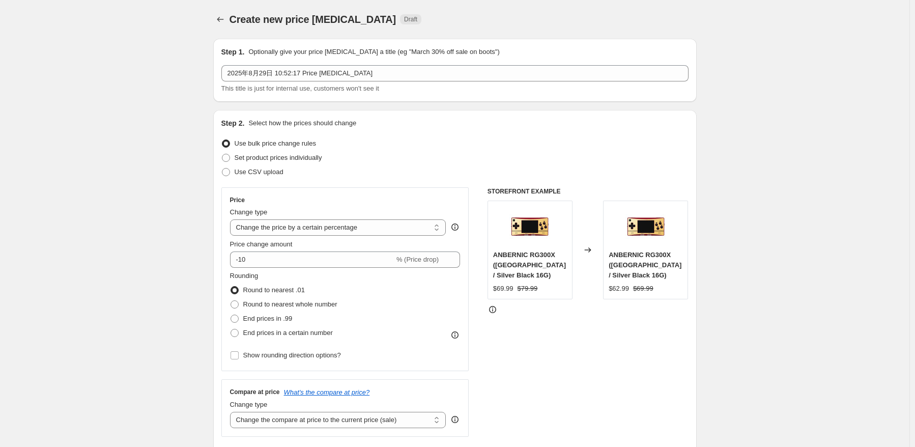
drag, startPoint x: 322, startPoint y: 68, endPoint x: 106, endPoint y: 67, distance: 215.9
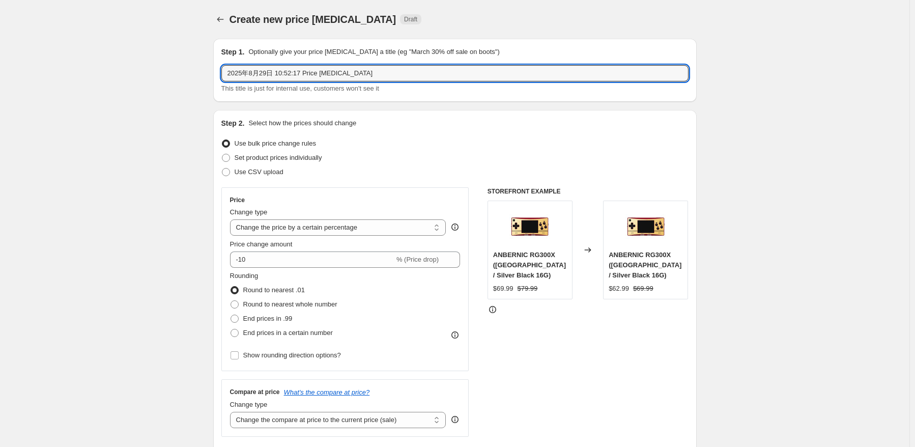
drag, startPoint x: 204, startPoint y: 65, endPoint x: 136, endPoint y: 63, distance: 67.7
paste input "RG 35XX PLUS"
click at [310, 79] on input "RG 35XX PLUS" at bounding box center [454, 73] width 467 height 16
paste input "64G"
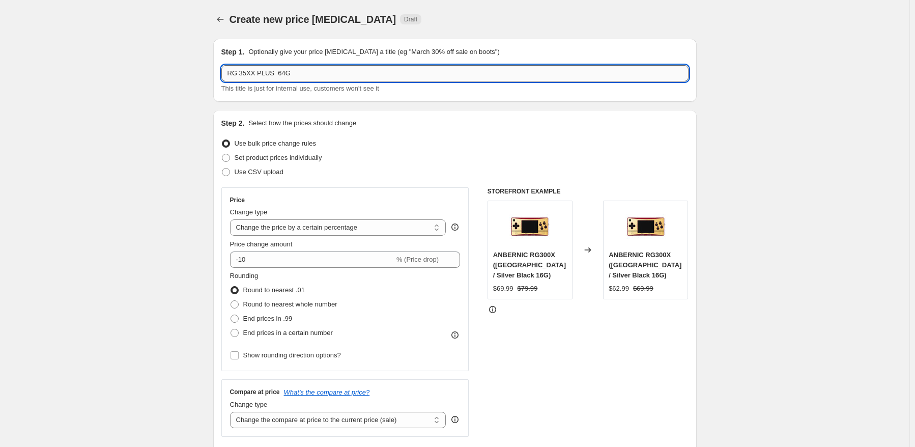
click at [351, 76] on input "RG 35XX PLUS 64G" at bounding box center [454, 73] width 467 height 16
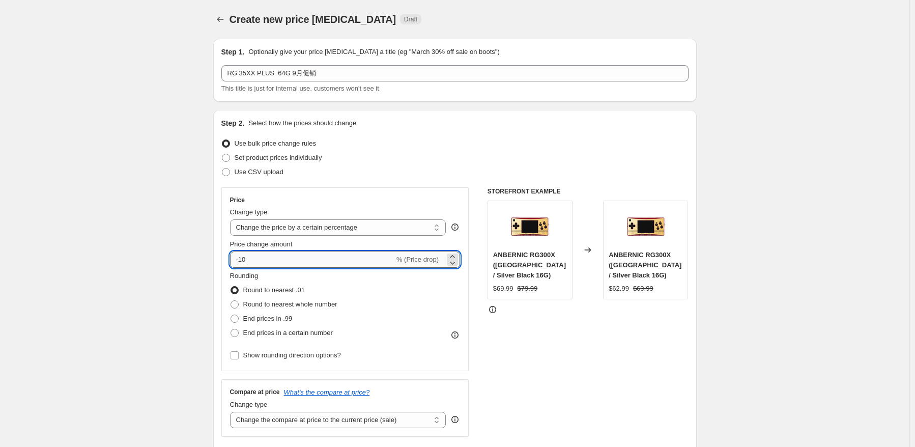
click at [291, 260] on input "-10" at bounding box center [312, 260] width 164 height 16
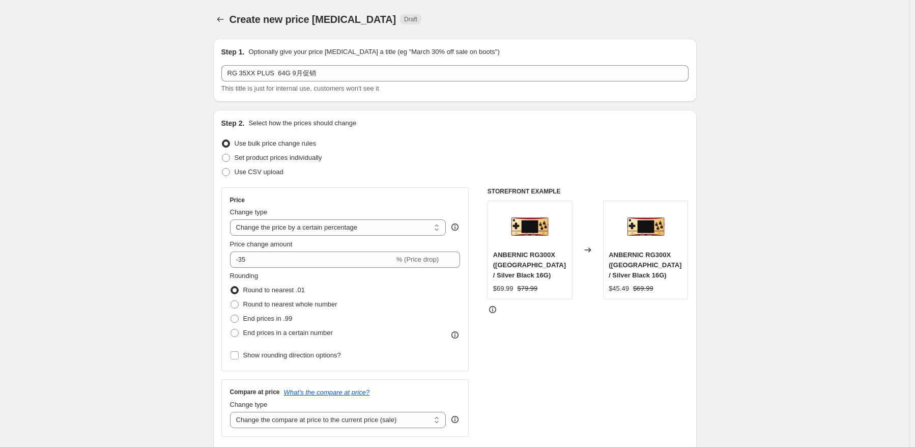
click at [450, 361] on div "Rounding Round to nearest .01 Round to nearest whole number End prices in .99 E…" at bounding box center [345, 317] width 231 height 92
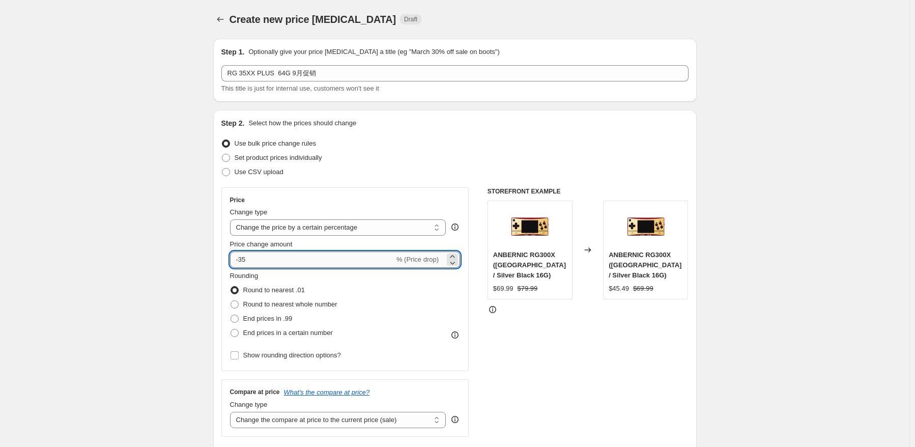
click at [309, 263] on input "-35" at bounding box center [312, 260] width 164 height 16
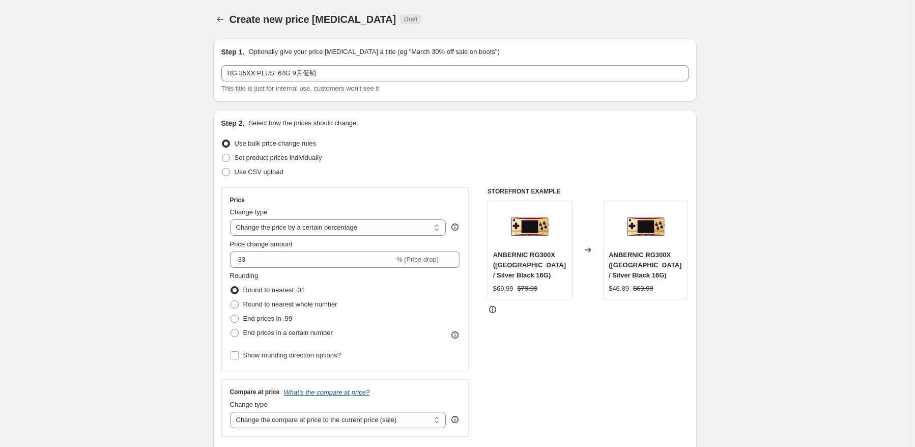
click at [405, 331] on div "Rounding Round to nearest .01 Round to nearest whole number End prices in .99 E…" at bounding box center [345, 305] width 231 height 69
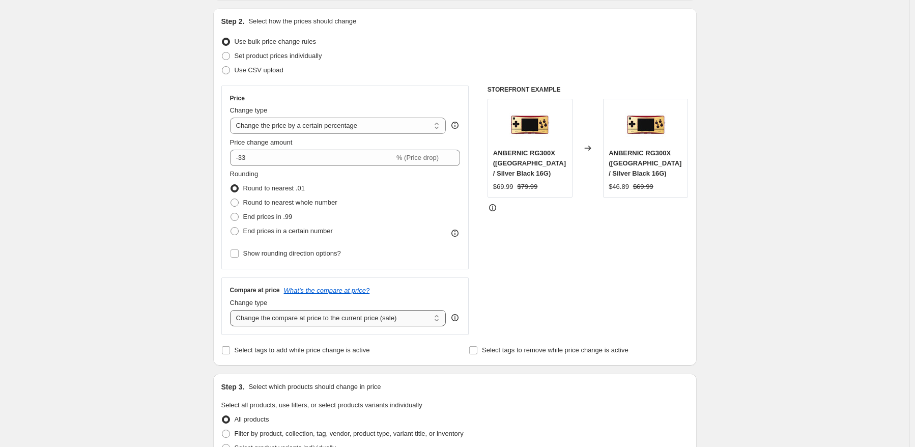
click at [369, 323] on select "Change the compare at price to the current price (sale) Change the compare at p…" at bounding box center [338, 318] width 216 height 16
click at [232, 310] on select "Change the compare at price to the current price (sale) Change the compare at p…" at bounding box center [338, 318] width 216 height 16
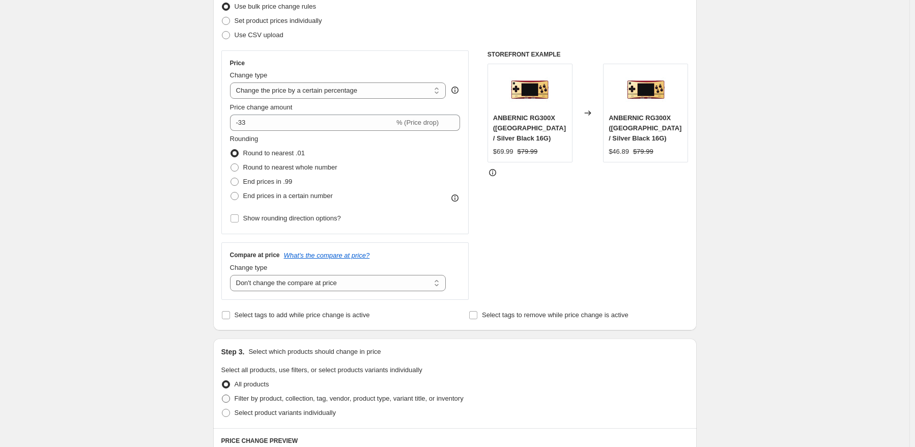
scroll to position [204, 0]
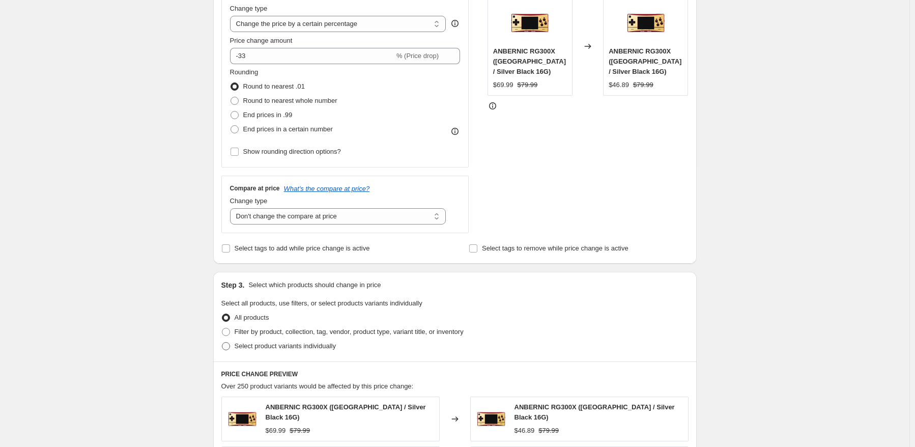
click at [254, 346] on span "Select product variants individually" at bounding box center [285, 346] width 101 height 8
click at [222, 343] on input "Select product variants individually" at bounding box center [222, 342] width 1 height 1
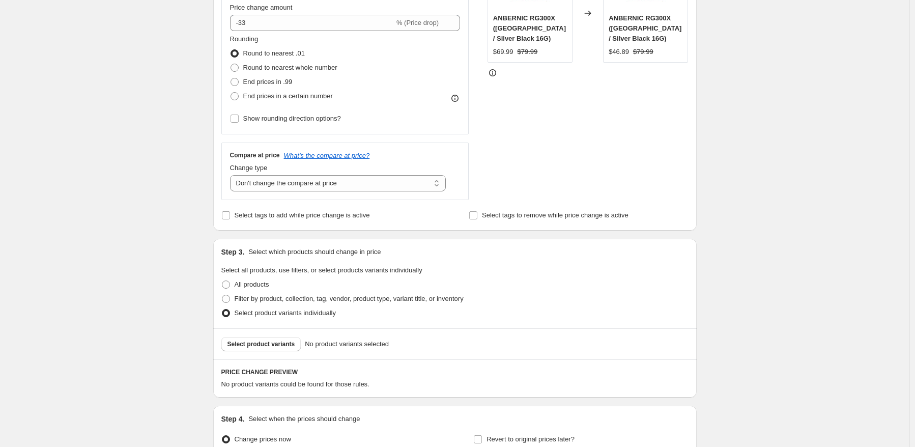
scroll to position [255, 0]
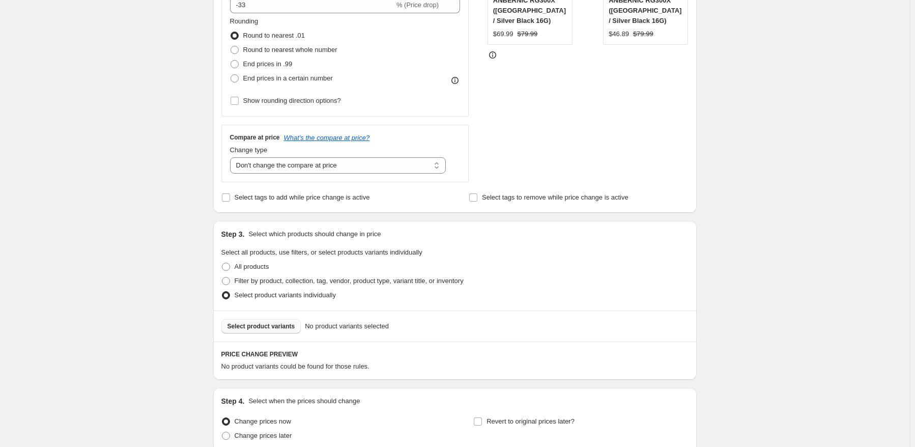
click at [285, 333] on button "Select product variants" at bounding box center [261, 326] width 80 height 14
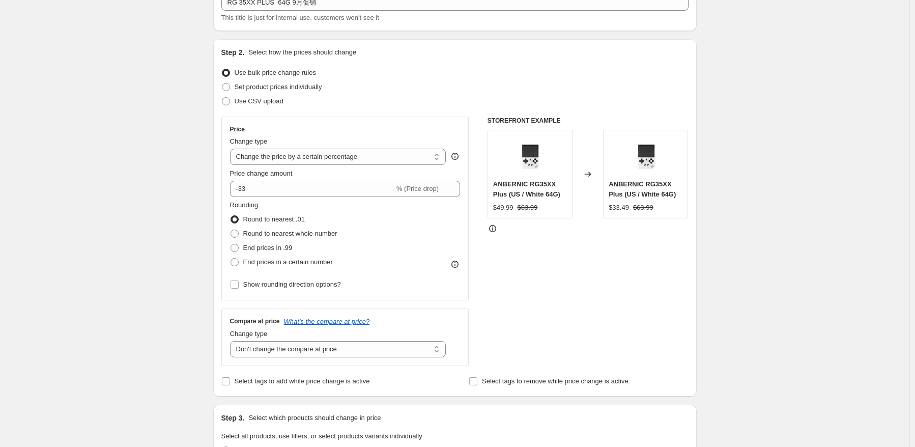
scroll to position [51, 0]
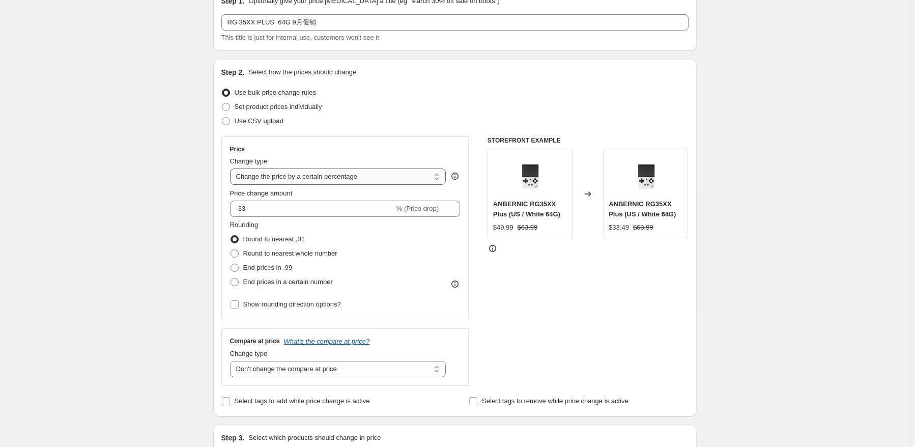
drag, startPoint x: 408, startPoint y: 185, endPoint x: 408, endPoint y: 179, distance: 5.6
click at [408, 185] on select "Change the price to a certain amount Change the price by a certain amount Chang…" at bounding box center [338, 177] width 216 height 16
click at [407, 179] on select "Change the price to a certain amount Change the price by a certain amount Chang…" at bounding box center [338, 177] width 216 height 16
click at [232, 169] on select "Change the price to a certain amount Change the price by a certain amount Chang…" at bounding box center [338, 177] width 216 height 16
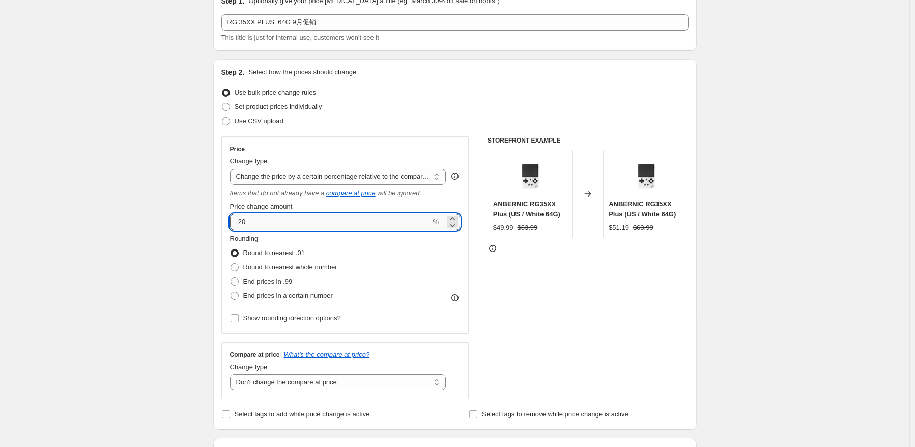
click at [291, 214] on input "-20" at bounding box center [330, 222] width 201 height 16
click at [688, 302] on div "STOREFRONT EXAMPLE ANBERNIC RG35XX Plus (US / White 64G) $49.99 $63.99 Changed …" at bounding box center [588, 267] width 201 height 263
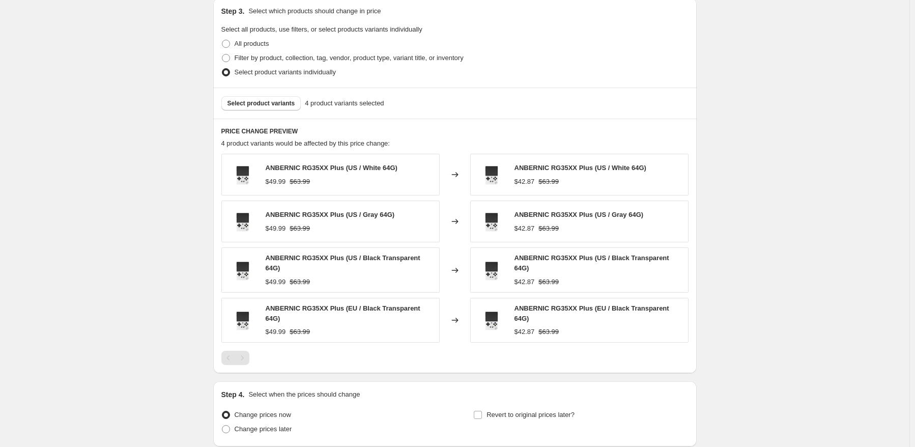
scroll to position [509, 0]
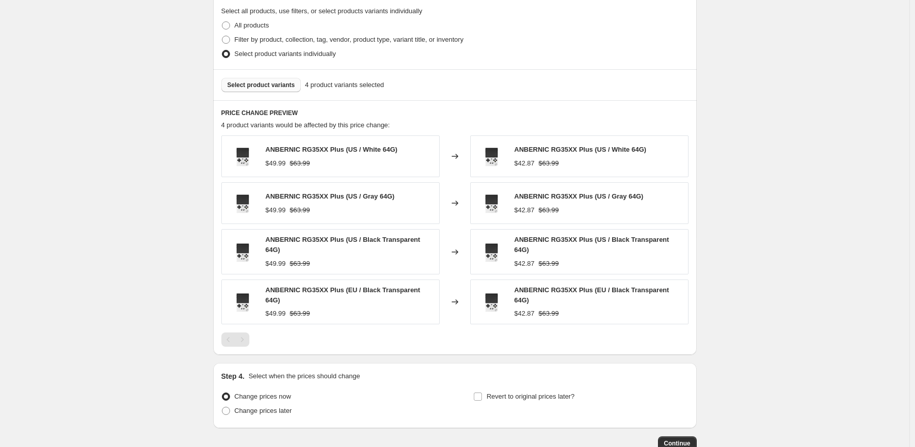
click at [281, 83] on span "Select product variants" at bounding box center [262, 85] width 68 height 8
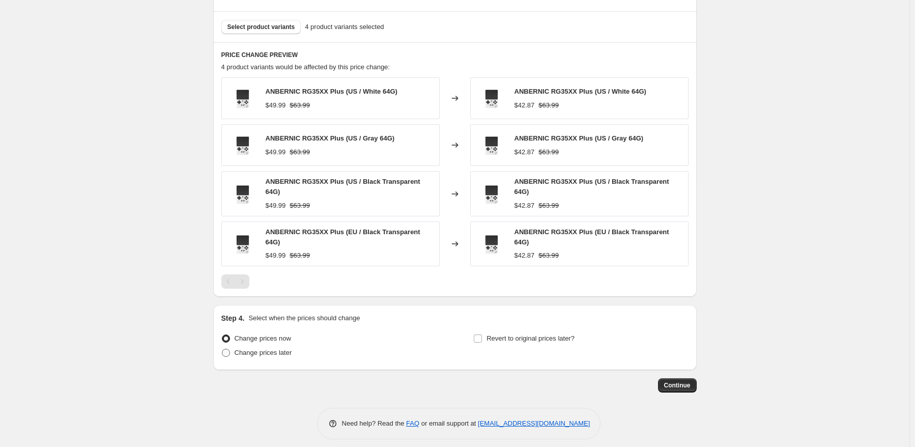
click at [259, 351] on label "Change prices later" at bounding box center [256, 353] width 71 height 14
click at [222, 349] on input "Change prices later" at bounding box center [222, 349] width 1 height 1
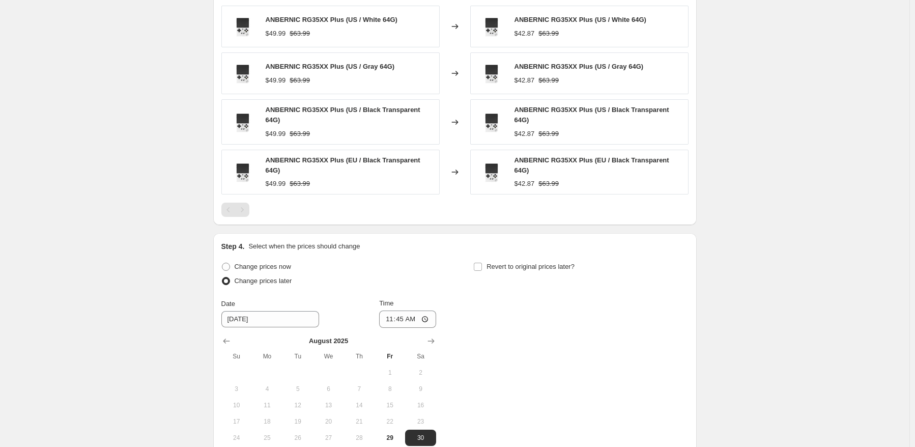
scroll to position [720, 0]
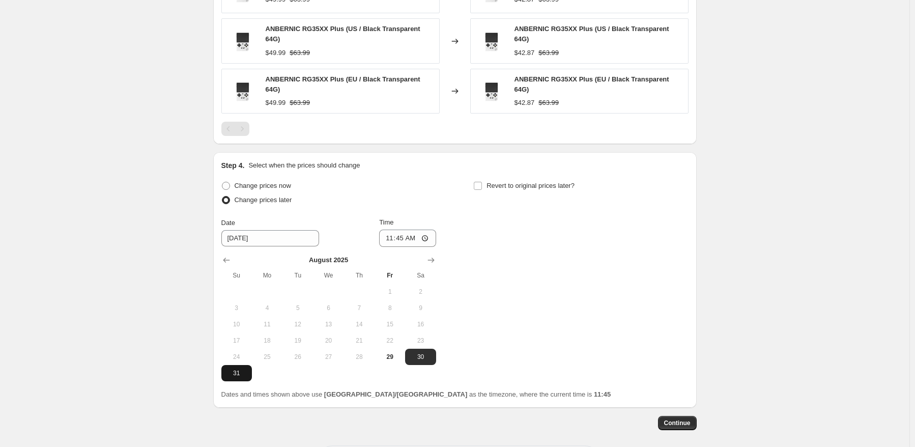
click at [243, 372] on button "31" at bounding box center [236, 373] width 31 height 16
click at [404, 230] on input "11:45" at bounding box center [407, 238] width 57 height 17
click at [536, 238] on div "Change prices now Change prices later Date [DATE] Time 22:50 [DATE] Su Mo Tu We…" at bounding box center [454, 280] width 467 height 203
click at [566, 182] on span "Revert to original prices later?" at bounding box center [531, 186] width 88 height 8
click at [507, 182] on span "Revert to original prices later?" at bounding box center [531, 186] width 88 height 8
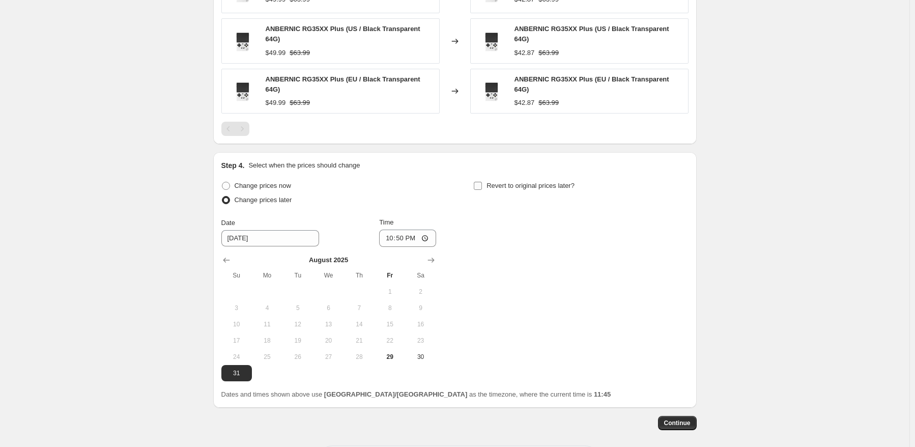
click at [482, 182] on input "Revert to original prices later?" at bounding box center [478, 186] width 8 height 8
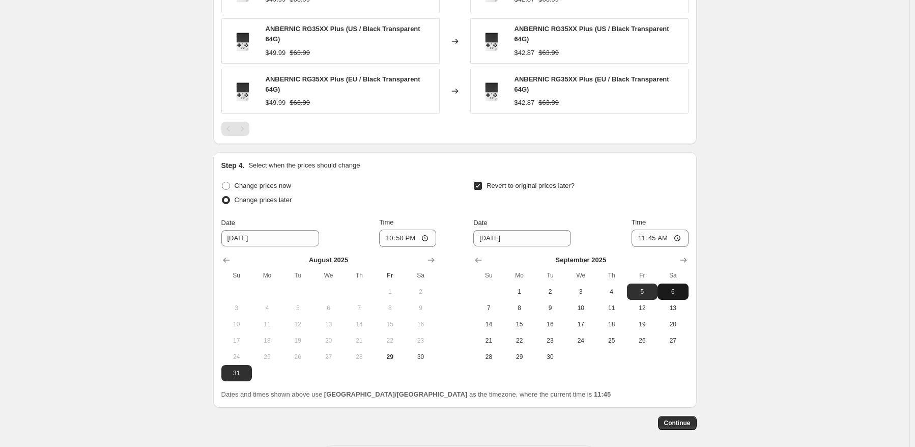
click at [675, 284] on button "6" at bounding box center [673, 292] width 31 height 16
click at [659, 230] on input "11:45" at bounding box center [660, 238] width 57 height 17
click at [690, 416] on button "Continue" at bounding box center [677, 423] width 39 height 14
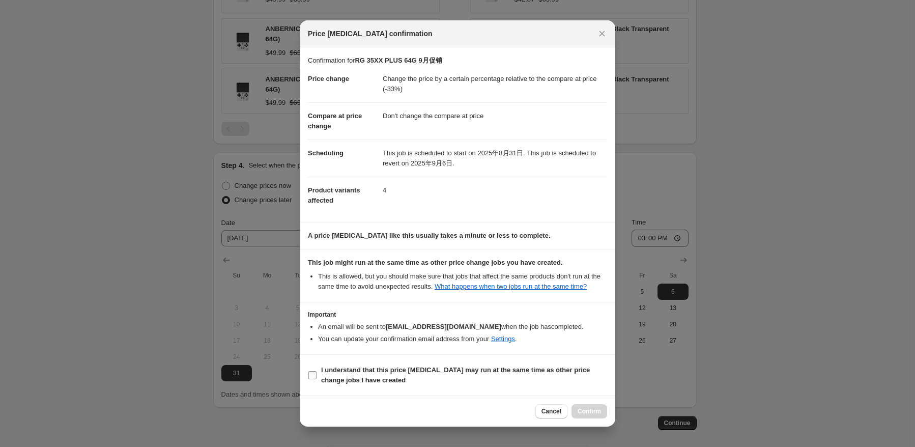
click at [373, 379] on span "I understand that this price [MEDICAL_DATA] may run at the same time as other p…" at bounding box center [464, 375] width 286 height 20
click at [317, 379] on input "I understand that this price [MEDICAL_DATA] may run at the same time as other p…" at bounding box center [313, 375] width 8 height 8
click at [579, 415] on span "Confirm" at bounding box center [589, 411] width 23 height 8
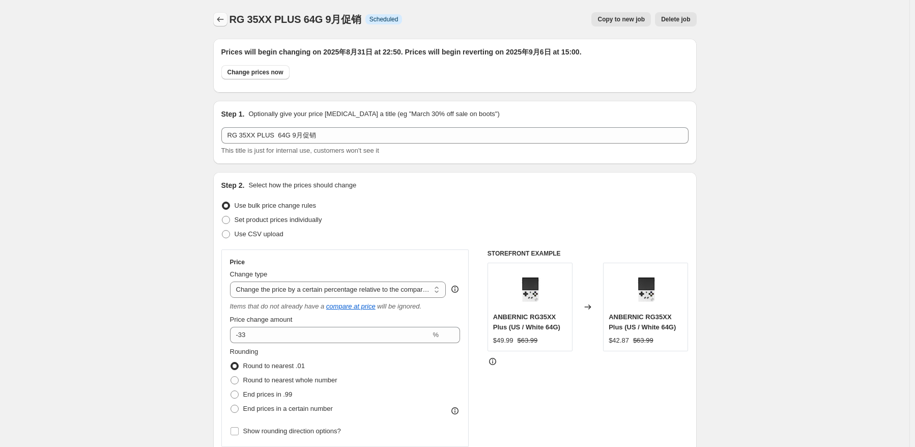
click at [218, 17] on icon "Price change jobs" at bounding box center [220, 19] width 10 height 10
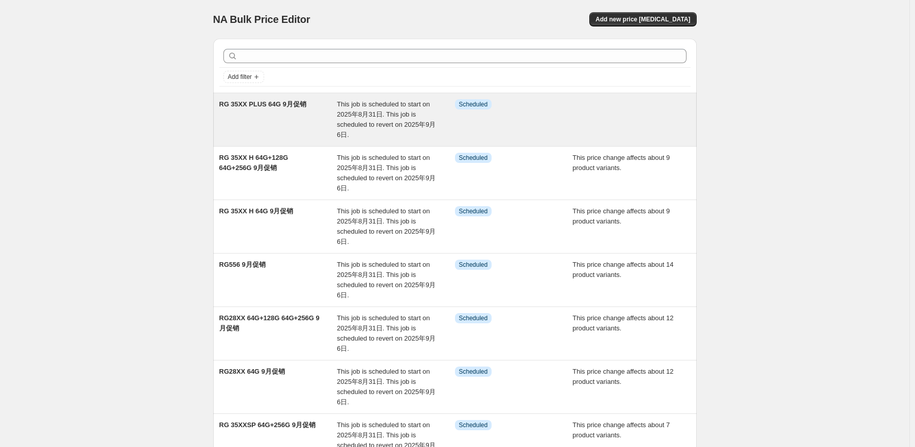
click at [351, 126] on span "This job is scheduled to start on 2025年8月31日. This job is scheduled to revert o…" at bounding box center [386, 119] width 99 height 38
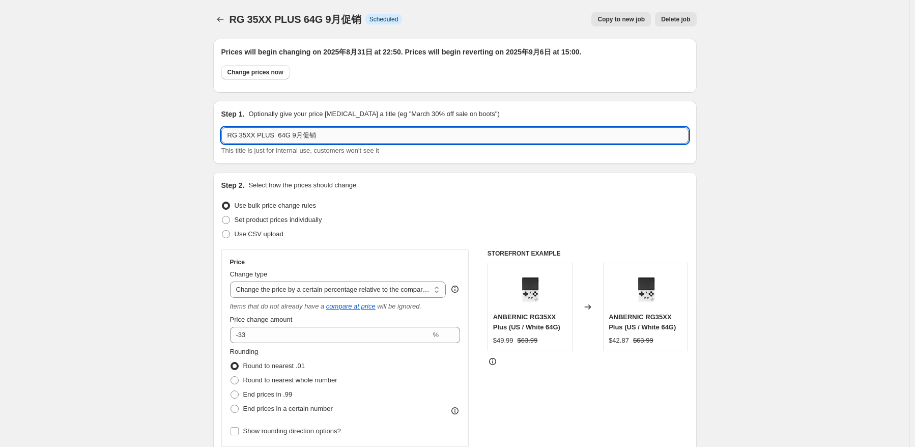
click at [354, 132] on input "RG 35XX PLUS 64G 9月促销" at bounding box center [454, 135] width 467 height 16
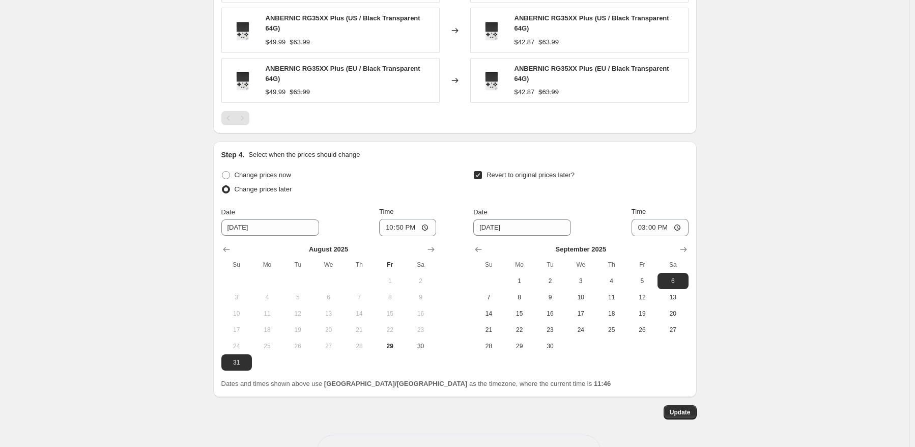
scroll to position [820, 0]
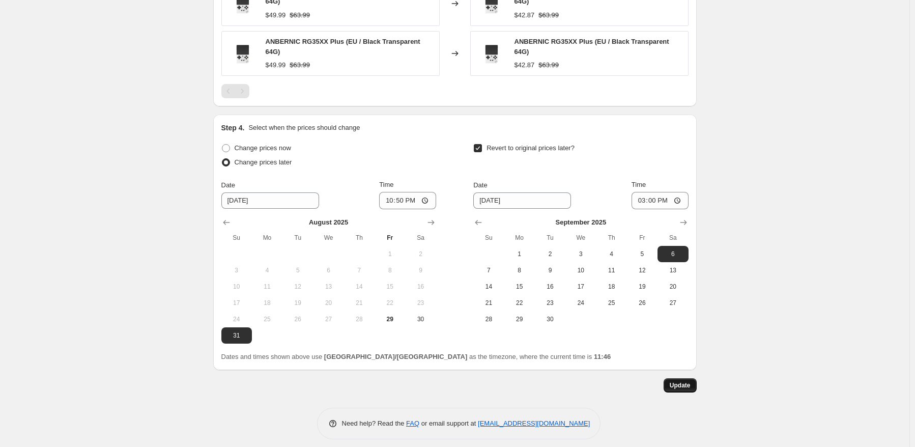
click at [689, 381] on span "Update" at bounding box center [680, 385] width 21 height 8
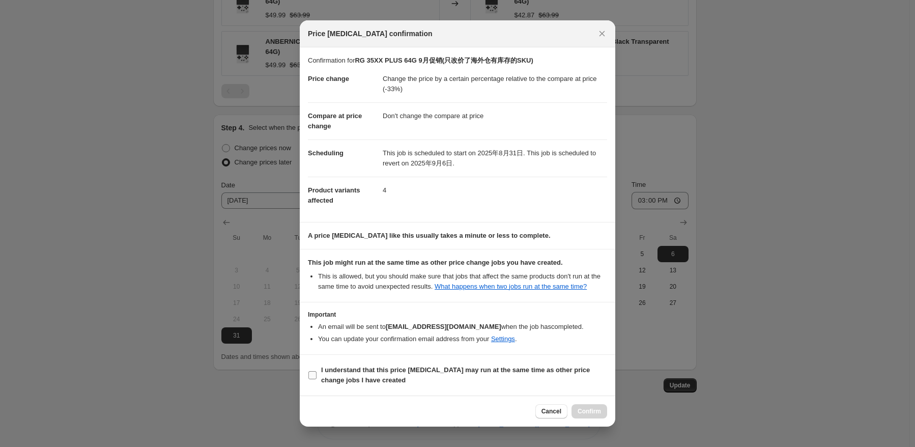
click at [328, 376] on b "I understand that this price [MEDICAL_DATA] may run at the same time as other p…" at bounding box center [455, 375] width 269 height 18
click at [317, 376] on input "I understand that this price [MEDICAL_DATA] may run at the same time as other p…" at bounding box center [313, 375] width 8 height 8
click at [591, 411] on span "Confirm" at bounding box center [589, 411] width 23 height 8
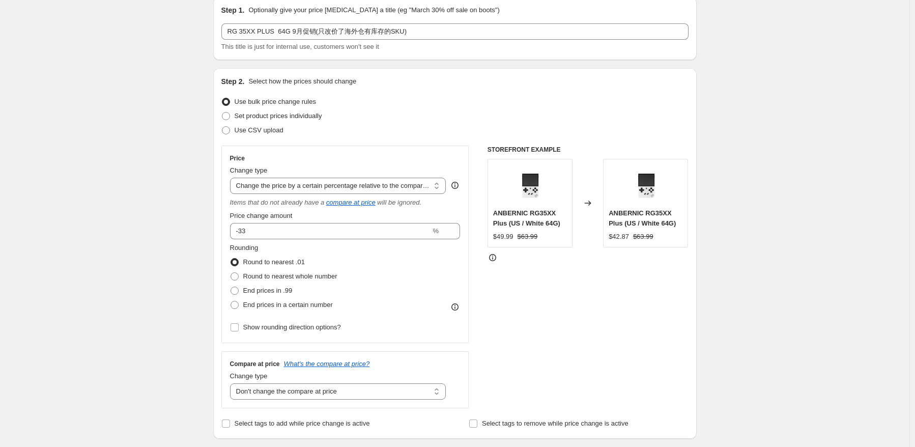
scroll to position [5, 0]
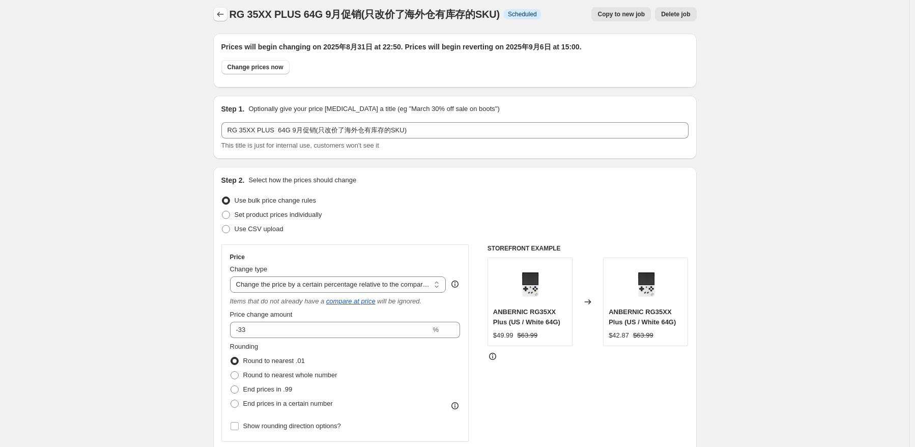
click at [224, 14] on icon "Price change jobs" at bounding box center [220, 14] width 10 height 10
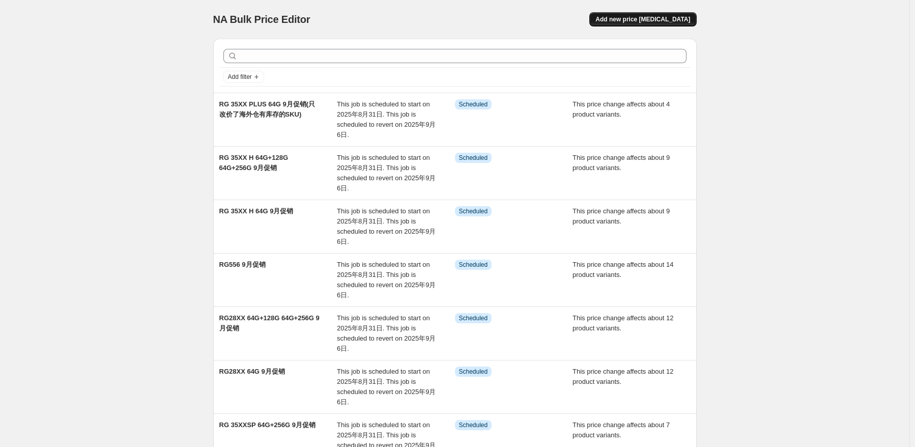
click at [677, 17] on span "Add new price [MEDICAL_DATA]" at bounding box center [643, 19] width 95 height 8
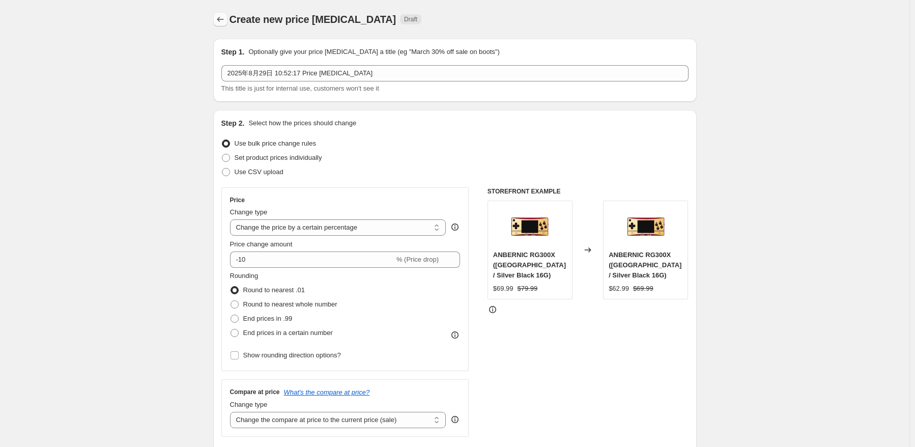
click at [226, 24] on icon "Price change jobs" at bounding box center [220, 19] width 10 height 10
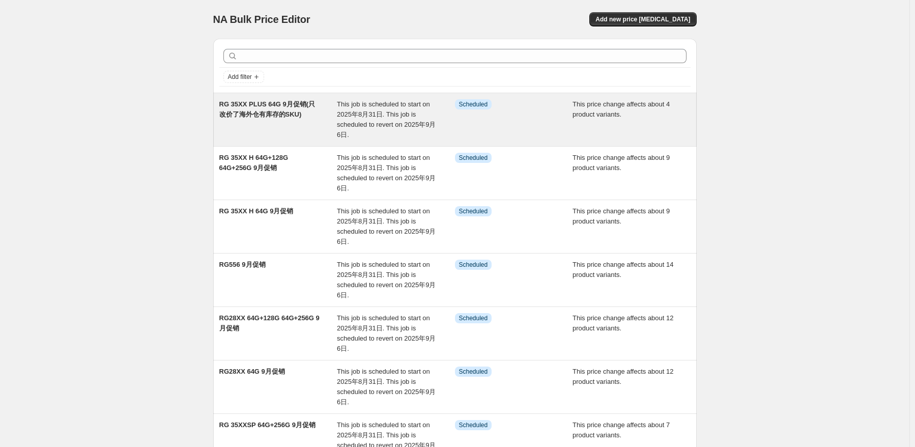
click at [409, 124] on span "This job is scheduled to start on 2025年8月31日. This job is scheduled to revert o…" at bounding box center [386, 119] width 99 height 38
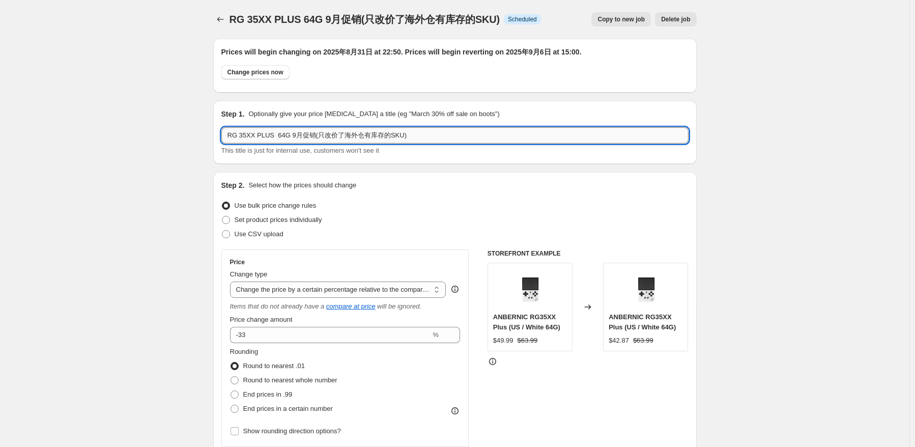
drag, startPoint x: 312, startPoint y: 138, endPoint x: 480, endPoint y: 140, distance: 168.0
click at [480, 138] on input "RG 35XX PLUS 64G 9月促销(只改价了海外仓有库存的SKU)" at bounding box center [454, 135] width 467 height 16
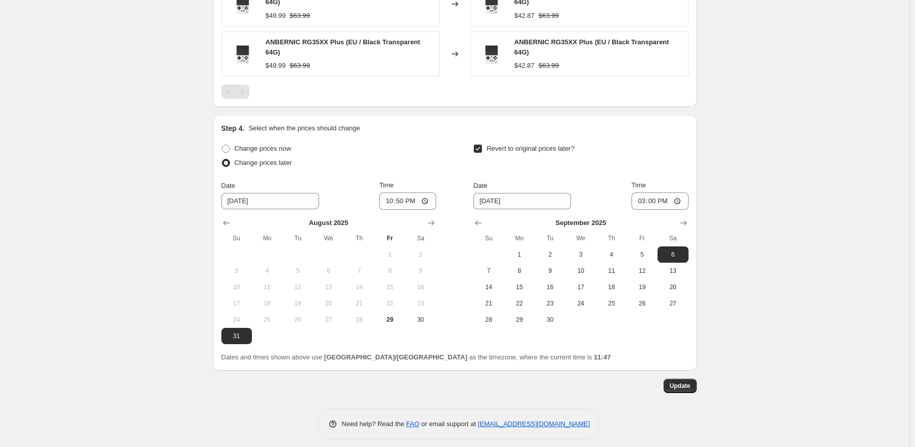
scroll to position [820, 0]
click at [692, 383] on button "Update" at bounding box center [680, 385] width 33 height 14
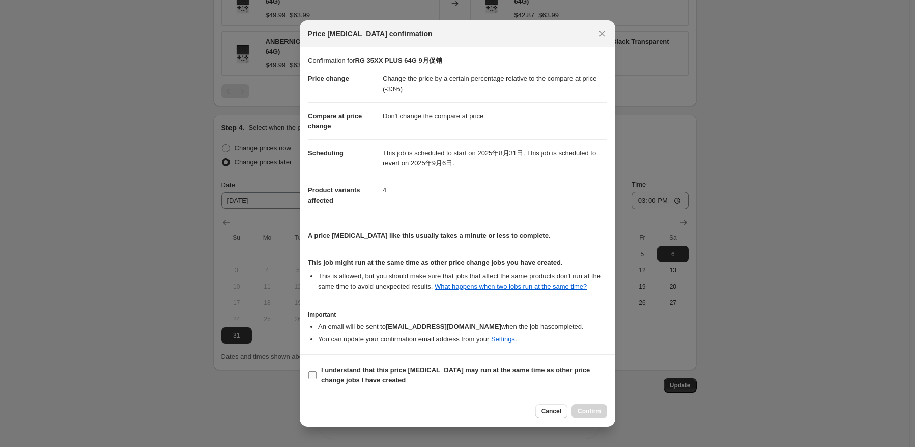
click at [336, 371] on b "I understand that this price [MEDICAL_DATA] may run at the same time as other p…" at bounding box center [455, 375] width 269 height 18
click at [317, 371] on input "I understand that this price [MEDICAL_DATA] may run at the same time as other p…" at bounding box center [313, 375] width 8 height 8
click at [593, 413] on span "Confirm" at bounding box center [589, 411] width 23 height 8
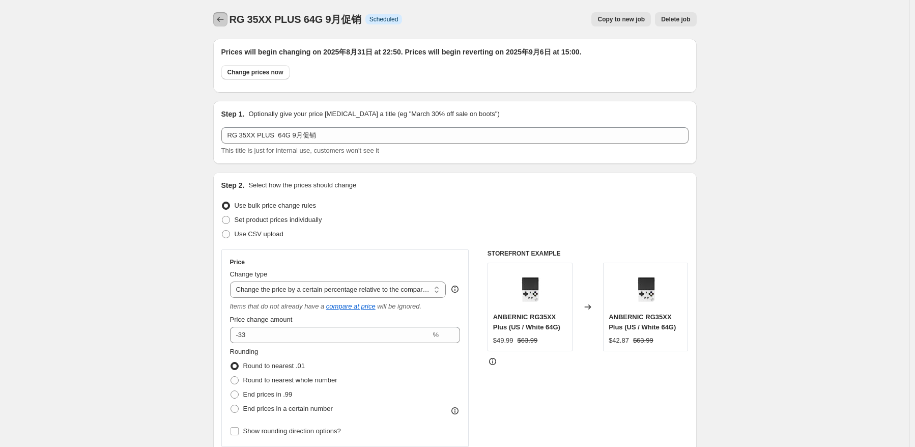
click at [226, 15] on icon "Price change jobs" at bounding box center [220, 19] width 10 height 10
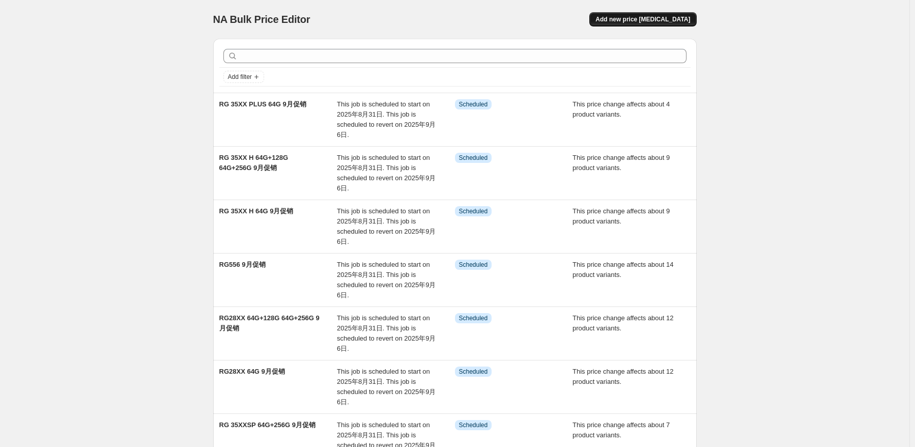
click at [658, 21] on span "Add new price [MEDICAL_DATA]" at bounding box center [643, 19] width 95 height 8
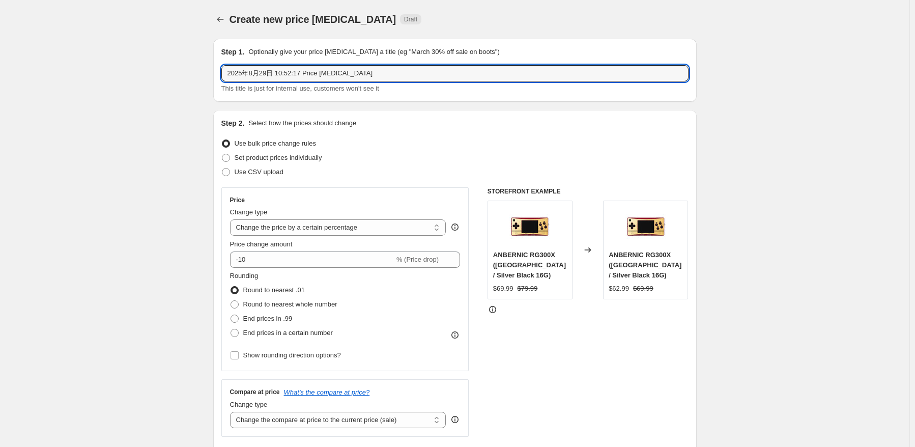
drag, startPoint x: 408, startPoint y: 69, endPoint x: 25, endPoint y: 59, distance: 382.5
paste input "RG 35XX PLUS"
click at [329, 76] on input "RG 35XX PLUS" at bounding box center [454, 73] width 467 height 16
paste input "64G+128G"
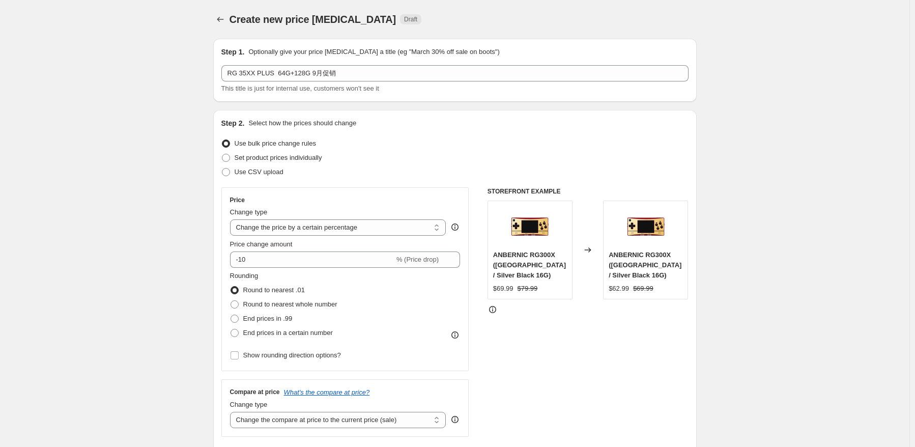
click at [470, 146] on div "Use bulk price change rules" at bounding box center [454, 143] width 467 height 14
click at [415, 214] on div "Change type" at bounding box center [338, 212] width 216 height 10
click at [402, 228] on select "Change the price to a certain amount Change the price by a certain amount Chang…" at bounding box center [338, 227] width 216 height 16
click at [232, 219] on select "Change the price to a certain amount Change the price by a certain amount Chang…" at bounding box center [338, 227] width 216 height 16
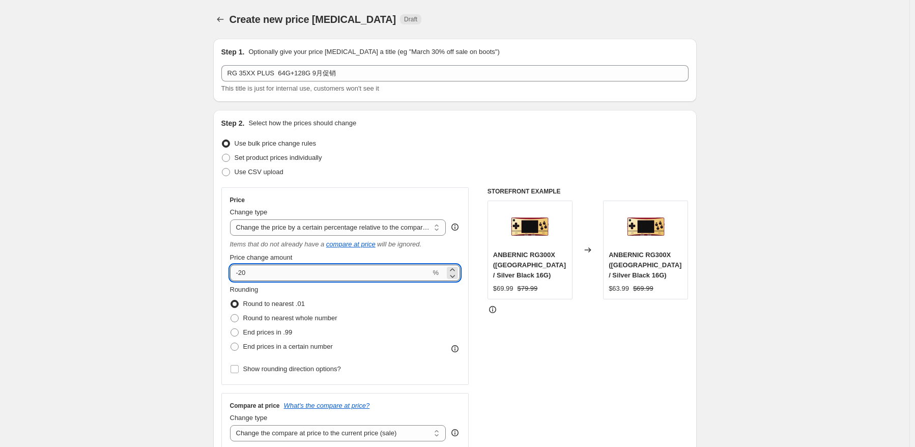
click at [326, 270] on input "-20" at bounding box center [330, 273] width 201 height 16
click at [321, 312] on label "Round to nearest whole number" at bounding box center [283, 318] width 107 height 14
click at [231, 314] on input "Round to nearest whole number" at bounding box center [231, 314] width 1 height 1
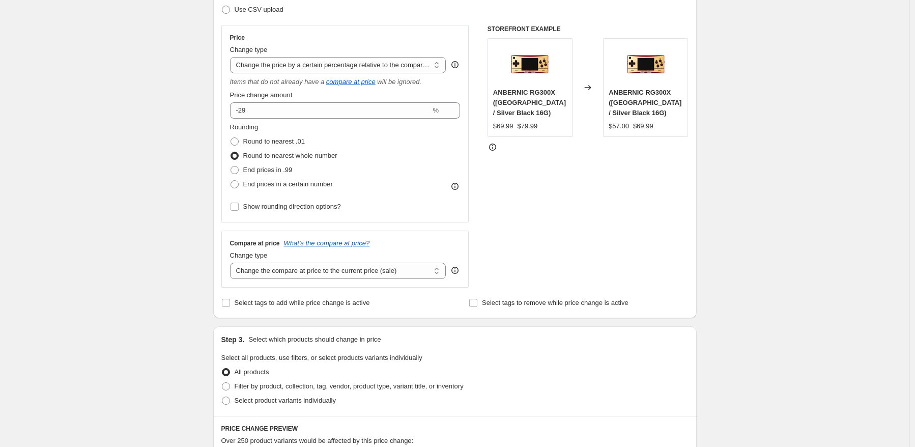
scroll to position [204, 0]
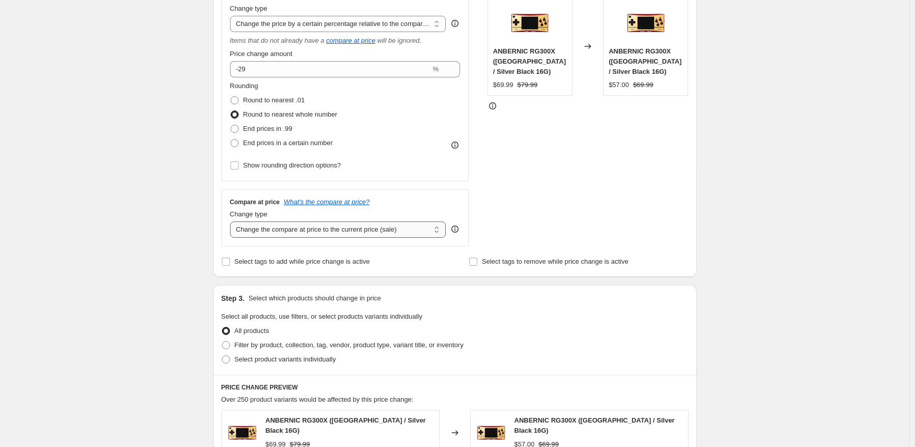
click at [366, 229] on select "Change the compare at price to the current price (sale) Change the compare at p…" at bounding box center [338, 229] width 216 height 16
click at [232, 222] on select "Change the compare at price to the current price (sale) Change the compare at p…" at bounding box center [338, 229] width 216 height 16
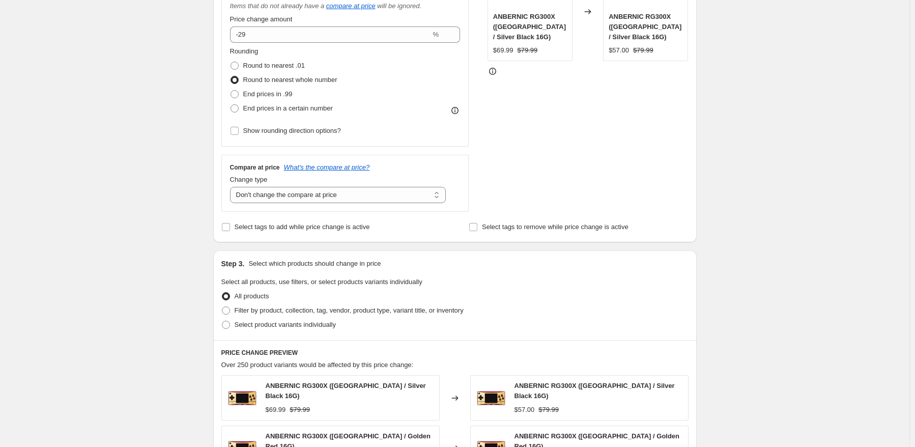
scroll to position [255, 0]
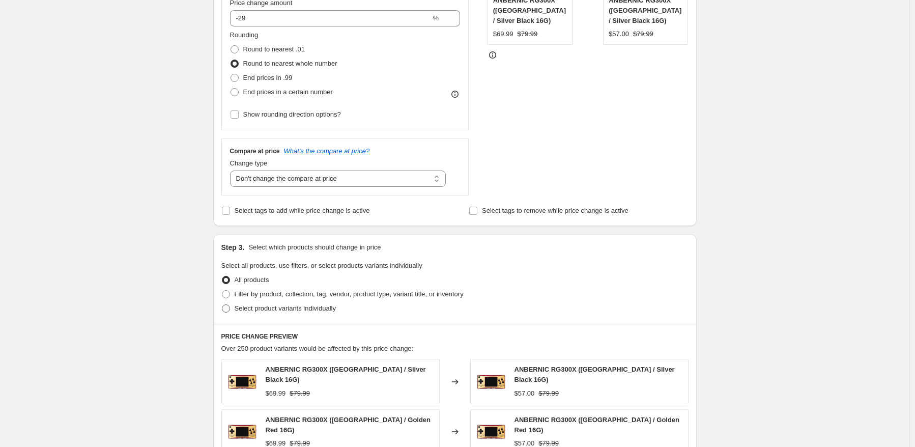
click at [300, 306] on span "Select product variants individually" at bounding box center [285, 308] width 101 height 8
click at [222, 305] on input "Select product variants individually" at bounding box center [222, 304] width 1 height 1
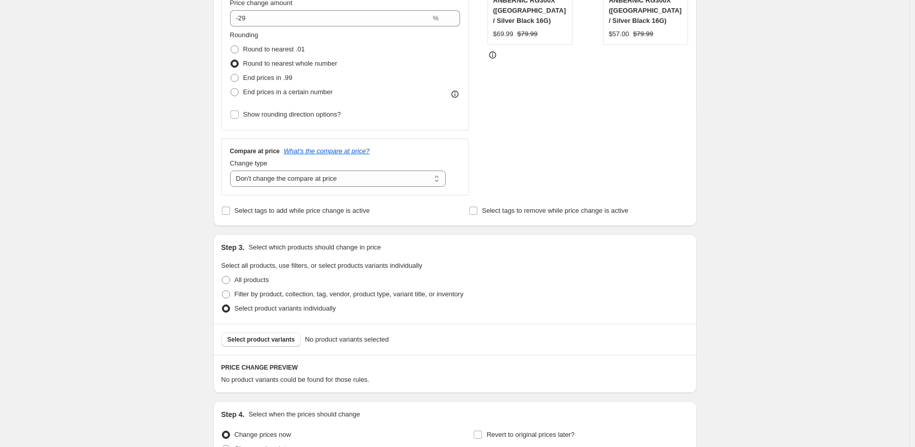
click at [285, 340] on span "Select product variants" at bounding box center [262, 340] width 68 height 8
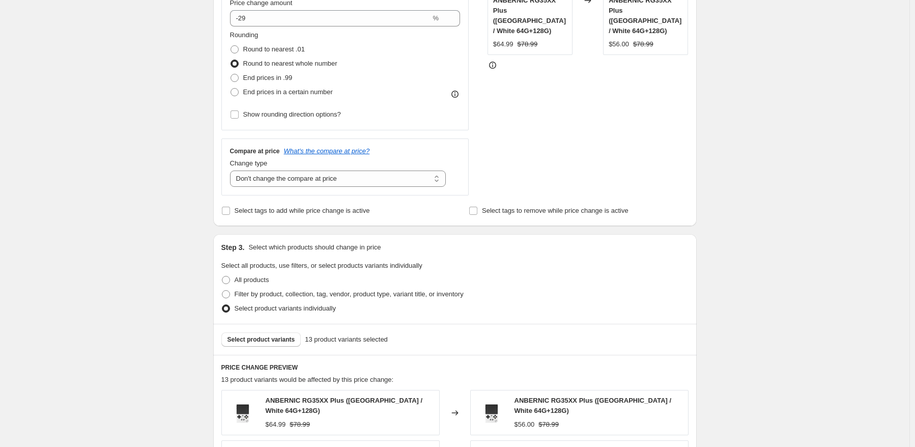
scroll to position [51, 0]
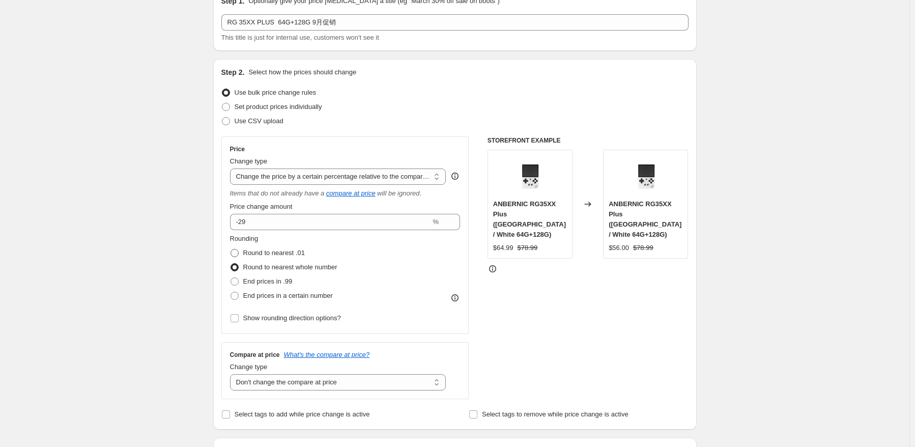
drag, startPoint x: 289, startPoint y: 254, endPoint x: 299, endPoint y: 252, distance: 10.3
click at [289, 254] on span "Round to nearest .01" at bounding box center [274, 253] width 62 height 8
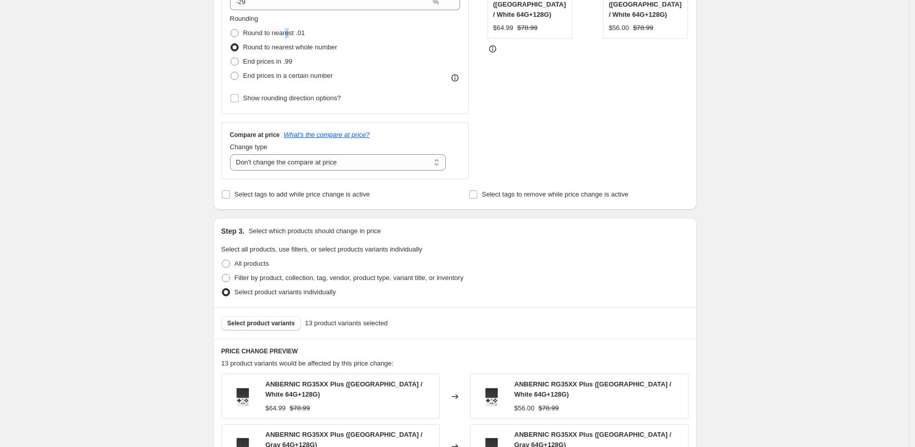
scroll to position [255, 0]
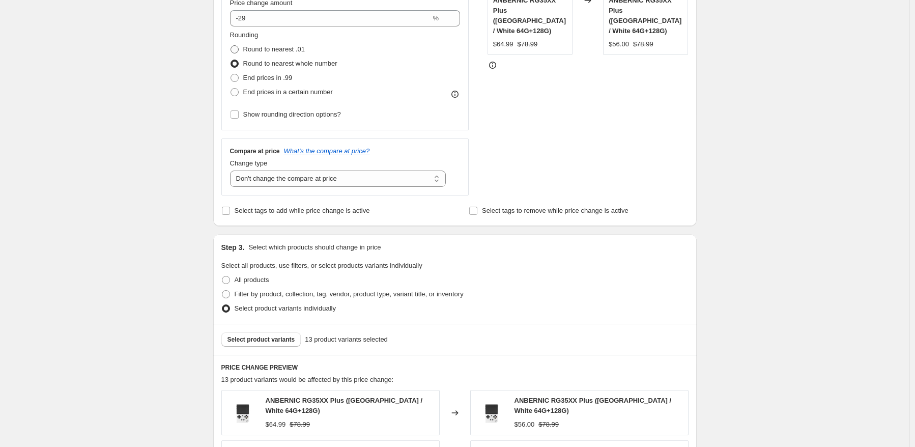
click at [259, 47] on span "Round to nearest .01" at bounding box center [274, 49] width 62 height 8
click at [231, 46] on input "Round to nearest .01" at bounding box center [231, 45] width 1 height 1
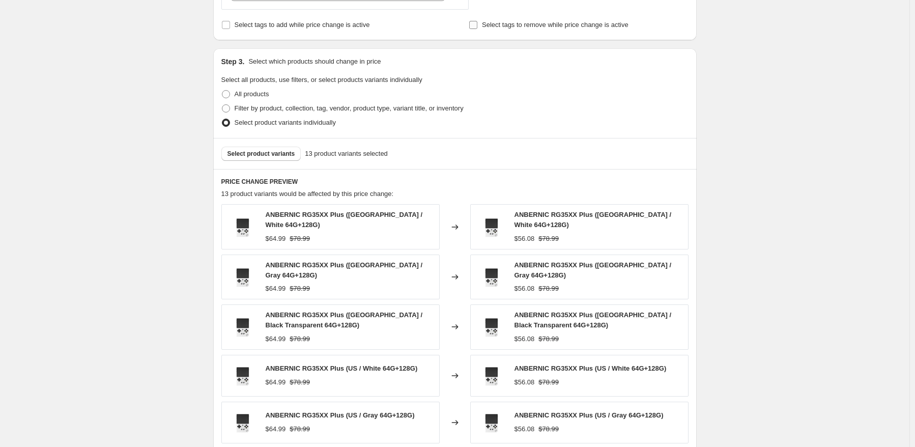
scroll to position [458, 0]
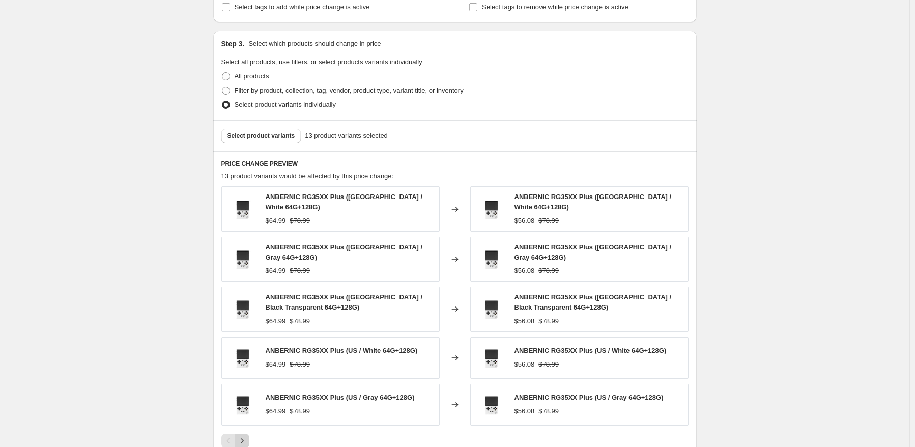
click at [247, 436] on icon "Next" at bounding box center [242, 441] width 10 height 10
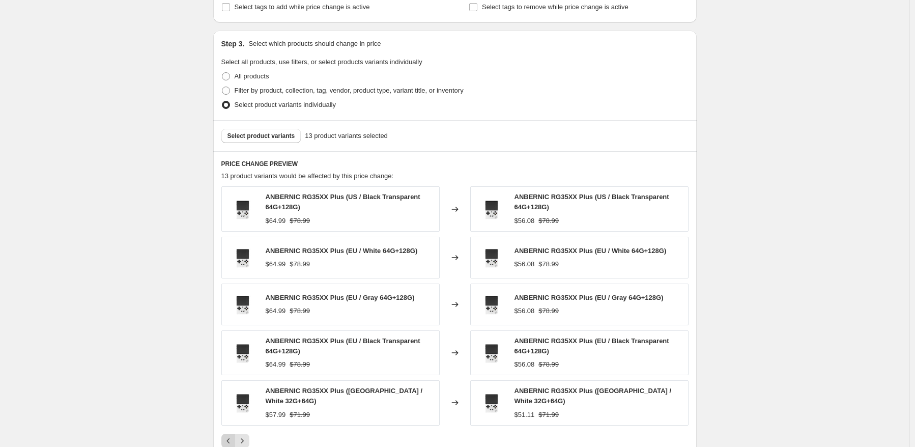
click at [230, 436] on icon "Previous" at bounding box center [229, 441] width 10 height 10
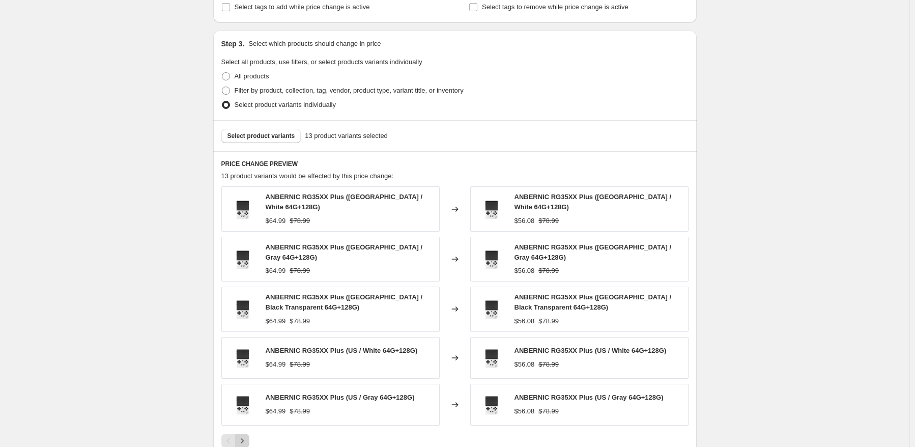
click at [244, 434] on button "Next" at bounding box center [242, 441] width 14 height 14
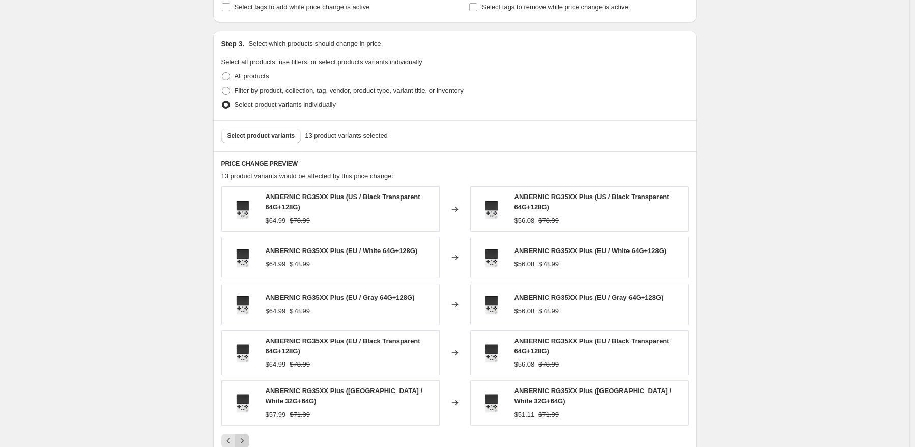
click at [244, 427] on div "ANBERNIC RG35XX Plus (US / Black Transparent 64G+128G) $64.99 $78.99 Changed to…" at bounding box center [454, 316] width 467 height 261
click at [243, 440] on icon "Next" at bounding box center [242, 441] width 10 height 10
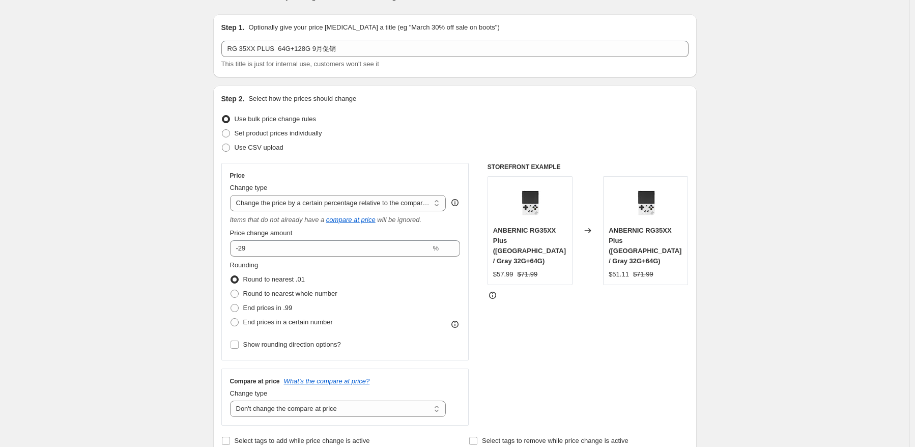
scroll to position [0, 0]
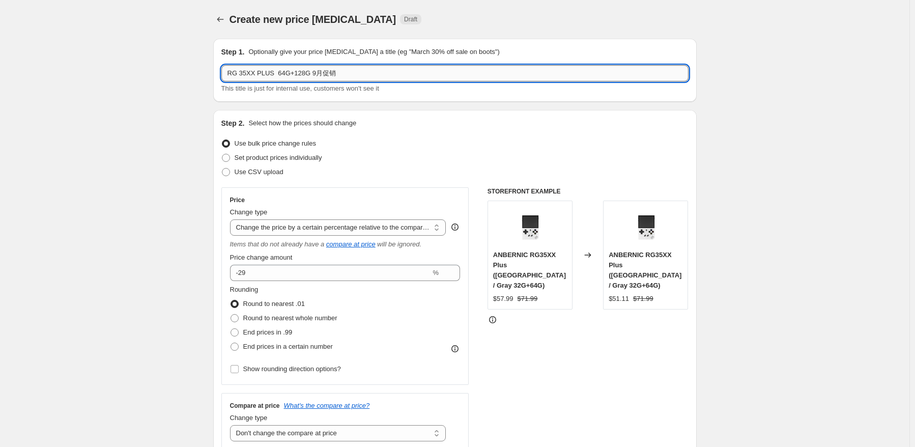
click at [308, 75] on input "RG 35XX PLUS 64G+128G 9月促销" at bounding box center [454, 73] width 467 height 16
paste input "RG ARC-S"
drag, startPoint x: 340, startPoint y: 75, endPoint x: 371, endPoint y: 74, distance: 30.6
click at [340, 74] on input "RG 35XX PLUS 64G+128G RG ARC-S 9月促销" at bounding box center [454, 73] width 467 height 16
paste input "S-16G"
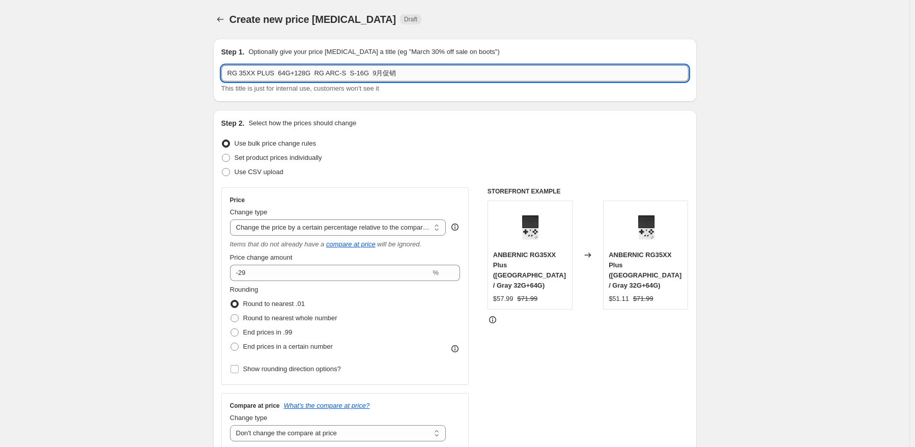
click at [349, 74] on input "RG 35XX PLUS 64G+128G RG ARC-S S-16G 9月促销" at bounding box center [454, 73] width 467 height 16
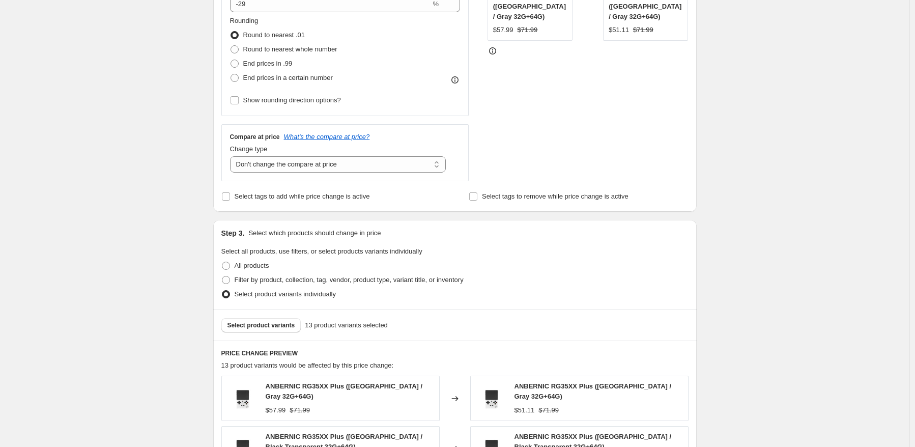
scroll to position [356, 0]
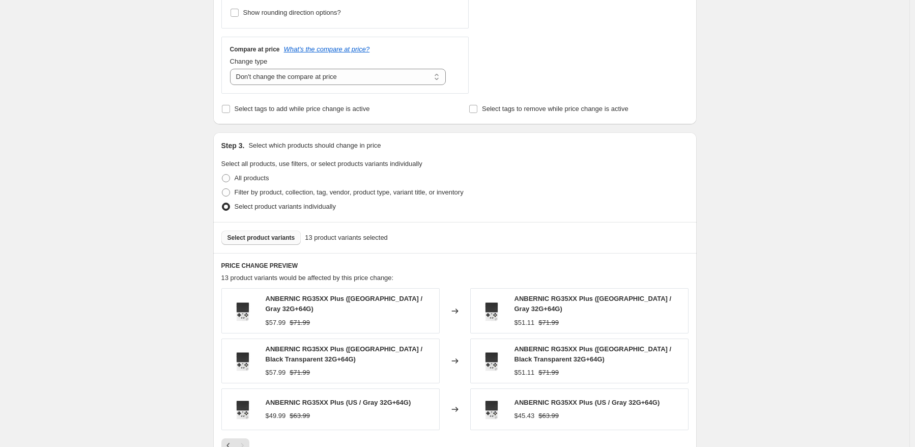
click at [290, 240] on span "Select product variants" at bounding box center [262, 238] width 68 height 8
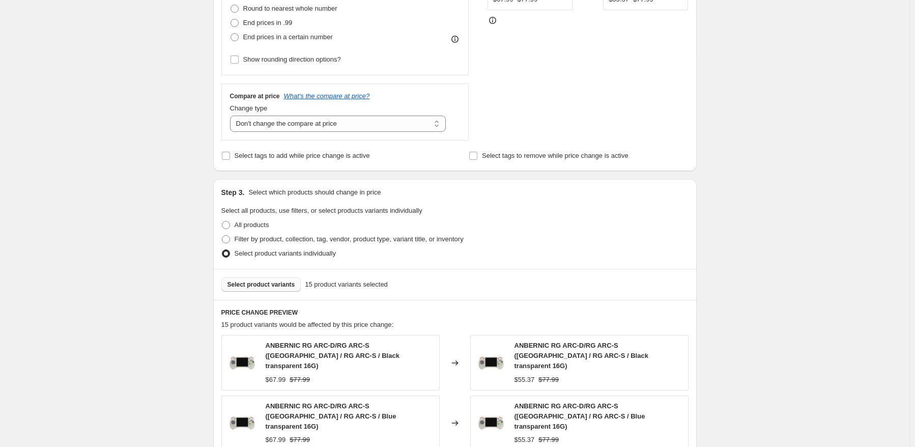
scroll to position [407, 0]
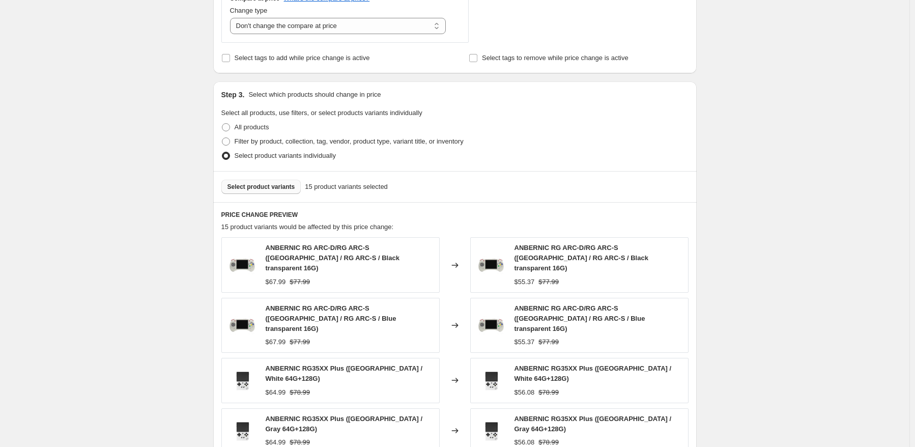
click at [287, 182] on button "Select product variants" at bounding box center [261, 187] width 80 height 14
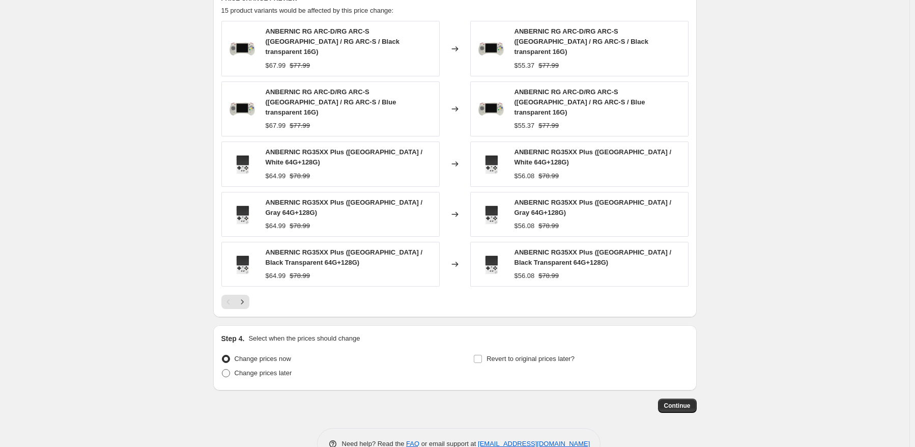
click at [261, 366] on label "Change prices later" at bounding box center [256, 373] width 71 height 14
click at [222, 369] on input "Change prices later" at bounding box center [222, 369] width 1 height 1
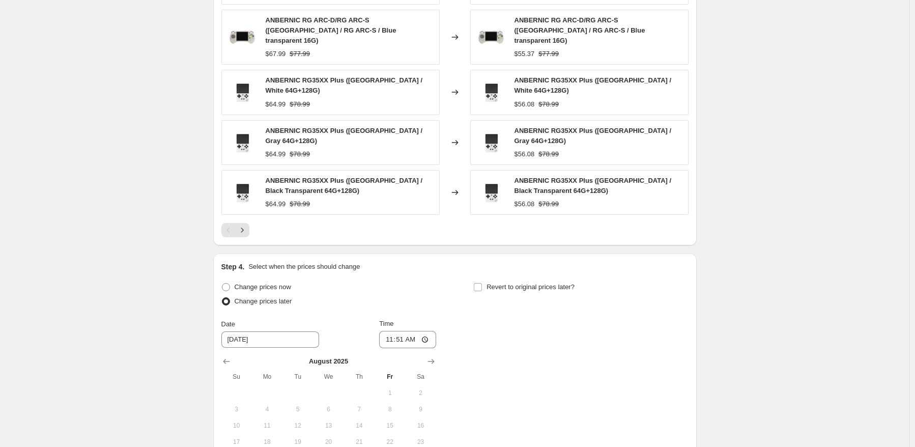
scroll to position [814, 0]
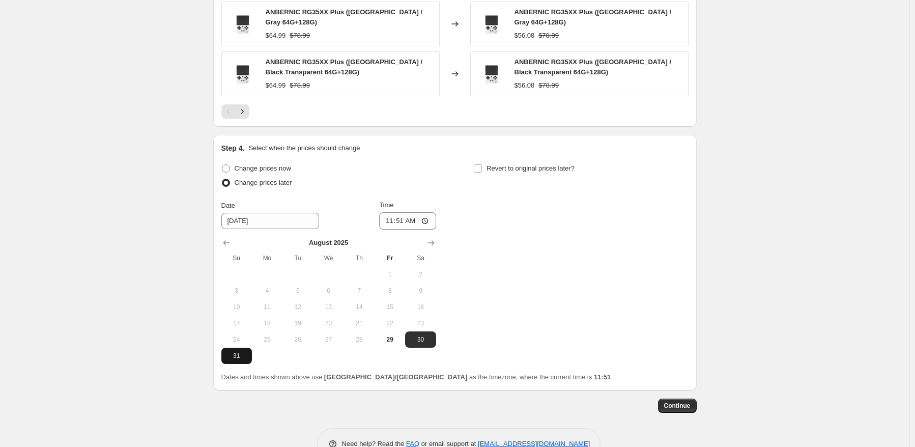
click at [237, 348] on button "31" at bounding box center [236, 356] width 31 height 16
click at [401, 212] on input "11:51" at bounding box center [407, 220] width 57 height 17
click at [563, 224] on div "Change prices now Change prices later Date [DATE] Time 22:50 [DATE] Su Mo Tu We…" at bounding box center [454, 262] width 467 height 203
click at [544, 161] on div "Revert to original prices later?" at bounding box center [580, 176] width 215 height 31
click at [549, 163] on span "Revert to original prices later?" at bounding box center [531, 168] width 88 height 10
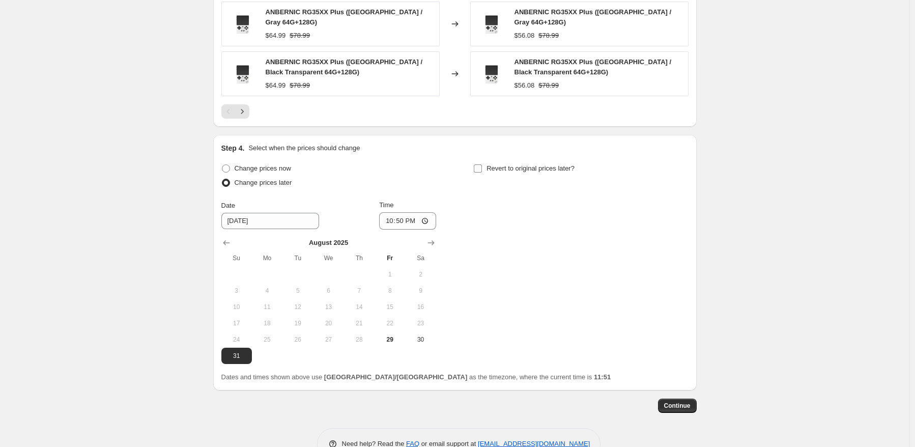
click at [482, 164] on input "Revert to original prices later?" at bounding box center [478, 168] width 8 height 8
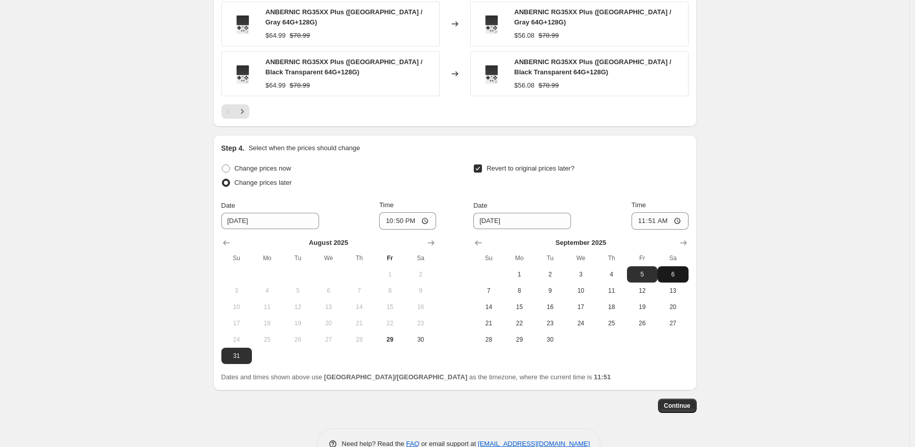
click at [678, 270] on span "6" at bounding box center [673, 274] width 22 height 8
click at [652, 212] on input "11:51" at bounding box center [660, 220] width 57 height 17
click at [687, 402] on span "Continue" at bounding box center [677, 406] width 26 height 8
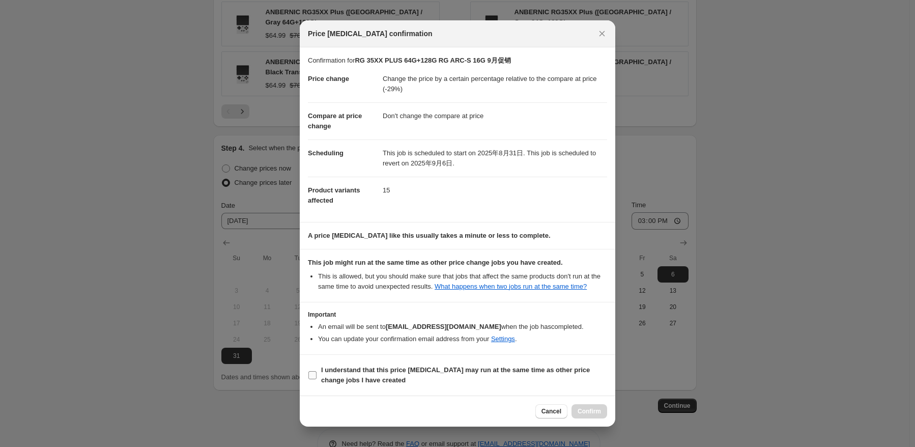
click at [332, 379] on b "I understand that this price [MEDICAL_DATA] may run at the same time as other p…" at bounding box center [455, 375] width 269 height 18
click at [317, 379] on input "I understand that this price [MEDICAL_DATA] may run at the same time as other p…" at bounding box center [313, 375] width 8 height 8
click at [586, 416] on button "Confirm" at bounding box center [590, 411] width 36 height 14
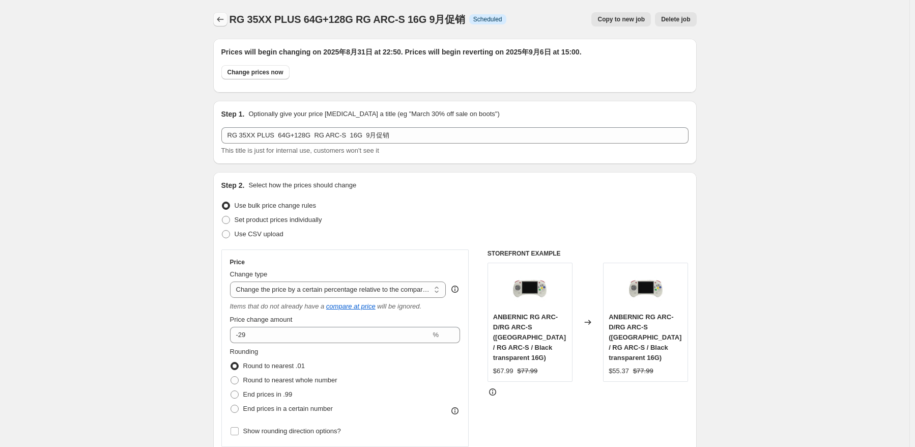
click at [220, 21] on icon "Price change jobs" at bounding box center [220, 19] width 10 height 10
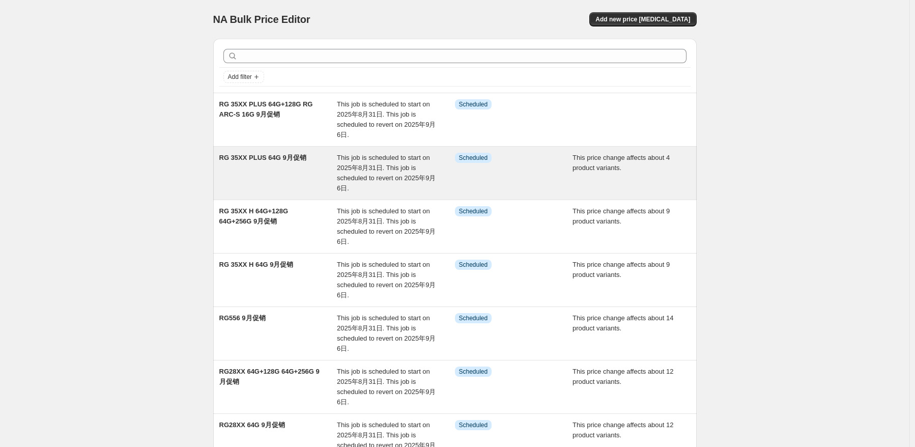
click at [276, 168] on div "RG 35XX PLUS 64G 9月促销" at bounding box center [278, 173] width 118 height 41
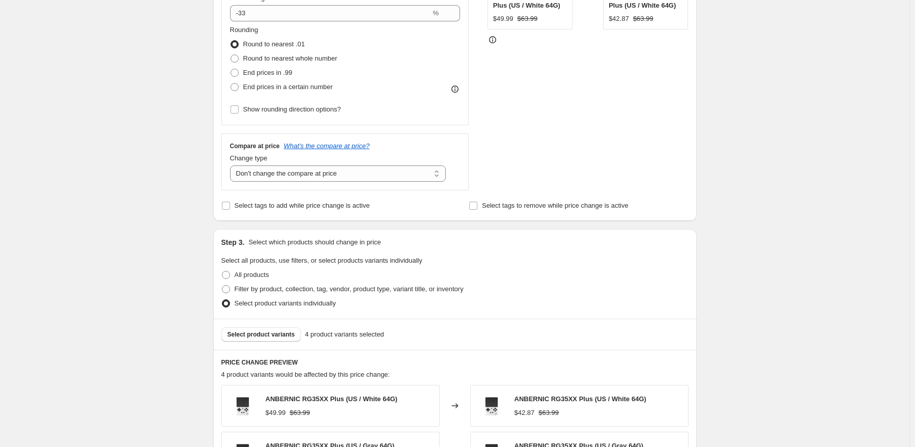
scroll to position [458, 0]
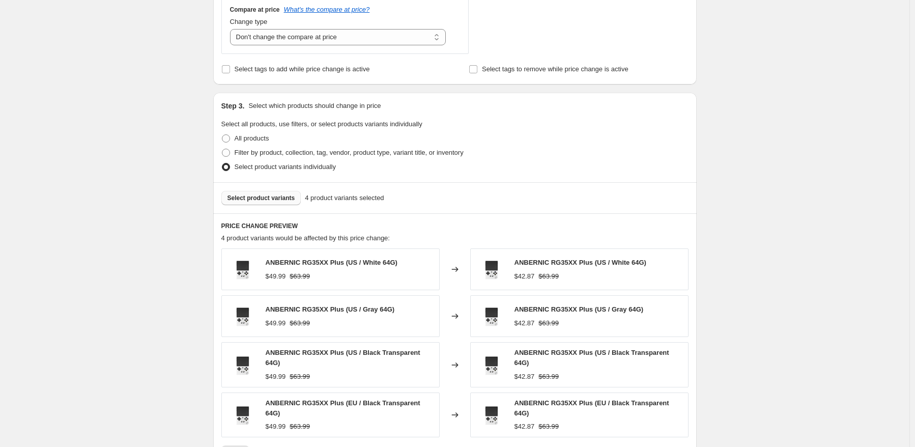
click at [255, 195] on span "Select product variants" at bounding box center [262, 198] width 68 height 8
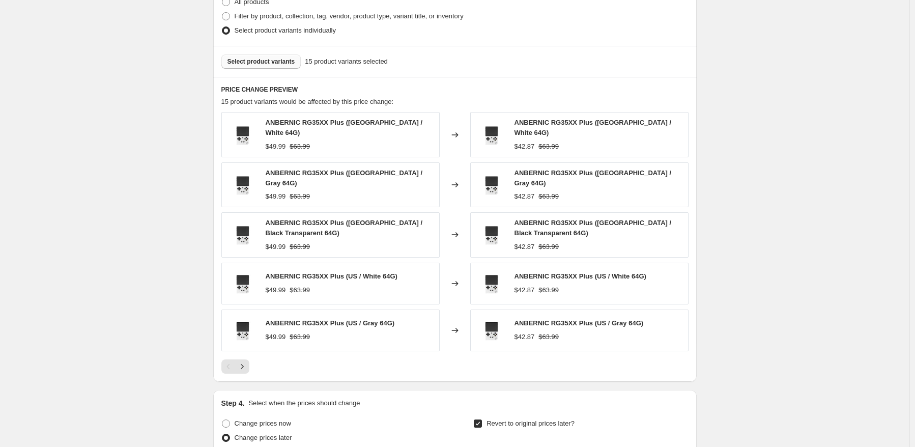
scroll to position [611, 0]
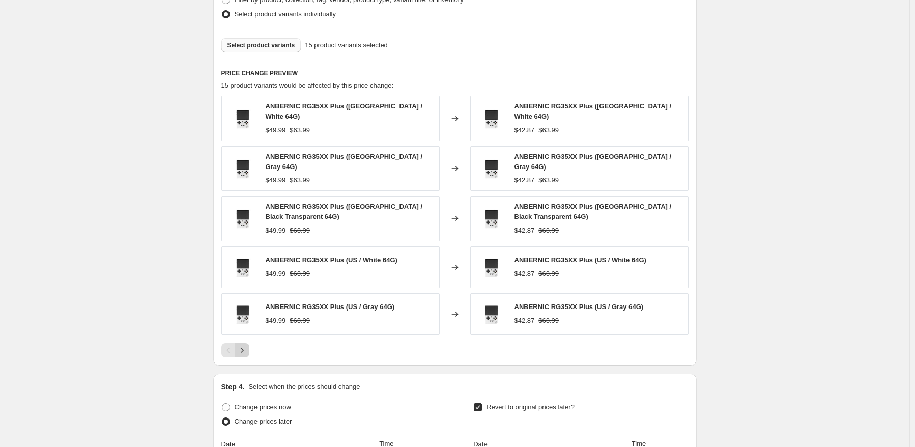
click at [245, 345] on icon "Next" at bounding box center [242, 350] width 10 height 10
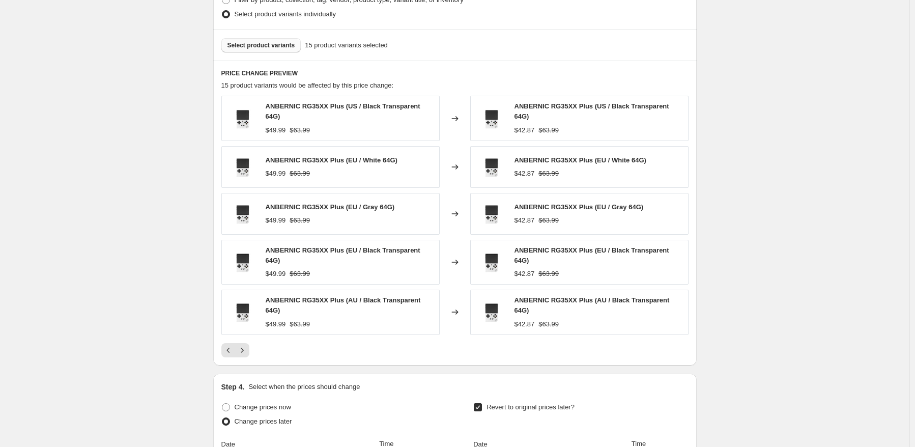
click at [266, 42] on span "Select product variants" at bounding box center [262, 45] width 68 height 8
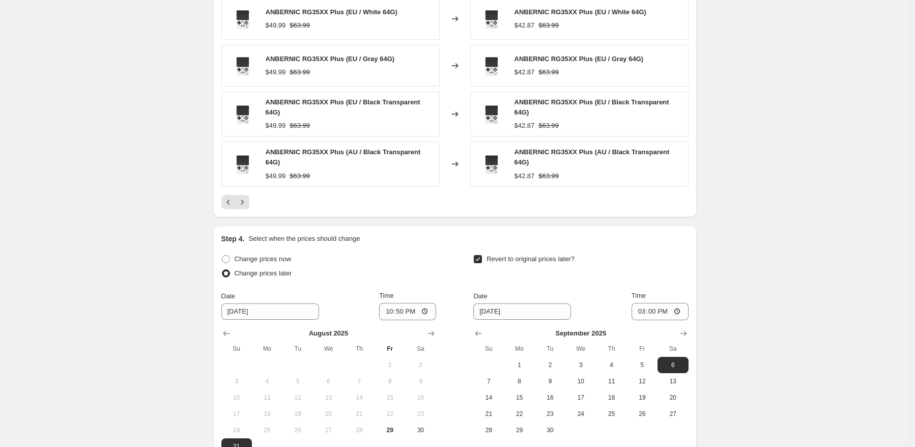
scroll to position [866, 0]
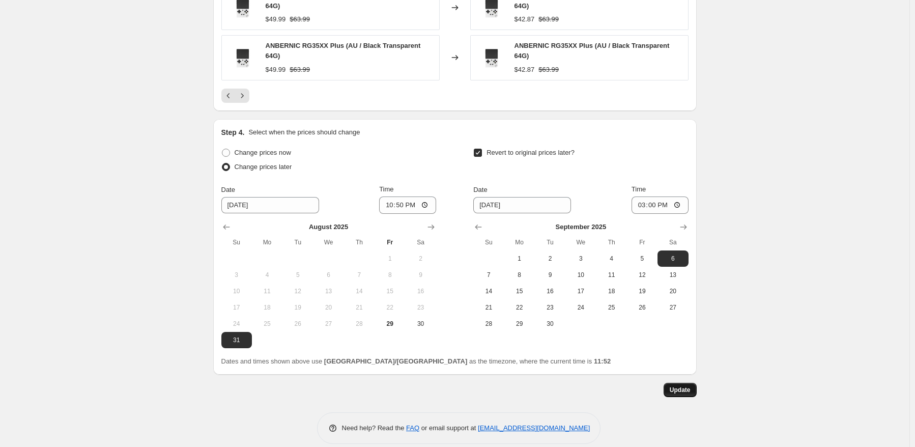
click at [678, 383] on button "Update" at bounding box center [680, 390] width 33 height 14
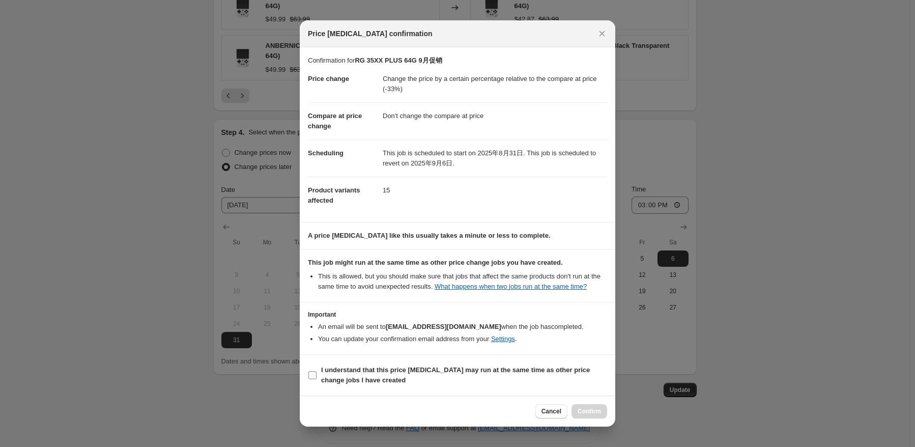
click at [354, 376] on b "I understand that this price [MEDICAL_DATA] may run at the same time as other p…" at bounding box center [455, 375] width 269 height 18
click at [317, 376] on input "I understand that this price [MEDICAL_DATA] may run at the same time as other p…" at bounding box center [313, 375] width 8 height 8
click at [592, 413] on span "Confirm" at bounding box center [589, 411] width 23 height 8
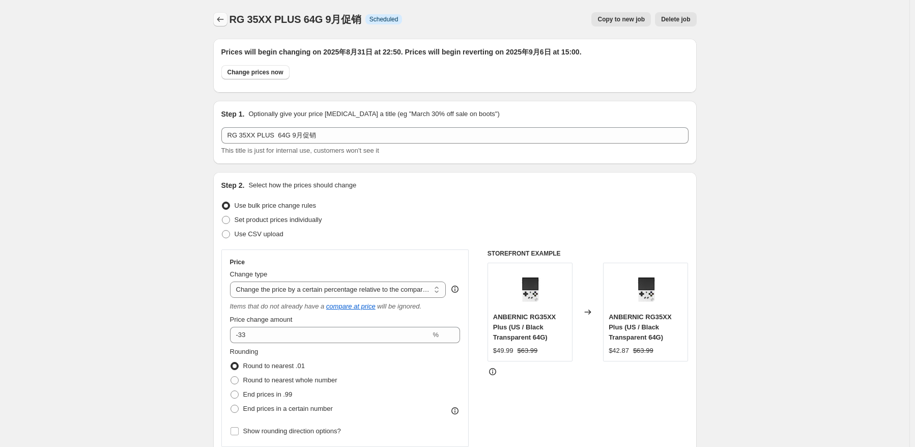
click at [226, 17] on icon "Price change jobs" at bounding box center [220, 19] width 10 height 10
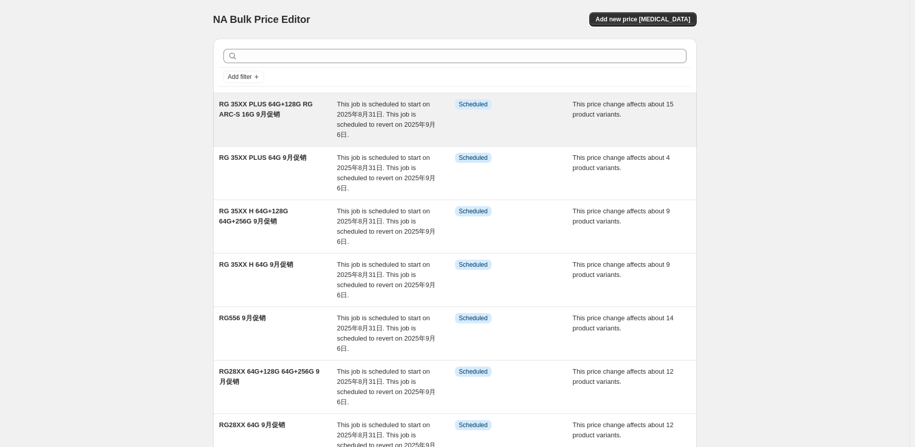
click at [318, 130] on div "RG 35XX PLUS 64G+128G RG ARC-S 16G 9月促销" at bounding box center [278, 119] width 118 height 41
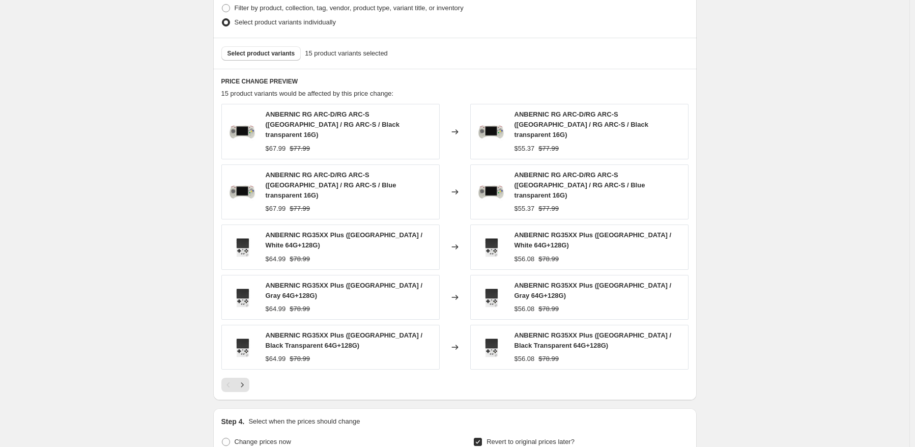
scroll to position [611, 0]
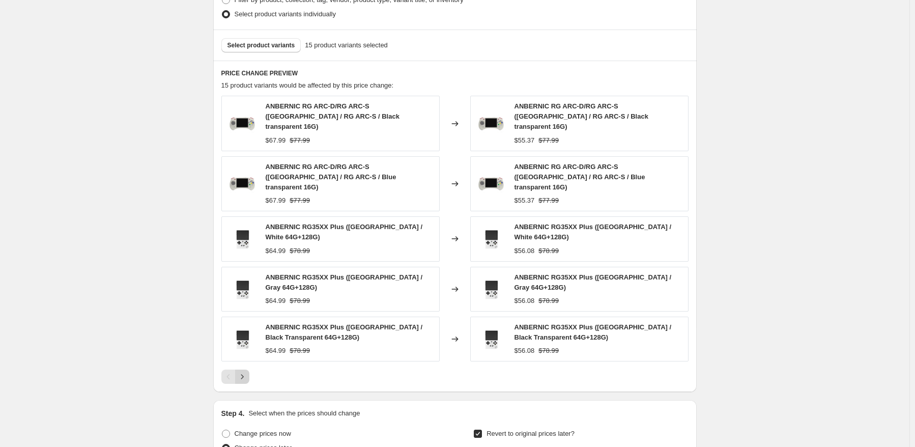
click at [239, 370] on button "Next" at bounding box center [242, 377] width 14 height 14
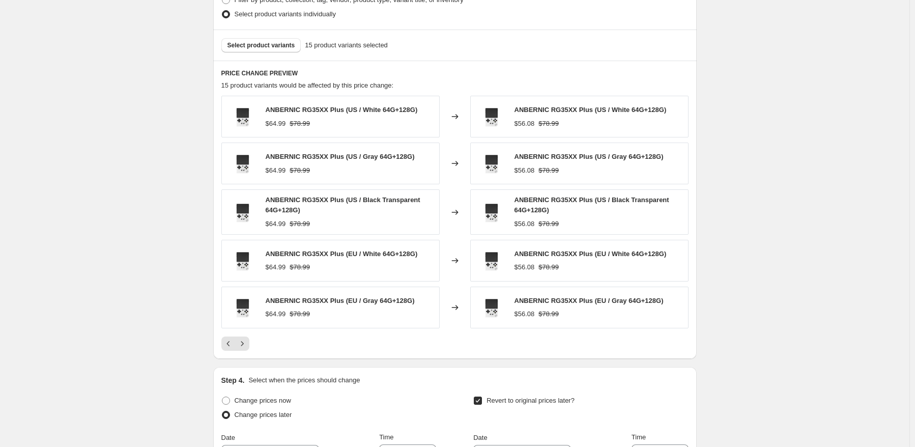
click at [241, 351] on div "PRICE CHANGE PREVIEW 15 product variants would be affected by this price change…" at bounding box center [455, 210] width 484 height 298
click at [243, 339] on icon "Next" at bounding box center [242, 344] width 10 height 10
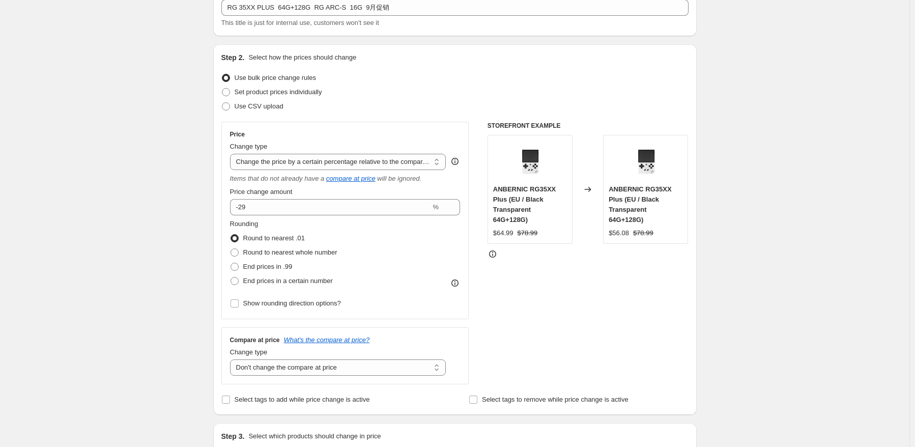
scroll to position [0, 0]
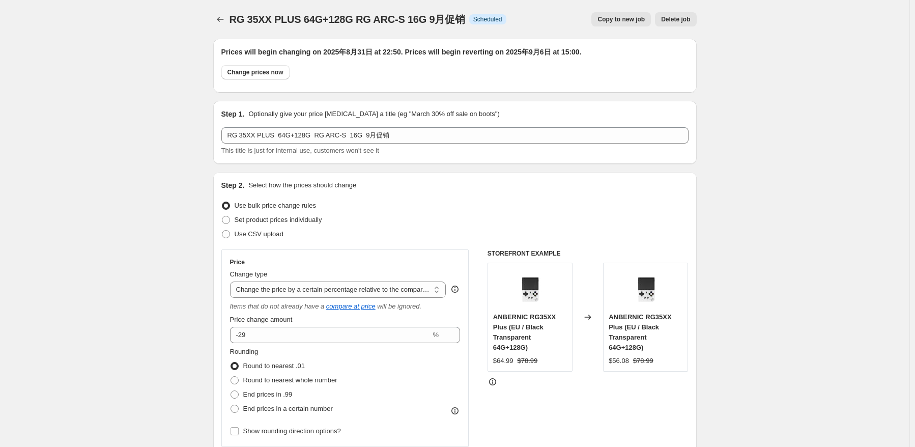
click at [226, 20] on icon "Price change jobs" at bounding box center [220, 19] width 10 height 10
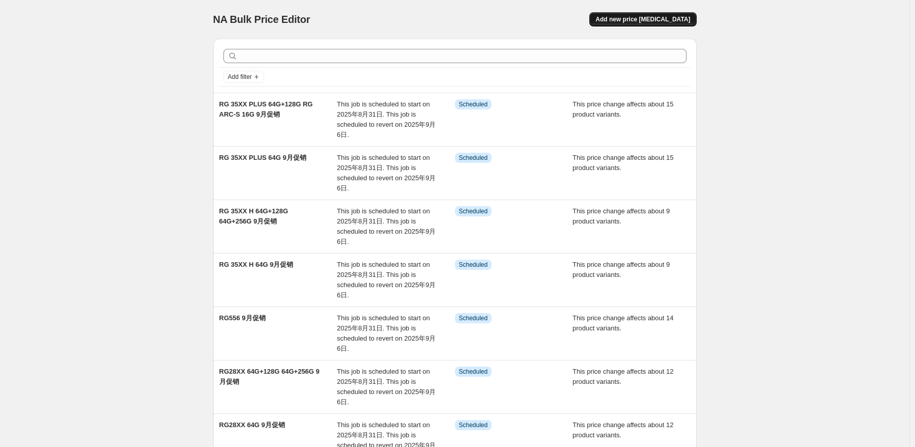
click at [682, 18] on span "Add new price [MEDICAL_DATA]" at bounding box center [643, 19] width 95 height 8
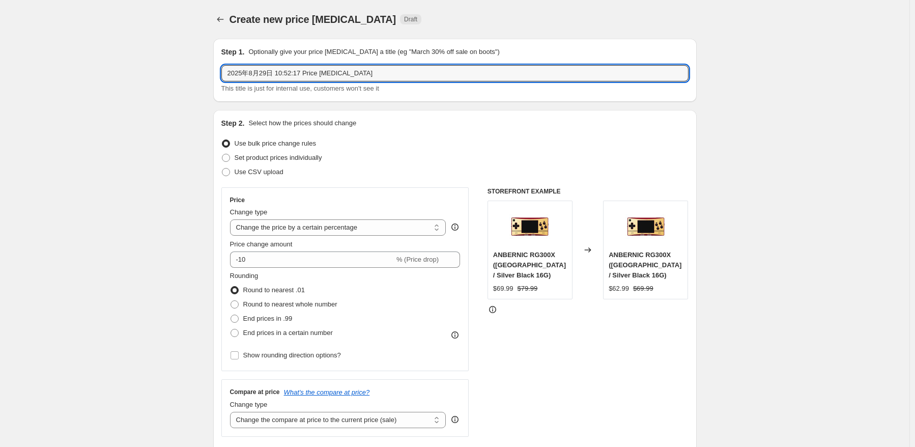
drag, startPoint x: 370, startPoint y: 76, endPoint x: 135, endPoint y: 67, distance: 234.4
paste input "RG 35XX PLUS"
click at [326, 76] on input "RG 35XX PLUS" at bounding box center [454, 73] width 467 height 16
paste input "64G+256G"
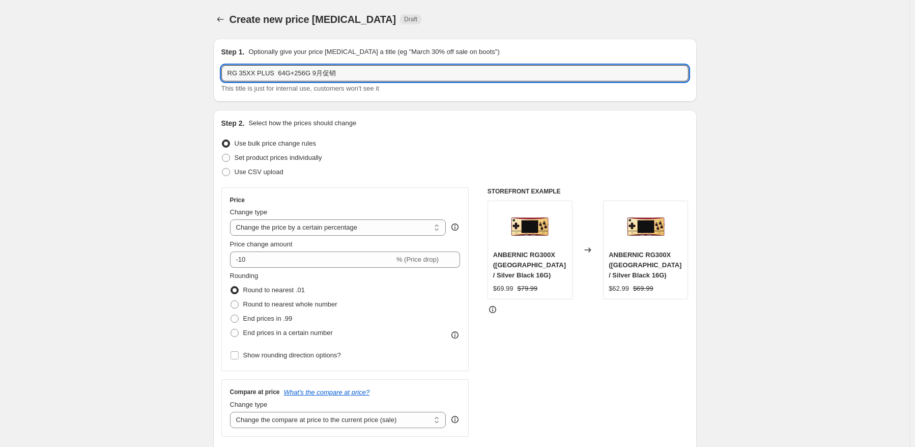
click at [501, 141] on div "Use bulk price change rules" at bounding box center [454, 143] width 467 height 14
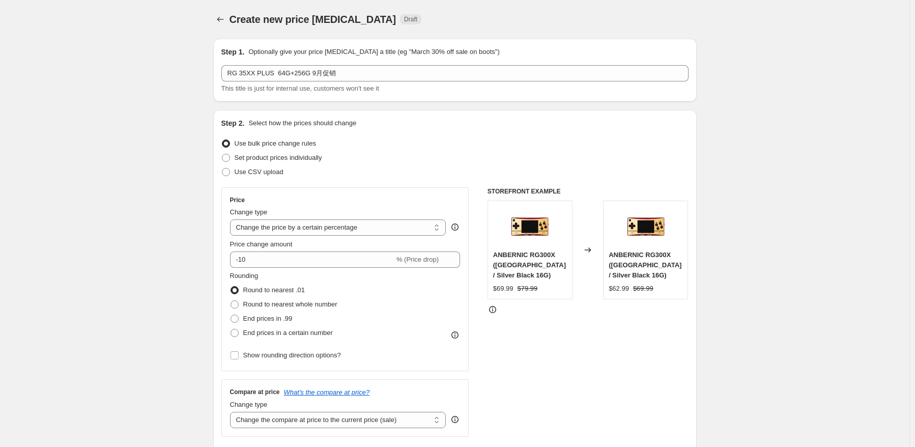
click at [376, 217] on div "Change type" at bounding box center [338, 212] width 216 height 10
click at [369, 231] on select "Change the price to a certain amount Change the price by a certain amount Chang…" at bounding box center [338, 227] width 216 height 16
click at [232, 219] on select "Change the price to a certain amount Change the price by a certain amount Chang…" at bounding box center [338, 227] width 216 height 16
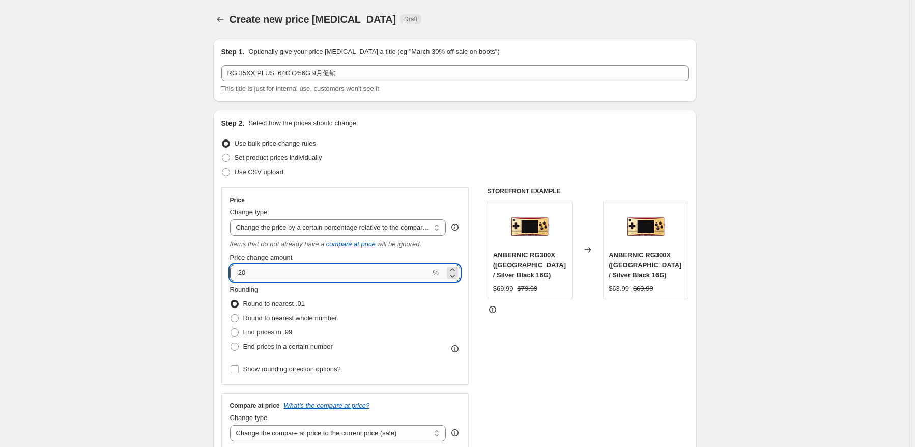
click at [341, 276] on input "-20" at bounding box center [330, 273] width 201 height 16
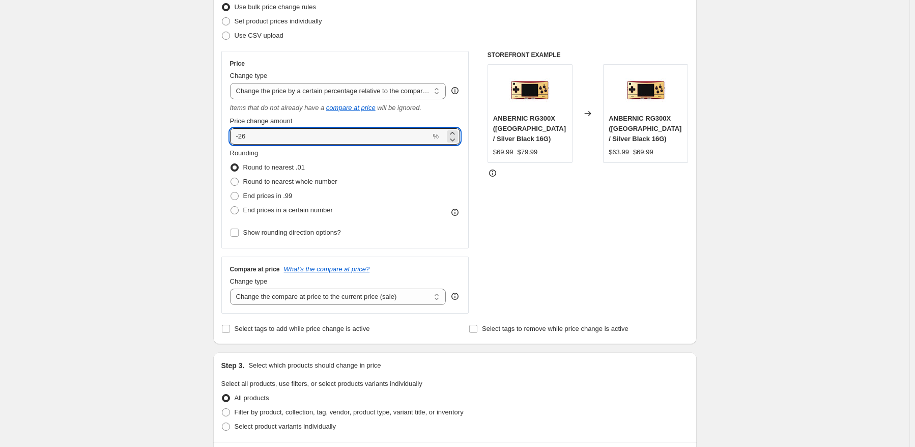
scroll to position [153, 0]
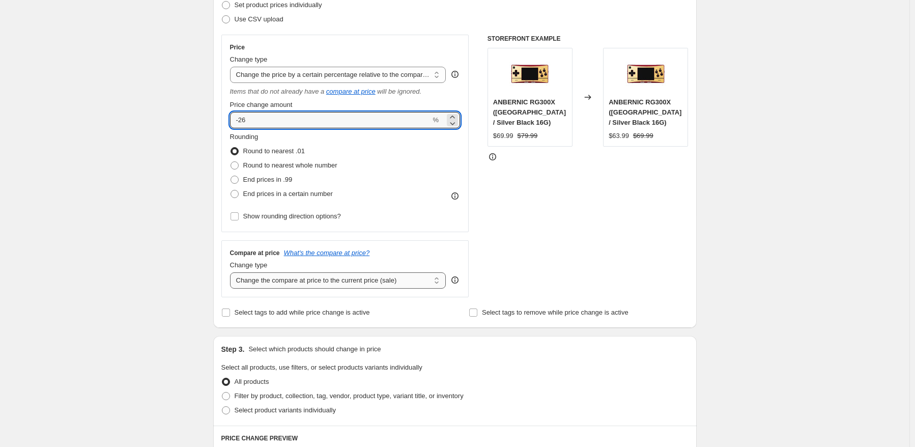
click at [374, 285] on select "Change the compare at price to the current price (sale) Change the compare at p…" at bounding box center [338, 280] width 216 height 16
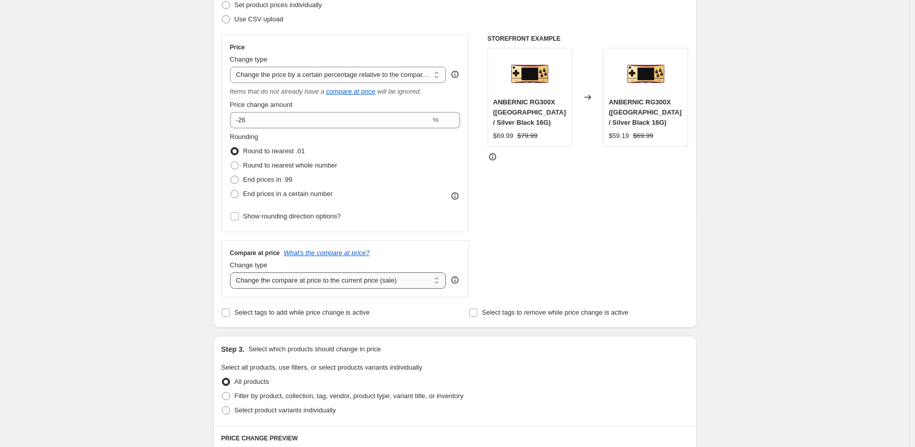
click at [232, 273] on select "Change the compare at price to the current price (sale) Change the compare at p…" at bounding box center [338, 280] width 216 height 16
click at [297, 411] on span "Select product variants individually" at bounding box center [285, 410] width 101 height 8
click at [222, 407] on input "Select product variants individually" at bounding box center [222, 406] width 1 height 1
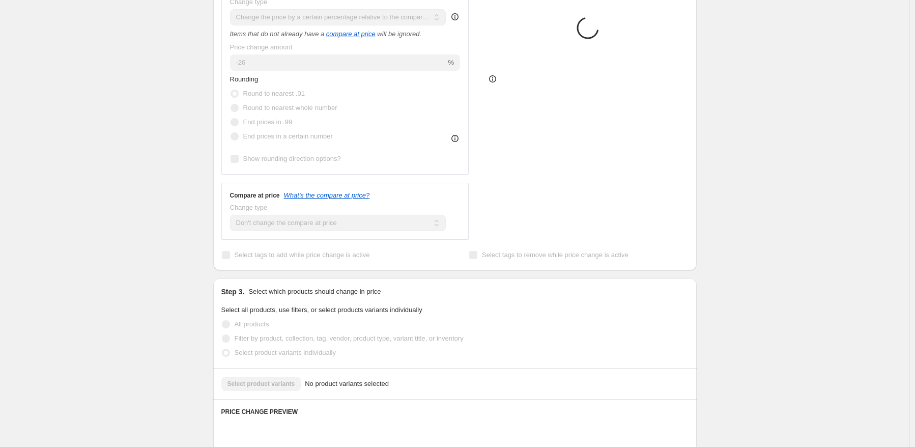
scroll to position [255, 0]
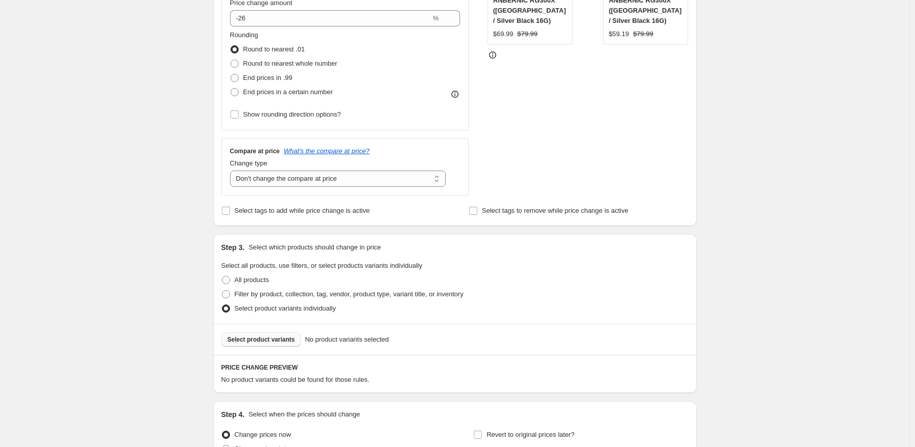
click at [283, 346] on button "Select product variants" at bounding box center [261, 339] width 80 height 14
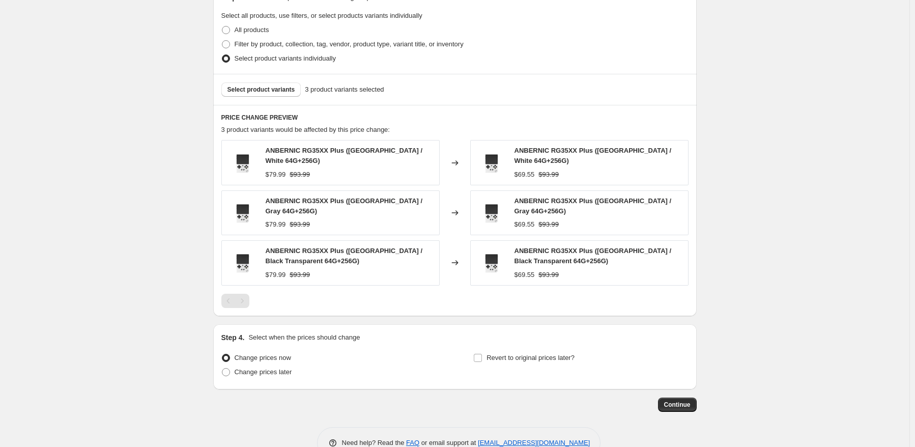
scroll to position [509, 0]
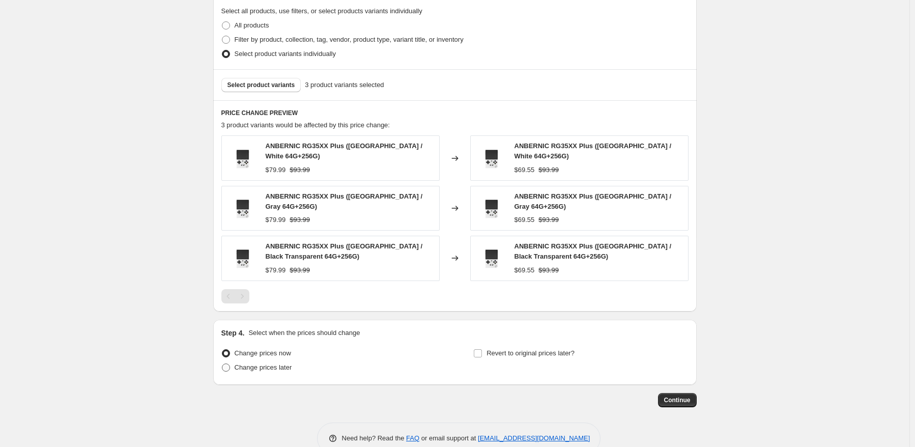
click at [225, 364] on span at bounding box center [226, 368] width 8 height 8
click at [222, 364] on input "Change prices later" at bounding box center [222, 364] width 1 height 1
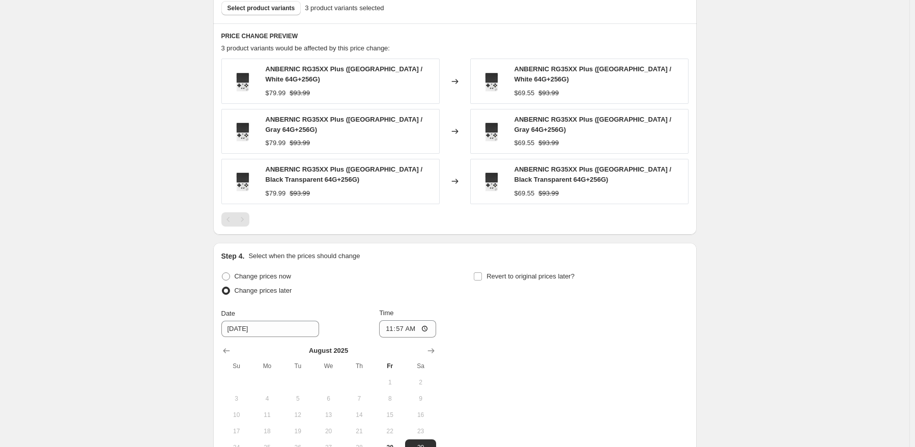
scroll to position [662, 0]
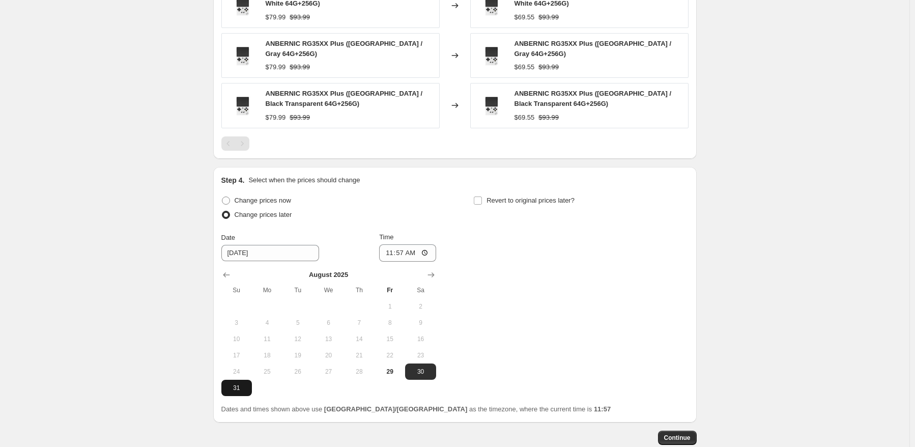
click at [246, 385] on button "31" at bounding box center [236, 388] width 31 height 16
click at [406, 250] on input "11:57" at bounding box center [407, 252] width 57 height 17
click at [540, 267] on div "Change prices now Change prices later Date [DATE] Time 22:50 [DATE] Su Mo Tu We…" at bounding box center [454, 294] width 467 height 203
click at [546, 201] on div "Revert to original prices later?" at bounding box center [580, 208] width 215 height 31
click at [543, 197] on span "Revert to original prices later?" at bounding box center [531, 201] width 88 height 8
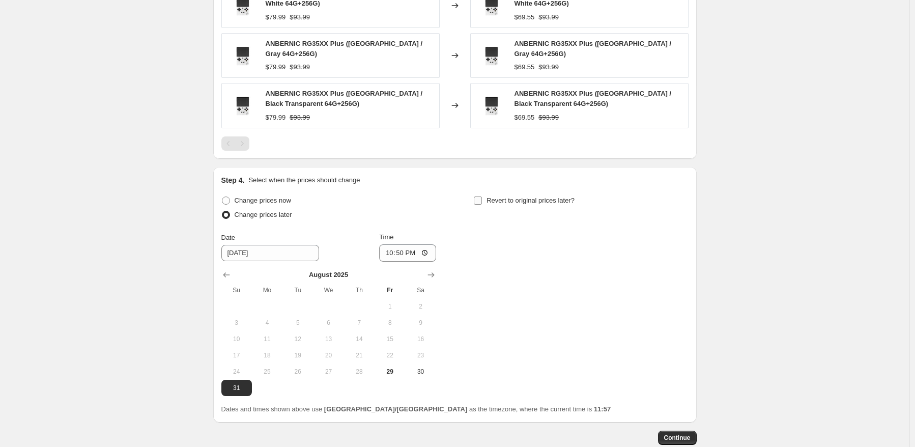
click at [482, 197] on input "Revert to original prices later?" at bounding box center [478, 201] width 8 height 8
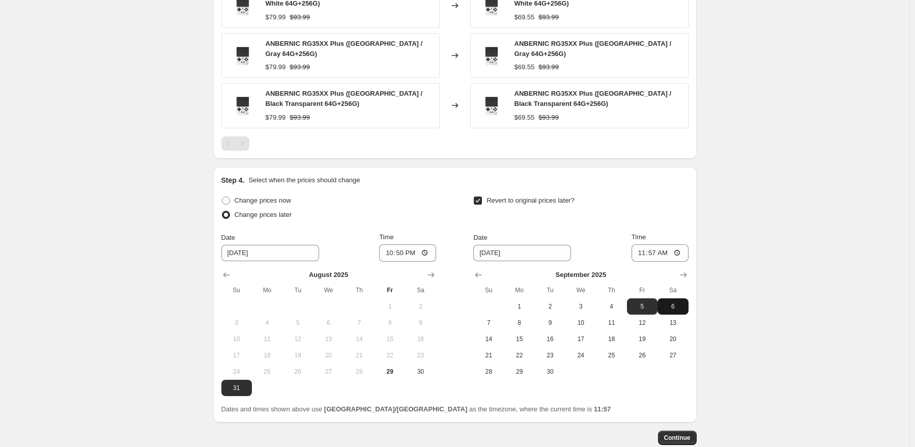
click at [673, 302] on span "6" at bounding box center [673, 306] width 22 height 8
click at [653, 244] on input "11:57" at bounding box center [660, 252] width 57 height 17
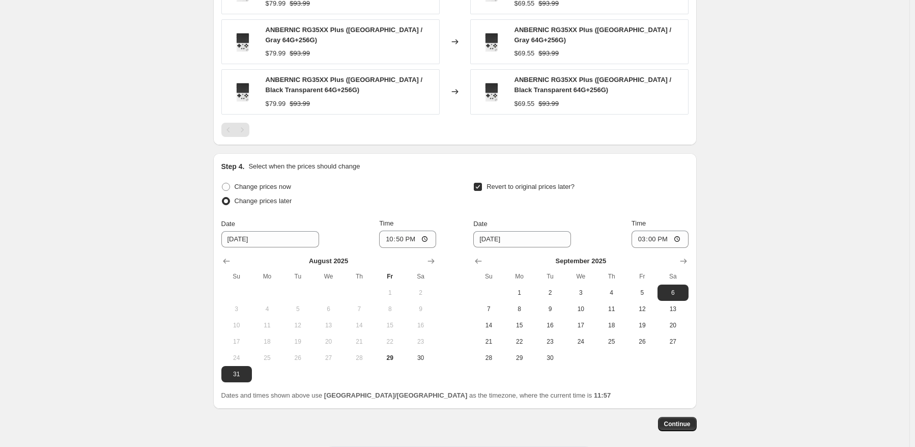
scroll to position [713, 0]
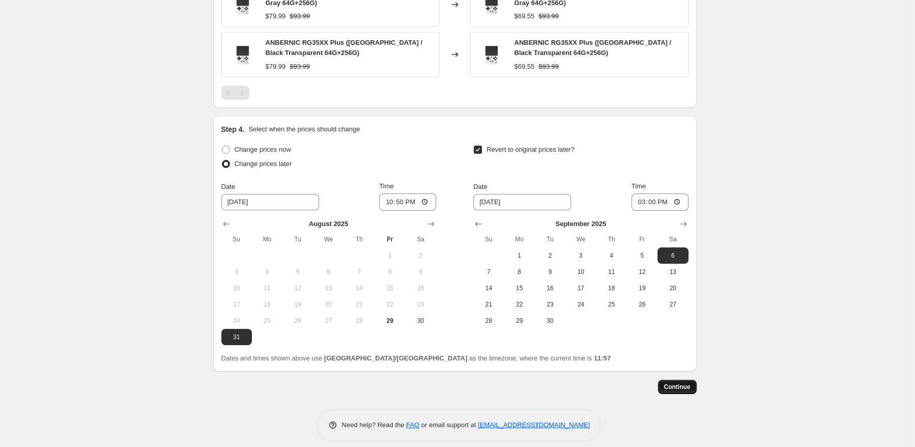
click at [688, 383] on span "Continue" at bounding box center [677, 387] width 26 height 8
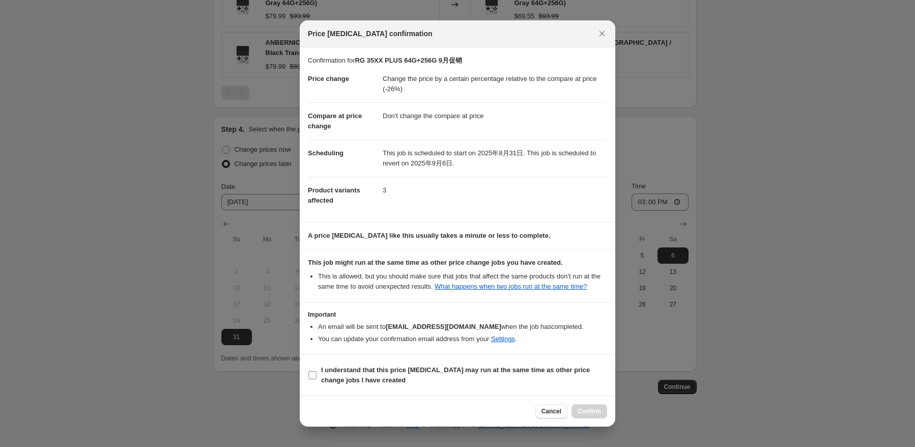
click at [356, 376] on b "I understand that this price [MEDICAL_DATA] may run at the same time as other p…" at bounding box center [455, 375] width 269 height 18
click at [317, 376] on input "I understand that this price [MEDICAL_DATA] may run at the same time as other p…" at bounding box center [313, 375] width 8 height 8
click at [586, 408] on span "Confirm" at bounding box center [589, 411] width 23 height 8
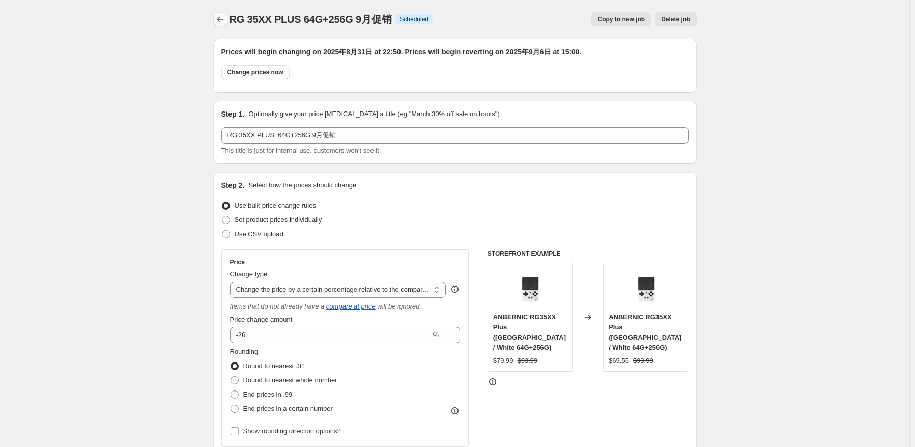
click at [219, 16] on icon "Price change jobs" at bounding box center [220, 19] width 10 height 10
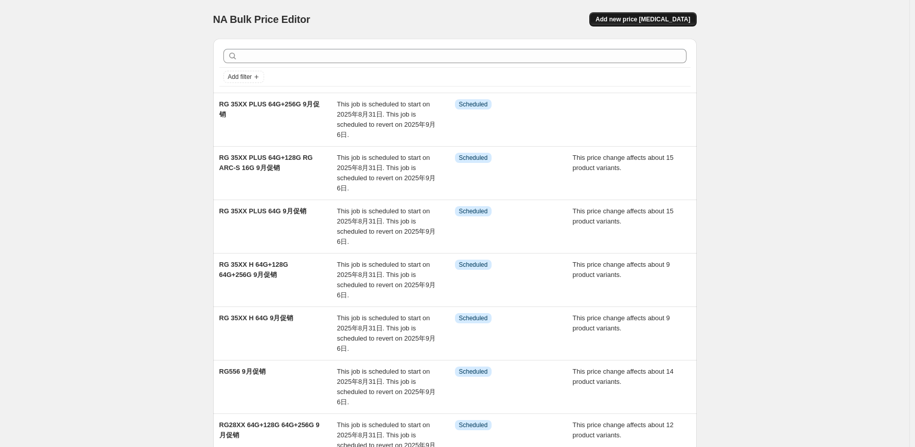
click at [656, 22] on span "Add new price [MEDICAL_DATA]" at bounding box center [643, 19] width 95 height 8
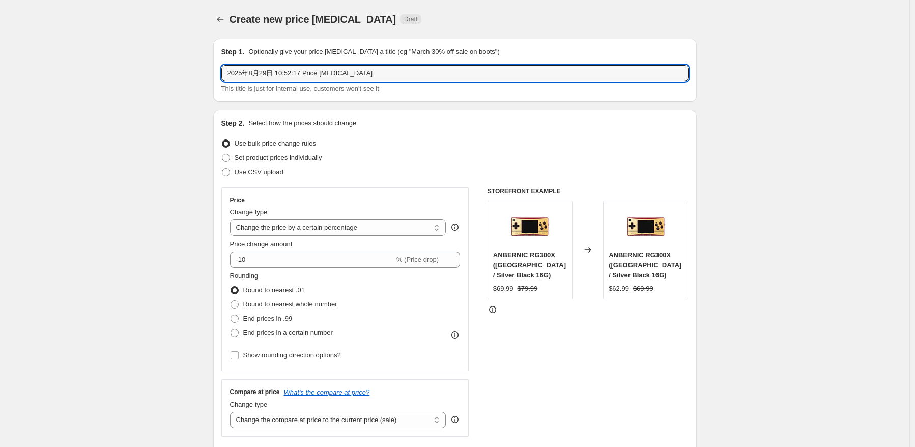
drag, startPoint x: 369, startPoint y: 73, endPoint x: 100, endPoint y: 61, distance: 269.1
paste input "RG ARC-S"
click at [331, 76] on input "RG ARC-S" at bounding box center [454, 73] width 467 height 16
paste input "S-128G S-256G"
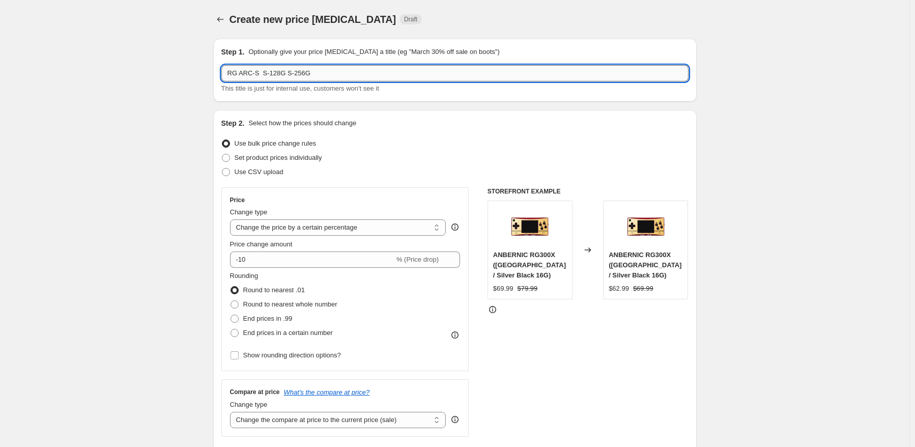
drag, startPoint x: 268, startPoint y: 76, endPoint x: 277, endPoint y: 76, distance: 8.7
click at [269, 76] on input "RG ARC-S S-128G S-256G" at bounding box center [454, 73] width 467 height 16
click at [265, 74] on input "RG ARC-S S-128G S-256G" at bounding box center [454, 73] width 467 height 16
click at [289, 75] on input "RG ARC-S -128G S-256G" at bounding box center [454, 73] width 467 height 16
click at [284, 76] on input "RG ARC-S -128G S-256G" at bounding box center [454, 73] width 467 height 16
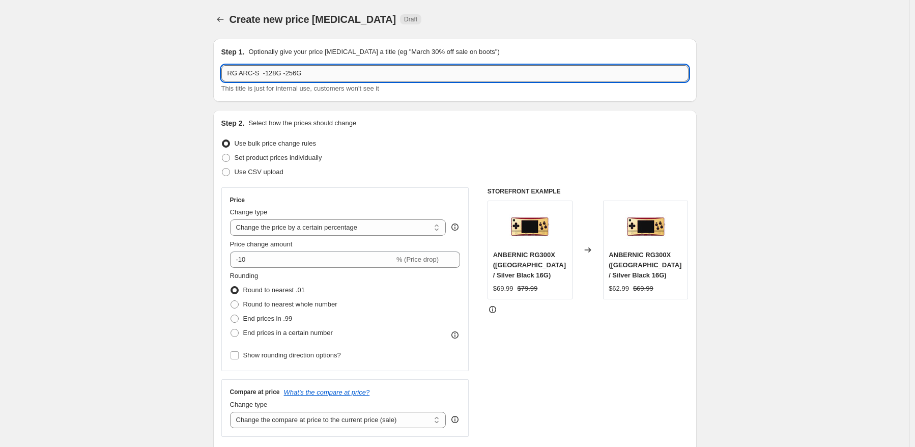
click at [322, 74] on input "RG ARC-S -128G -256G" at bounding box center [454, 73] width 467 height 16
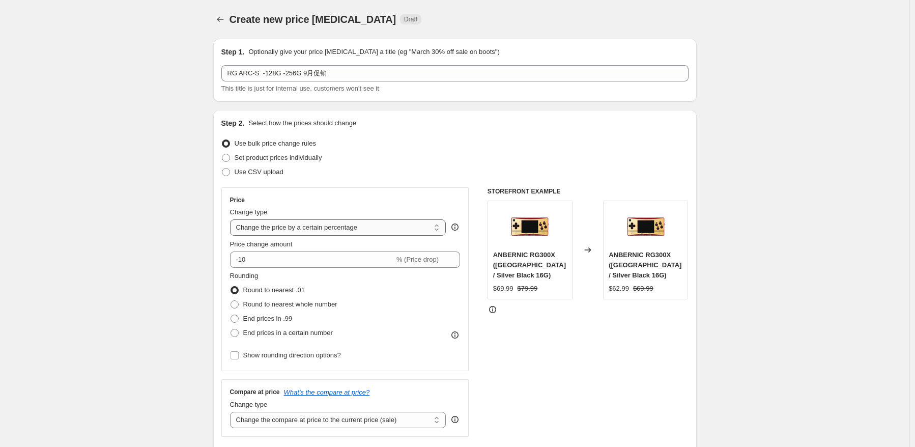
drag, startPoint x: 356, startPoint y: 226, endPoint x: 357, endPoint y: 234, distance: 8.8
click at [356, 226] on select "Change the price to a certain amount Change the price by a certain amount Chang…" at bounding box center [338, 227] width 216 height 16
click at [232, 219] on select "Change the price to a certain amount Change the price by a certain amount Chang…" at bounding box center [338, 227] width 216 height 16
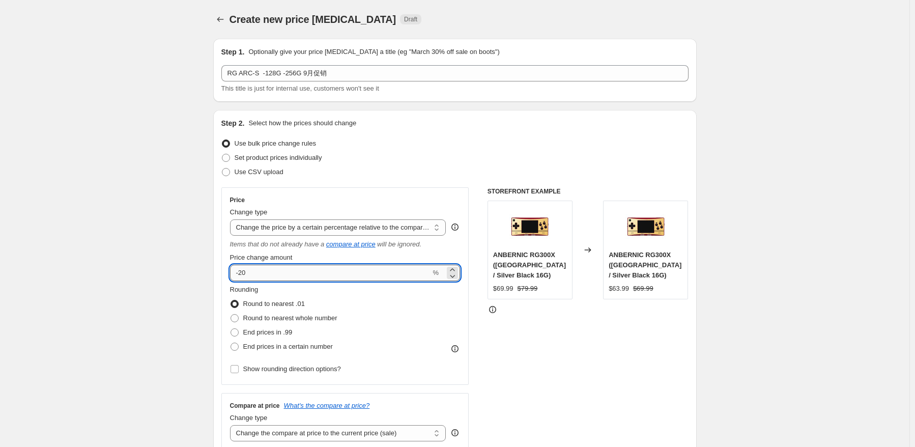
click at [320, 269] on input "-20" at bounding box center [330, 273] width 201 height 16
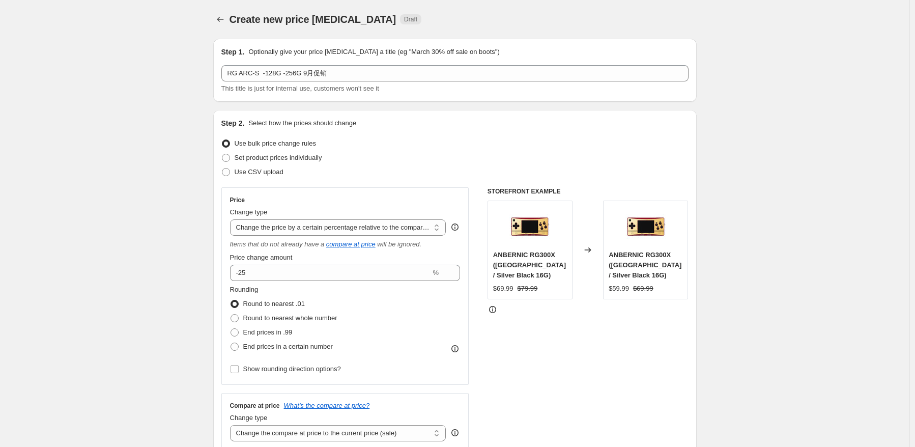
click at [460, 346] on icon at bounding box center [455, 349] width 10 height 10
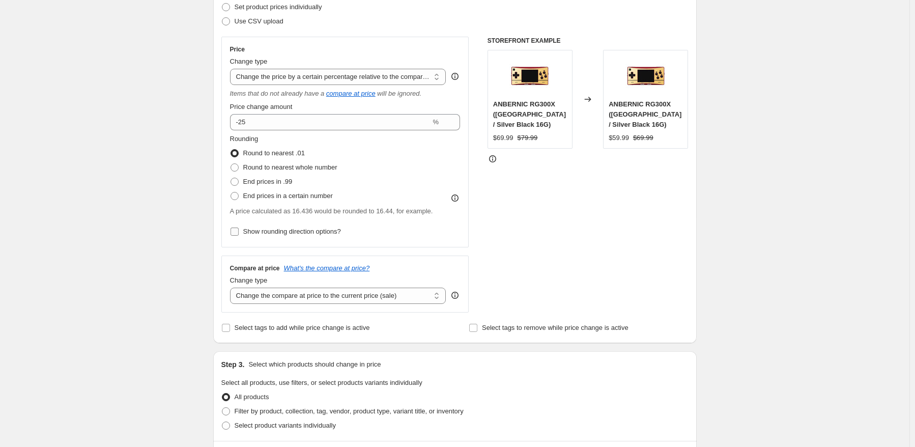
scroll to position [153, 0]
click at [342, 293] on select "Change the compare at price to the current price (sale) Change the compare at p…" at bounding box center [338, 294] width 216 height 16
click at [232, 286] on select "Change the compare at price to the current price (sale) Change the compare at p…" at bounding box center [338, 294] width 216 height 16
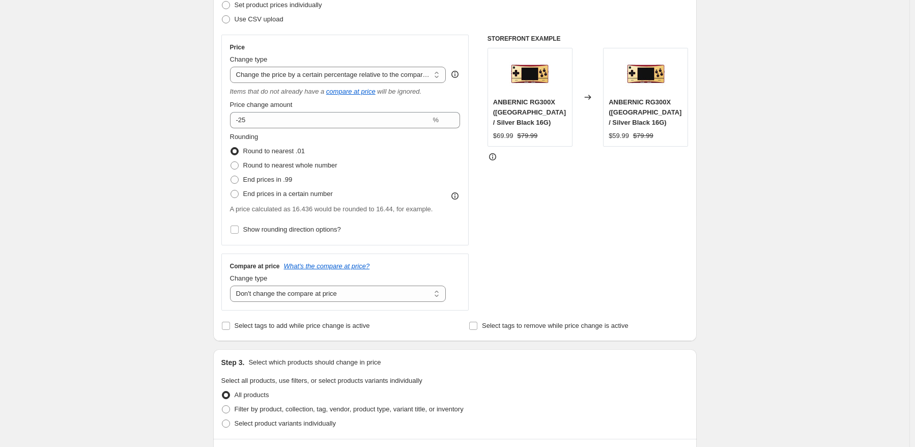
click at [481, 308] on div "Price Change type Change the price to a certain amount Change the price by a ce…" at bounding box center [454, 173] width 467 height 276
click at [460, 195] on icon at bounding box center [455, 196] width 10 height 10
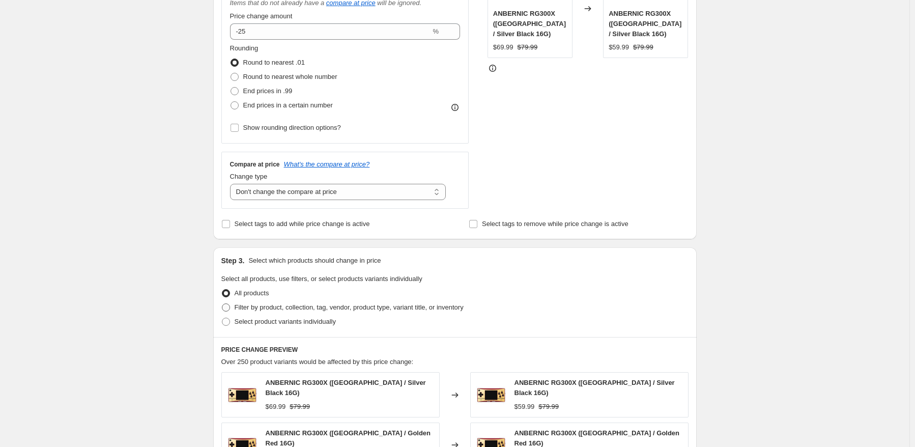
scroll to position [305, 0]
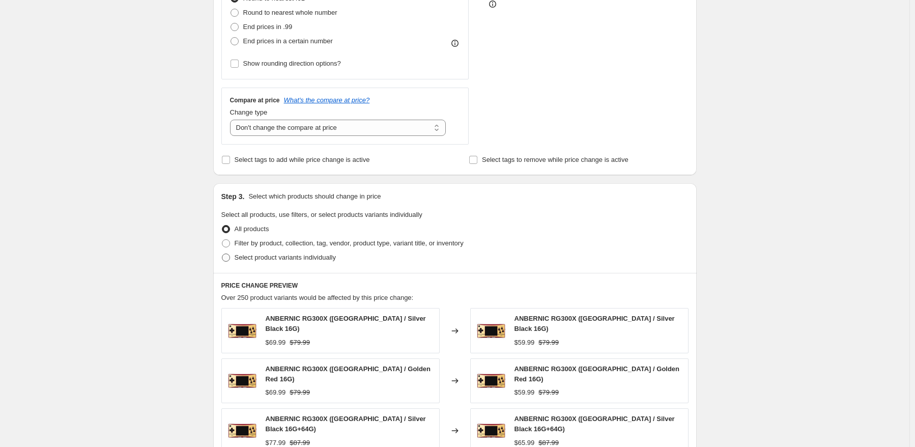
click at [246, 254] on span "Select product variants individually" at bounding box center [285, 258] width 101 height 8
click at [222, 254] on input "Select product variants individually" at bounding box center [222, 254] width 1 height 1
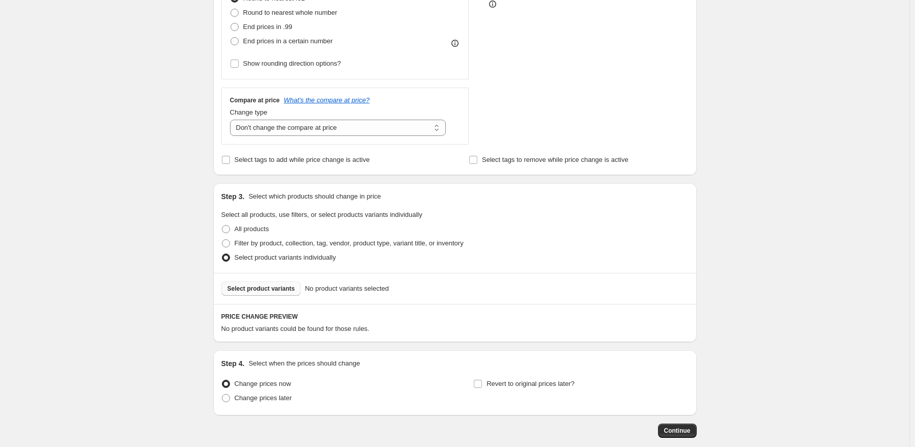
click at [256, 295] on button "Select product variants" at bounding box center [261, 289] width 80 height 14
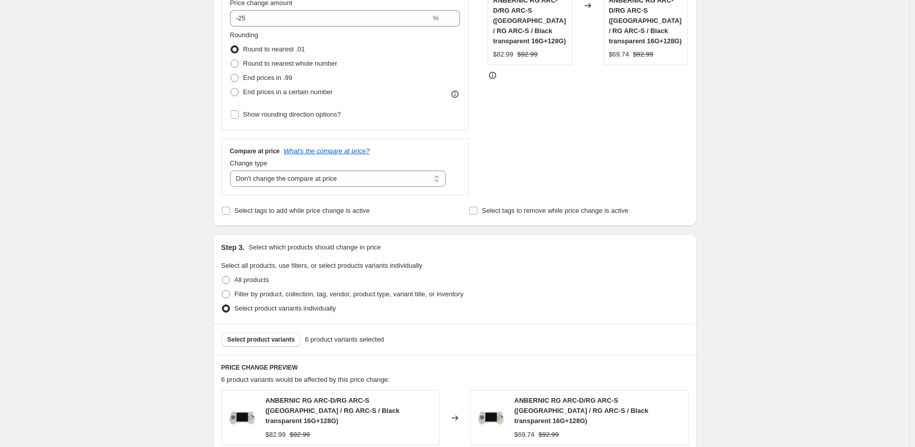
scroll to position [0, 0]
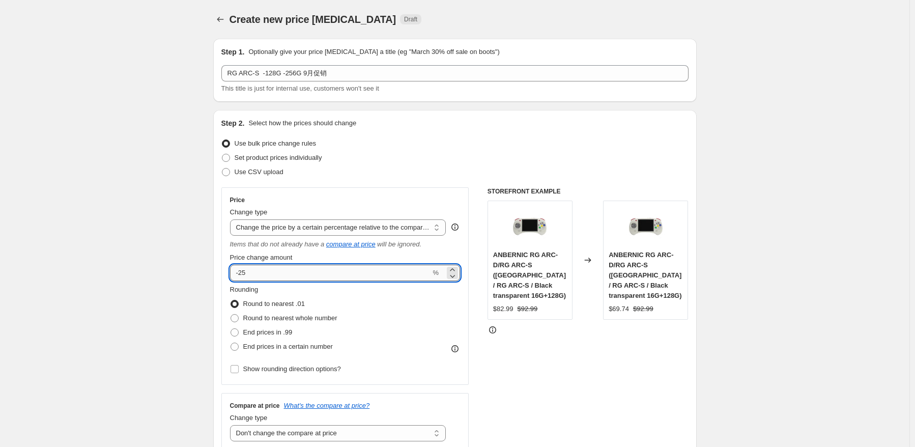
click at [311, 270] on input "-25" at bounding box center [330, 273] width 201 height 16
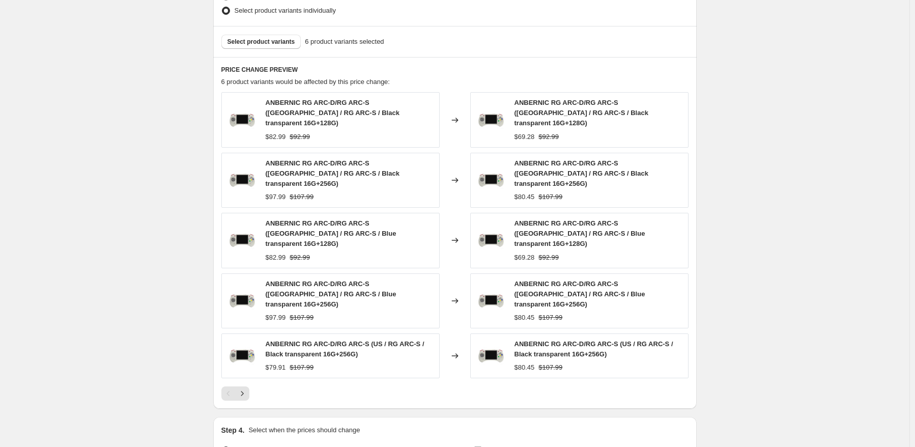
scroll to position [560, 0]
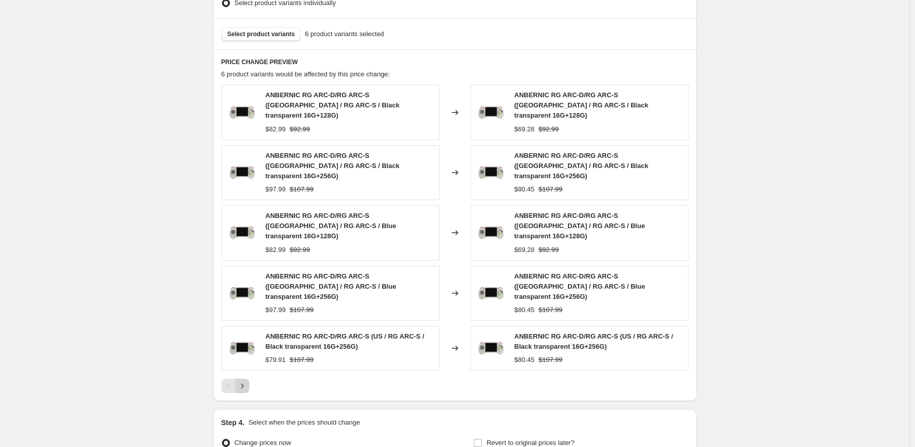
click at [244, 381] on icon "Next" at bounding box center [242, 386] width 10 height 10
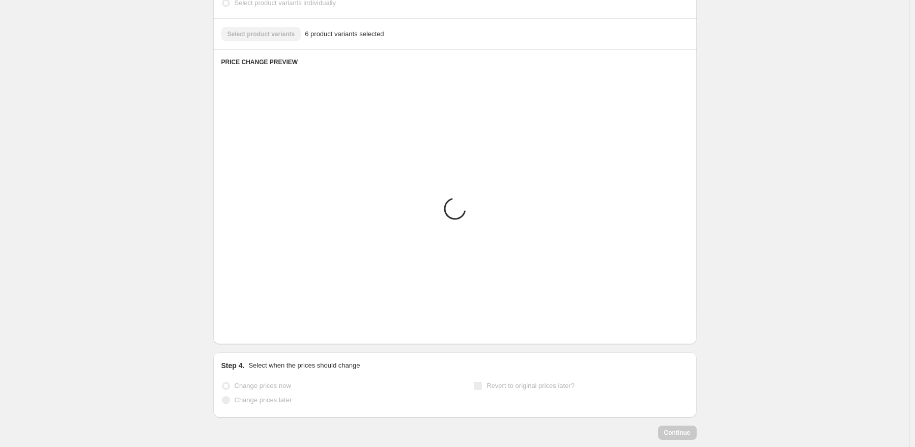
scroll to position [431, 0]
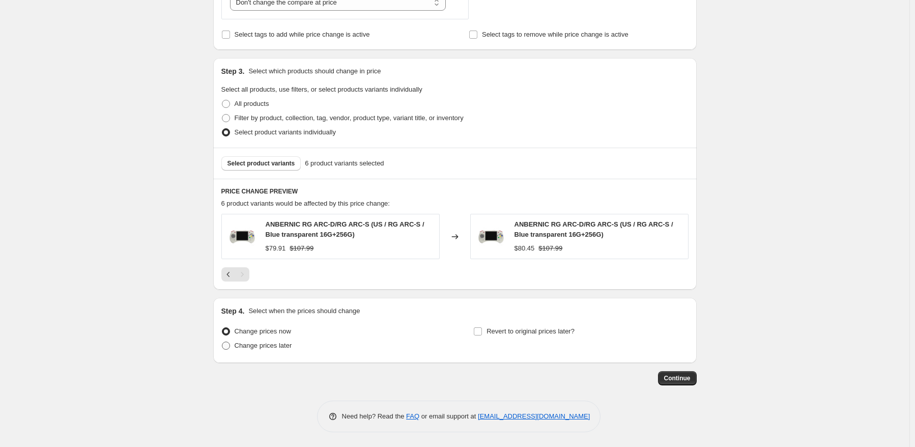
click at [253, 346] on span "Change prices later" at bounding box center [264, 346] width 58 height 8
click at [222, 342] on input "Change prices later" at bounding box center [222, 342] width 1 height 1
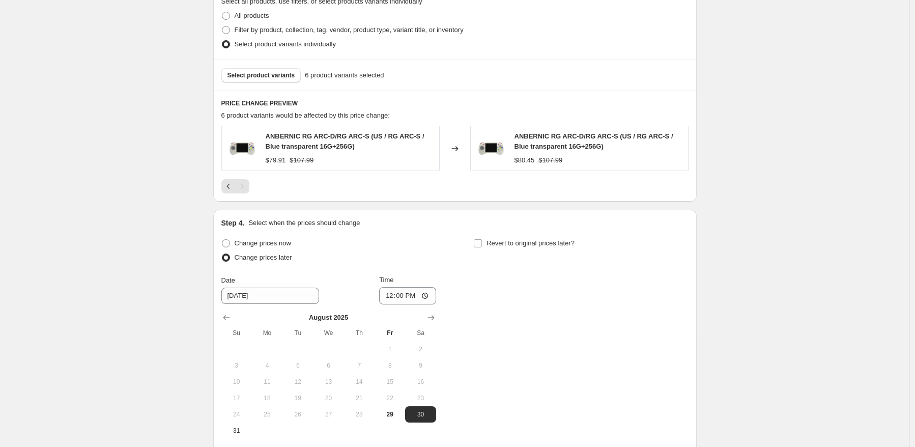
scroll to position [583, 0]
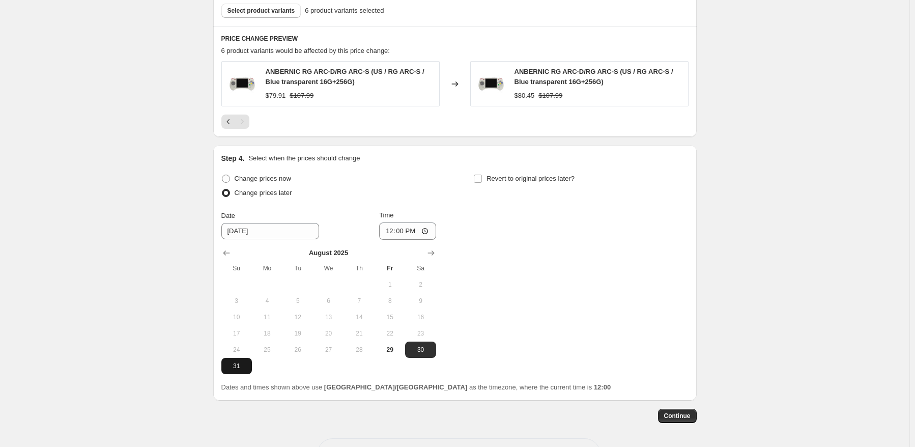
click at [237, 371] on button "31" at bounding box center [236, 366] width 31 height 16
click at [401, 231] on input "12:00" at bounding box center [407, 230] width 57 height 17
click at [631, 281] on div "Change prices now Change prices later Date [DATE] Time 12:50 [DATE] Su Mo Tu We…" at bounding box center [454, 273] width 467 height 203
click at [401, 232] on input "12:50" at bounding box center [407, 230] width 57 height 17
click at [574, 243] on div "Change prices now Change prices later Date [DATE] Time 22:50 [DATE] Su Mo Tu We…" at bounding box center [454, 273] width 467 height 203
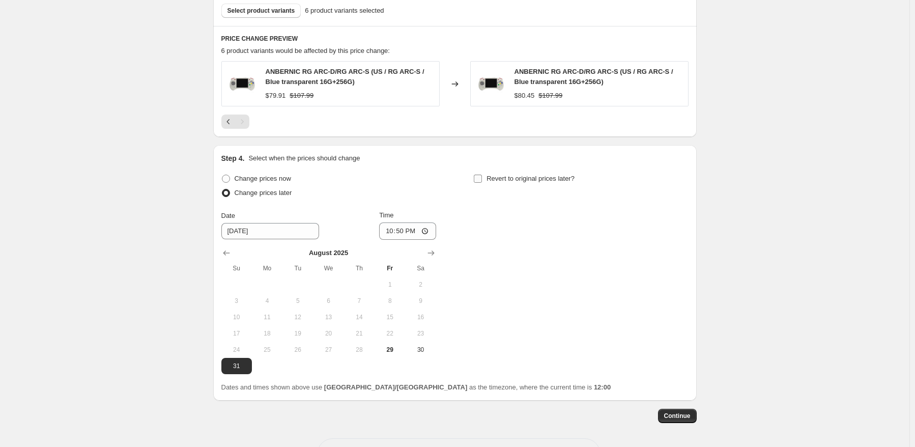
click at [562, 181] on span "Revert to original prices later?" at bounding box center [531, 179] width 88 height 8
click at [482, 181] on input "Revert to original prices later?" at bounding box center [478, 179] width 8 height 8
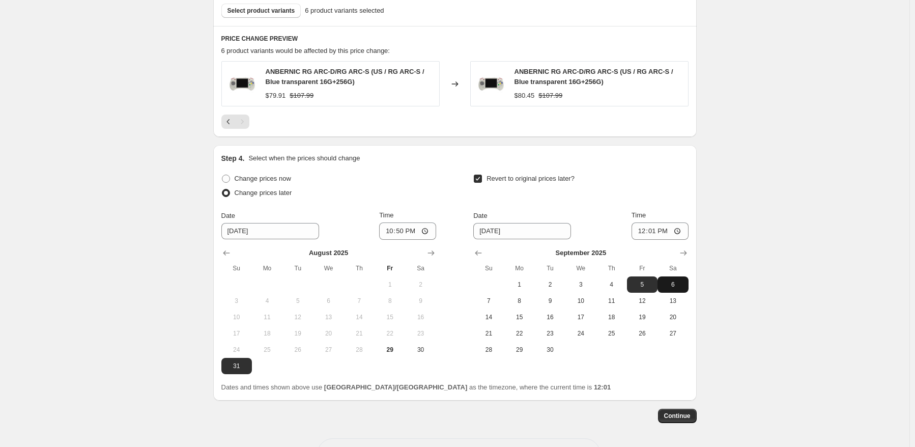
click at [678, 290] on button "6" at bounding box center [673, 284] width 31 height 16
click at [656, 230] on input "12:01" at bounding box center [660, 230] width 57 height 17
click at [673, 411] on button "Continue" at bounding box center [677, 416] width 39 height 14
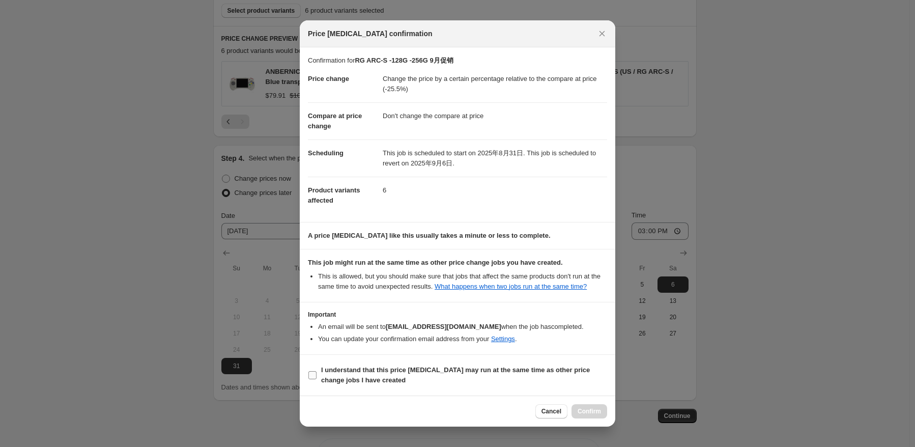
click at [332, 376] on b "I understand that this price [MEDICAL_DATA] may run at the same time as other p…" at bounding box center [455, 375] width 269 height 18
click at [317, 376] on input "I understand that this price [MEDICAL_DATA] may run at the same time as other p…" at bounding box center [313, 375] width 8 height 8
click at [601, 409] on button "Confirm" at bounding box center [590, 411] width 36 height 14
click at [719, 369] on div at bounding box center [457, 223] width 915 height 447
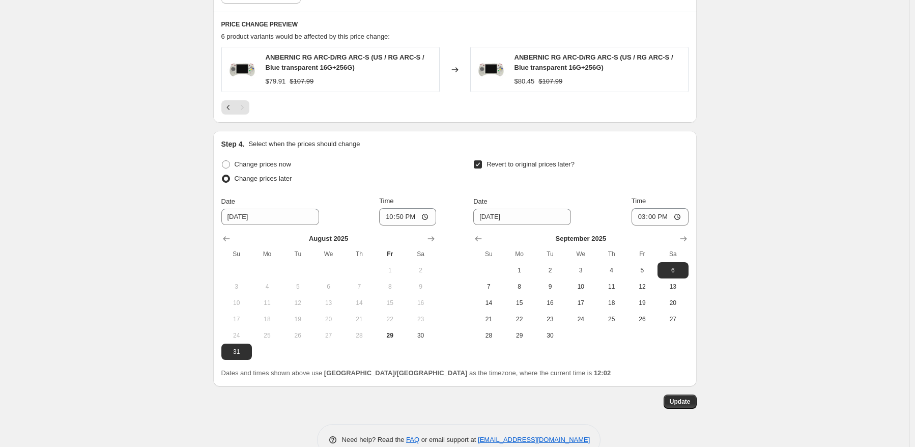
scroll to position [662, 0]
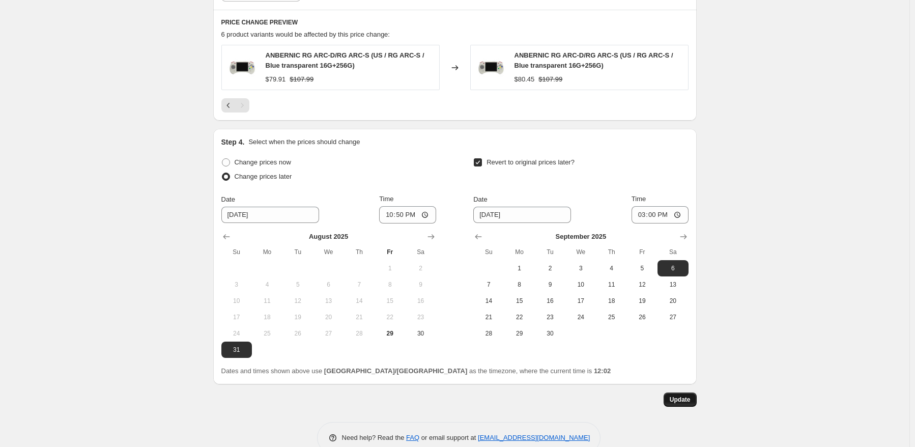
click at [690, 401] on span "Update" at bounding box center [680, 400] width 21 height 8
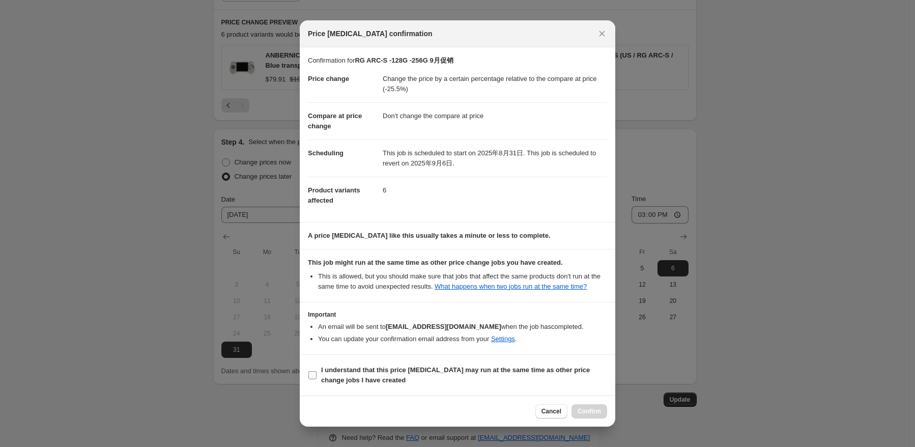
click at [369, 376] on span "I understand that this price [MEDICAL_DATA] may run at the same time as other p…" at bounding box center [464, 375] width 286 height 20
click at [317, 376] on input "I understand that this price [MEDICAL_DATA] may run at the same time as other p…" at bounding box center [313, 375] width 8 height 8
click at [583, 417] on button "Confirm" at bounding box center [590, 411] width 36 height 14
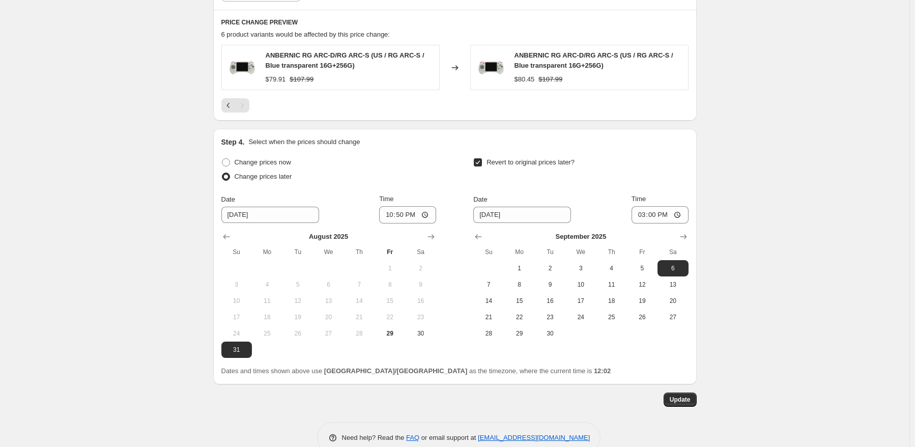
scroll to position [611, 0]
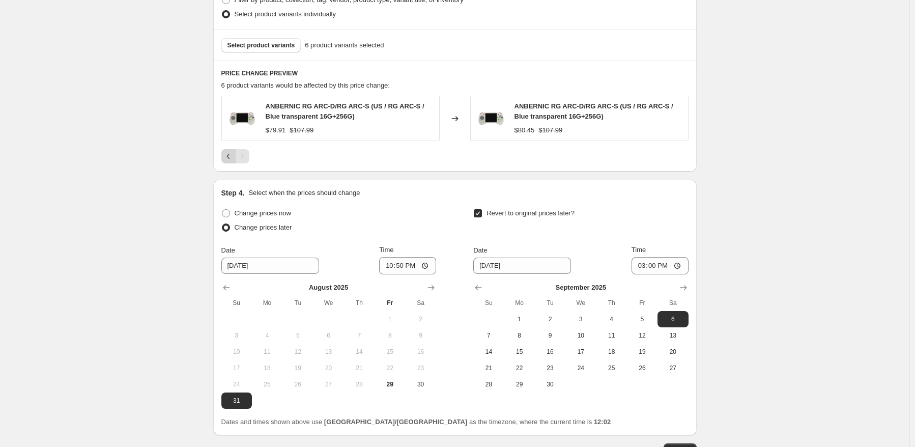
click at [230, 156] on icon "Previous" at bounding box center [229, 156] width 10 height 10
